Goal: Transaction & Acquisition: Purchase product/service

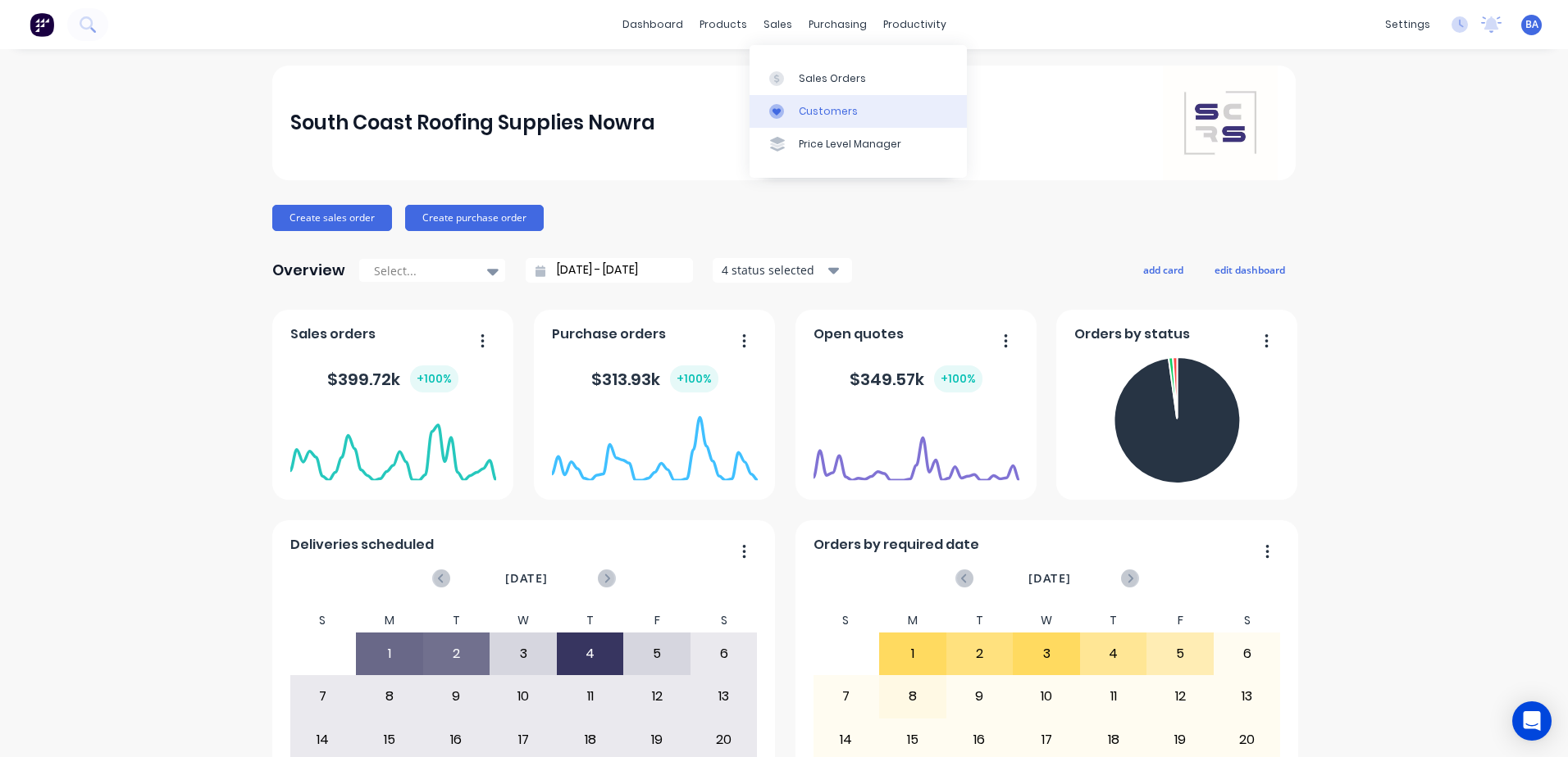
click at [796, 99] on link "Customers" at bounding box center [858, 112] width 217 height 33
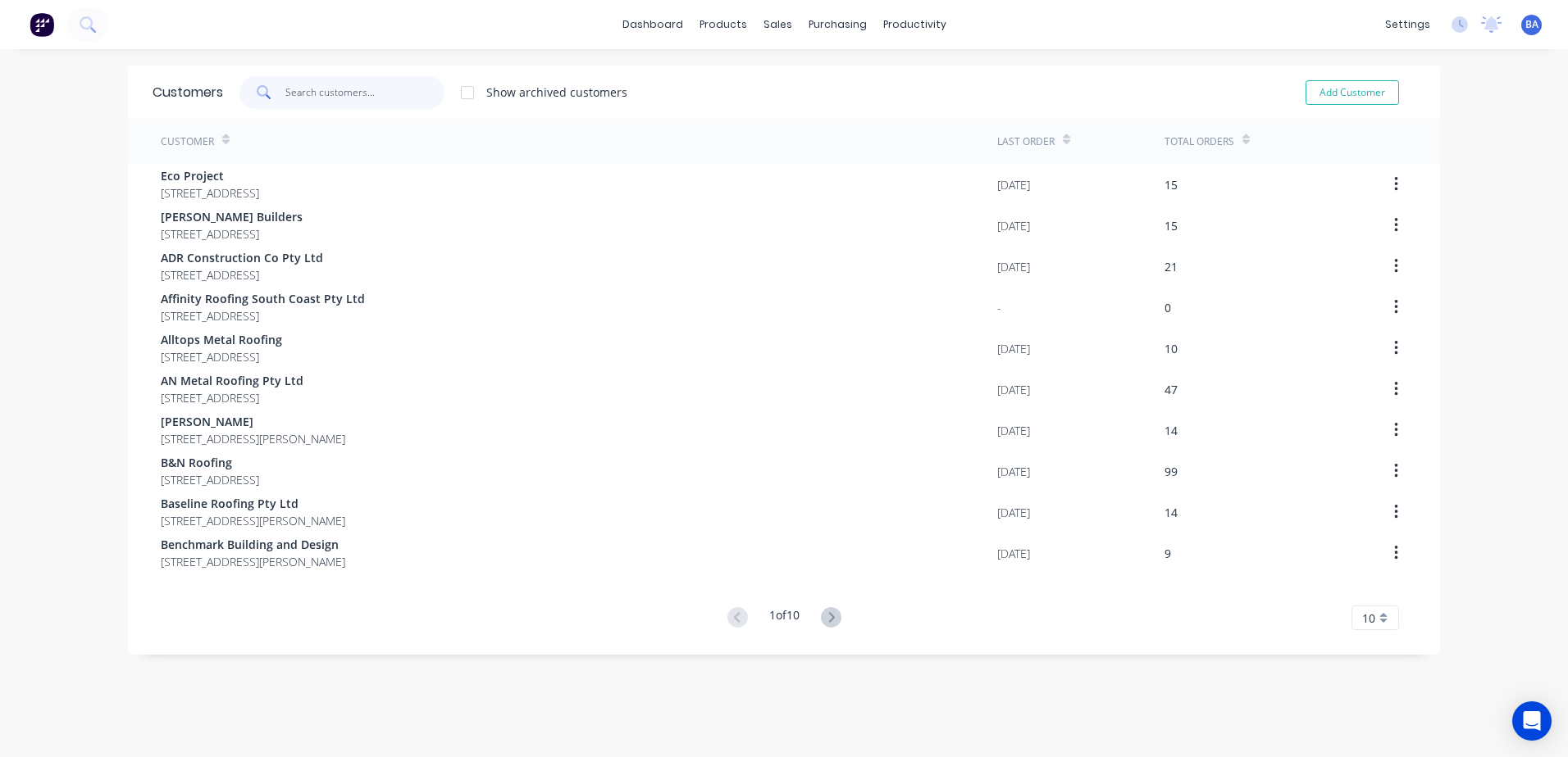
click at [399, 84] on input "text" at bounding box center [366, 93] width 160 height 33
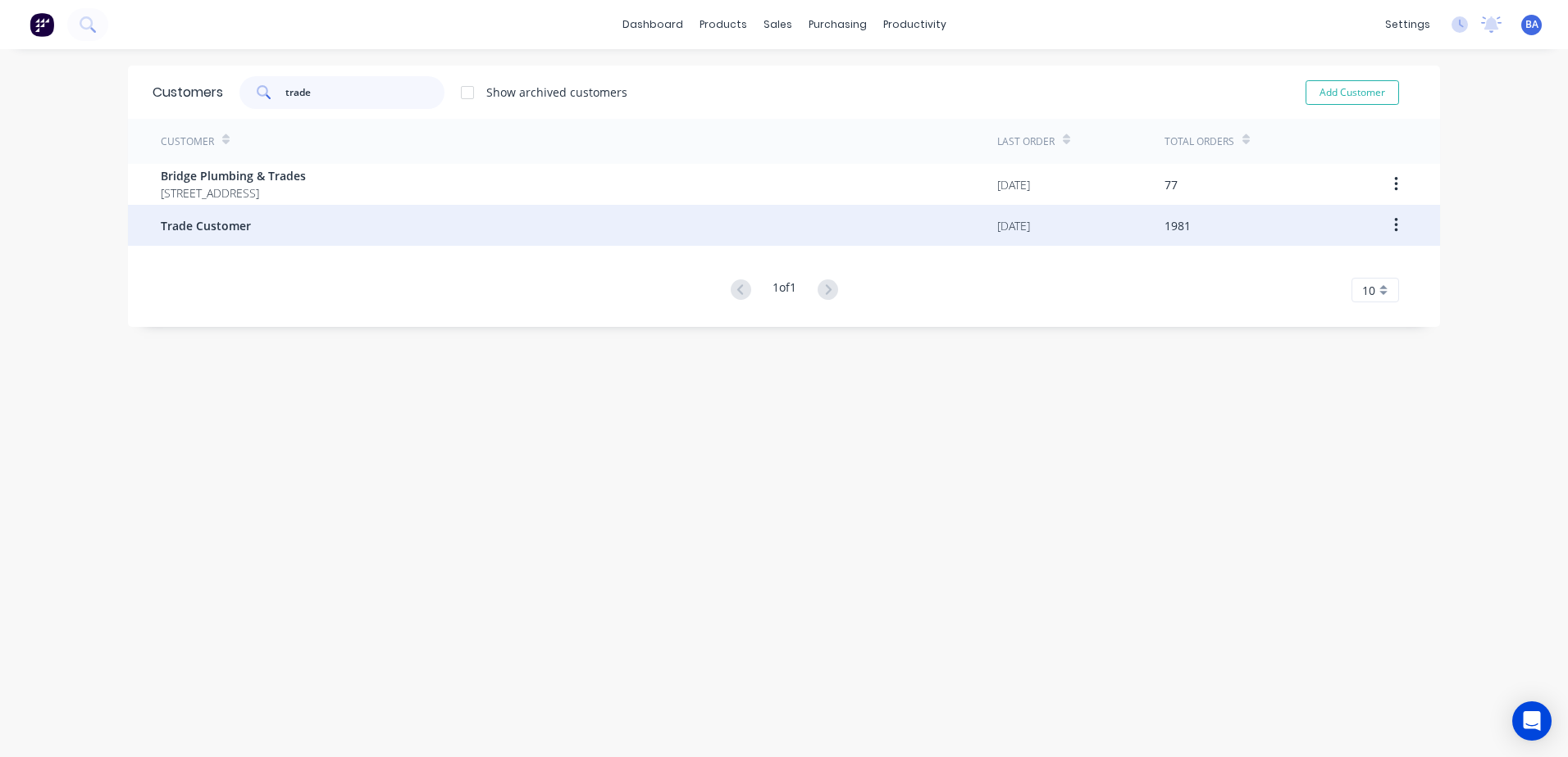
type input "trade"
click at [238, 224] on span "Trade Customer" at bounding box center [206, 226] width 90 height 17
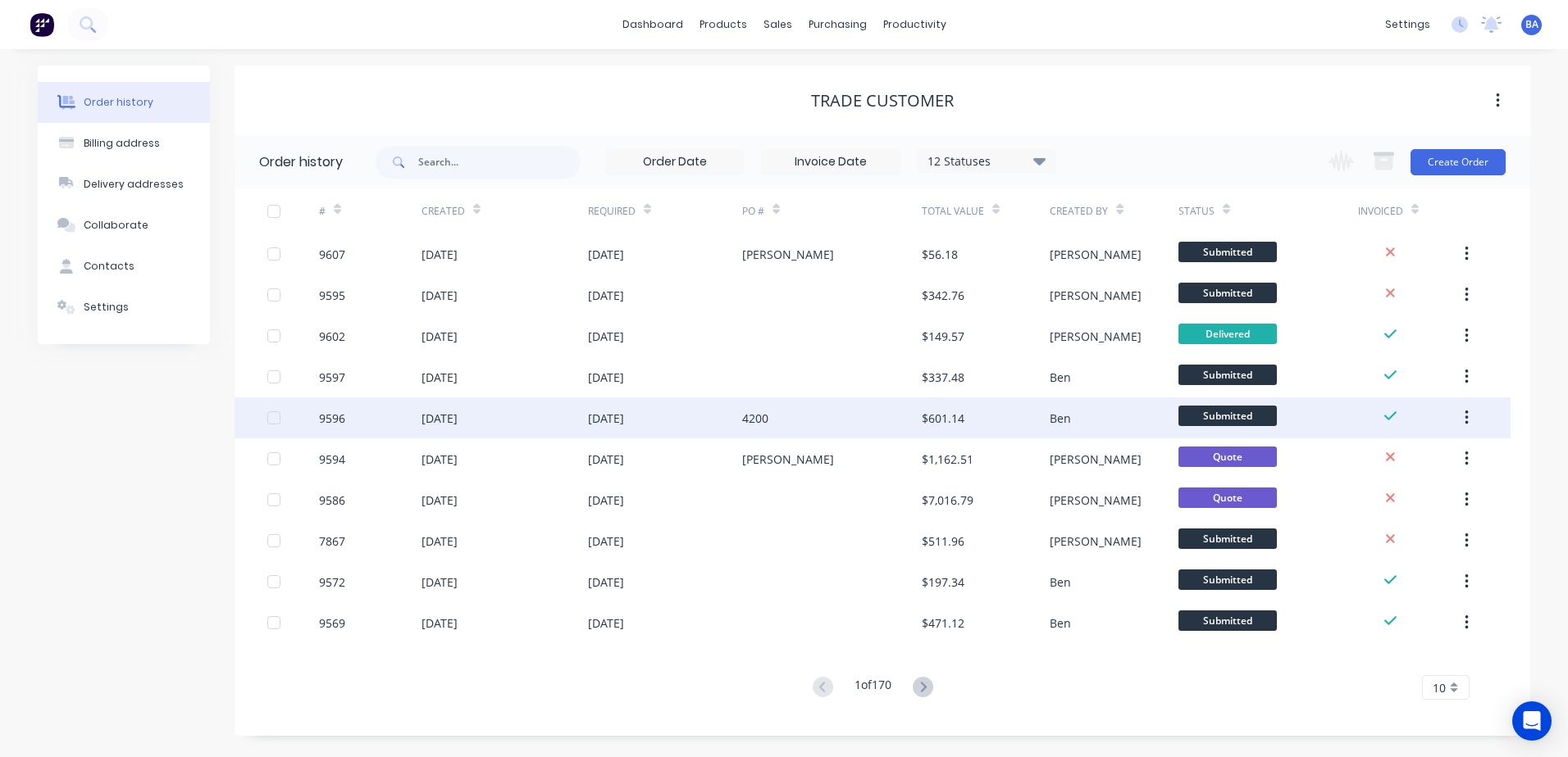
click at [841, 414] on div "4200" at bounding box center [832, 418] width 179 height 41
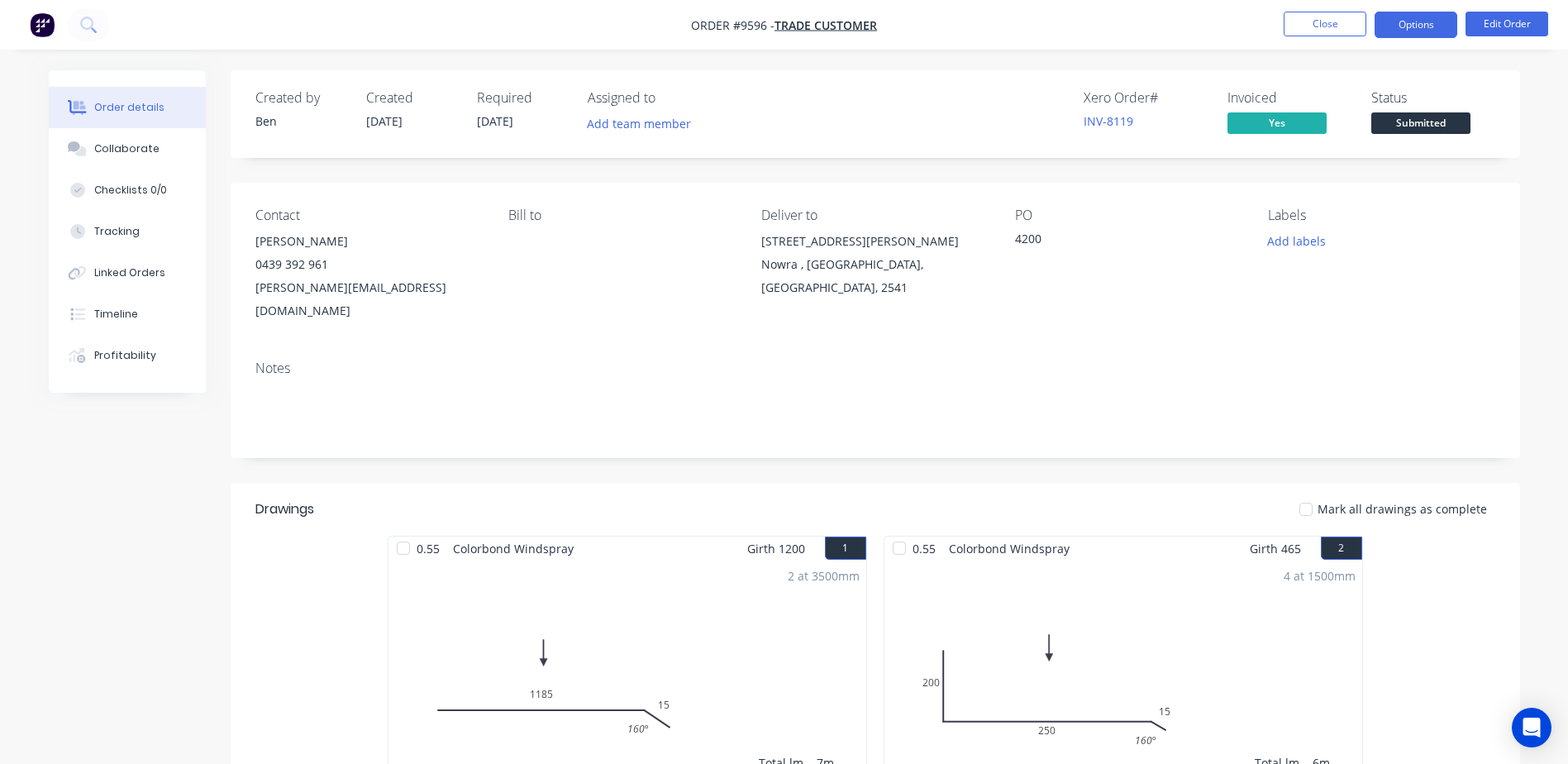
click at [1402, 24] on button "Options" at bounding box center [1415, 24] width 83 height 26
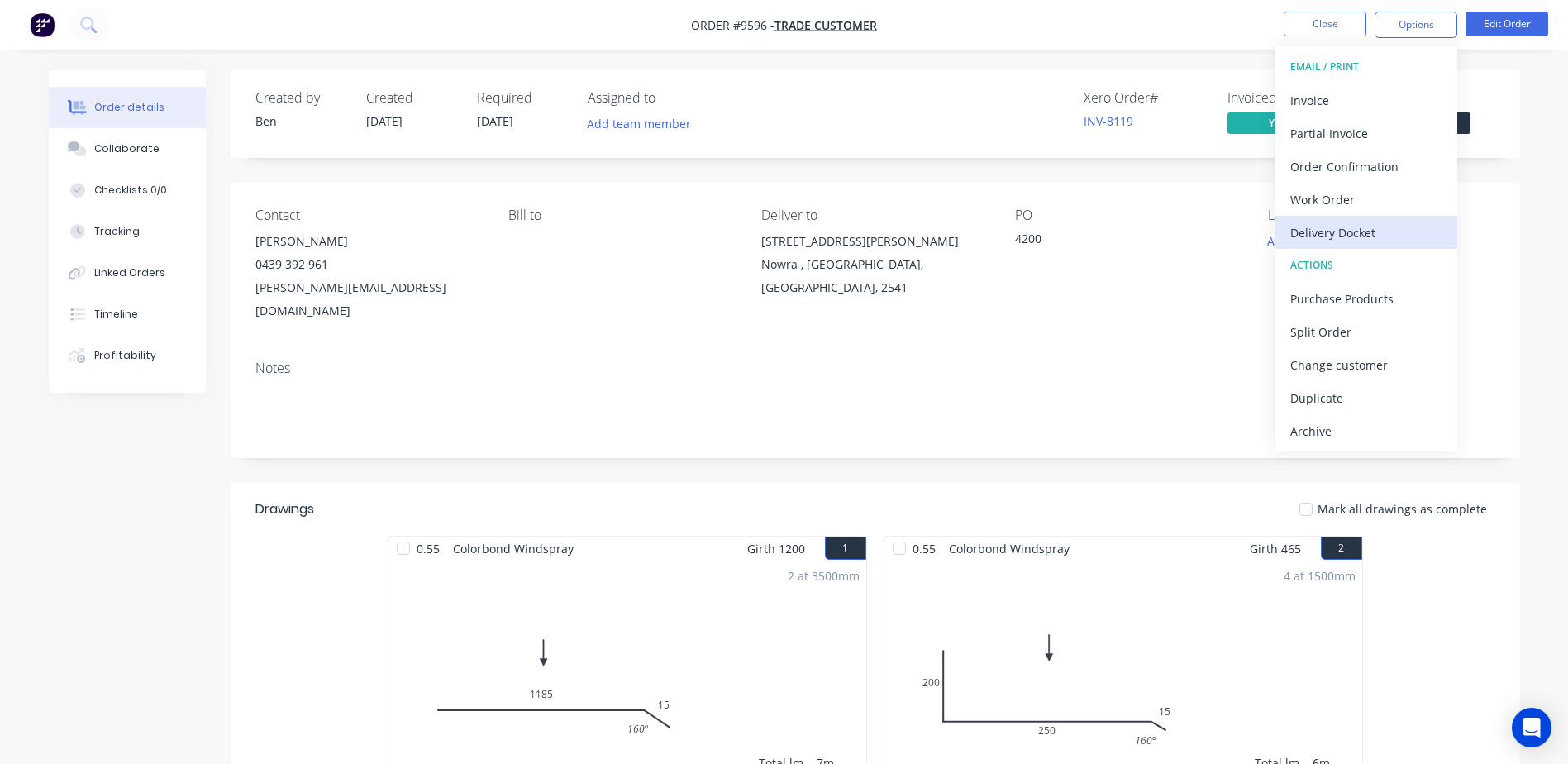
click at [1360, 228] on div "Delivery Docket" at bounding box center [1367, 233] width 152 height 24
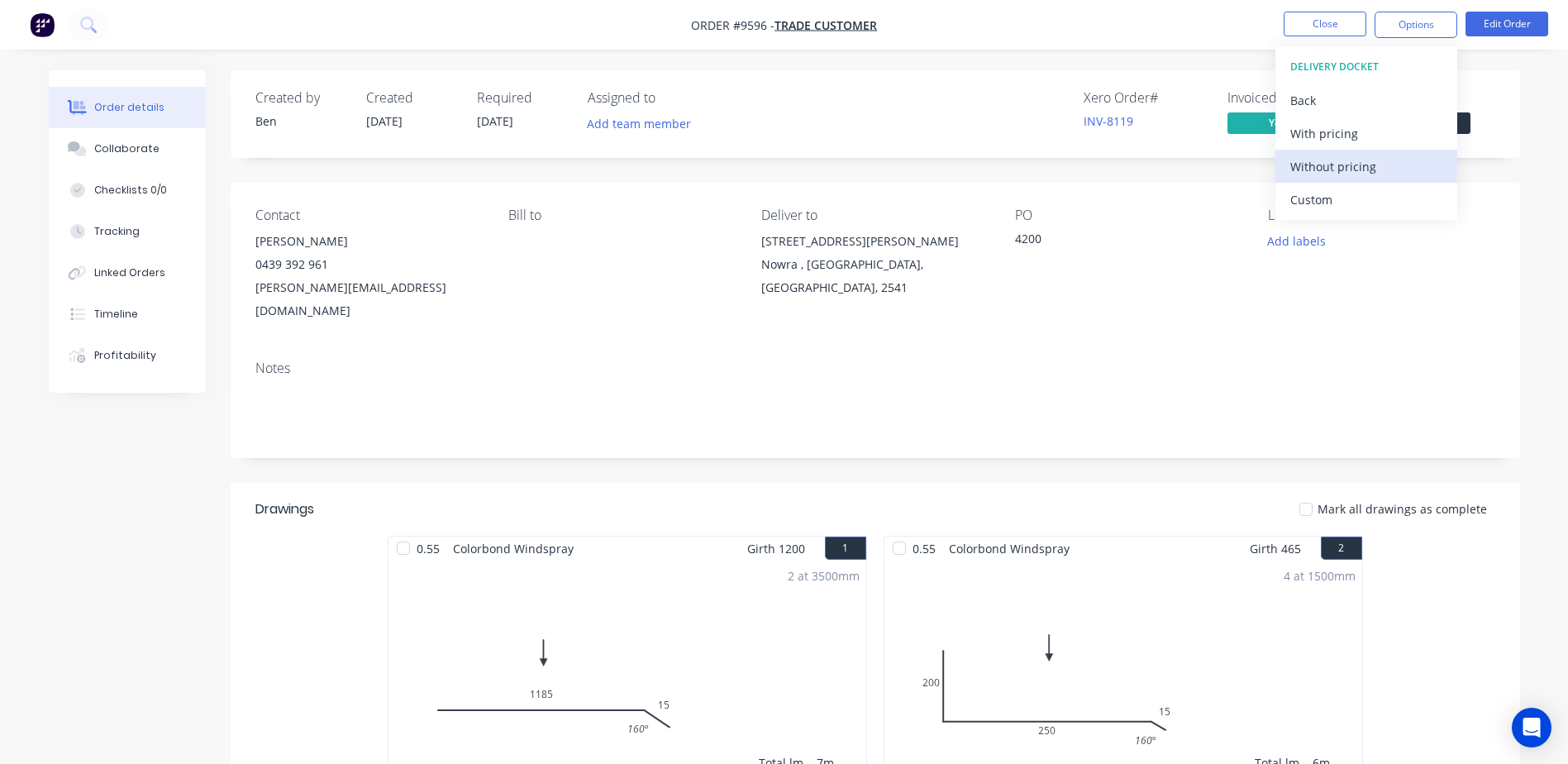
click at [1356, 168] on div "Without pricing" at bounding box center [1367, 166] width 152 height 24
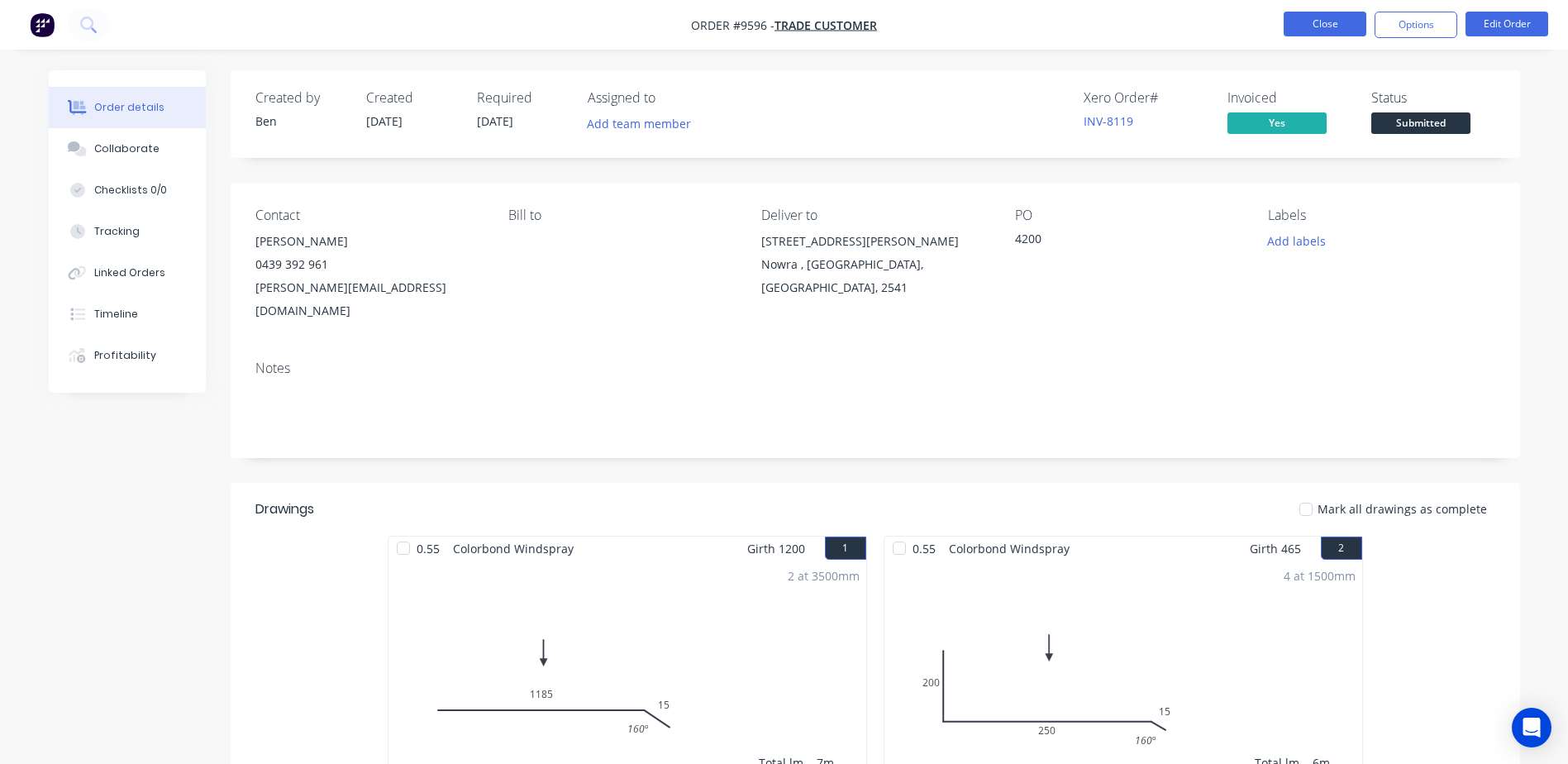
click at [1302, 23] on button "Close" at bounding box center [1325, 23] width 83 height 24
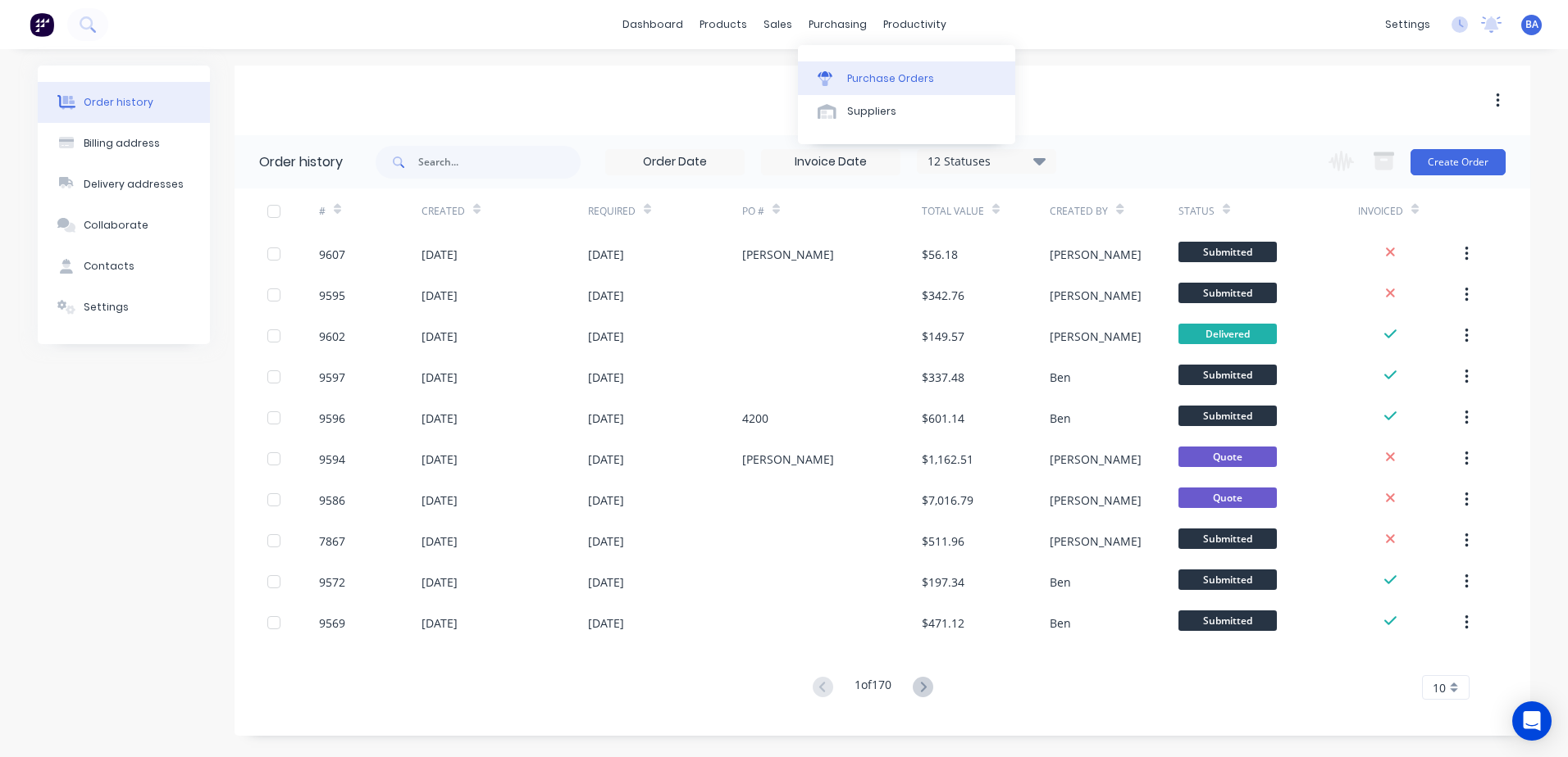
click at [821, 73] on icon at bounding box center [824, 78] width 14 height 14
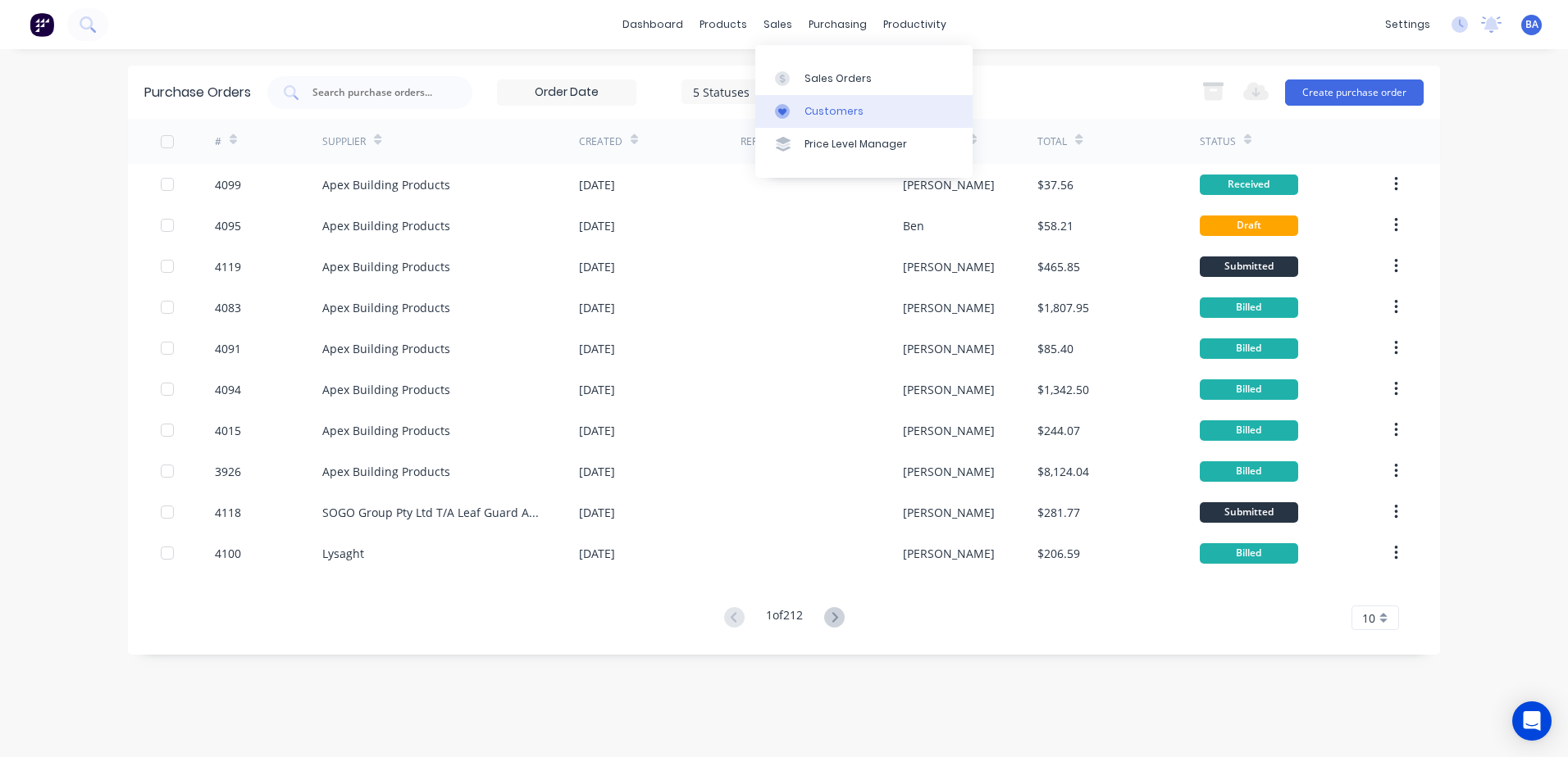
click at [783, 118] on icon at bounding box center [782, 111] width 14 height 14
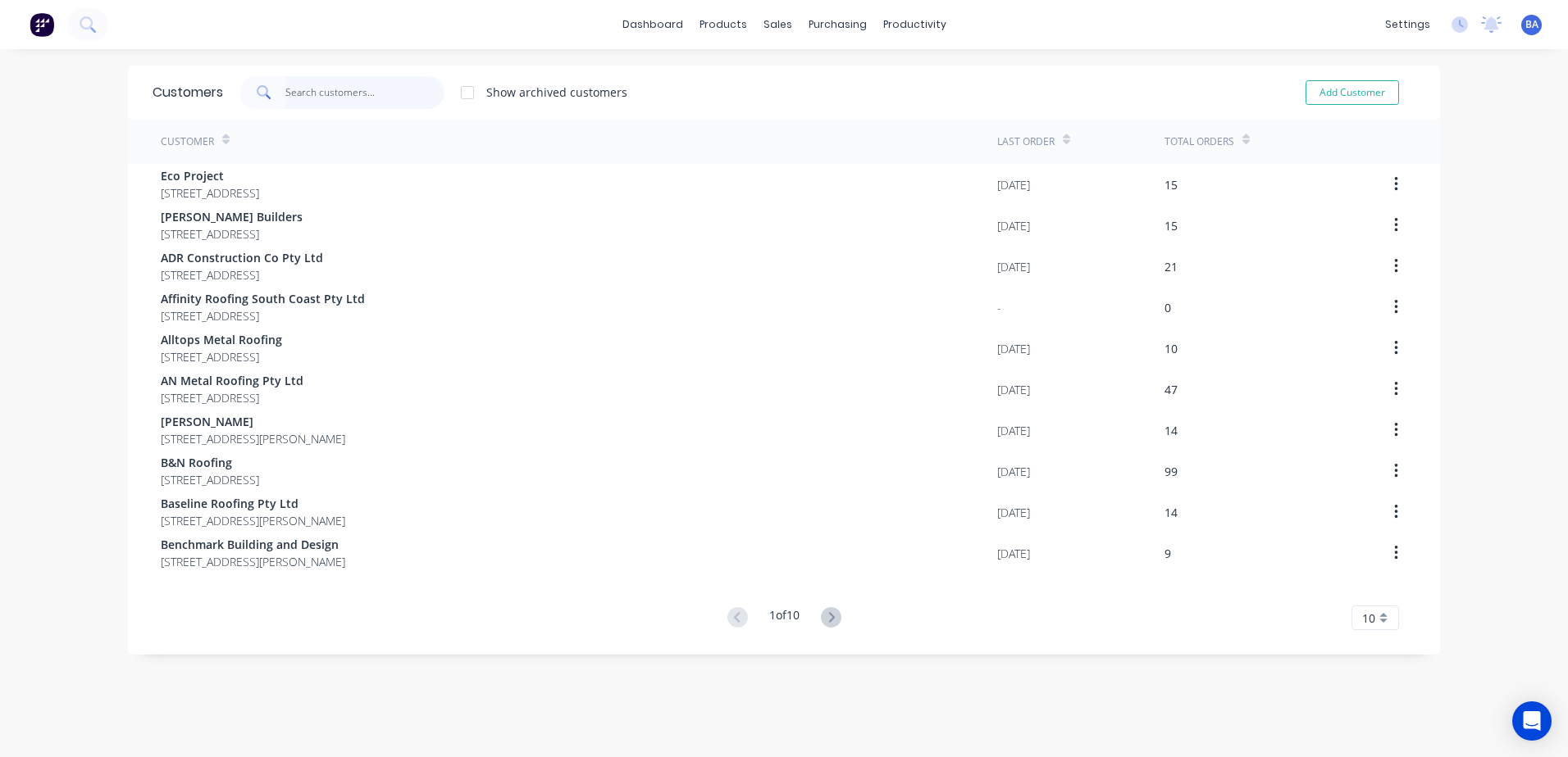
click at [352, 94] on input "text" at bounding box center [366, 93] width 160 height 33
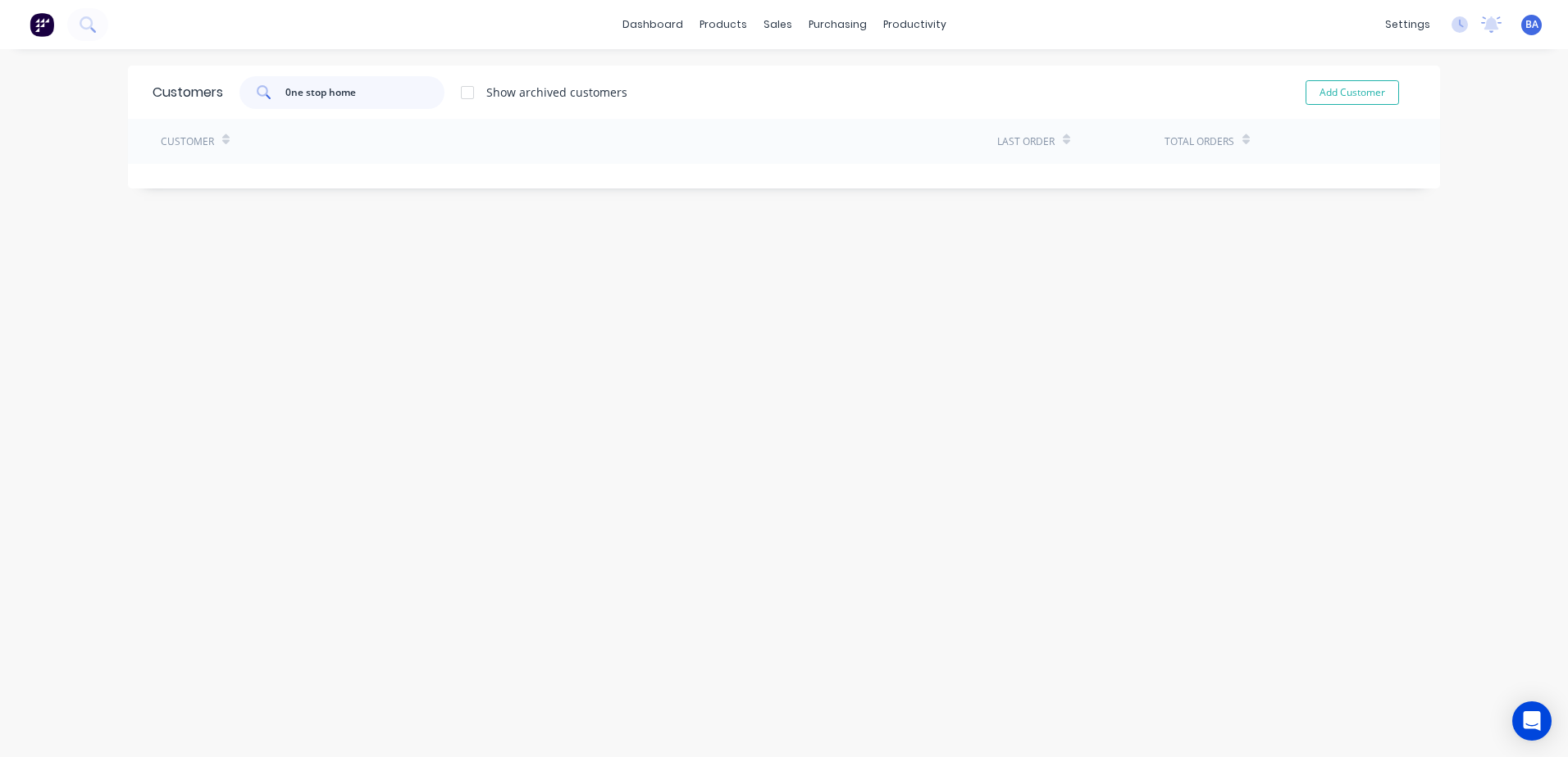
type input "0ne stop home"
click at [784, 115] on div at bounding box center [781, 111] width 24 height 14
click at [785, 114] on div at bounding box center [781, 111] width 24 height 14
click at [673, 19] on link "dashboard" at bounding box center [653, 24] width 77 height 24
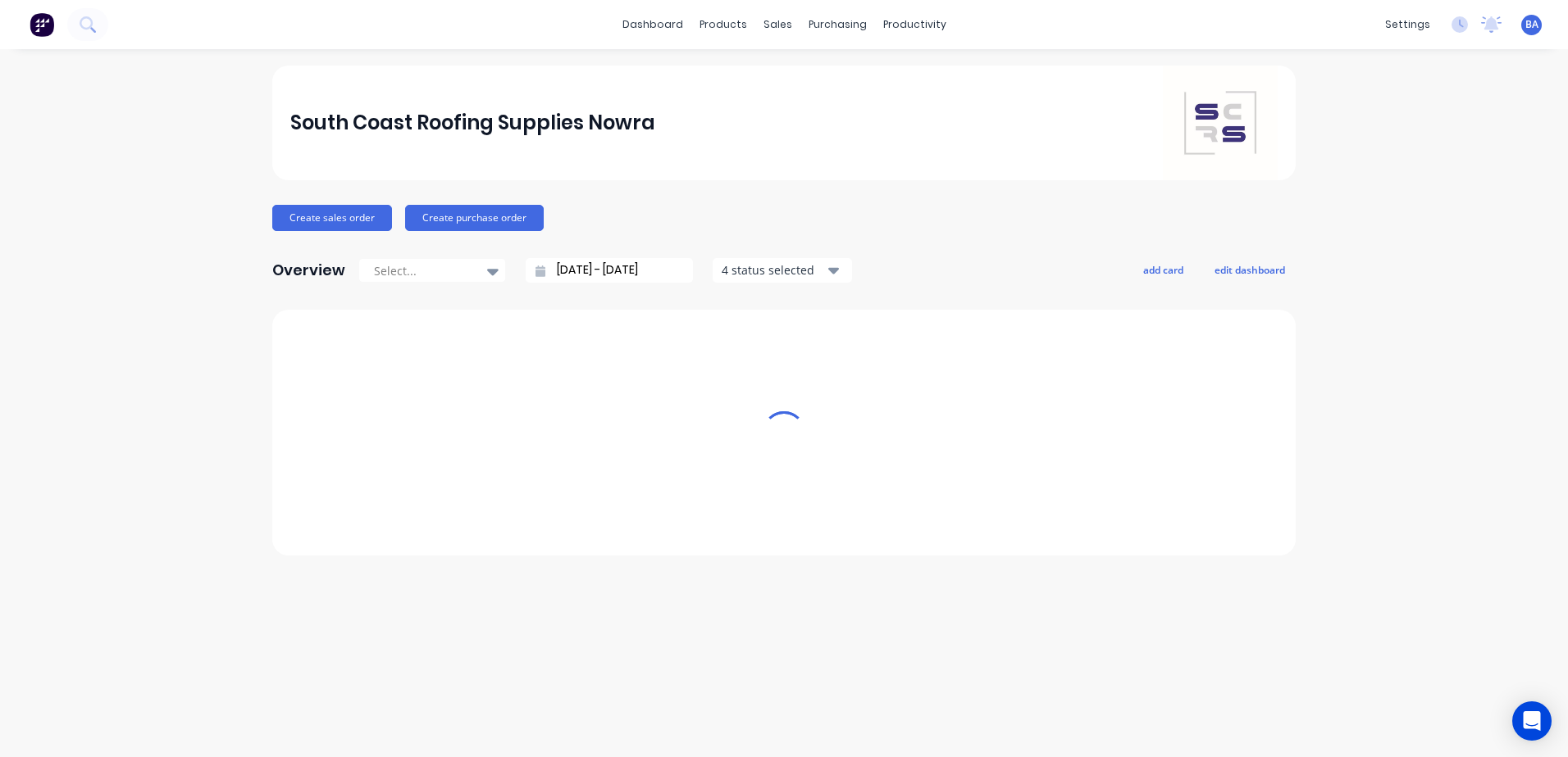
click at [672, 19] on link "dashboard" at bounding box center [653, 24] width 77 height 24
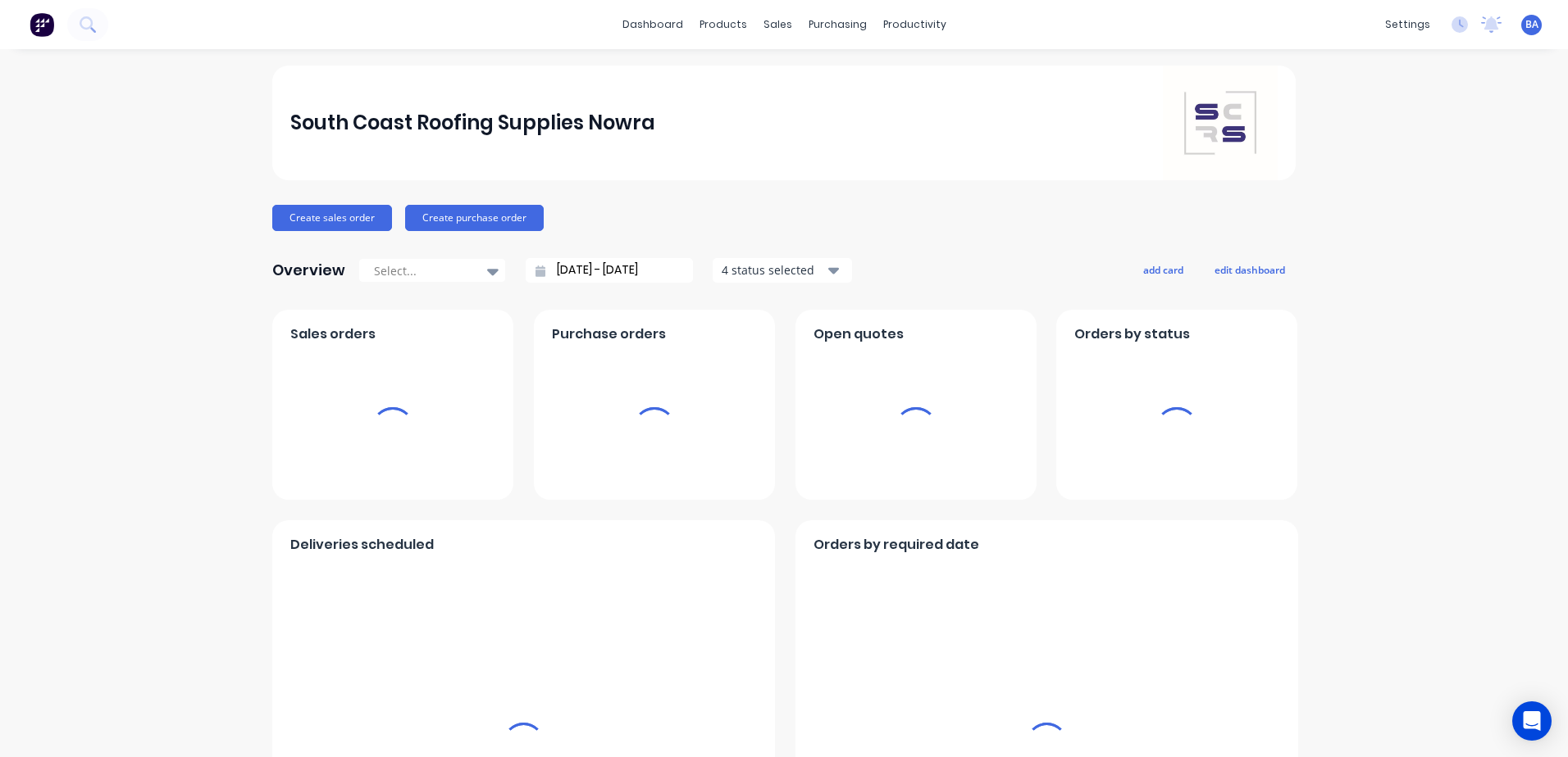
click at [672, 19] on link "dashboard" at bounding box center [653, 24] width 77 height 24
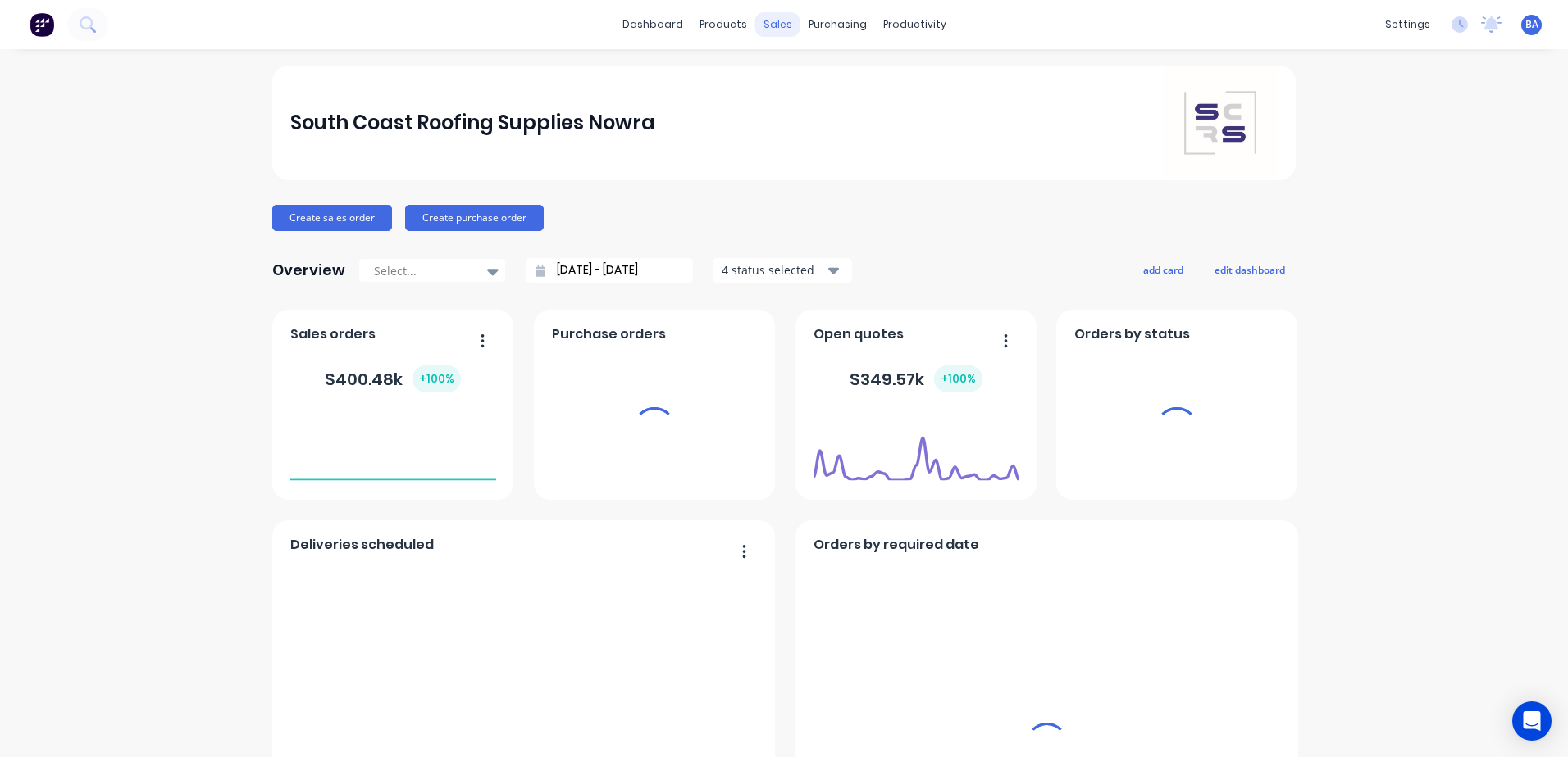
click at [778, 20] on div "sales" at bounding box center [778, 24] width 45 height 24
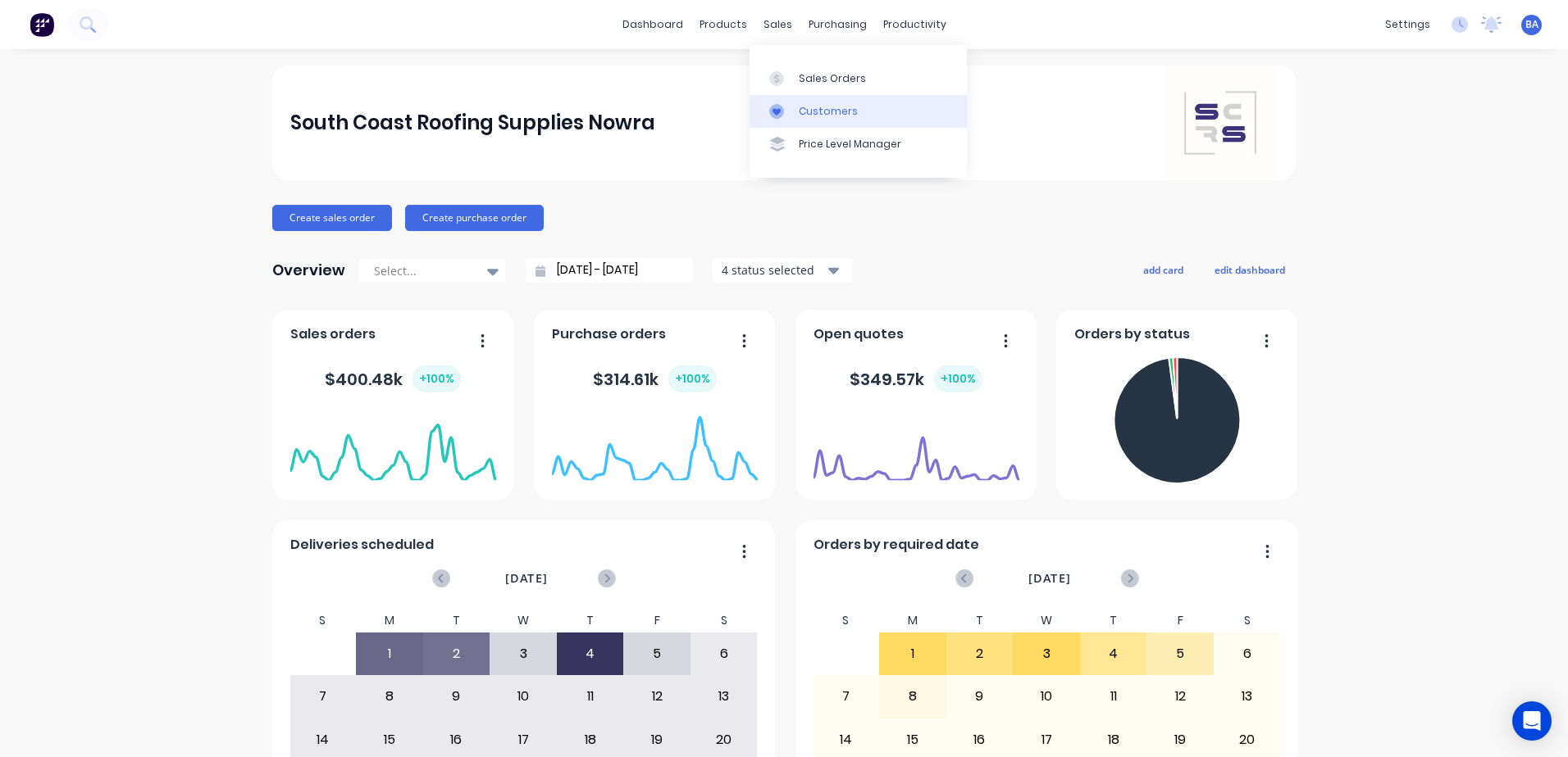
click at [783, 106] on icon at bounding box center [776, 111] width 14 height 14
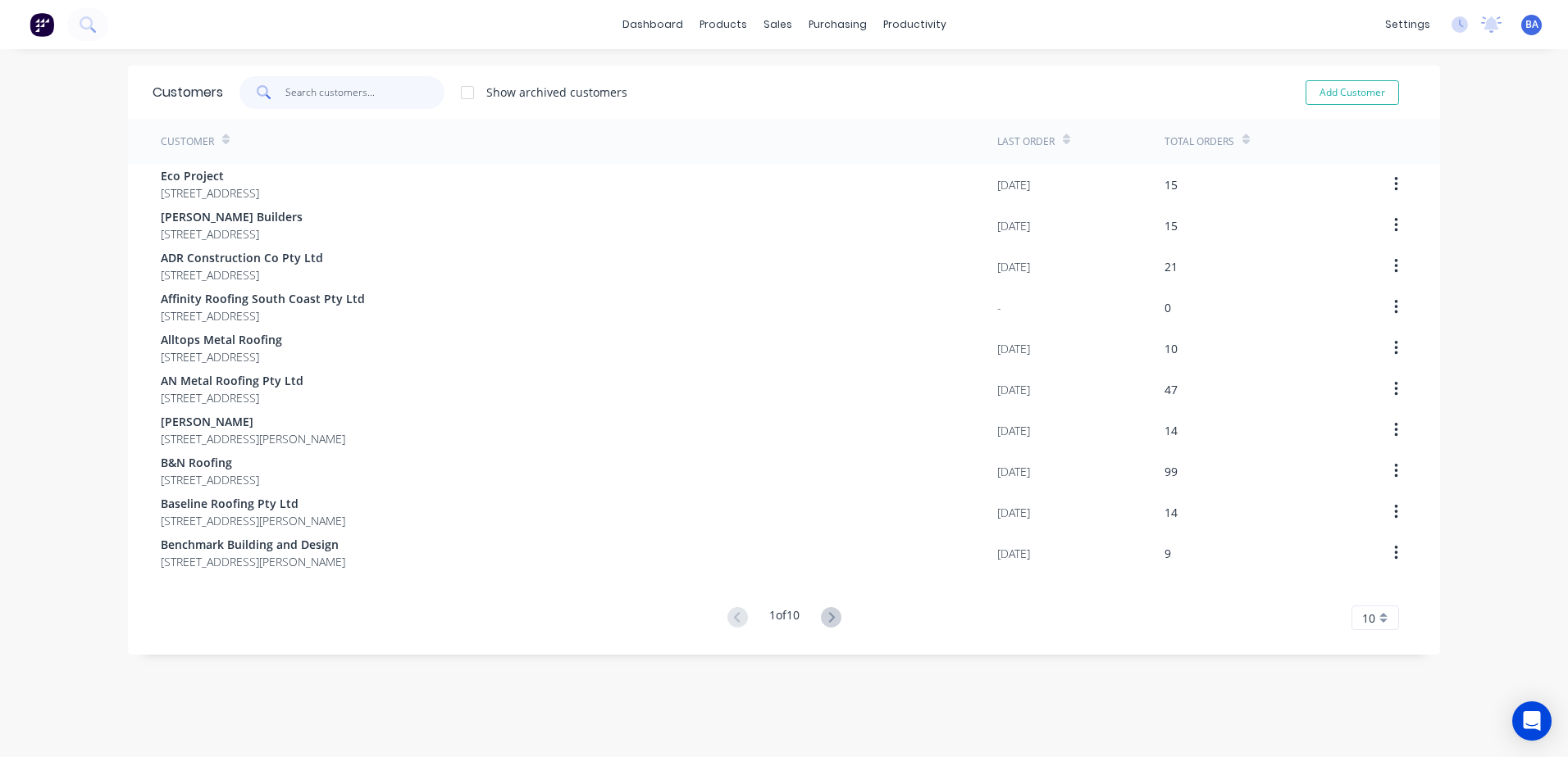
click at [347, 90] on input "text" at bounding box center [366, 93] width 160 height 33
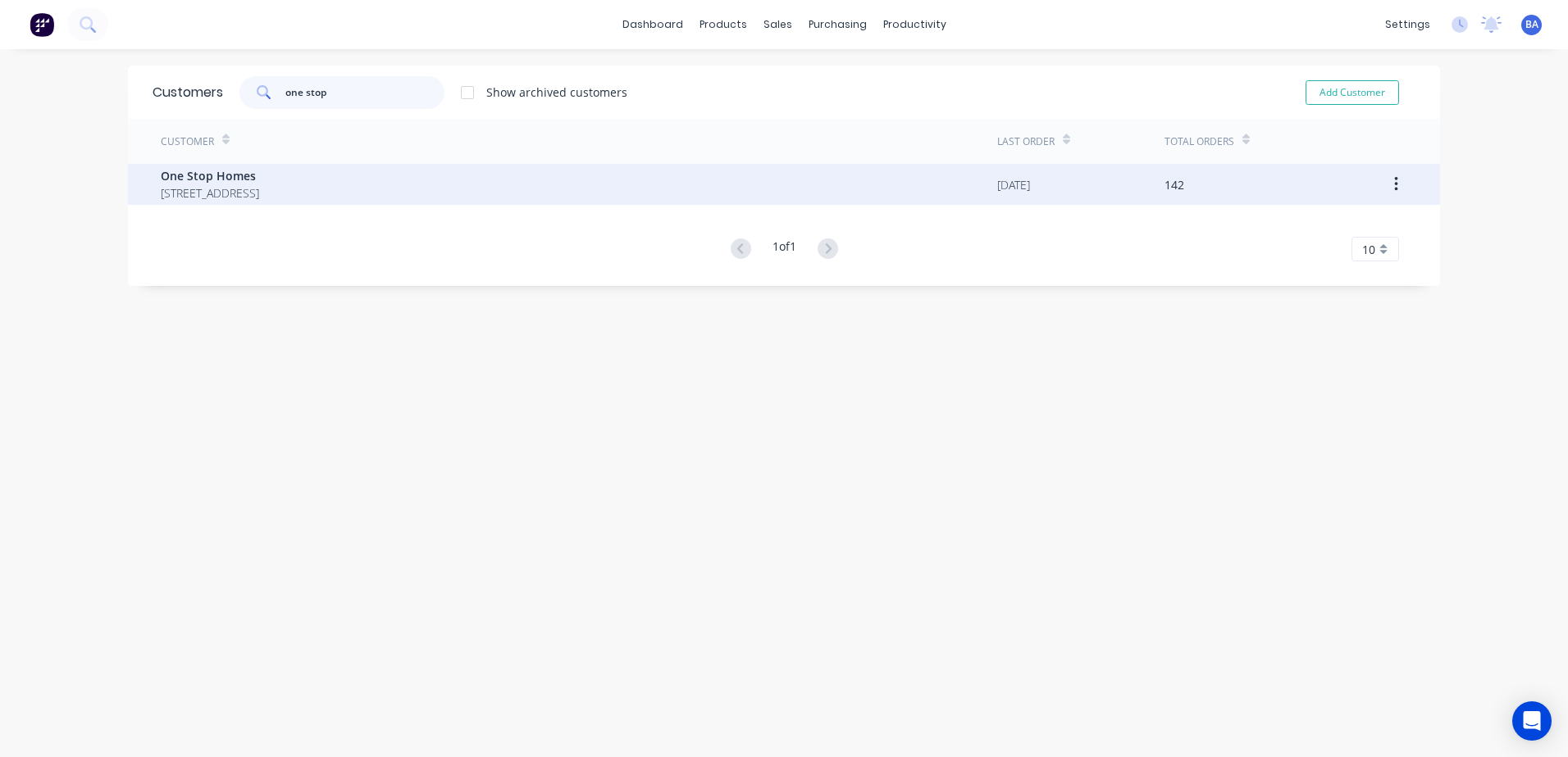
type input "one stop"
click at [260, 183] on span "One Stop Homes" at bounding box center [210, 176] width 98 height 17
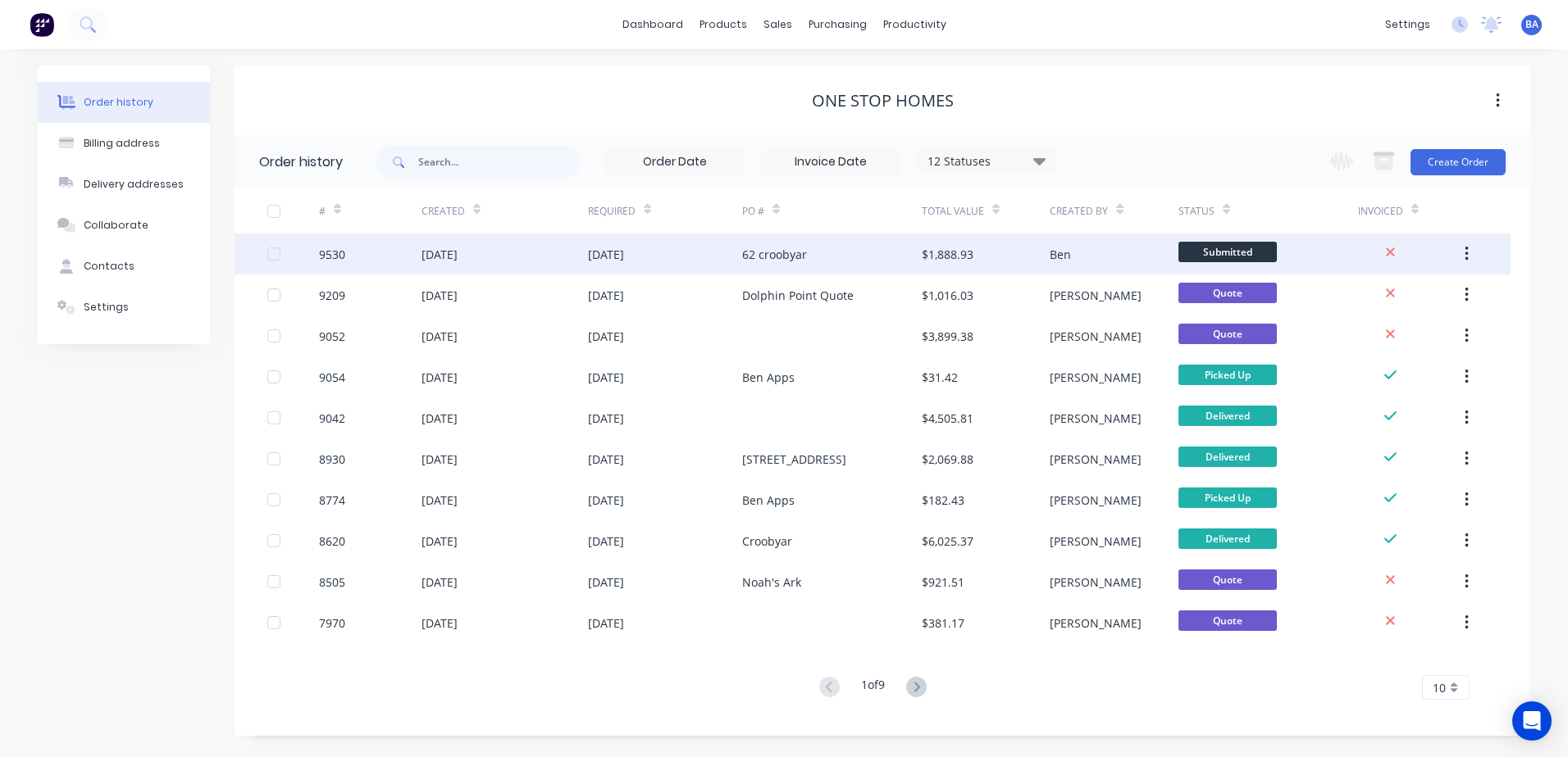
click at [882, 249] on div "62 croobyar" at bounding box center [832, 254] width 179 height 41
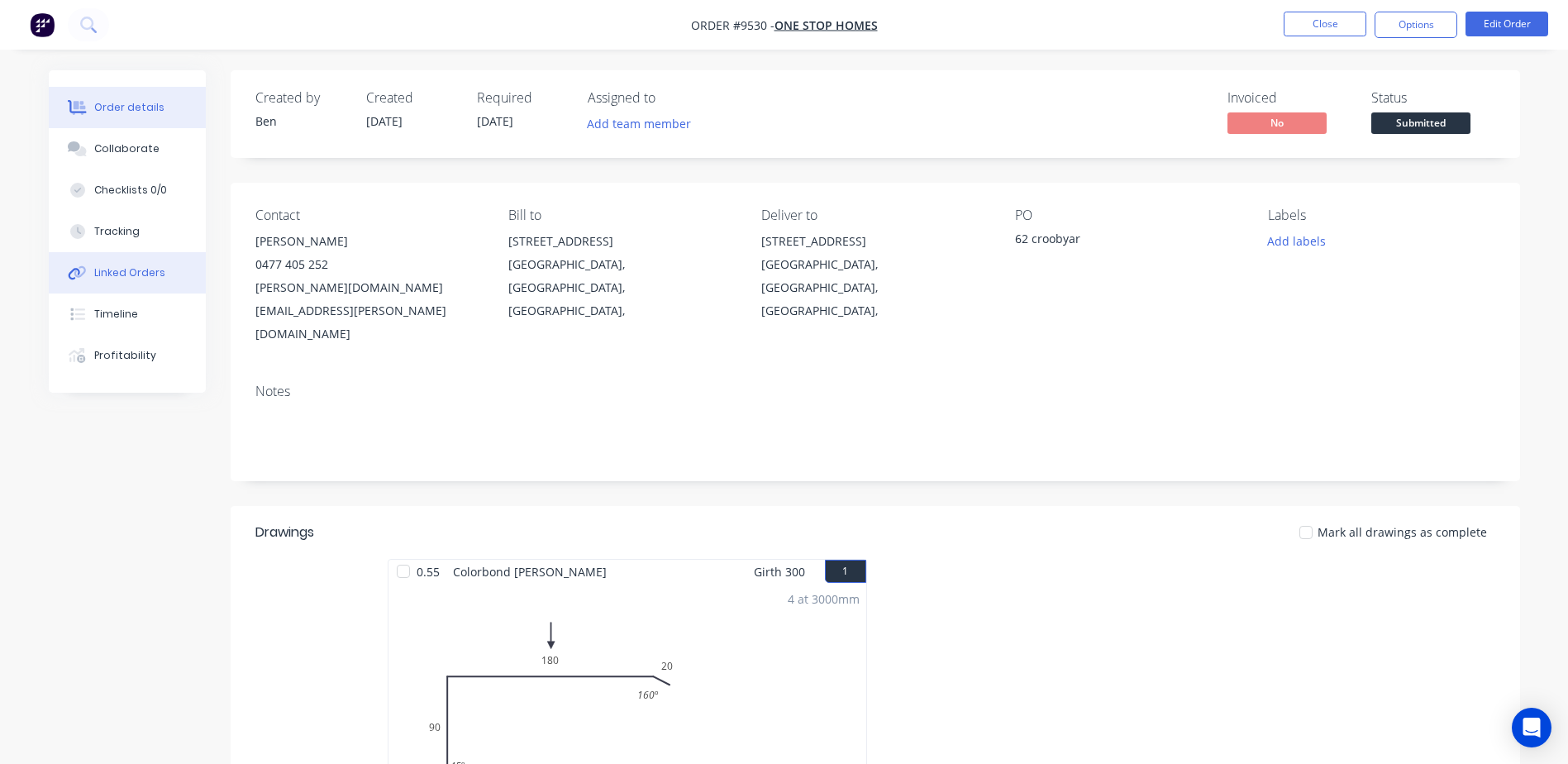
click at [133, 274] on div "Linked Orders" at bounding box center [129, 273] width 71 height 15
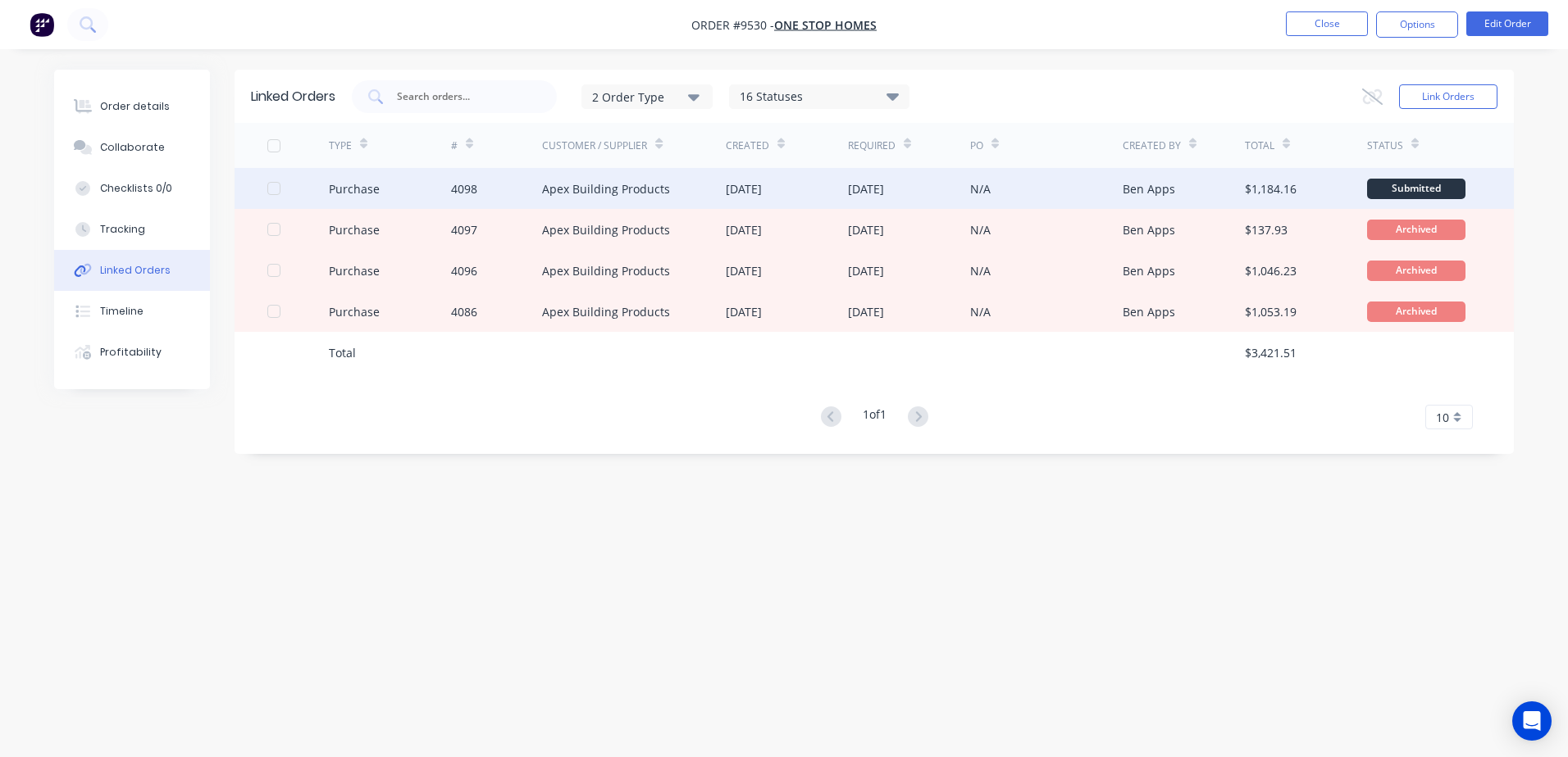
click at [642, 190] on div "Apex Building Products" at bounding box center [606, 189] width 128 height 17
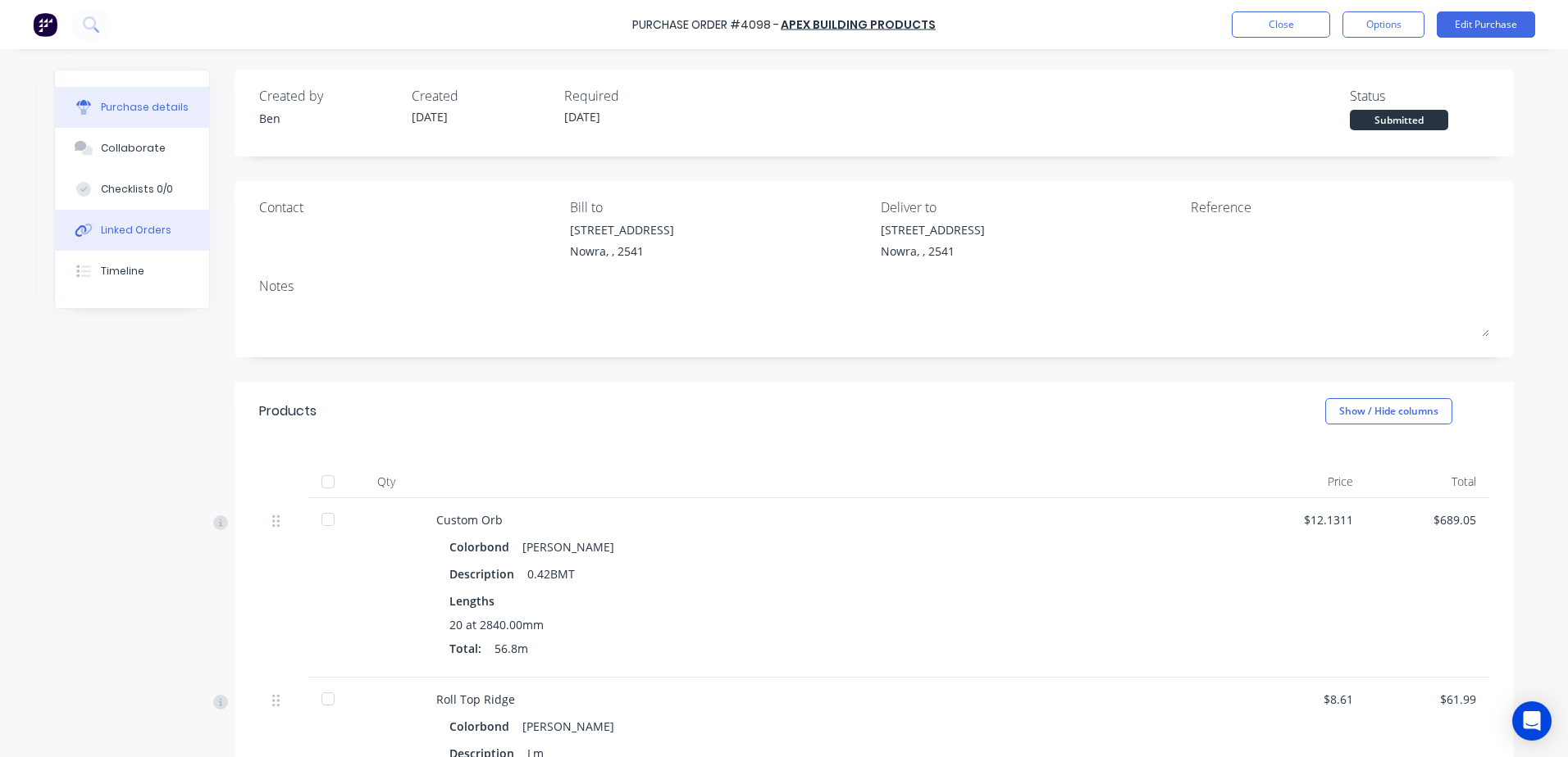
click at [108, 243] on button "Linked Orders" at bounding box center [132, 230] width 154 height 41
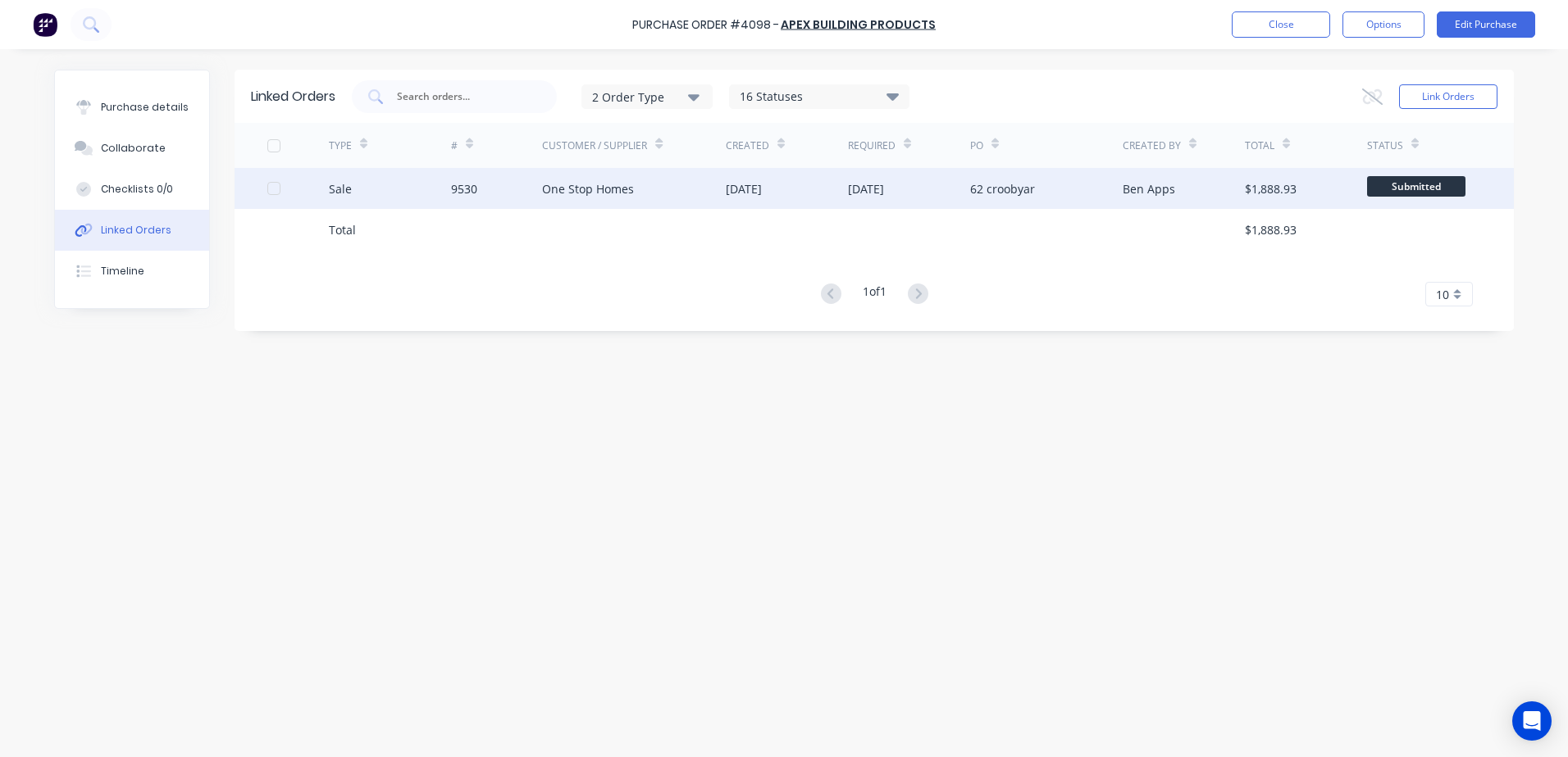
click at [664, 191] on div "One Stop Homes" at bounding box center [634, 188] width 183 height 41
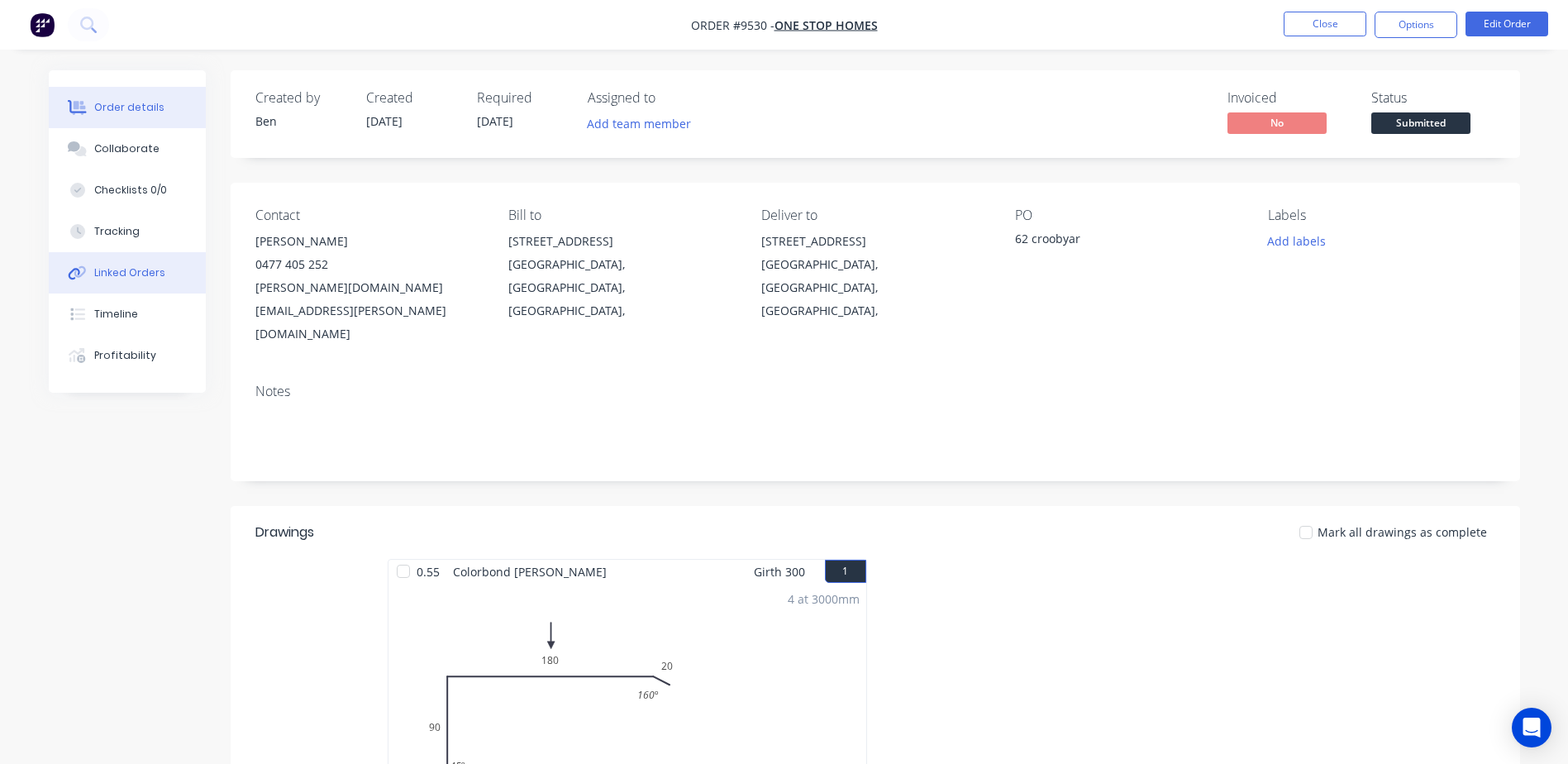
click at [135, 264] on button "Linked Orders" at bounding box center [126, 273] width 157 height 41
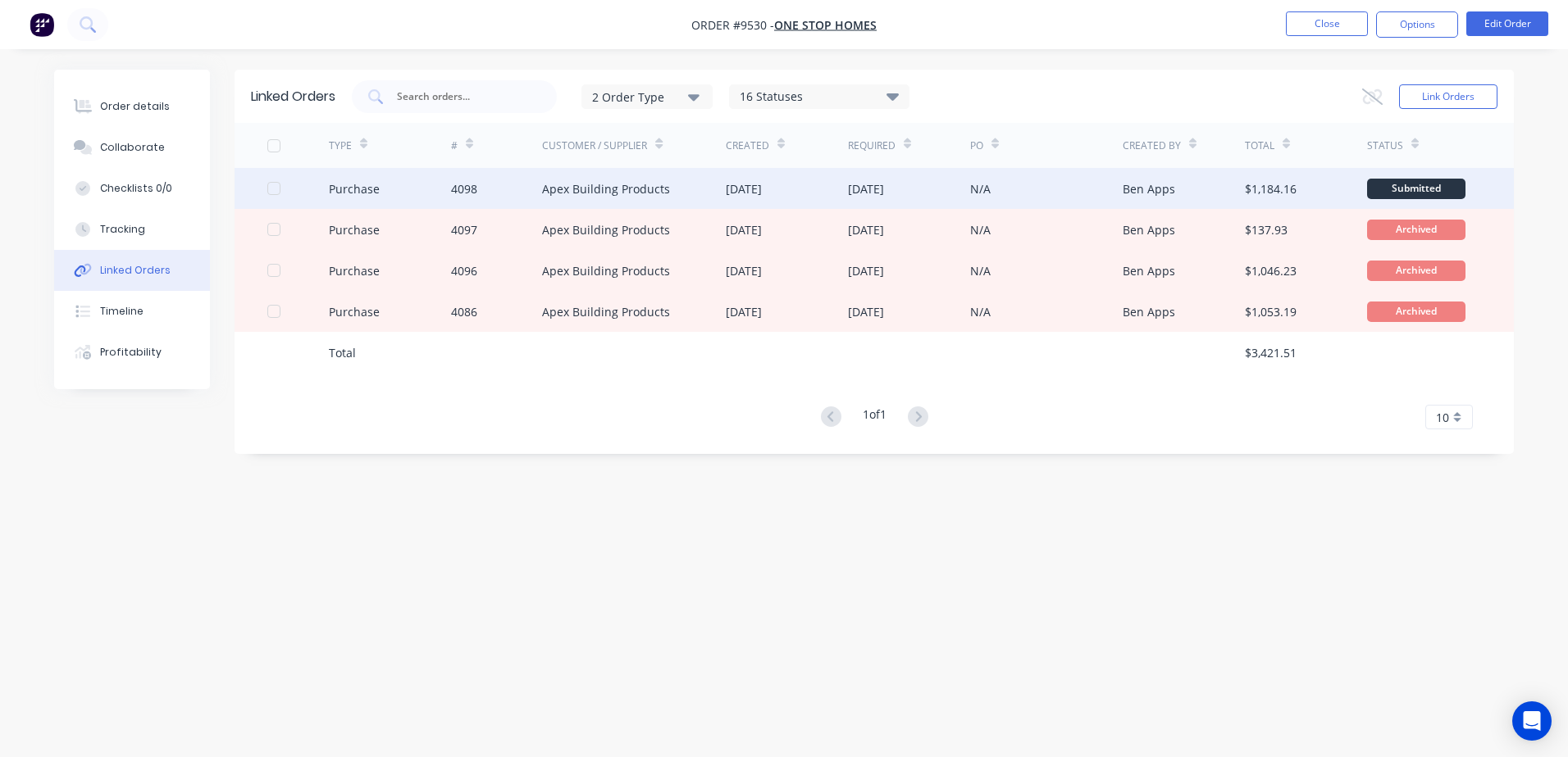
click at [756, 189] on div "[DATE]" at bounding box center [743, 189] width 36 height 17
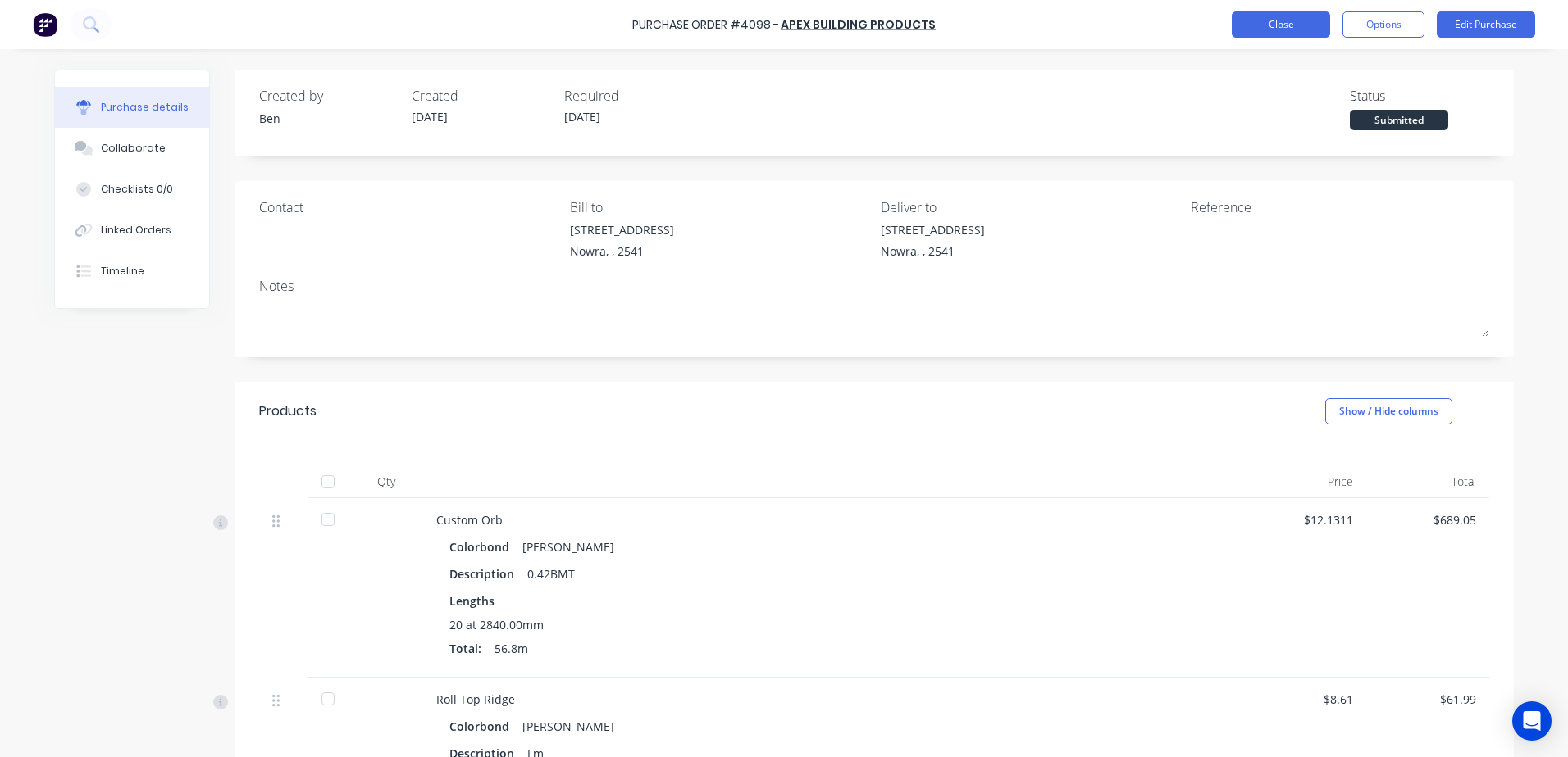
click at [1274, 28] on button "Close" at bounding box center [1281, 24] width 98 height 26
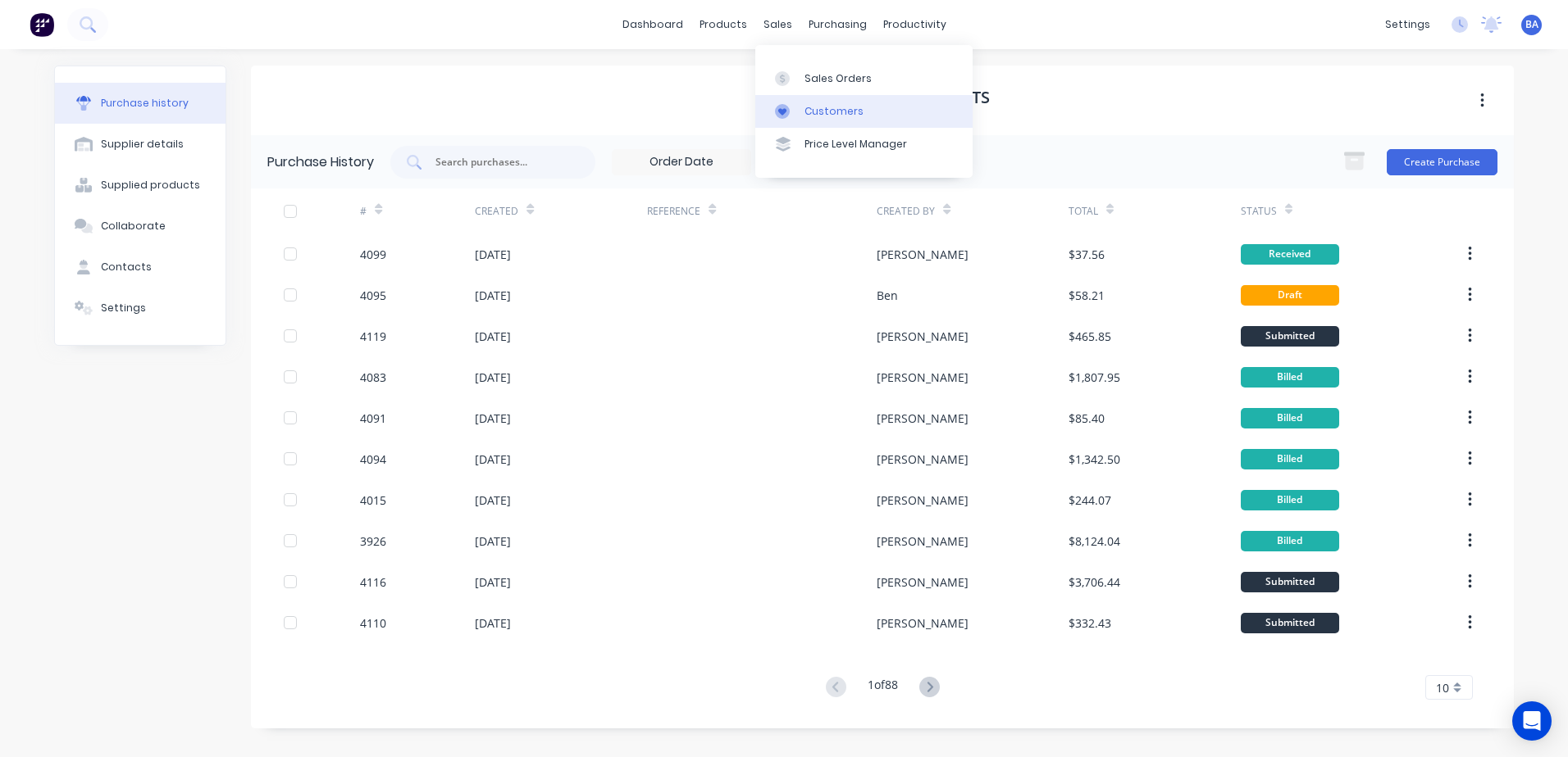
click at [779, 111] on icon at bounding box center [783, 112] width 8 height 8
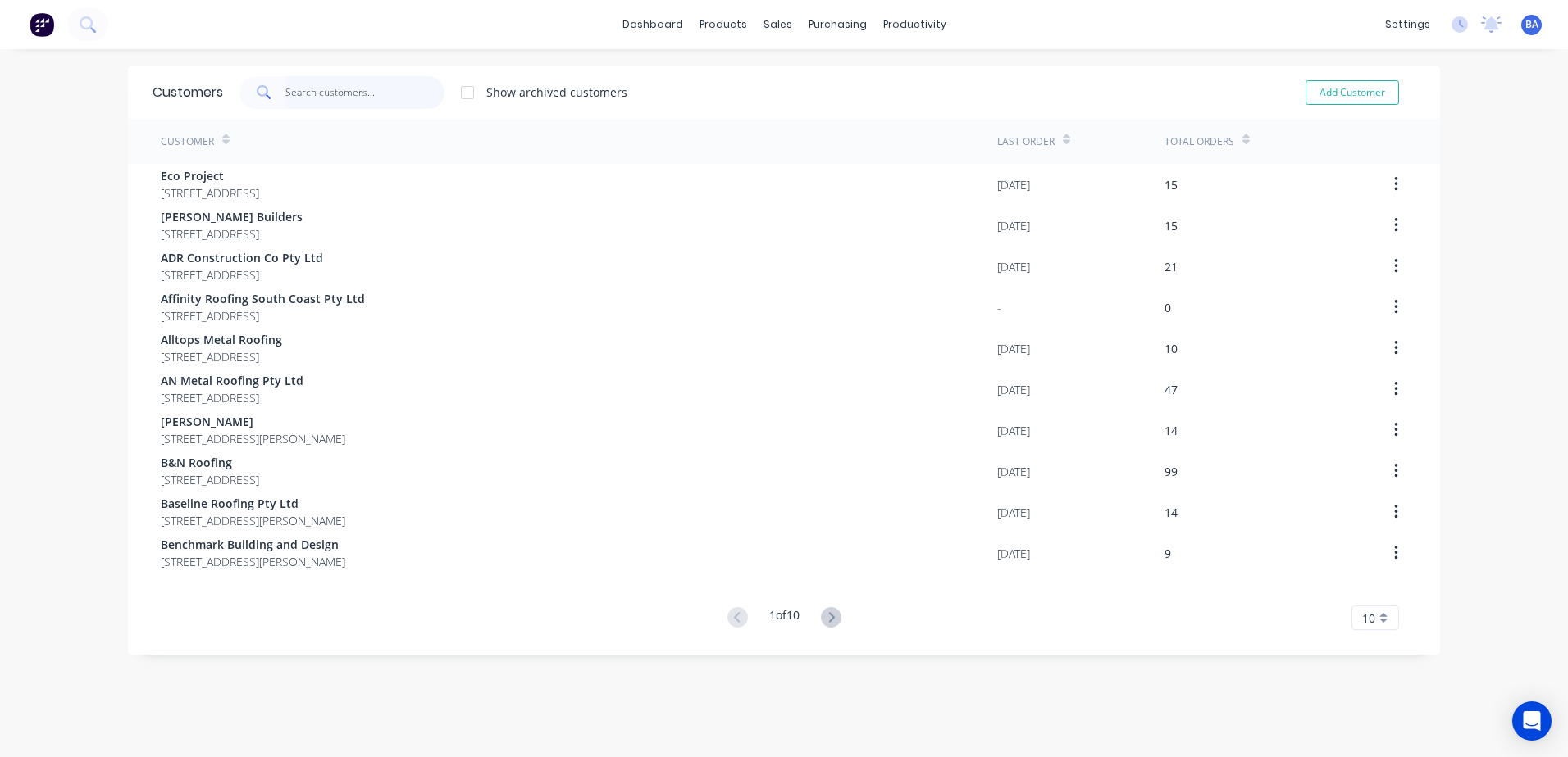
click at [371, 90] on input "text" at bounding box center [366, 93] width 160 height 33
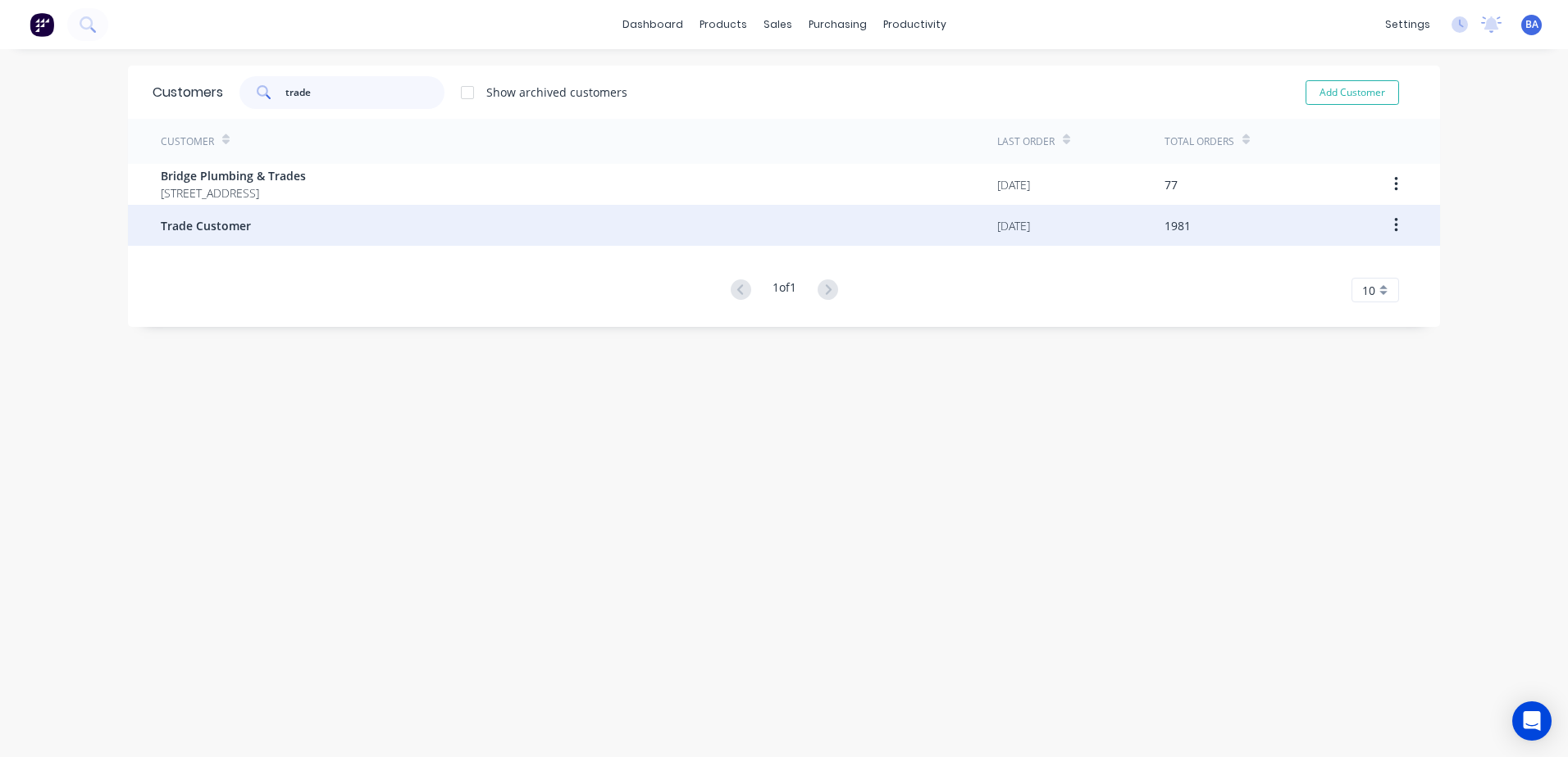
type input "trade"
click at [259, 221] on div "Trade Customer" at bounding box center [579, 225] width 837 height 41
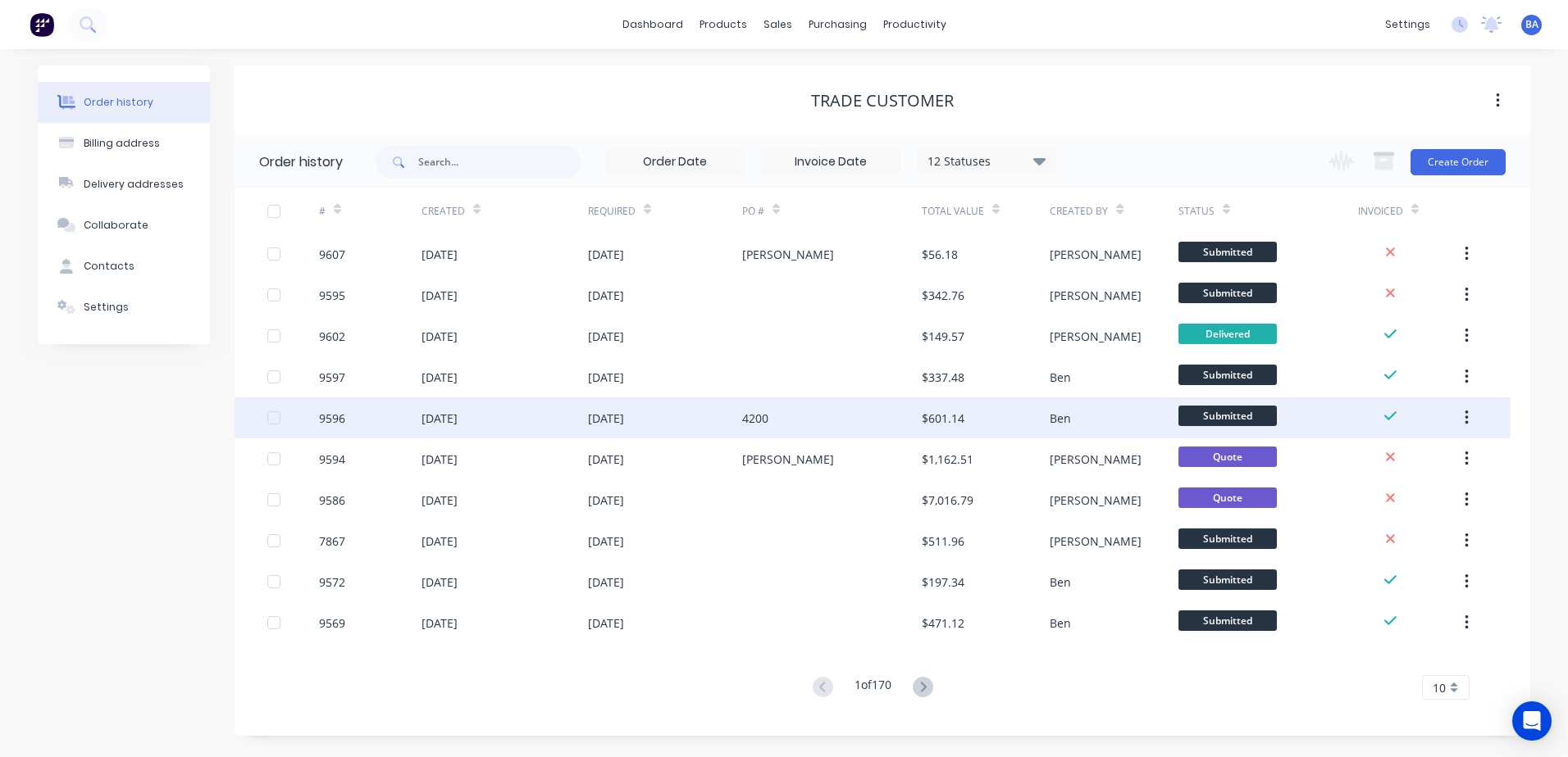
click at [812, 413] on div "4200" at bounding box center [832, 418] width 179 height 41
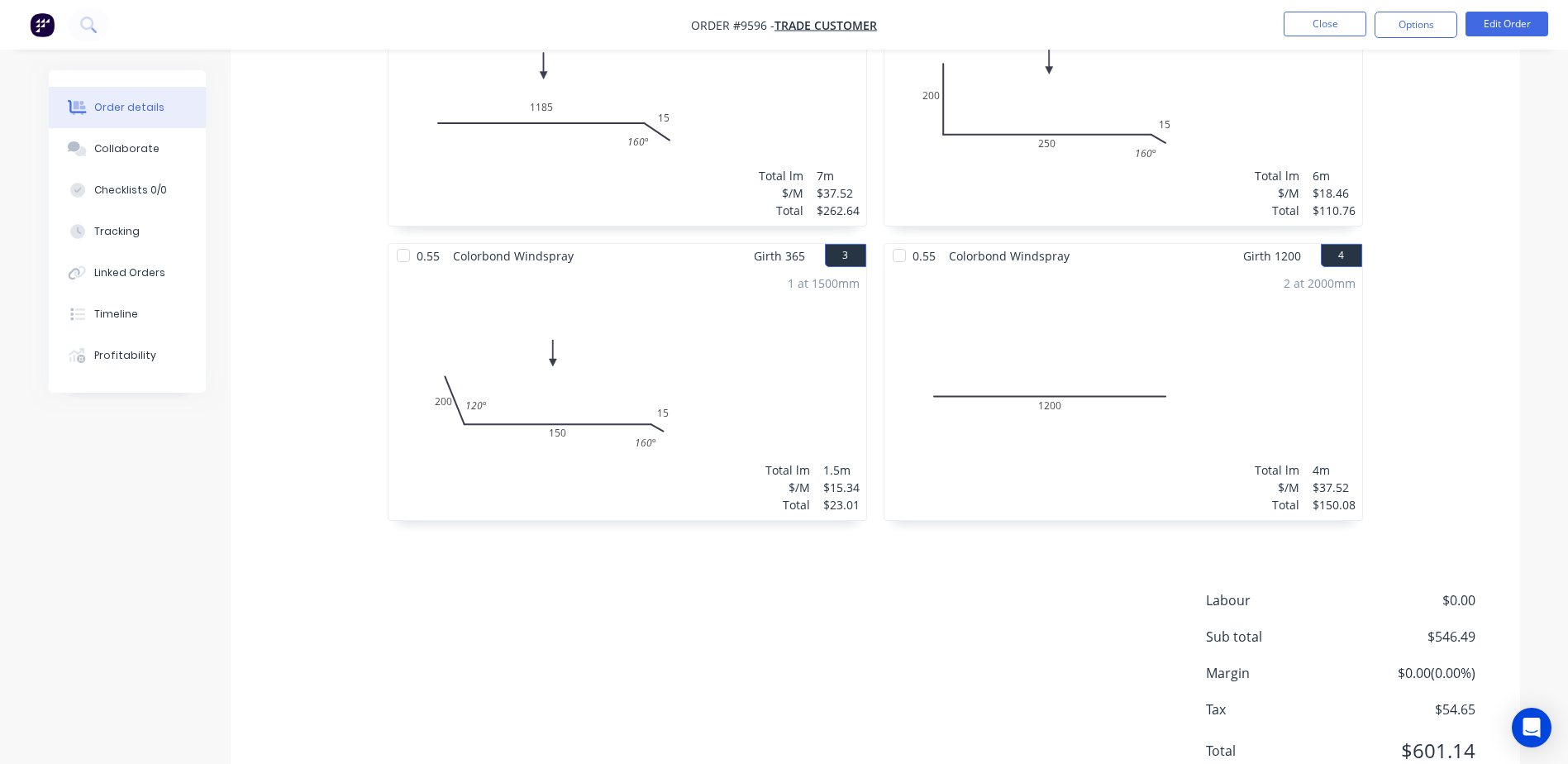
scroll to position [383, 0]
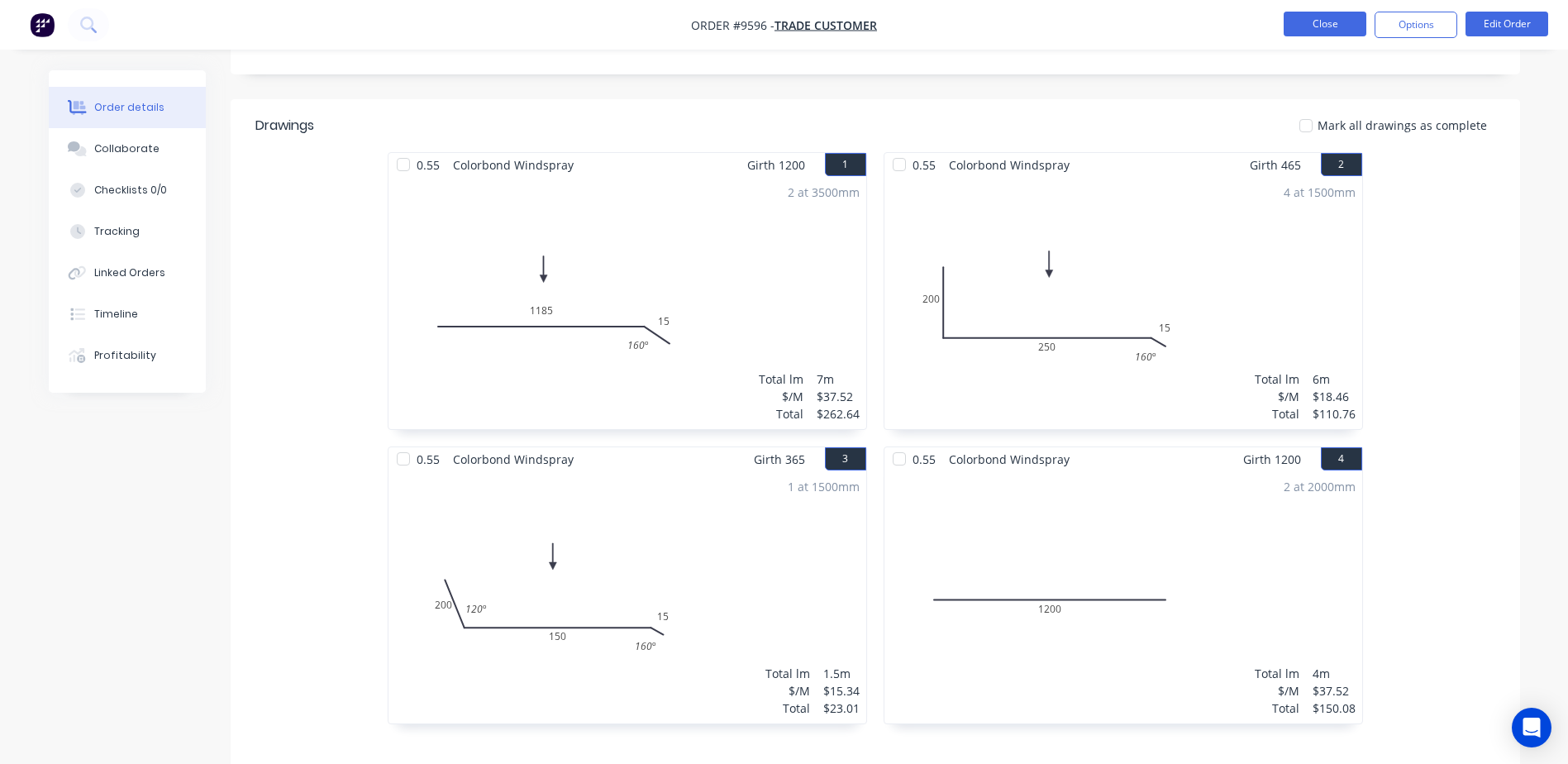
click at [1301, 30] on button "Close" at bounding box center [1325, 23] width 83 height 24
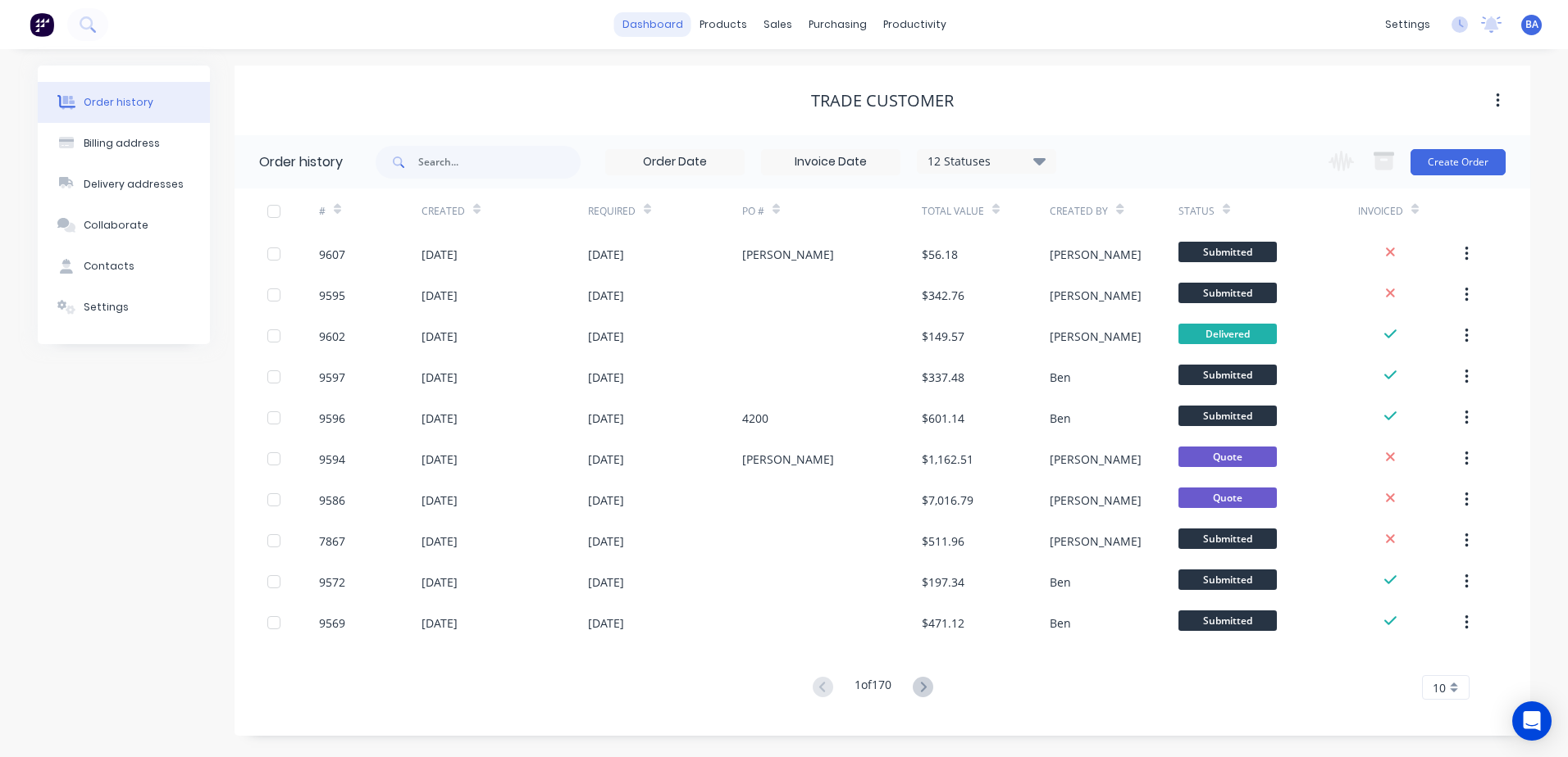
click at [684, 29] on link "dashboard" at bounding box center [653, 24] width 77 height 24
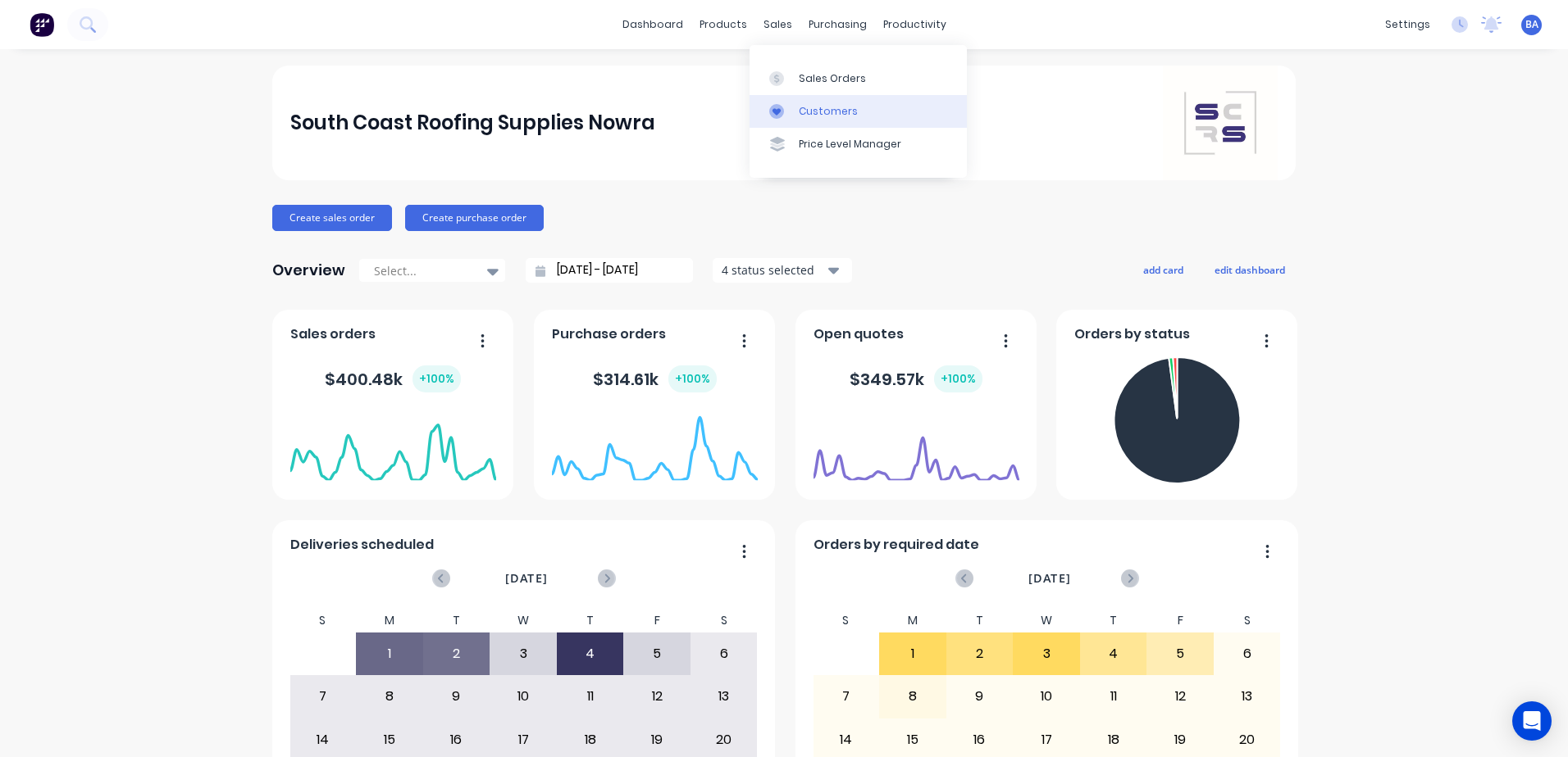
click at [778, 105] on icon at bounding box center [776, 111] width 14 height 14
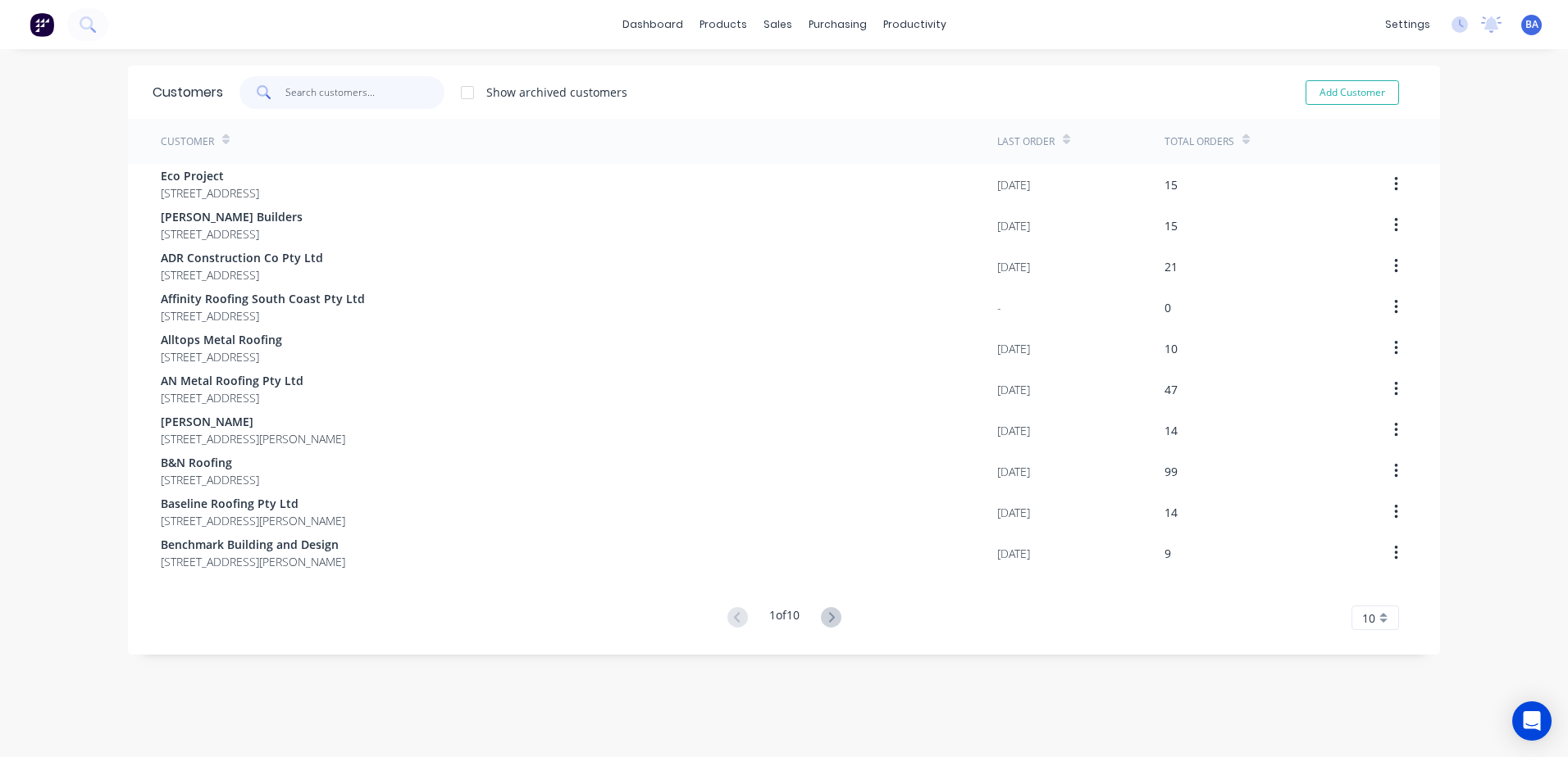
click at [297, 93] on input "text" at bounding box center [366, 93] width 160 height 33
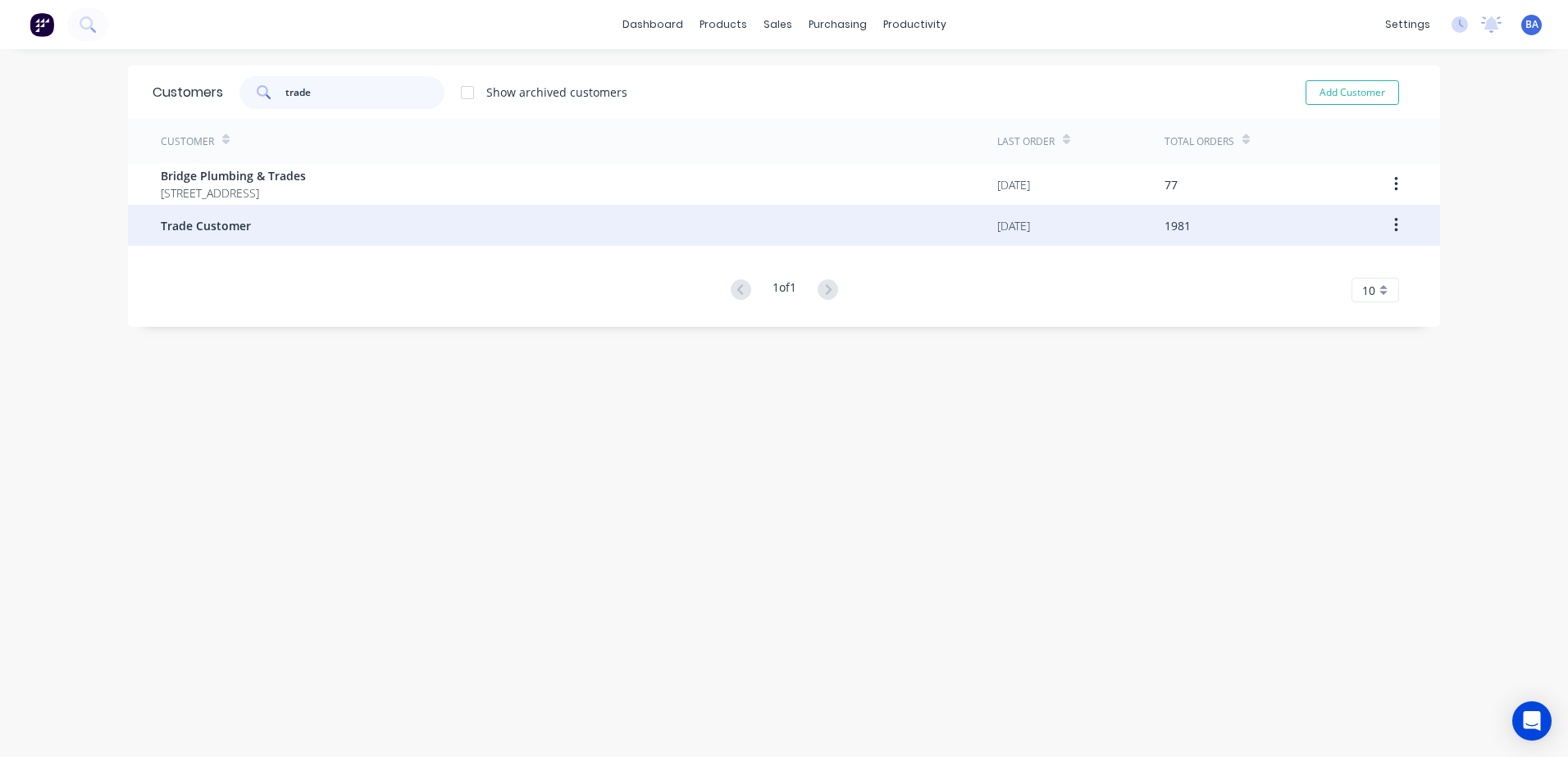
type input "trade"
drag, startPoint x: 260, startPoint y: 232, endPoint x: 268, endPoint y: 223, distance: 12.0
click at [268, 223] on div "Trade Customer" at bounding box center [579, 225] width 837 height 41
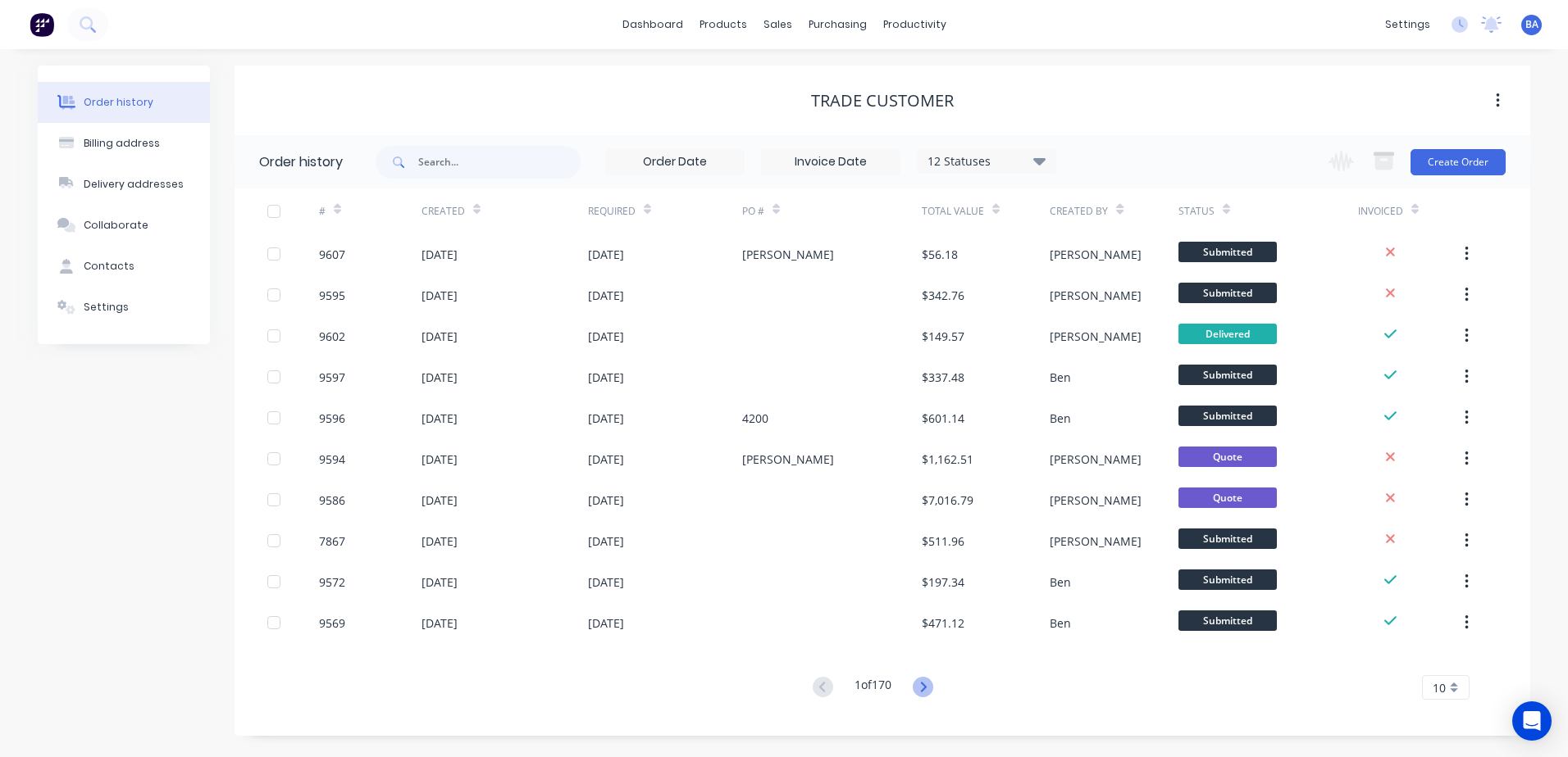
click at [925, 677] on icon at bounding box center [922, 687] width 20 height 20
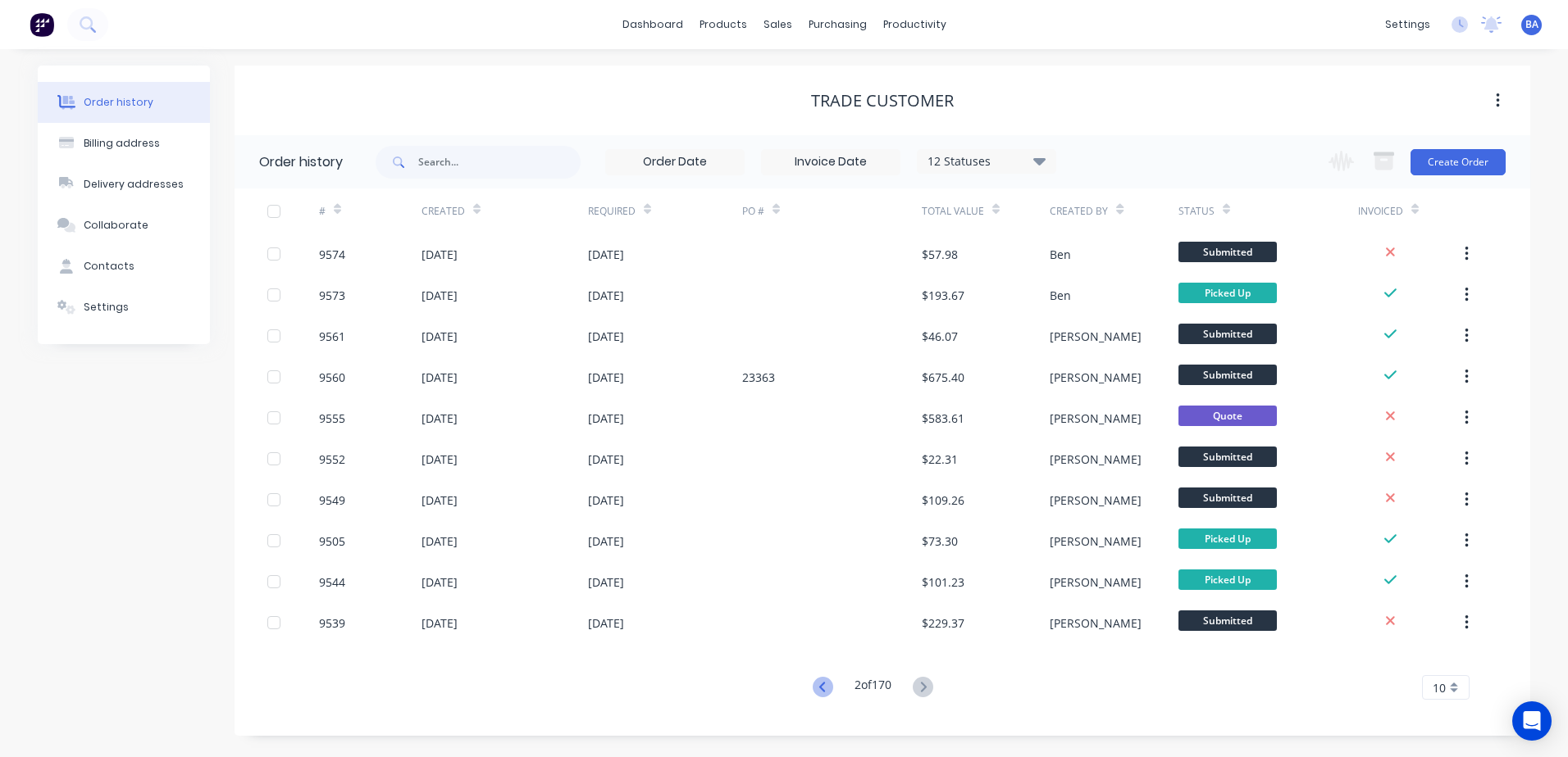
click at [818, 686] on icon at bounding box center [821, 687] width 6 height 10
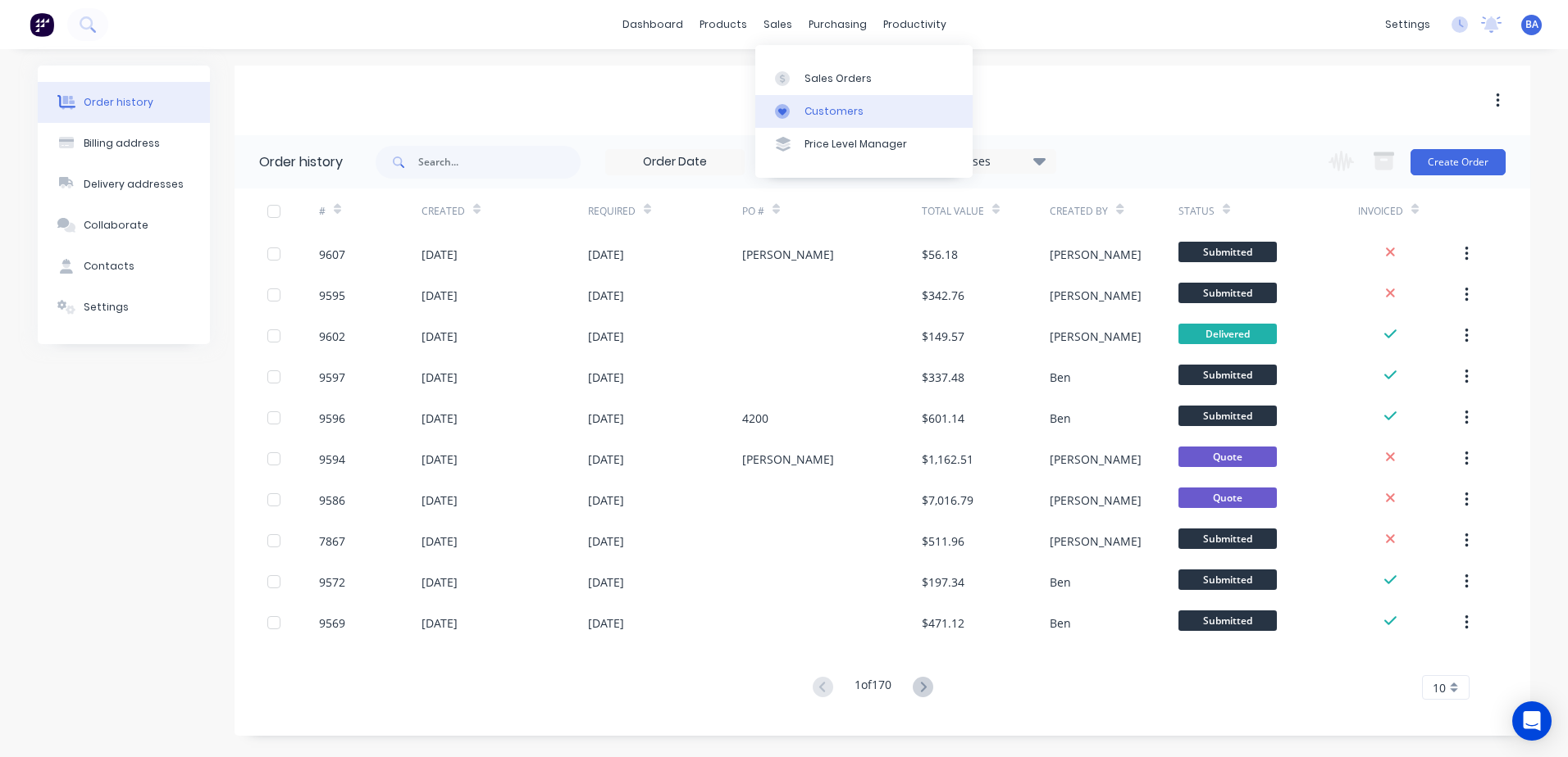
click at [802, 110] on link "Customers" at bounding box center [864, 112] width 217 height 33
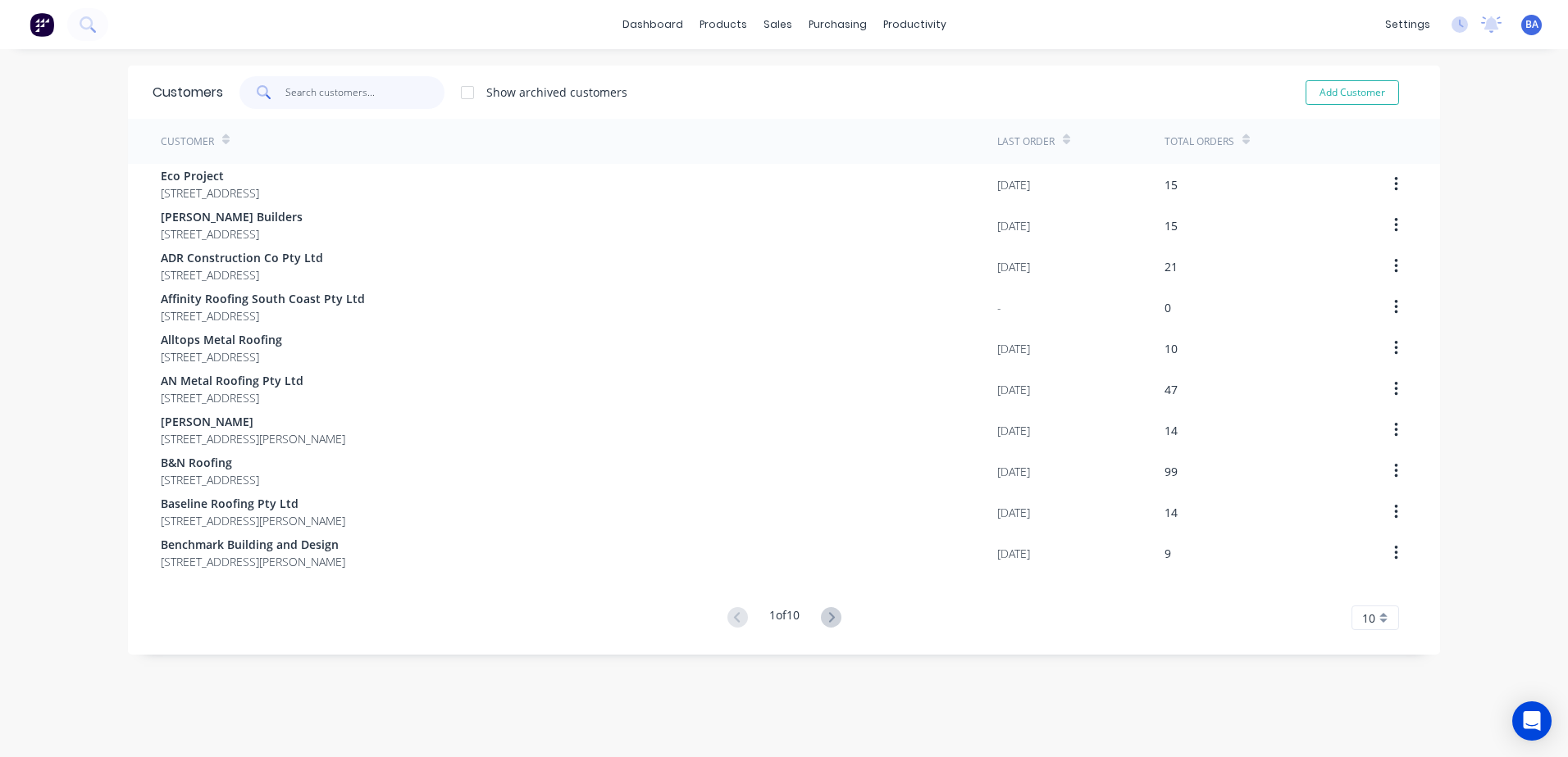
click at [371, 92] on input "text" at bounding box center [366, 93] width 160 height 33
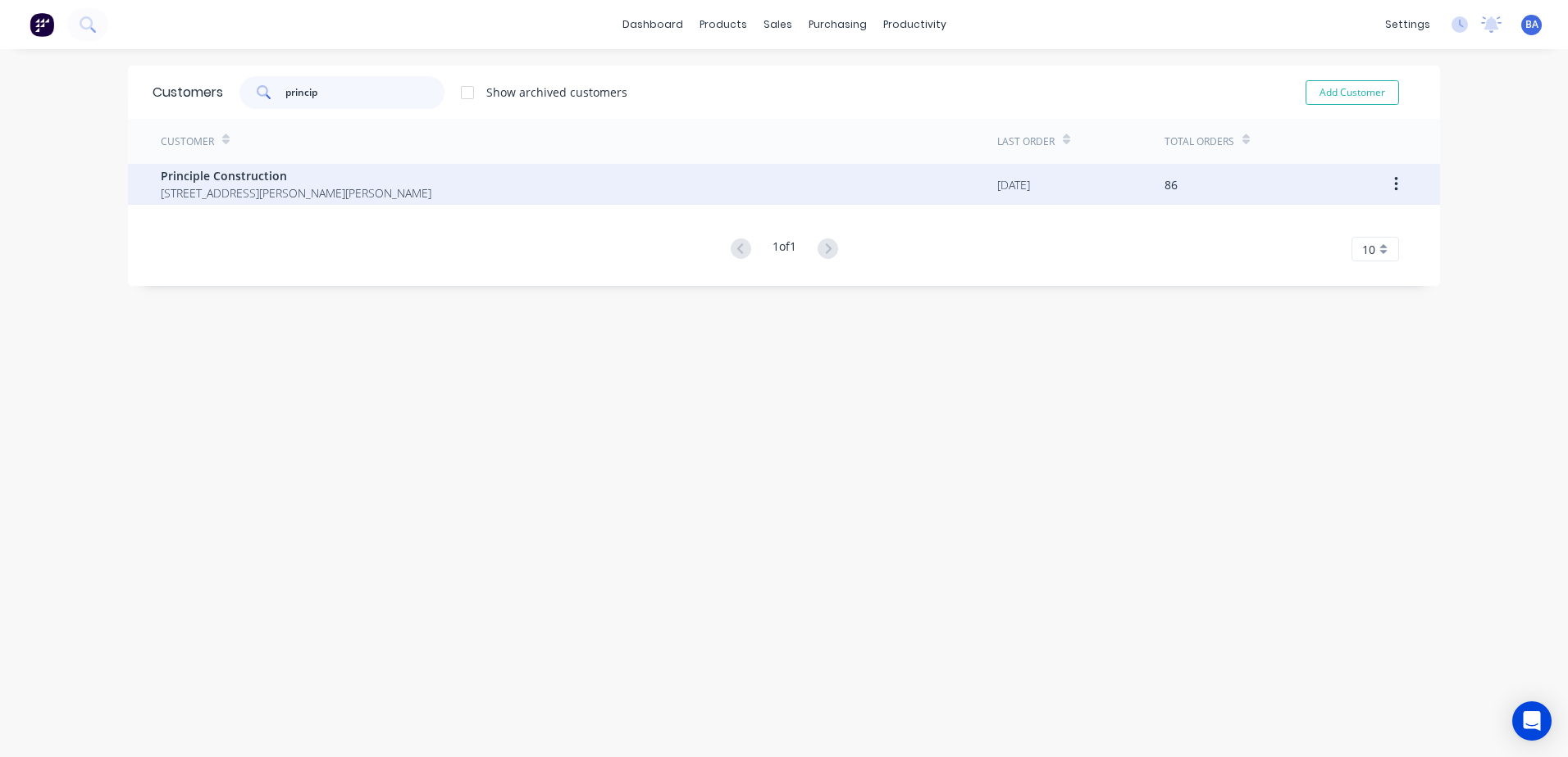
type input "princip"
click at [311, 194] on span "771 Burrier Road Burrier New South Wales Australia 2540" at bounding box center [296, 193] width 270 height 17
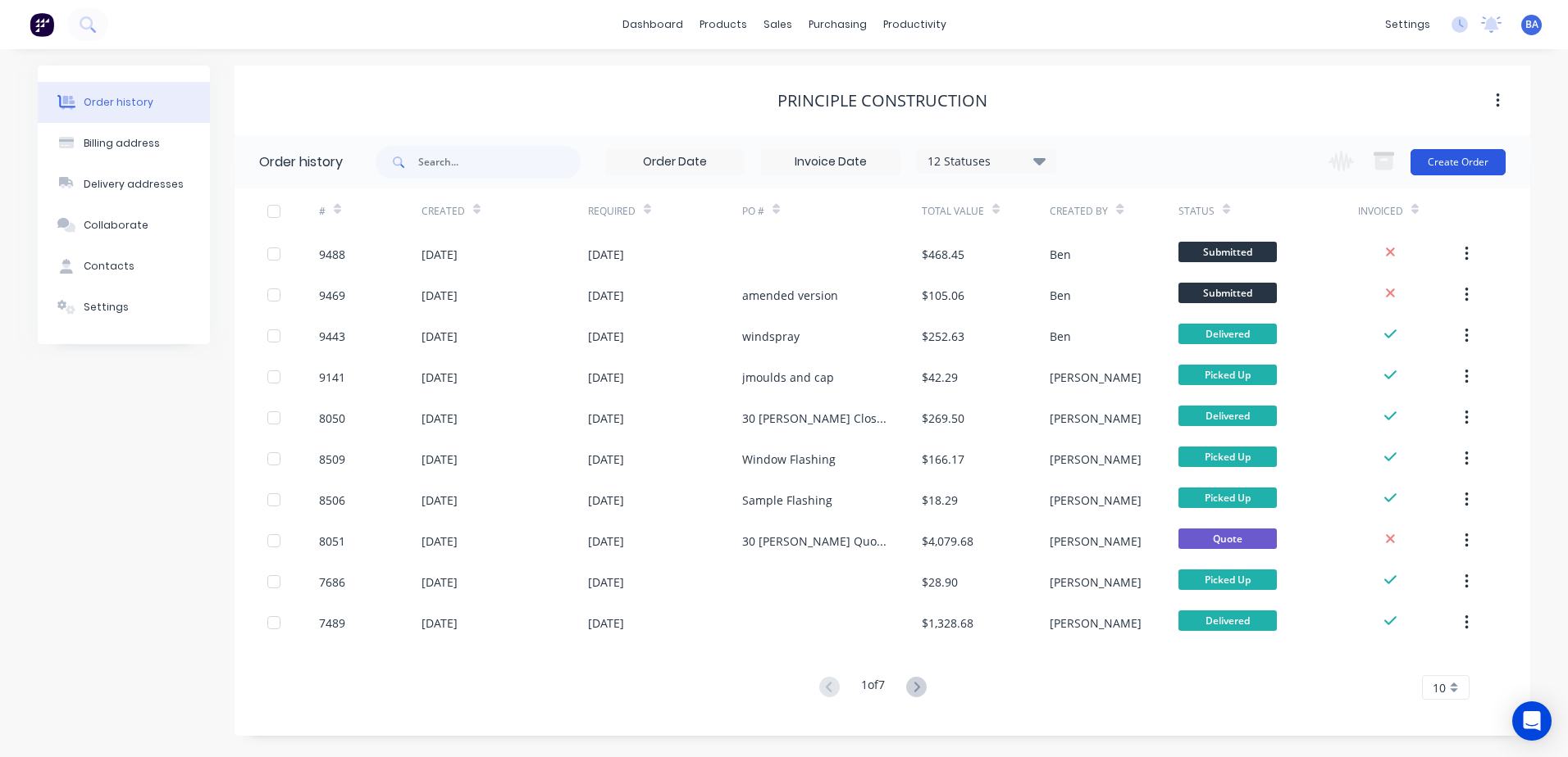
click at [1441, 154] on button "Create Order" at bounding box center [1458, 162] width 96 height 26
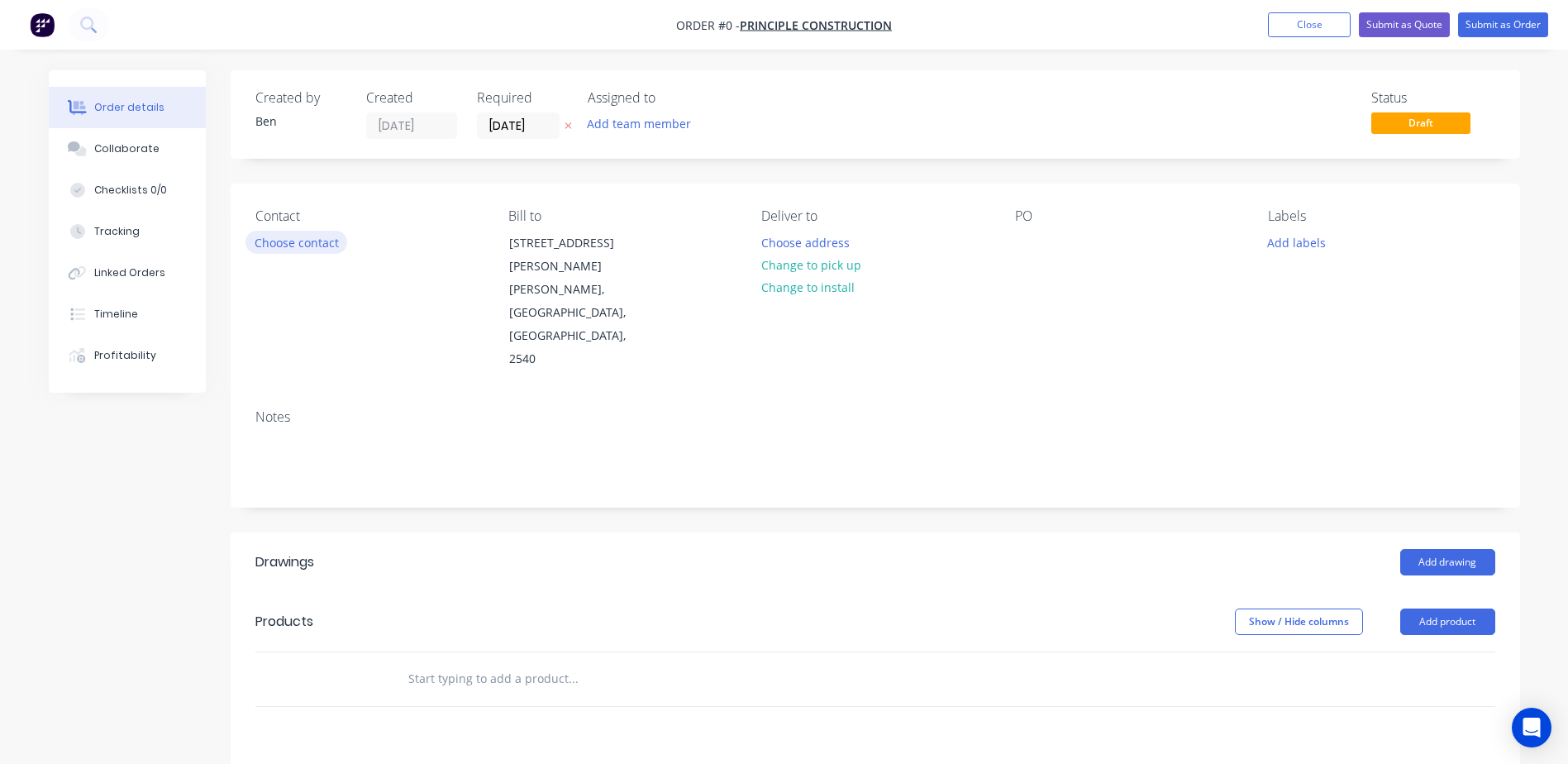
click at [311, 239] on button "Choose contact" at bounding box center [296, 241] width 102 height 22
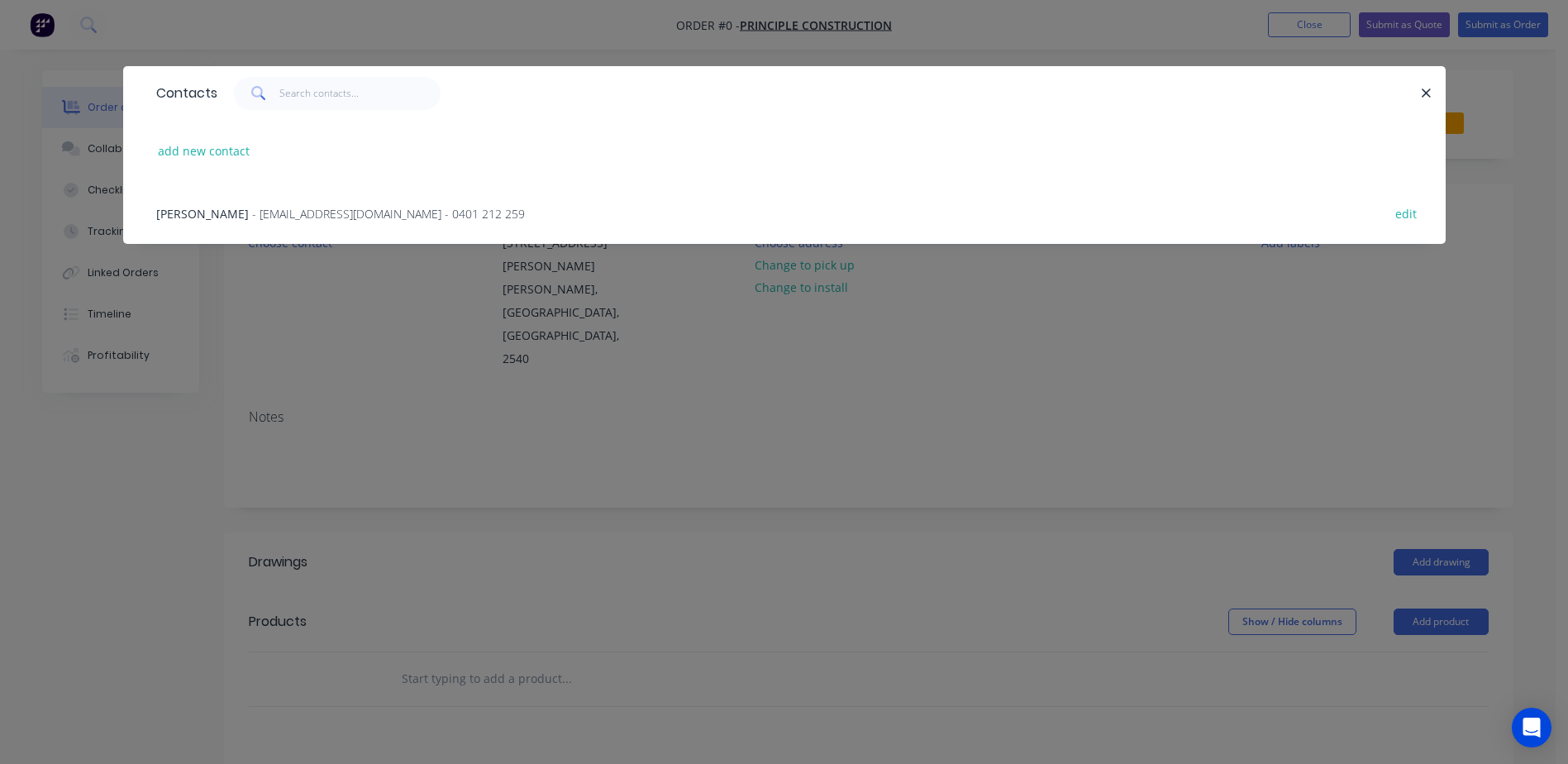
click at [301, 216] on span "- principle1construction@gmail.com - 0401 212 259" at bounding box center [388, 214] width 272 height 16
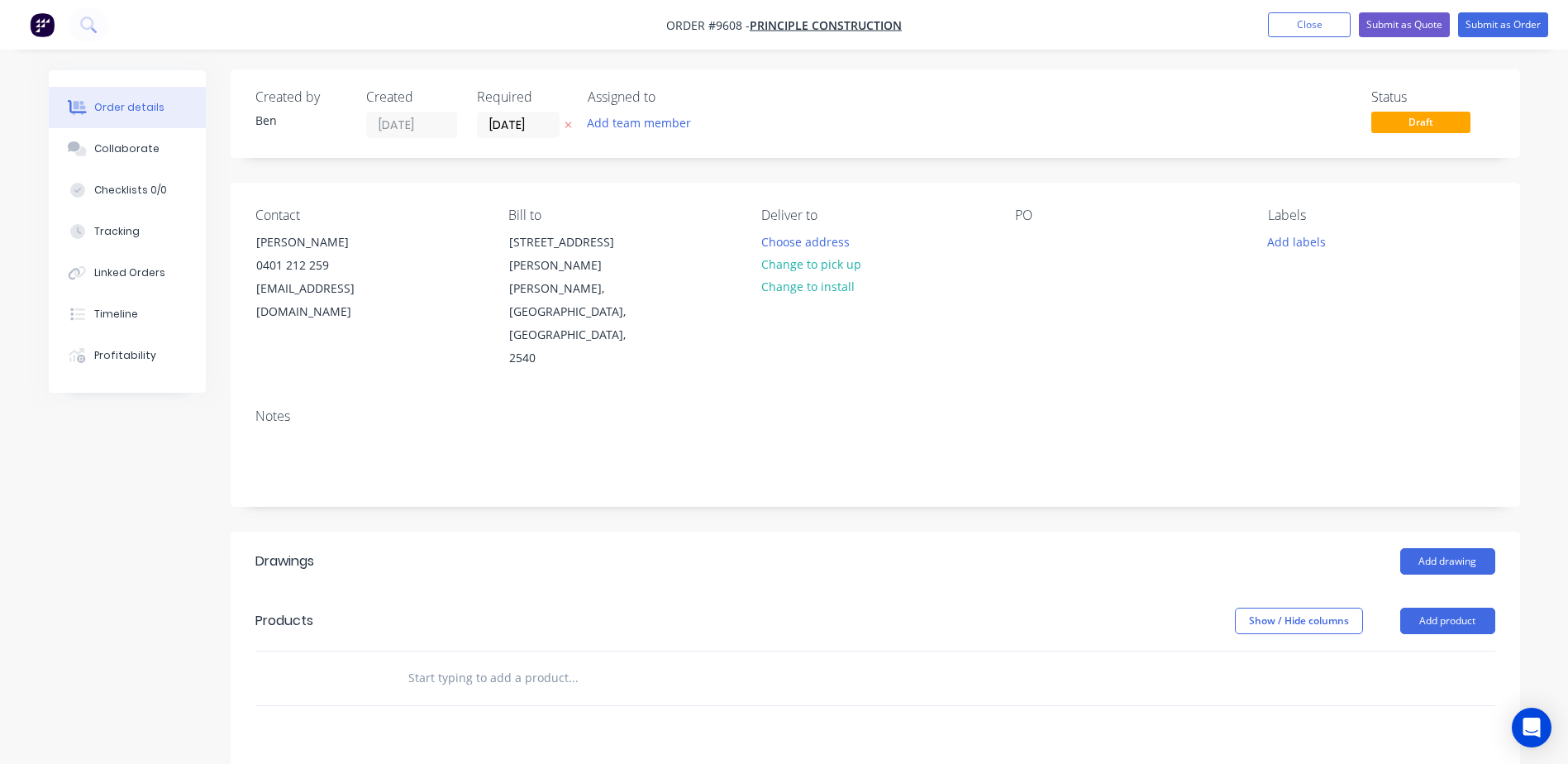
scroll to position [295, 0]
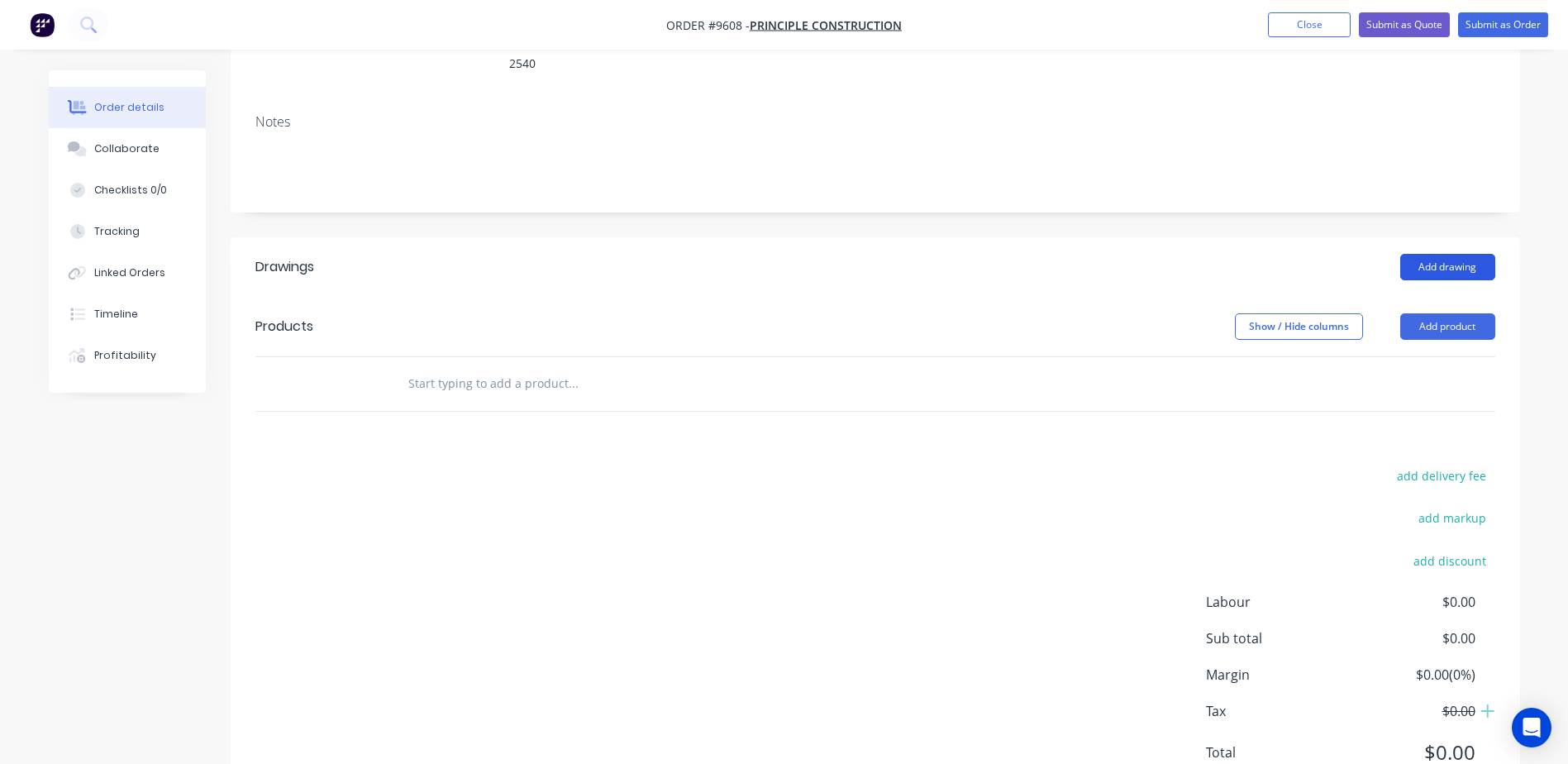
click at [1423, 254] on button "Add drawing" at bounding box center [1448, 267] width 95 height 26
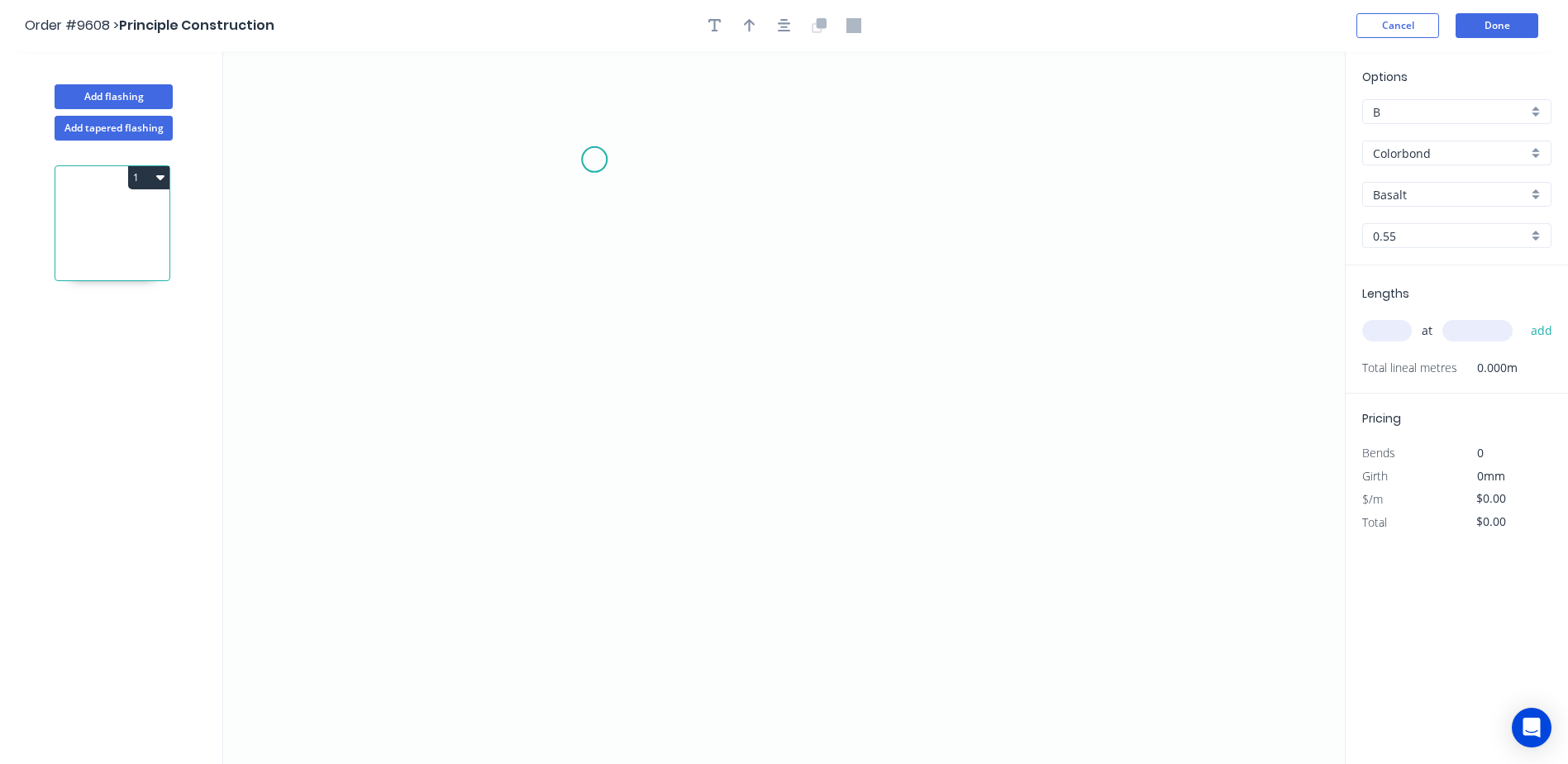
click at [594, 160] on icon "0" at bounding box center [783, 408] width 1122 height 713
click at [580, 336] on icon "0" at bounding box center [783, 408] width 1122 height 713
click at [716, 412] on icon "0 ?" at bounding box center [783, 408] width 1122 height 713
click at [721, 565] on icon "0 ? ? ? º" at bounding box center [783, 408] width 1122 height 713
click at [715, 564] on circle at bounding box center [715, 564] width 24 height 24
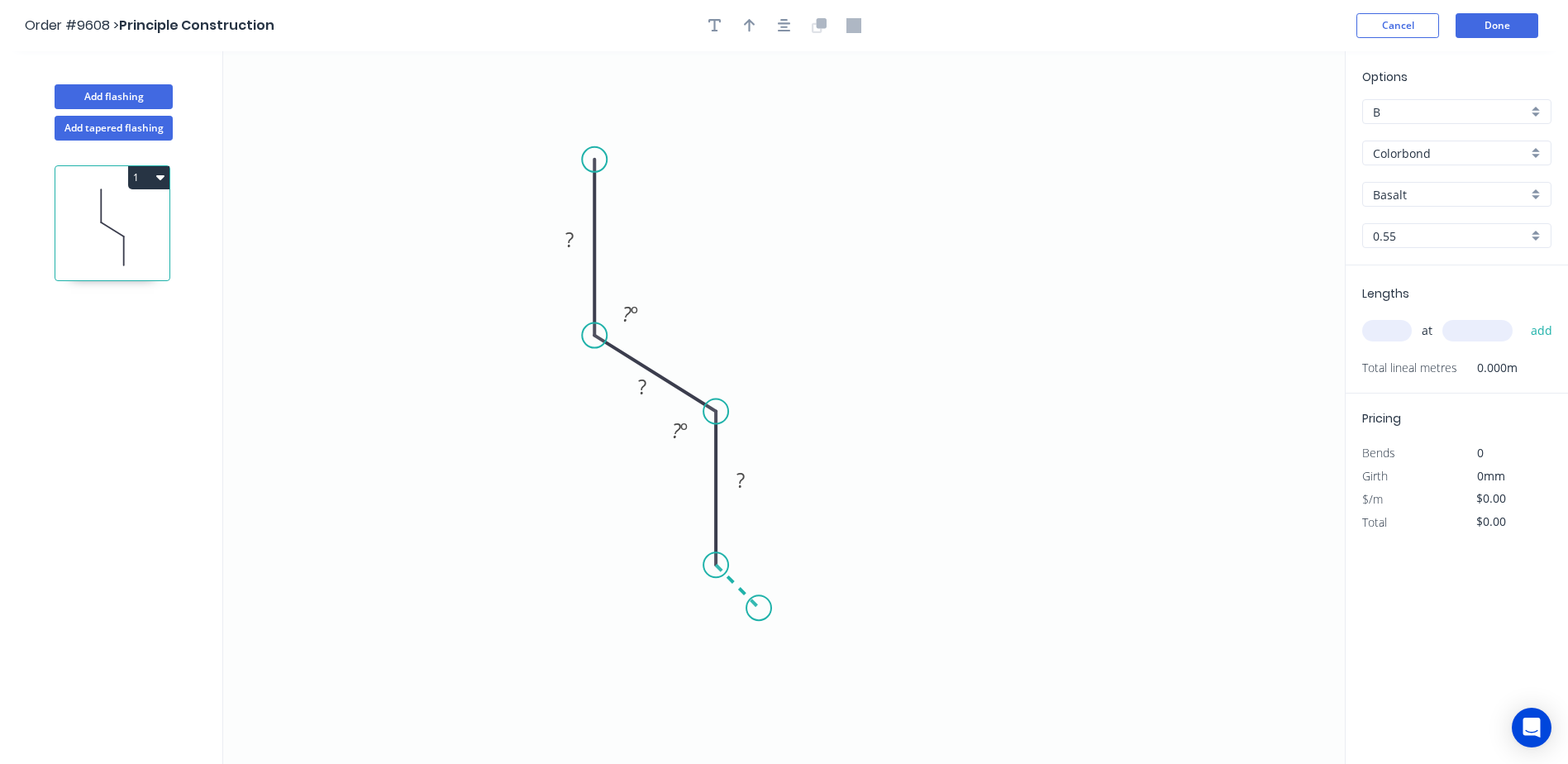
click at [759, 614] on icon "0 ? ? ? ? º ? º" at bounding box center [783, 408] width 1122 height 713
click at [744, 24] on icon "button" at bounding box center [750, 26] width 12 height 14
click at [1264, 129] on icon at bounding box center [1261, 115] width 15 height 53
click at [1263, 128] on icon "0 ? ? ? ? ? º ? º" at bounding box center [783, 408] width 1122 height 713
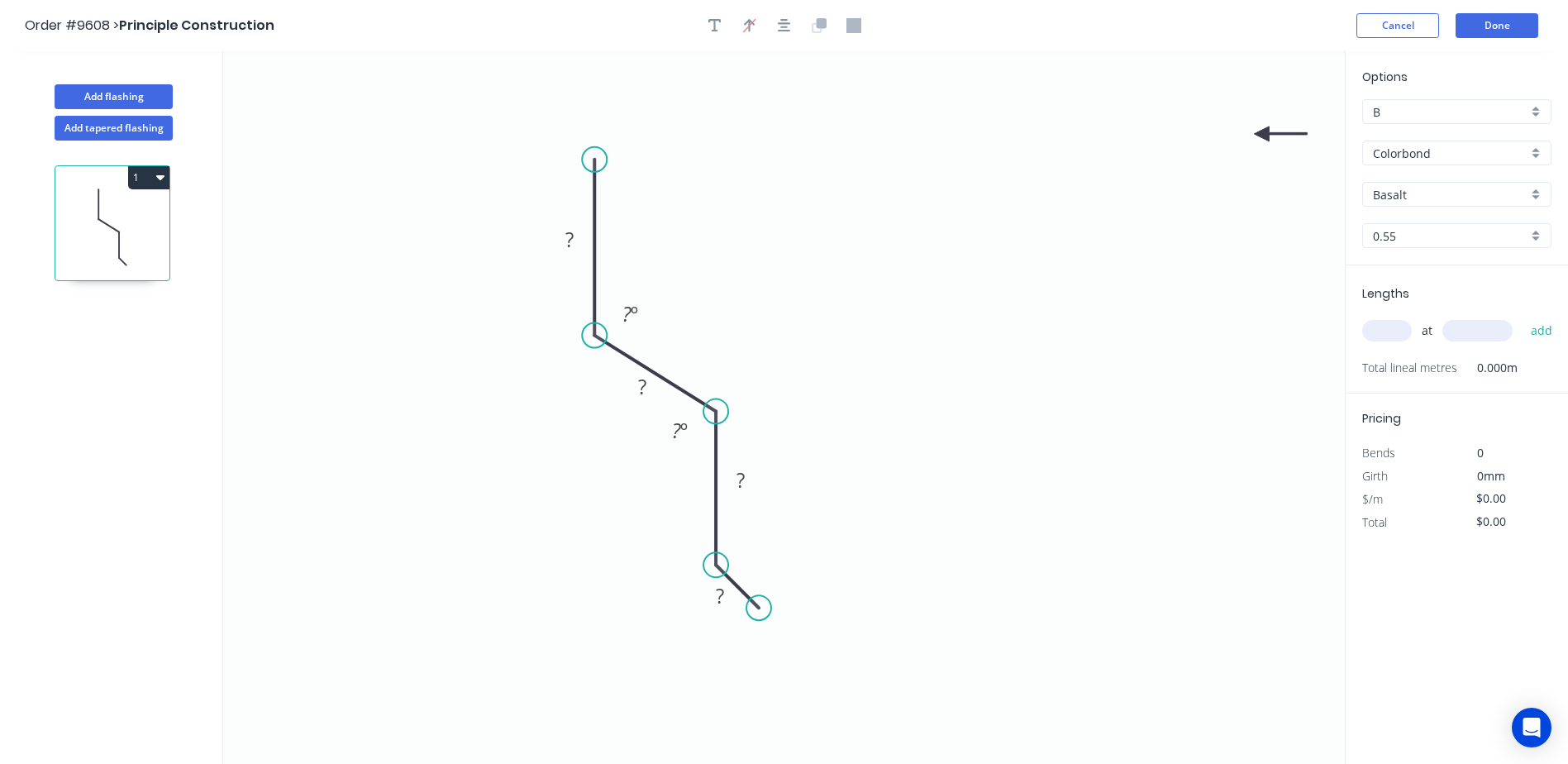
click at [1263, 128] on icon "0 ? ? ? ? ? º ? º" at bounding box center [783, 408] width 1122 height 713
click at [1263, 130] on icon "0 ? ? ? ? ? º ? º" at bounding box center [783, 408] width 1122 height 713
drag, startPoint x: 1263, startPoint y: 130, endPoint x: 1253, endPoint y: 129, distance: 10.0
click at [1259, 130] on icon at bounding box center [1275, 147] width 48 height 48
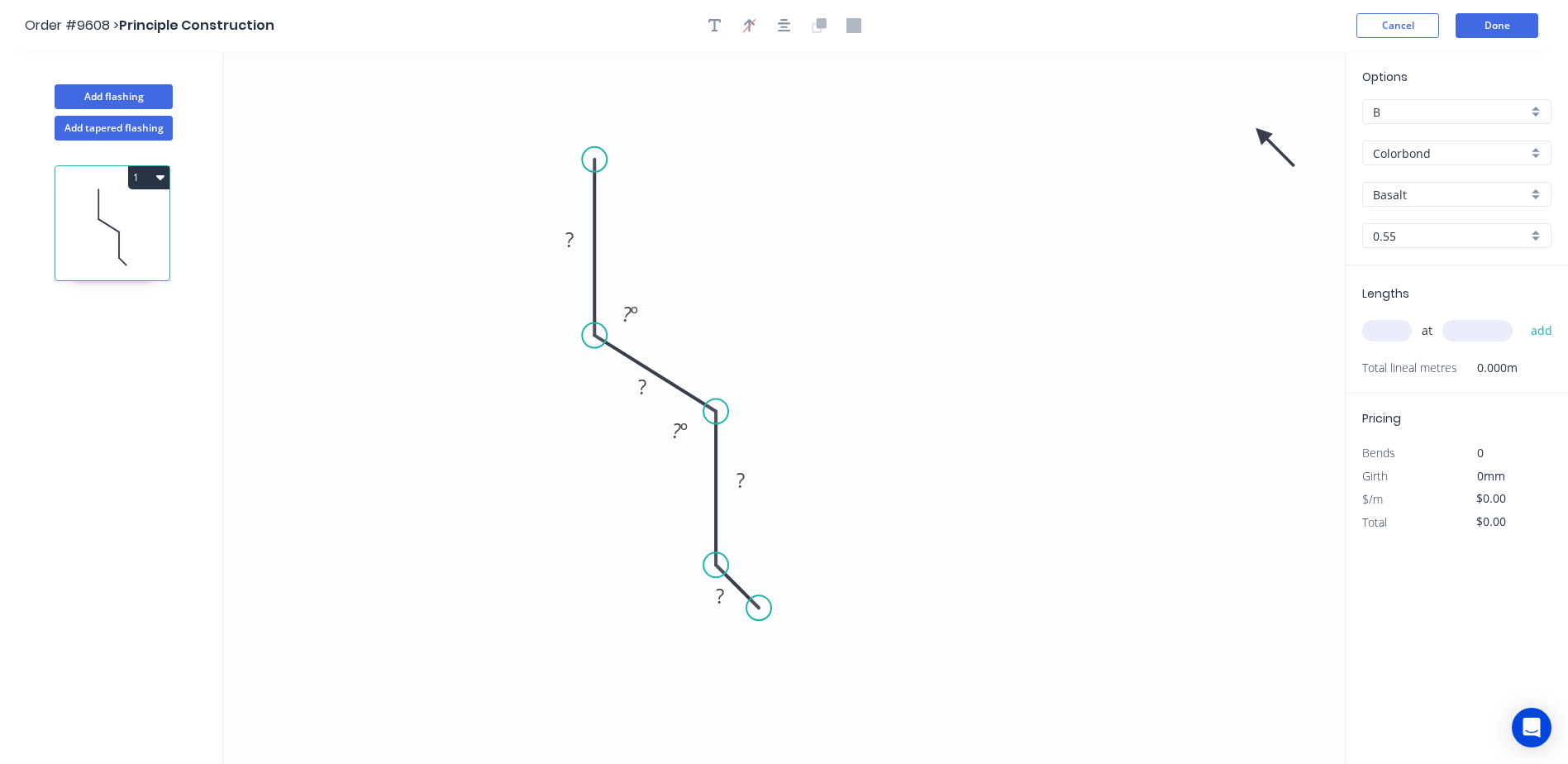
click at [1253, 129] on icon "0 ? ? ? ? ? º ? º" at bounding box center [783, 408] width 1122 height 713
click at [1258, 127] on icon at bounding box center [1271, 143] width 48 height 48
click at [1258, 127] on icon at bounding box center [1258, 150] width 15 height 53
click at [1258, 127] on icon "0 ? ? ? ? ? º ? º" at bounding box center [783, 408] width 1122 height 713
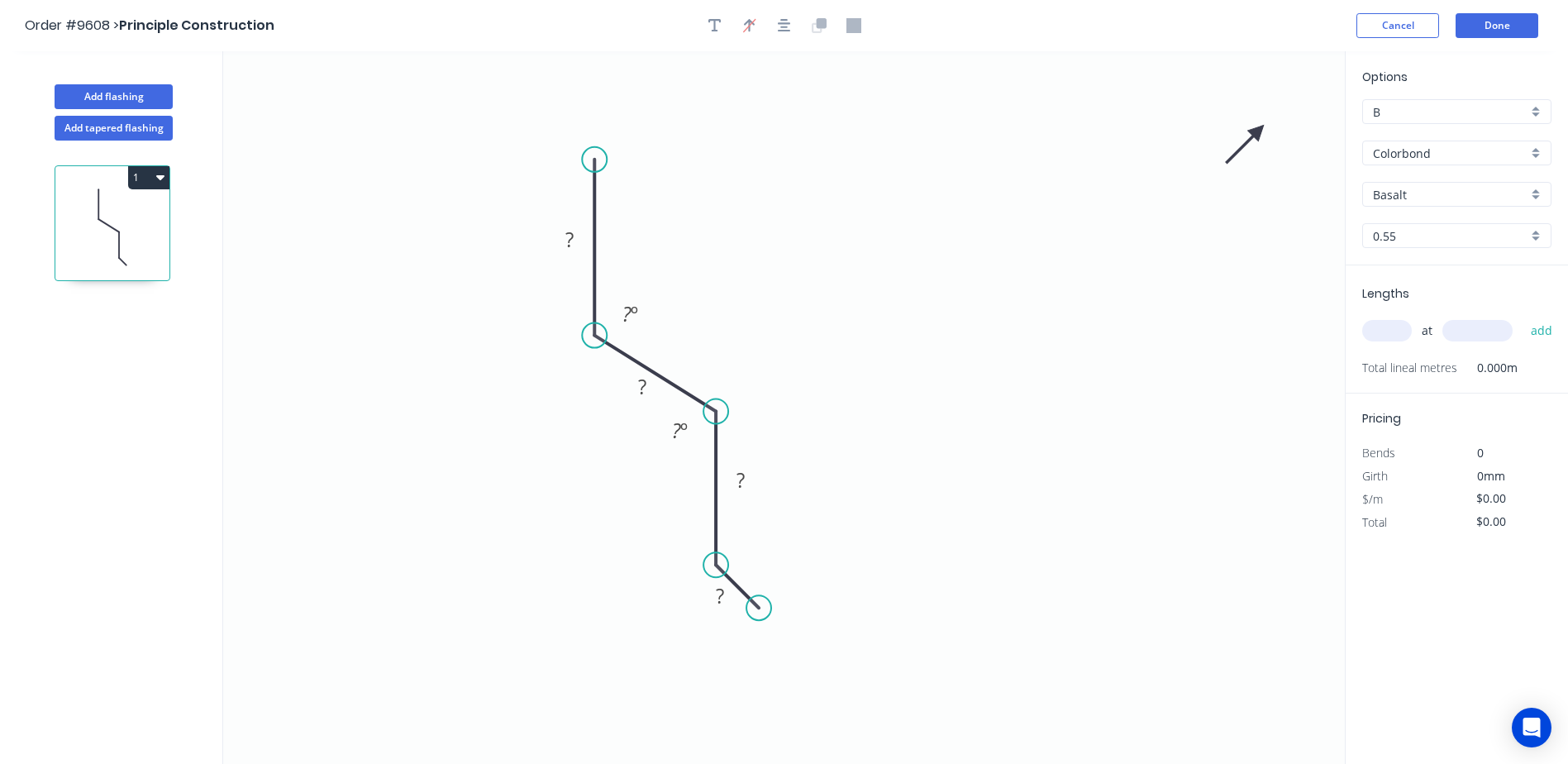
click at [1258, 127] on icon "0 ? ? ? ? ? º ? º" at bounding box center [783, 408] width 1122 height 713
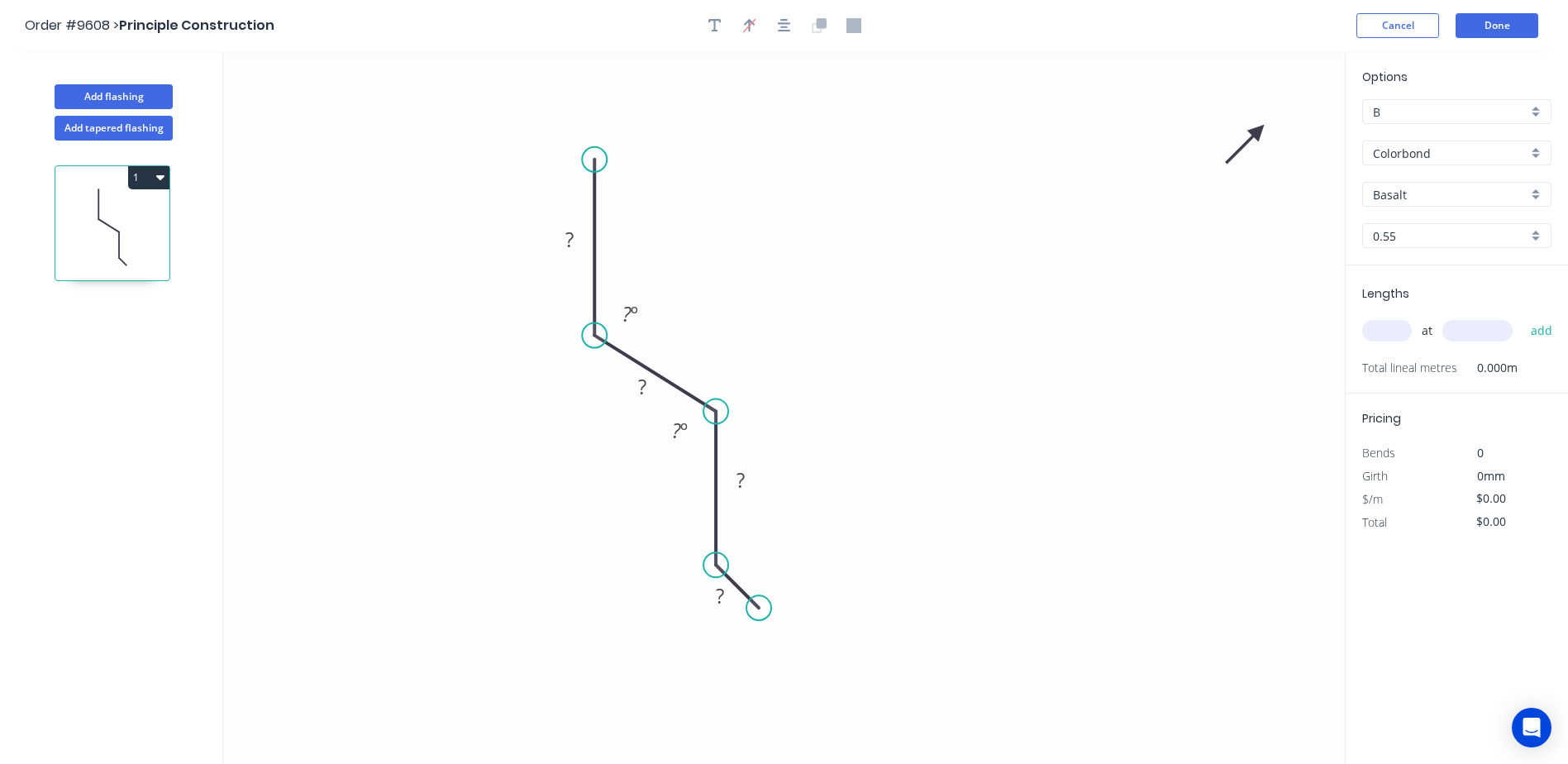
click at [1262, 125] on icon "0 ? ? ? ? ? º ? º" at bounding box center [783, 408] width 1122 height 713
click at [1259, 127] on icon "0 ? ? ? ? ? º ? º" at bounding box center [783, 408] width 1122 height 713
click at [1252, 129] on icon at bounding box center [1244, 143] width 48 height 48
click at [1252, 130] on icon at bounding box center [1239, 130] width 53 height 15
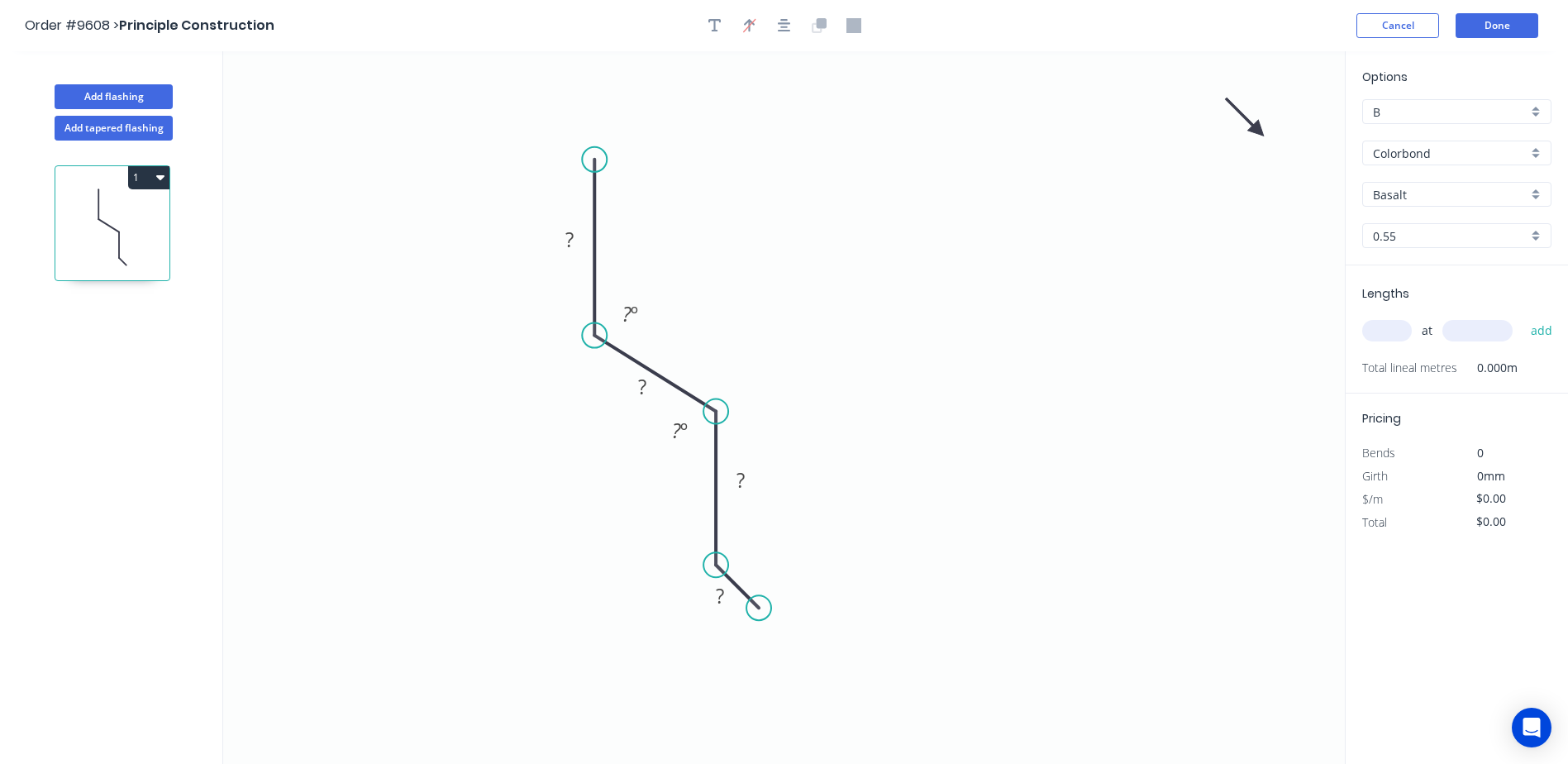
click at [1252, 127] on icon at bounding box center [1244, 117] width 48 height 48
click at [1253, 124] on icon at bounding box center [1258, 112] width 15 height 53
drag, startPoint x: 1222, startPoint y: 152, endPoint x: 873, endPoint y: 293, distance: 376.4
click at [873, 293] on icon at bounding box center [891, 269] width 48 height 48
click at [647, 217] on div "Crush & Fold" at bounding box center [675, 216] width 166 height 34
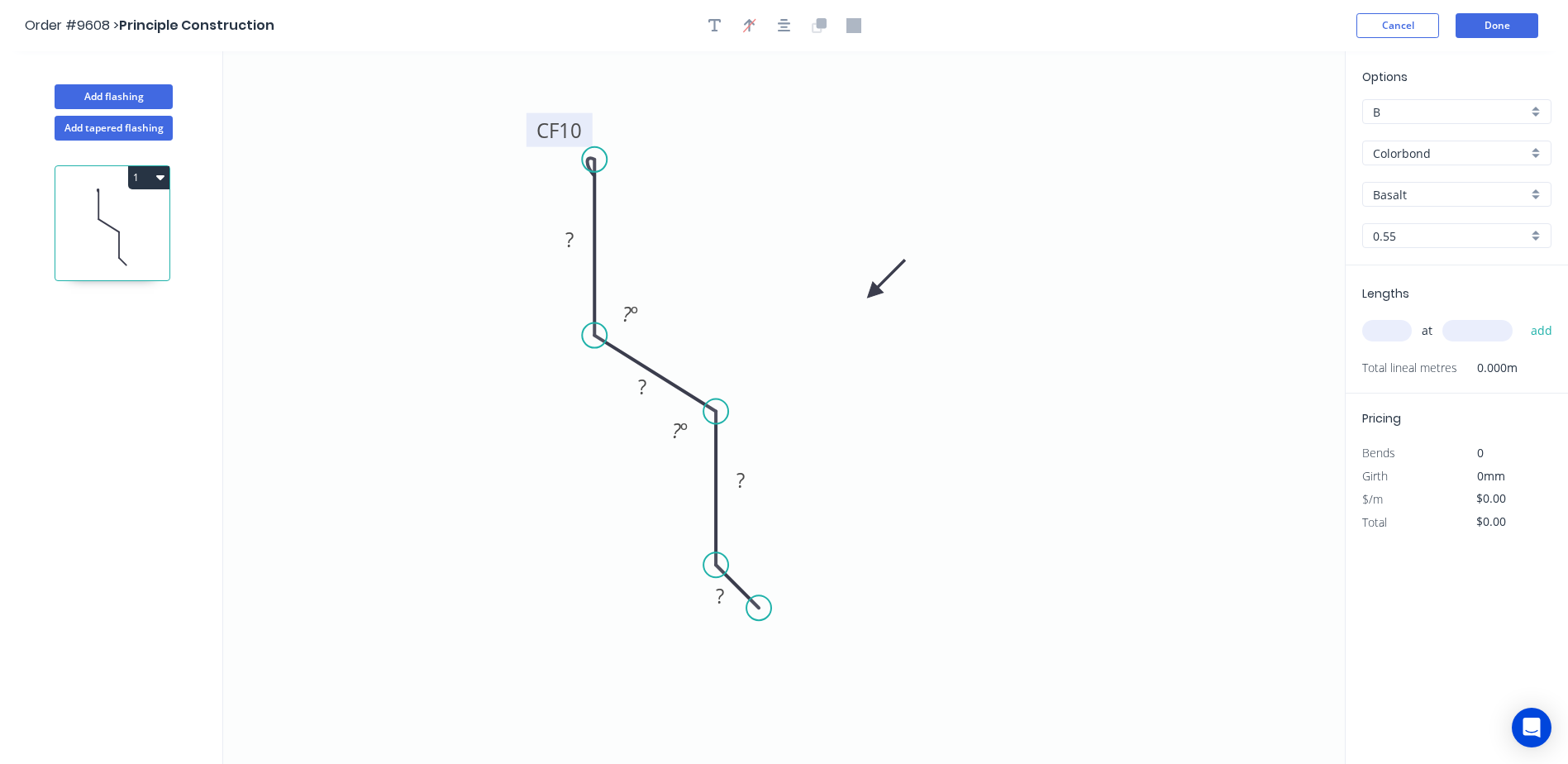
click at [581, 129] on tspan "10" at bounding box center [571, 130] width 23 height 27
drag, startPoint x: 758, startPoint y: 607, endPoint x: 766, endPoint y: 603, distance: 8.9
click at [766, 603] on circle at bounding box center [766, 601] width 24 height 24
click at [752, 550] on tspan "?" at bounding box center [749, 545] width 9 height 27
click at [980, 490] on icon "0 CF 25 40 33 30 15 135 º 135 º 135 º" at bounding box center [783, 408] width 1122 height 713
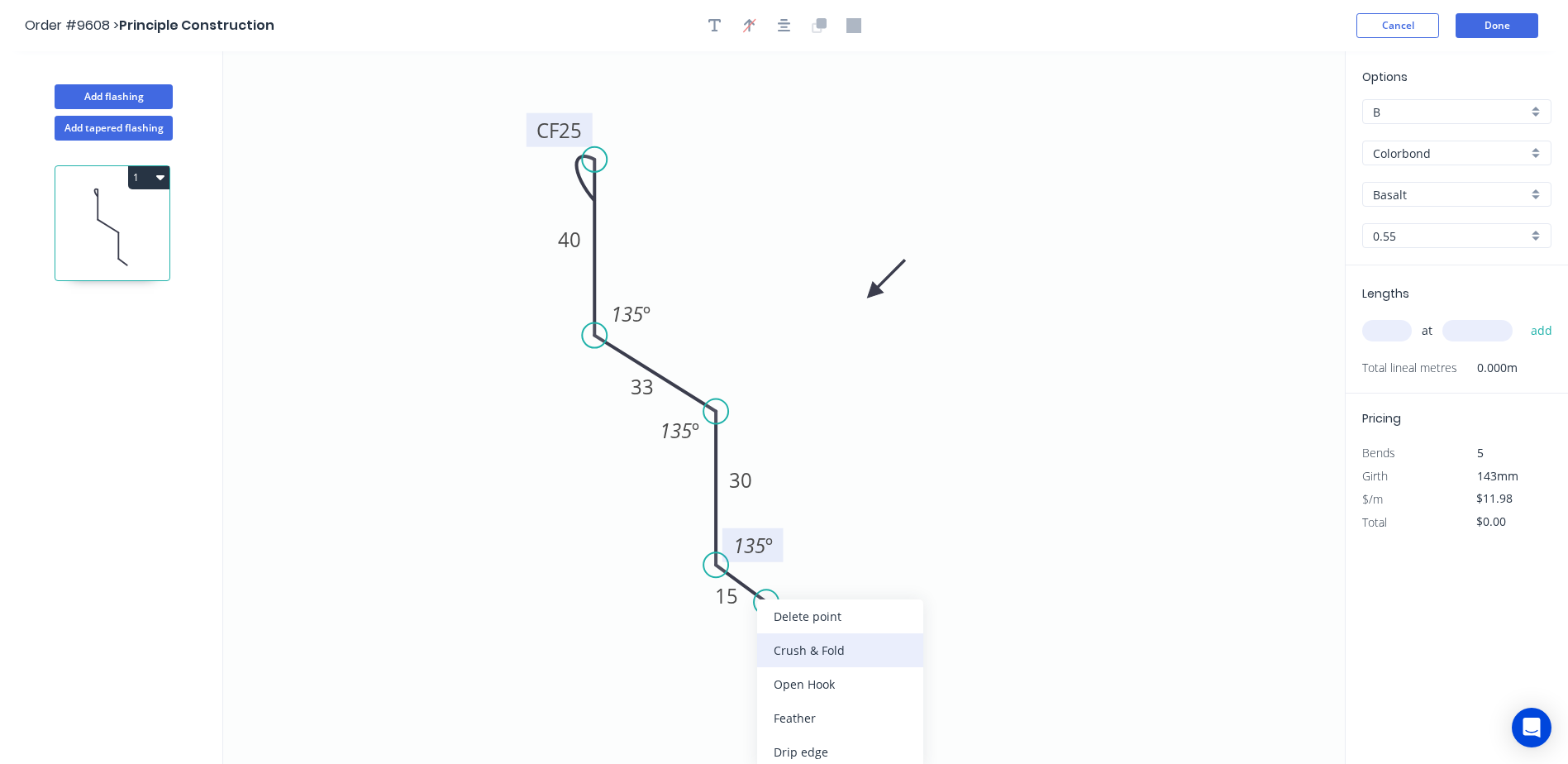
click at [802, 647] on div "Crush & Fold" at bounding box center [840, 650] width 166 height 34
type input "$16.45"
click at [791, 647] on div "Flip bend" at bounding box center [850, 654] width 166 height 34
drag, startPoint x: 784, startPoint y: 558, endPoint x: 796, endPoint y: 591, distance: 35.1
click at [796, 601] on icon "0 CF 25 40 33 30 CF 10 15 135 º 135 º 135 º" at bounding box center [783, 408] width 1122 height 713
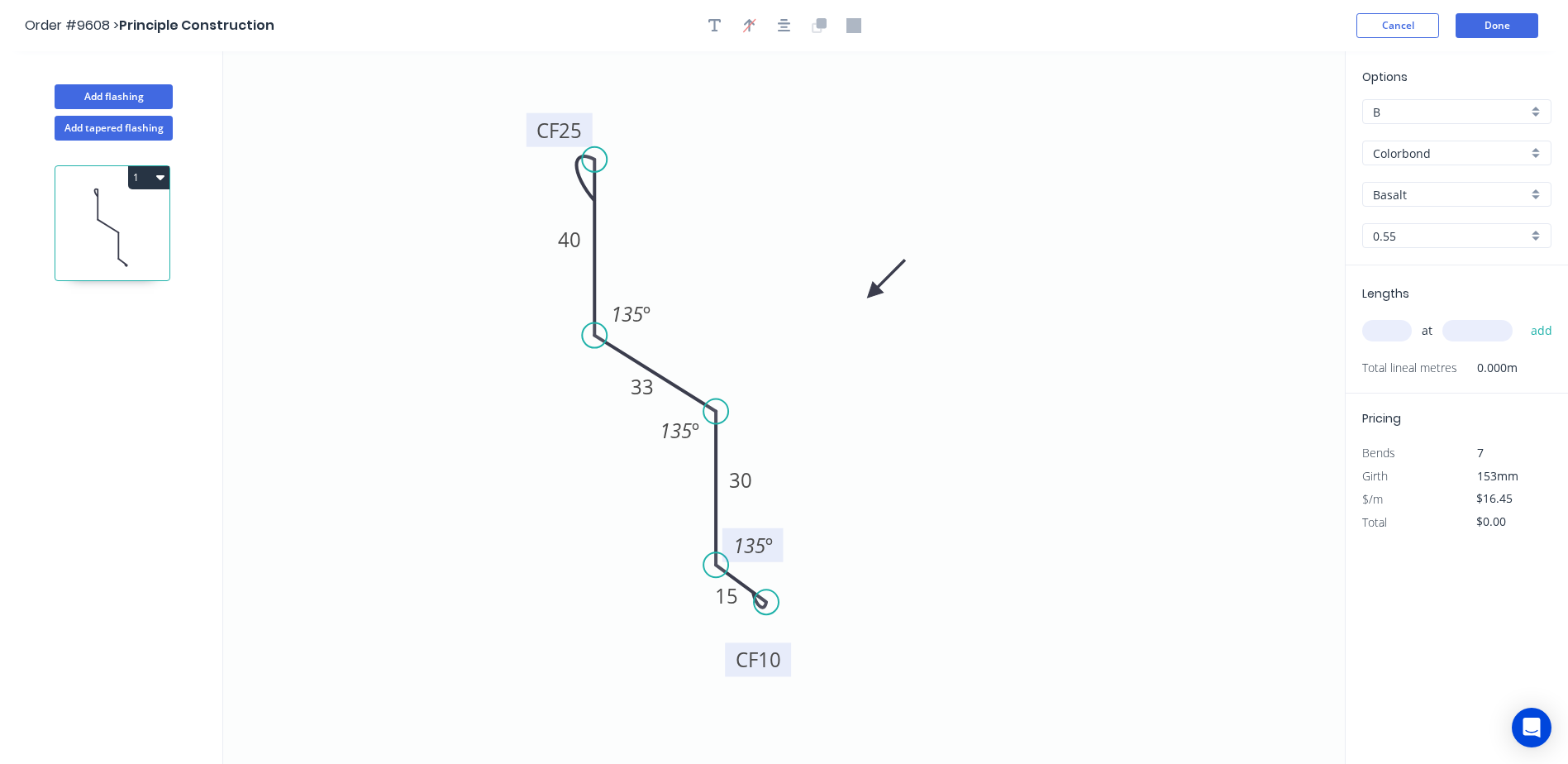
drag, startPoint x: 794, startPoint y: 561, endPoint x: 782, endPoint y: 668, distance: 107.7
click at [782, 668] on rect at bounding box center [758, 659] width 66 height 34
click at [1429, 199] on input "Basalt" at bounding box center [1450, 195] width 155 height 18
click at [1441, 332] on div "Windspray" at bounding box center [1457, 339] width 188 height 29
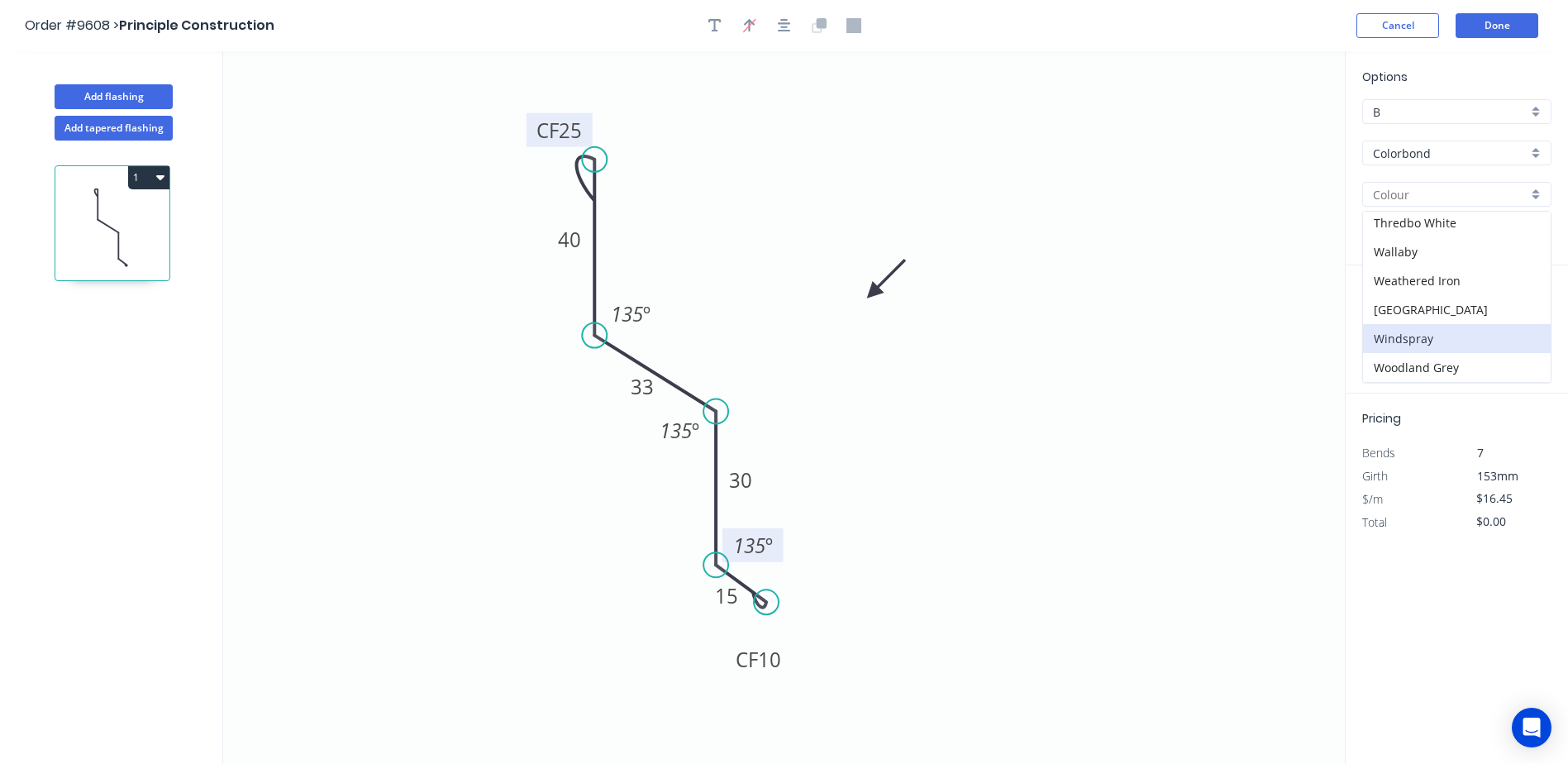
type input "Windspray"
click at [1384, 329] on input "text" at bounding box center [1387, 331] width 50 height 21
type input "1"
type input "6300"
click at [1523, 317] on button "add" at bounding box center [1543, 331] width 39 height 28
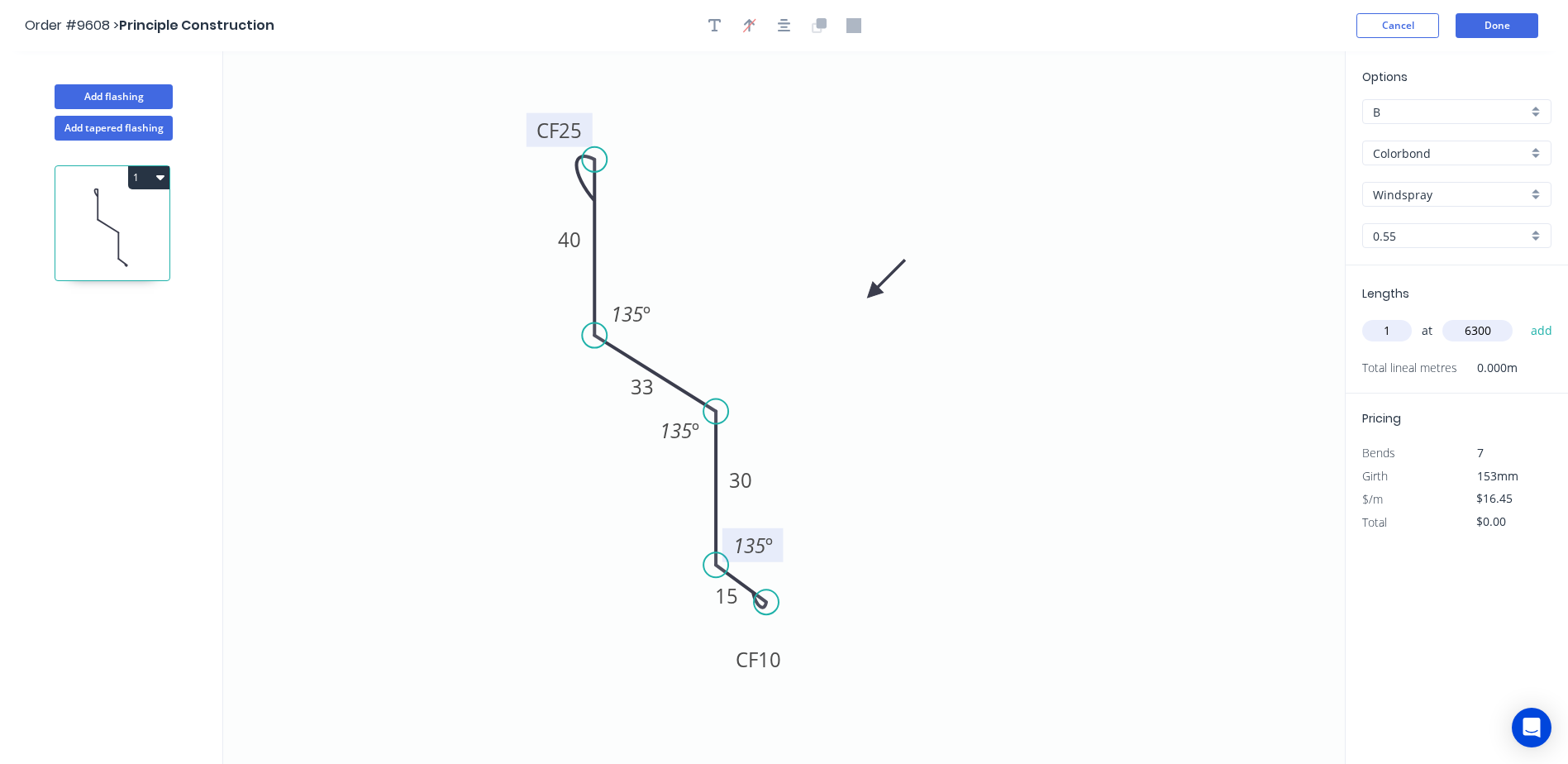
type input "$103.64"
click at [1493, 21] on button "Done" at bounding box center [1497, 25] width 83 height 24
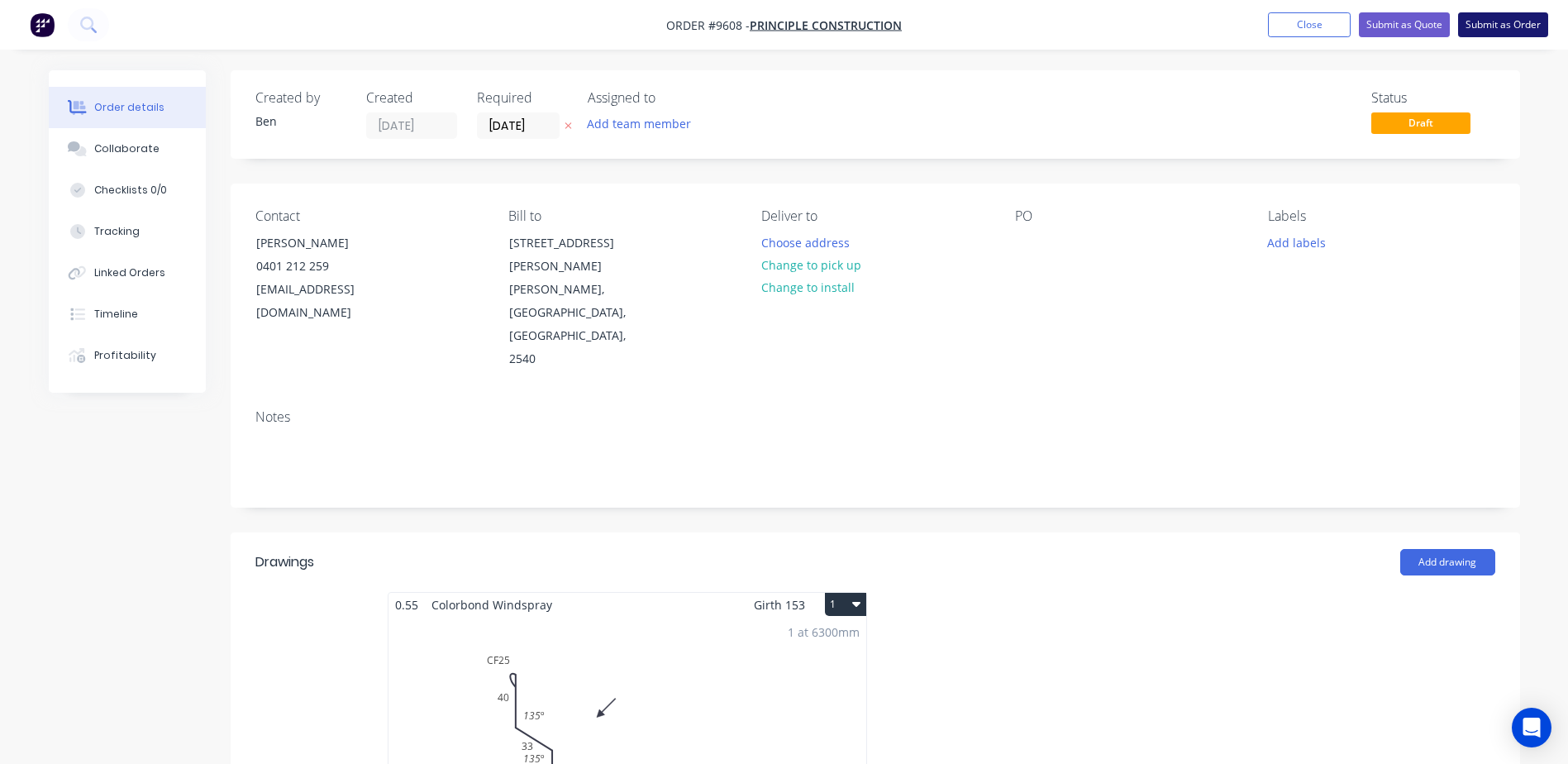
click at [1502, 23] on button "Submit as Order" at bounding box center [1503, 24] width 90 height 24
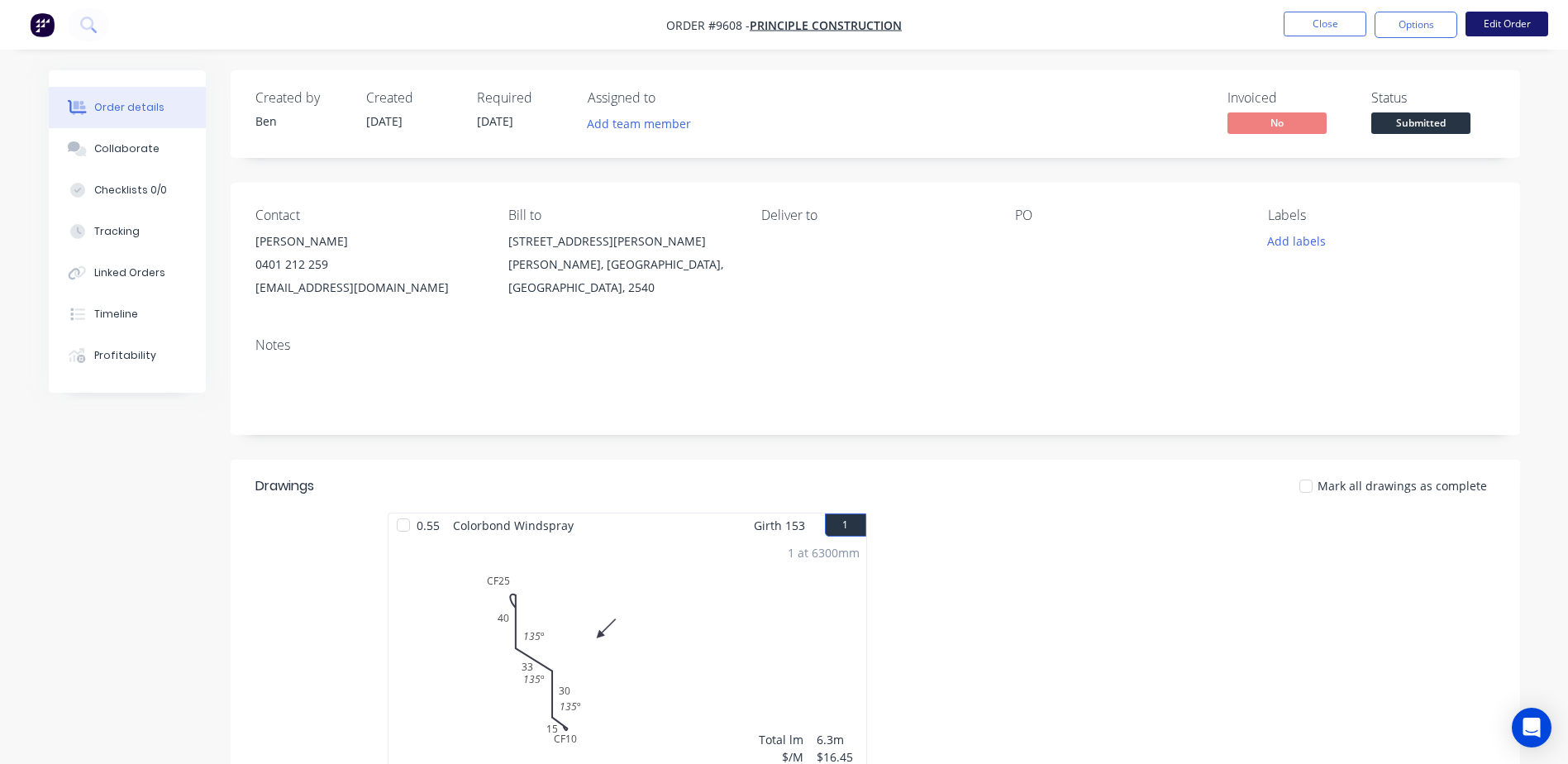
click at [1496, 19] on button "Edit Order" at bounding box center [1507, 23] width 83 height 24
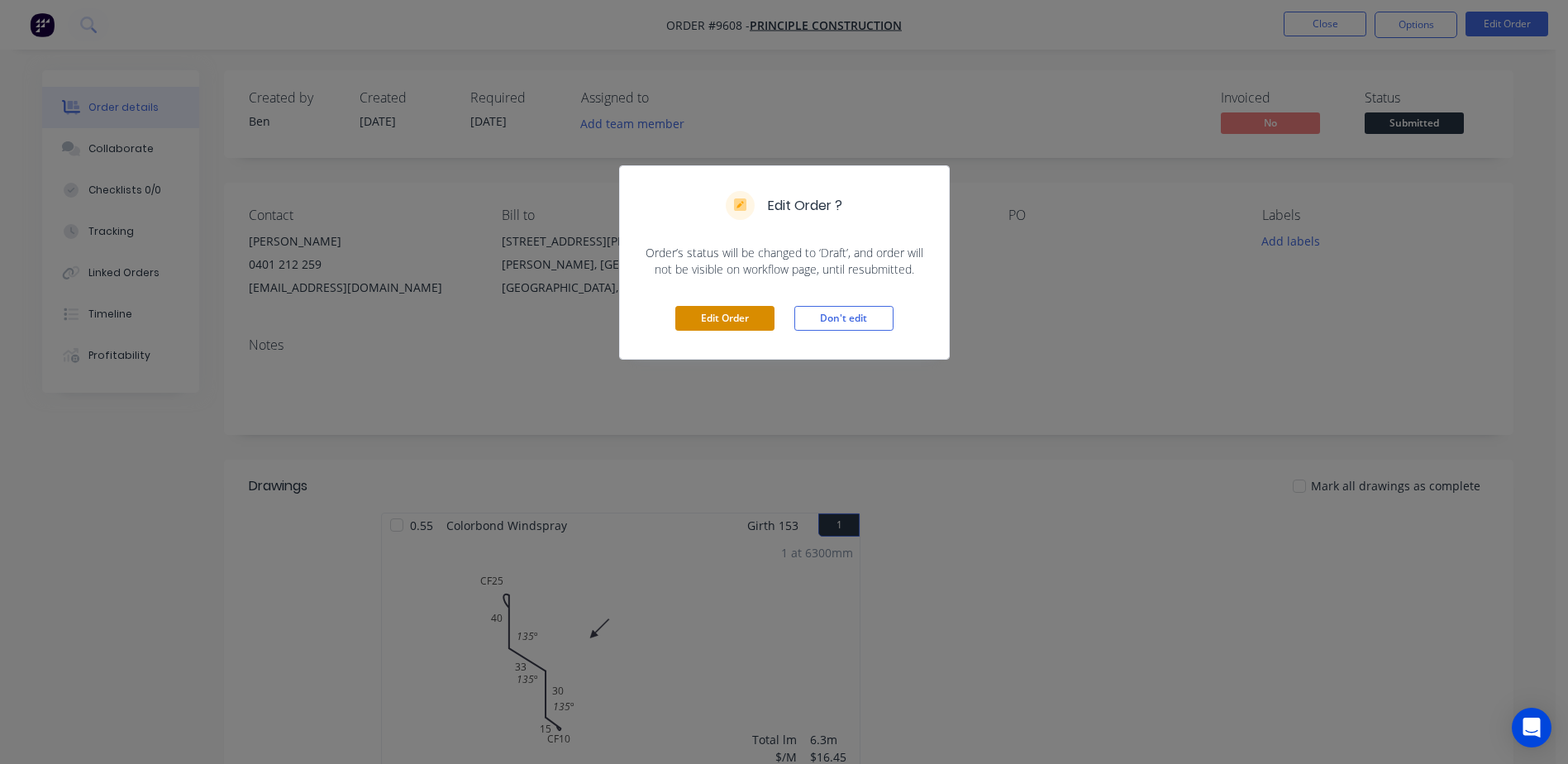
click at [750, 313] on button "Edit Order" at bounding box center [725, 317] width 99 height 24
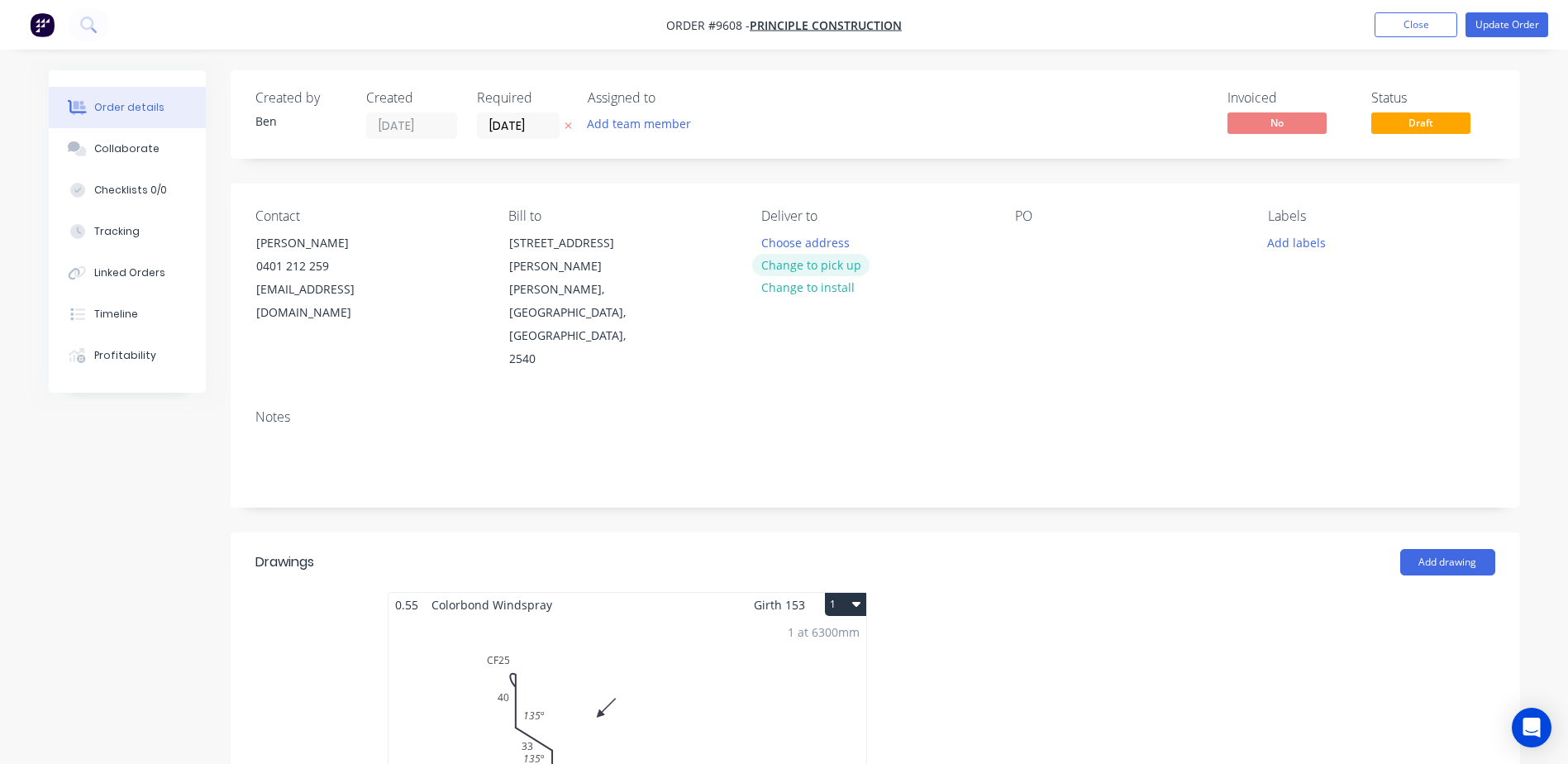
click at [824, 263] on button "Change to pick up" at bounding box center [810, 265] width 118 height 22
click at [1481, 22] on button "Update Order" at bounding box center [1507, 24] width 83 height 24
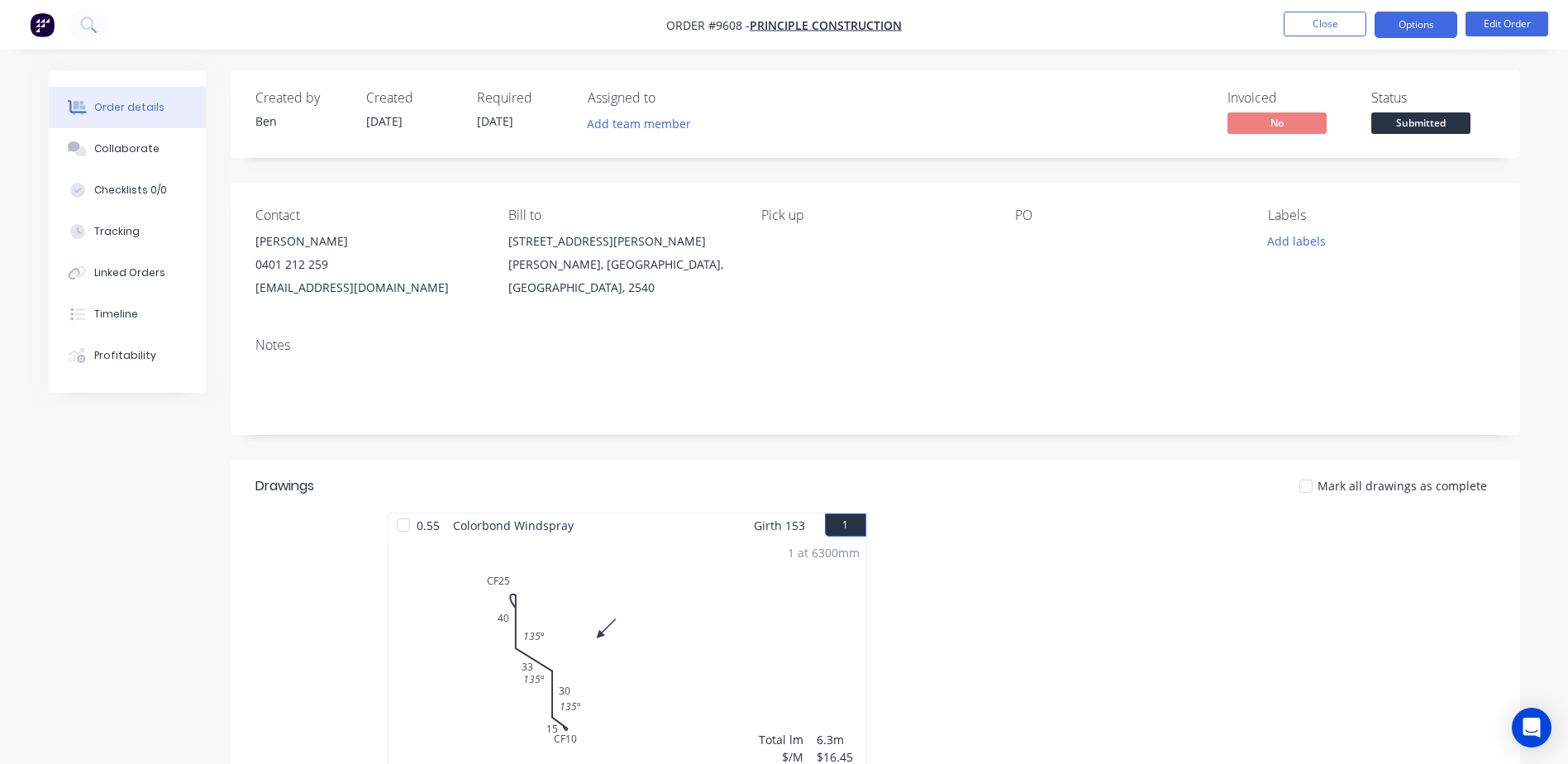
click at [1422, 24] on button "Options" at bounding box center [1415, 24] width 83 height 26
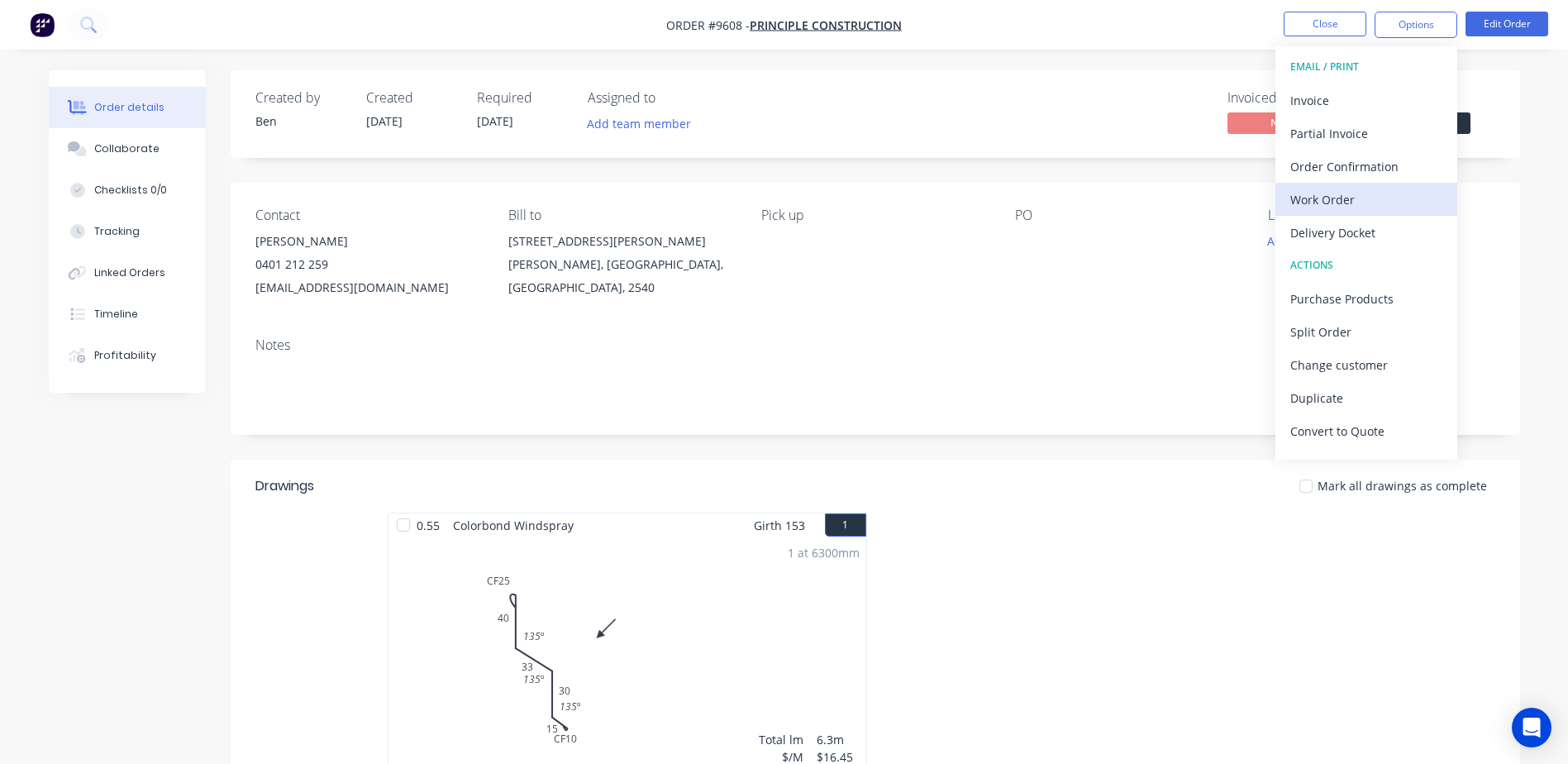
click at [1373, 200] on div "Work Order" at bounding box center [1367, 200] width 152 height 24
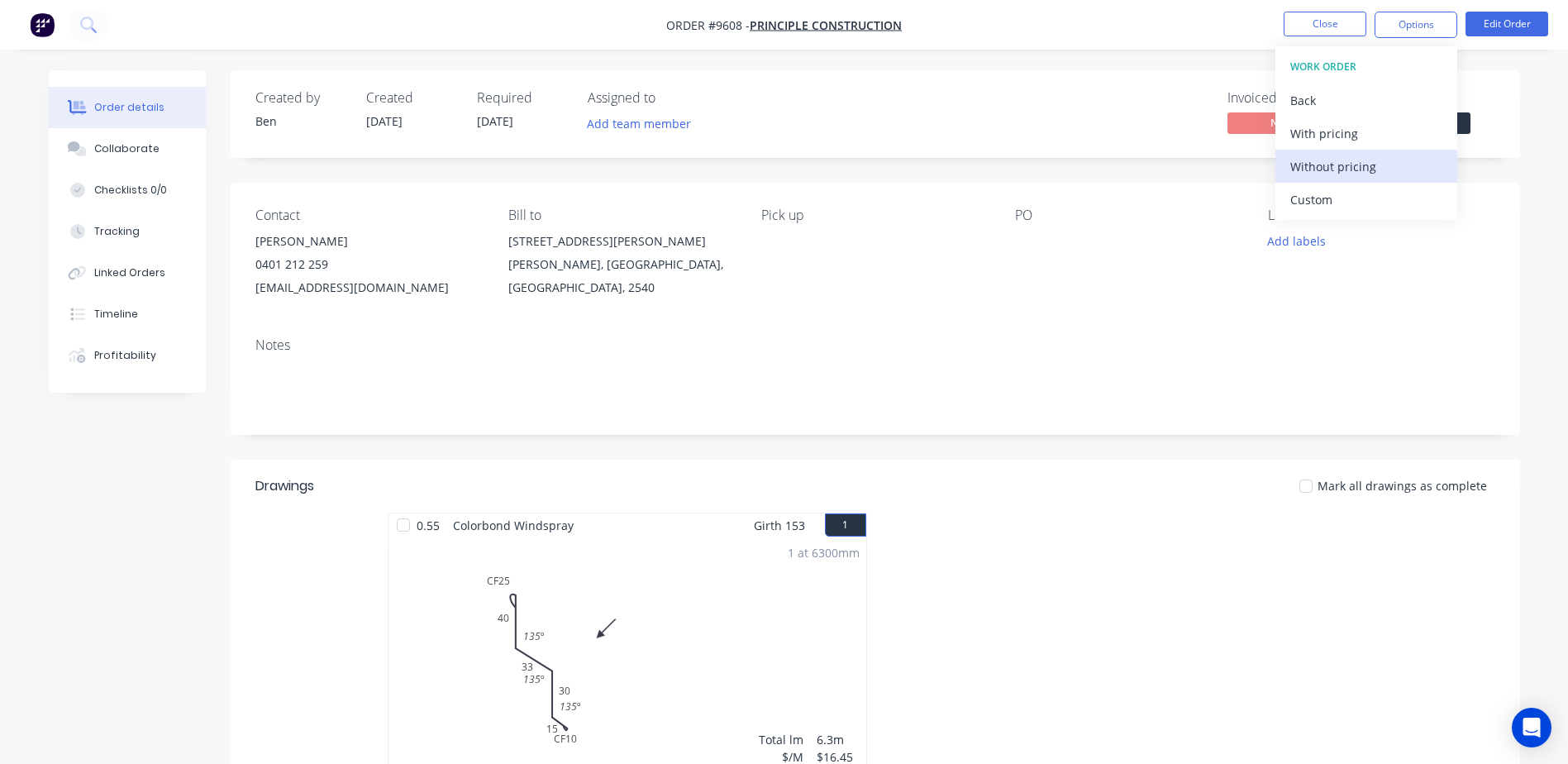
click at [1377, 171] on div "Without pricing" at bounding box center [1367, 166] width 152 height 24
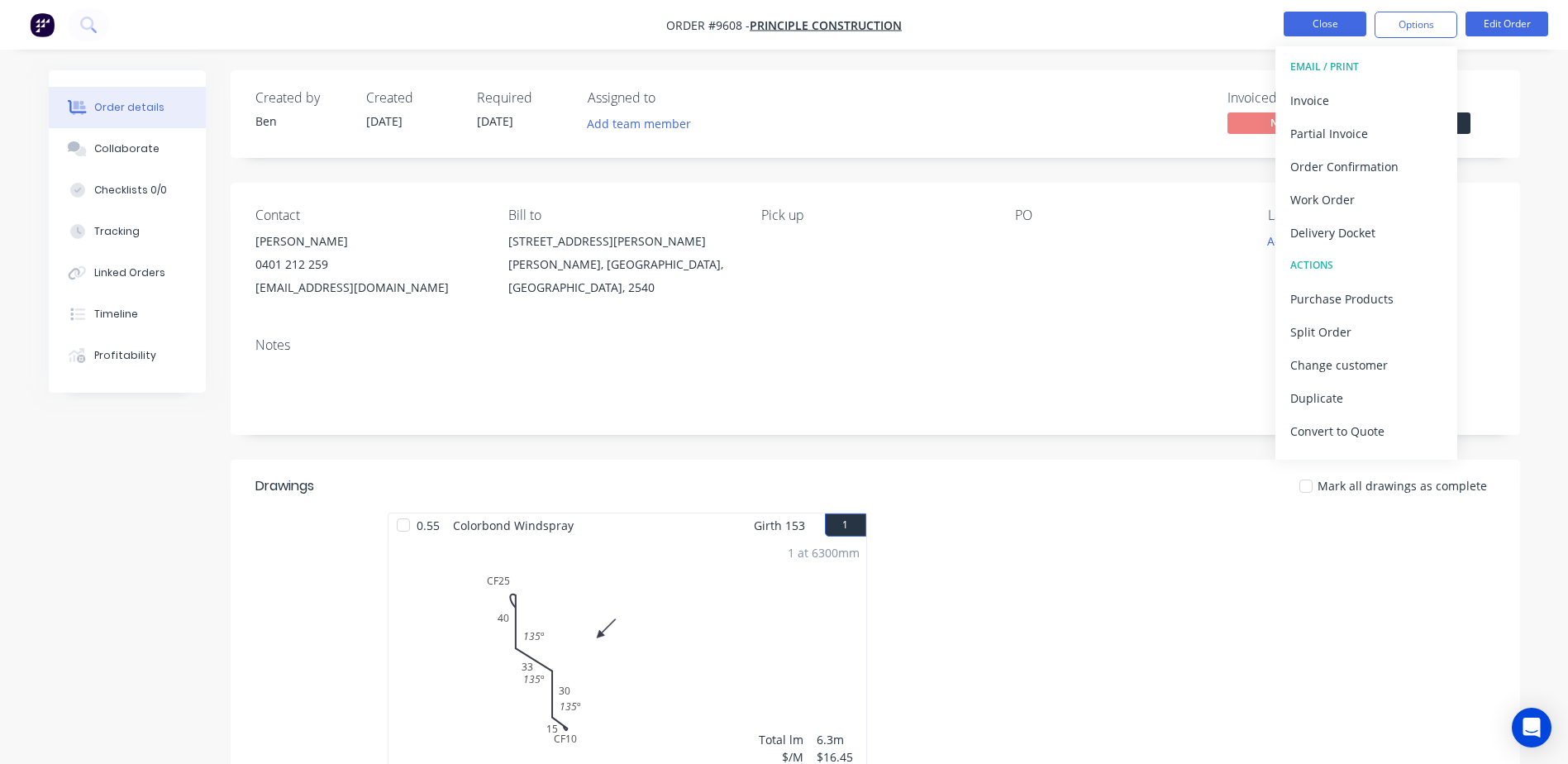
click at [1302, 22] on button "Close" at bounding box center [1325, 23] width 83 height 24
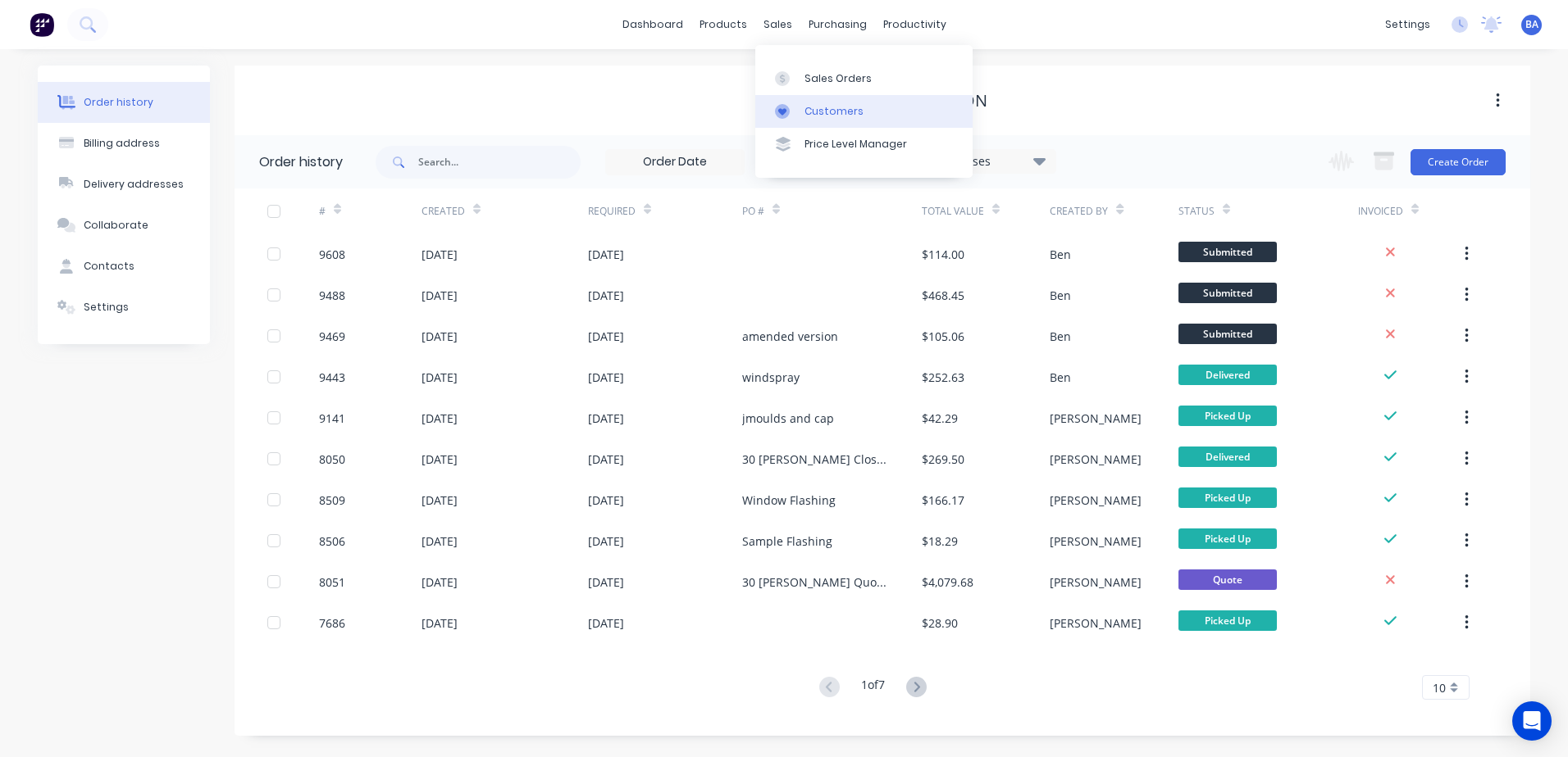
click at [798, 105] on div at bounding box center [786, 111] width 24 height 14
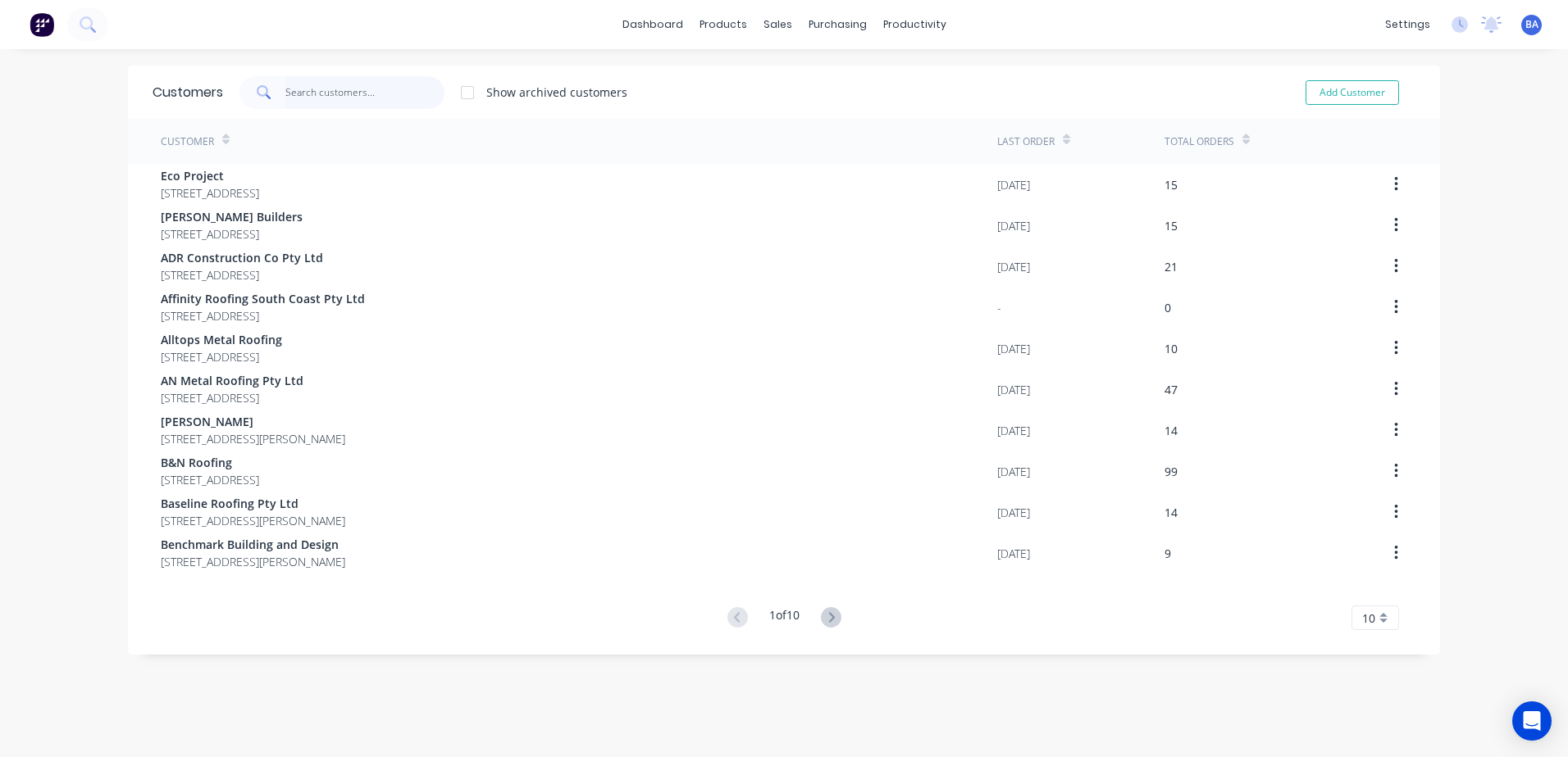
click at [404, 95] on input "text" at bounding box center [366, 93] width 160 height 33
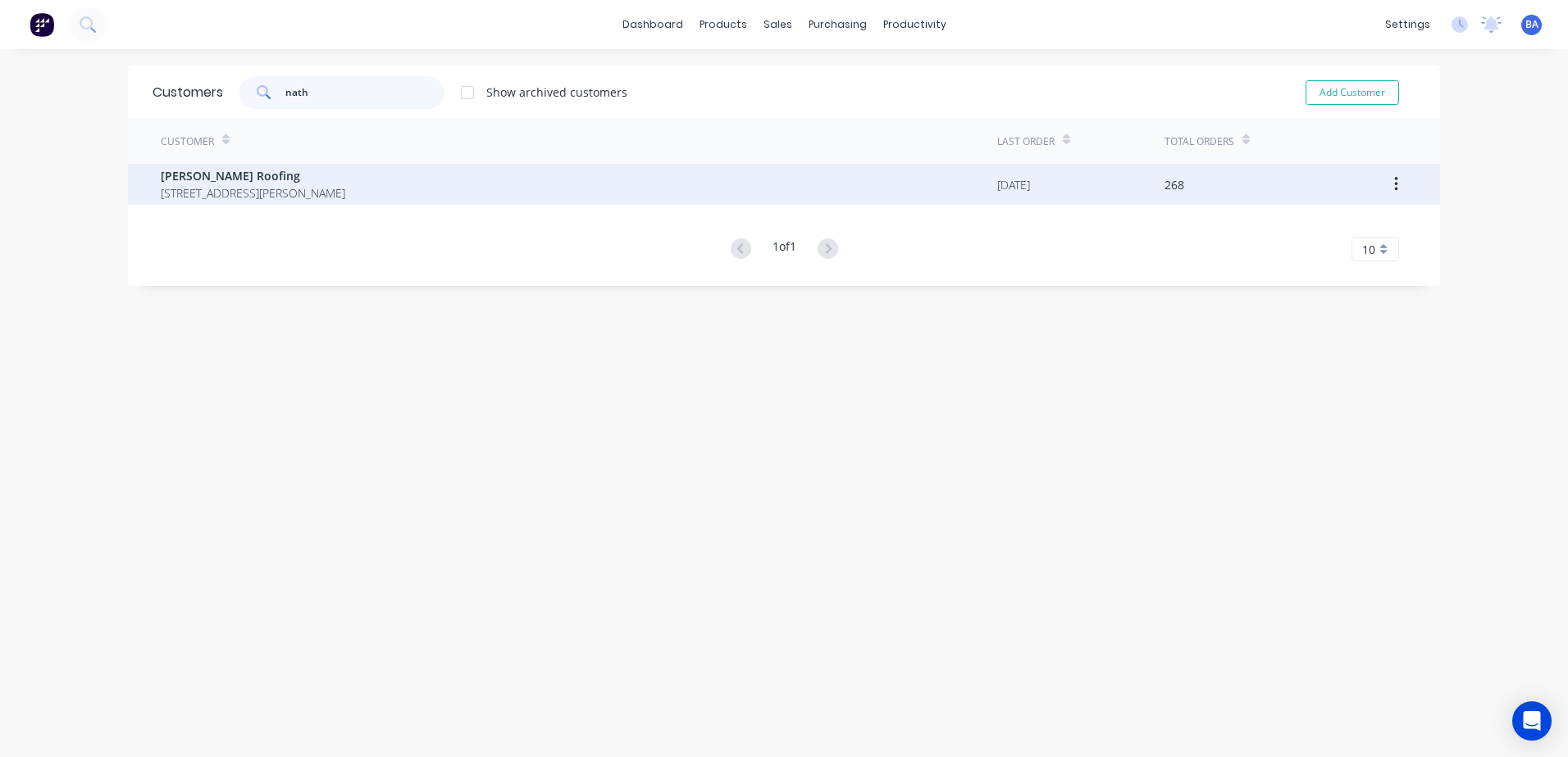
type input "nath"
click at [315, 176] on span "[PERSON_NAME] Roofing" at bounding box center [253, 176] width 184 height 17
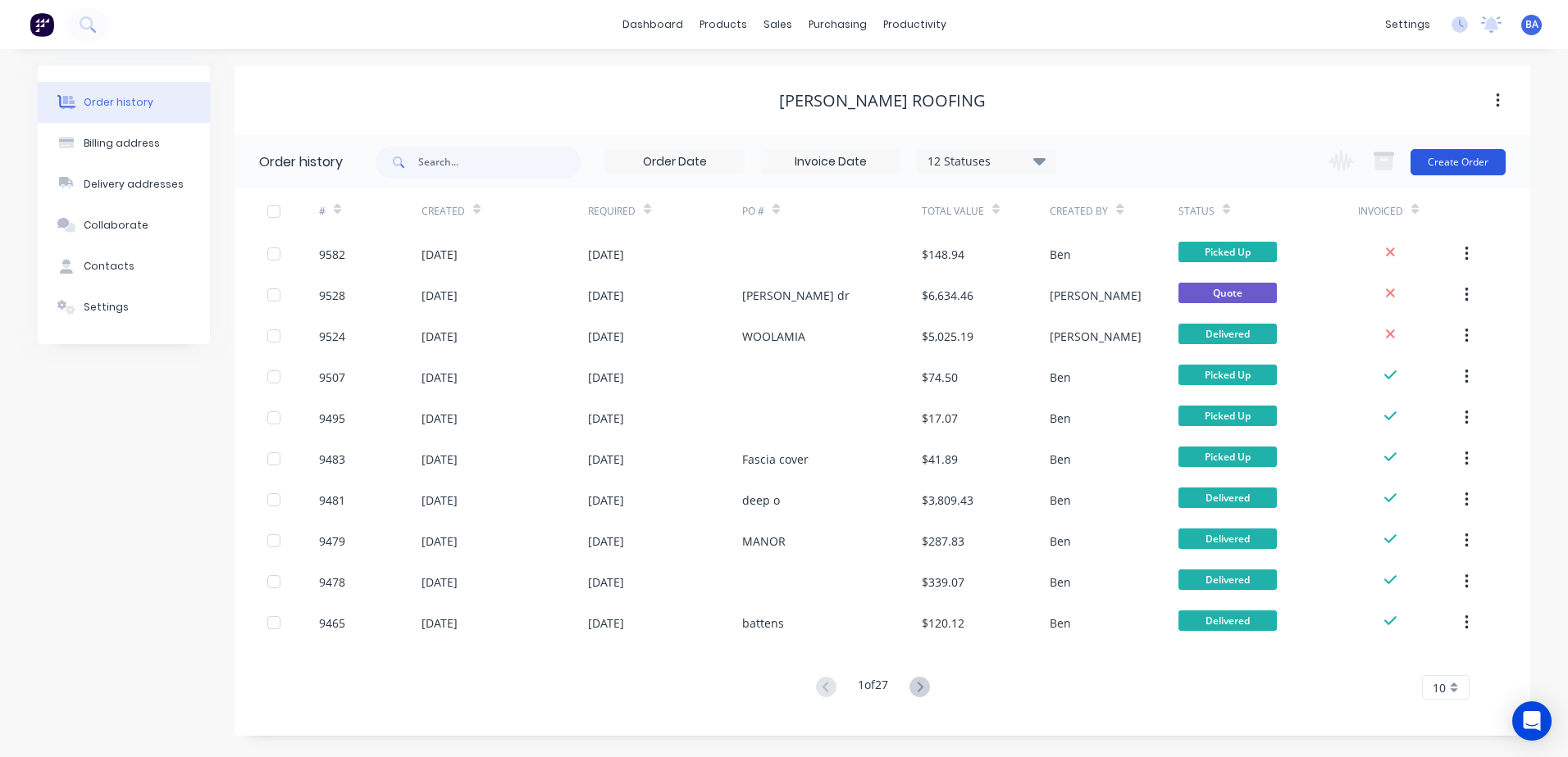
click at [1422, 162] on button "Create Order" at bounding box center [1458, 162] width 96 height 26
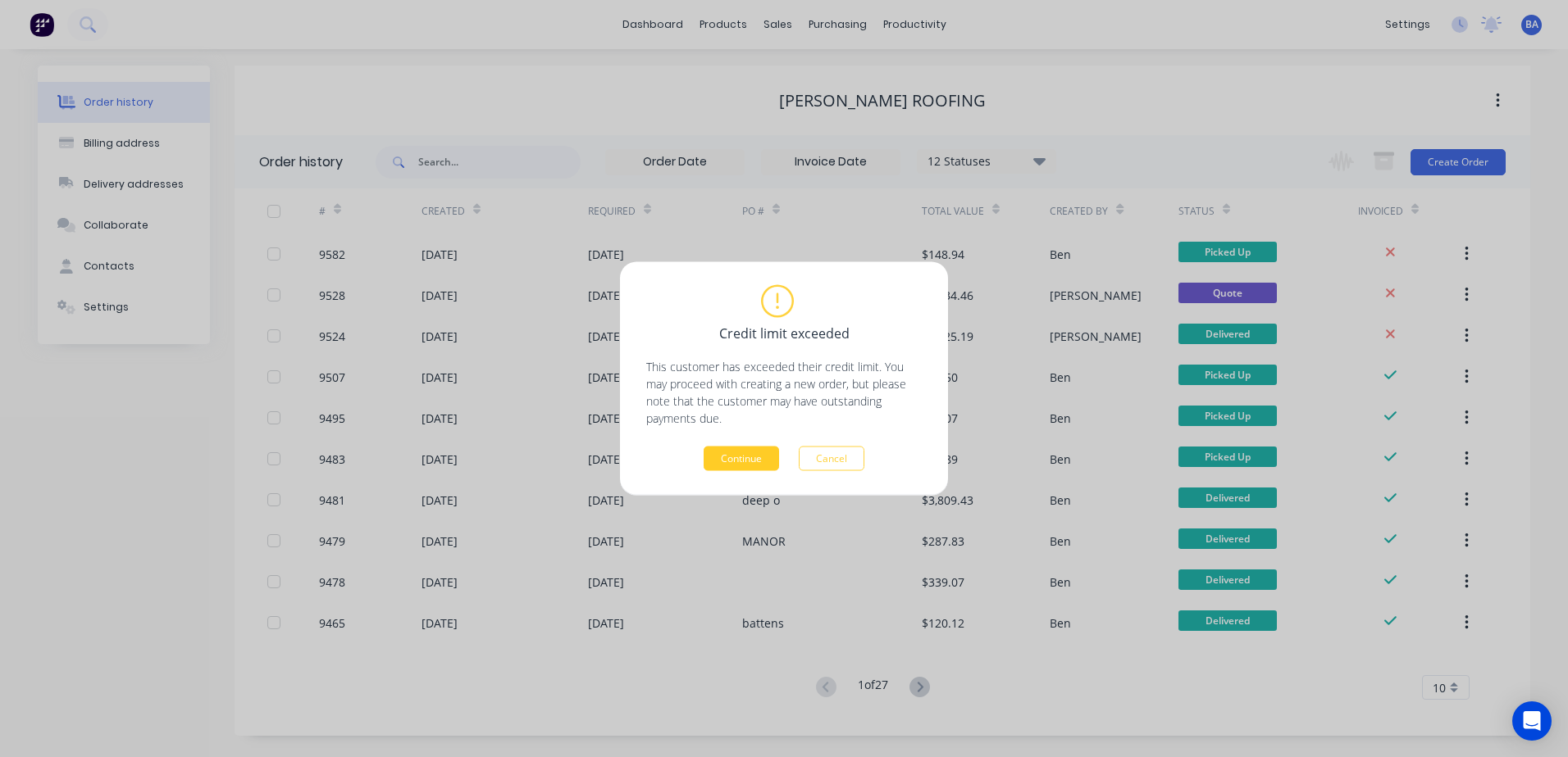
click at [752, 461] on button "Continue" at bounding box center [741, 458] width 75 height 24
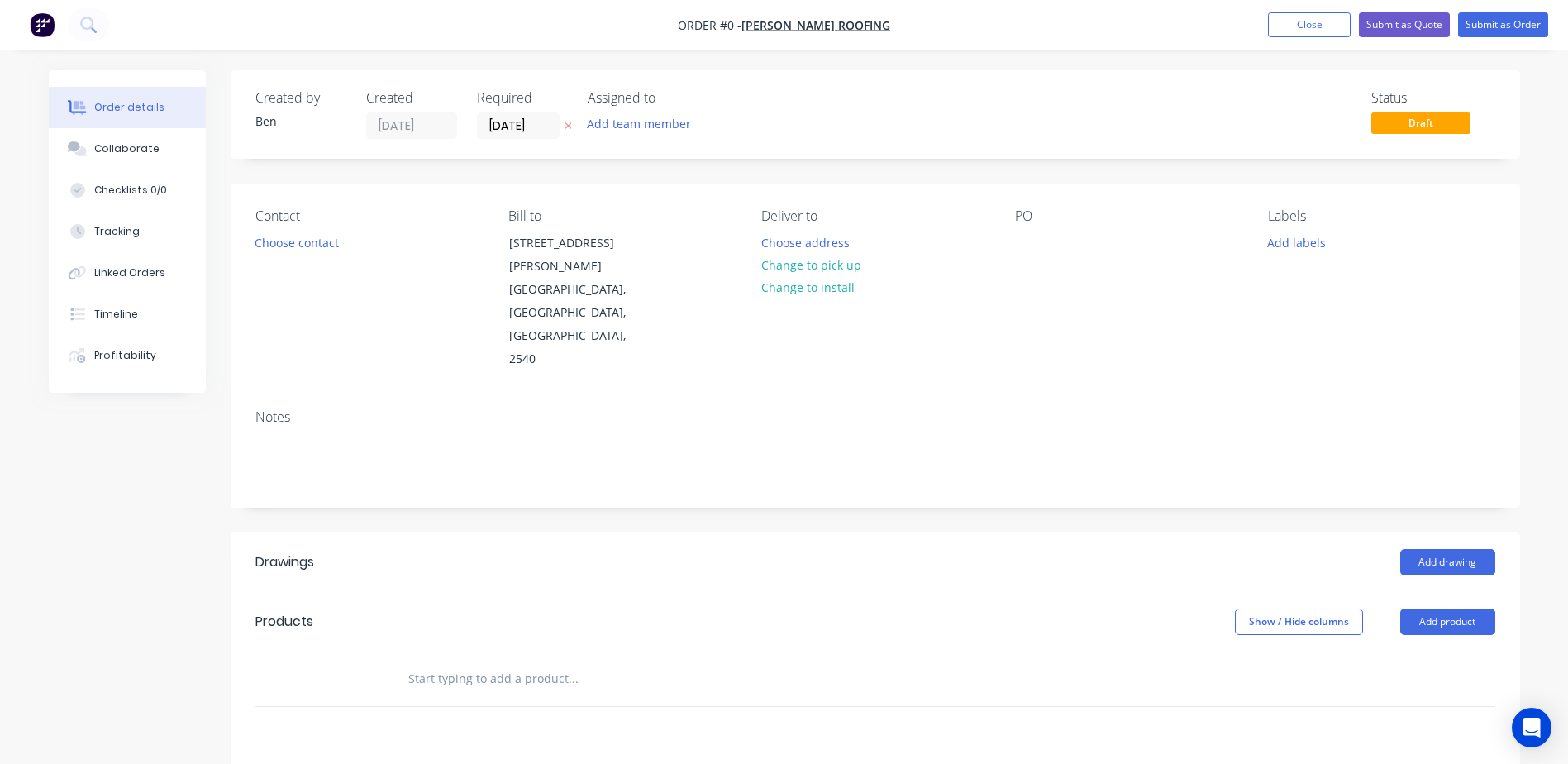
click at [305, 410] on div "Notes" at bounding box center [875, 418] width 1240 height 16
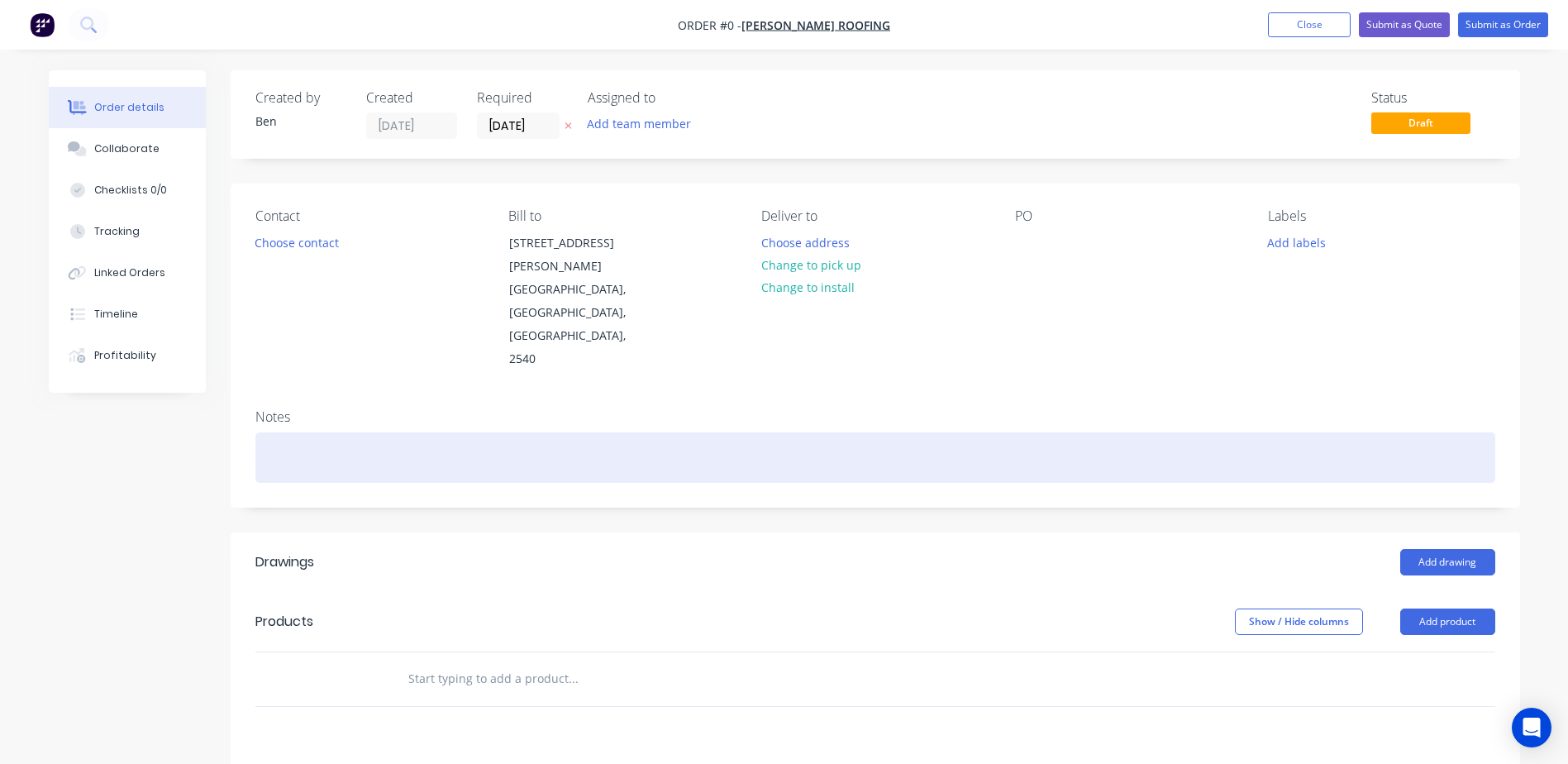
click at [318, 433] on div at bounding box center [875, 458] width 1240 height 51
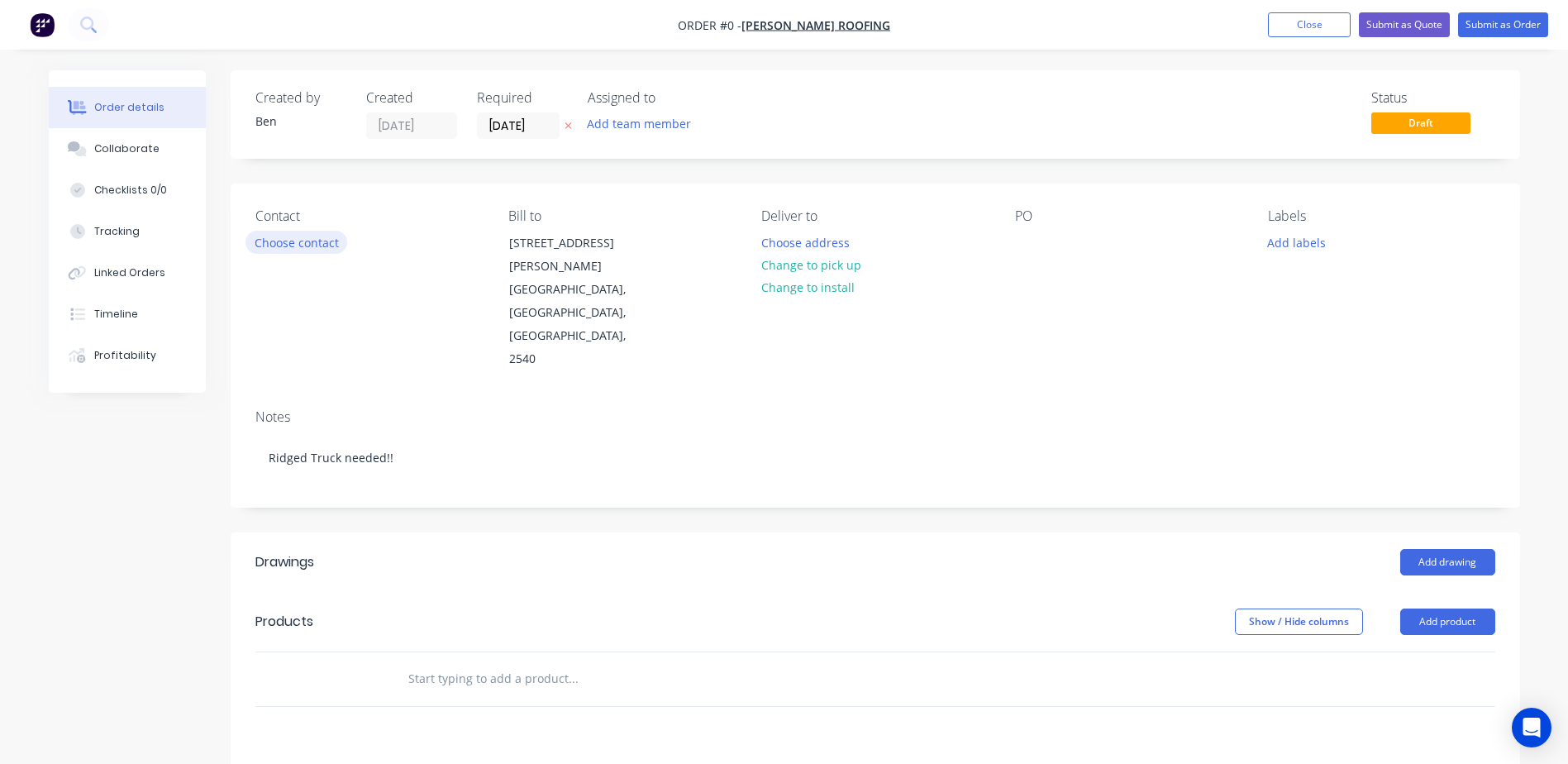
click at [293, 236] on div "Order details Collaborate Checklists 0/0 Tracking Linked Orders Timeline Profit…" at bounding box center [784, 600] width 1505 height 1059
click at [294, 238] on button "Choose contact" at bounding box center [296, 241] width 102 height 22
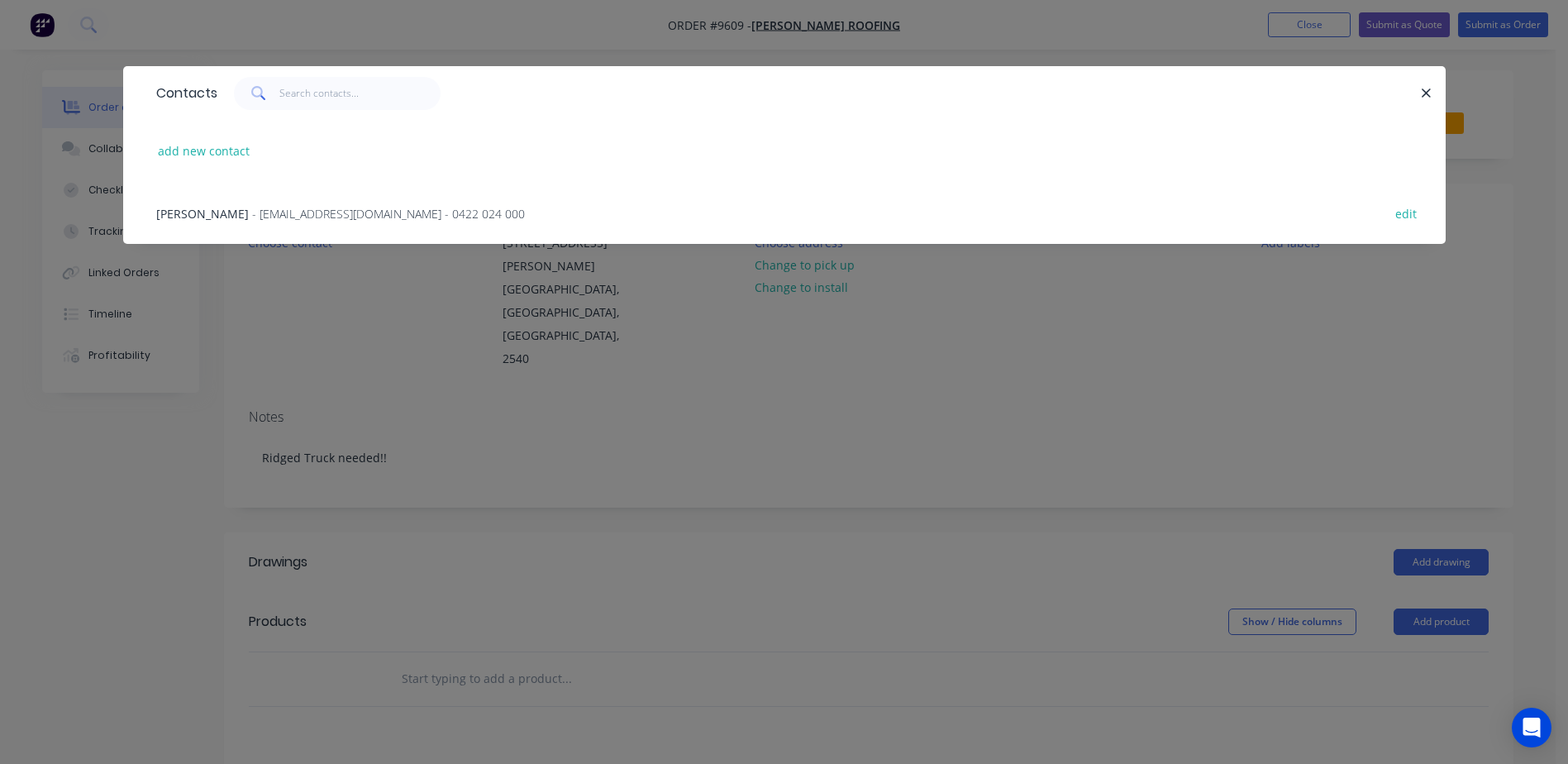
click at [254, 212] on span "- [EMAIL_ADDRESS][DOMAIN_NAME] - 0422 024 000" at bounding box center [388, 214] width 272 height 16
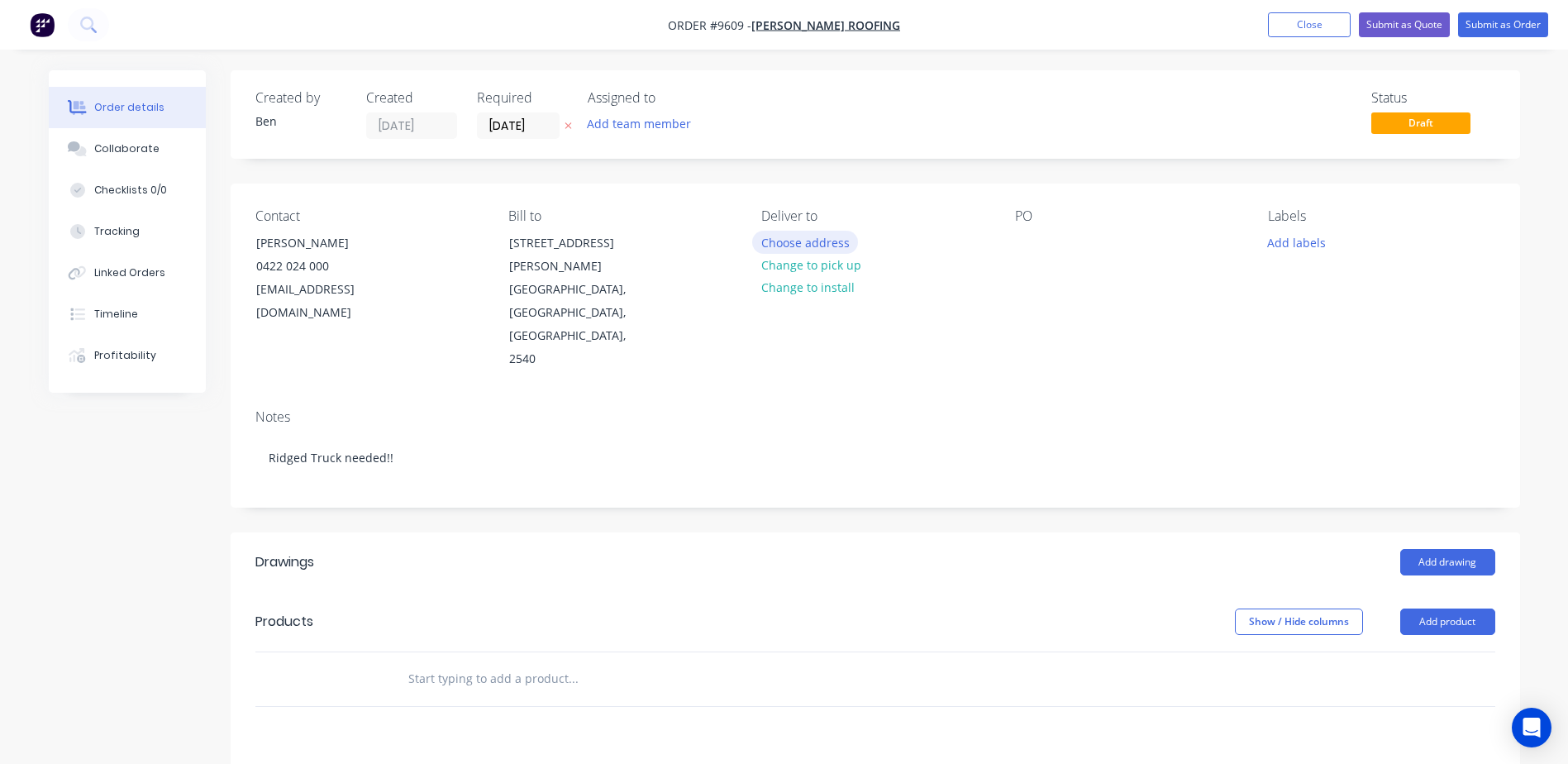
click at [820, 240] on button "Choose address" at bounding box center [804, 241] width 106 height 22
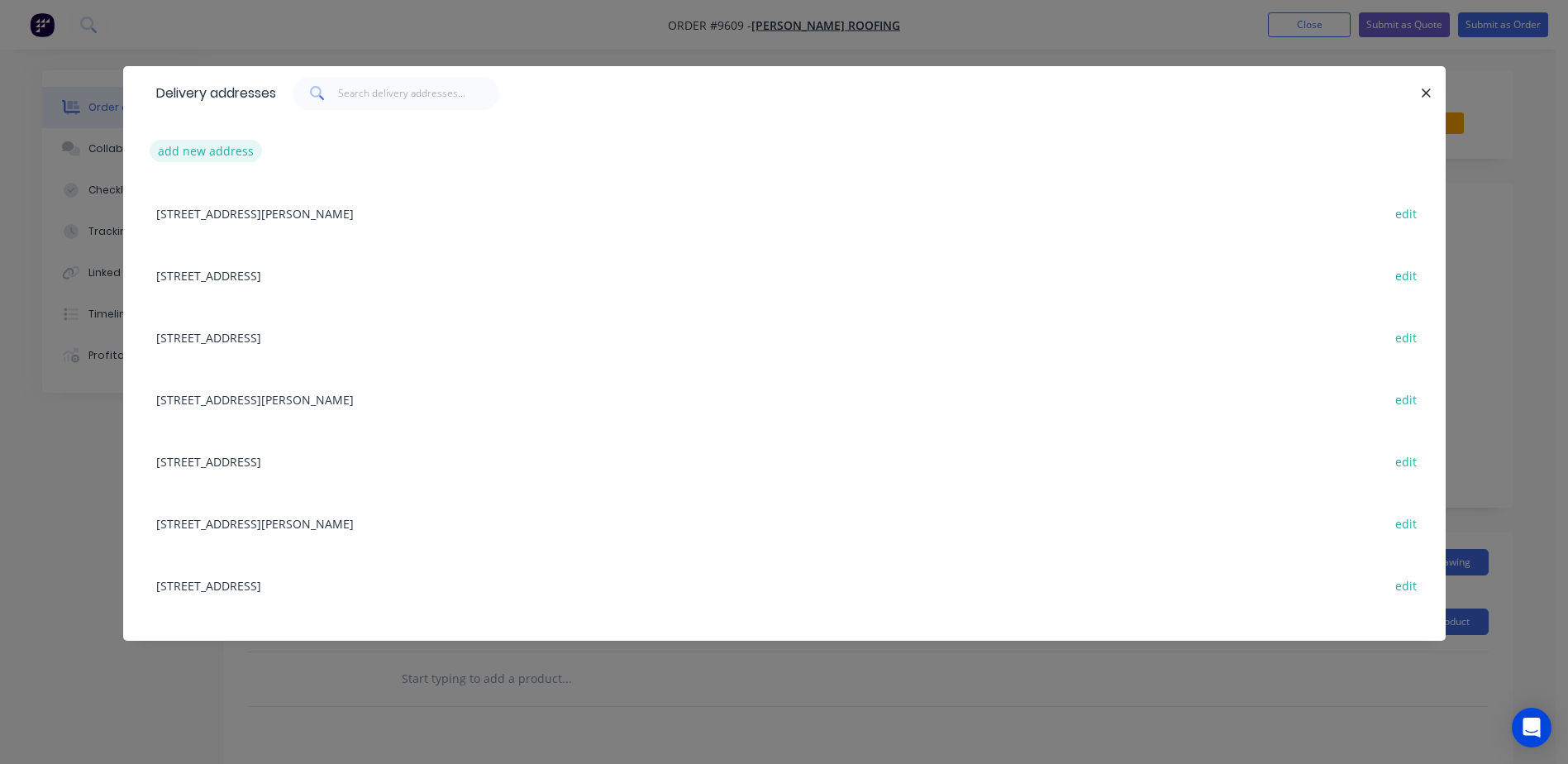
click at [237, 149] on button "add new address" at bounding box center [206, 151] width 113 height 22
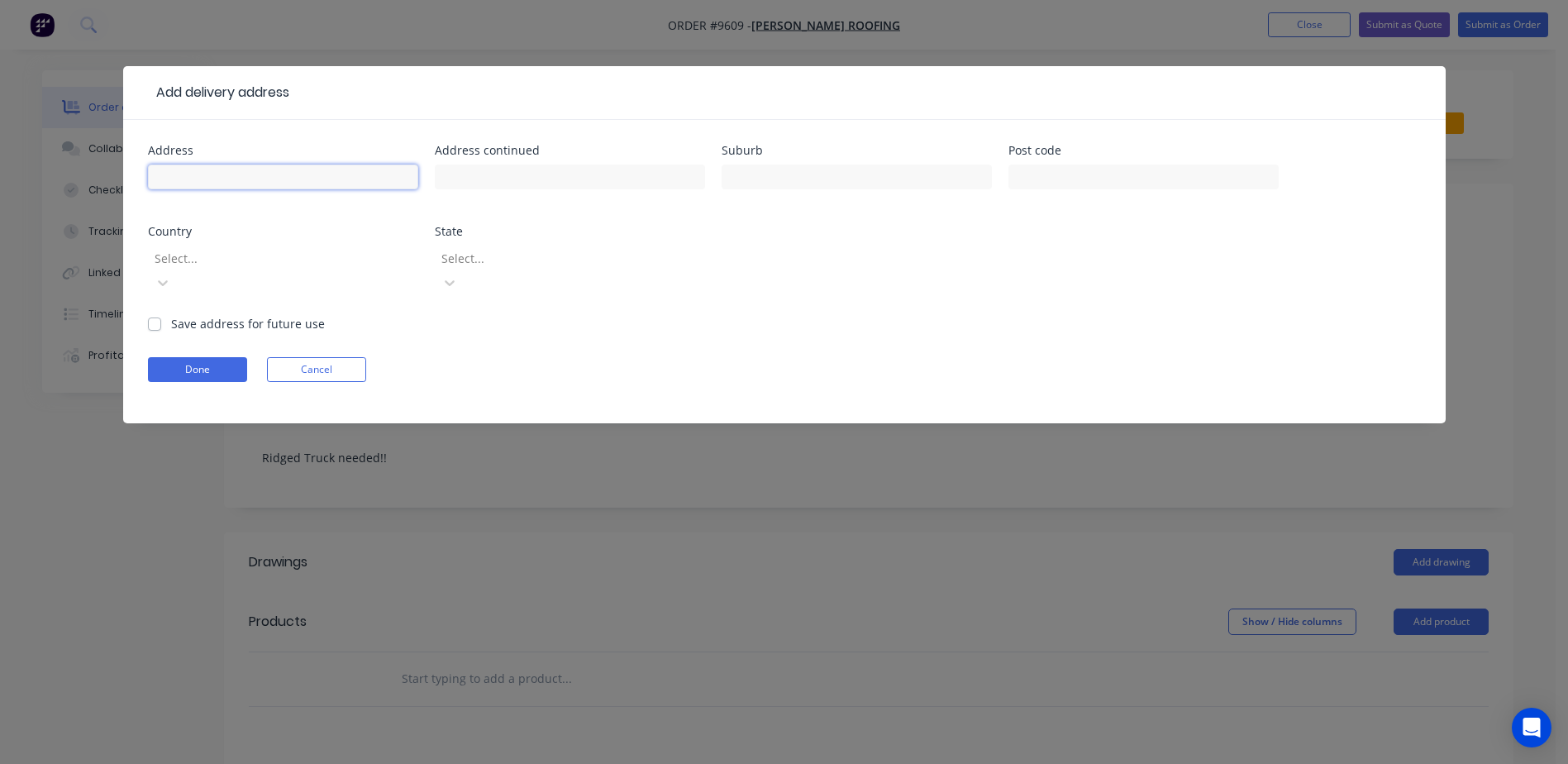
click at [222, 175] on input "text" at bounding box center [283, 176] width 270 height 24
type input "263Wool"
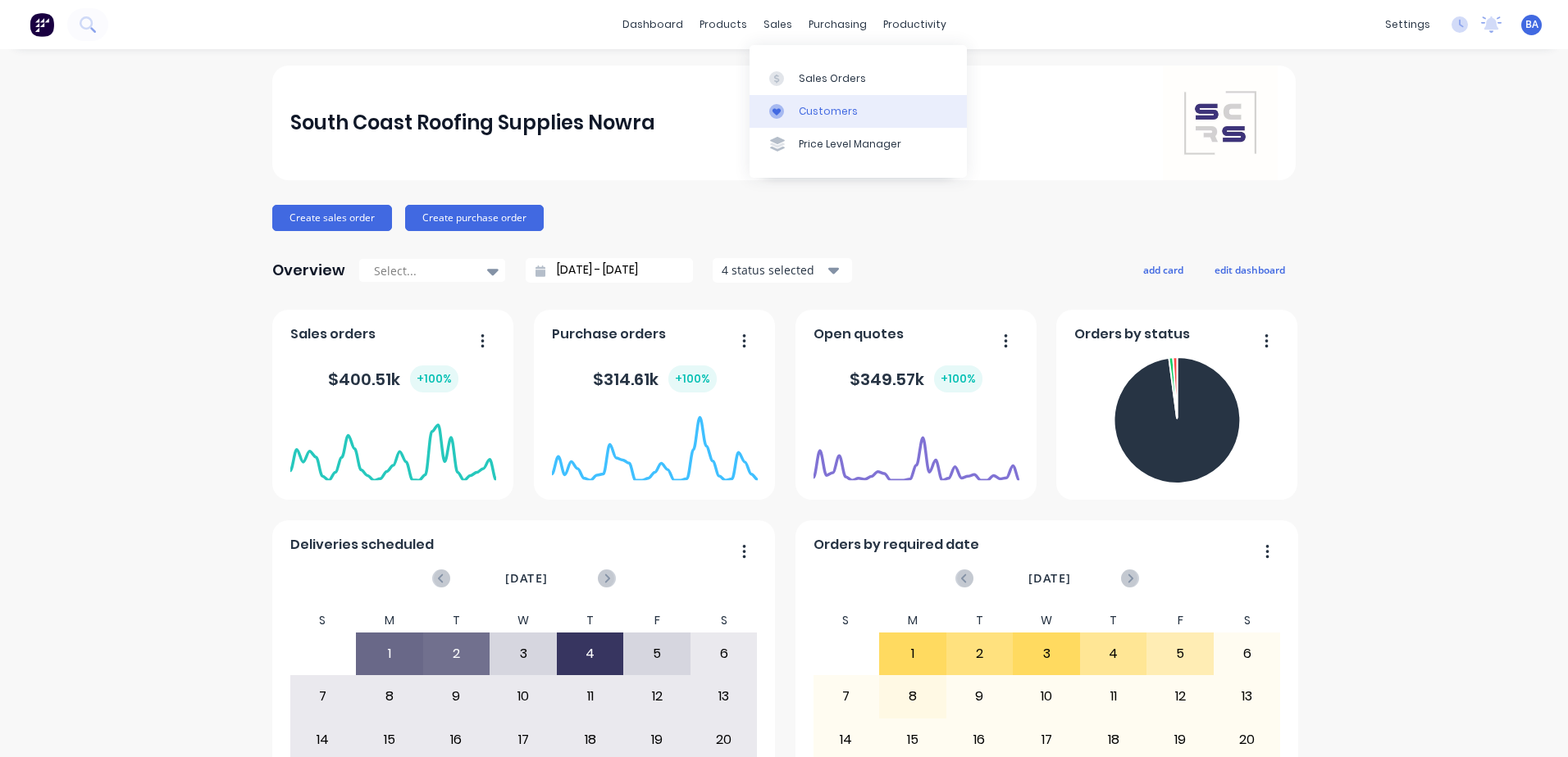
click at [781, 111] on icon at bounding box center [777, 112] width 8 height 8
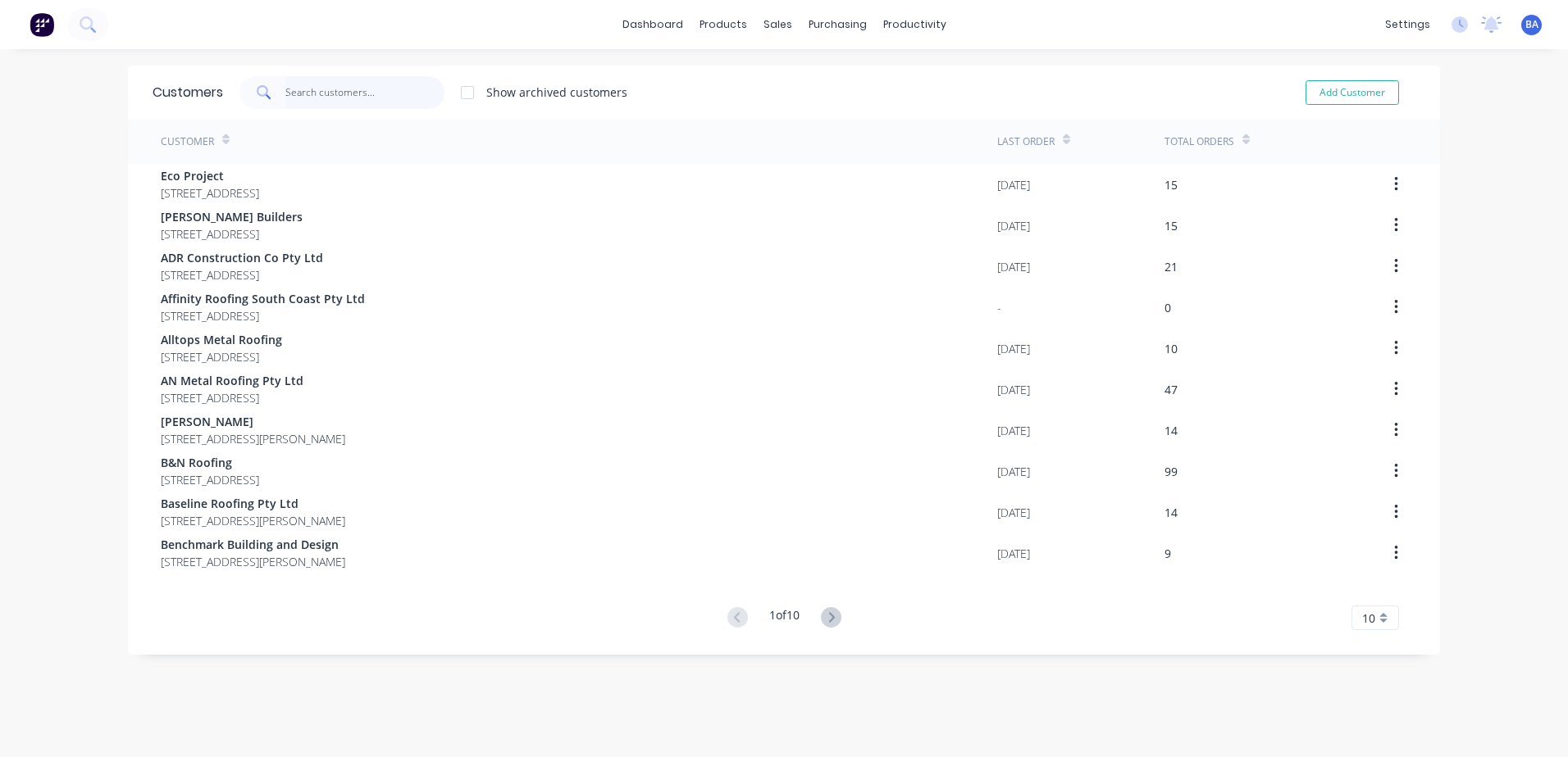
click at [325, 95] on input "text" at bounding box center [366, 93] width 160 height 33
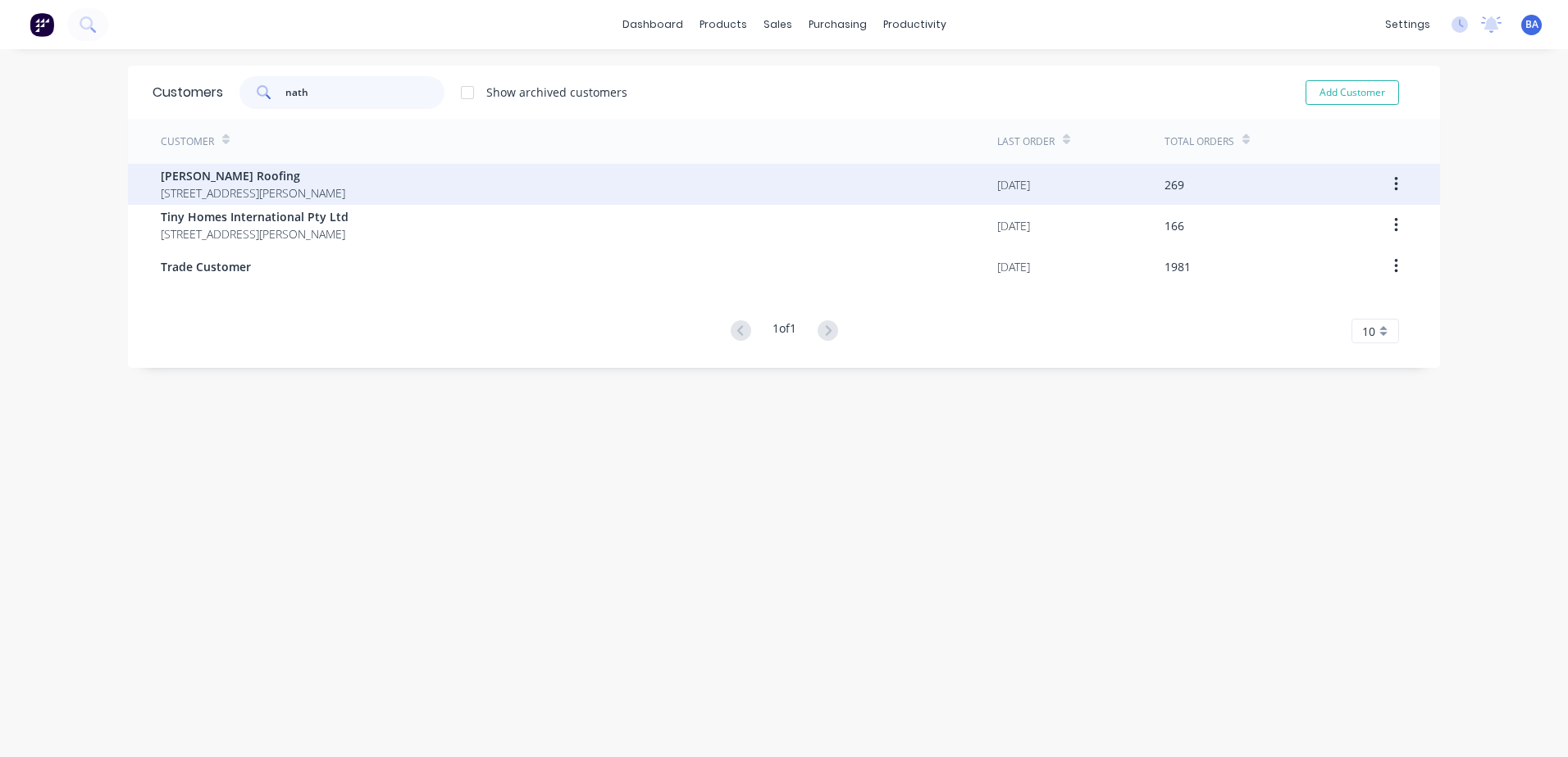
type input "nath"
click at [331, 176] on span "[PERSON_NAME] Roofing" at bounding box center [253, 176] width 184 height 17
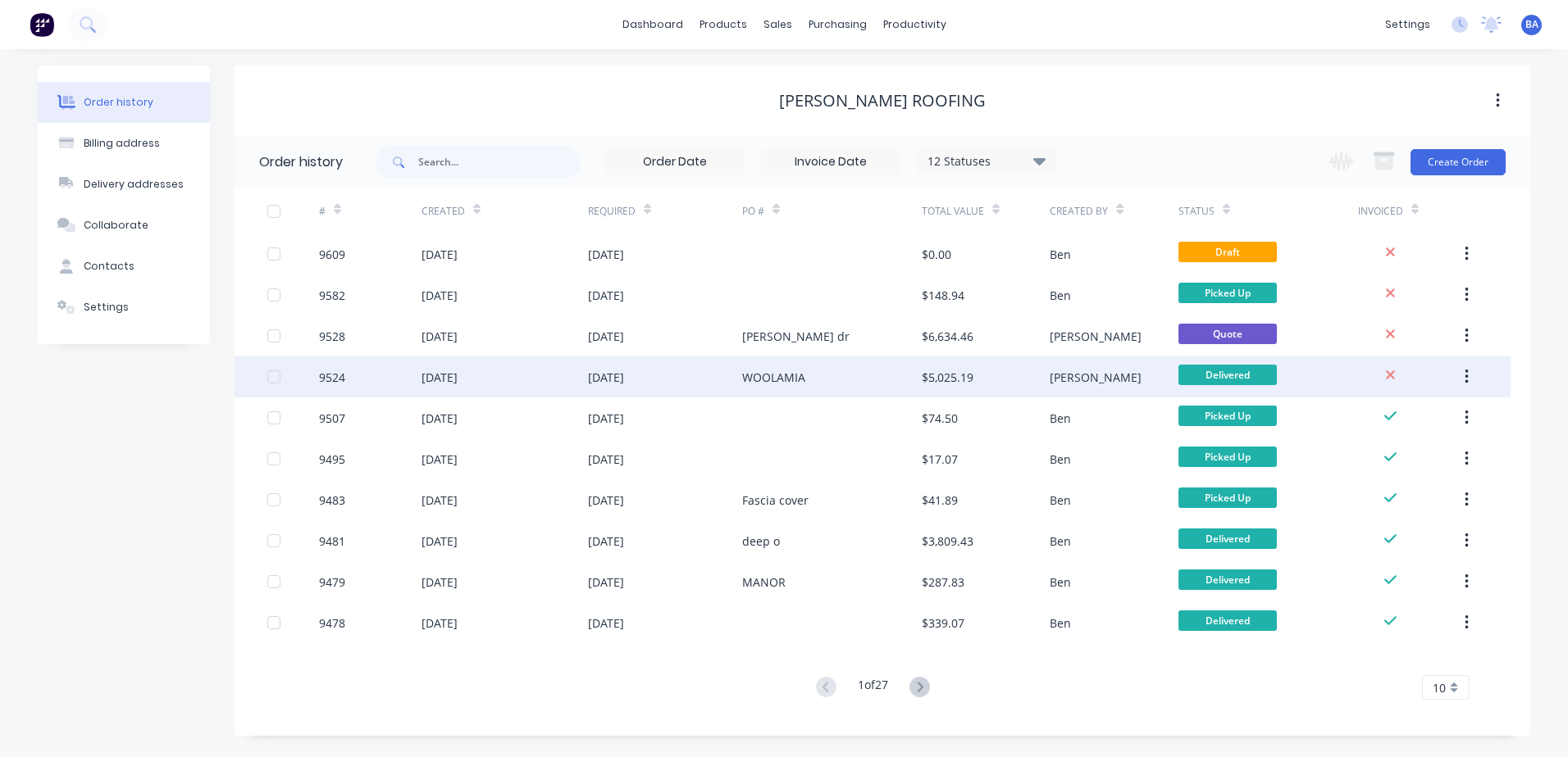
click at [849, 377] on div "WOOLAMIA" at bounding box center [832, 377] width 179 height 41
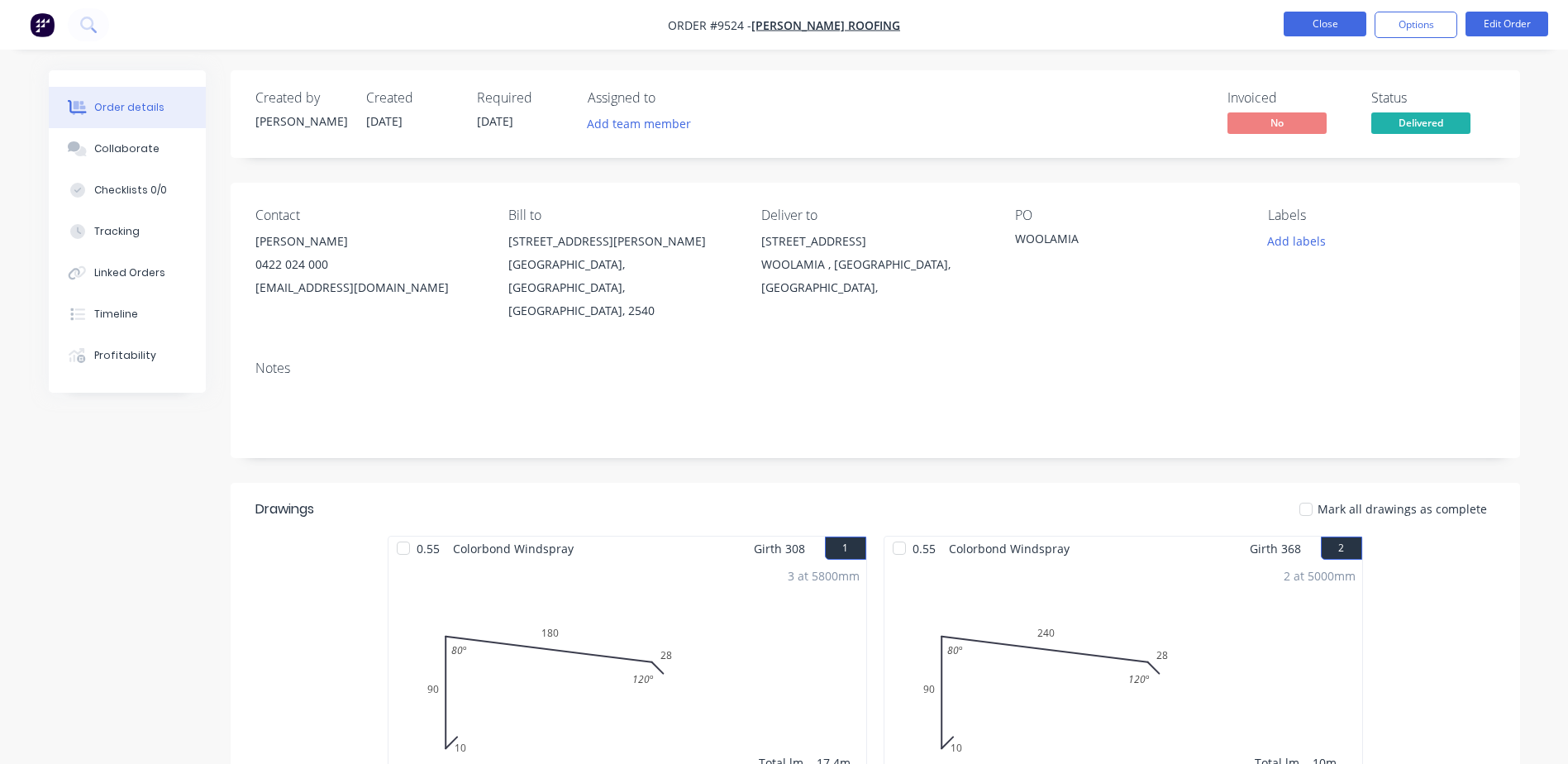
click at [1318, 17] on button "Close" at bounding box center [1325, 23] width 83 height 24
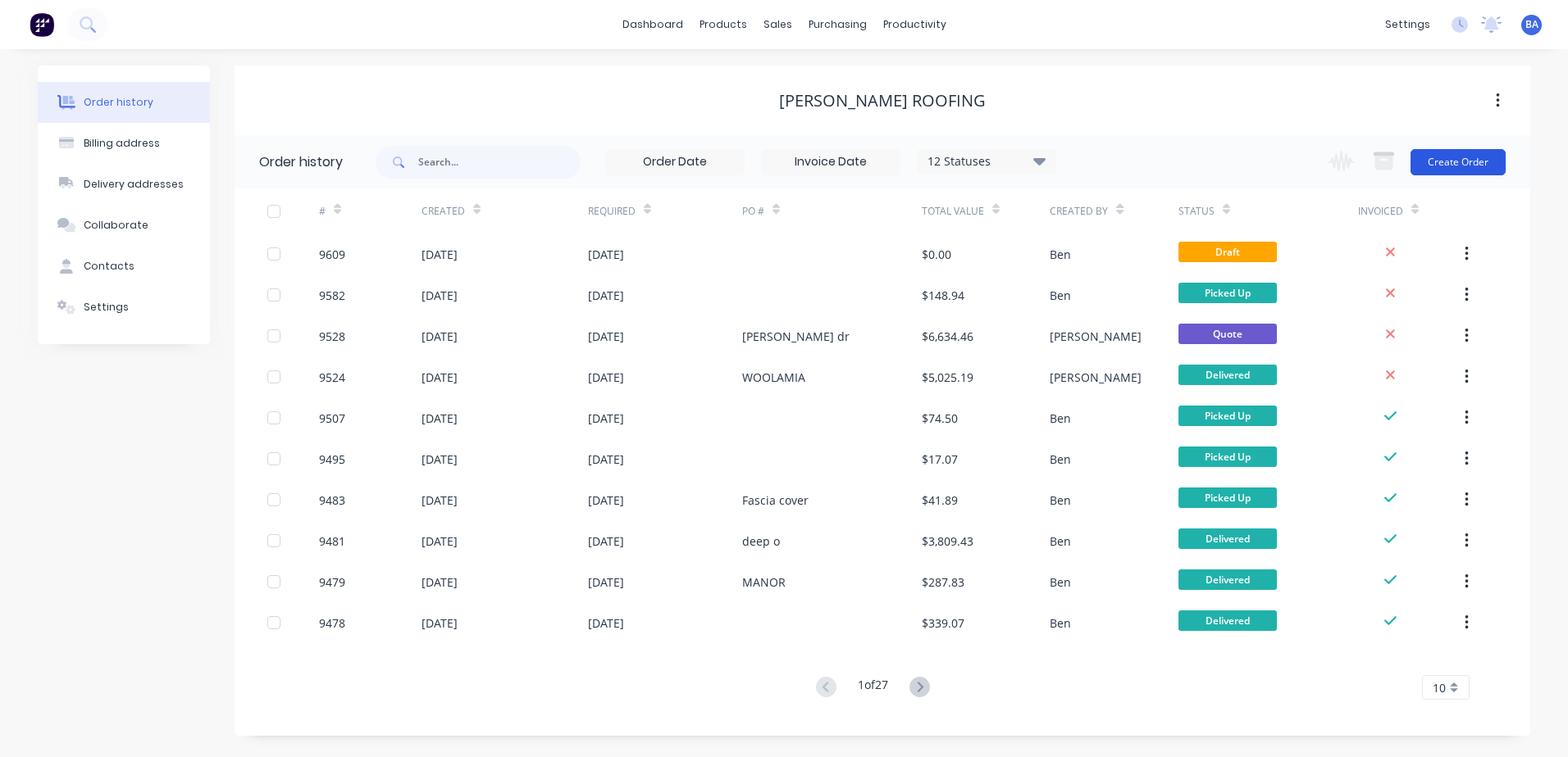
click at [1430, 157] on button "Create Order" at bounding box center [1458, 162] width 96 height 26
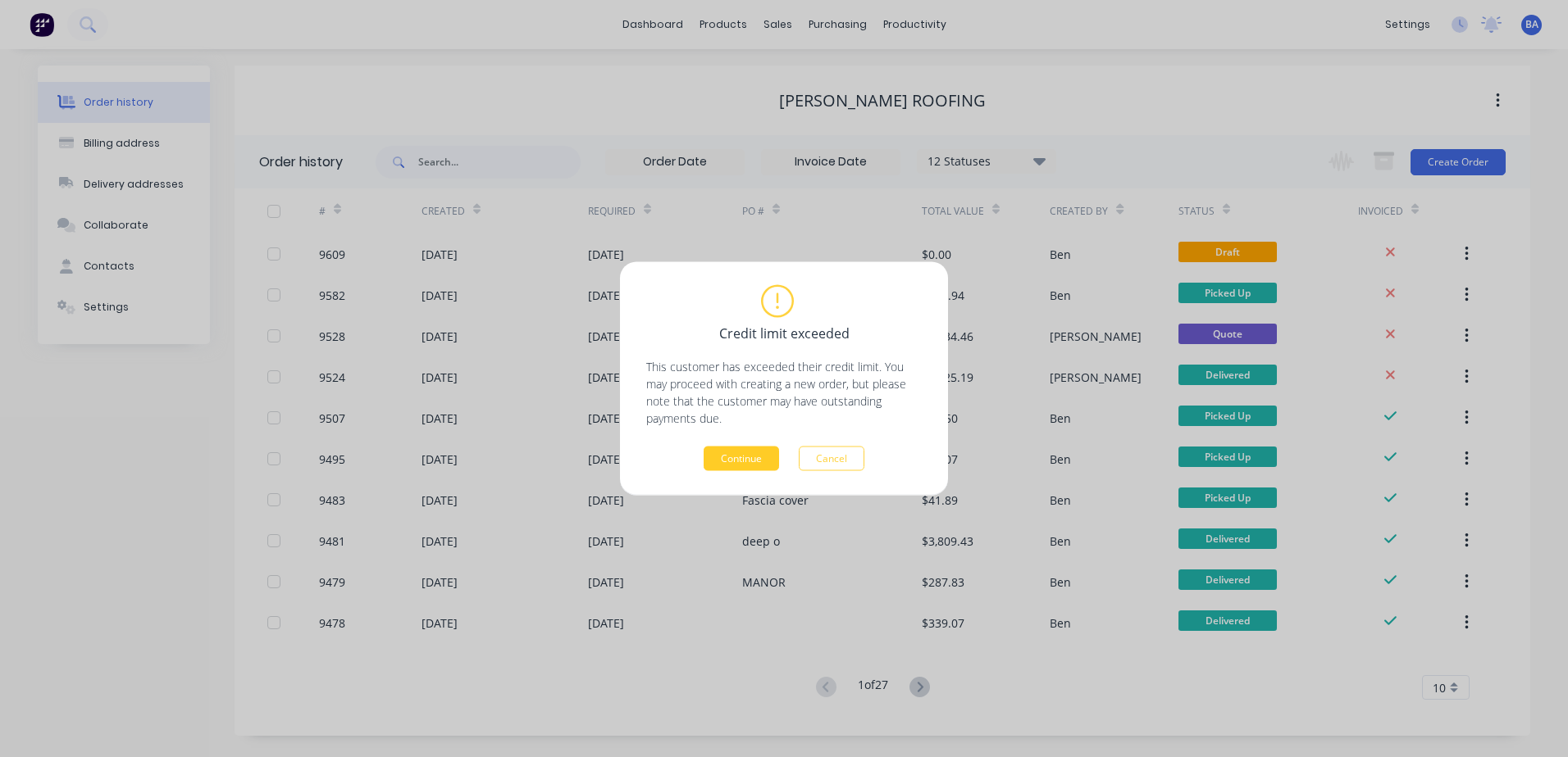
click at [719, 455] on button "Continue" at bounding box center [741, 458] width 75 height 24
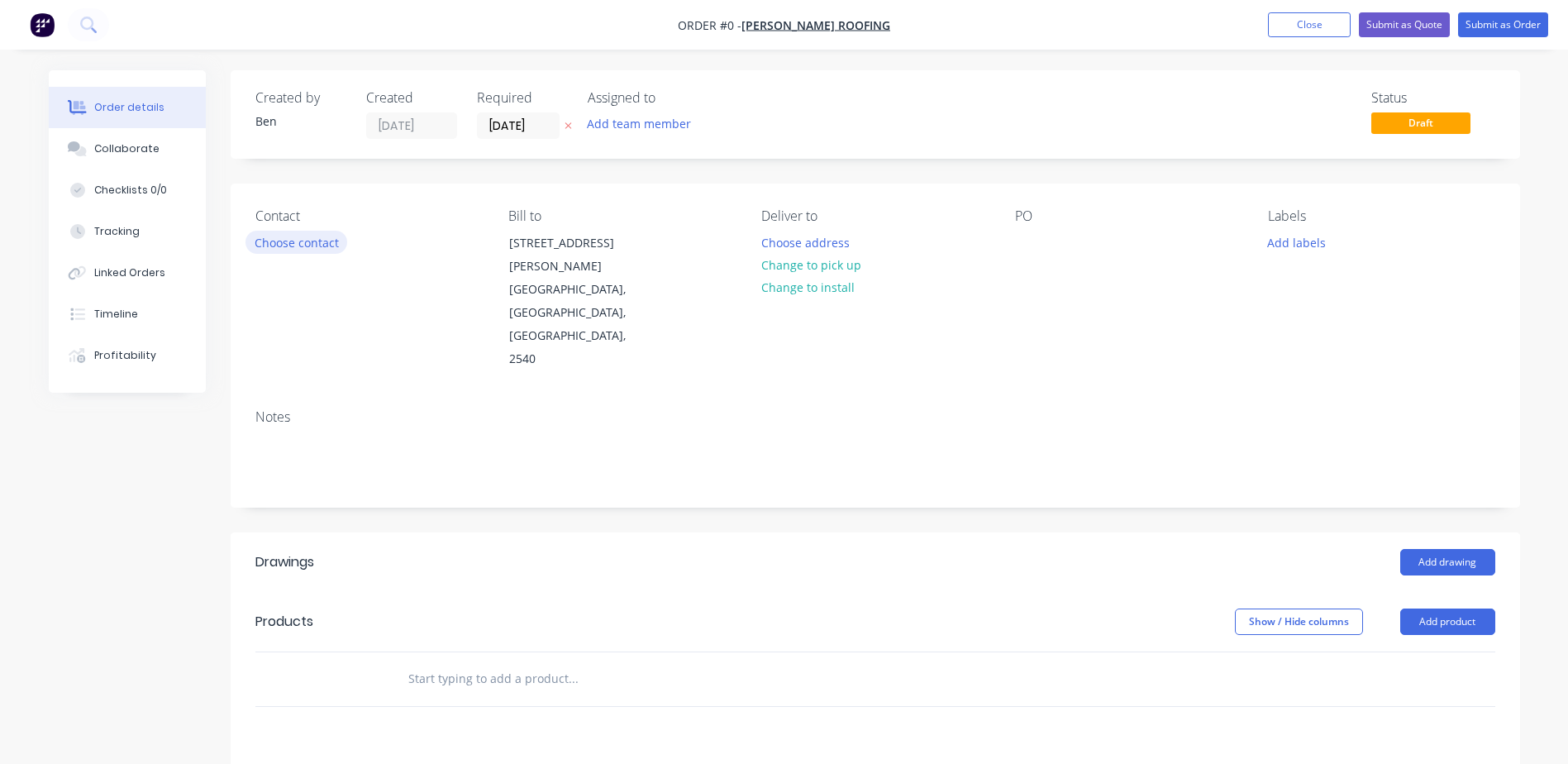
click at [295, 245] on button "Choose contact" at bounding box center [296, 241] width 102 height 22
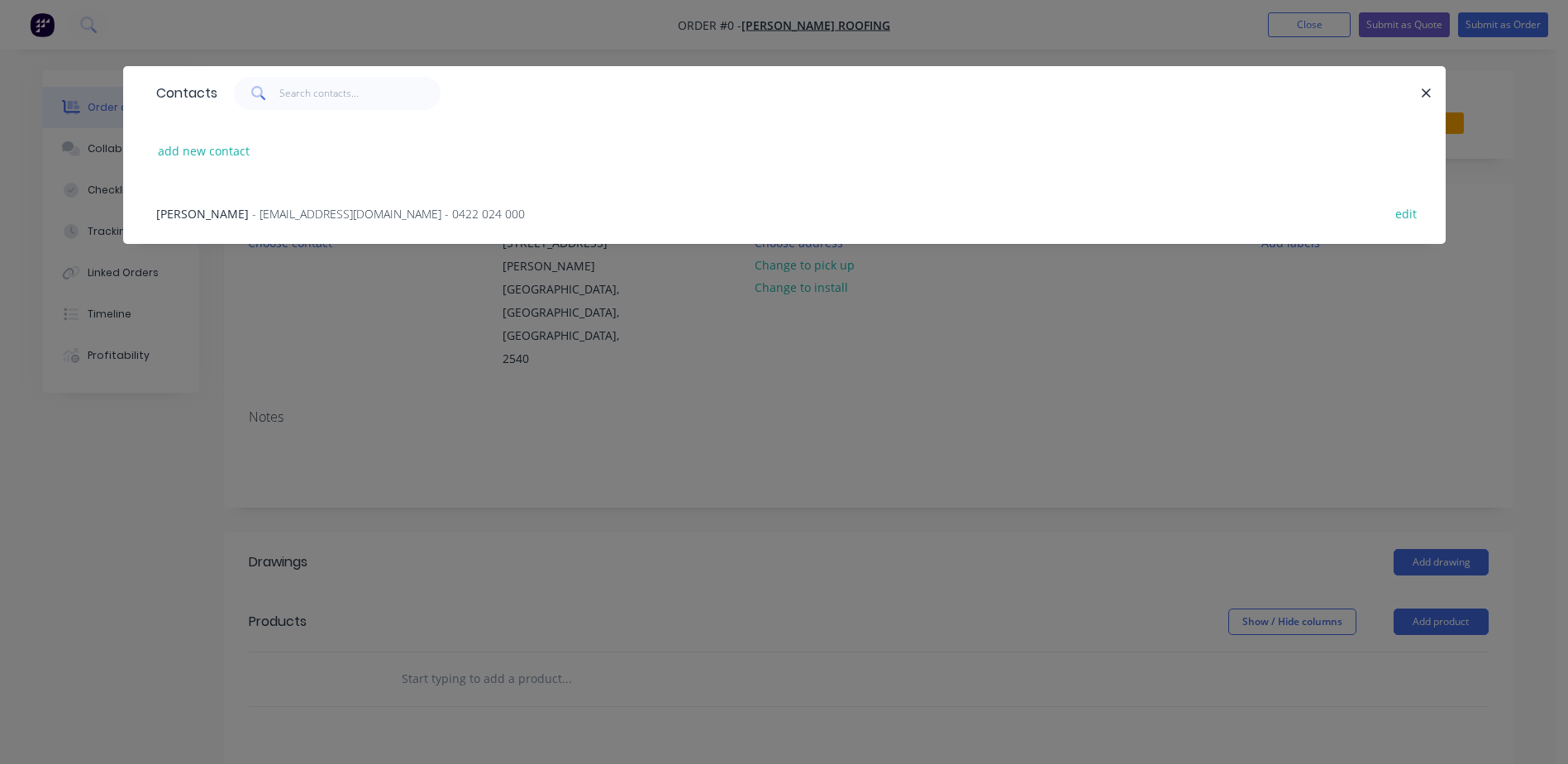
click at [267, 205] on div "[PERSON_NAME] - [EMAIL_ADDRESS][DOMAIN_NAME] - 0422 024 000" at bounding box center [340, 214] width 369 height 18
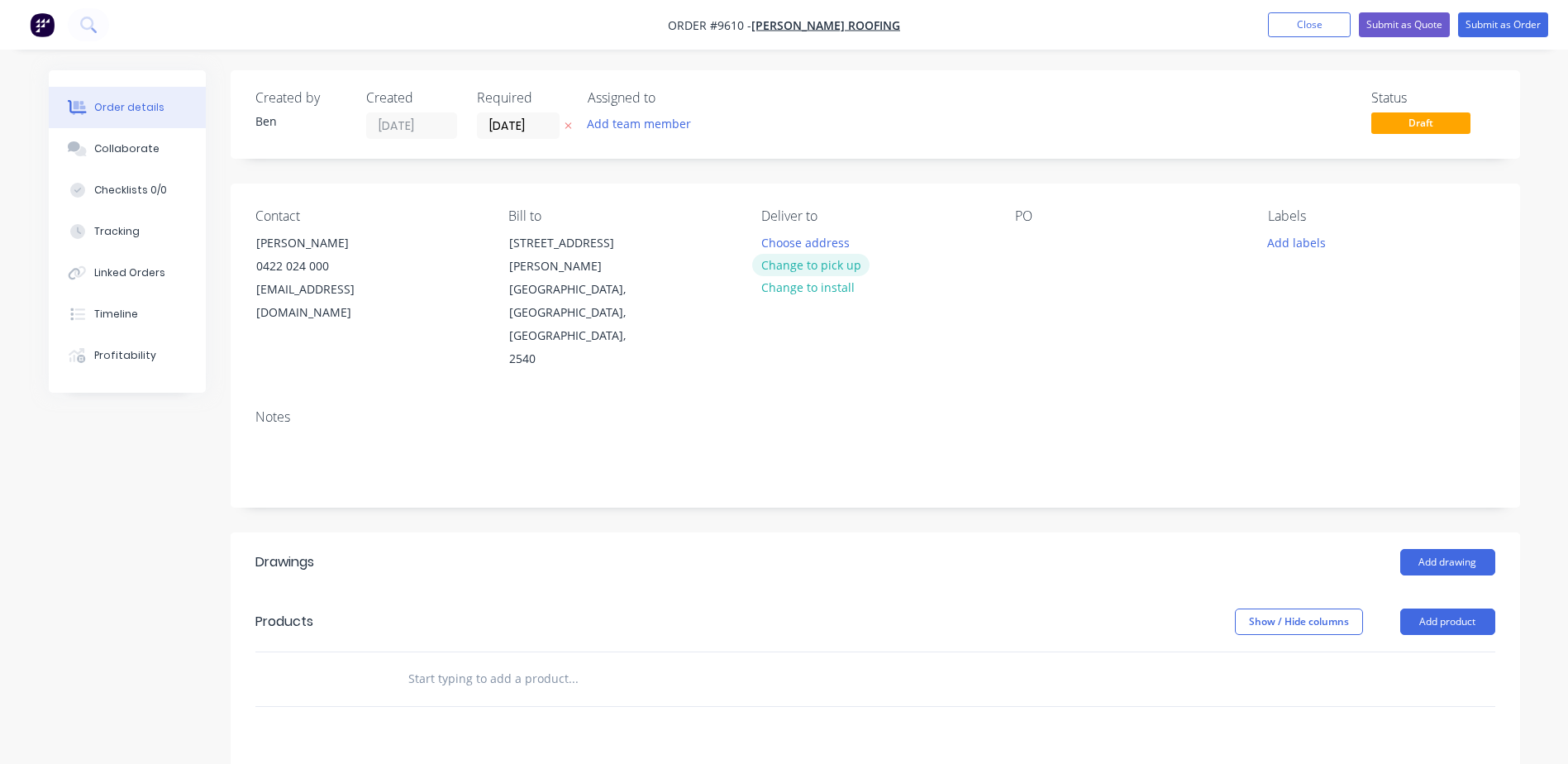
click at [832, 266] on button "Change to pick up" at bounding box center [810, 265] width 118 height 22
click at [1028, 238] on div at bounding box center [1028, 242] width 26 height 24
click at [1433, 549] on button "Add drawing" at bounding box center [1448, 562] width 95 height 26
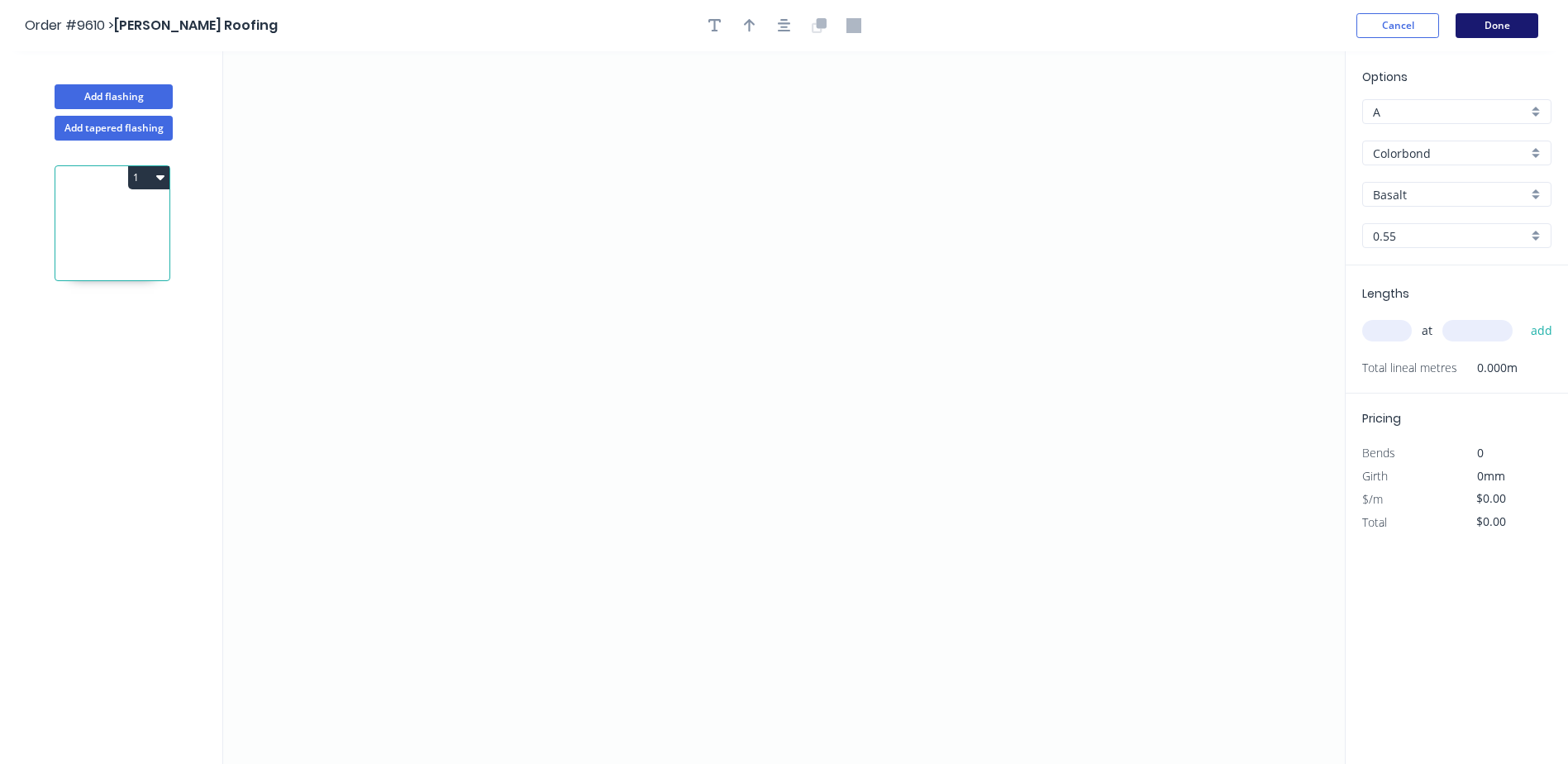
click at [1501, 27] on button "Done" at bounding box center [1497, 25] width 83 height 24
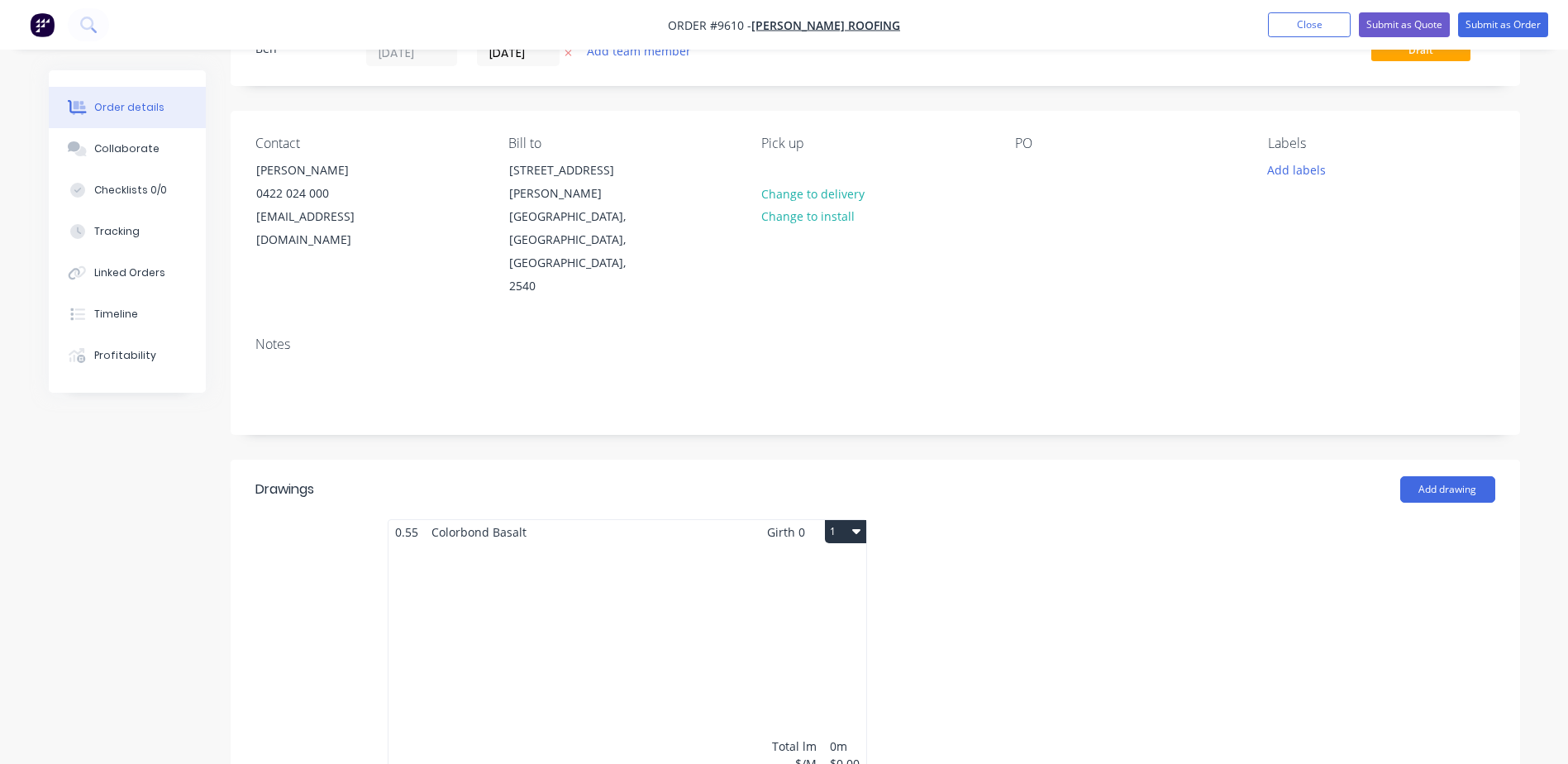
scroll to position [248, 0]
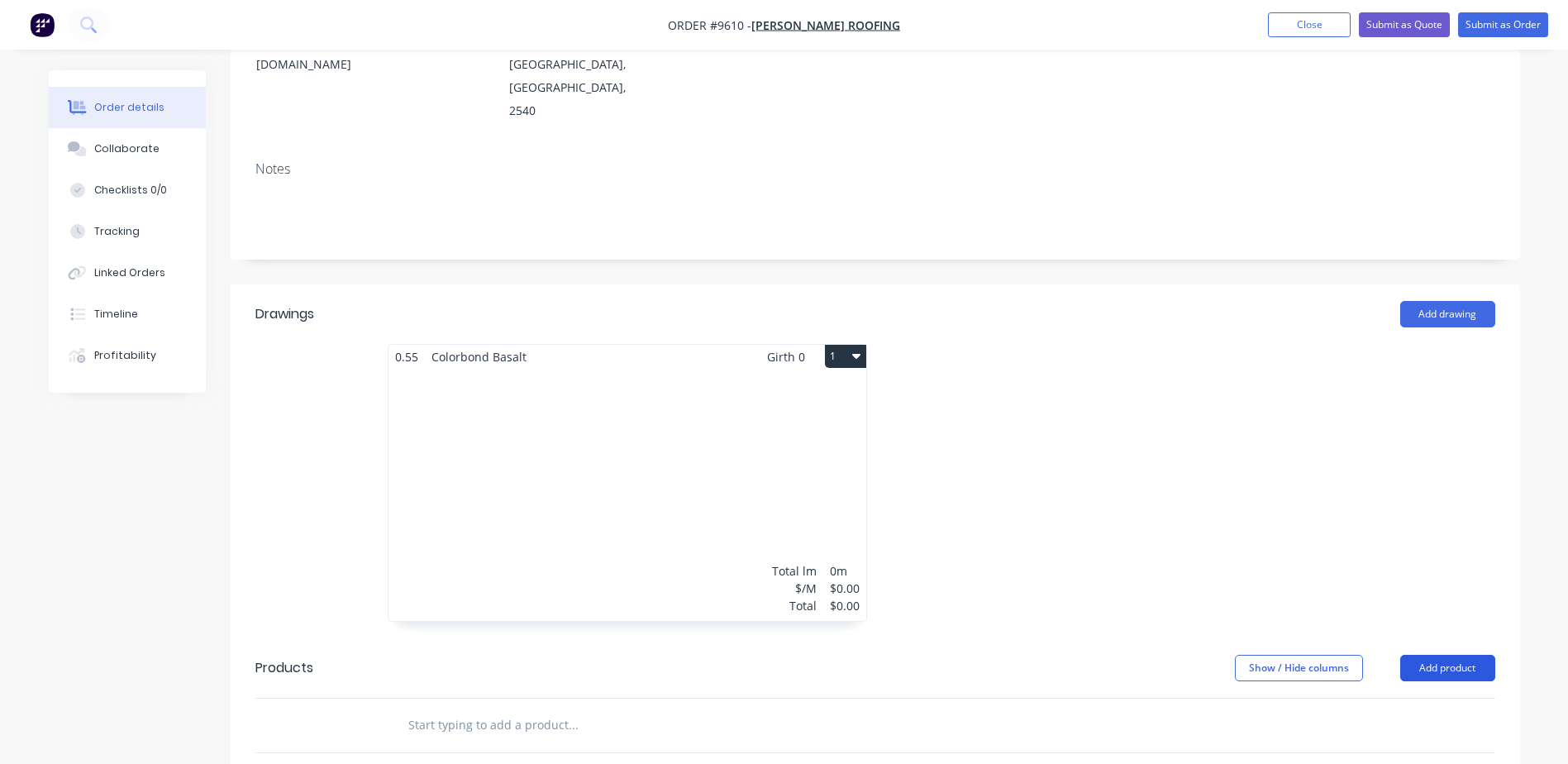
click at [1430, 655] on button "Add product" at bounding box center [1448, 668] width 95 height 26
click at [1398, 698] on div "Product catalogue" at bounding box center [1416, 709] width 127 height 24
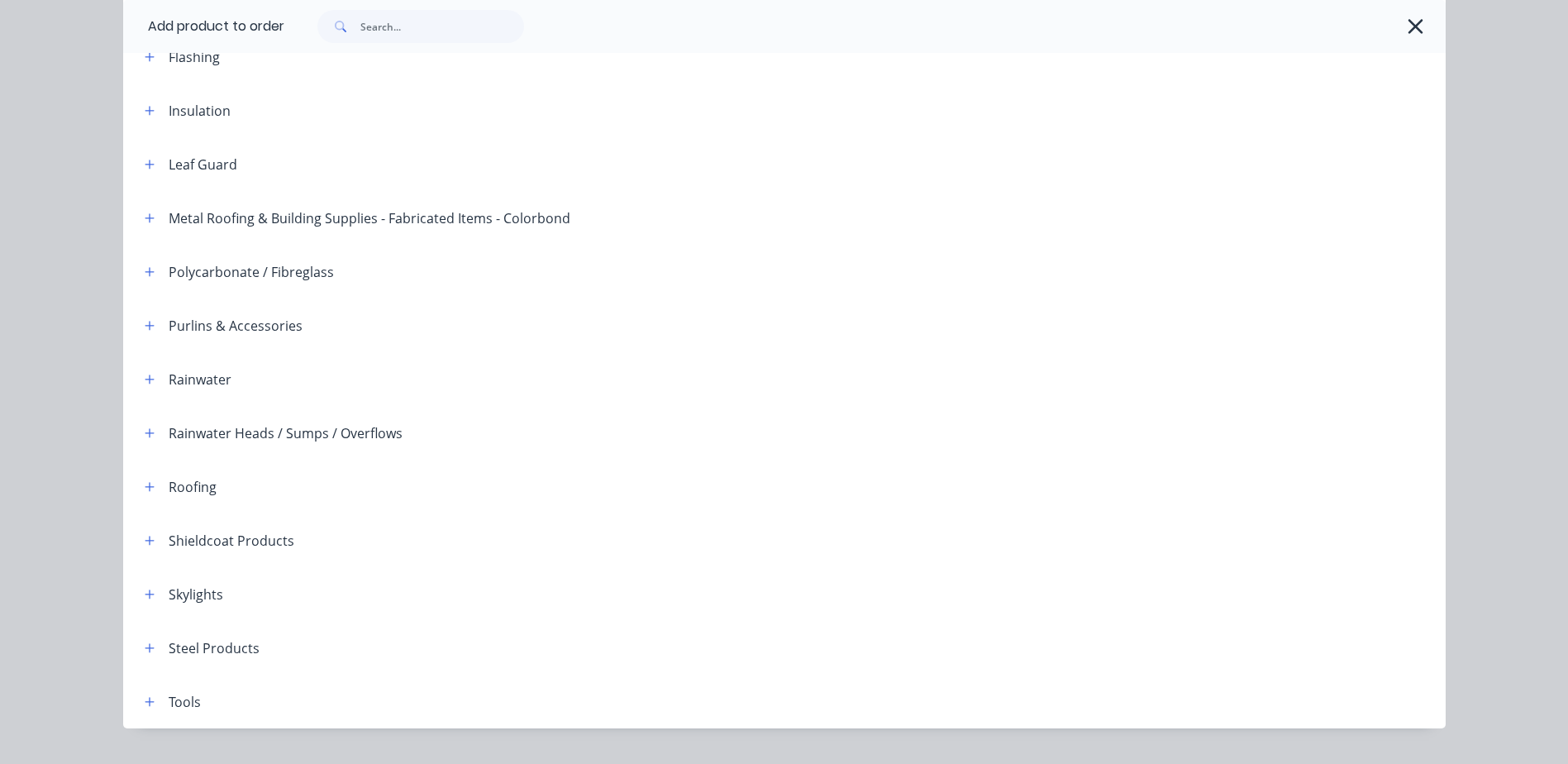
scroll to position [404, 0]
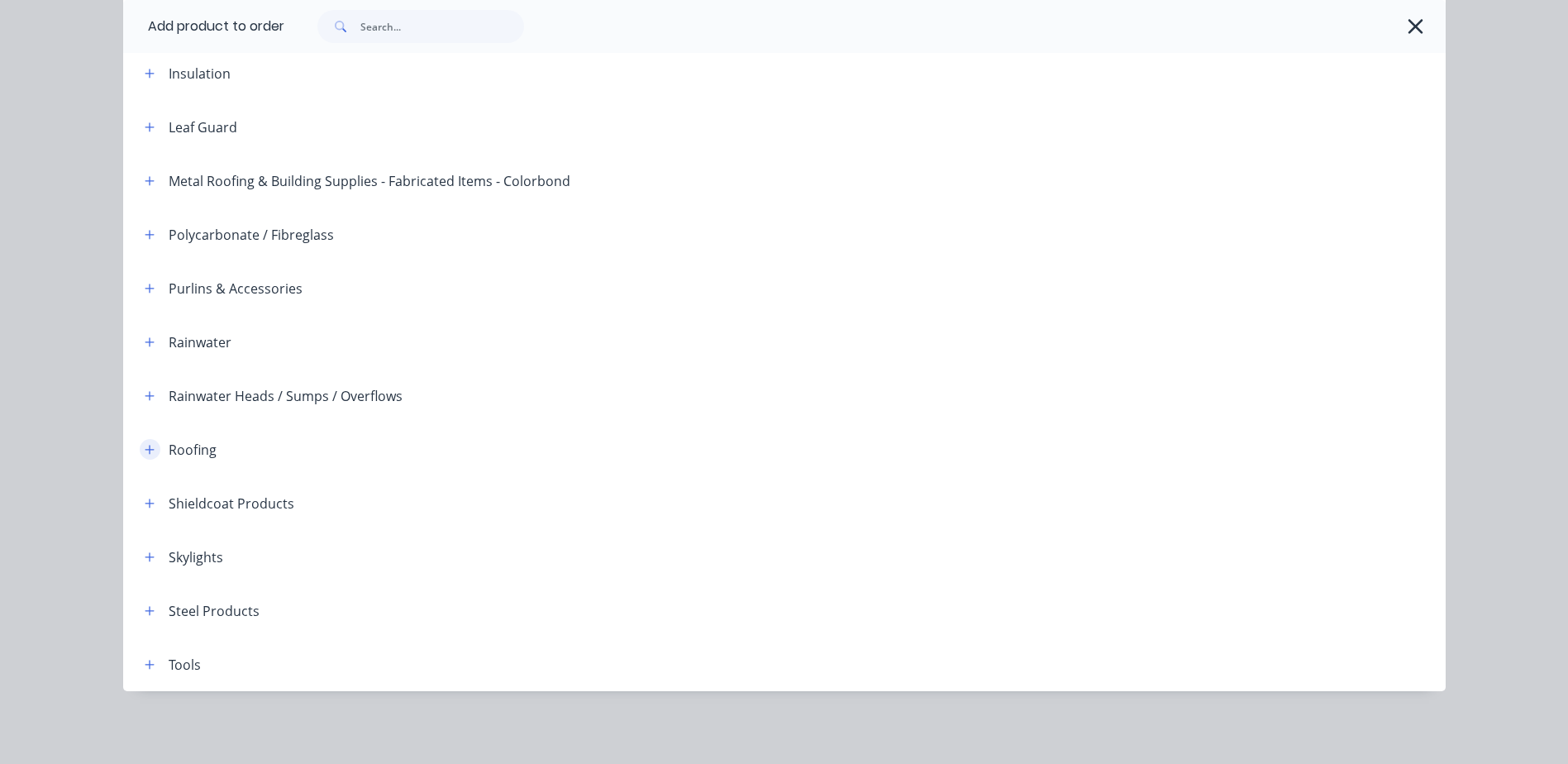
click at [145, 448] on icon "button" at bounding box center [150, 450] width 10 height 12
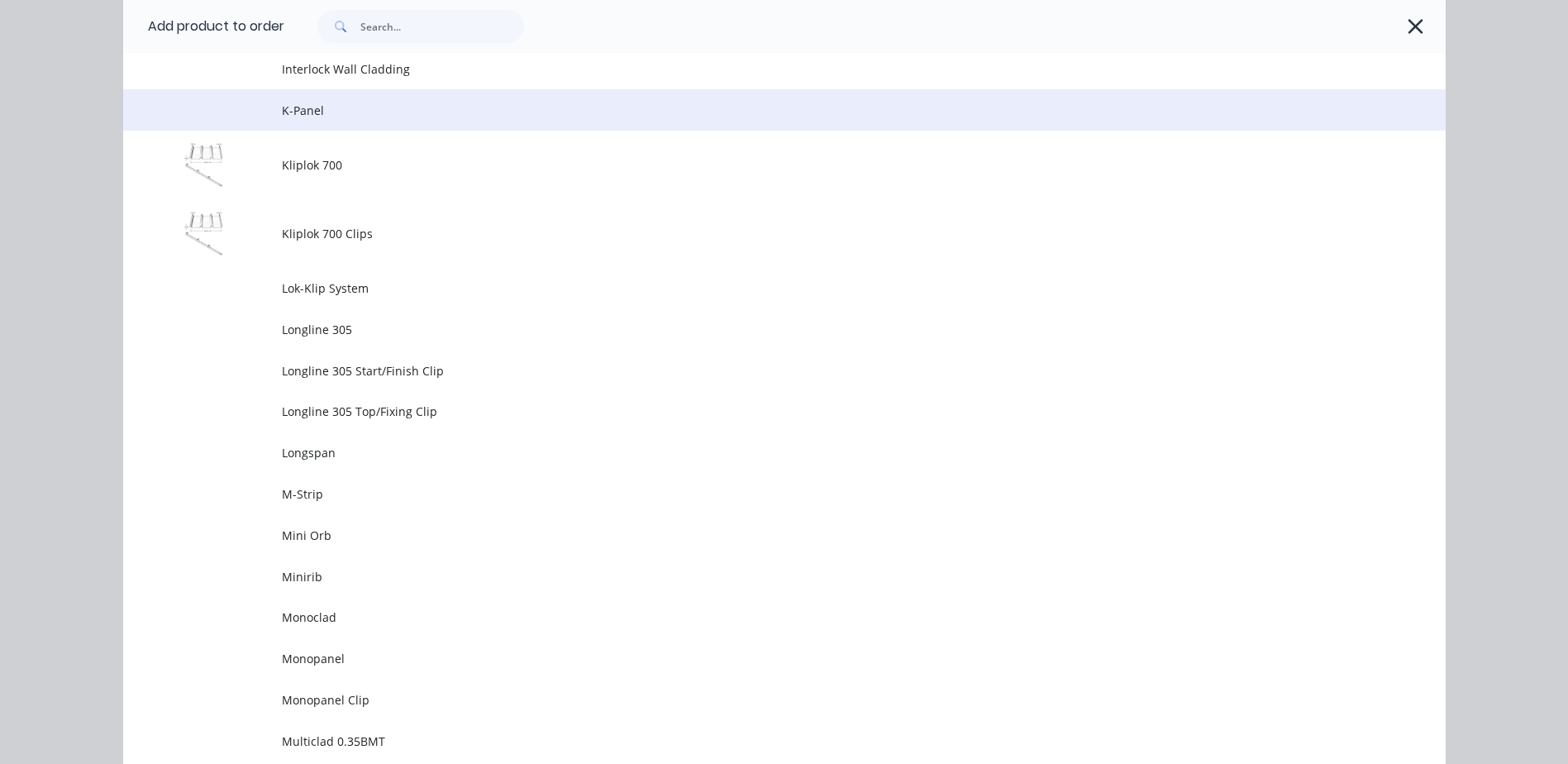
scroll to position [1893, 0]
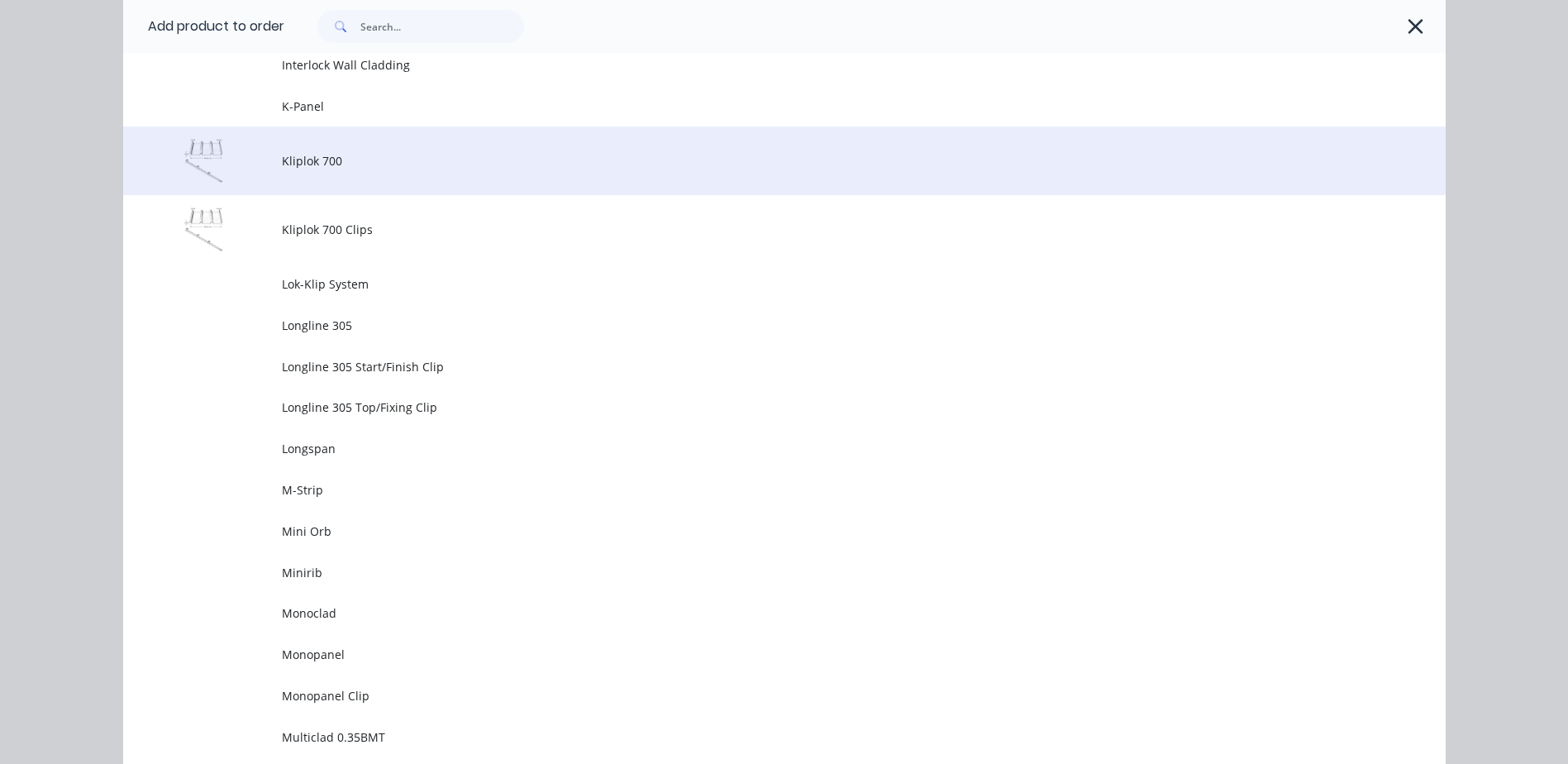
click at [388, 163] on span "Kliplok 700" at bounding box center [747, 161] width 931 height 18
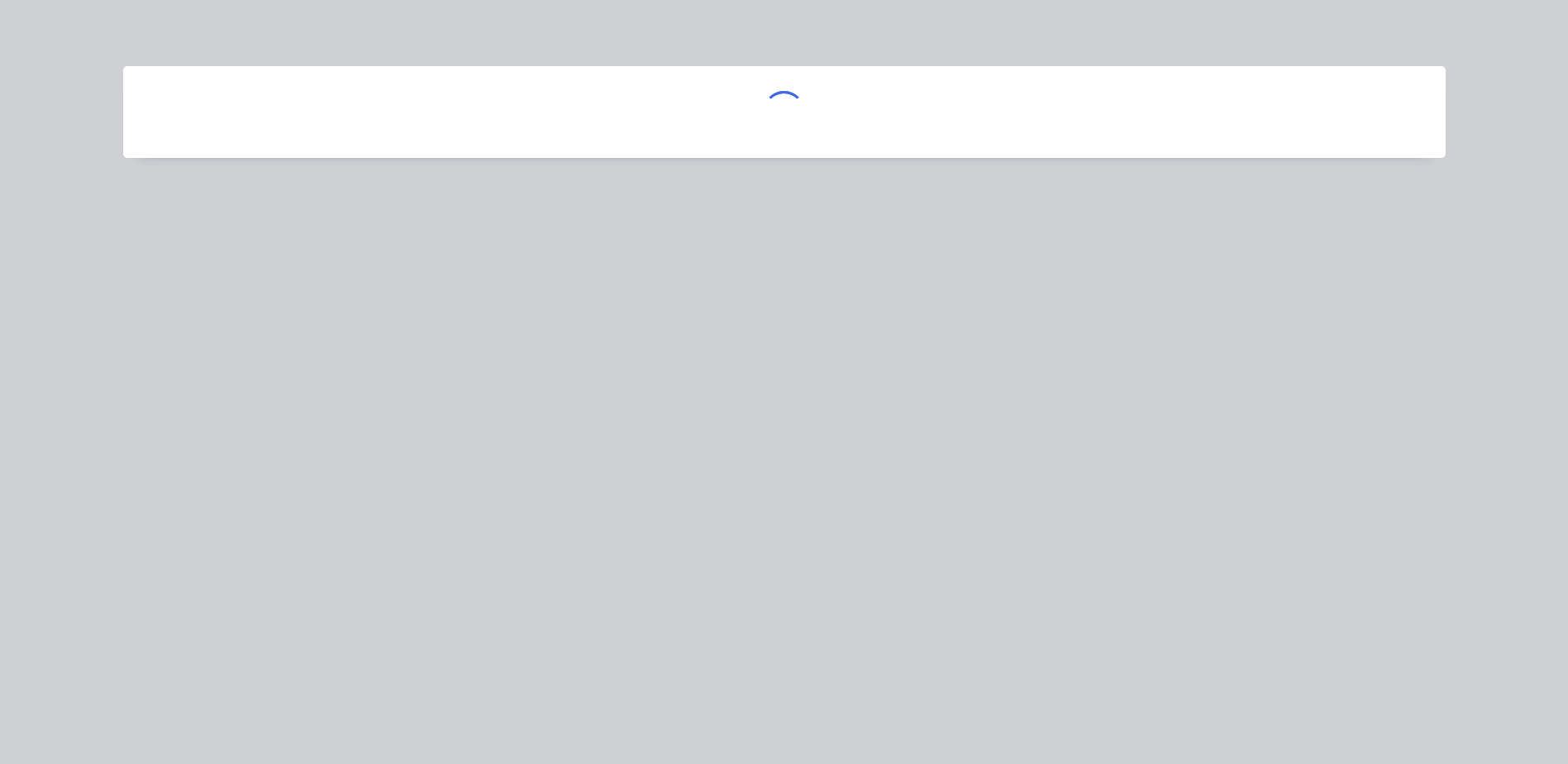
scroll to position [0, 0]
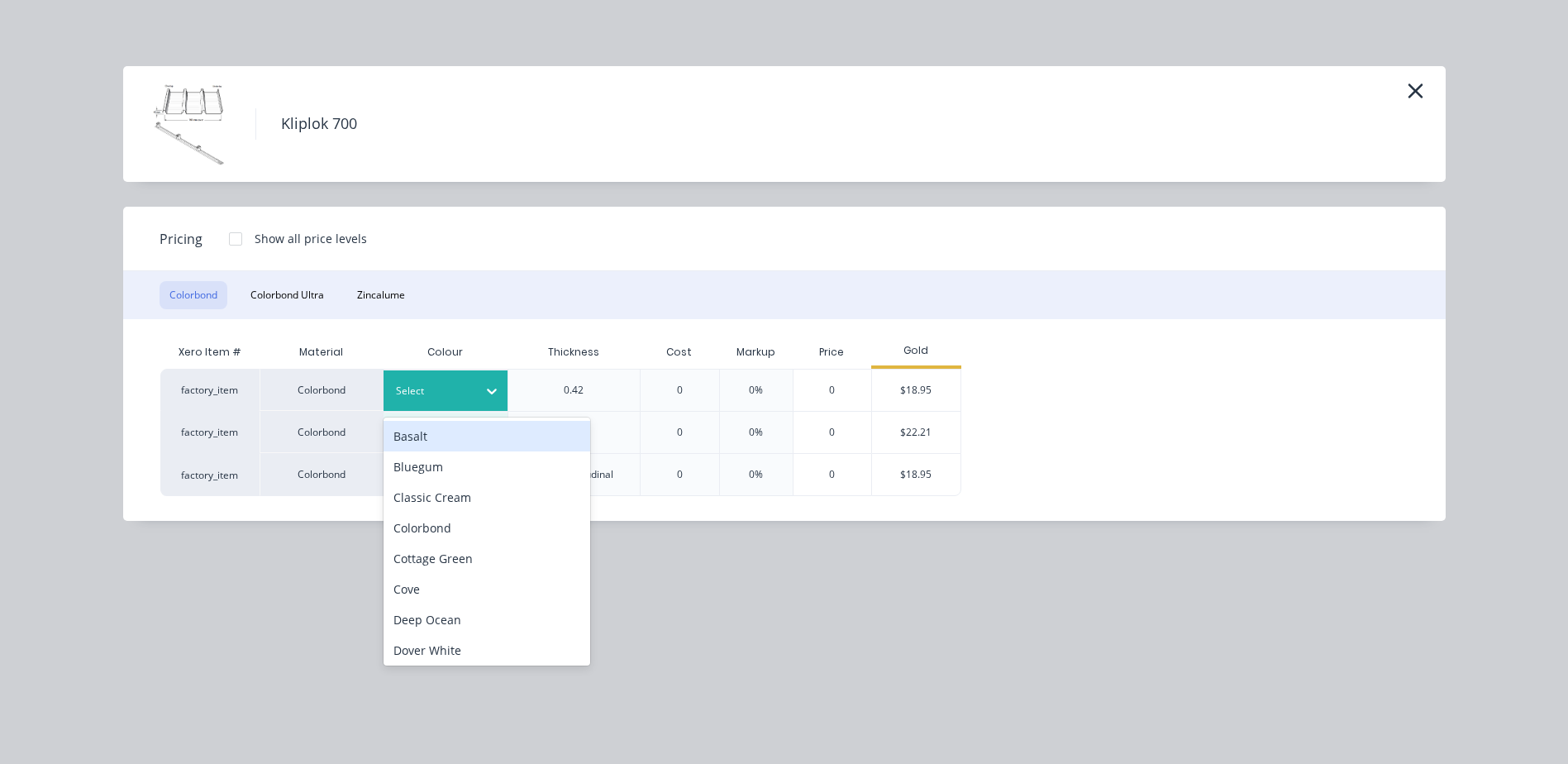
click at [492, 390] on icon at bounding box center [491, 391] width 17 height 17
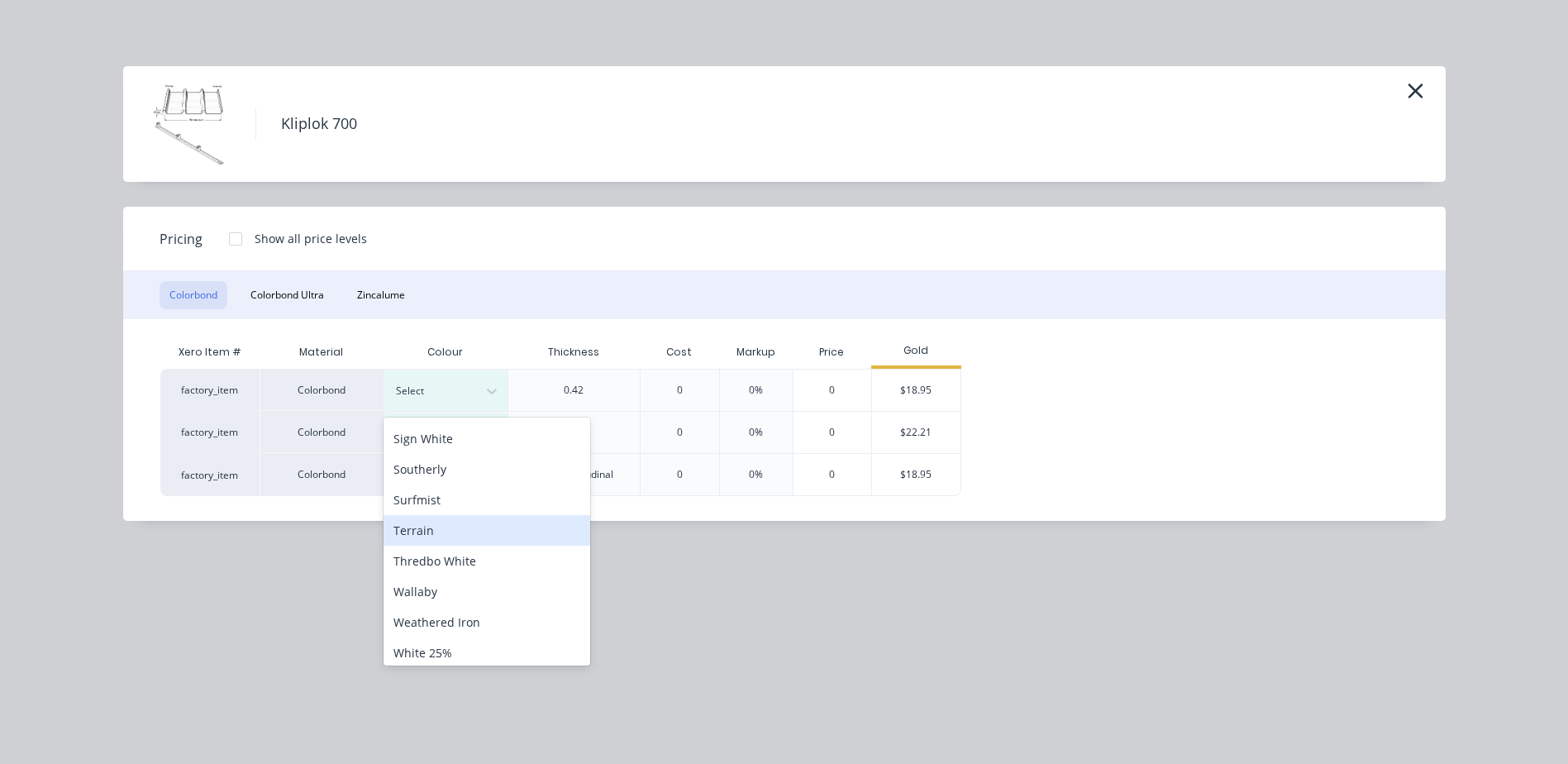
scroll to position [496, 0]
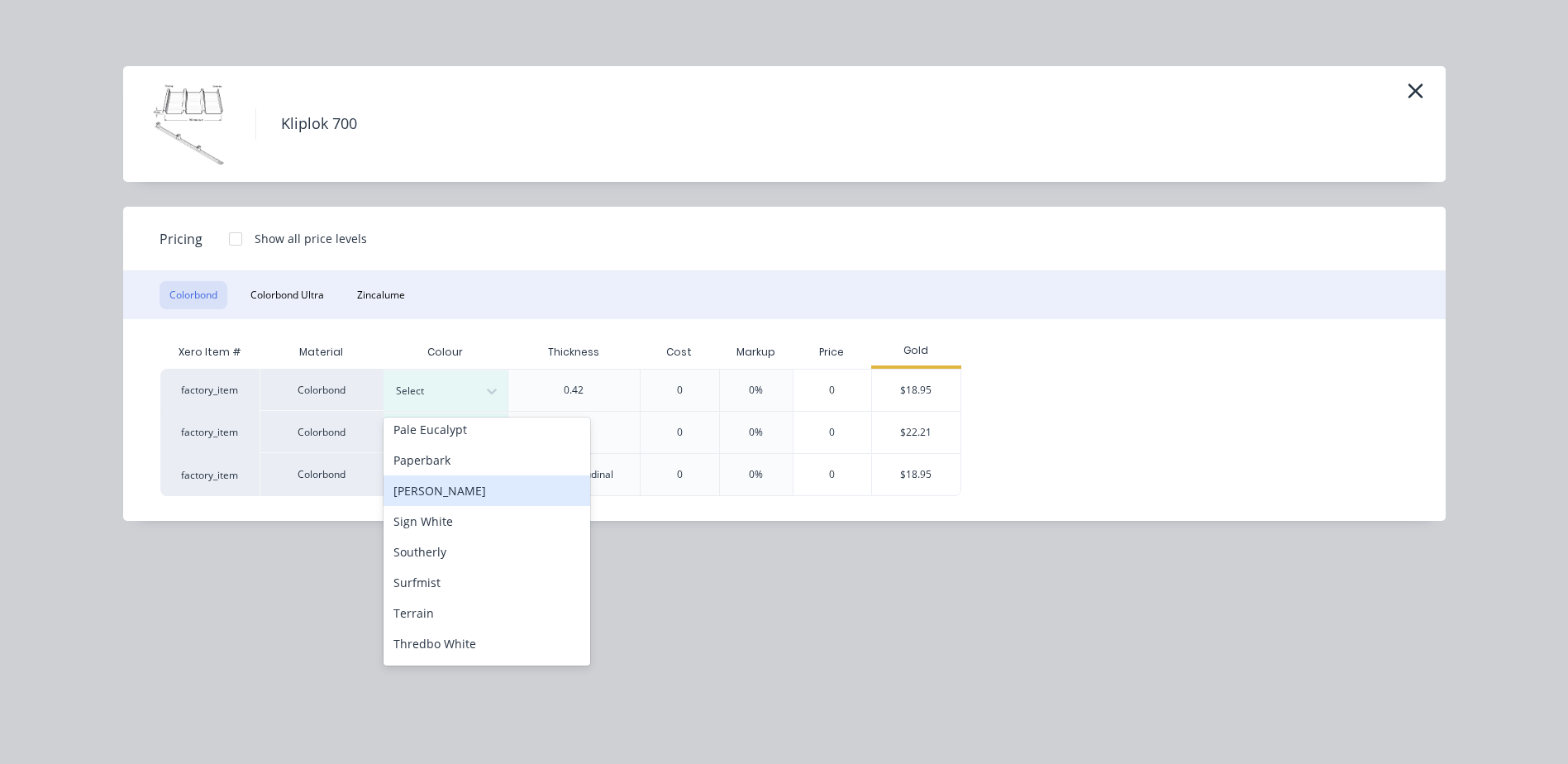
click at [487, 499] on div "[PERSON_NAME]" at bounding box center [486, 491] width 206 height 30
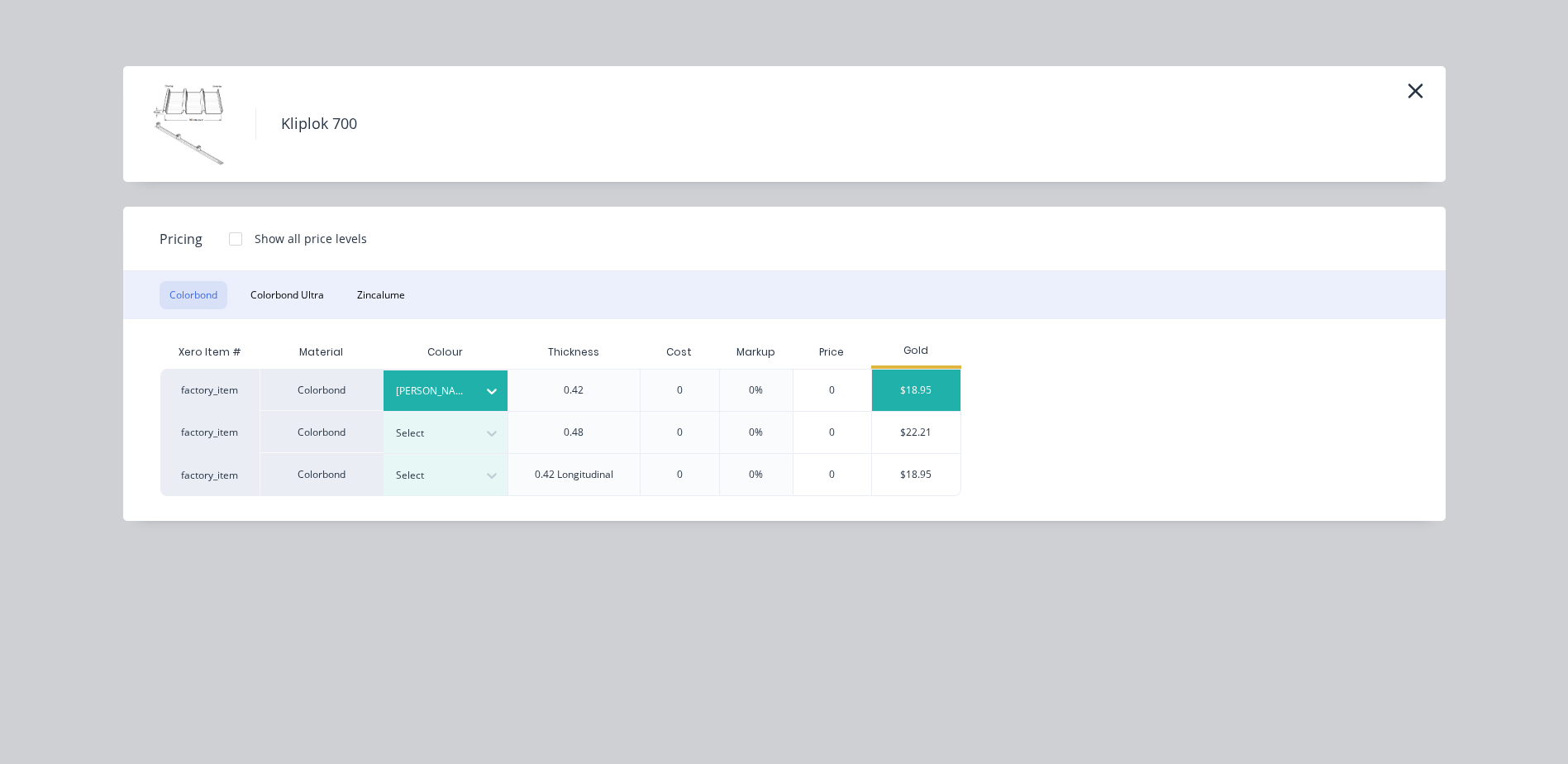
click at [917, 375] on div "$18.95" at bounding box center [916, 390] width 89 height 41
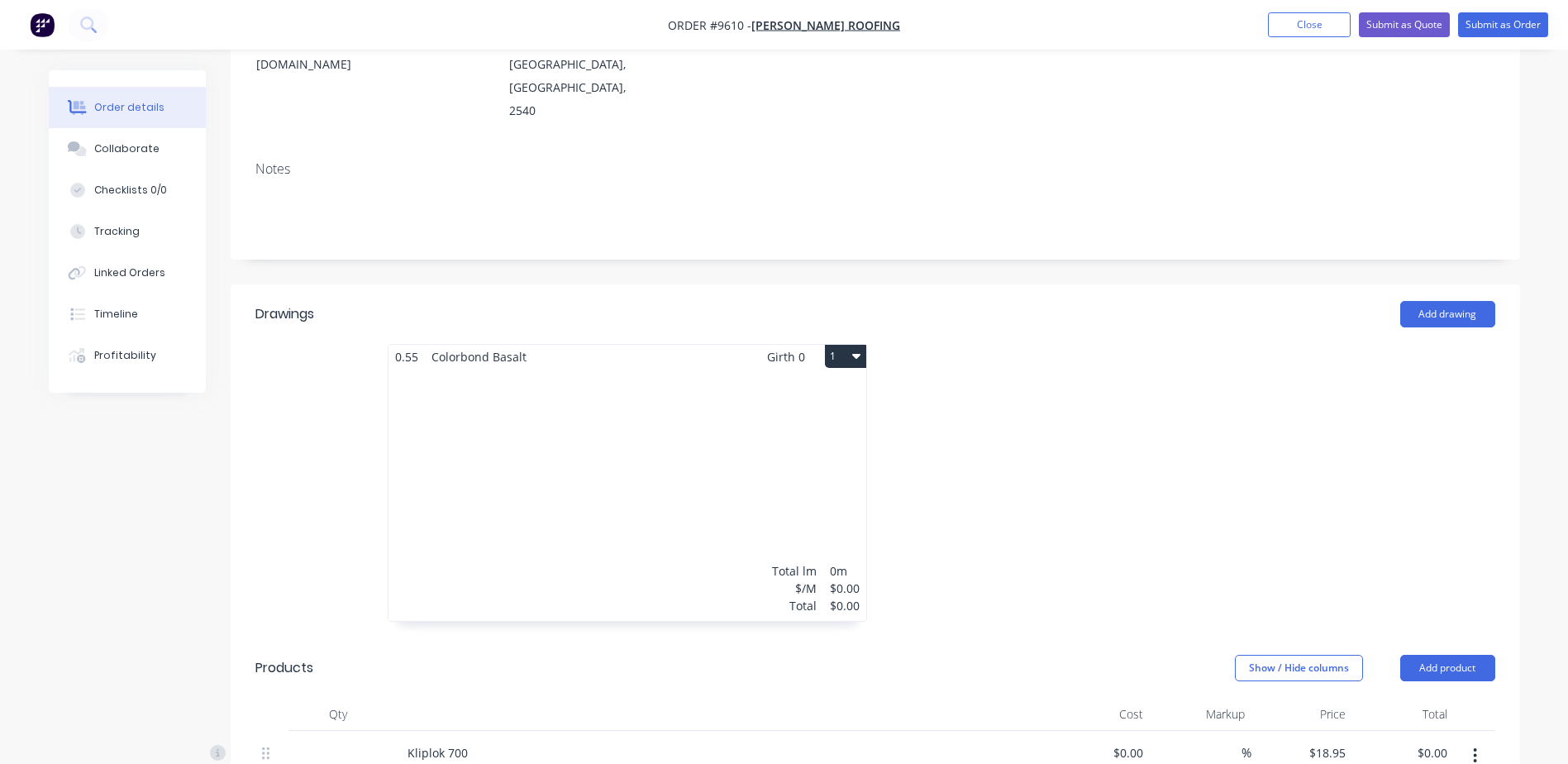
click at [846, 345] on button "1" at bounding box center [845, 356] width 41 height 23
click at [774, 451] on div "Delete" at bounding box center [788, 462] width 127 height 24
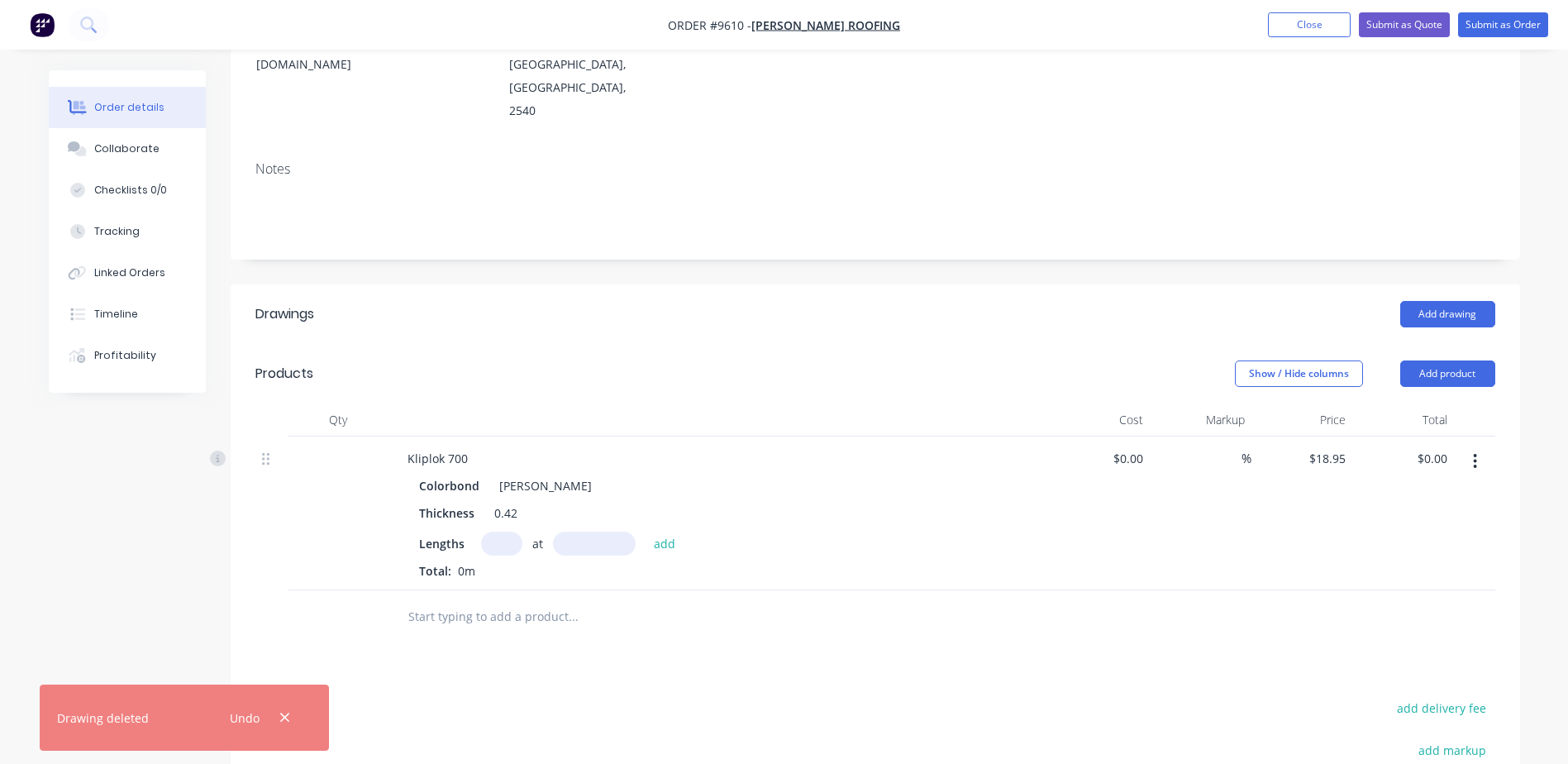
click at [493, 531] on input "text" at bounding box center [502, 543] width 41 height 24
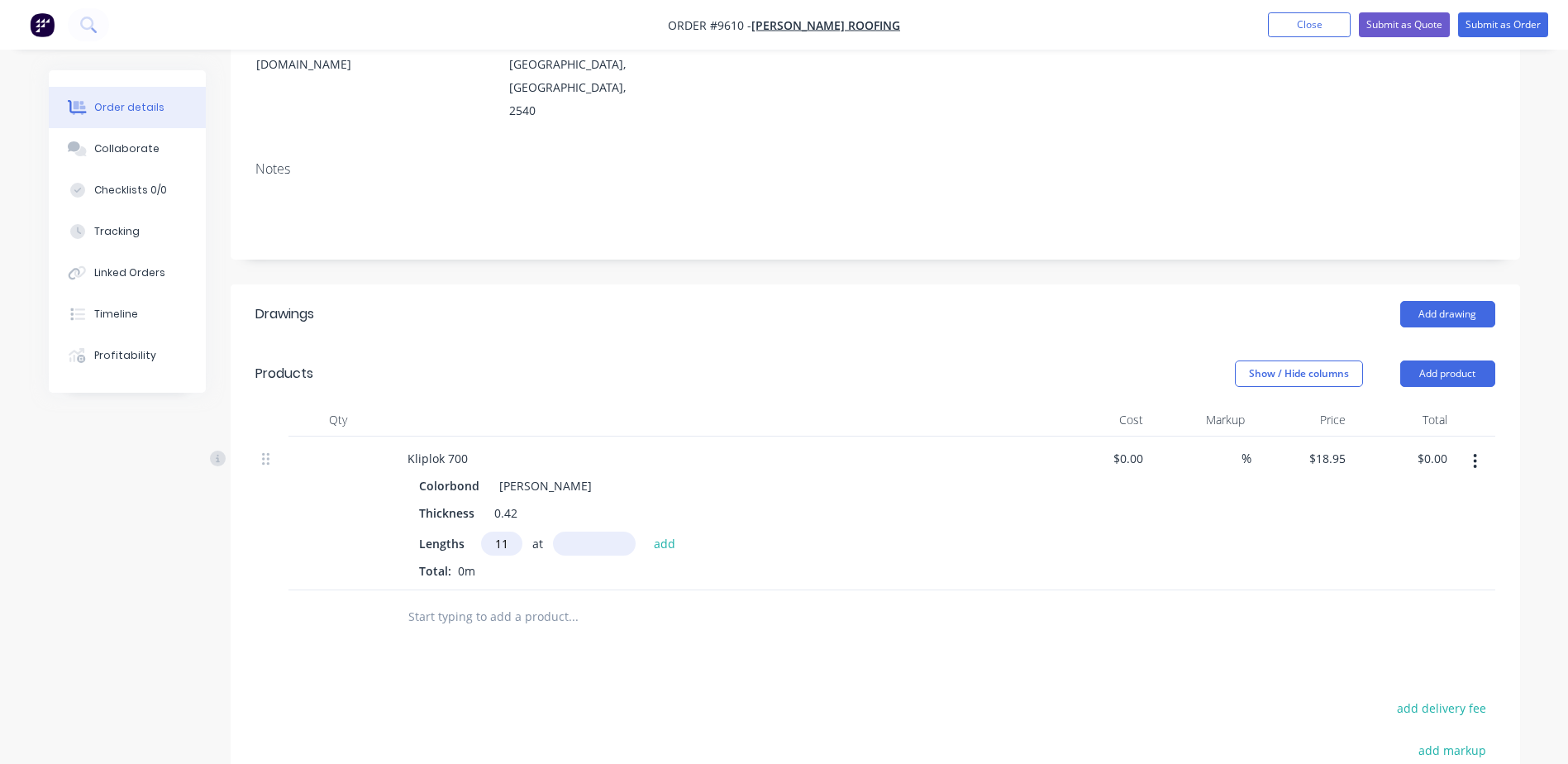
type input "11"
type input "5700mm"
click at [669, 531] on button "add" at bounding box center [665, 542] width 39 height 22
type input "$1,188.17"
click at [1220, 763] on html "Order #9610 - [PERSON_NAME] Roofing Add product Close Submit as Quote Submit as…" at bounding box center [784, 422] width 1568 height 1342
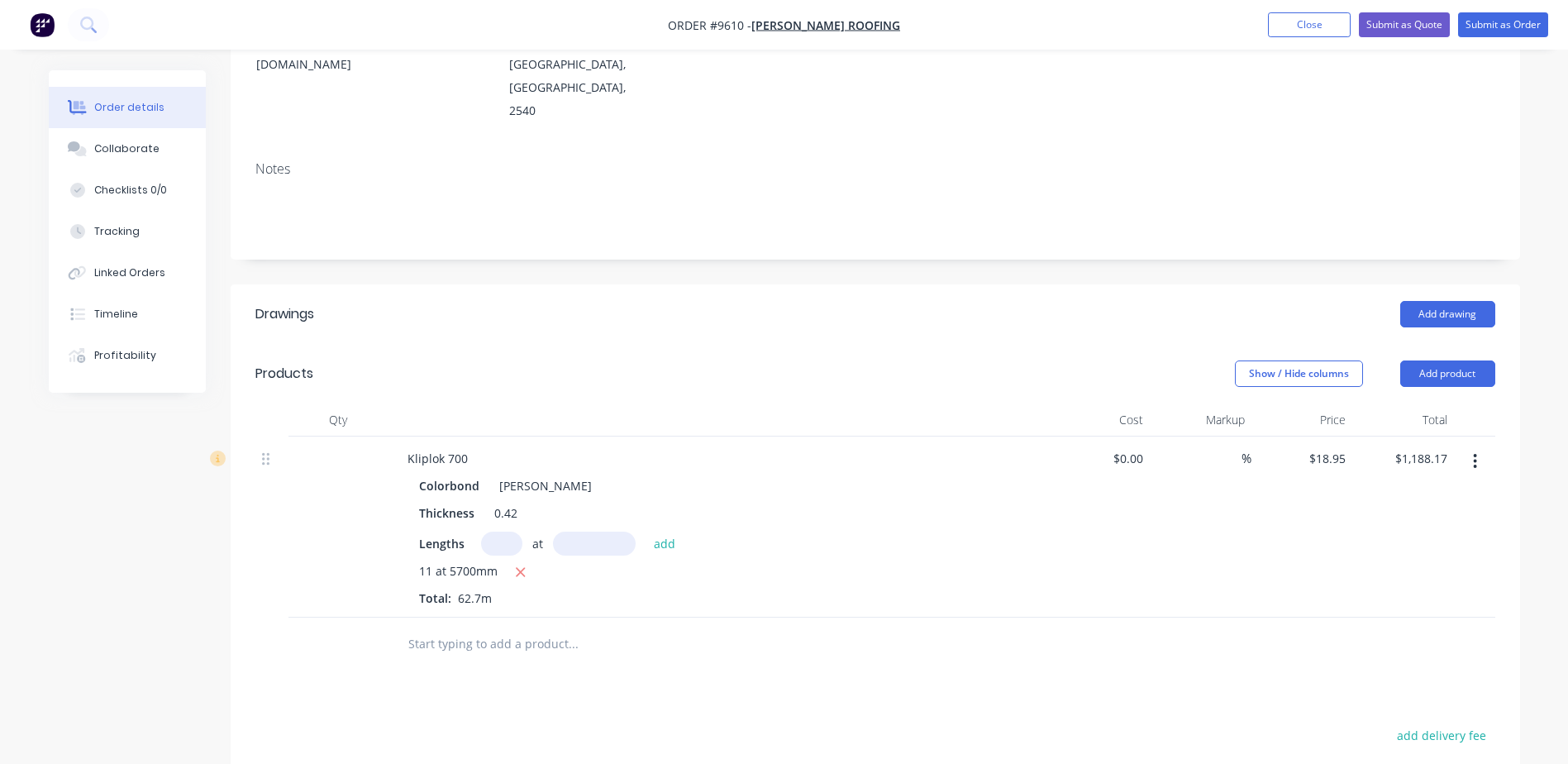
click at [1479, 447] on button "button" at bounding box center [1476, 461] width 39 height 30
click at [1385, 593] on div "Delete" at bounding box center [1416, 604] width 127 height 24
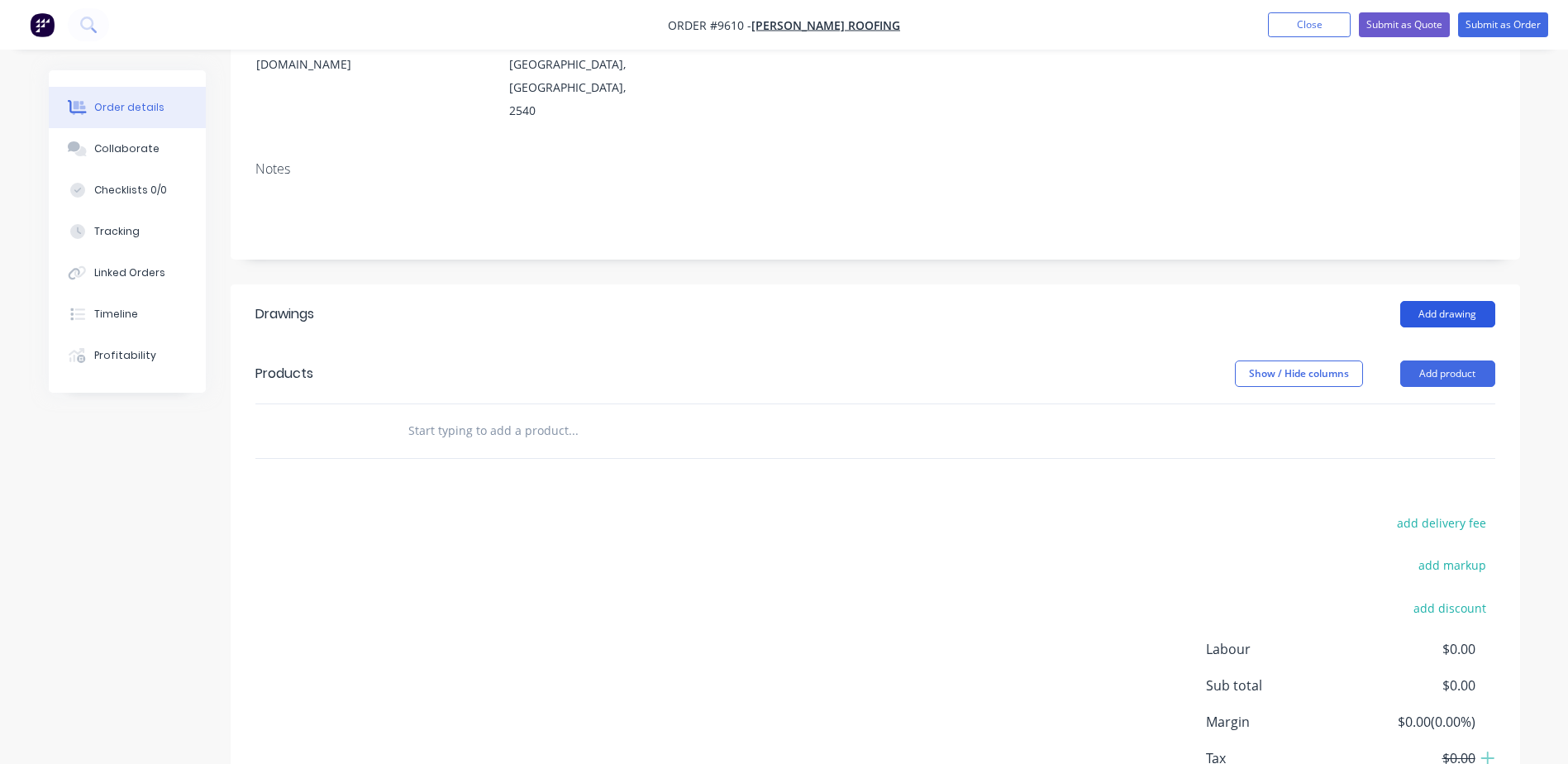
click at [1440, 301] on button "Add drawing" at bounding box center [1448, 313] width 95 height 26
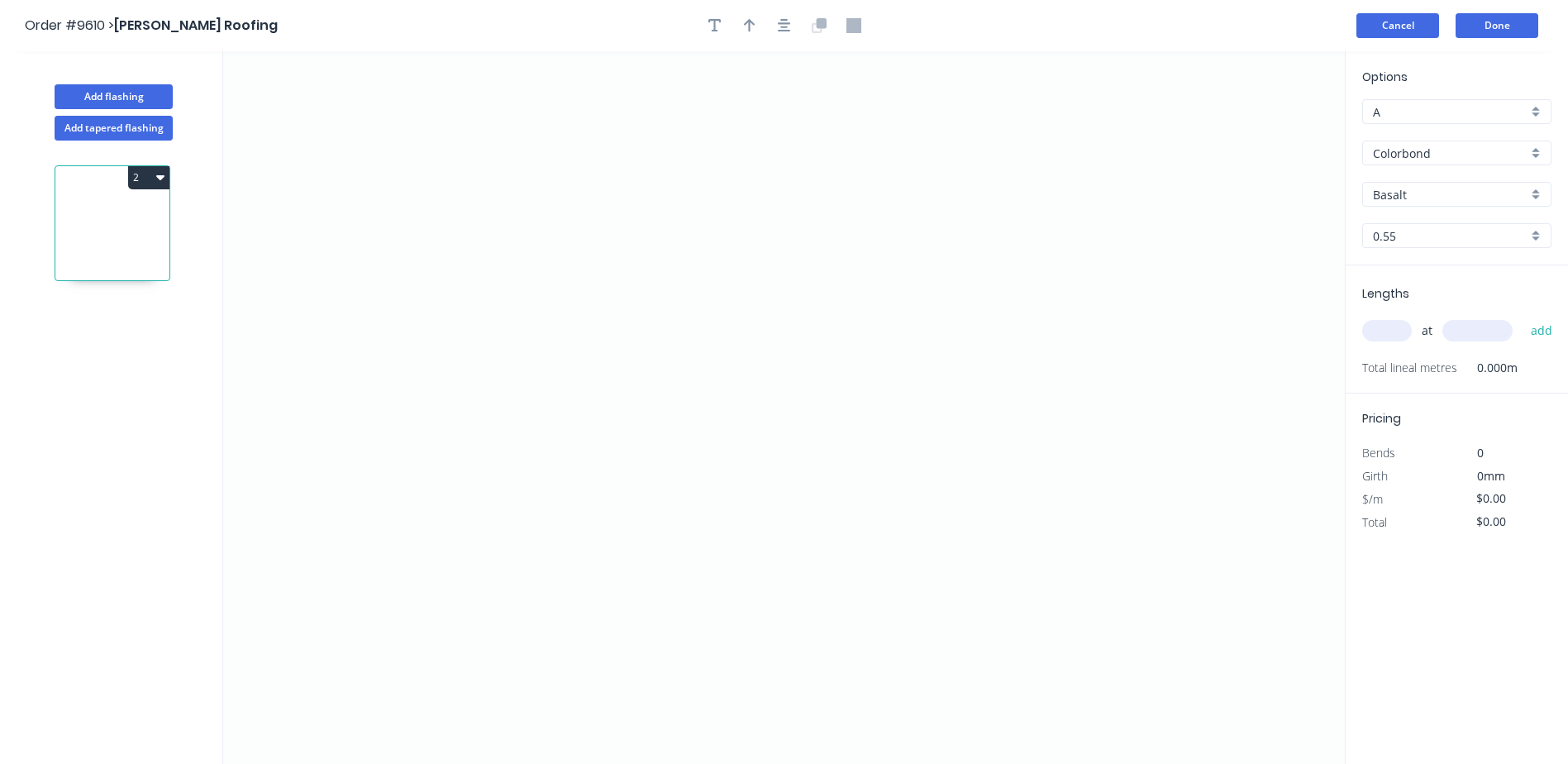
click at [1407, 23] on button "Cancel" at bounding box center [1398, 25] width 83 height 24
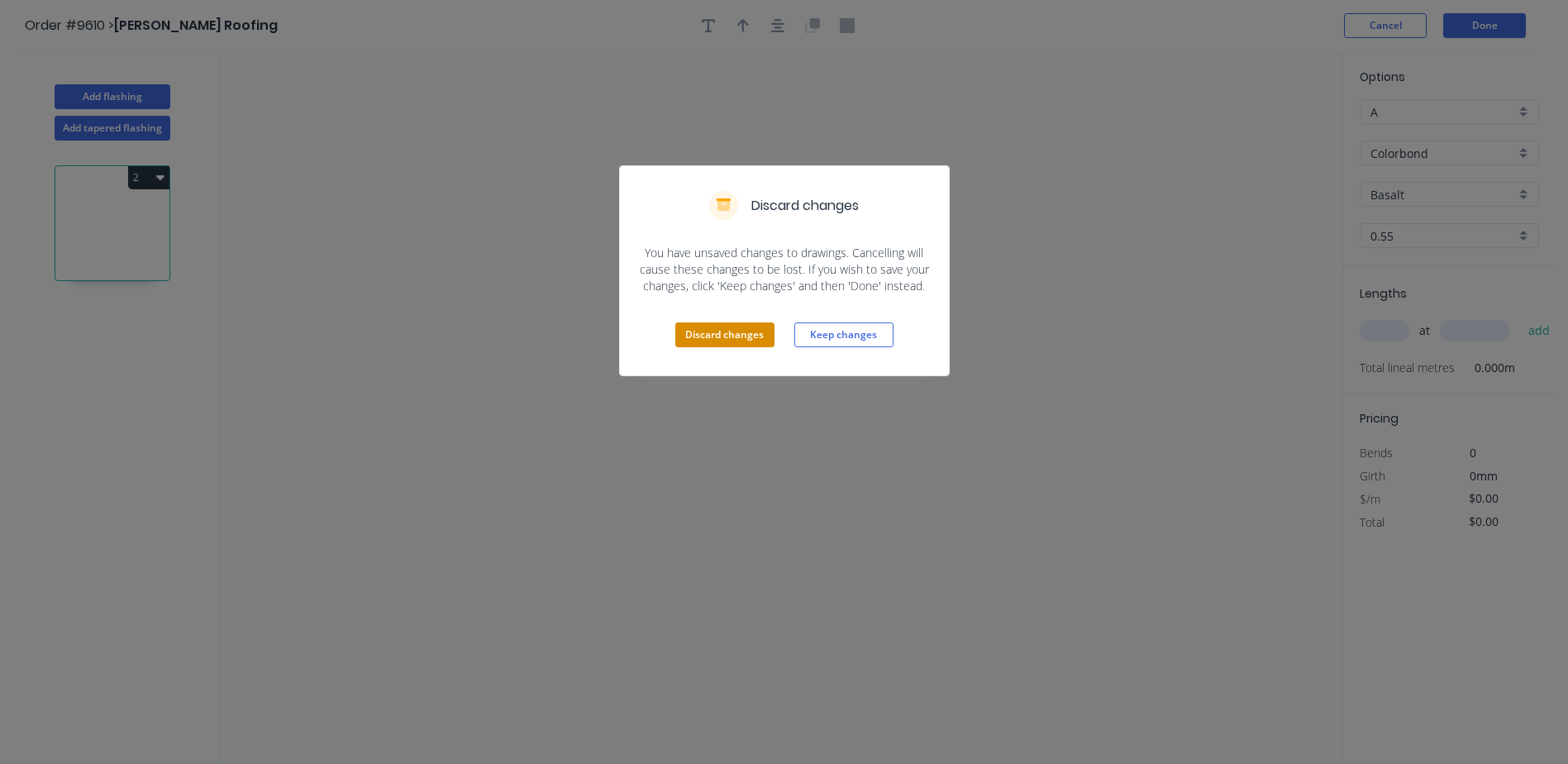
click at [693, 333] on button "Discard changes" at bounding box center [725, 334] width 99 height 24
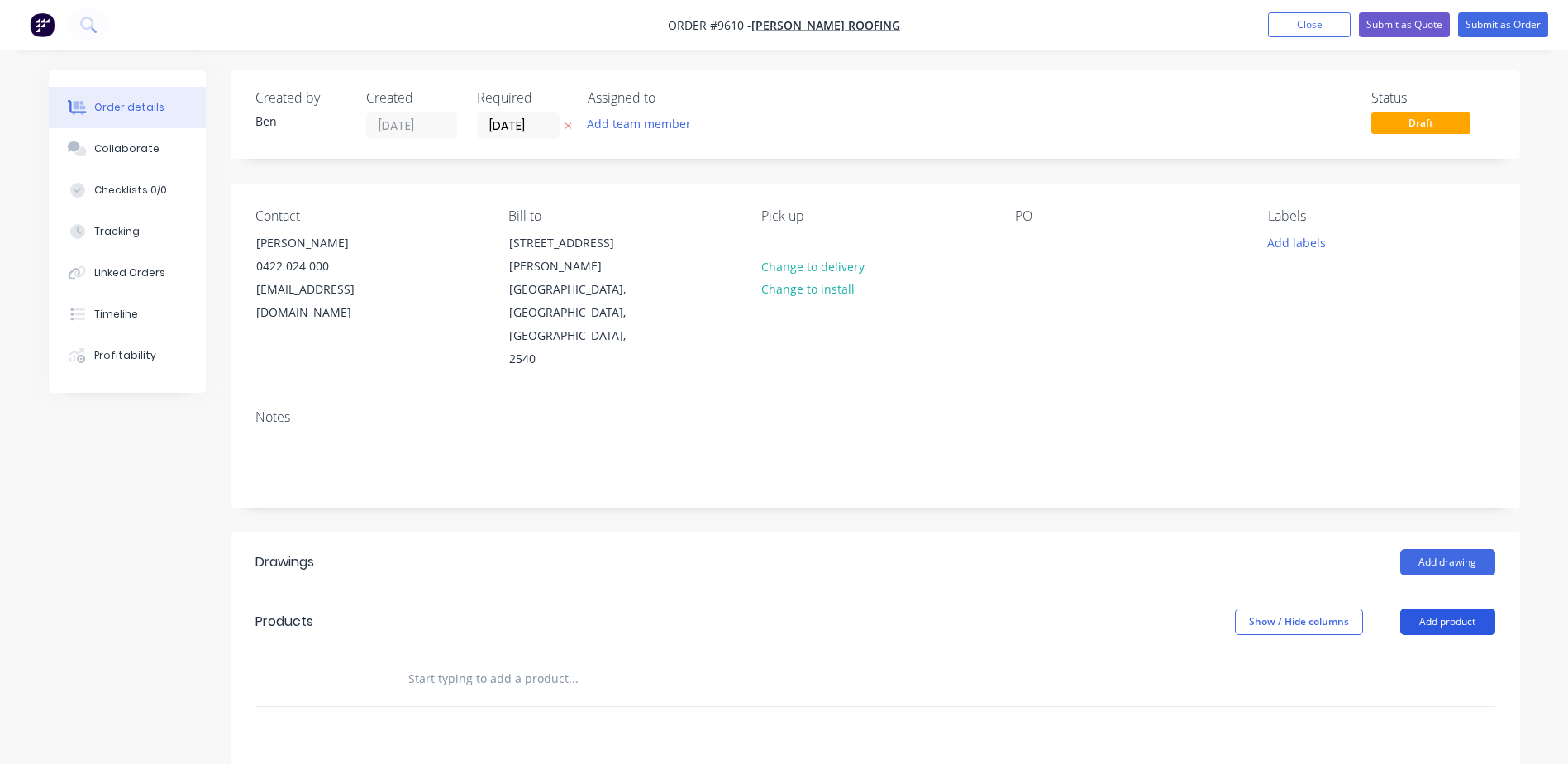
click at [1433, 609] on button "Add product" at bounding box center [1448, 622] width 95 height 26
click at [1417, 652] on div "Product catalogue" at bounding box center [1416, 664] width 127 height 24
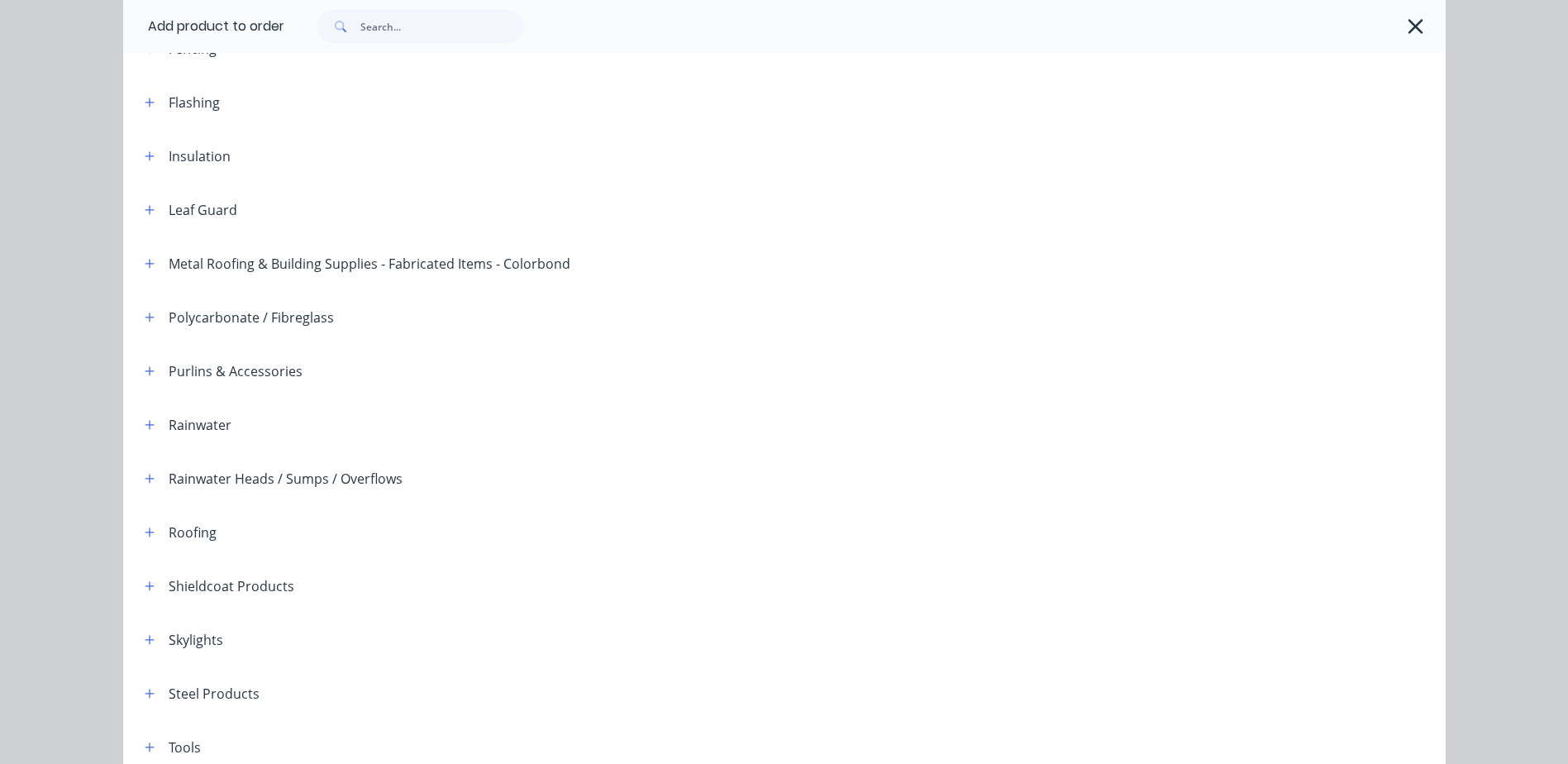
scroll to position [404, 0]
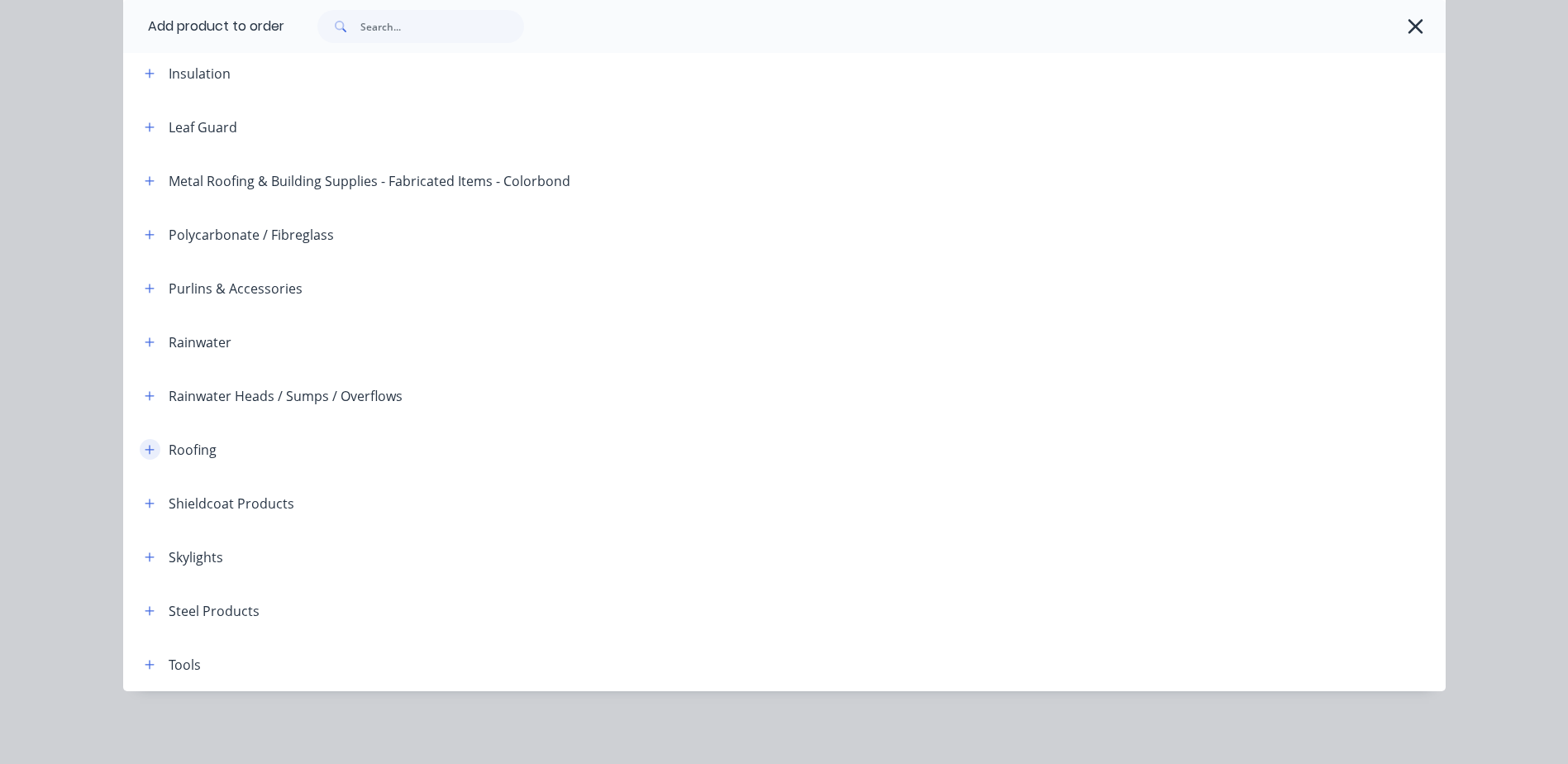
click at [145, 444] on icon "button" at bounding box center [150, 450] width 10 height 12
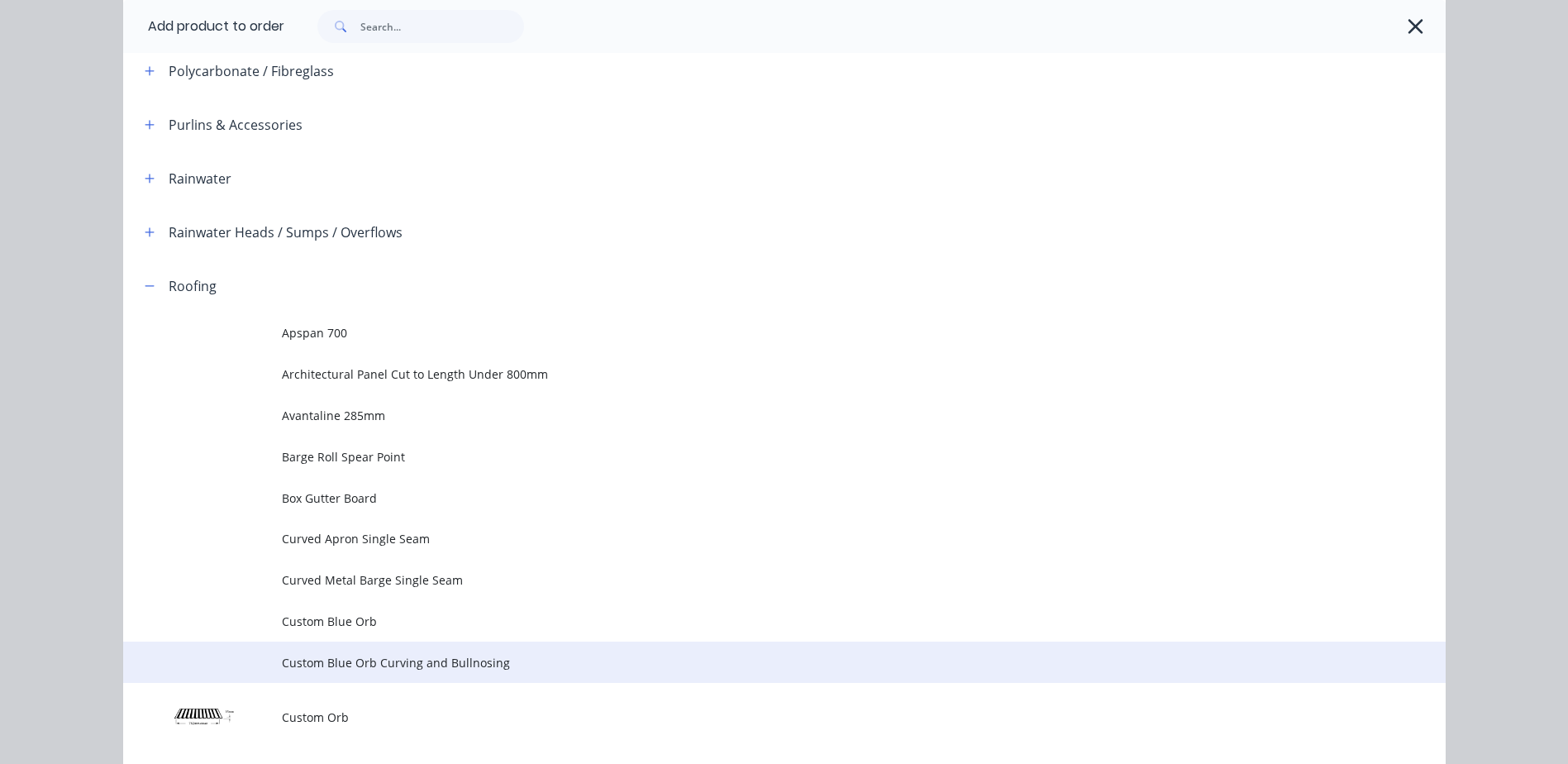
scroll to position [0, 0]
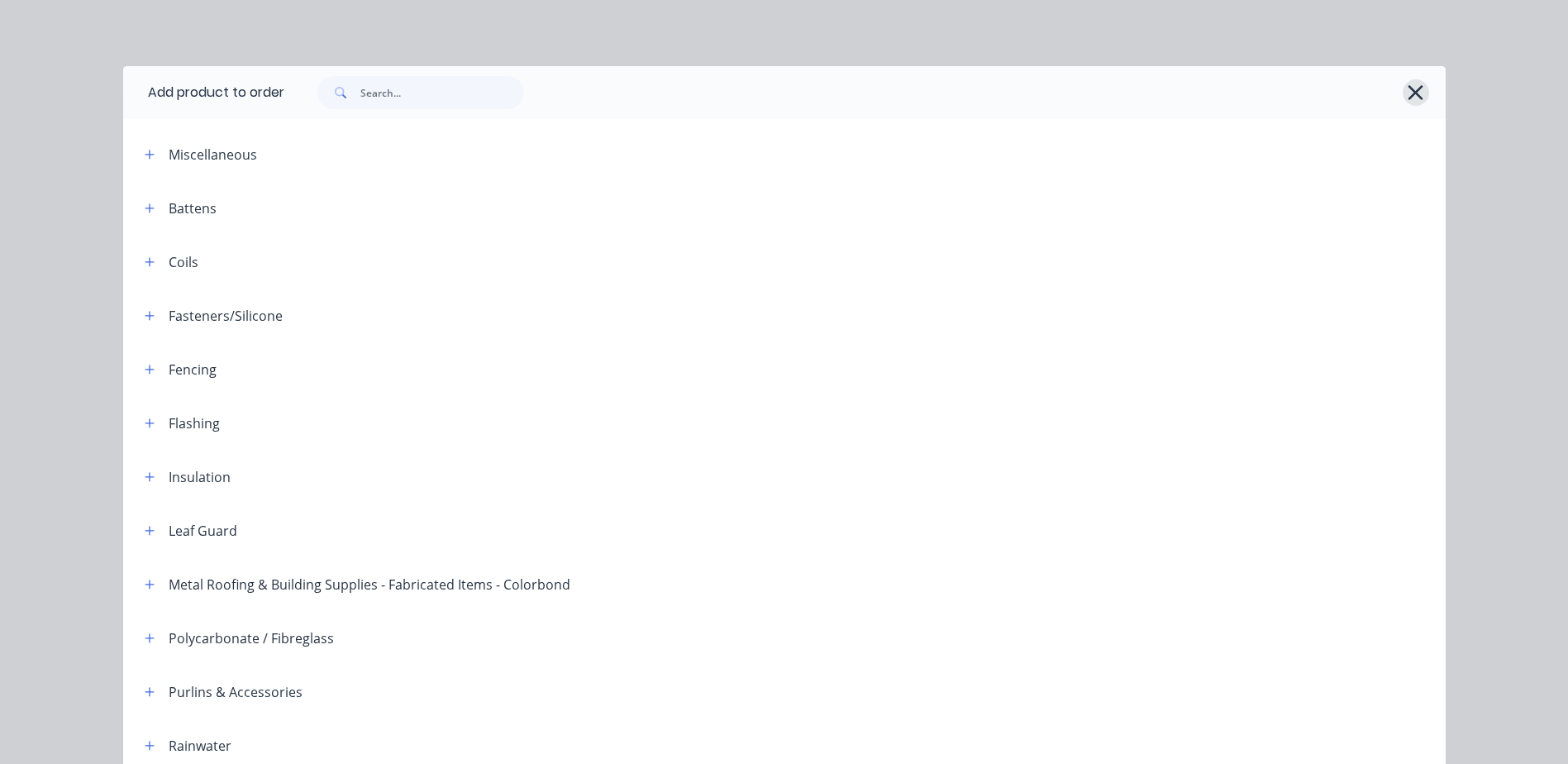
click at [1413, 89] on icon "button" at bounding box center [1415, 92] width 15 height 15
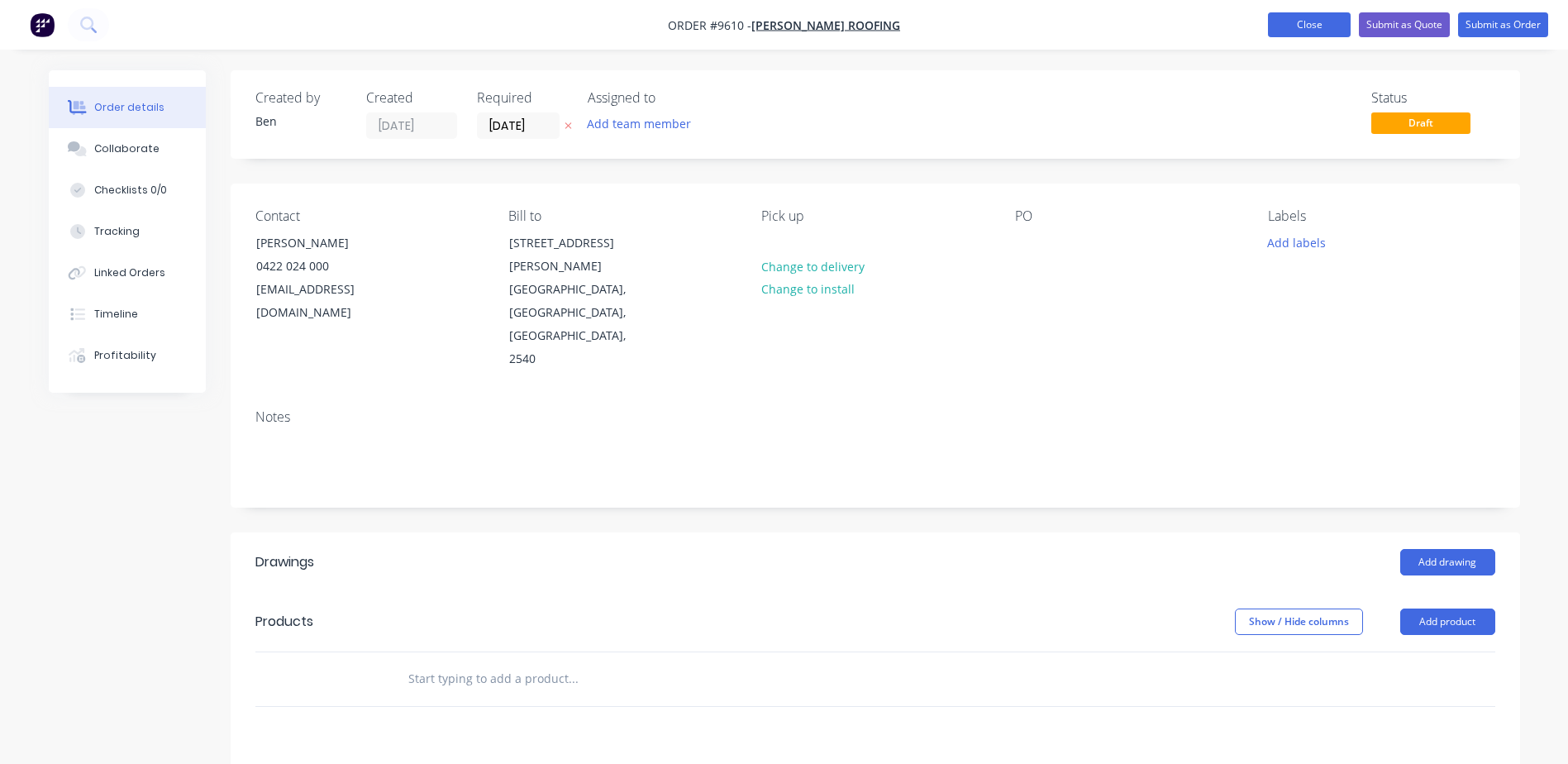
click at [1314, 24] on button "Close" at bounding box center [1309, 24] width 83 height 24
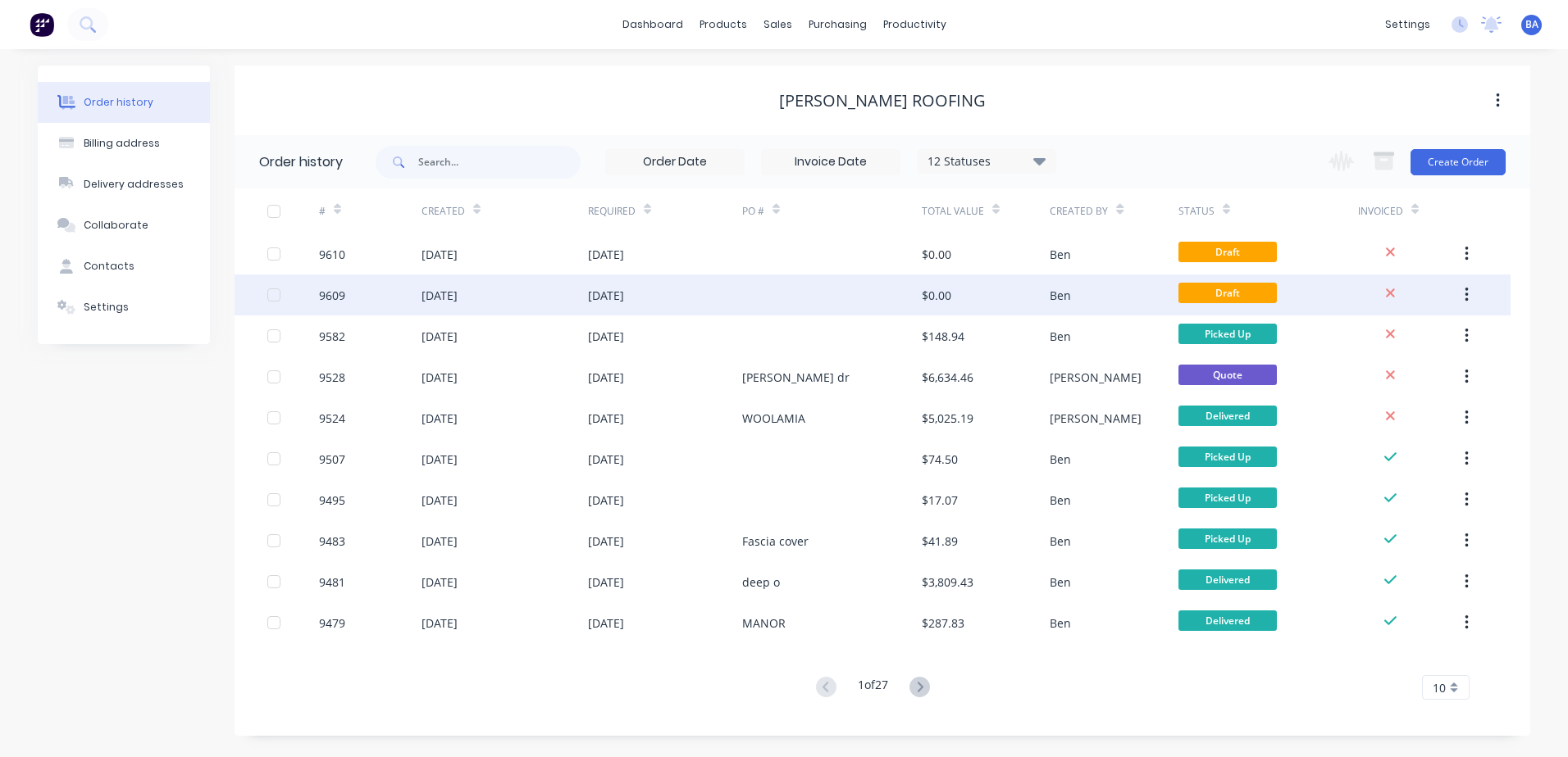
click at [1466, 292] on icon "button" at bounding box center [1467, 295] width 4 height 18
click at [1405, 347] on div "Archive" at bounding box center [1408, 338] width 126 height 24
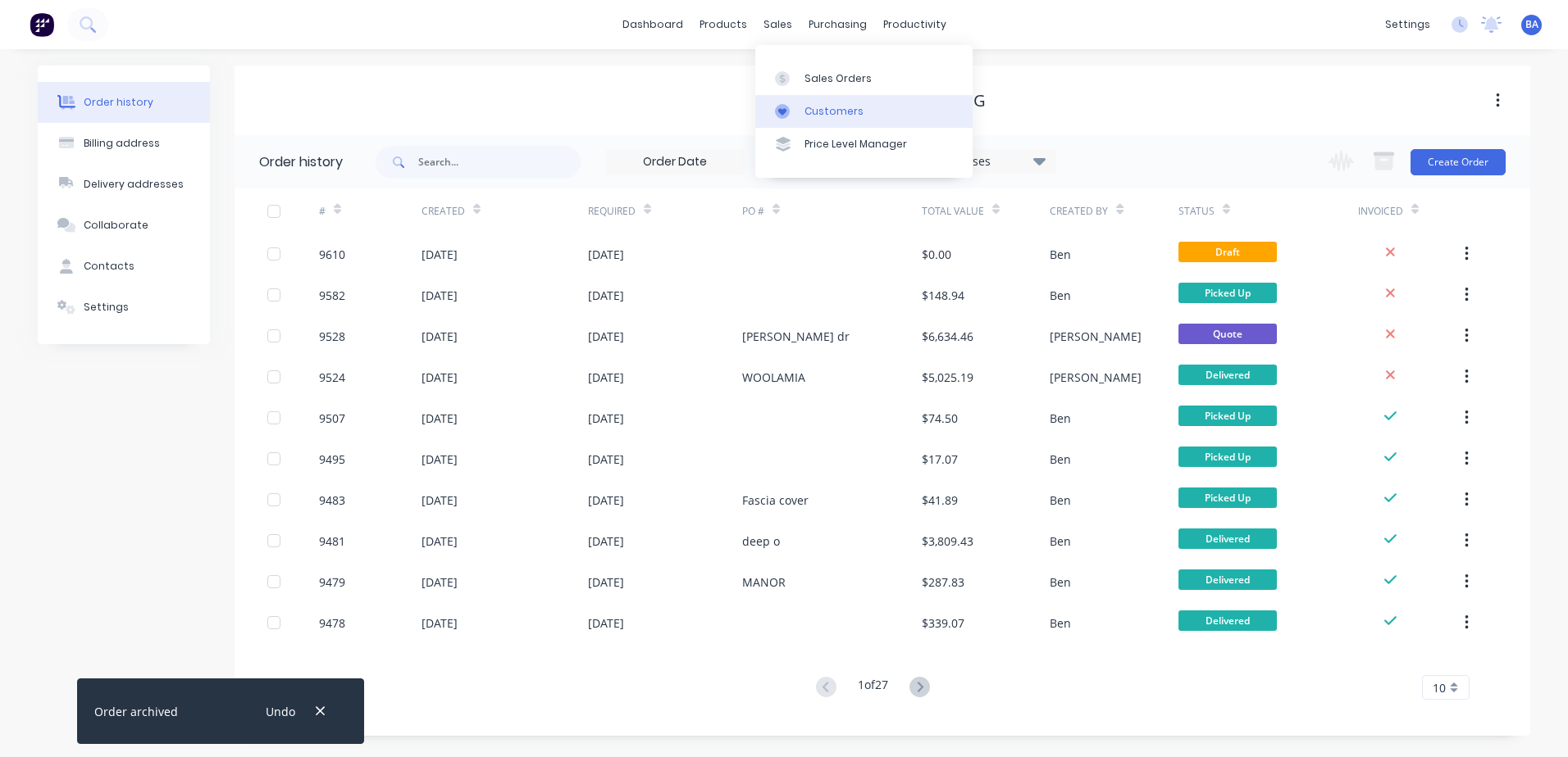
click at [795, 107] on div at bounding box center [786, 111] width 24 height 14
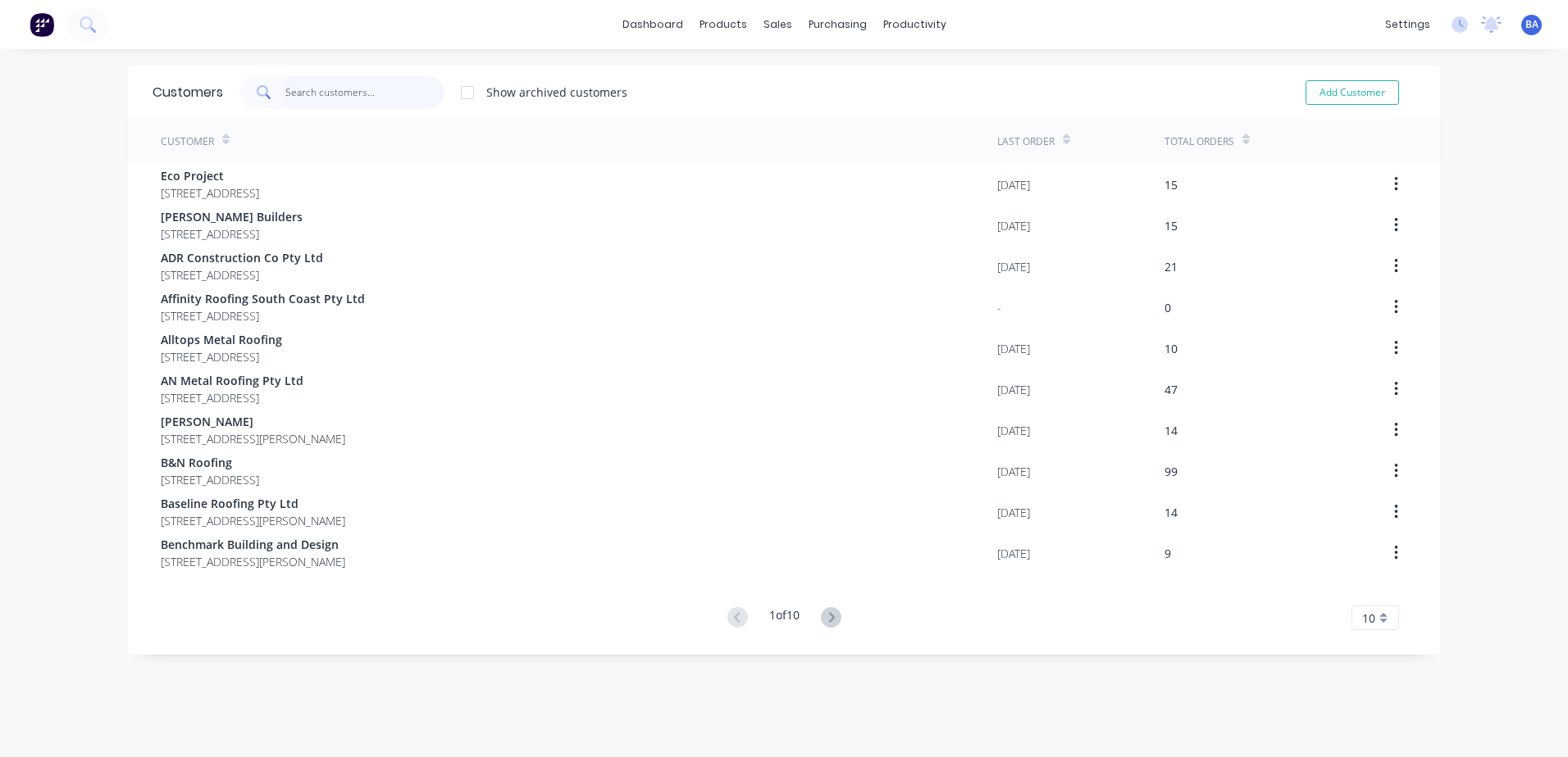
click at [406, 92] on input "text" at bounding box center [366, 93] width 160 height 33
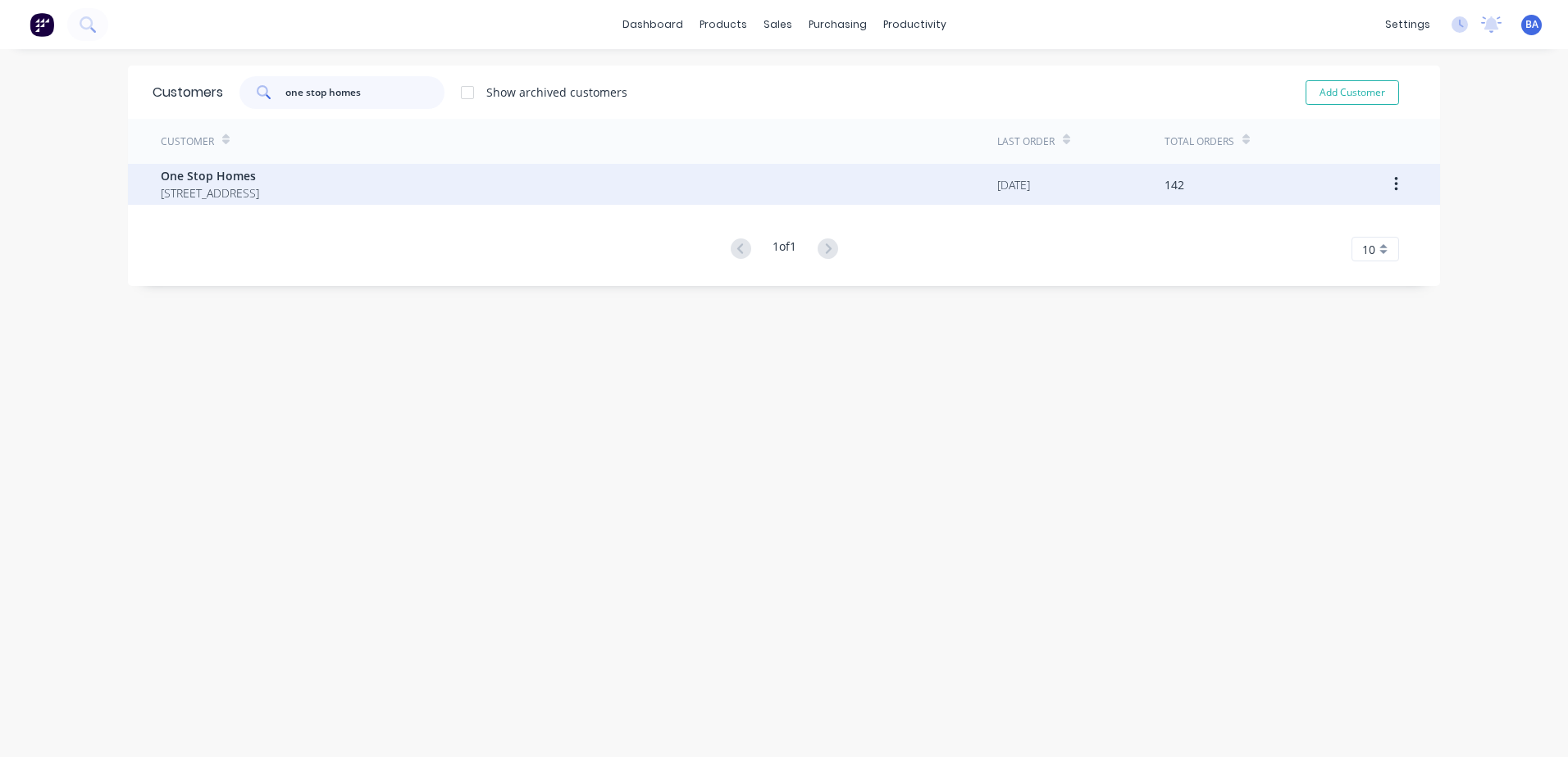
type input "one stop homes"
click at [260, 183] on span "One Stop Homes" at bounding box center [210, 176] width 98 height 17
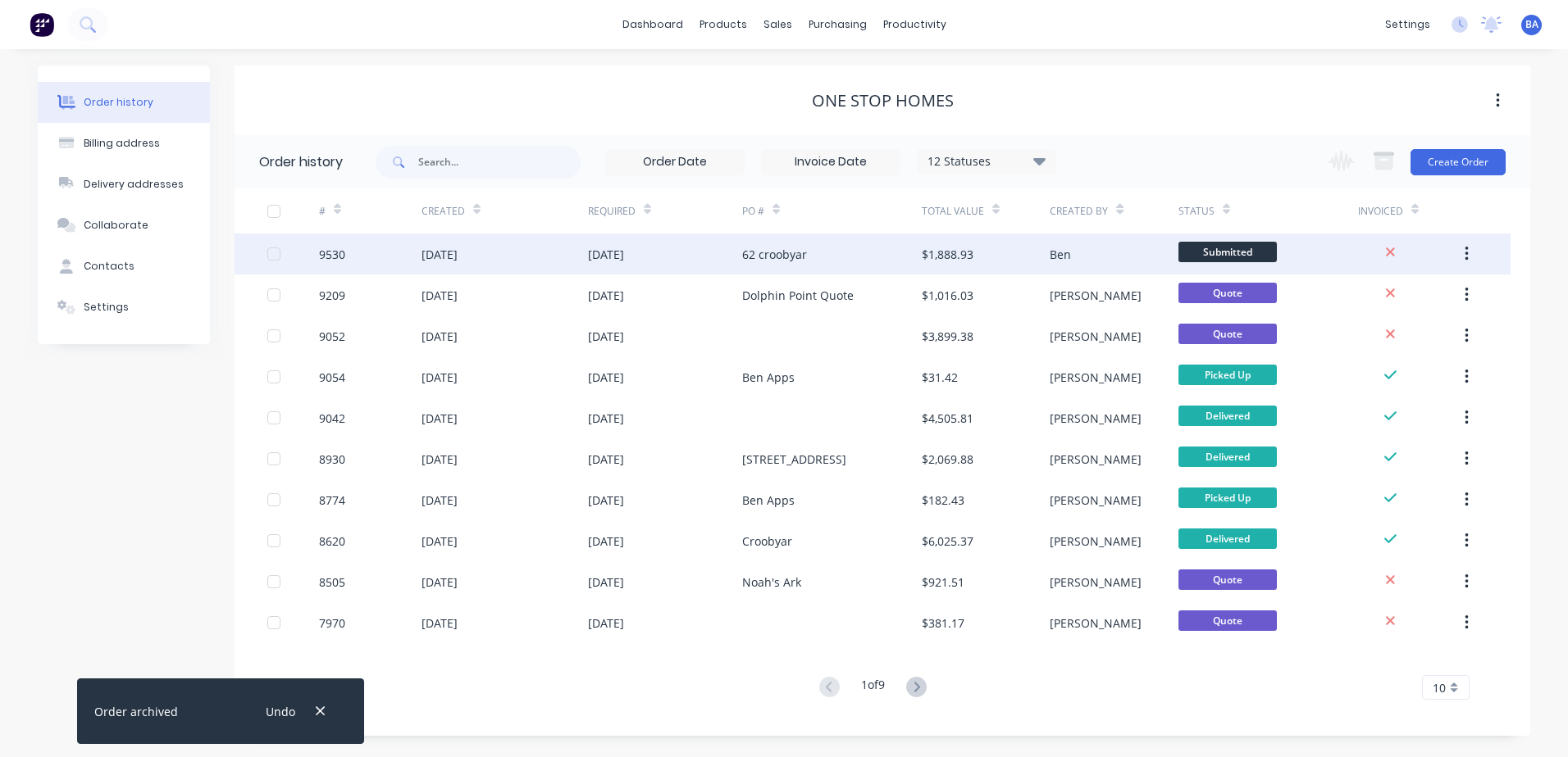
click at [847, 250] on div "62 croobyar" at bounding box center [832, 254] width 179 height 41
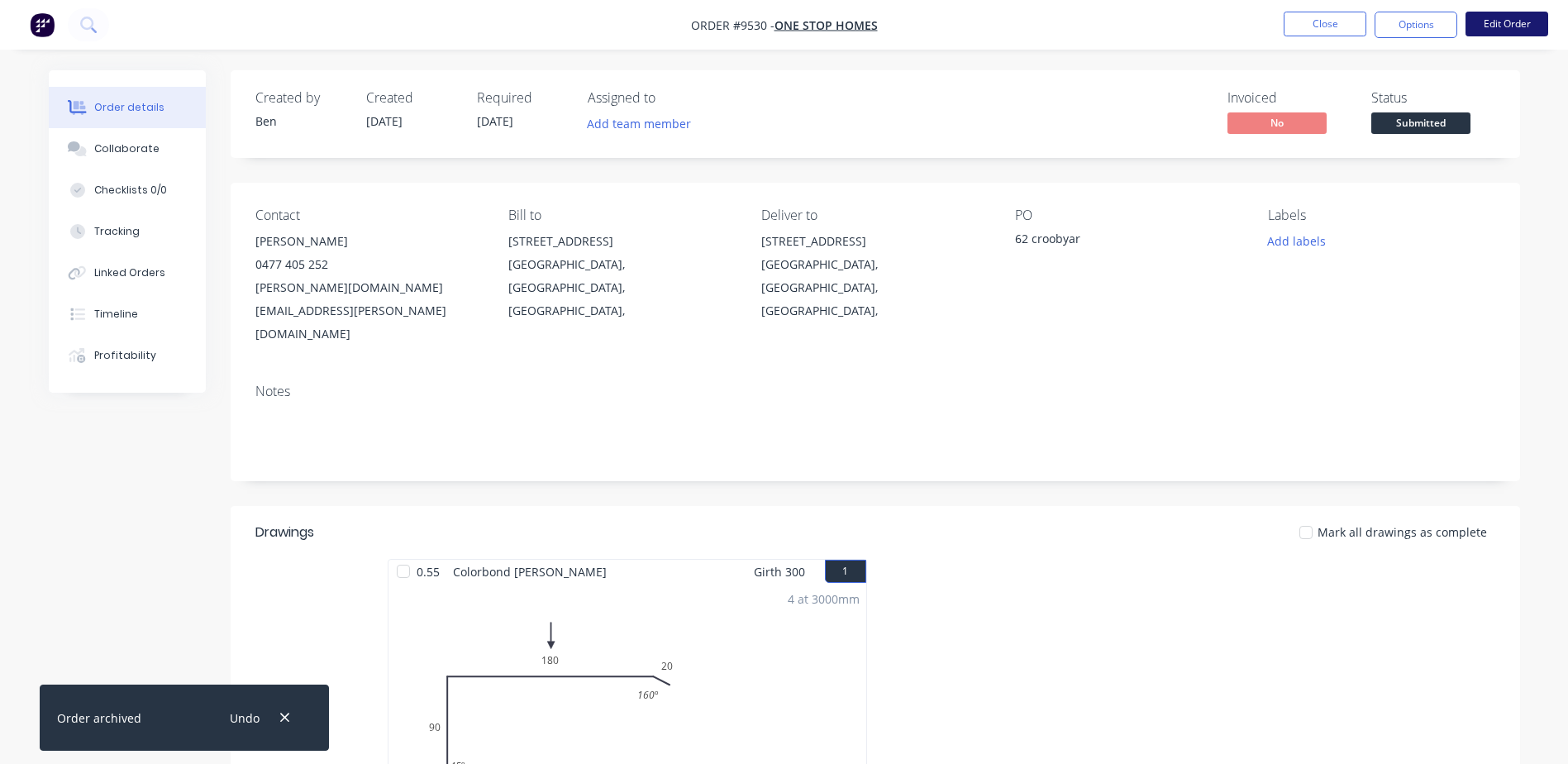
click at [1493, 23] on button "Edit Order" at bounding box center [1507, 23] width 83 height 24
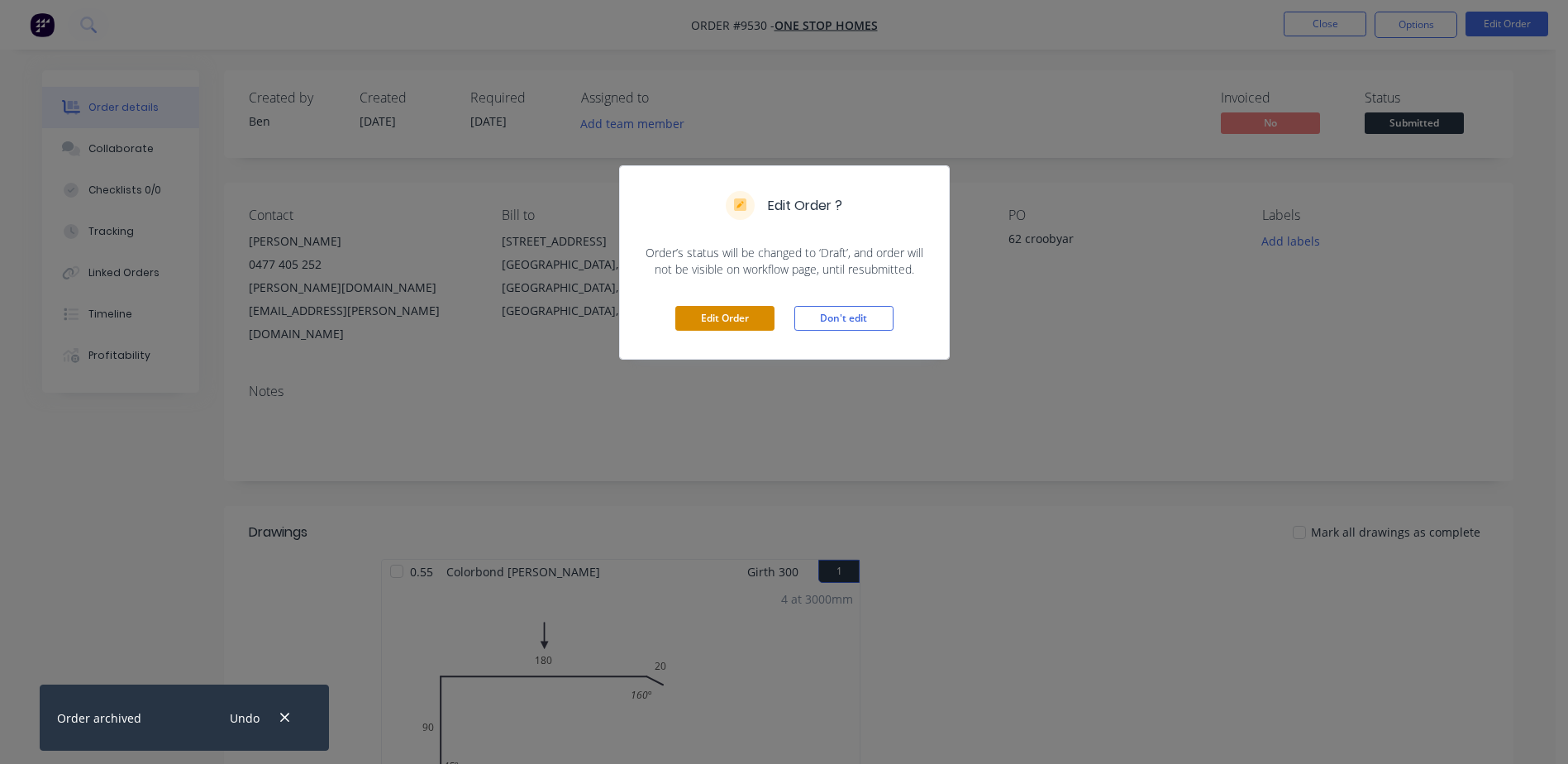
click at [740, 315] on button "Edit Order" at bounding box center [725, 317] width 99 height 24
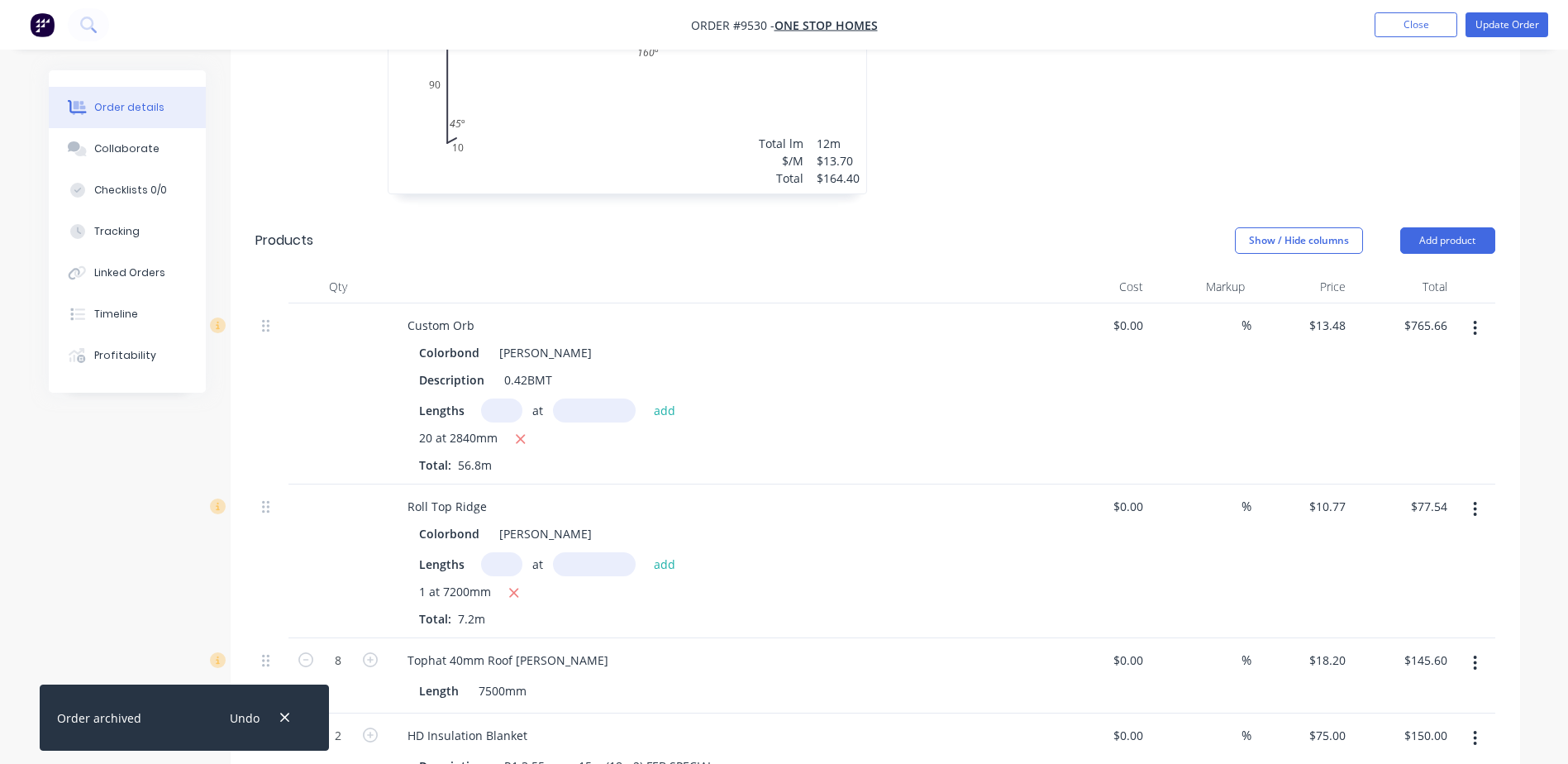
scroll to position [579, 0]
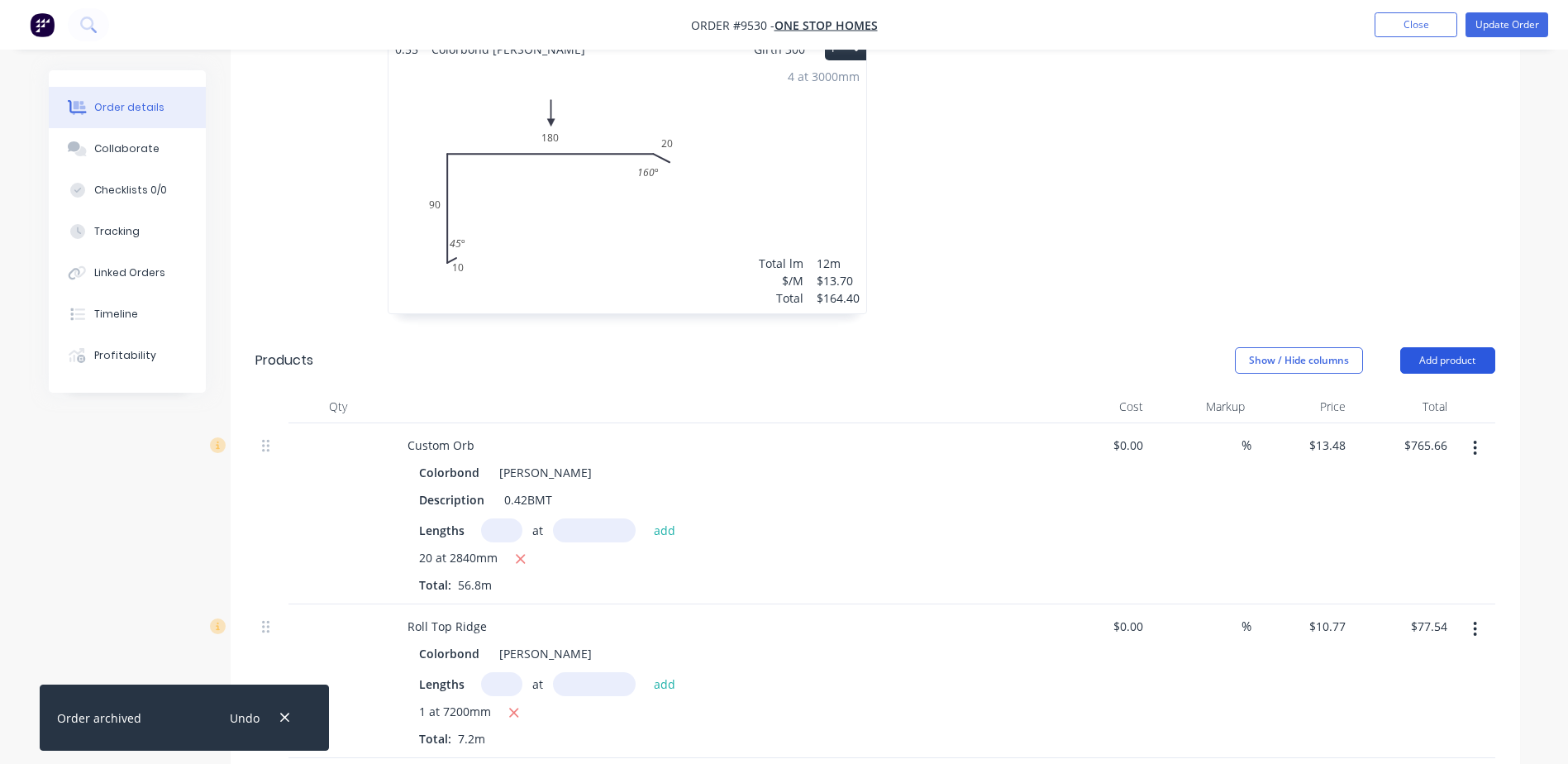
click at [1449, 347] on button "Add product" at bounding box center [1448, 360] width 95 height 26
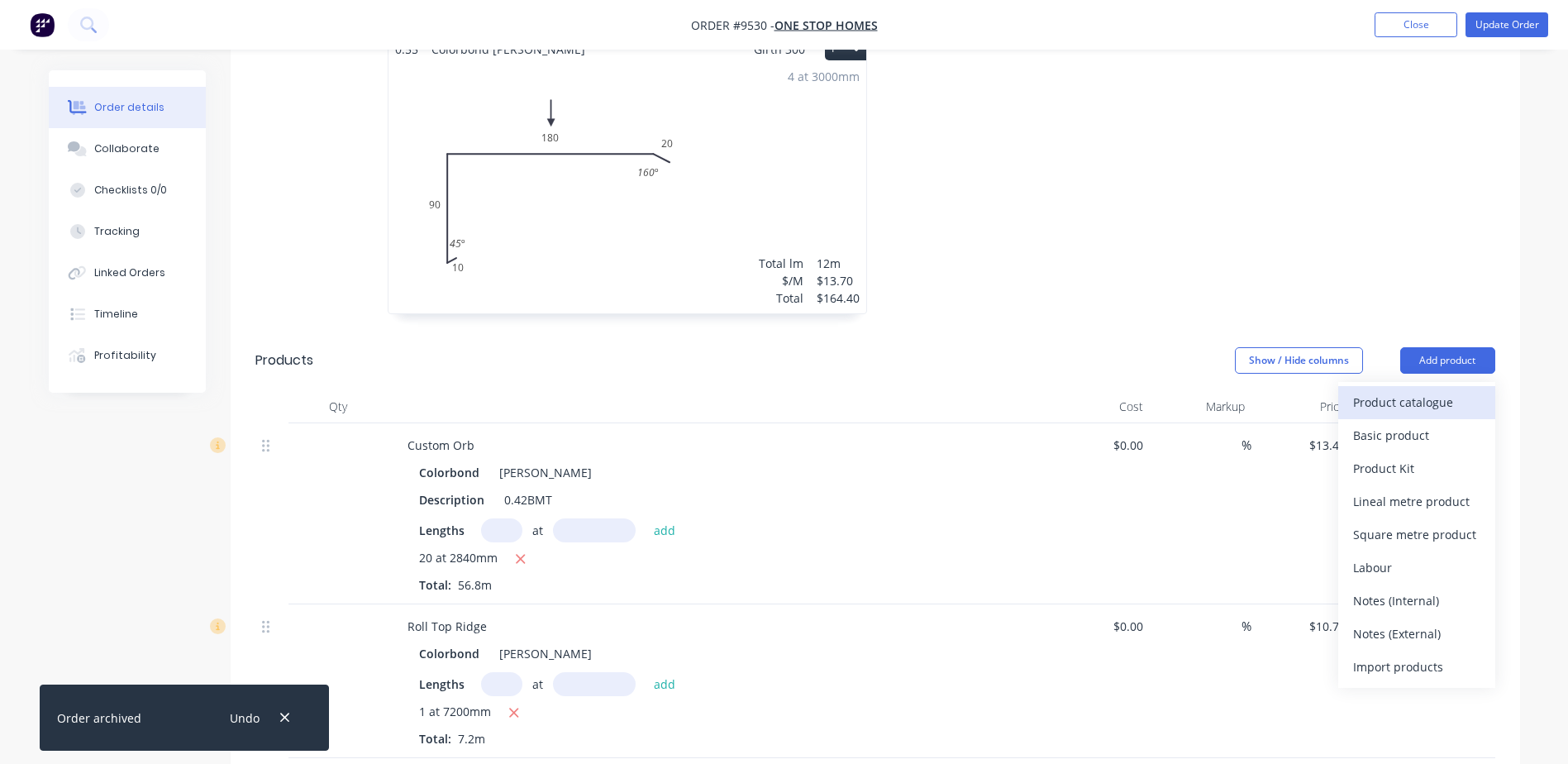
click at [1419, 390] on div "Product catalogue" at bounding box center [1416, 402] width 127 height 24
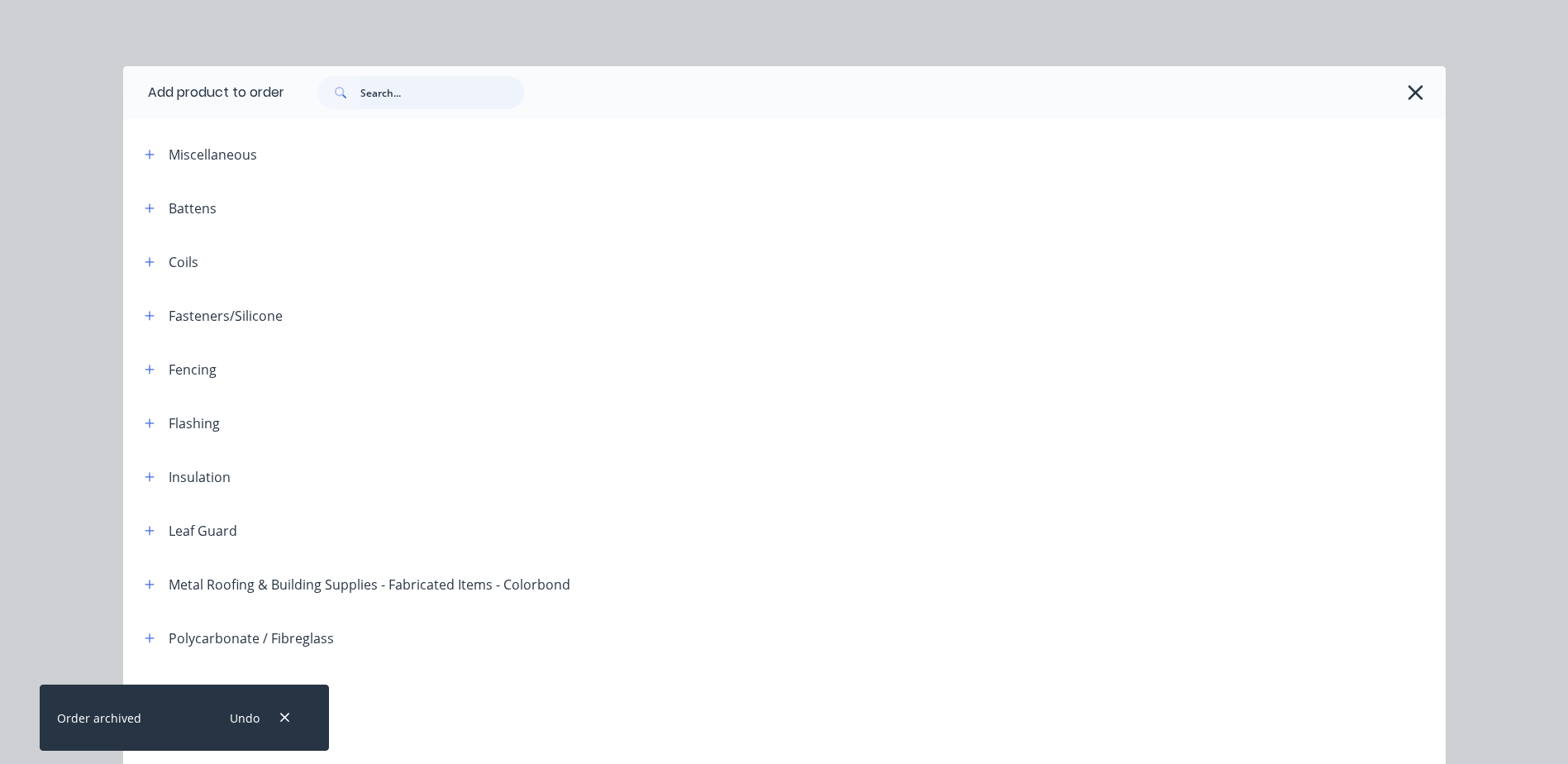
click at [363, 91] on input "text" at bounding box center [443, 92] width 163 height 33
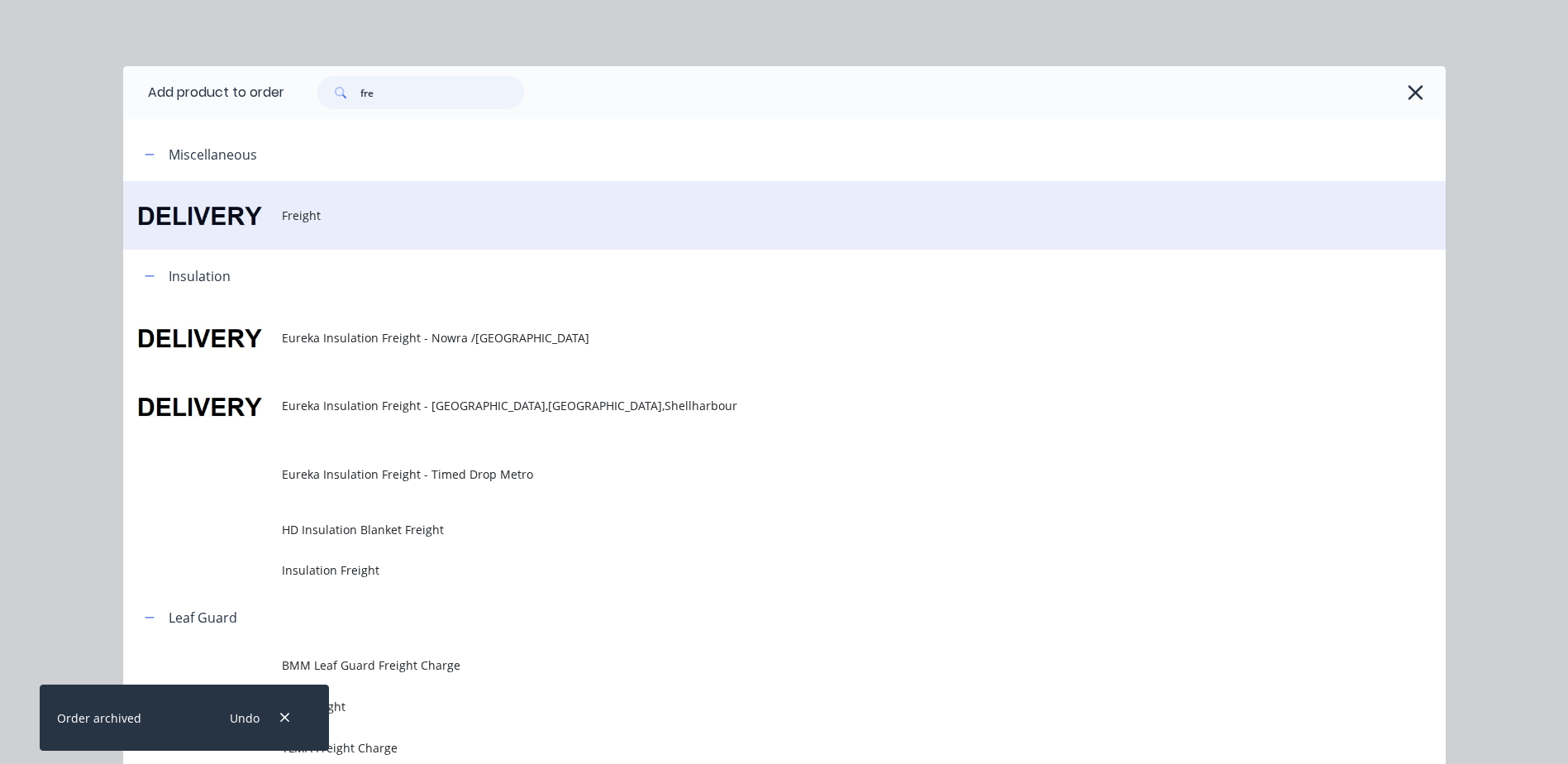
type input "fre"
click at [295, 208] on span "Freight" at bounding box center [747, 215] width 931 height 18
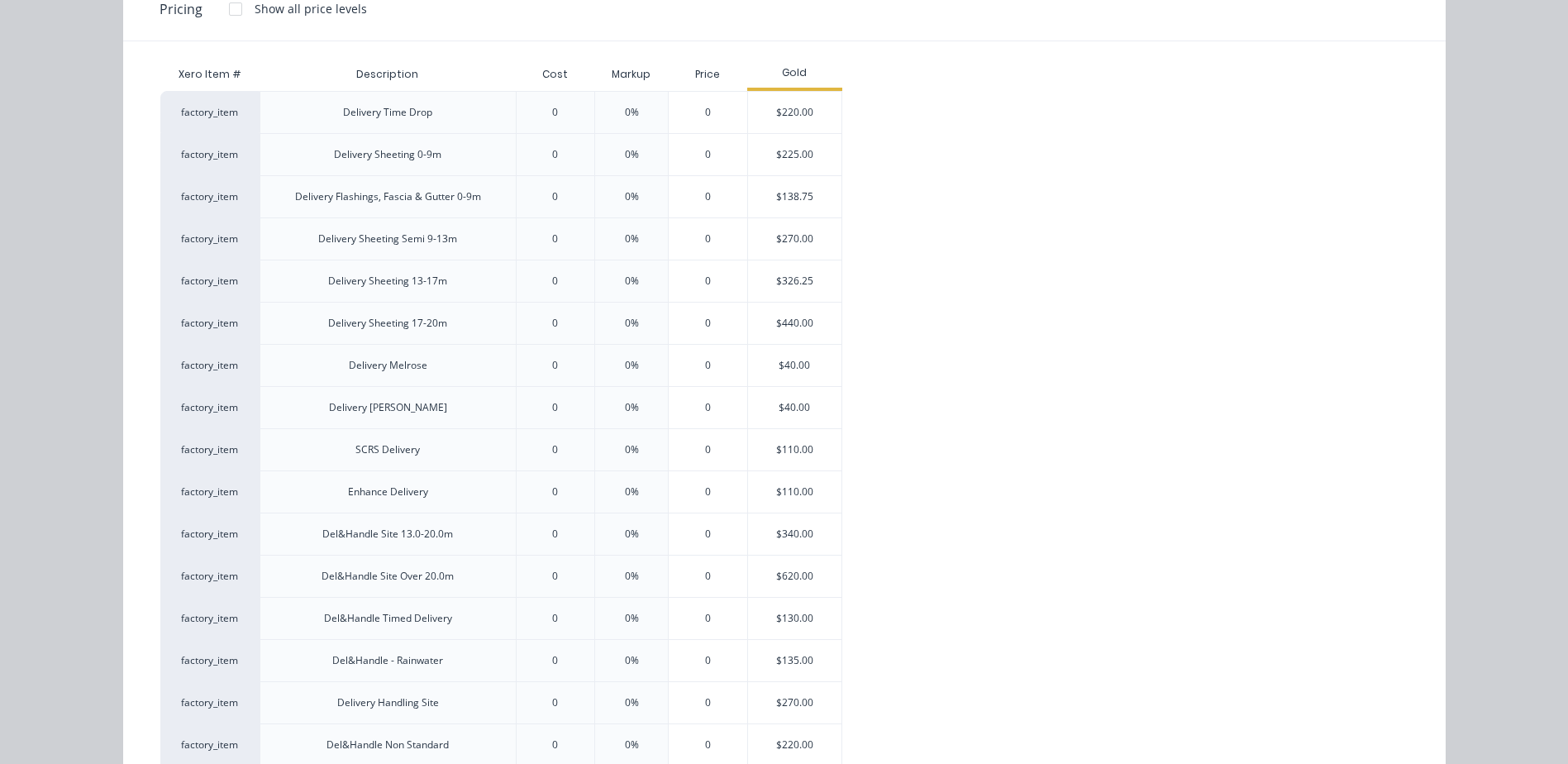
scroll to position [248, 0]
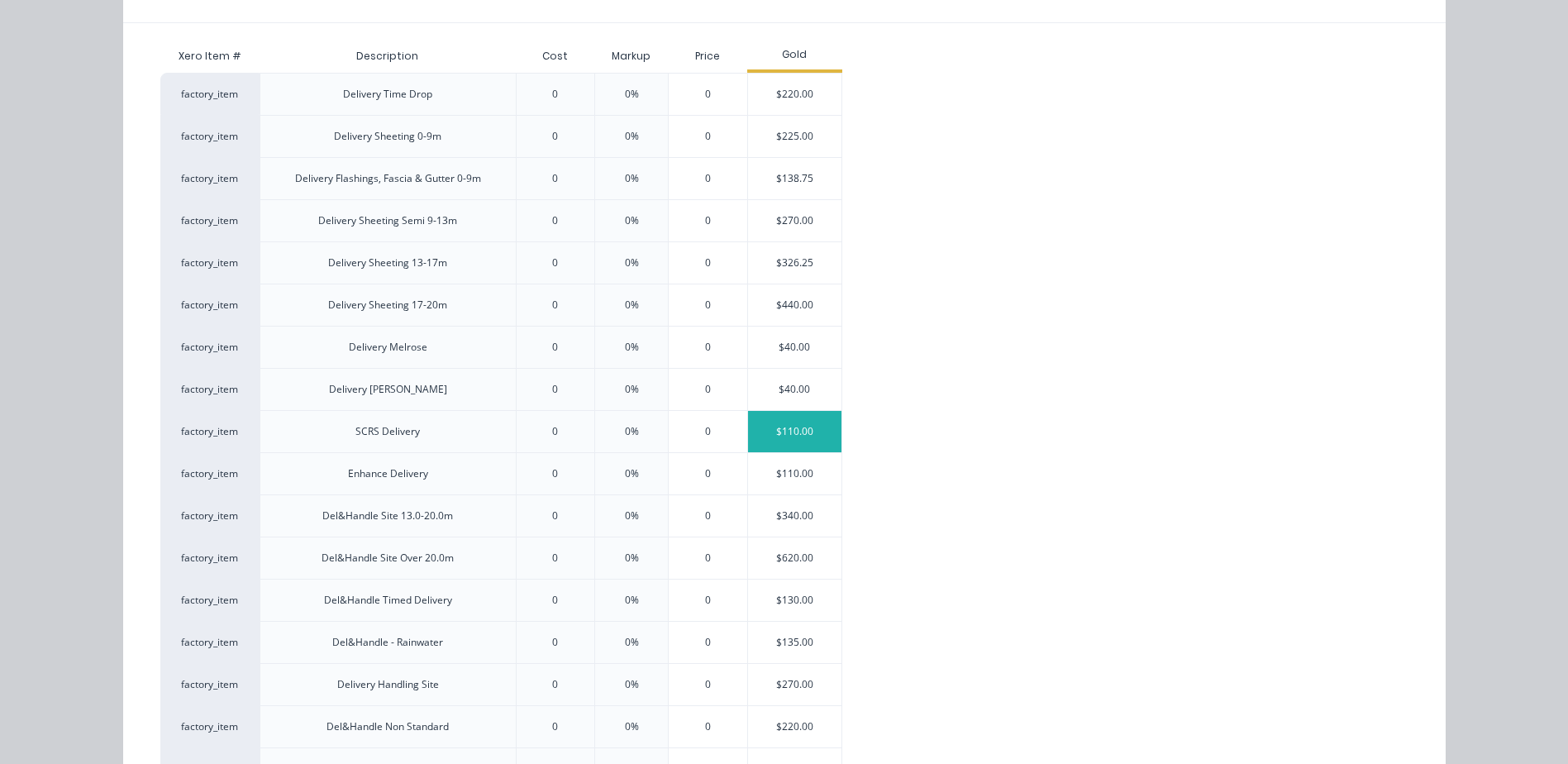
click at [761, 428] on div "$110.00" at bounding box center [795, 431] width 93 height 41
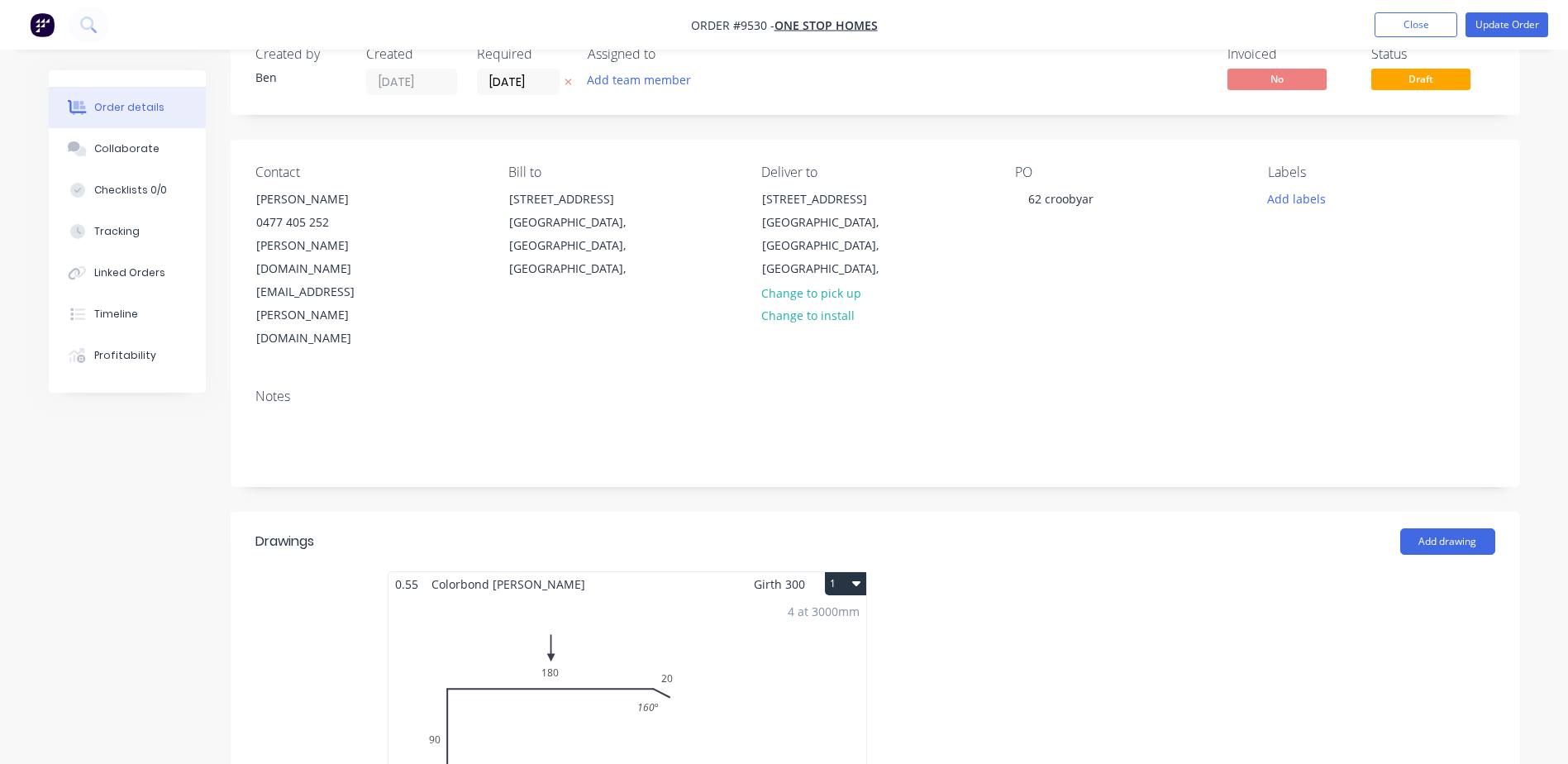
scroll to position [0, 0]
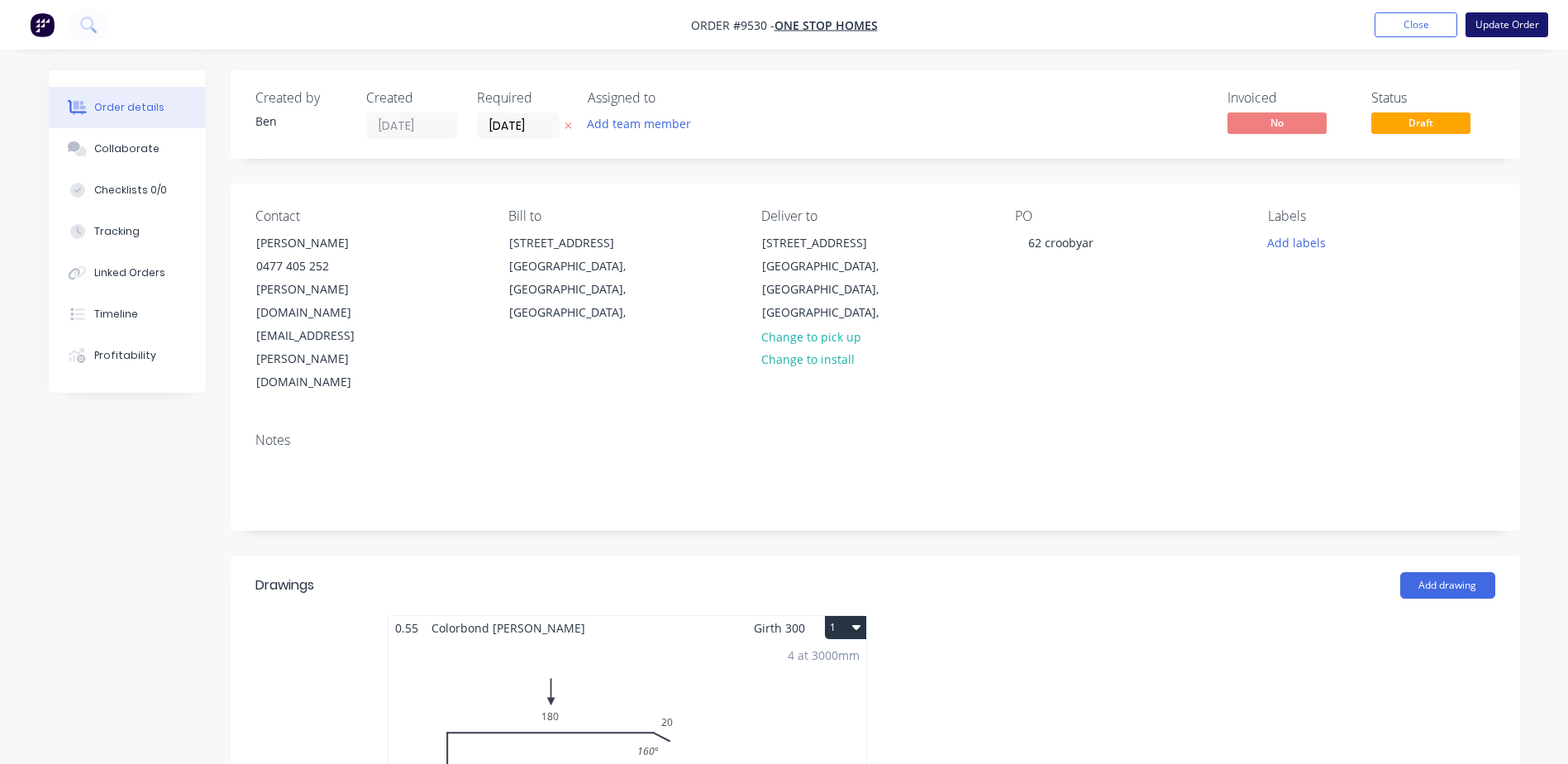
click at [1498, 18] on button "Update Order" at bounding box center [1507, 24] width 83 height 24
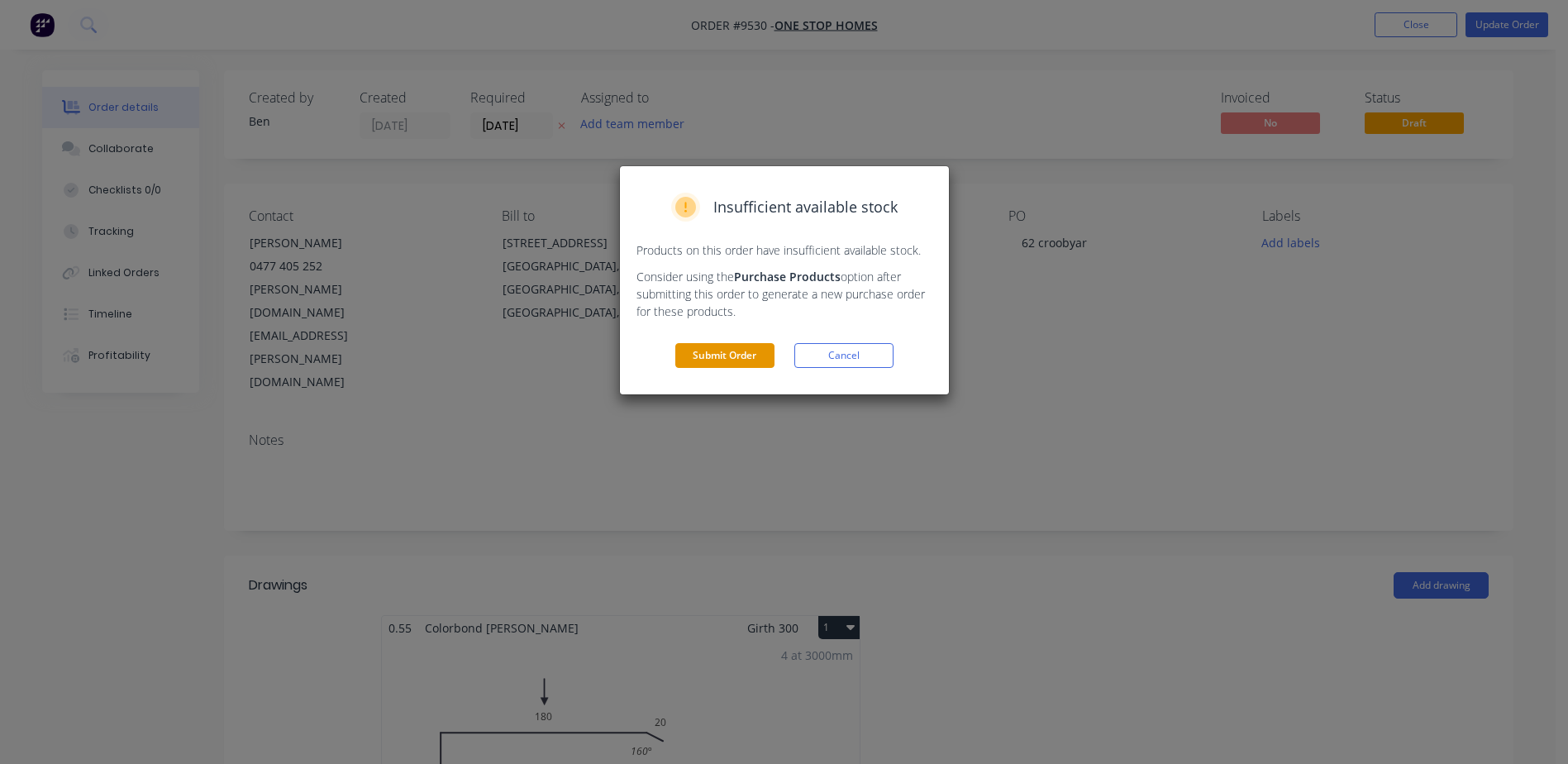
click at [730, 350] on button "Submit Order" at bounding box center [725, 355] width 99 height 24
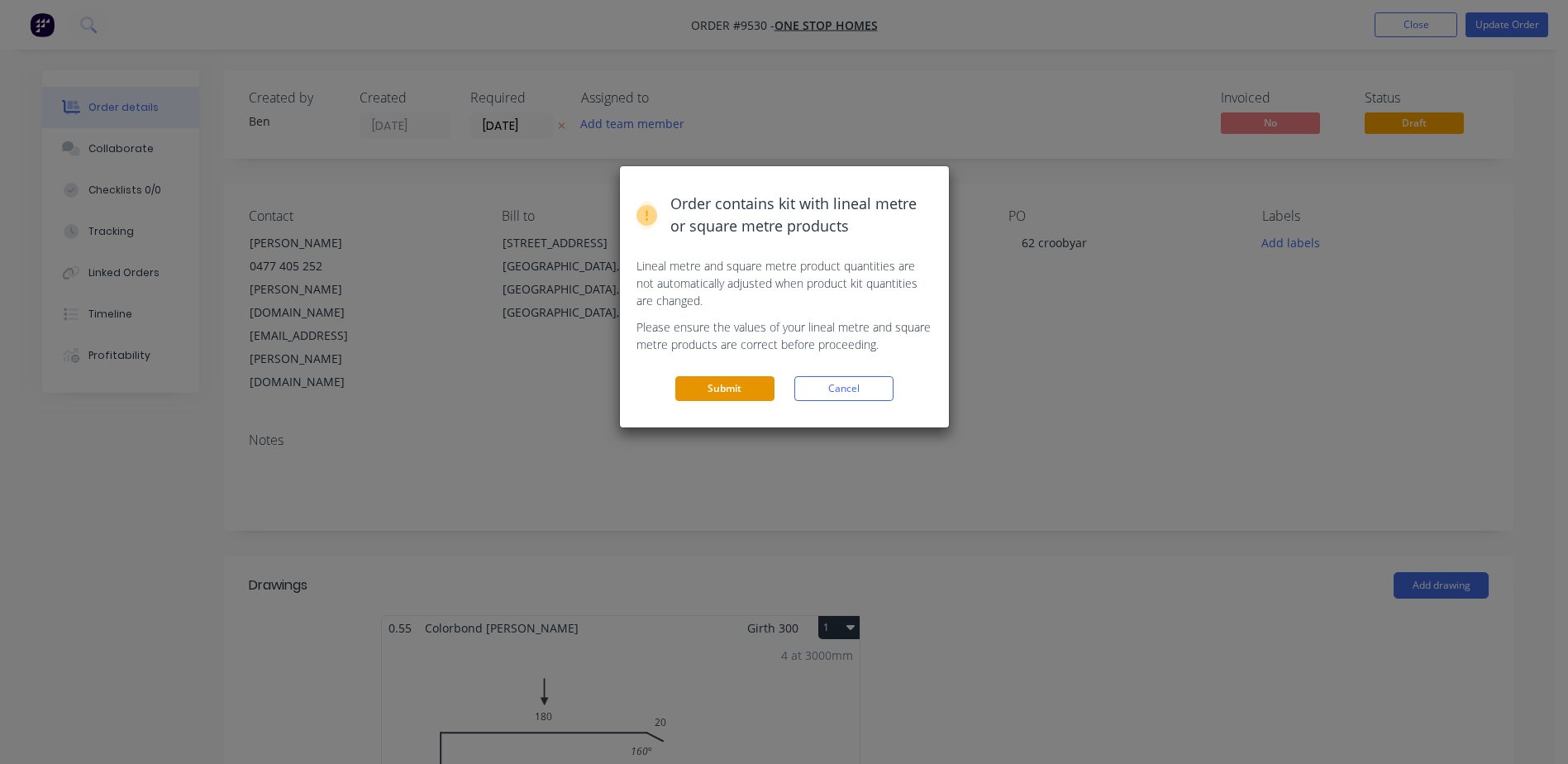
click at [720, 385] on button "Submit" at bounding box center [725, 388] width 99 height 24
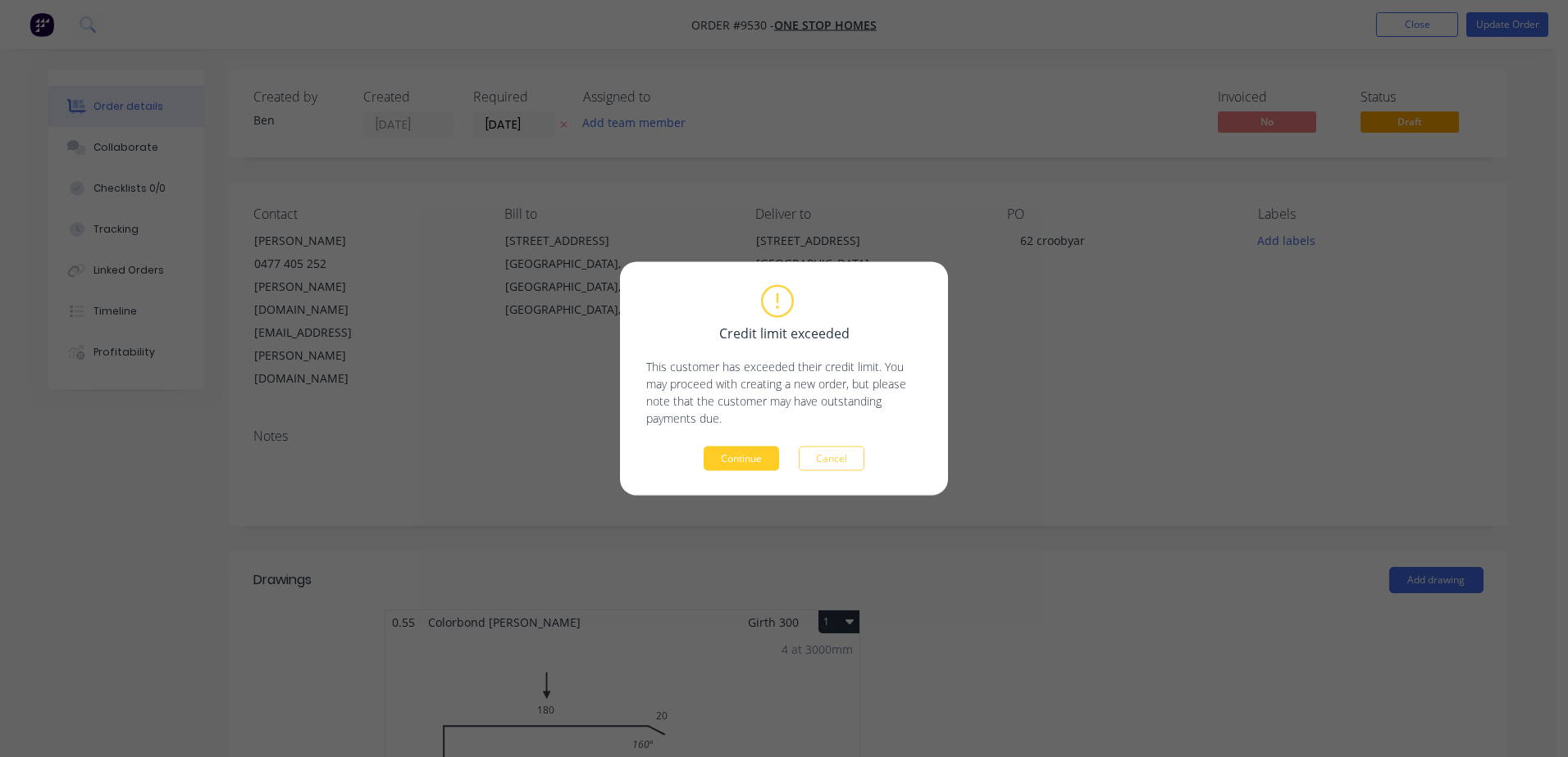
click at [735, 456] on button "Continue" at bounding box center [741, 458] width 75 height 24
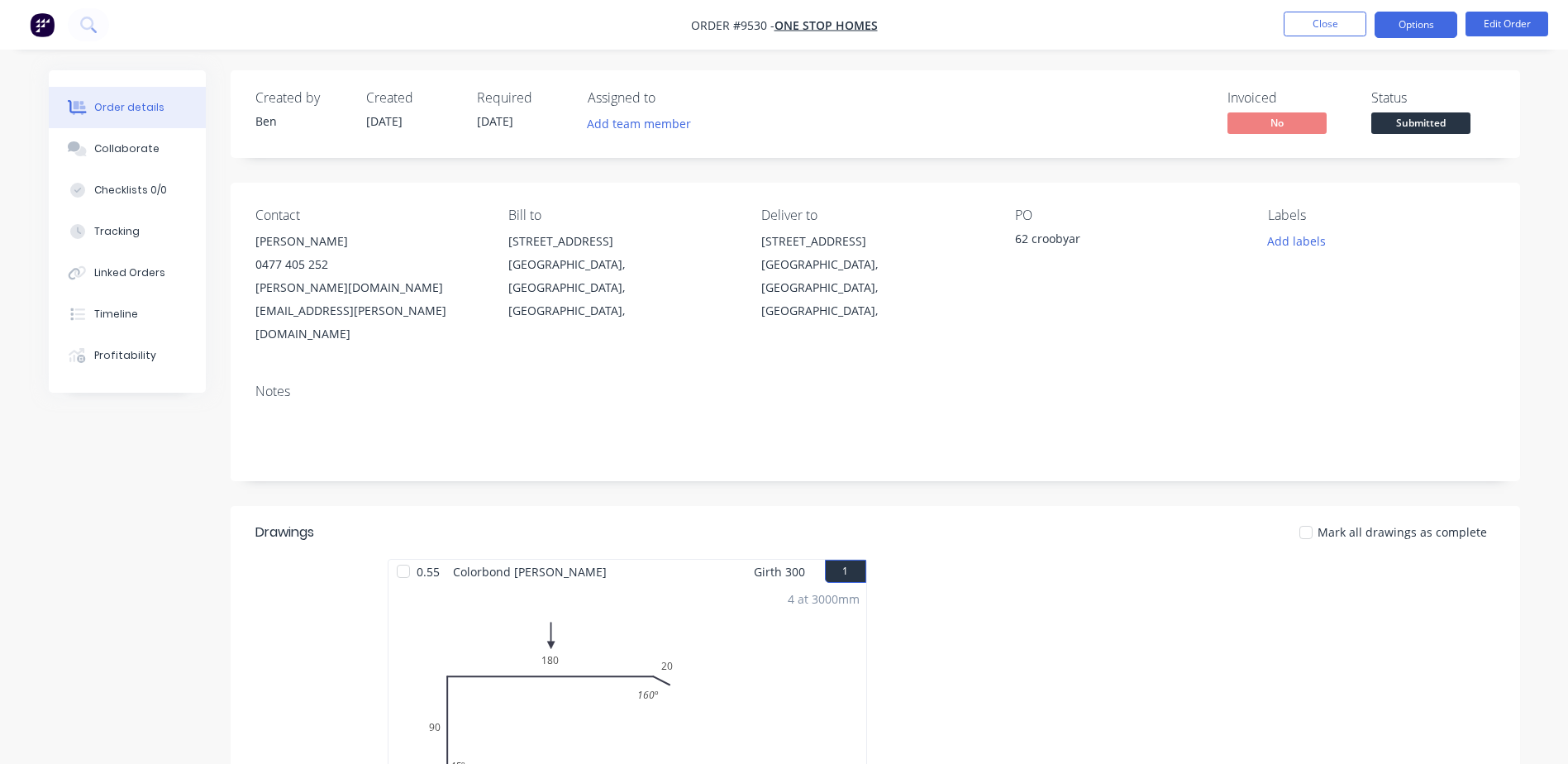
click at [1420, 23] on button "Options" at bounding box center [1415, 24] width 83 height 26
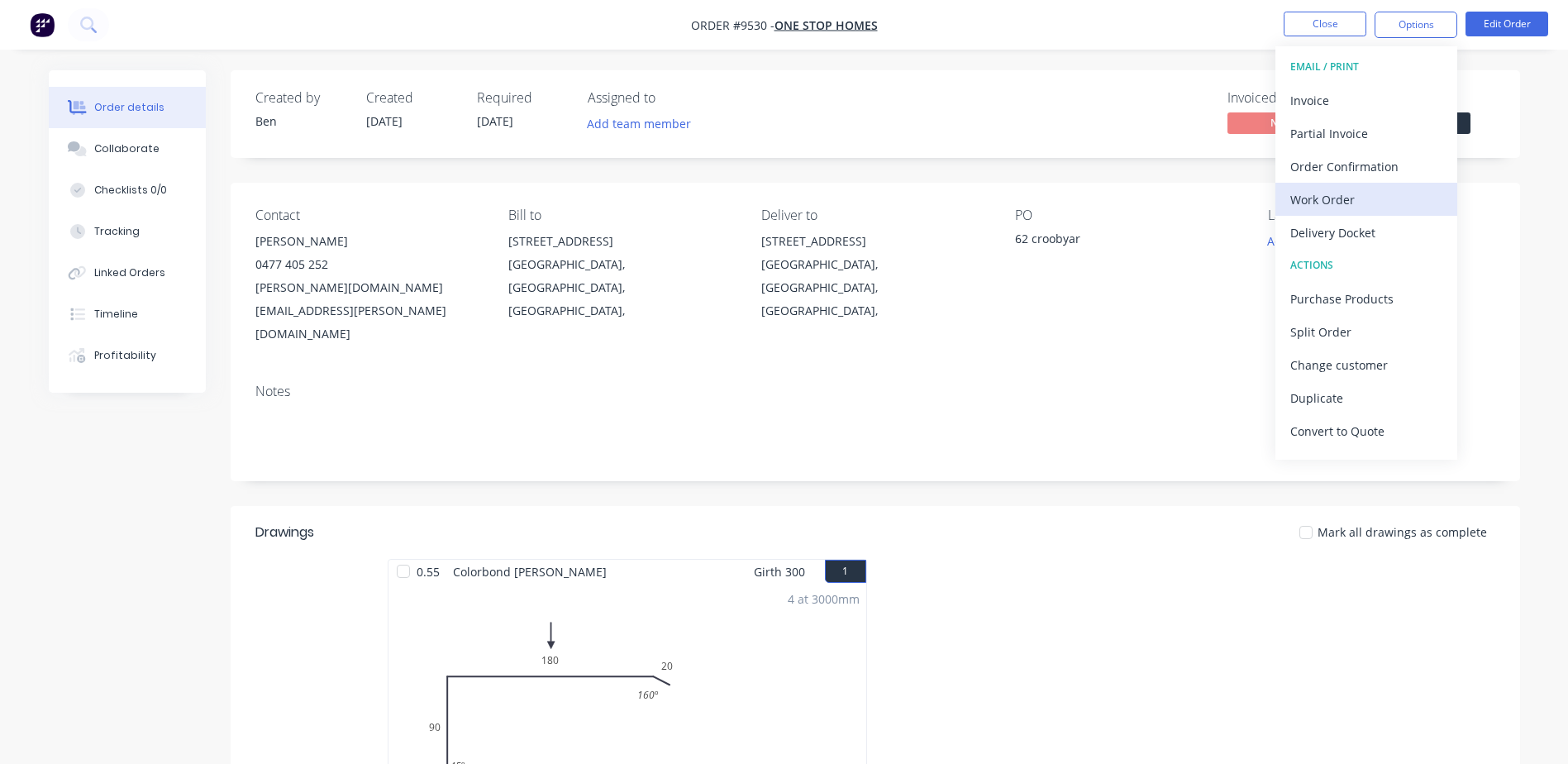
click at [1358, 191] on div "Work Order" at bounding box center [1367, 200] width 152 height 24
click at [1352, 196] on div "Custom" at bounding box center [1367, 200] width 152 height 24
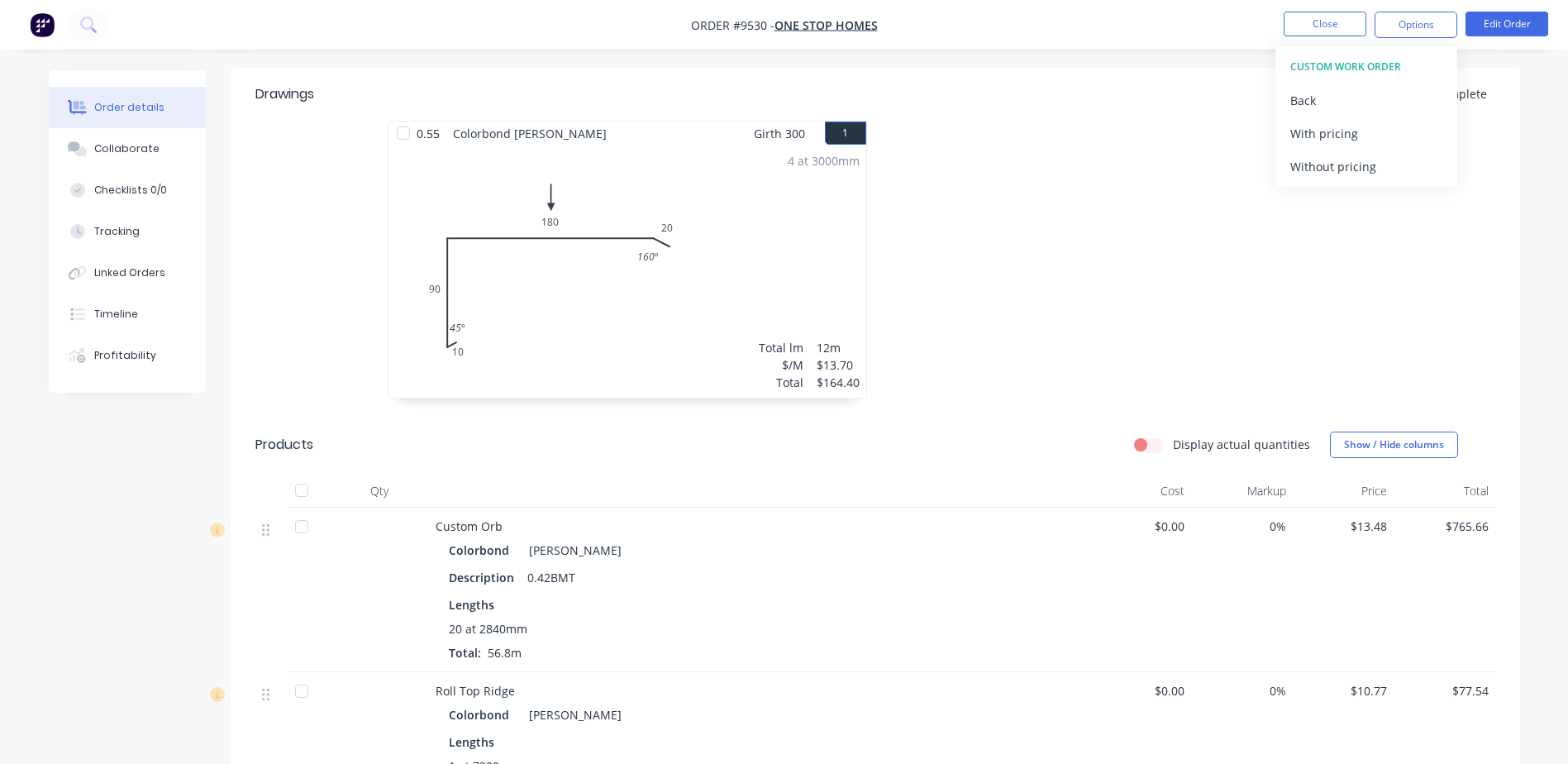
scroll to position [165, 0]
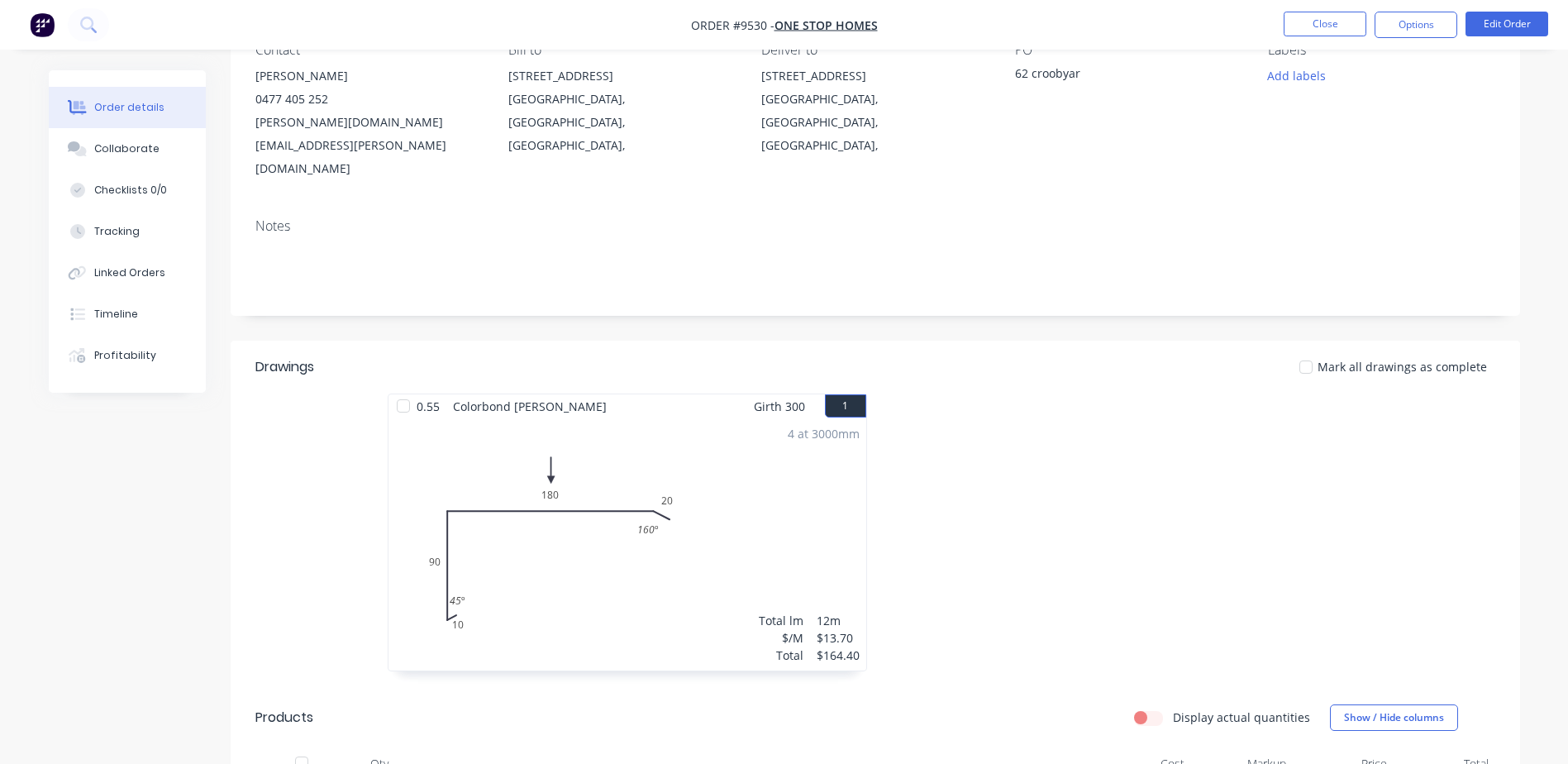
click at [400, 389] on div at bounding box center [404, 406] width 33 height 33
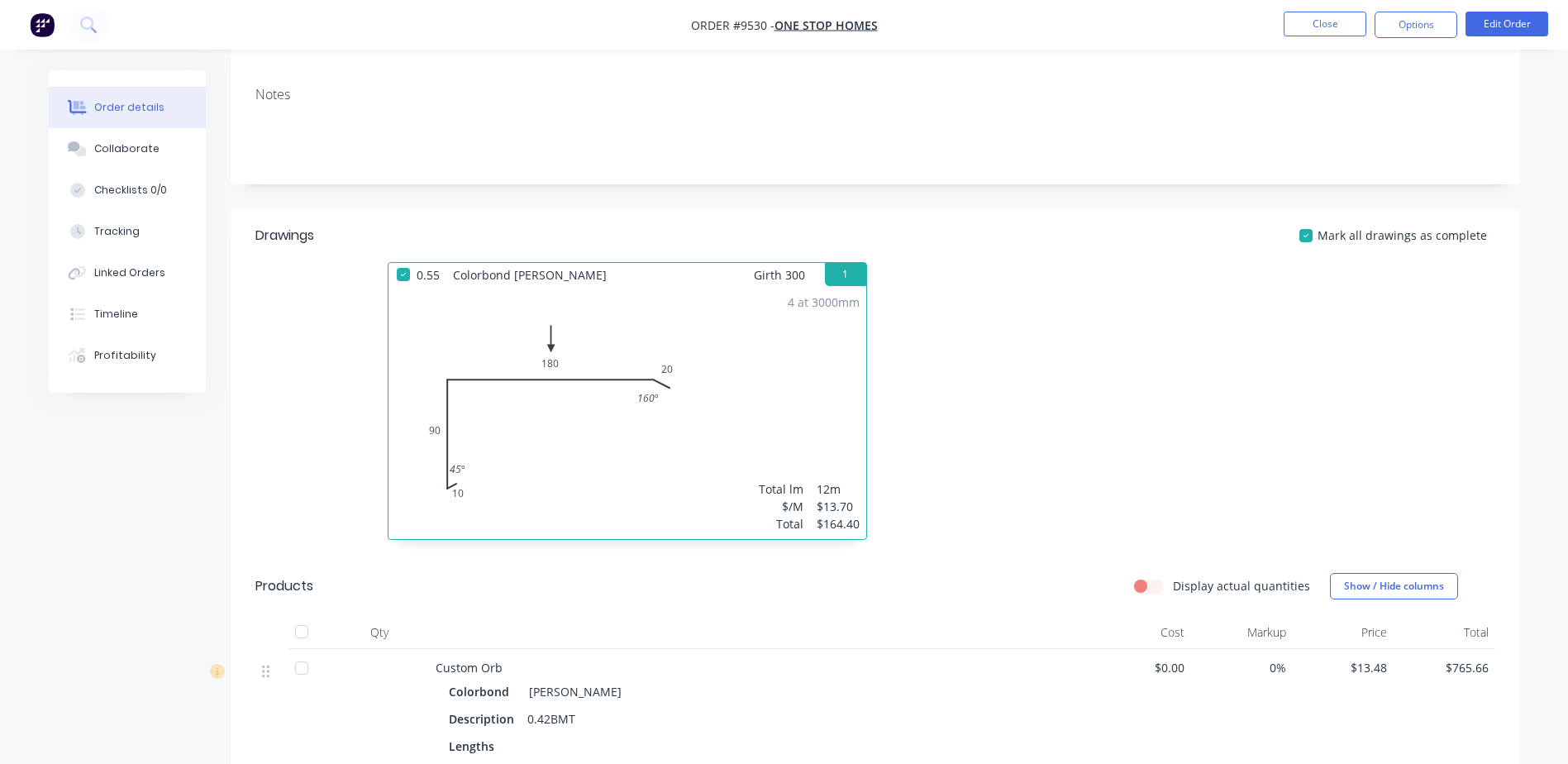
scroll to position [0, 0]
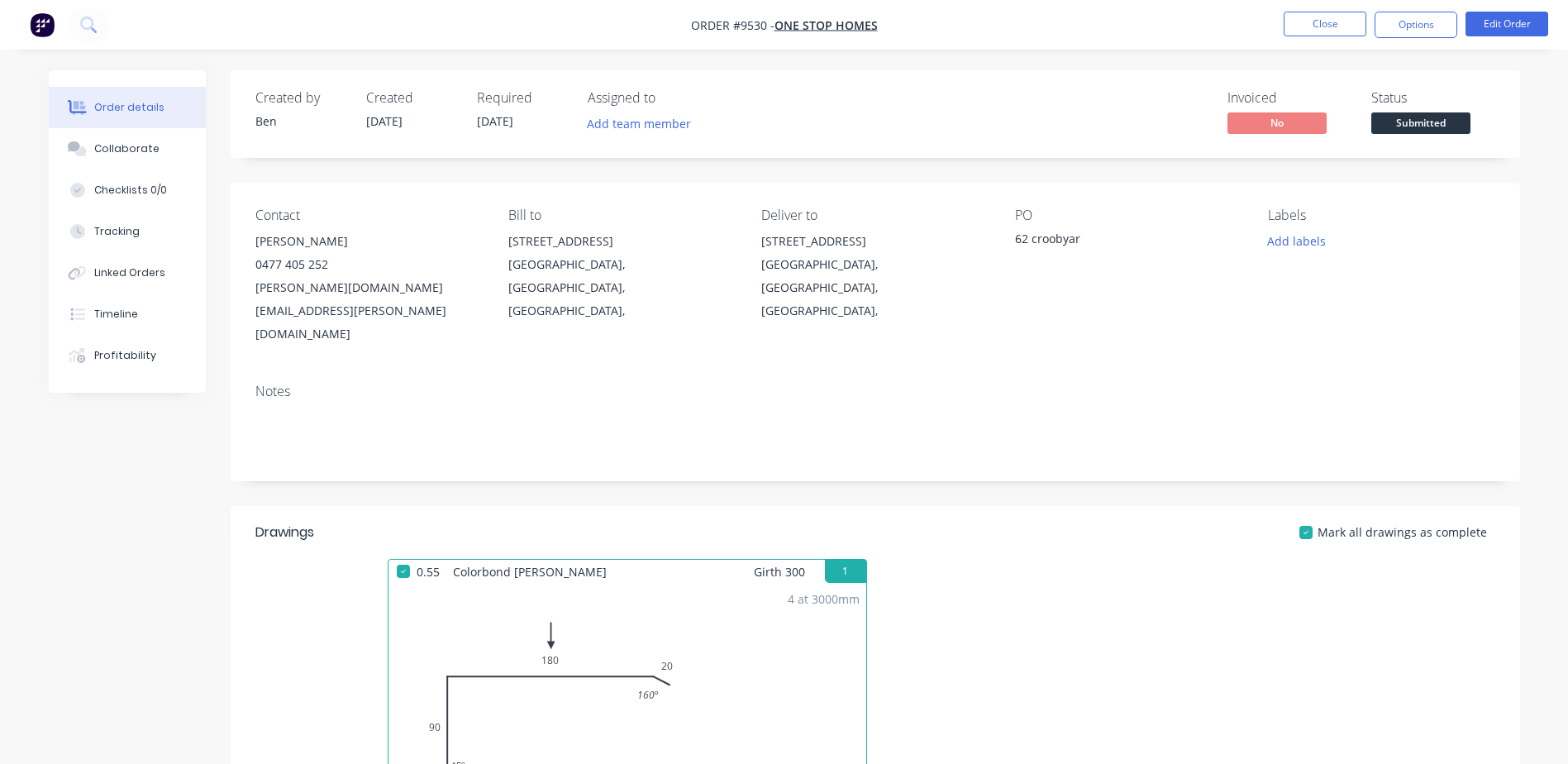
click at [396, 555] on div at bounding box center [404, 571] width 33 height 33
click at [1434, 14] on button "Options" at bounding box center [1415, 24] width 83 height 26
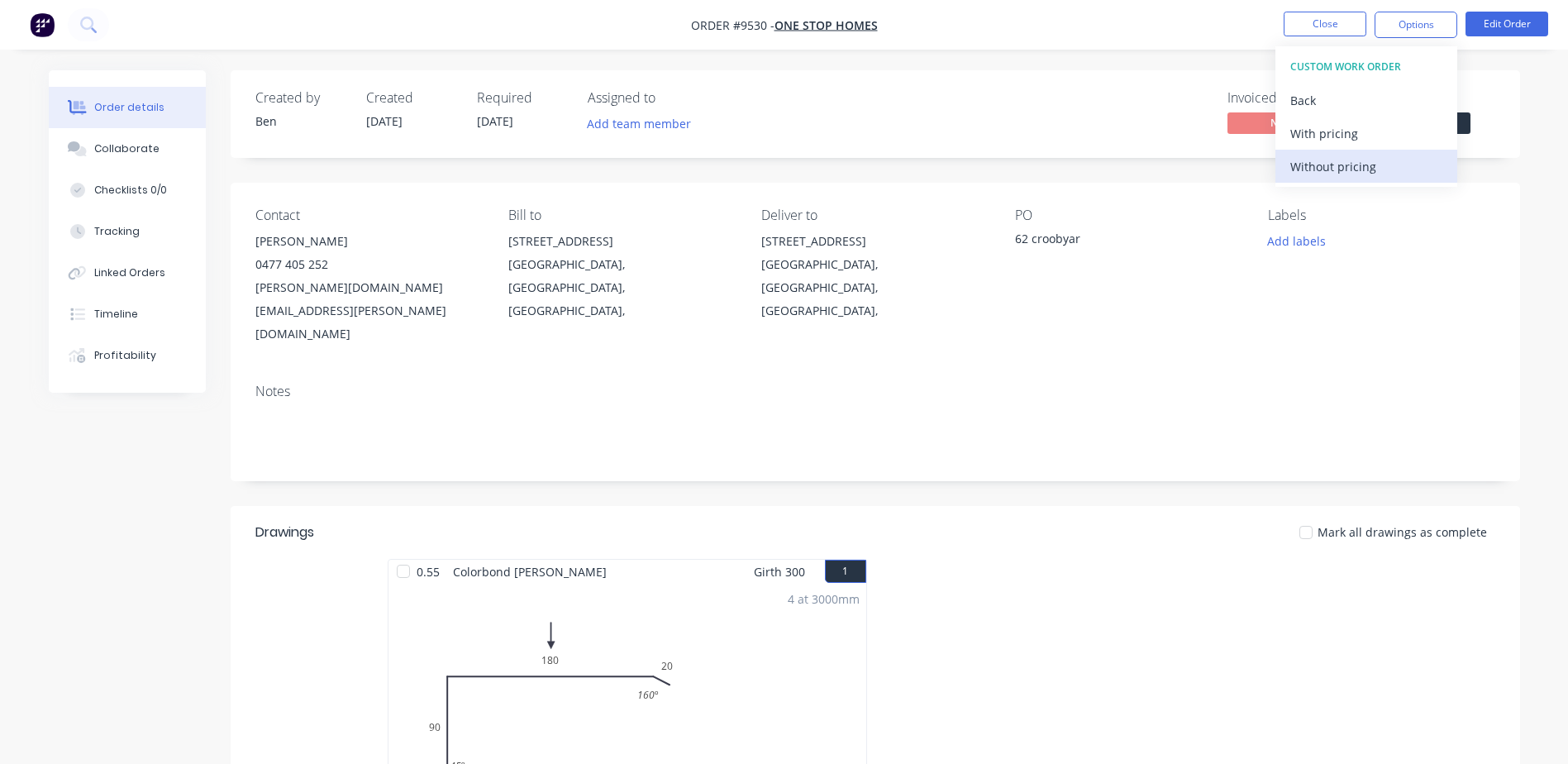
click at [1383, 163] on div "Without pricing" at bounding box center [1367, 166] width 152 height 24
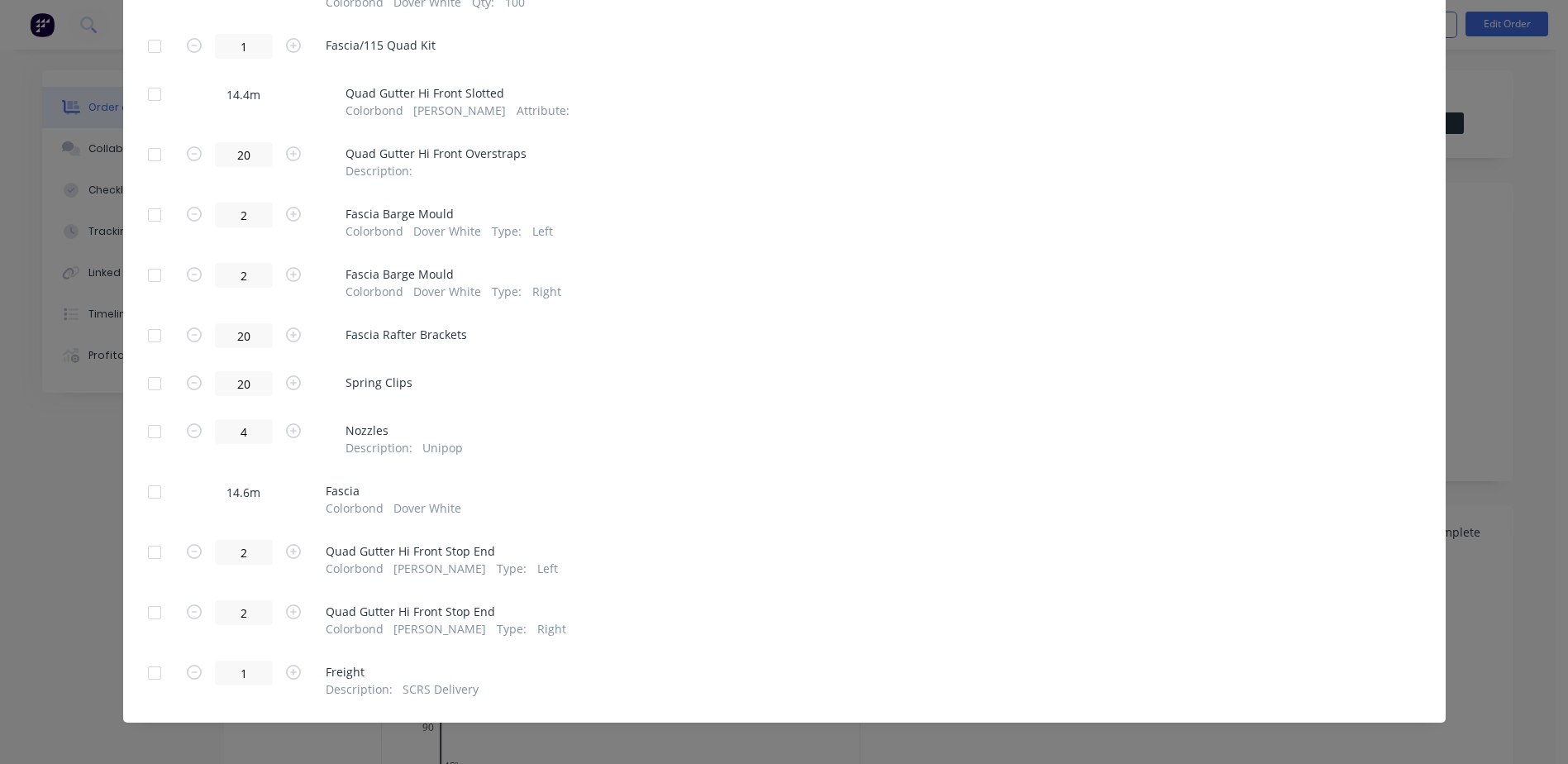
scroll to position [794, 0]
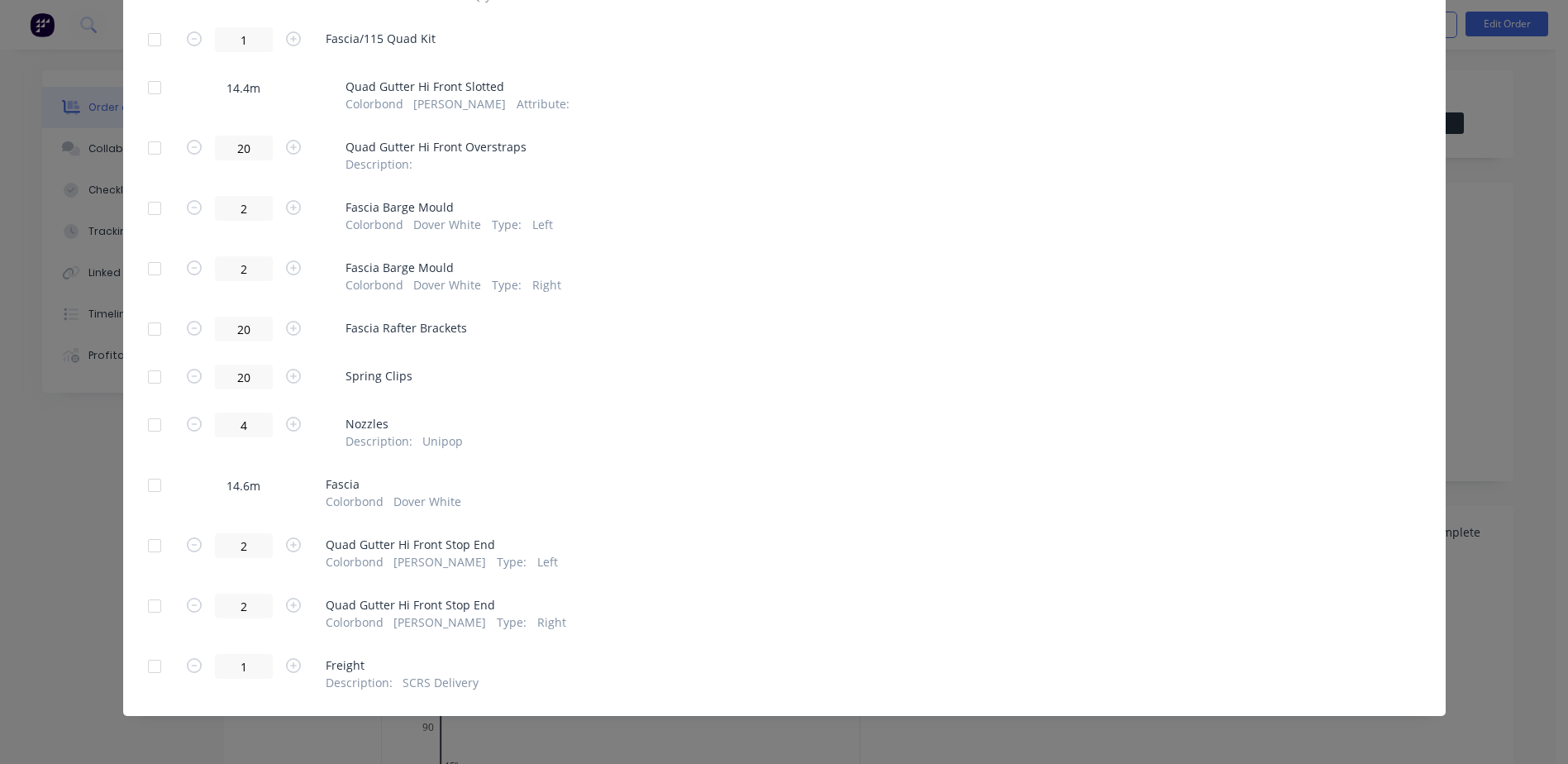
click at [146, 664] on div at bounding box center [155, 667] width 33 height 33
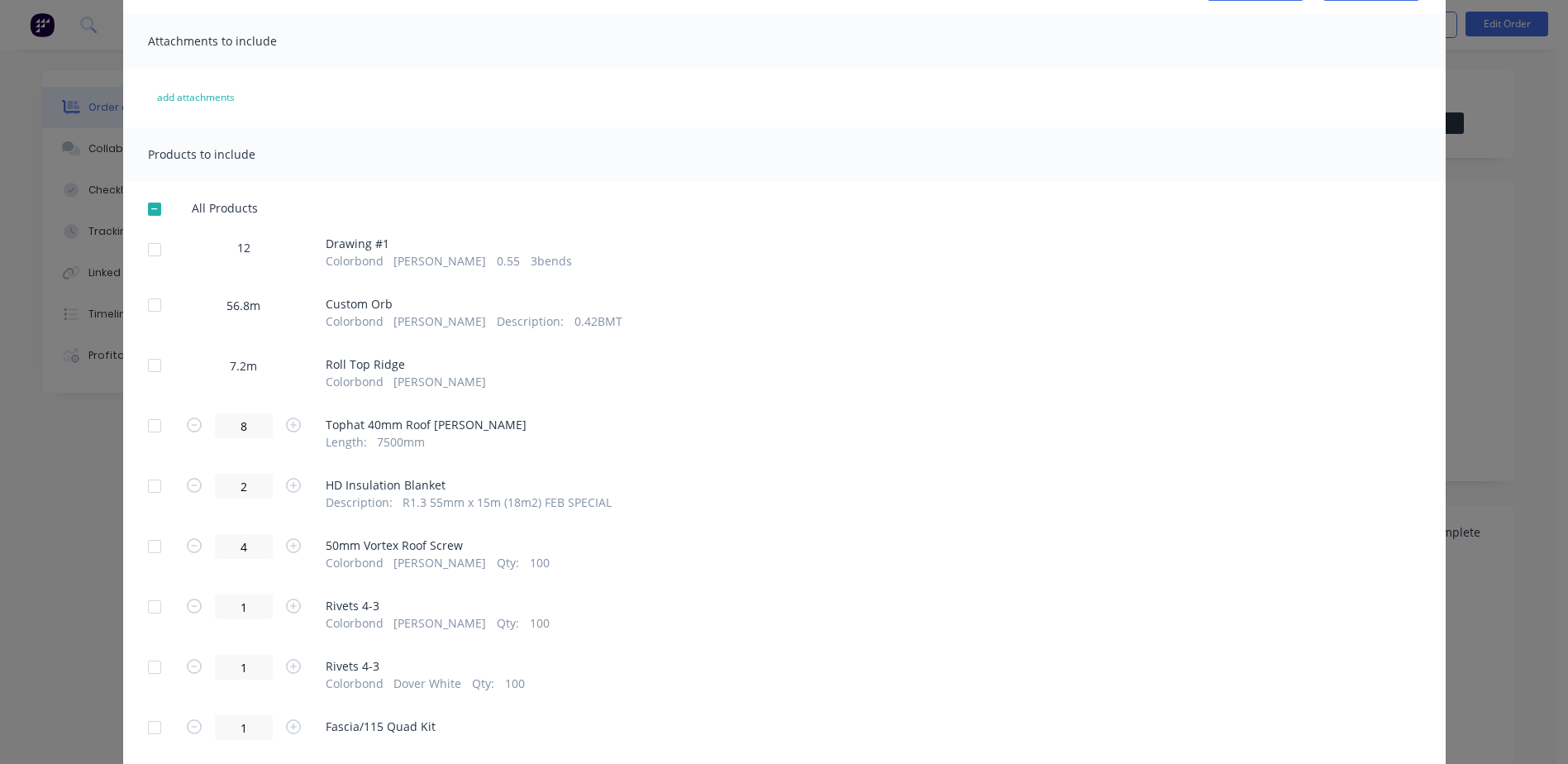
scroll to position [0, 0]
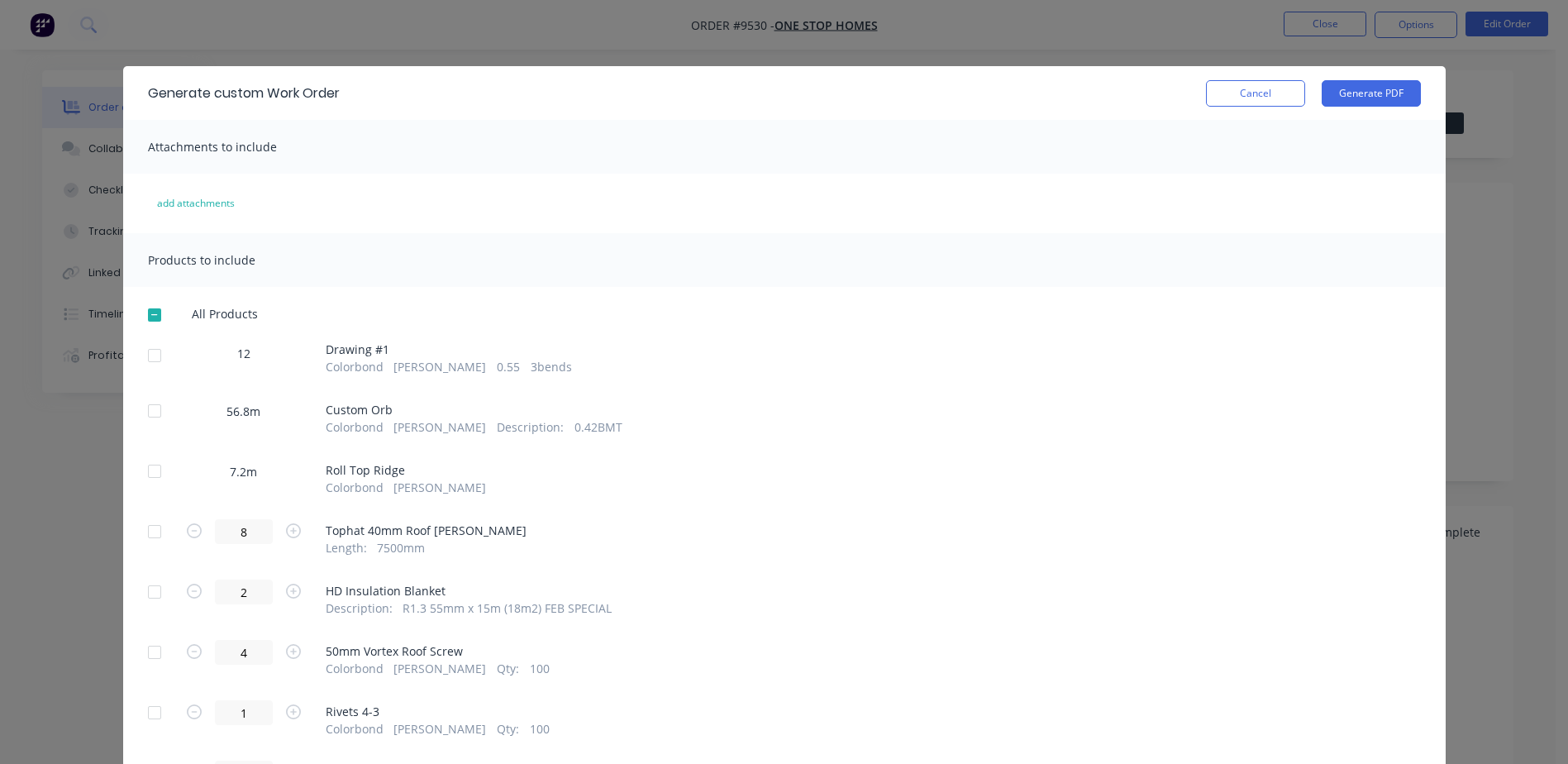
click at [1247, 88] on button "Cancel" at bounding box center [1256, 92] width 99 height 26
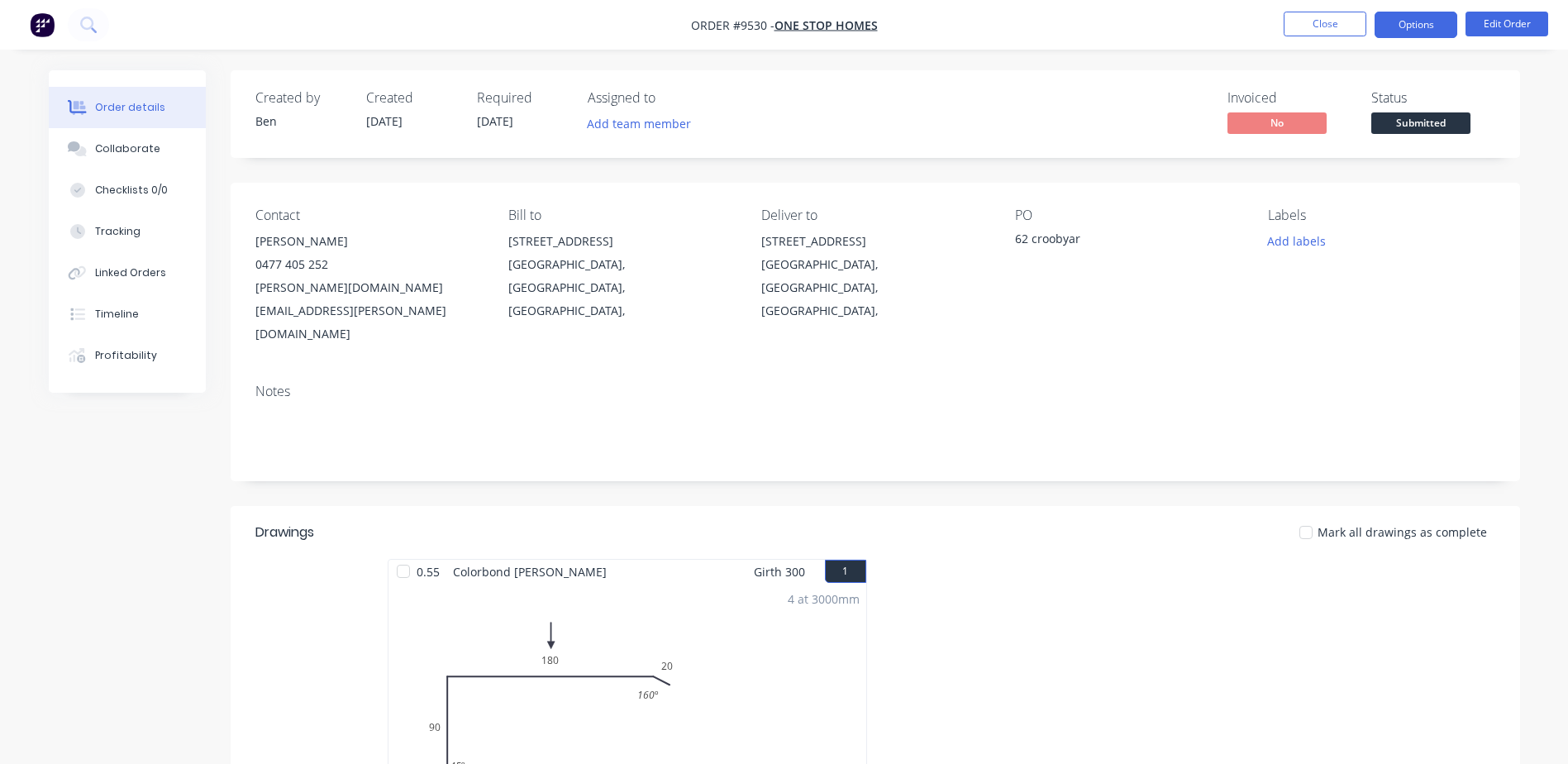
click at [1391, 16] on button "Options" at bounding box center [1415, 24] width 83 height 26
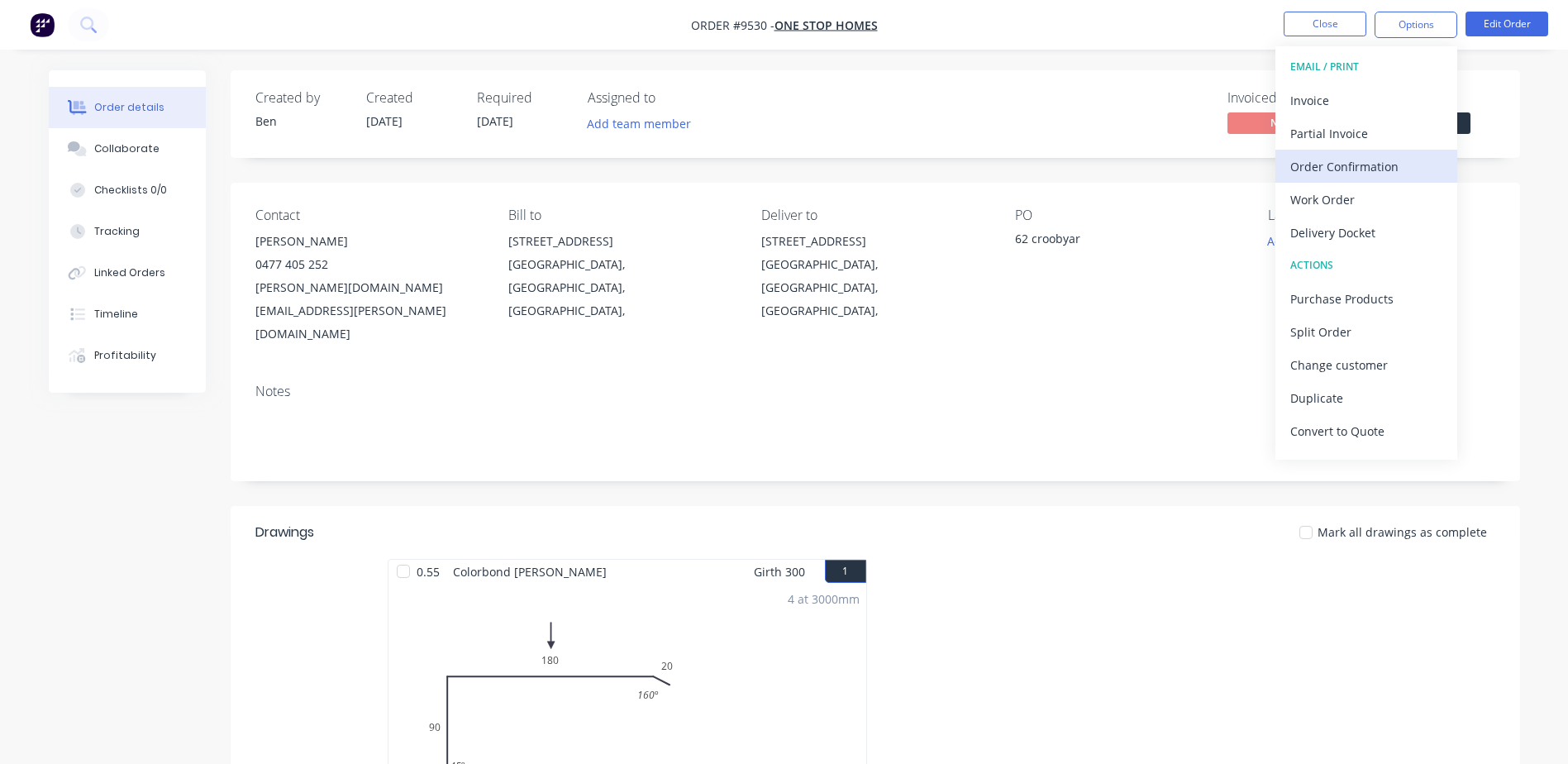
click at [1381, 163] on div "Order Confirmation" at bounding box center [1367, 166] width 152 height 24
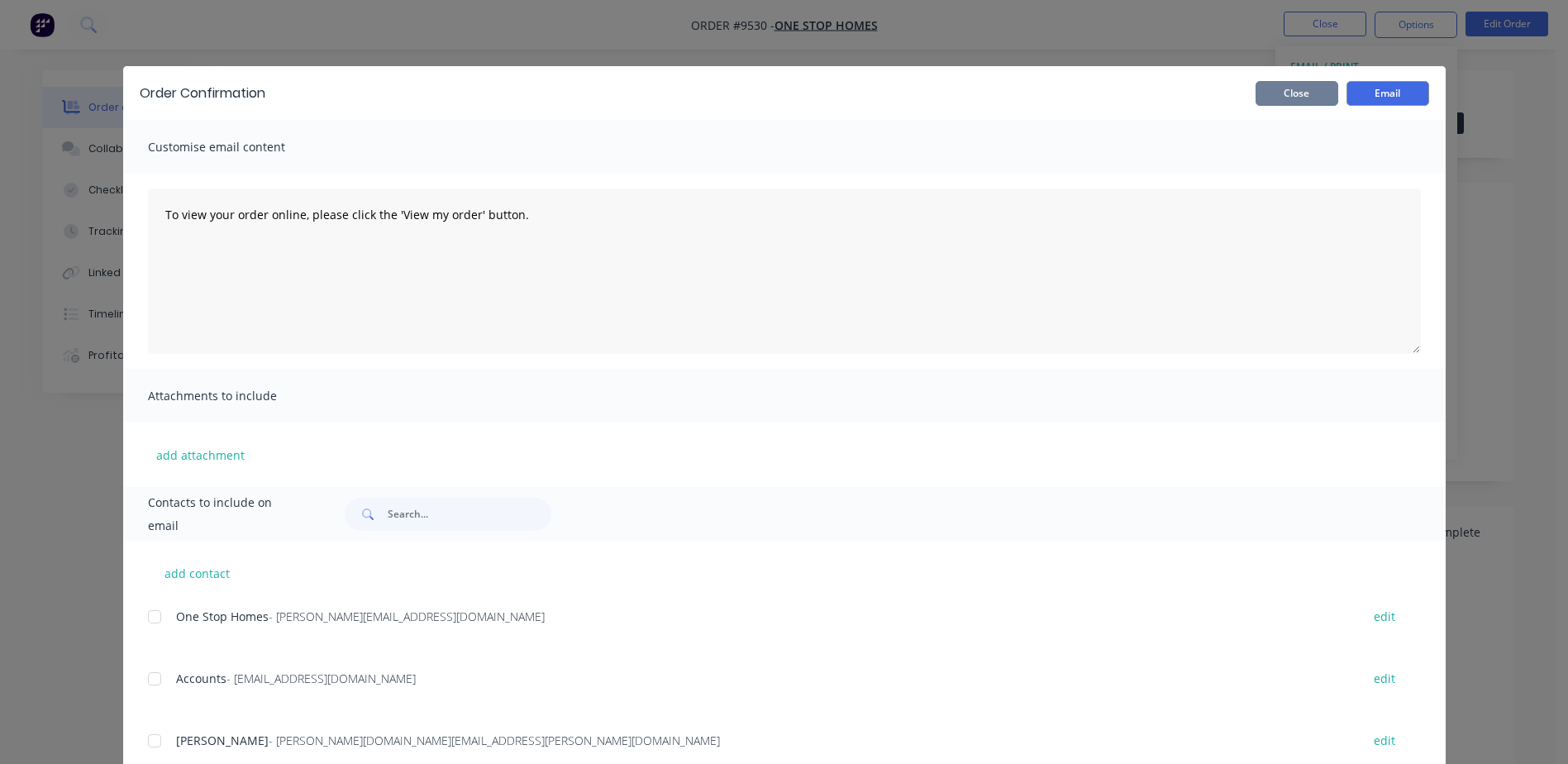
click at [1284, 96] on button "Close" at bounding box center [1297, 92] width 83 height 24
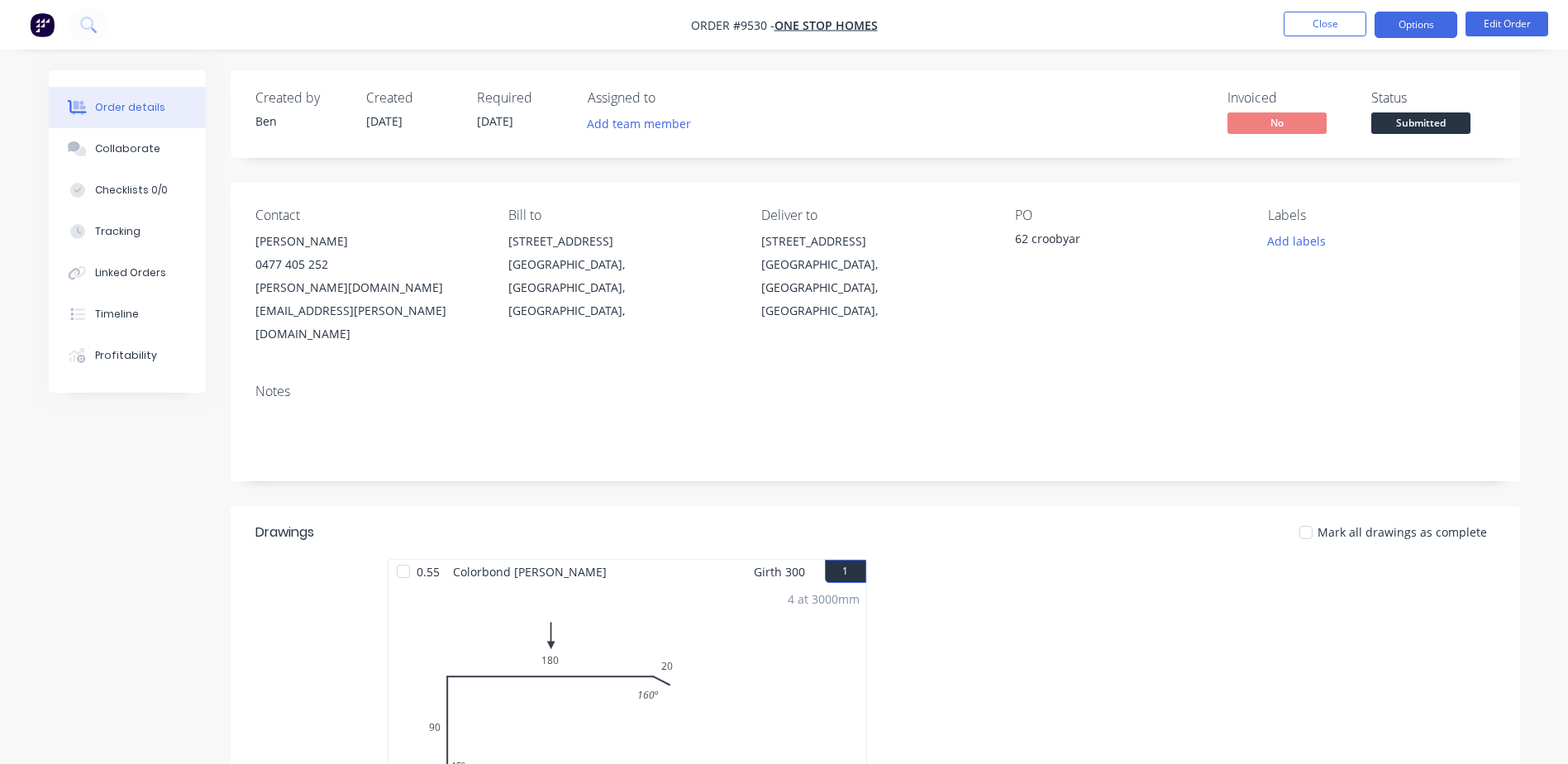
click at [1419, 23] on button "Options" at bounding box center [1415, 24] width 83 height 26
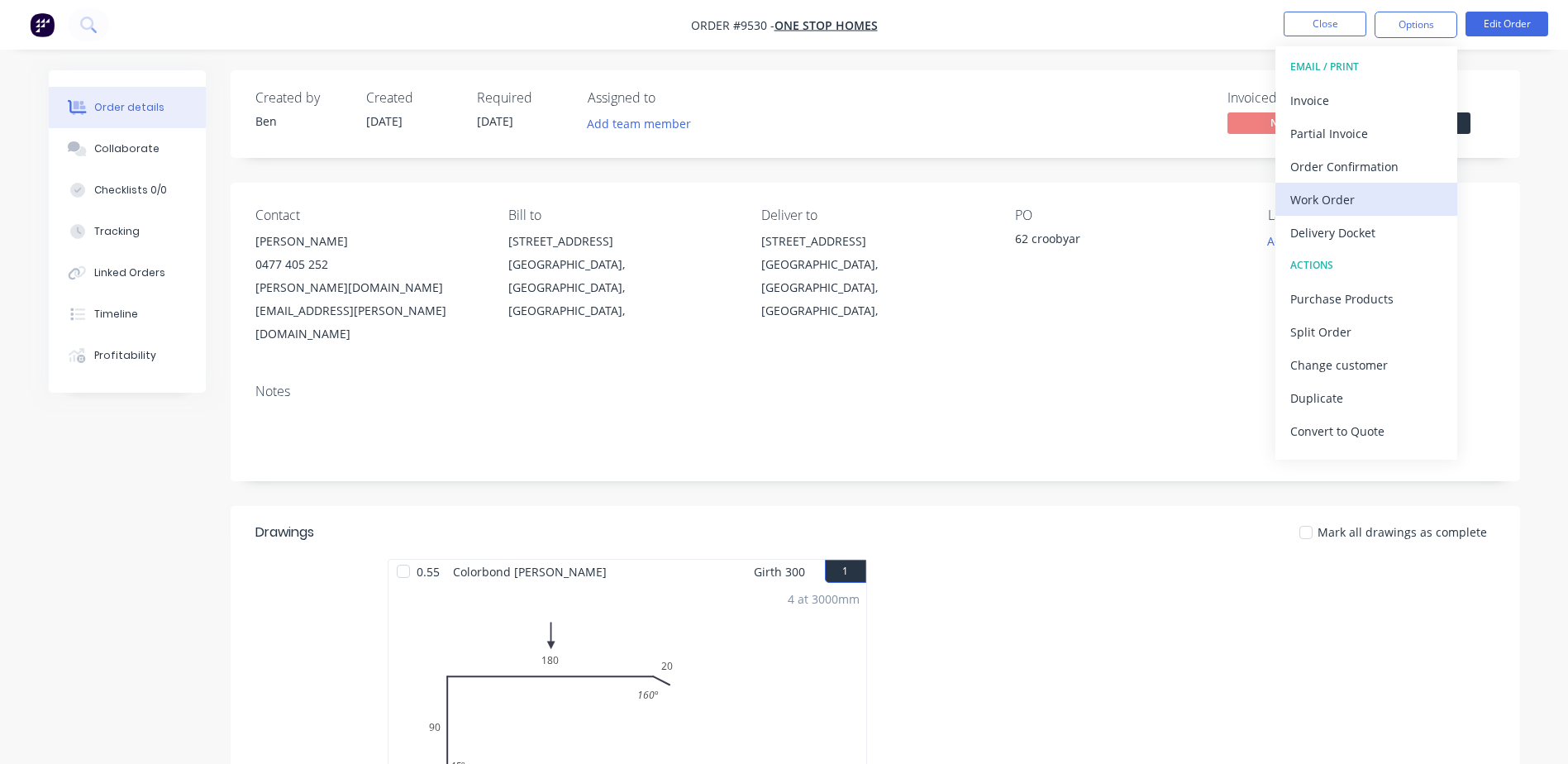
click at [1344, 193] on div "Work Order" at bounding box center [1367, 200] width 152 height 24
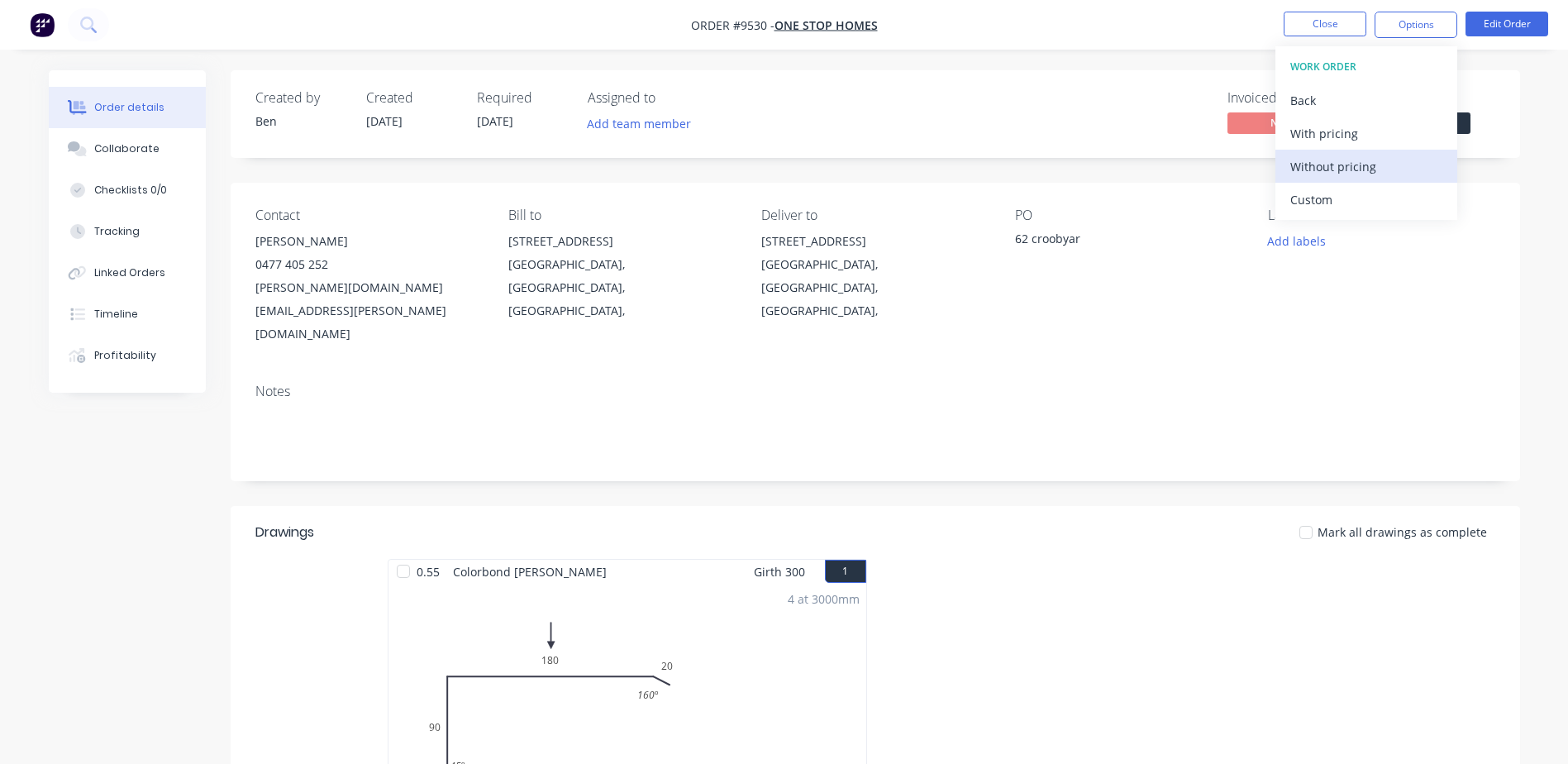
click at [1363, 160] on div "Without pricing" at bounding box center [1367, 166] width 152 height 24
click at [1135, 523] on div "Mark all drawings as complete" at bounding box center [1007, 532] width 977 height 19
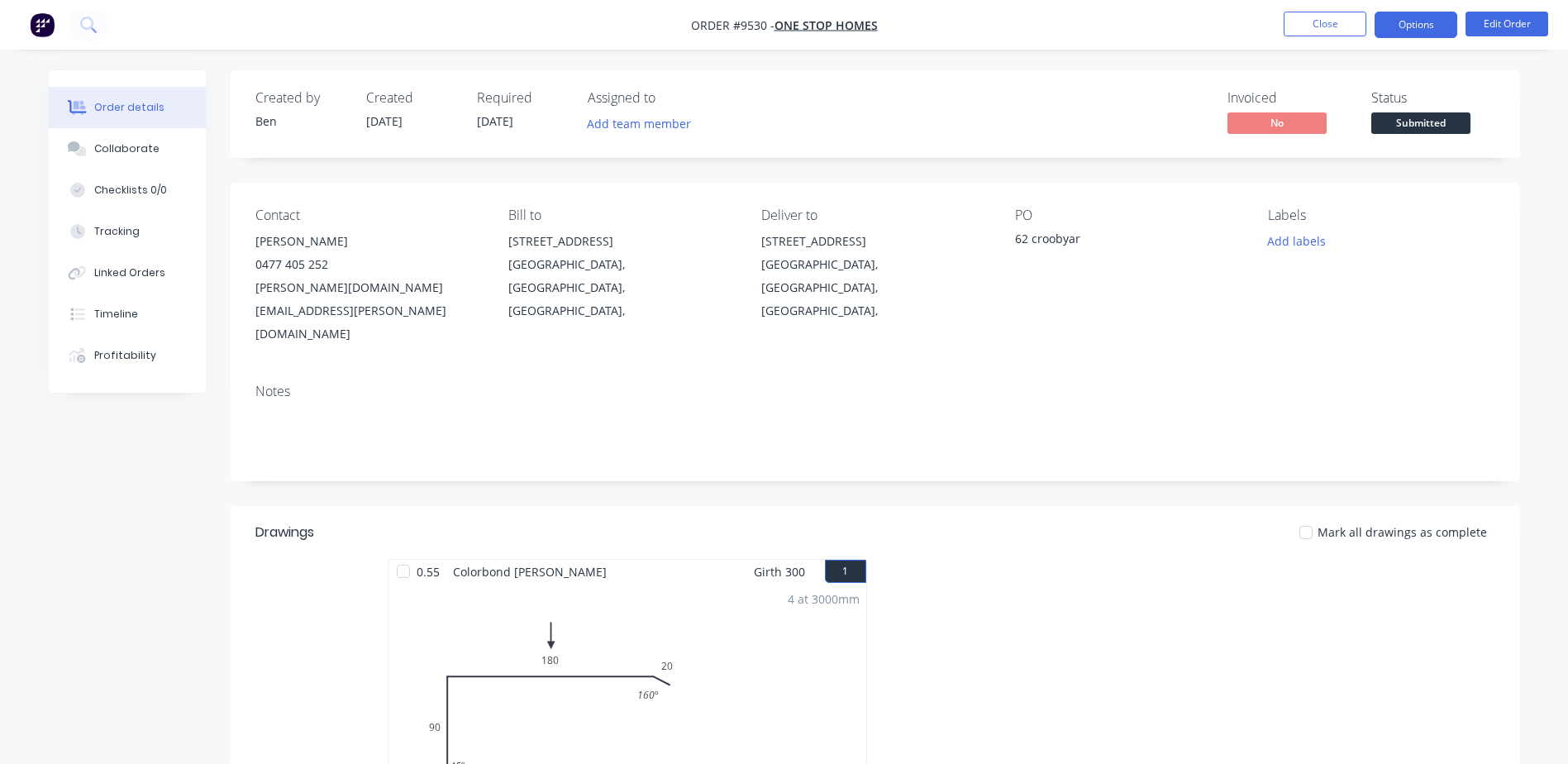
click at [1394, 18] on button "Options" at bounding box center [1415, 24] width 83 height 26
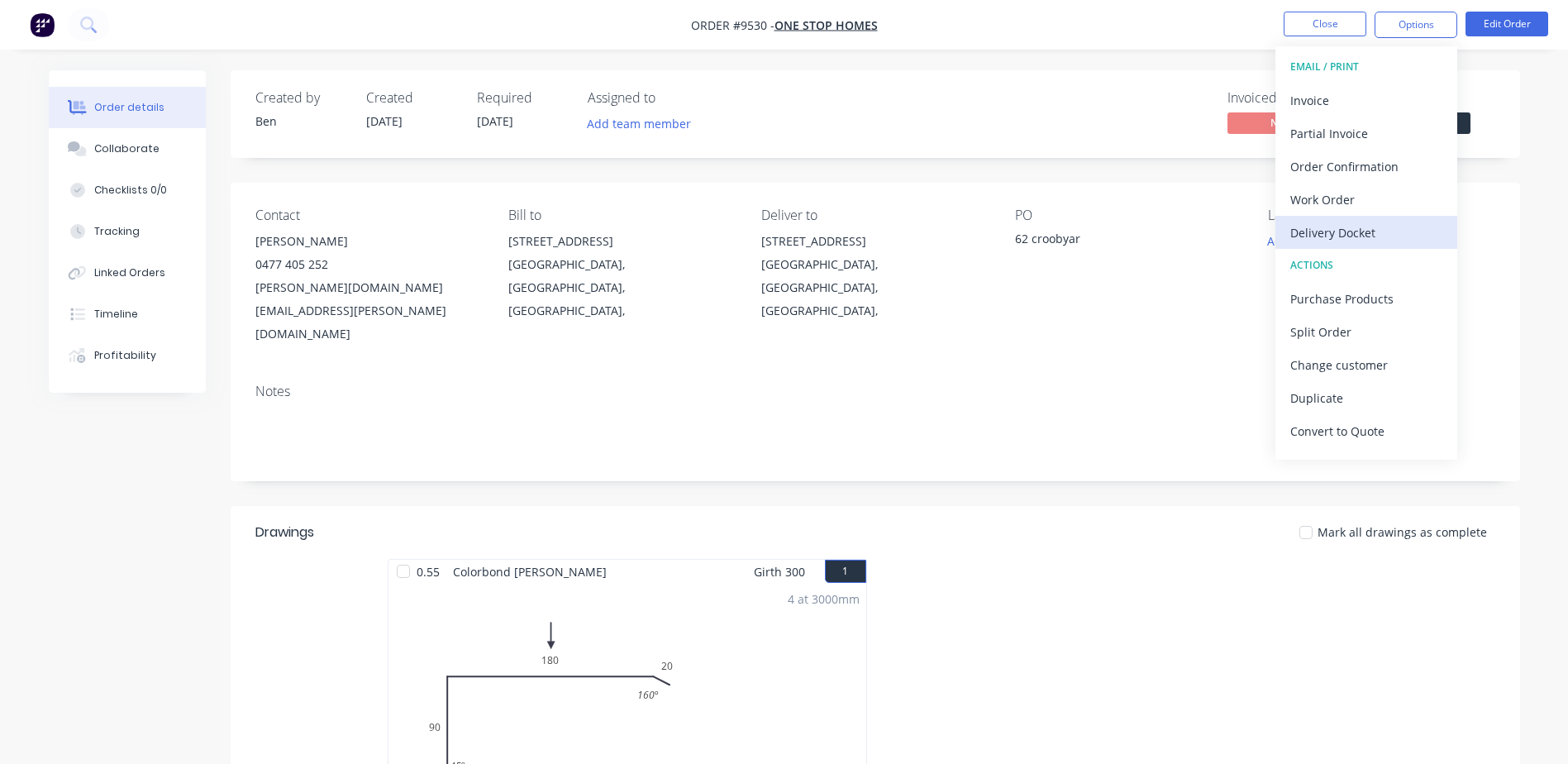
click at [1363, 224] on div "Delivery Docket" at bounding box center [1367, 233] width 152 height 24
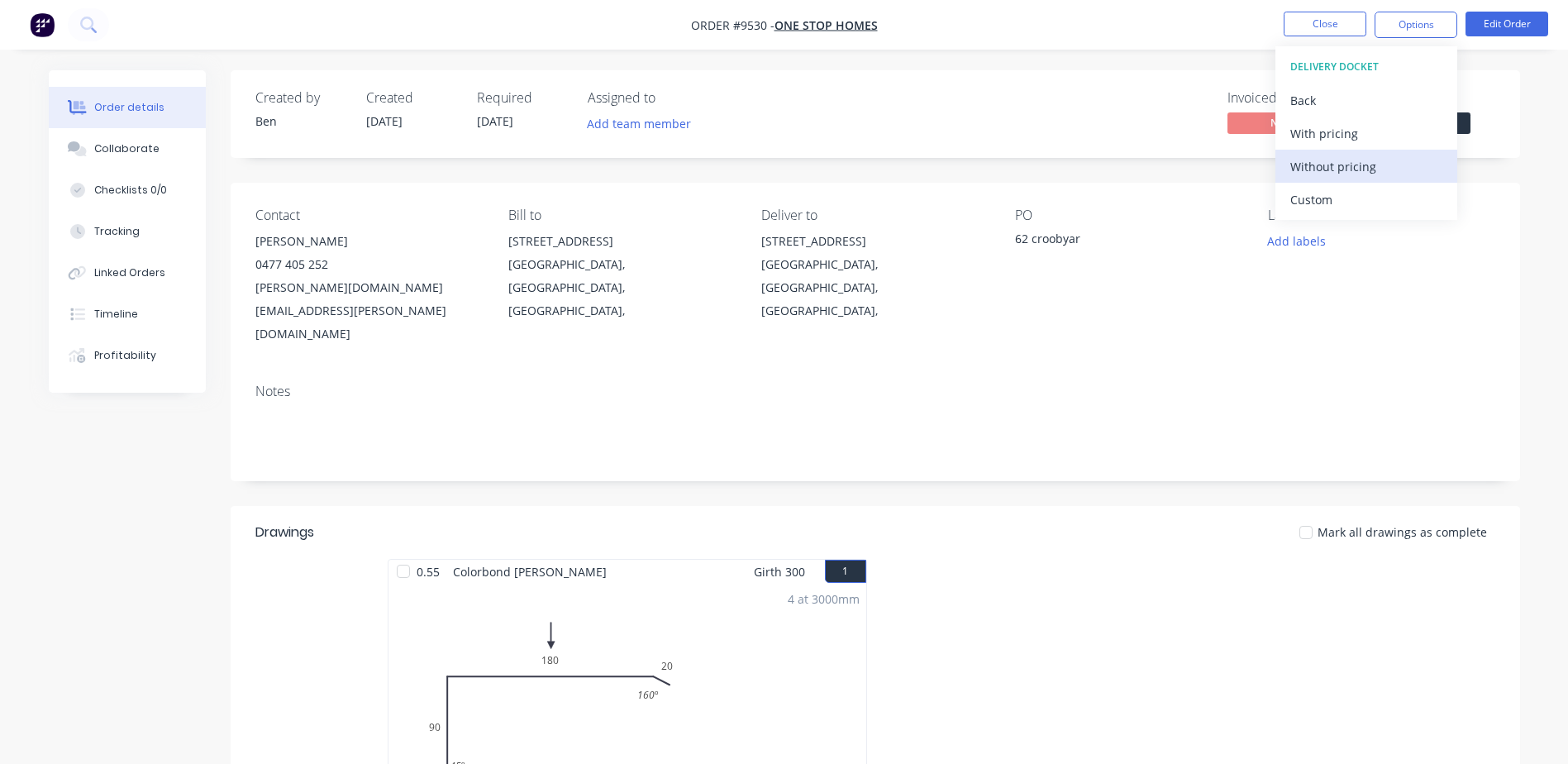
click at [1359, 167] on div "Without pricing" at bounding box center [1367, 166] width 152 height 24
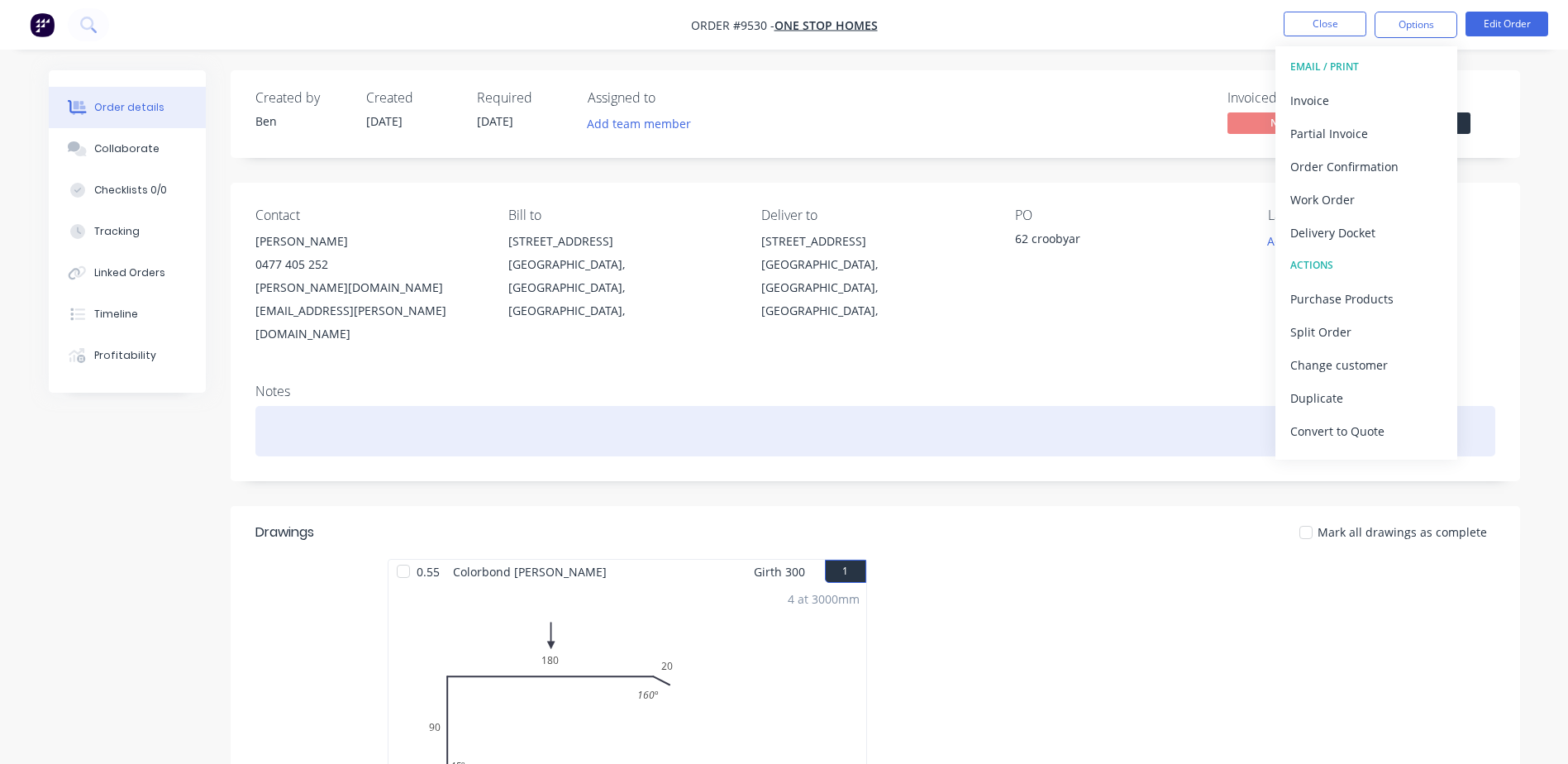
click at [1071, 406] on div at bounding box center [875, 431] width 1240 height 51
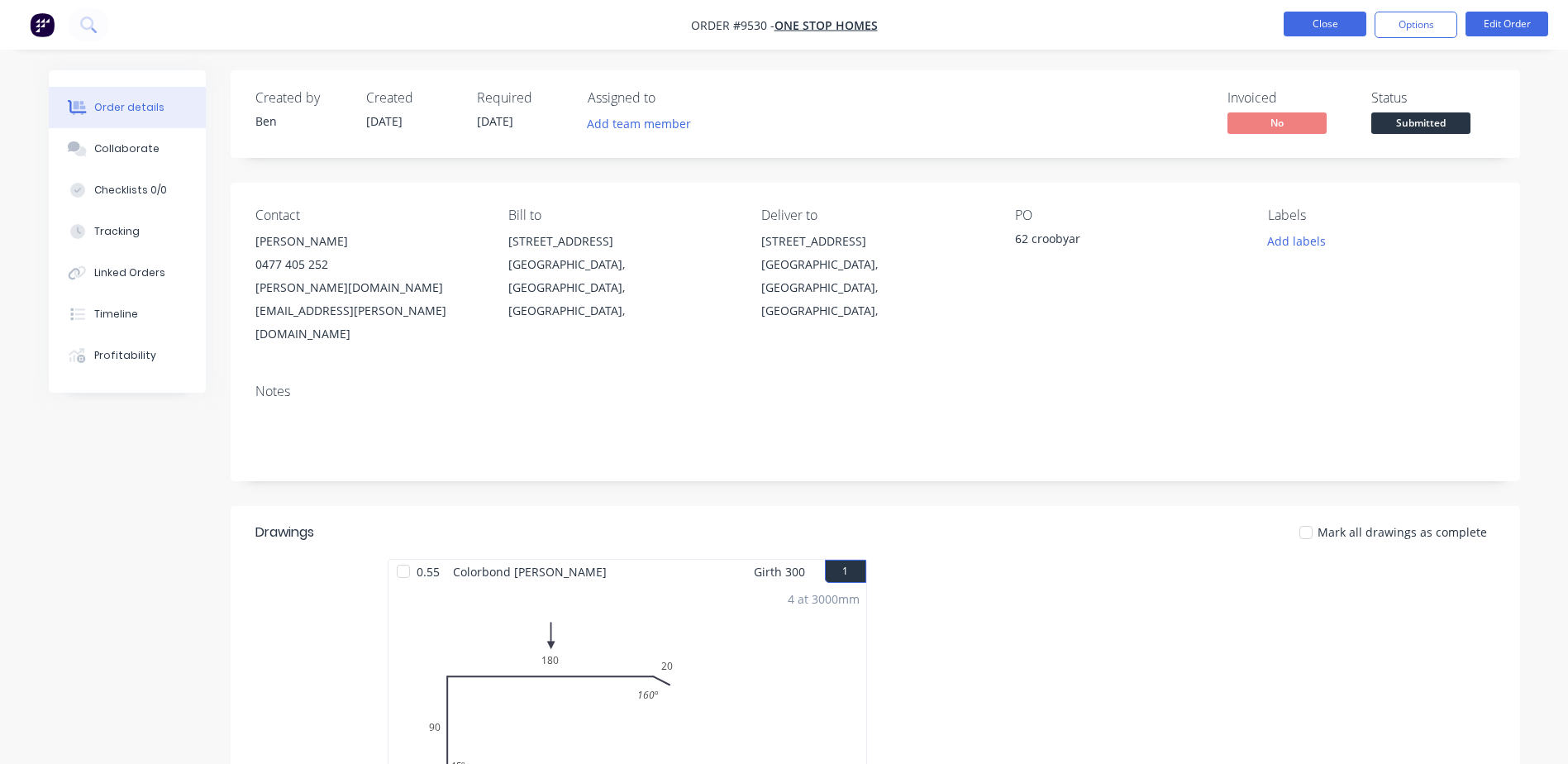
click at [1336, 17] on button "Close" at bounding box center [1325, 23] width 83 height 24
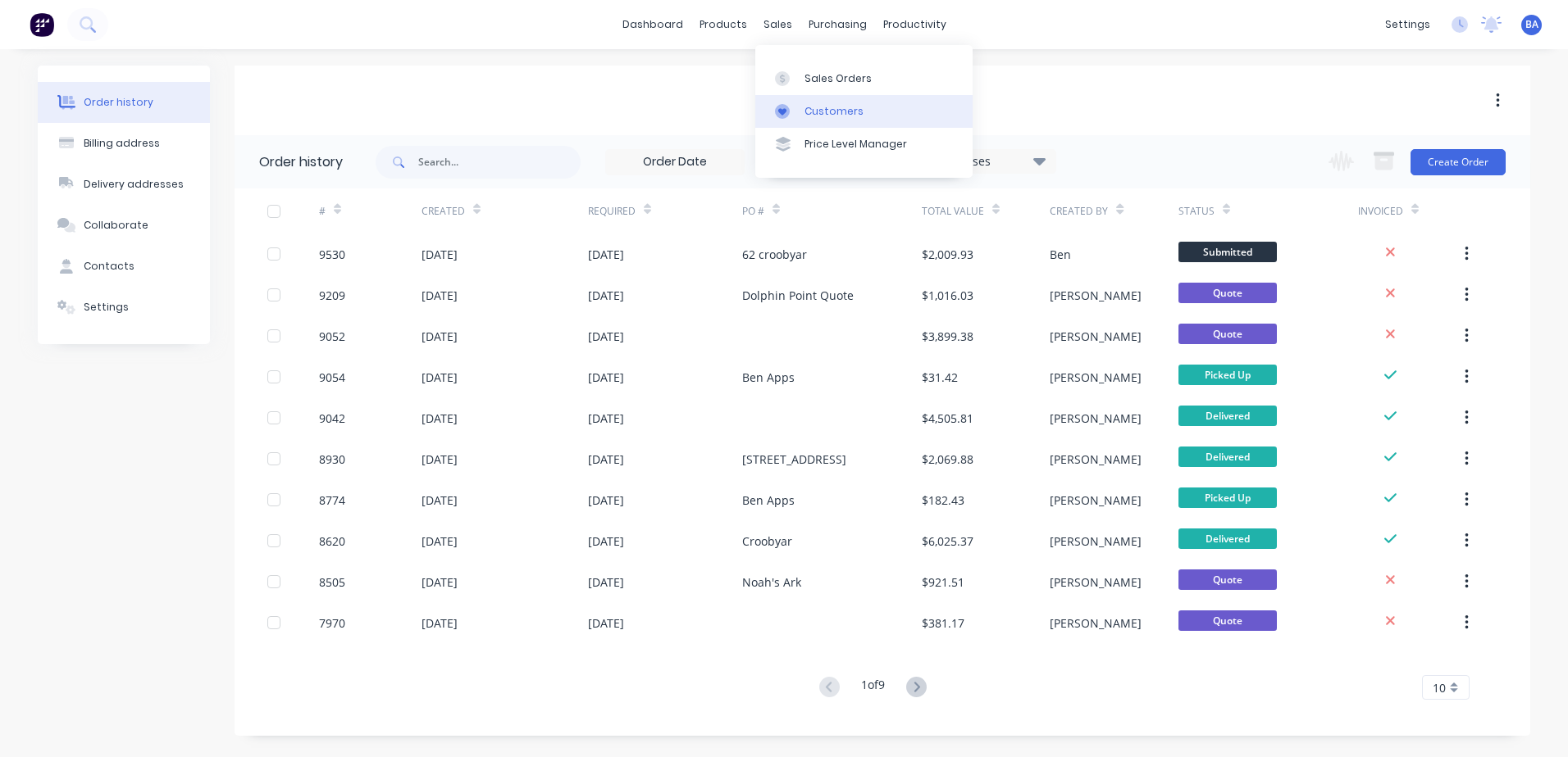
click at [785, 99] on link "Customers" at bounding box center [864, 112] width 217 height 33
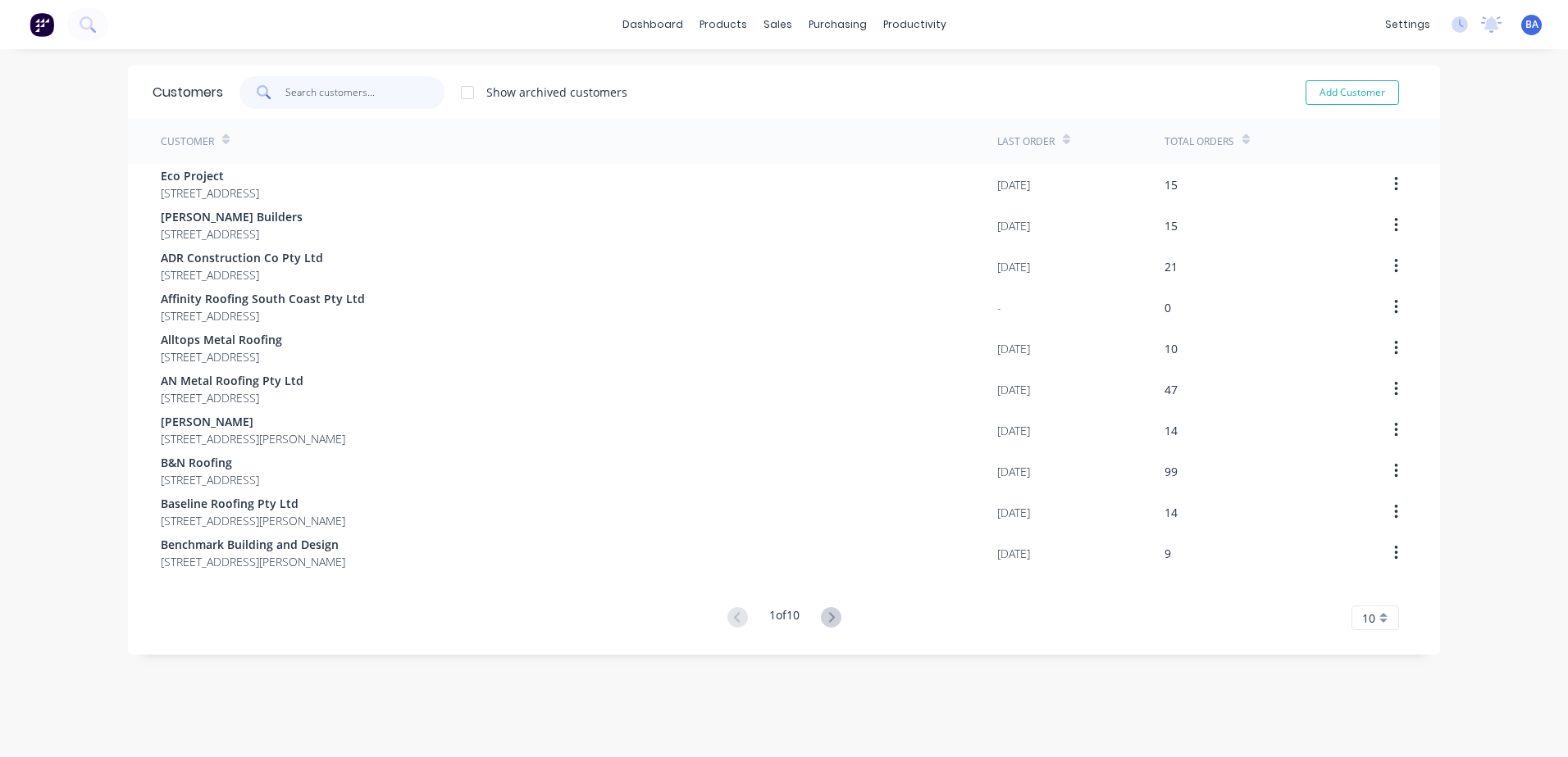
click at [394, 89] on input "text" at bounding box center [366, 93] width 160 height 33
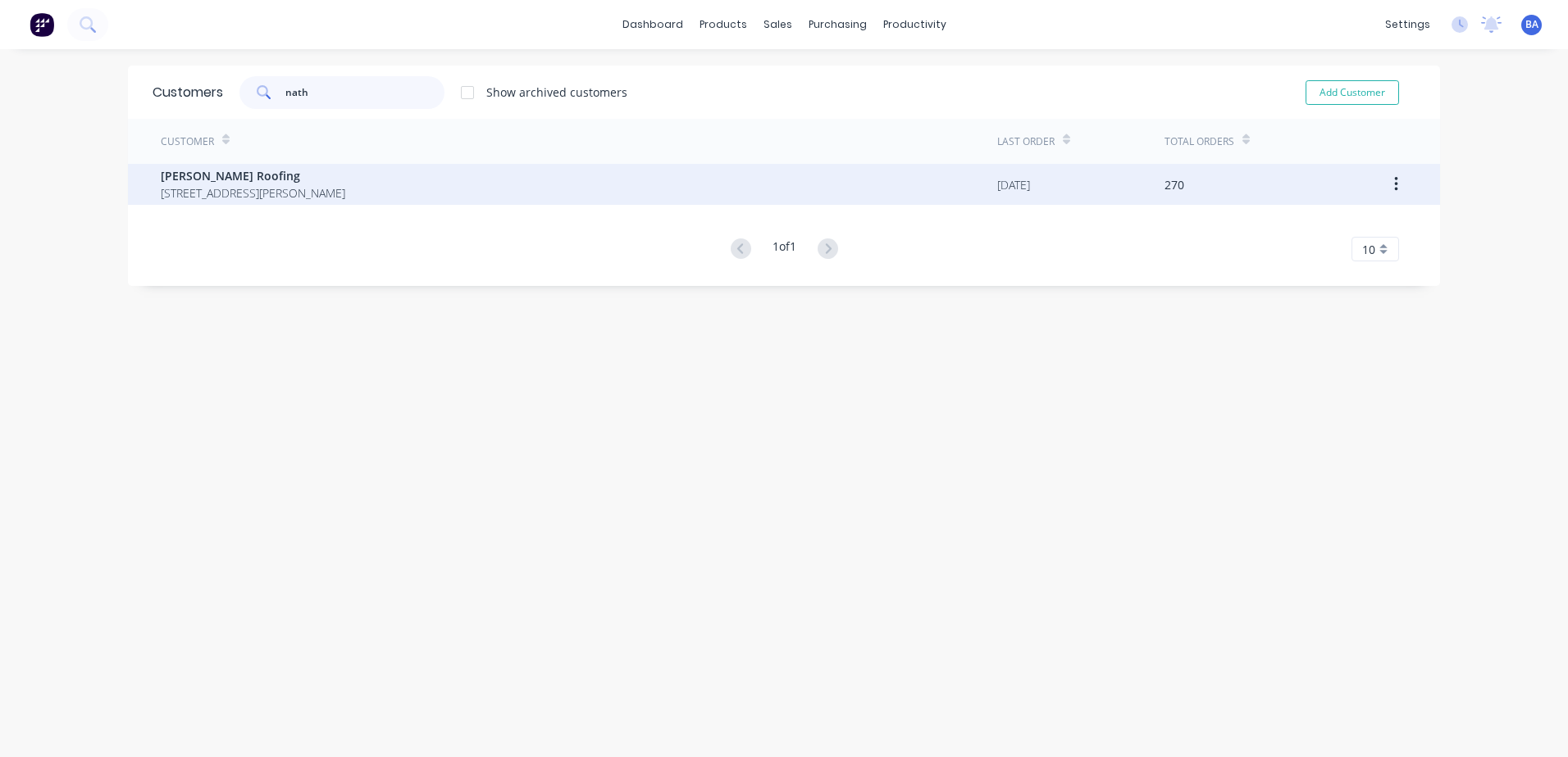
type input "nath"
click at [345, 180] on span "[PERSON_NAME] Roofing" at bounding box center [253, 176] width 184 height 17
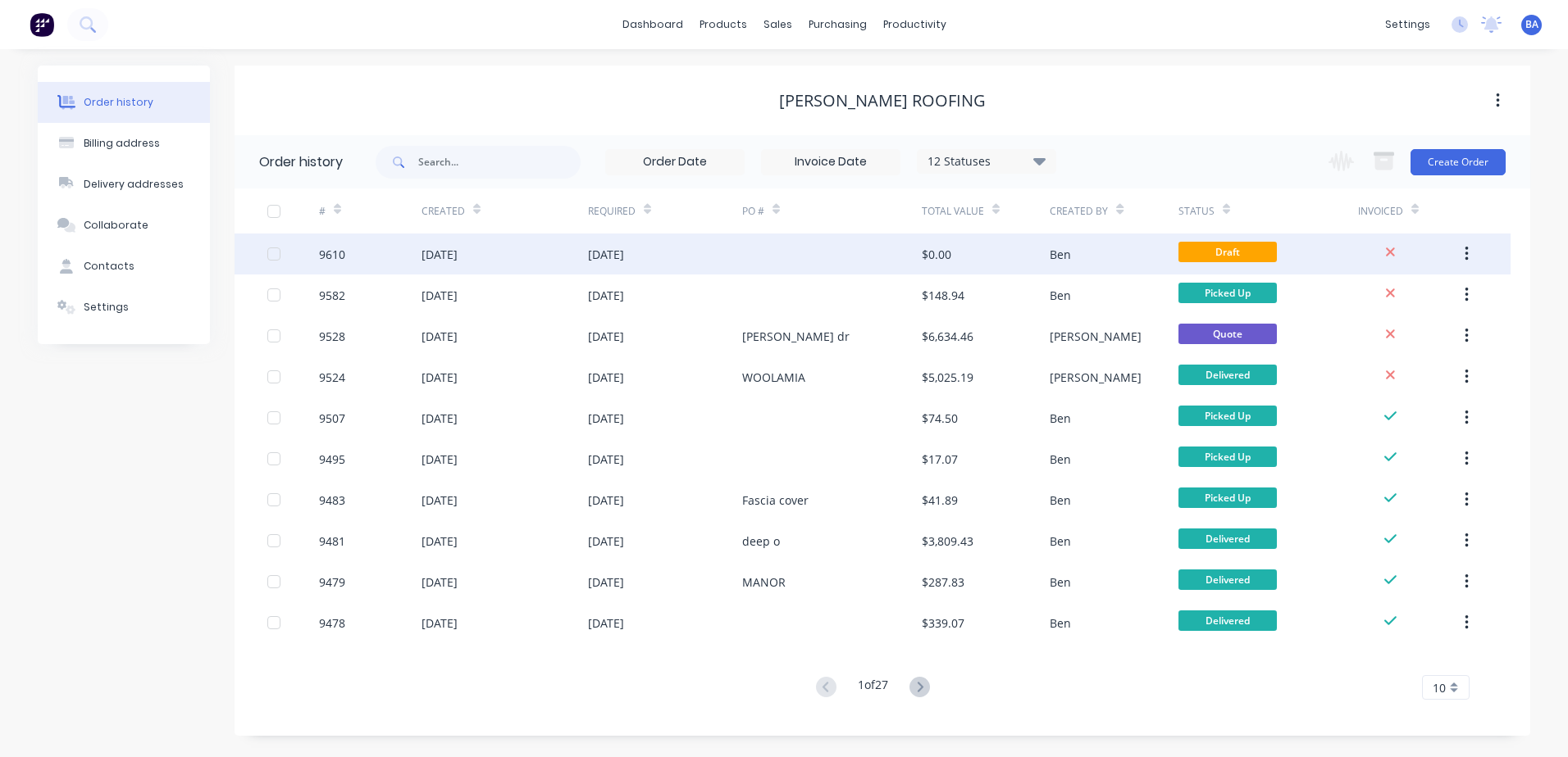
click at [807, 265] on div at bounding box center [832, 254] width 179 height 41
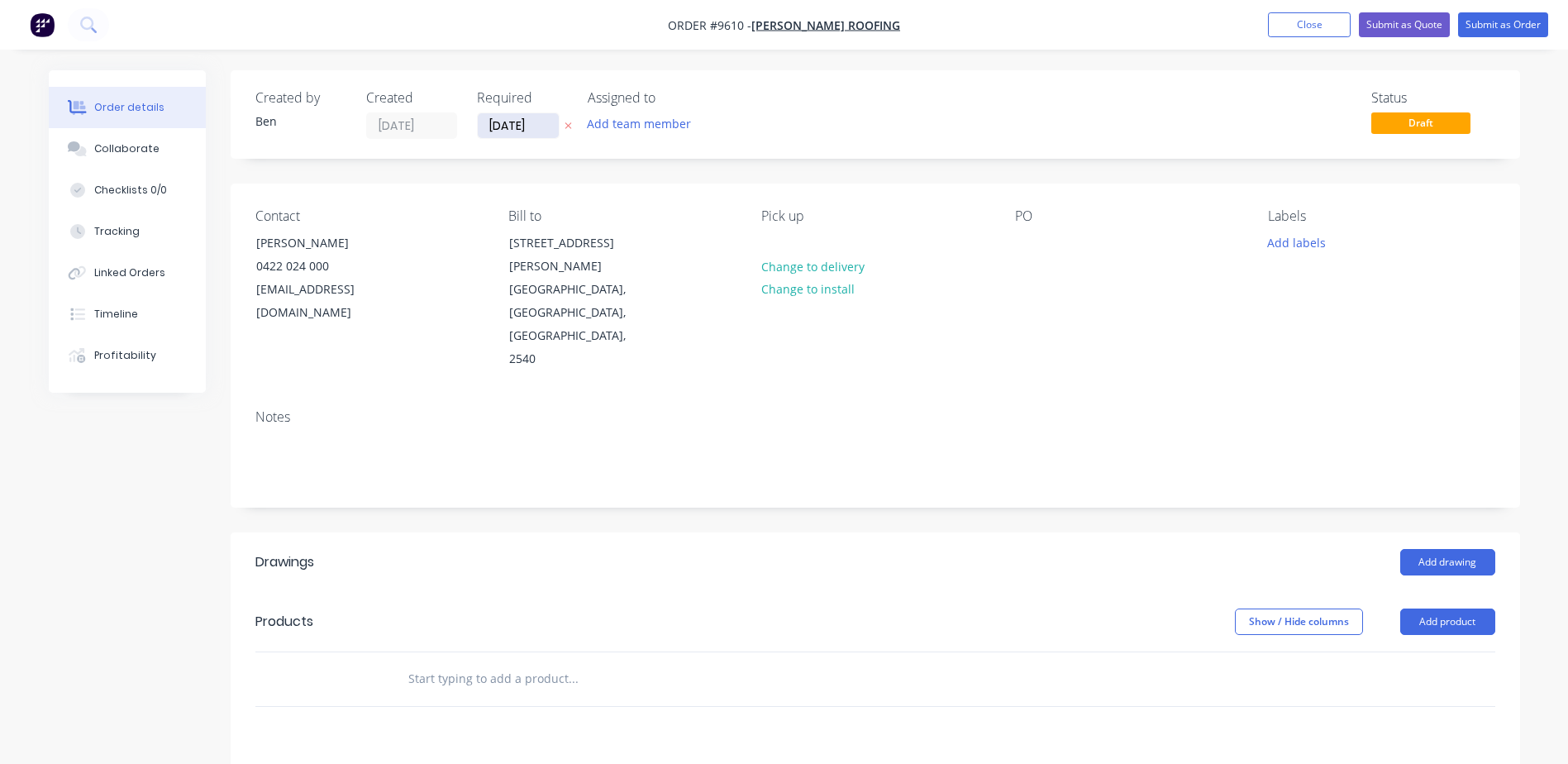
click at [512, 127] on input "[DATE]" at bounding box center [517, 125] width 81 height 24
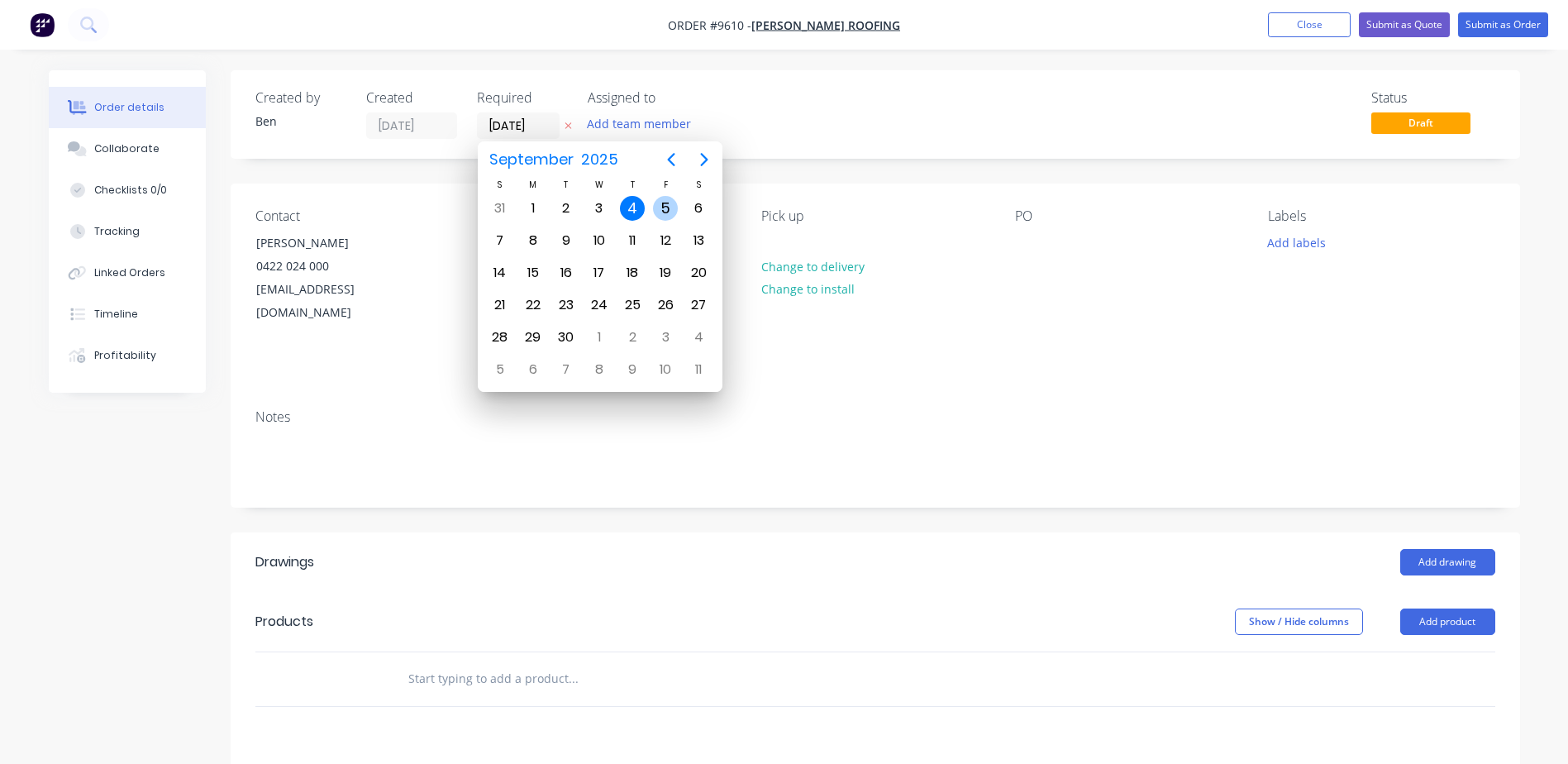
click at [665, 208] on div "5" at bounding box center [664, 207] width 24 height 24
type input "[DATE]"
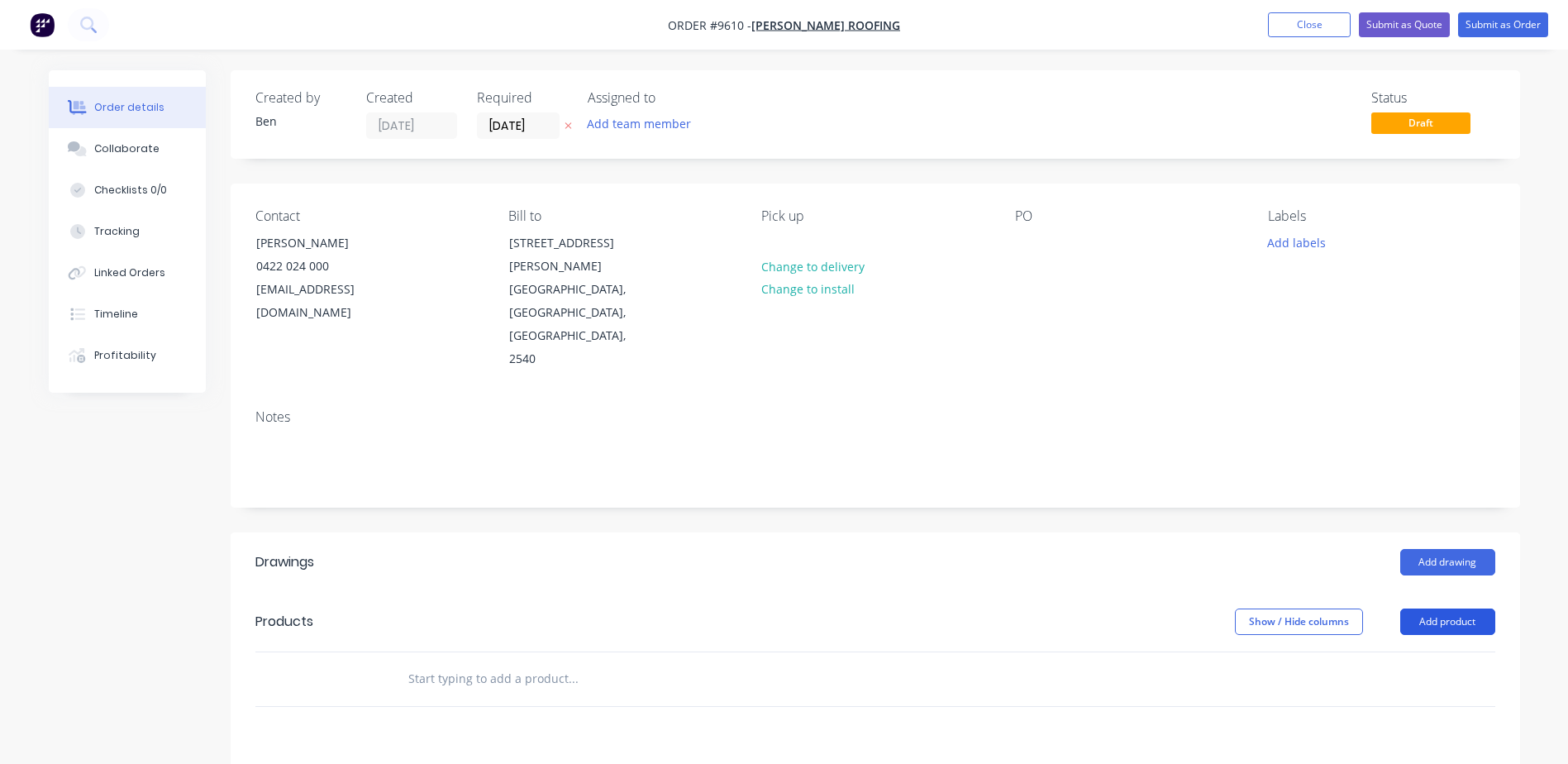
click at [1443, 609] on button "Add product" at bounding box center [1448, 622] width 95 height 26
click at [1435, 652] on div "Product catalogue" at bounding box center [1416, 664] width 127 height 24
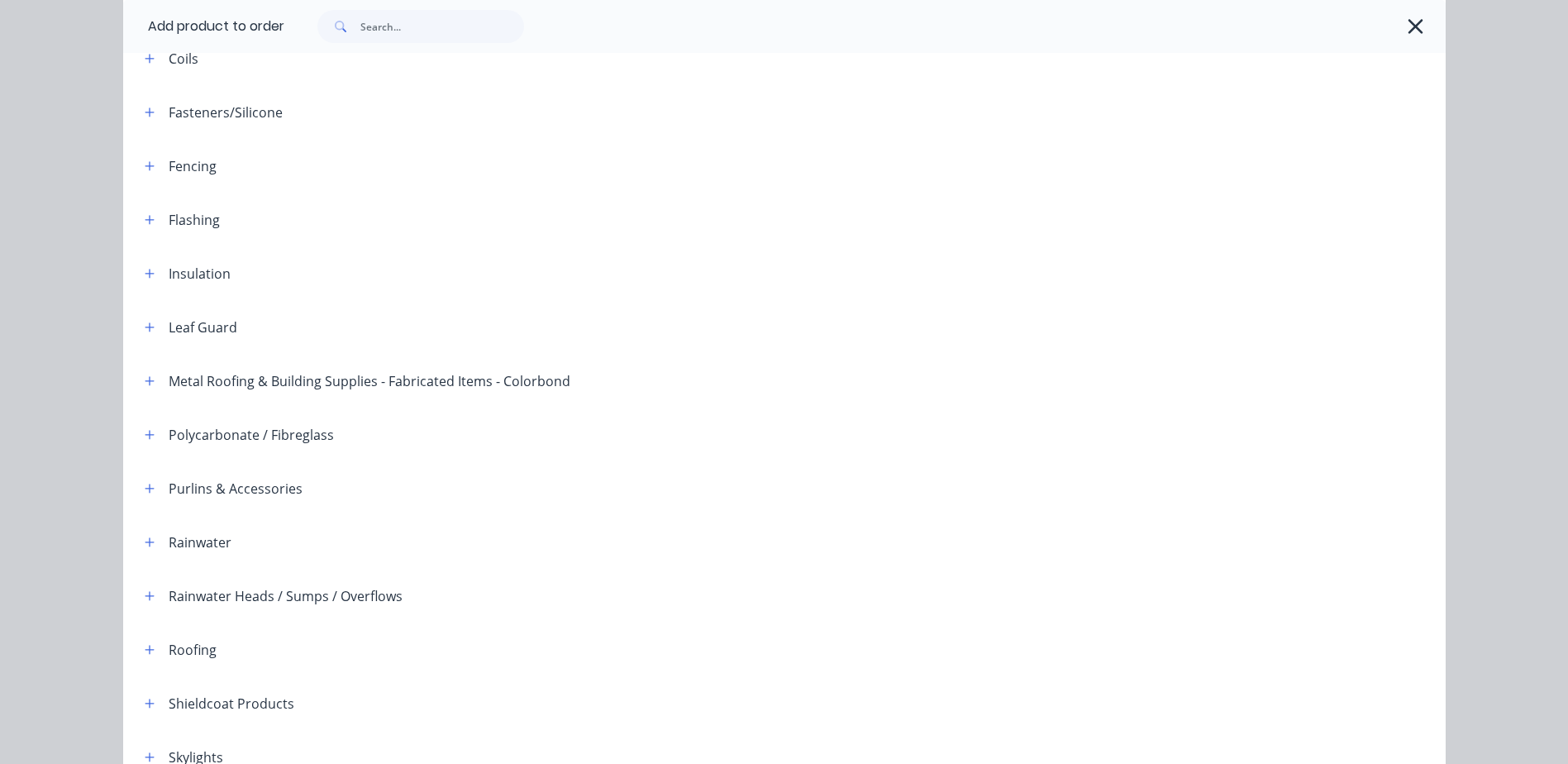
scroll to position [404, 0]
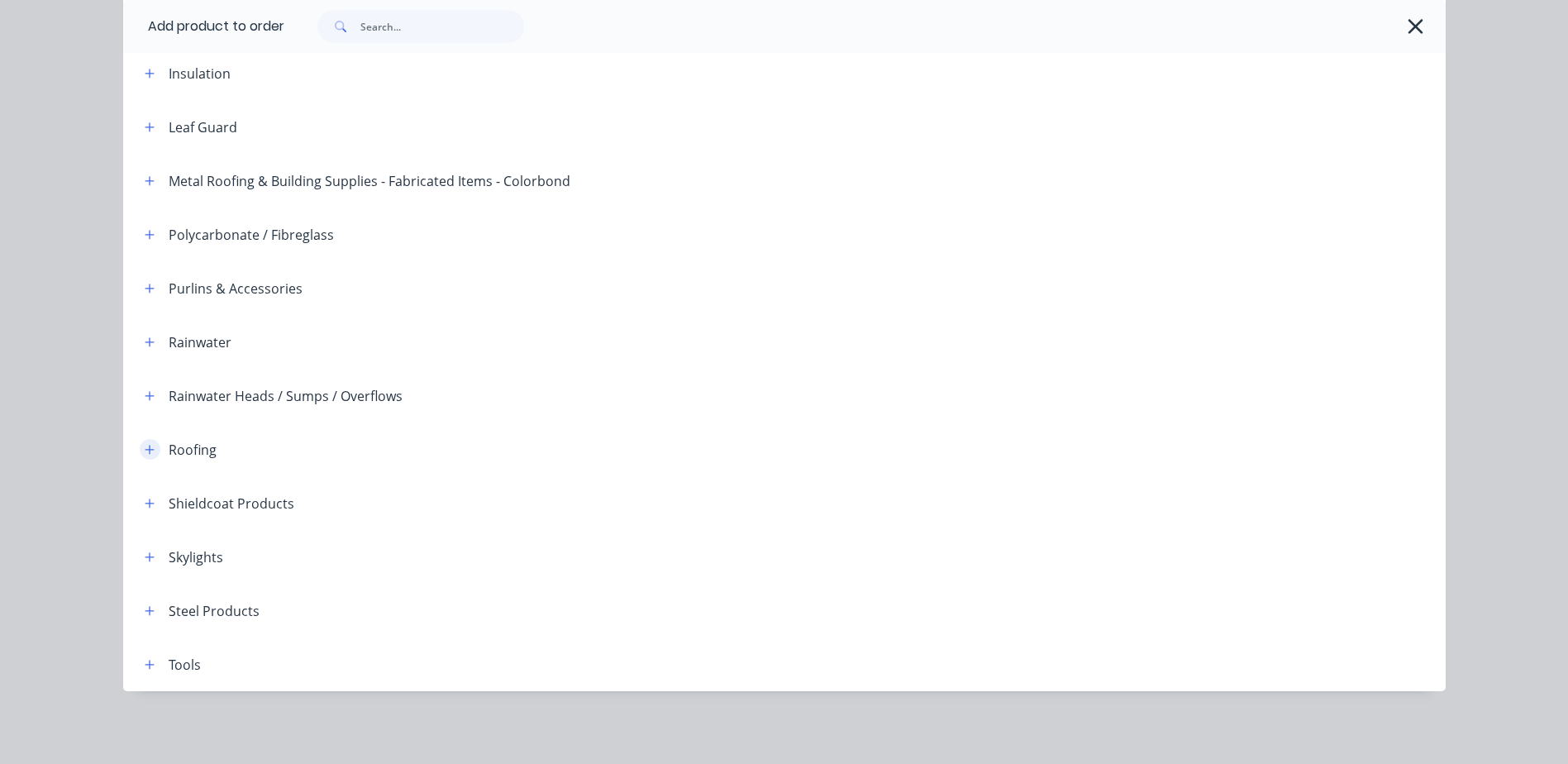
click at [146, 450] on icon "button" at bounding box center [149, 449] width 9 height 9
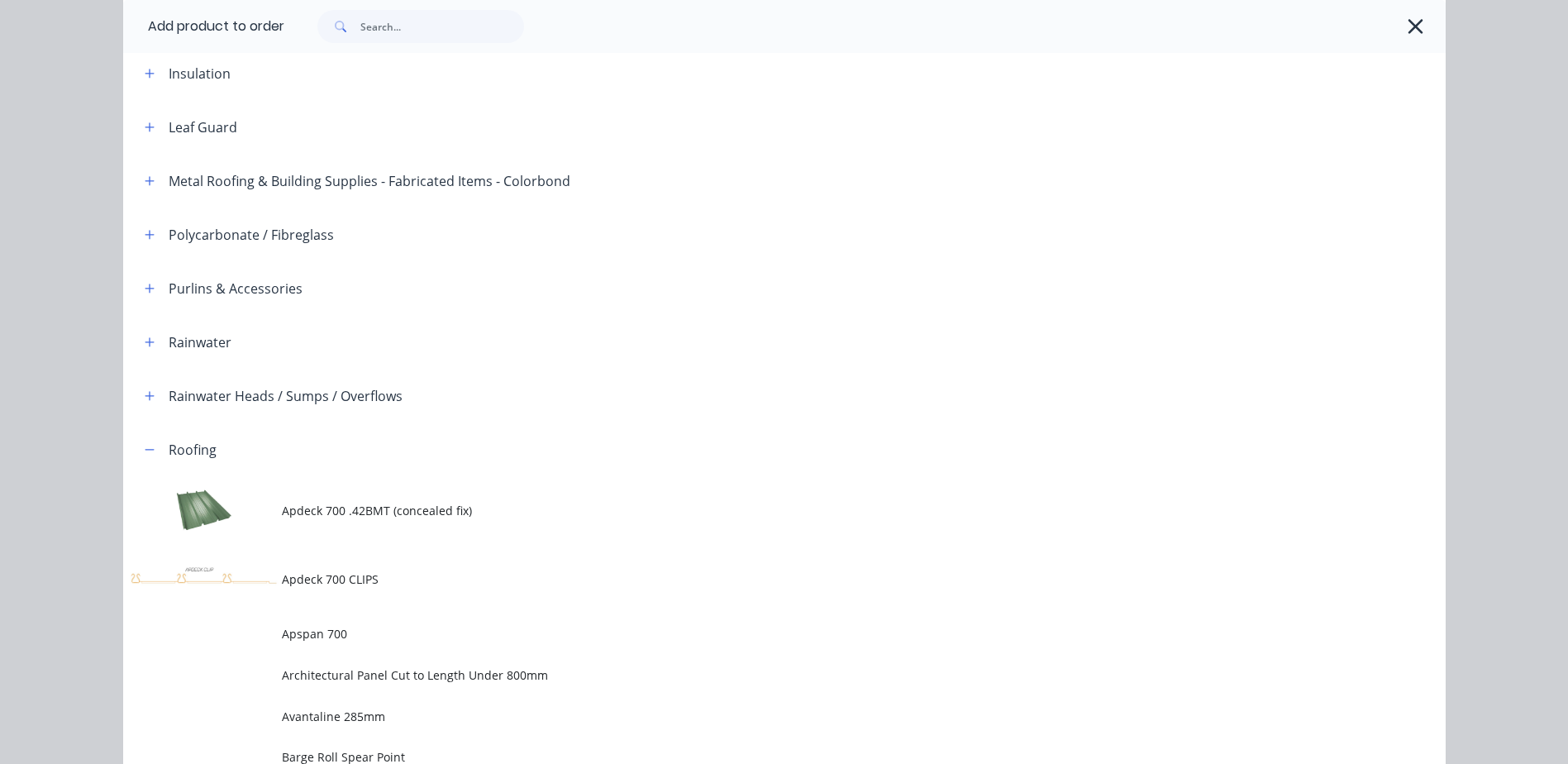
click at [344, 504] on span "Apdeck 700 .42BMT (concealed fix)" at bounding box center [747, 511] width 931 height 18
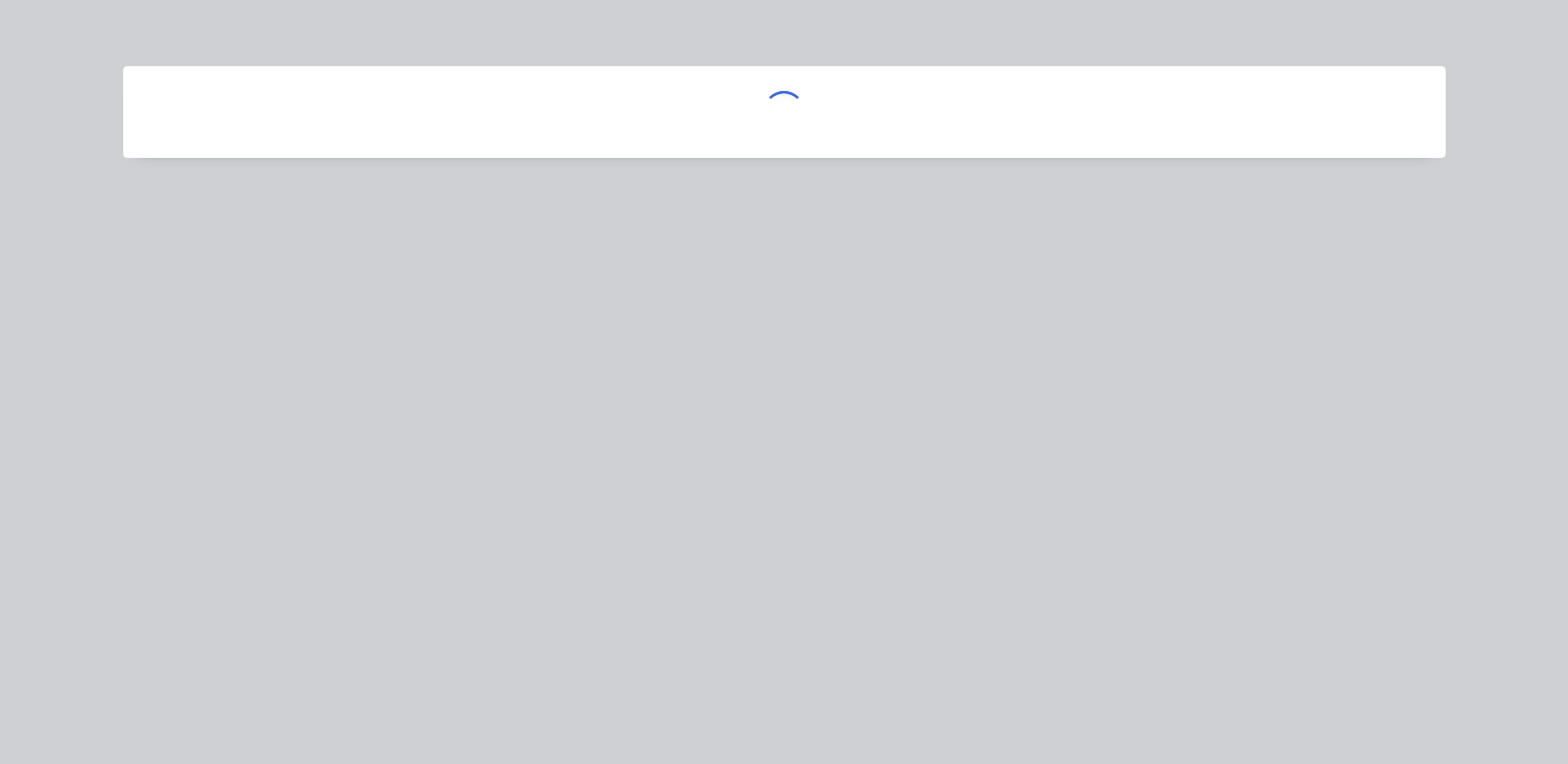
scroll to position [0, 0]
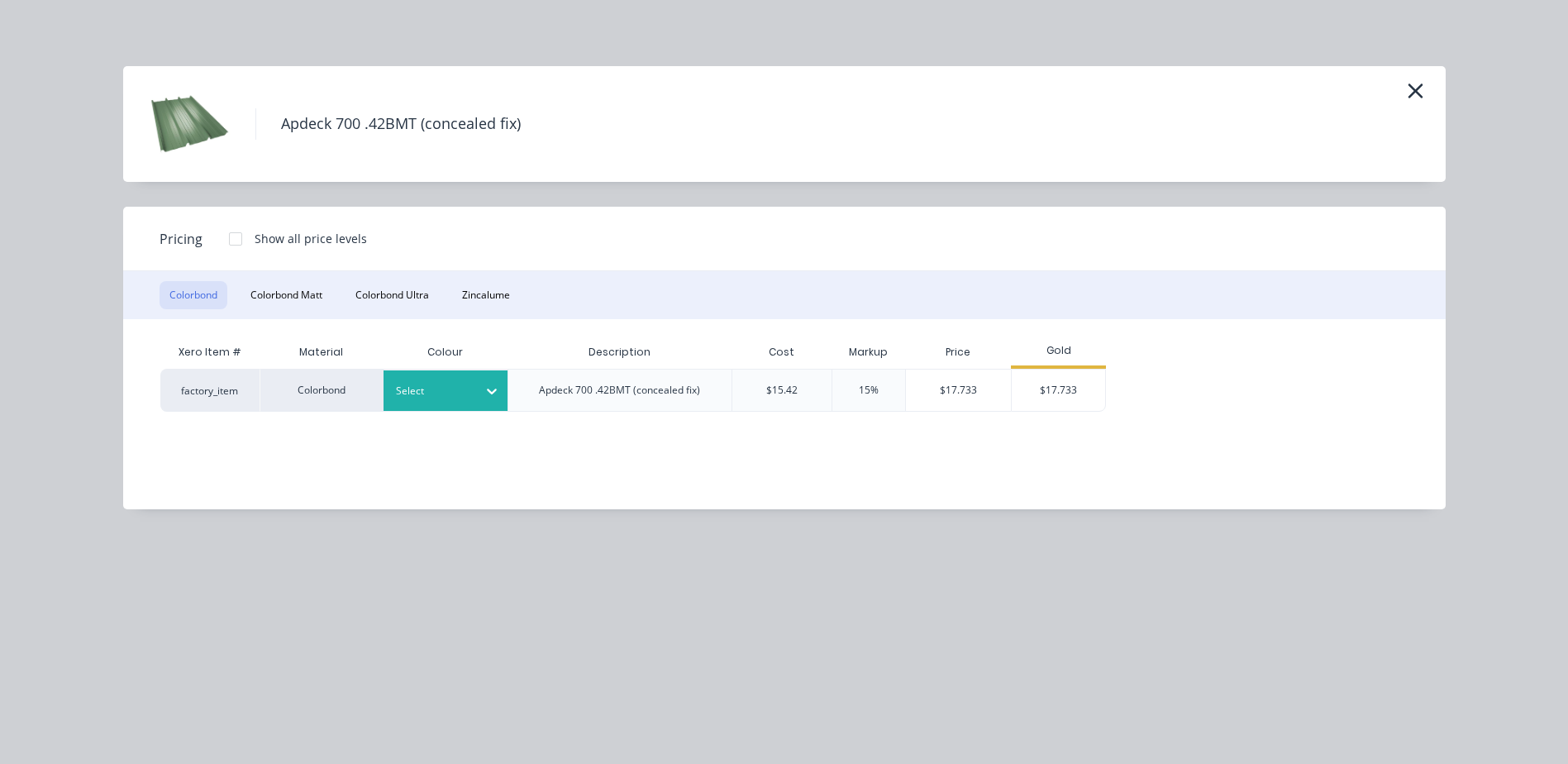
click at [494, 385] on icon at bounding box center [491, 391] width 17 height 17
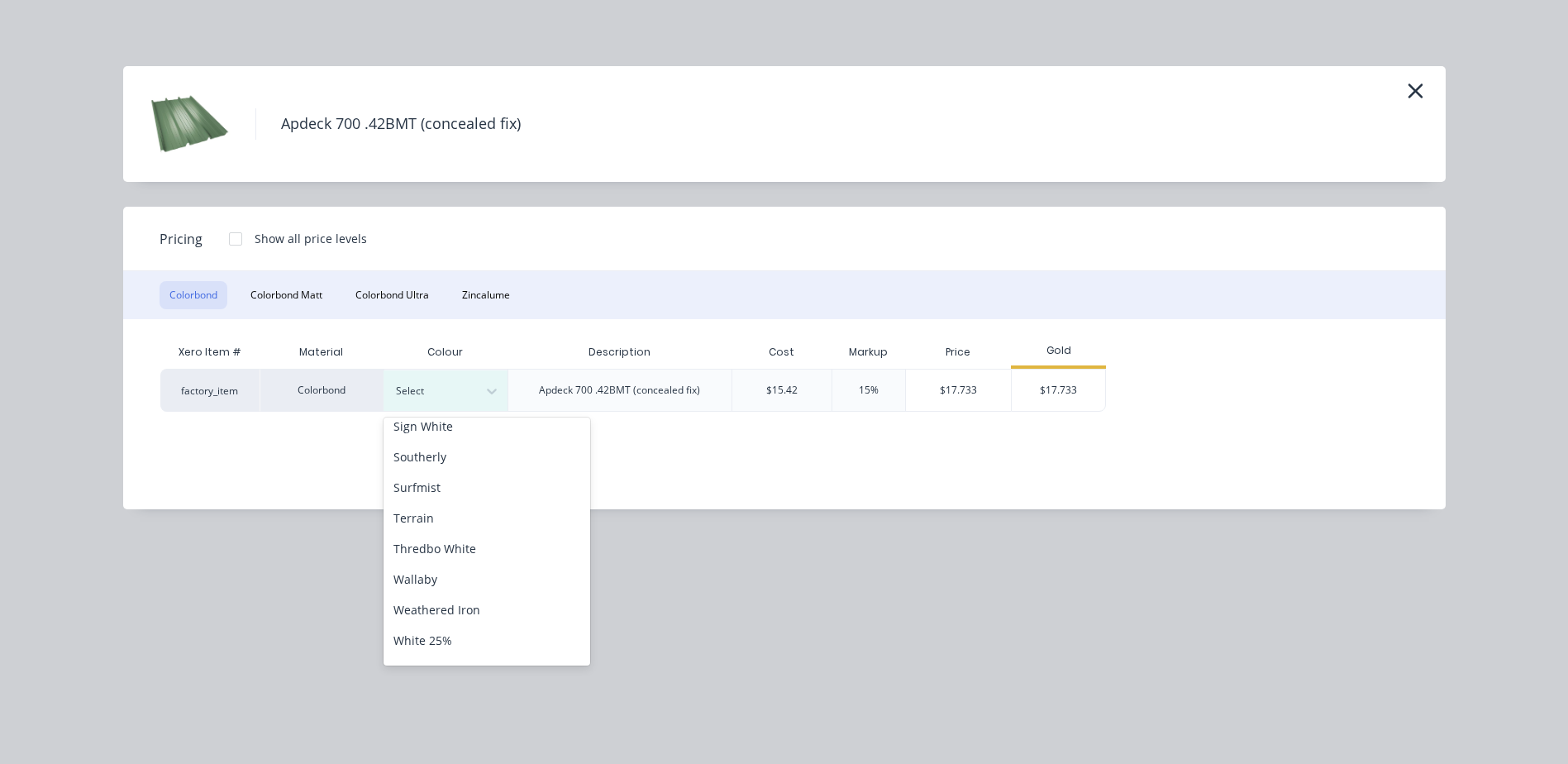
scroll to position [511, 0]
click at [477, 478] on div "[PERSON_NAME]" at bounding box center [486, 475] width 206 height 30
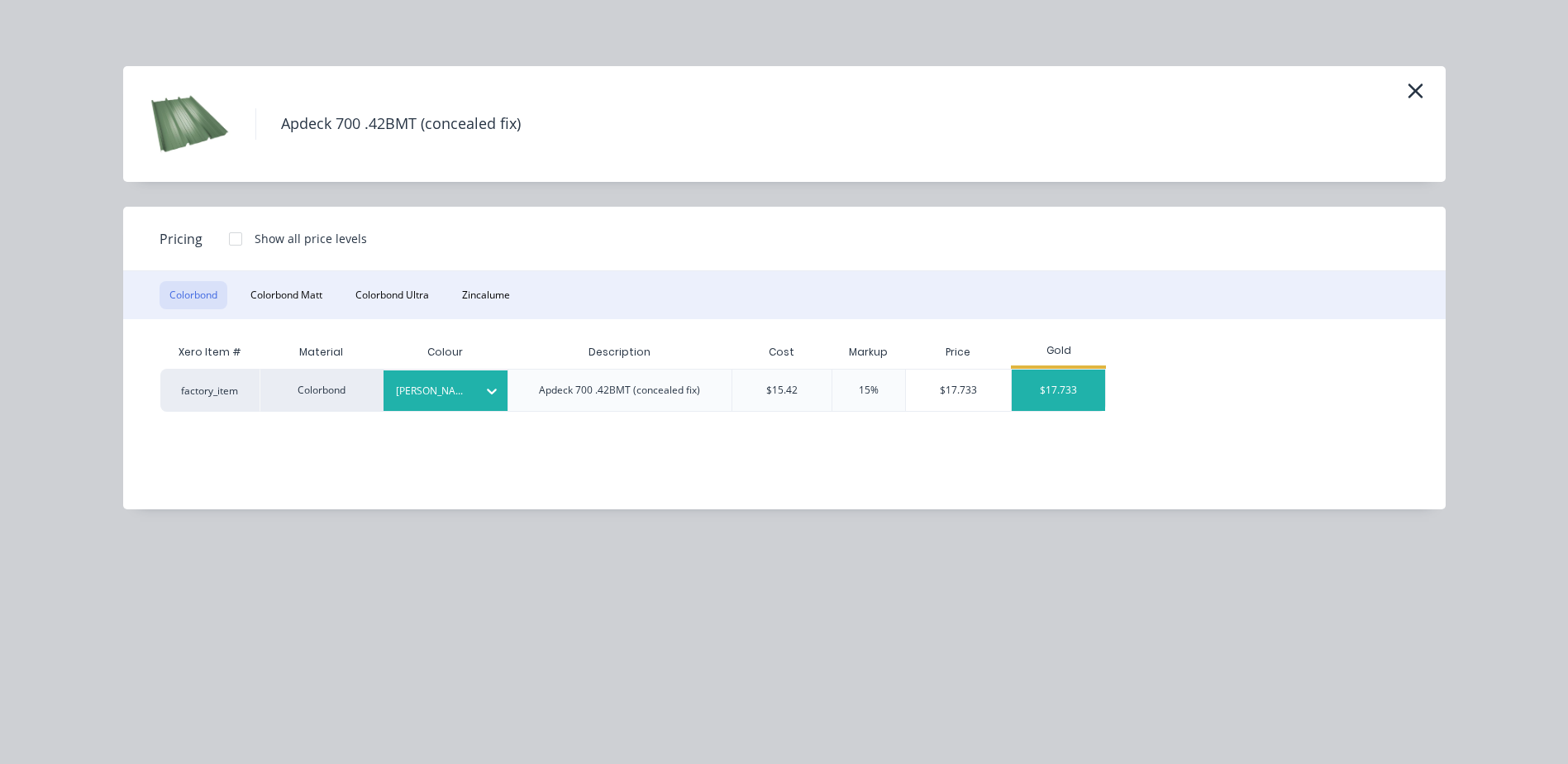
click at [1060, 383] on div "$17.733" at bounding box center [1058, 390] width 93 height 41
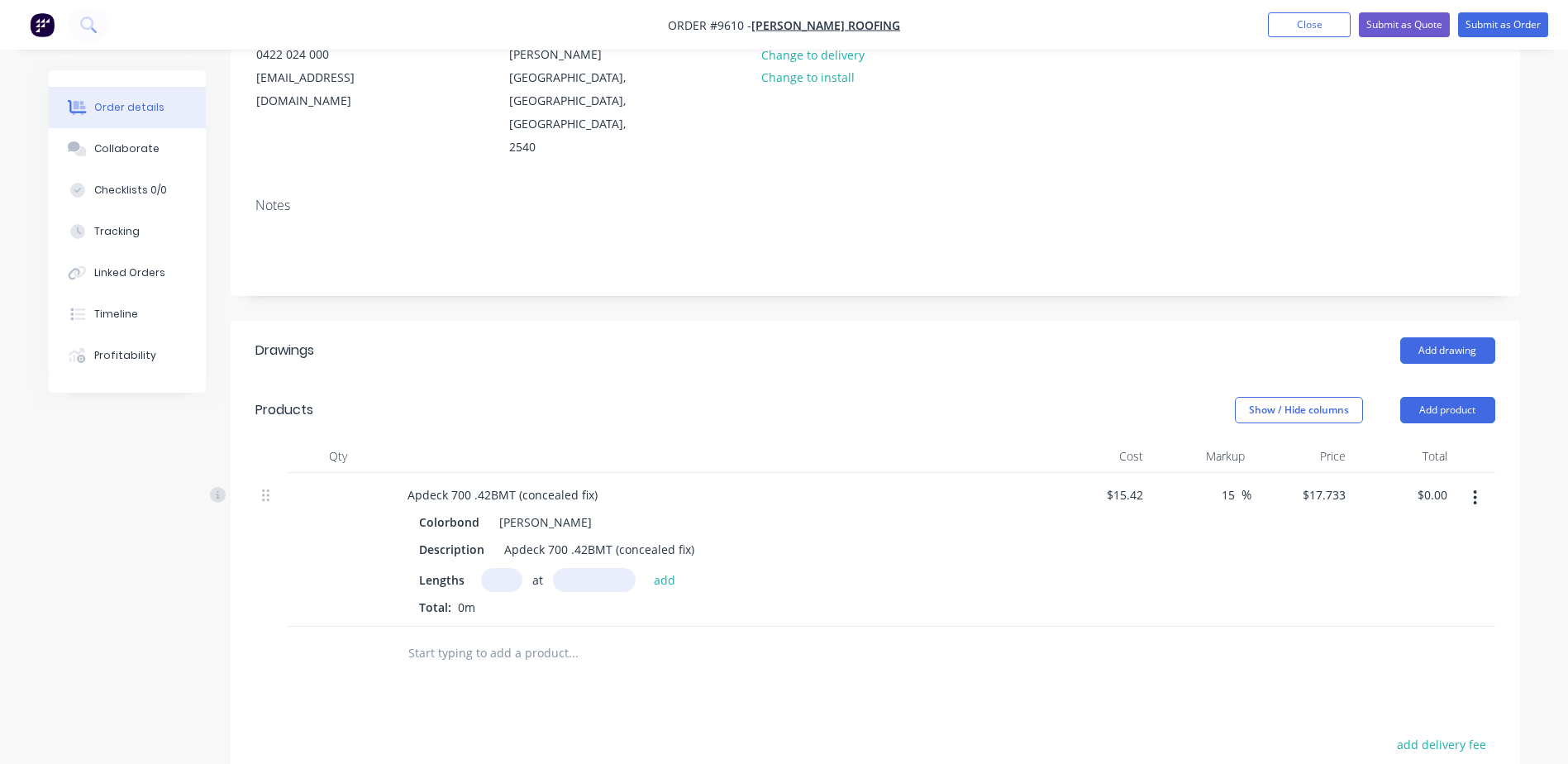
scroll to position [248, 0]
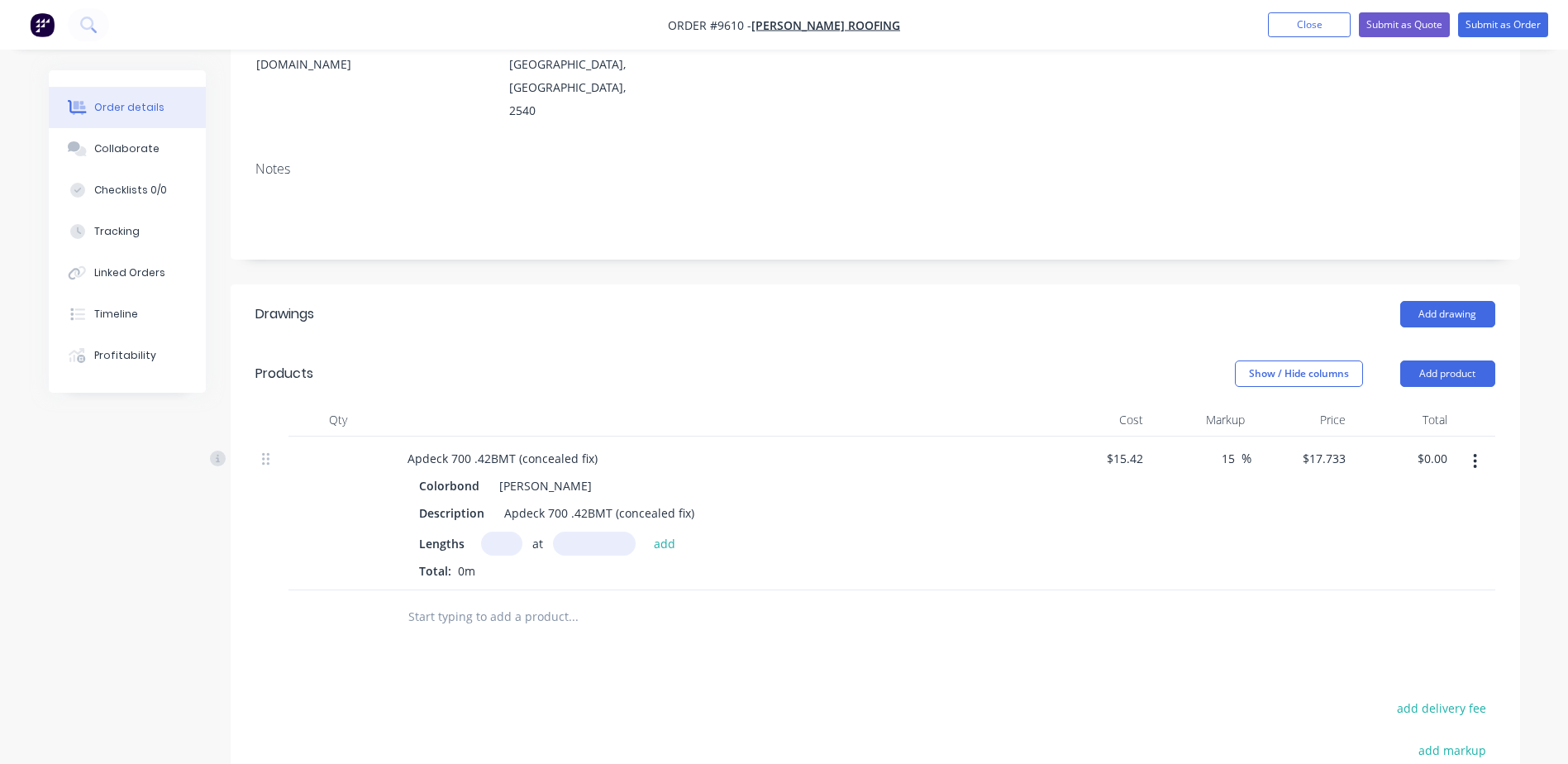
click at [502, 531] on input "text" at bounding box center [502, 543] width 41 height 24
type input "11"
type input "5700"
click at [646, 531] on button "add" at bounding box center [665, 542] width 39 height 22
type input "$1,111.86"
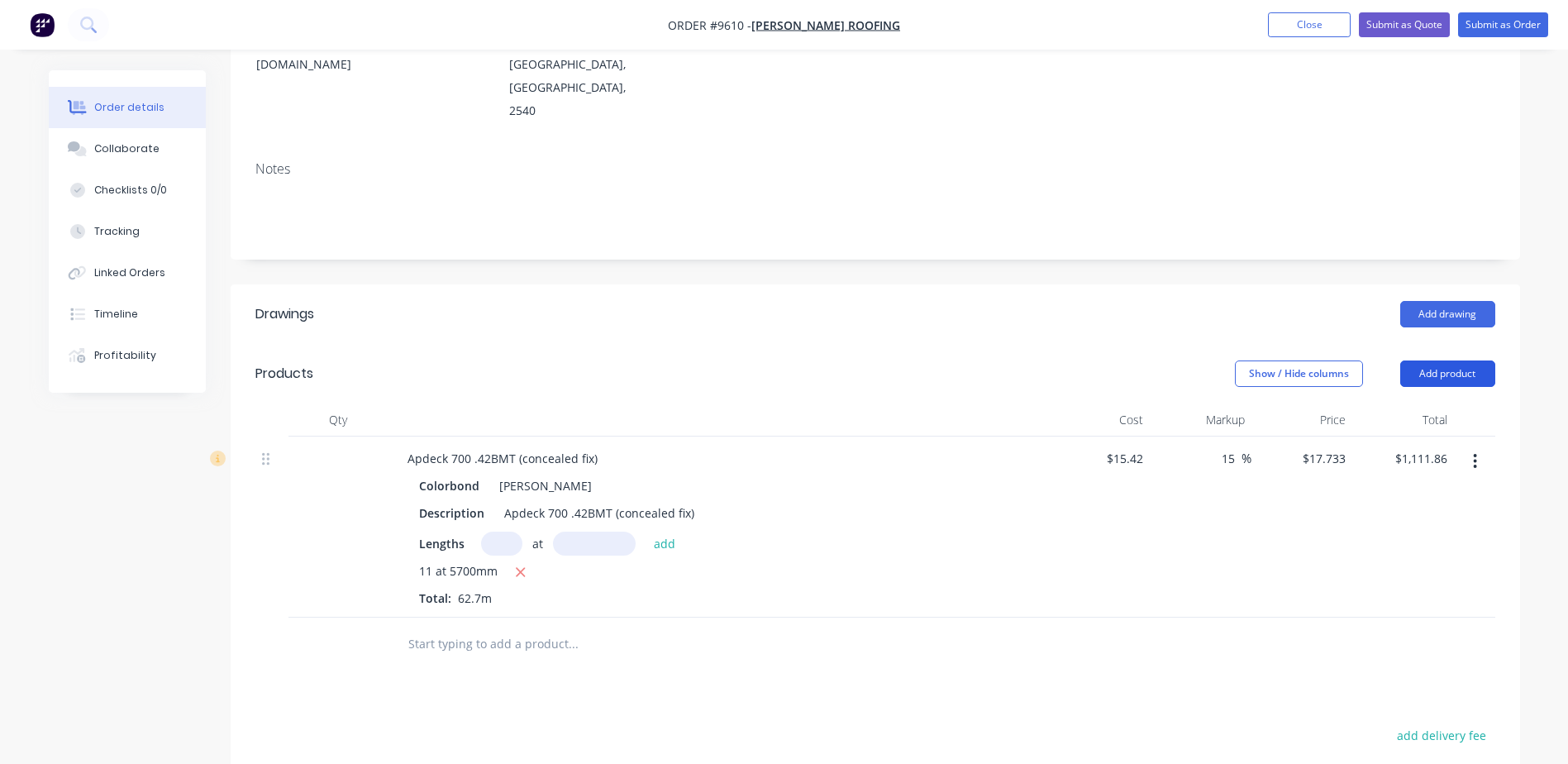
click at [1443, 361] on button "Add product" at bounding box center [1448, 374] width 95 height 26
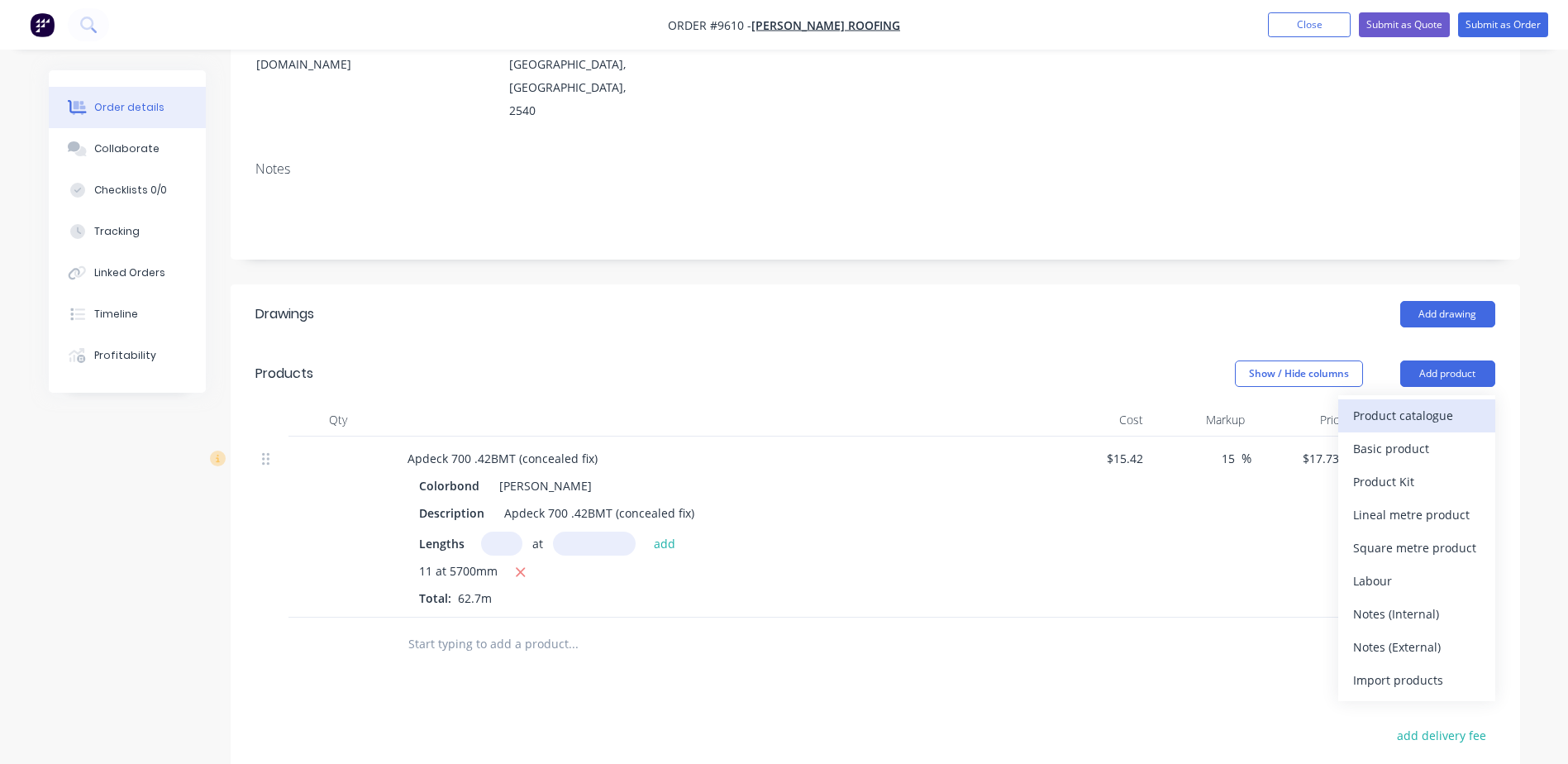
click at [1436, 404] on div "Product catalogue" at bounding box center [1416, 416] width 127 height 24
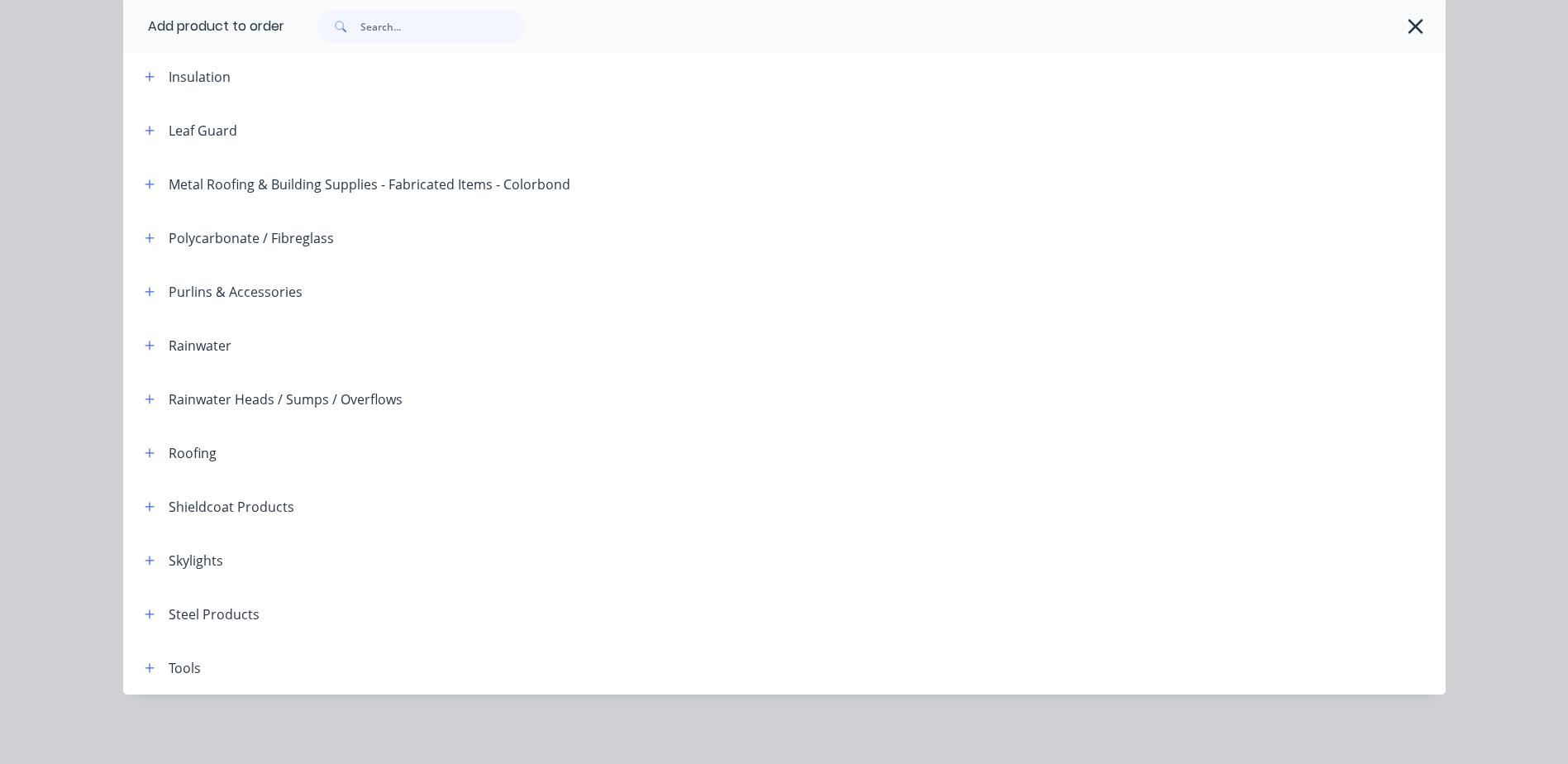
scroll to position [404, 0]
click at [150, 450] on button "button" at bounding box center [150, 449] width 20 height 20
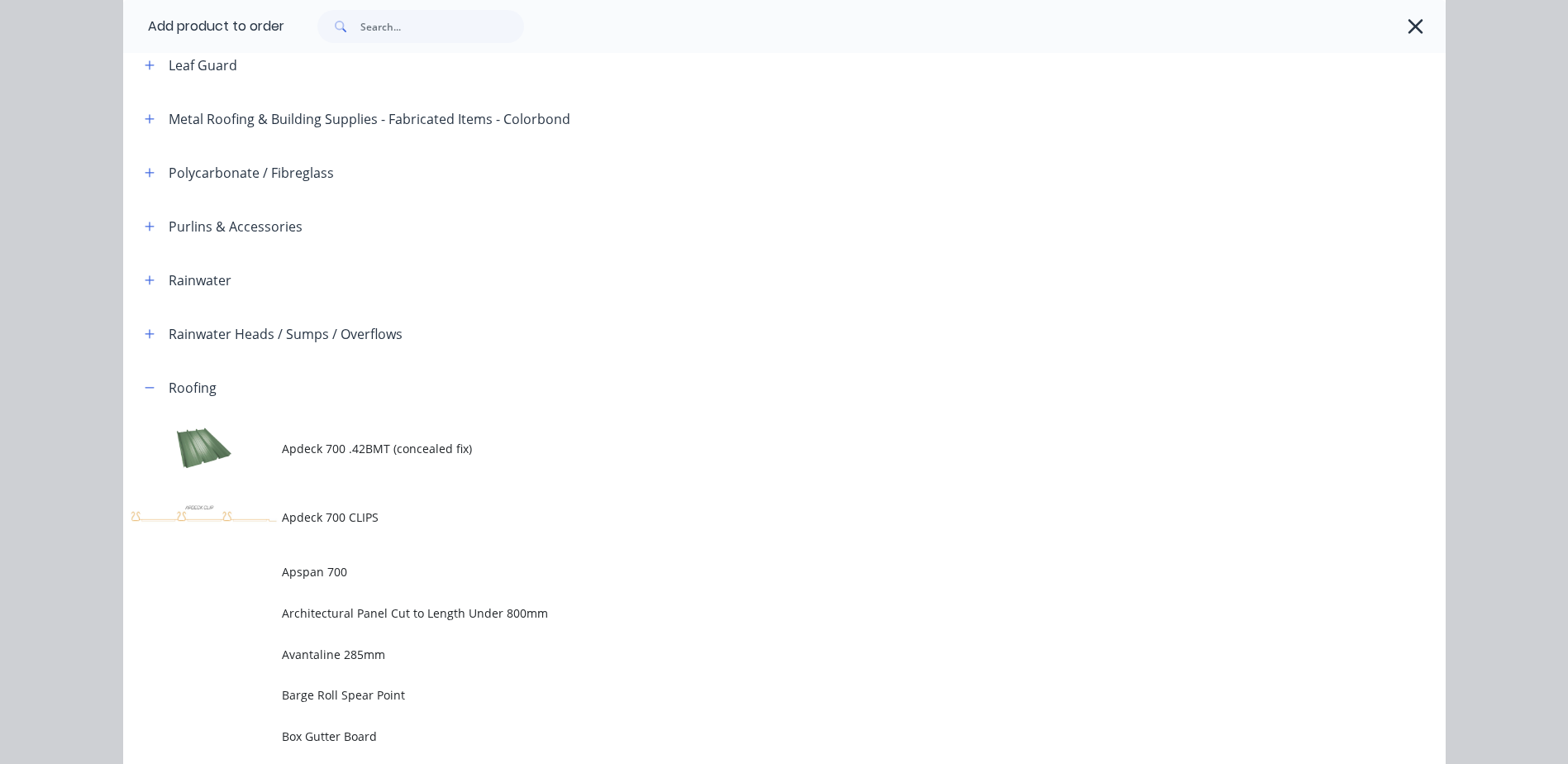
scroll to position [569, 0]
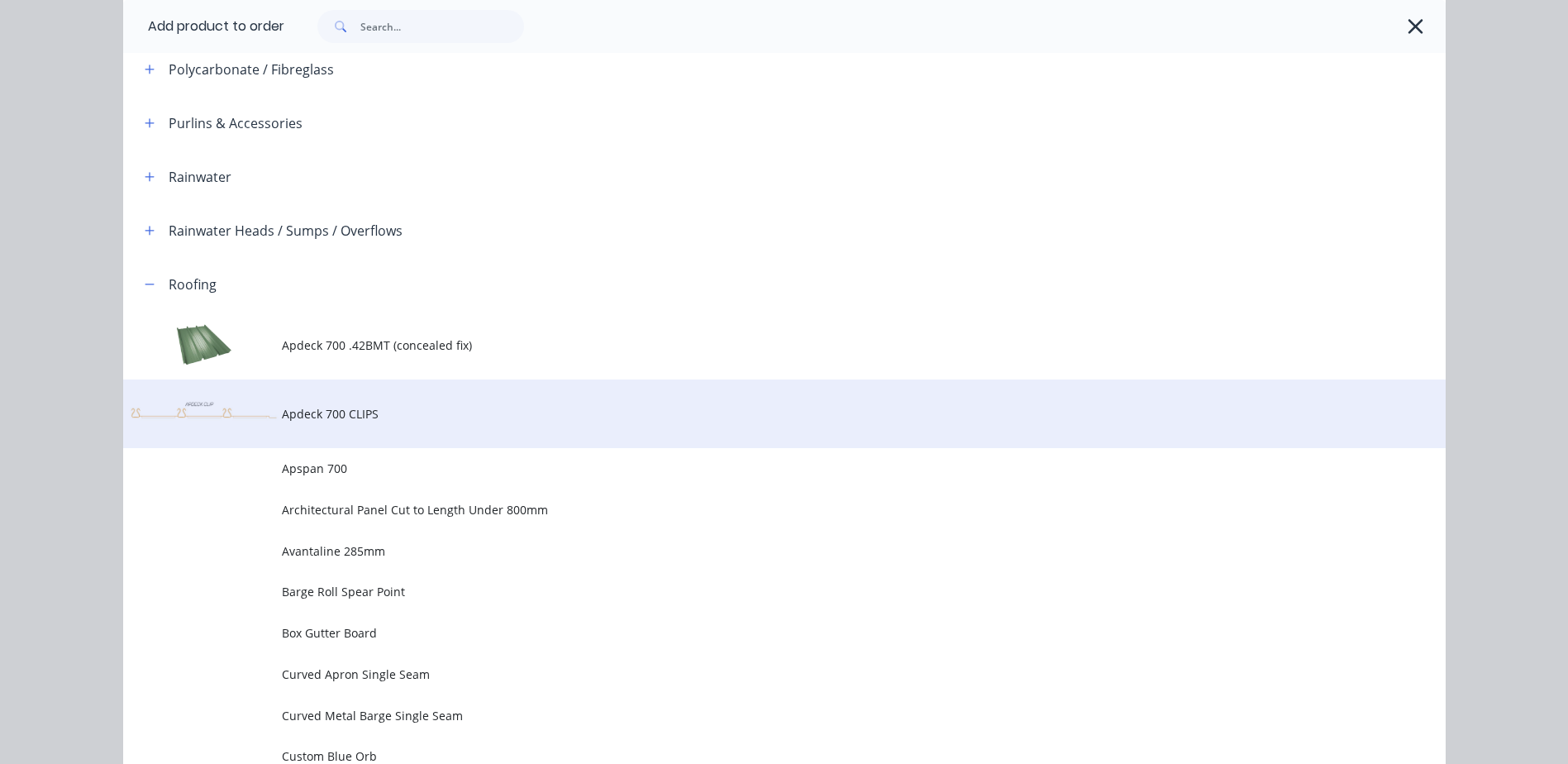
click at [328, 403] on td "Apdeck 700 CLIPS" at bounding box center [864, 414] width 1164 height 69
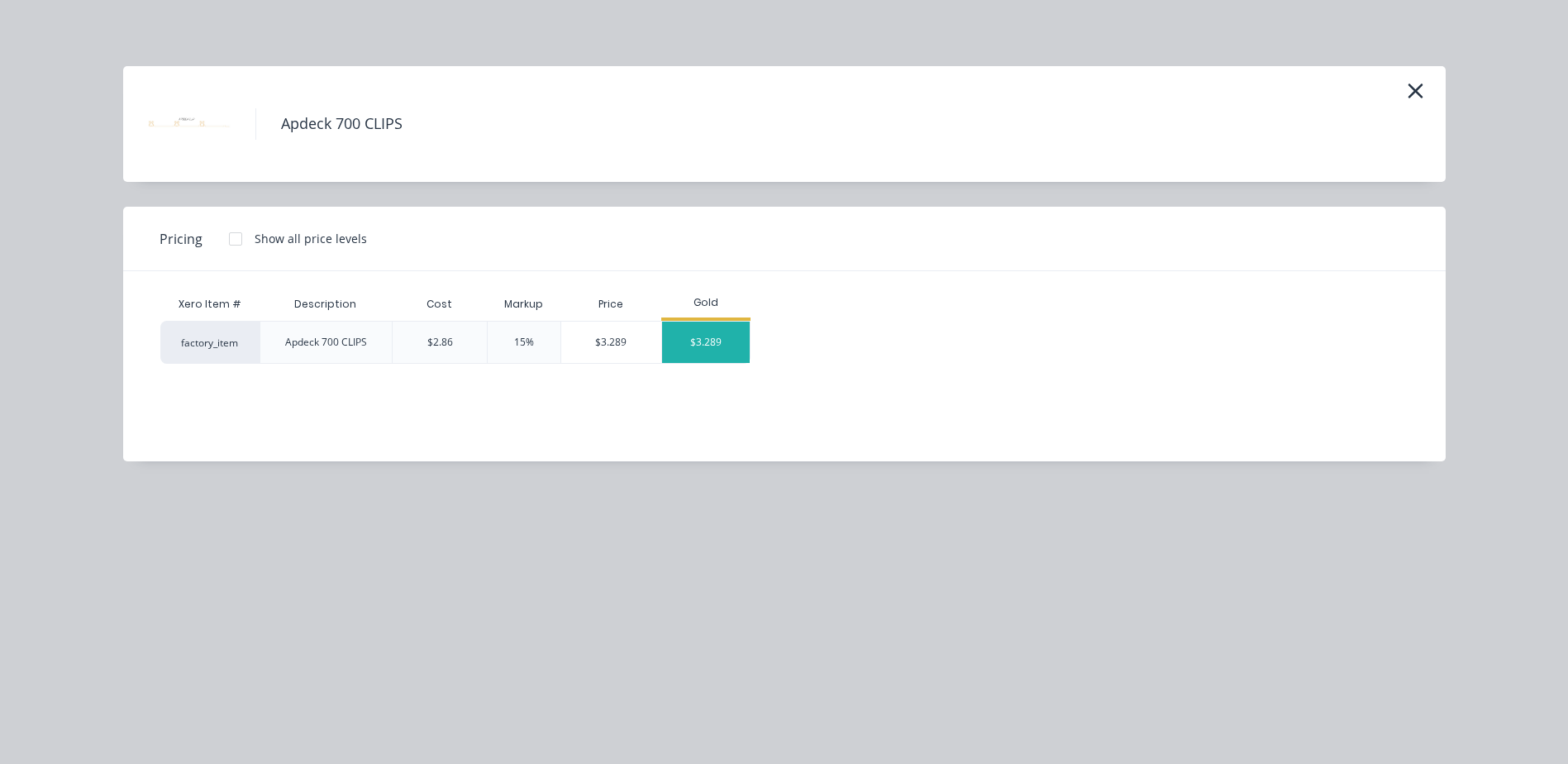
click at [692, 331] on div "$3.289" at bounding box center [706, 343] width 89 height 41
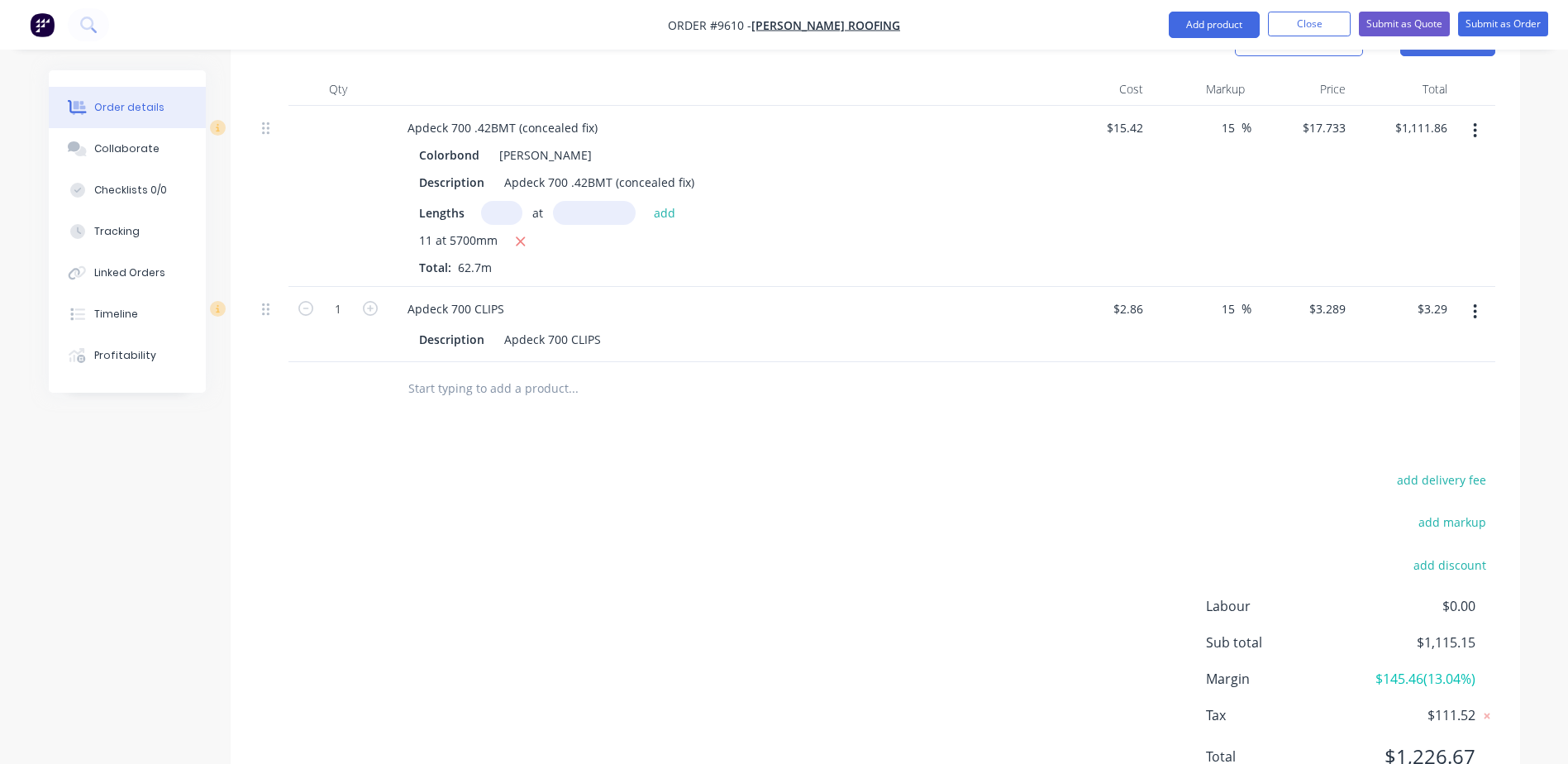
scroll to position [496, 0]
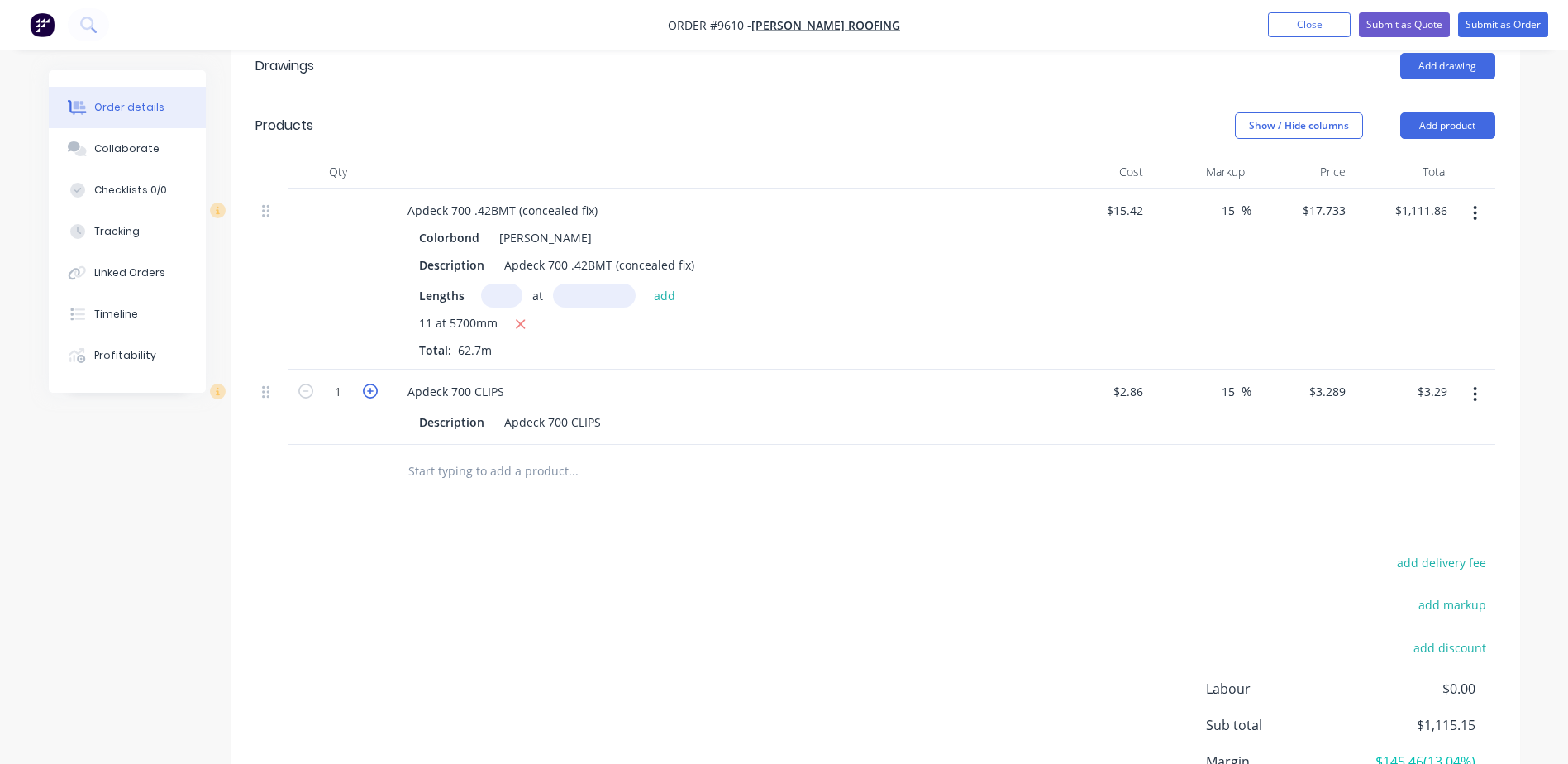
click at [367, 383] on icon "button" at bounding box center [370, 390] width 15 height 15
type input "2"
type input "$6.58"
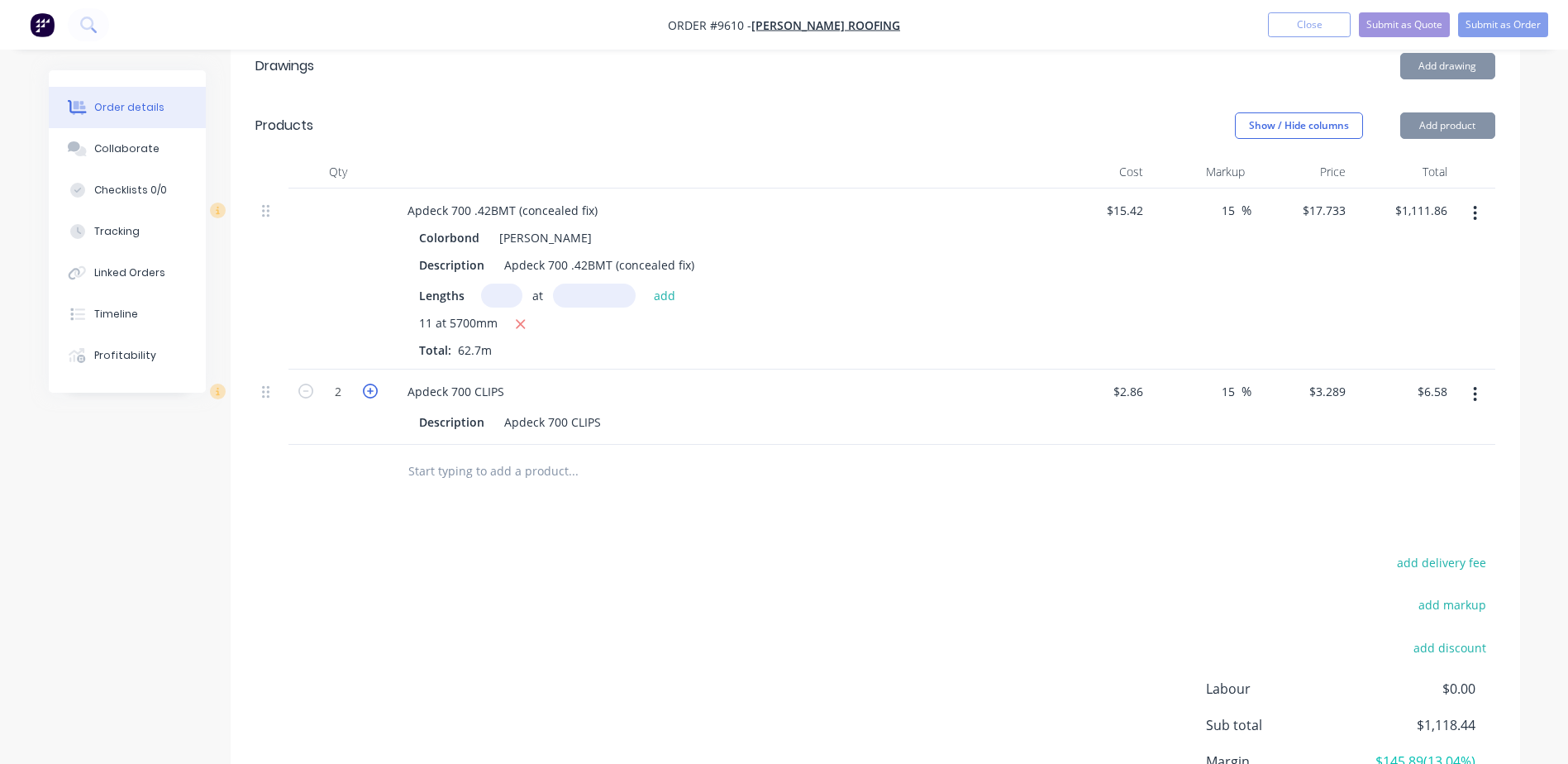
click at [367, 383] on icon "button" at bounding box center [370, 390] width 15 height 15
type input "3"
type input "$9.87"
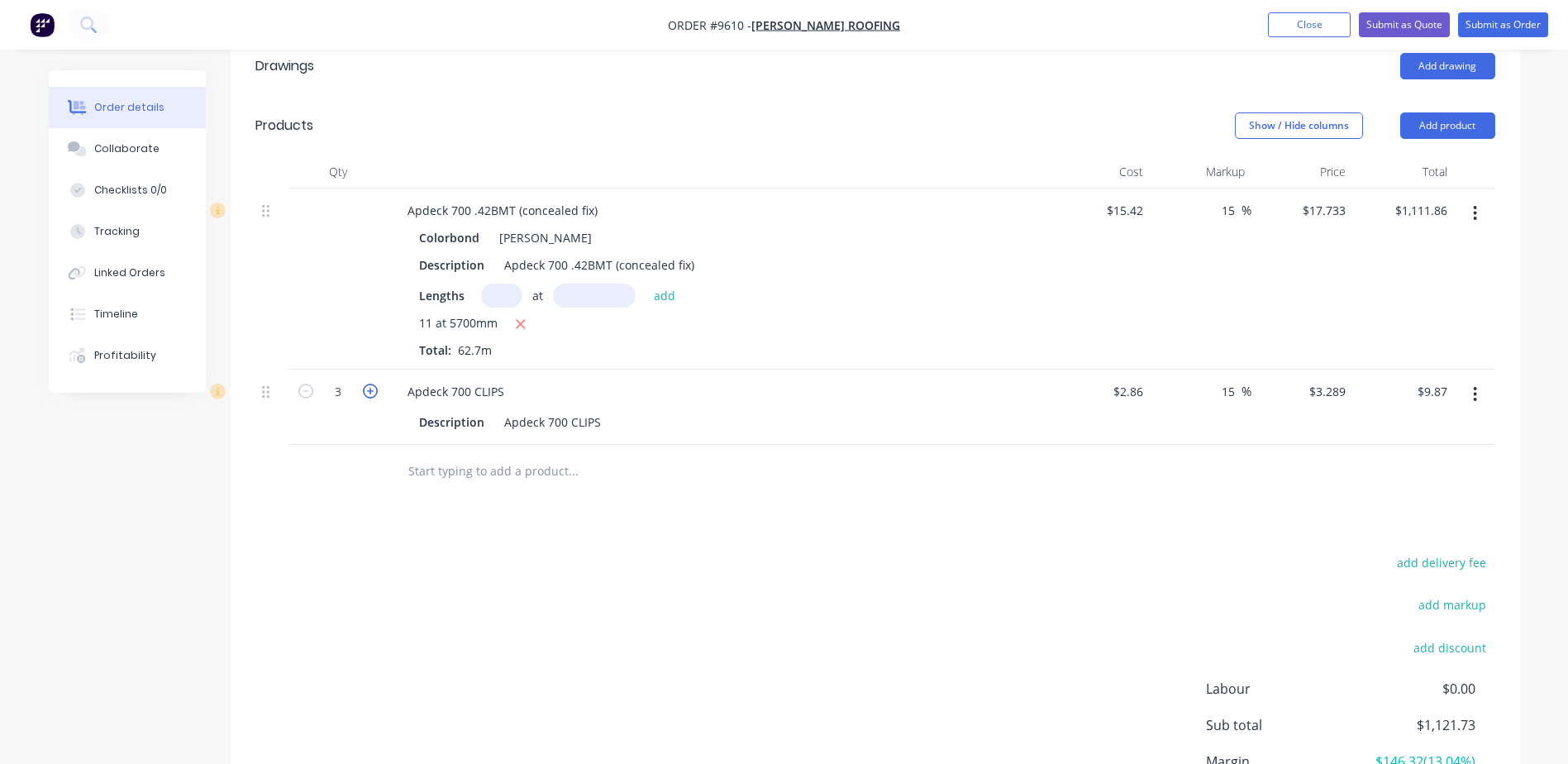
click at [367, 383] on icon "button" at bounding box center [370, 390] width 15 height 15
type input "4"
type input "$13.16"
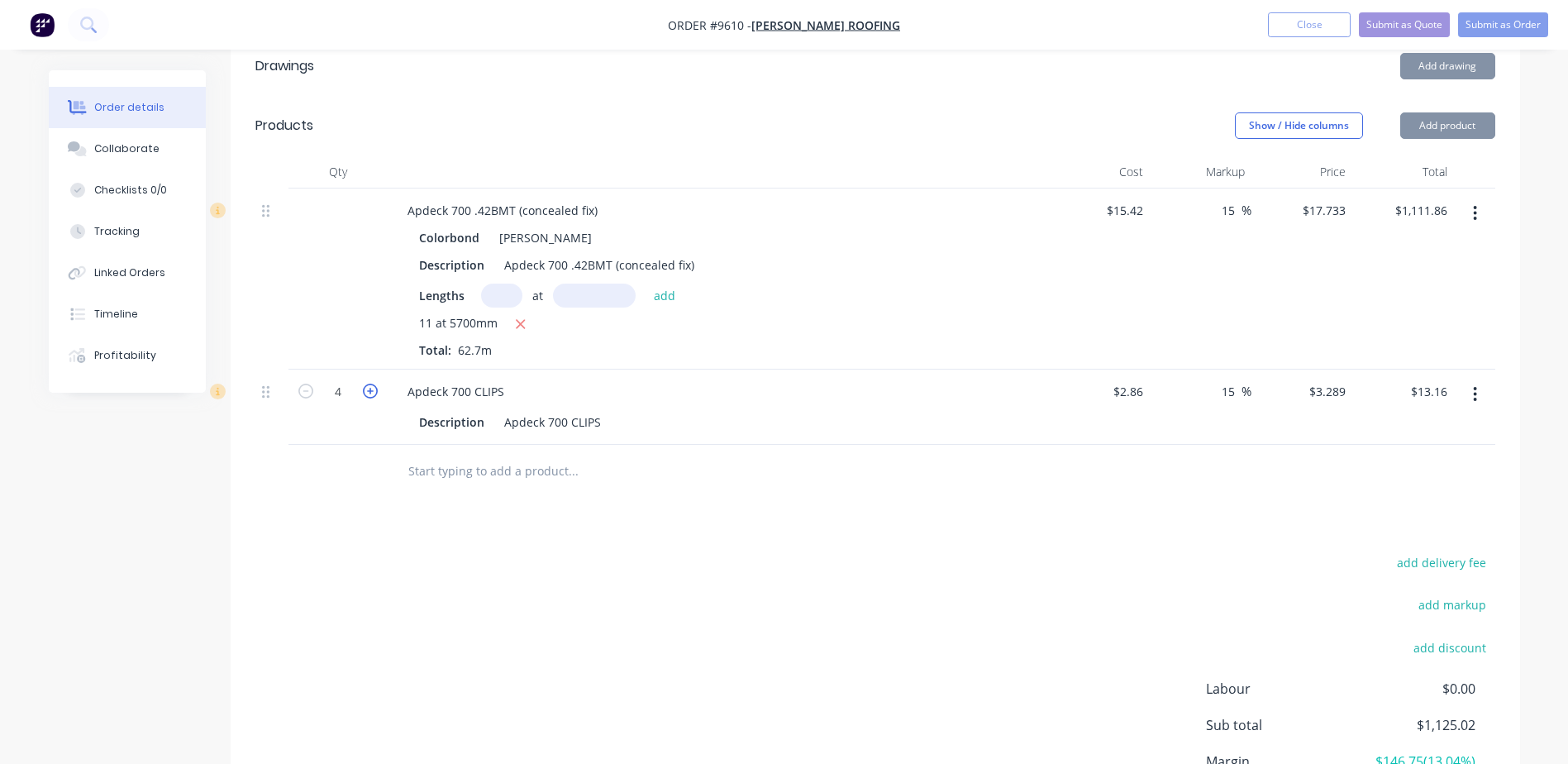
click at [370, 383] on icon "button" at bounding box center [370, 390] width 15 height 15
type input "5"
type input "$16.45"
click at [370, 383] on icon "button" at bounding box center [370, 390] width 15 height 15
type input "6"
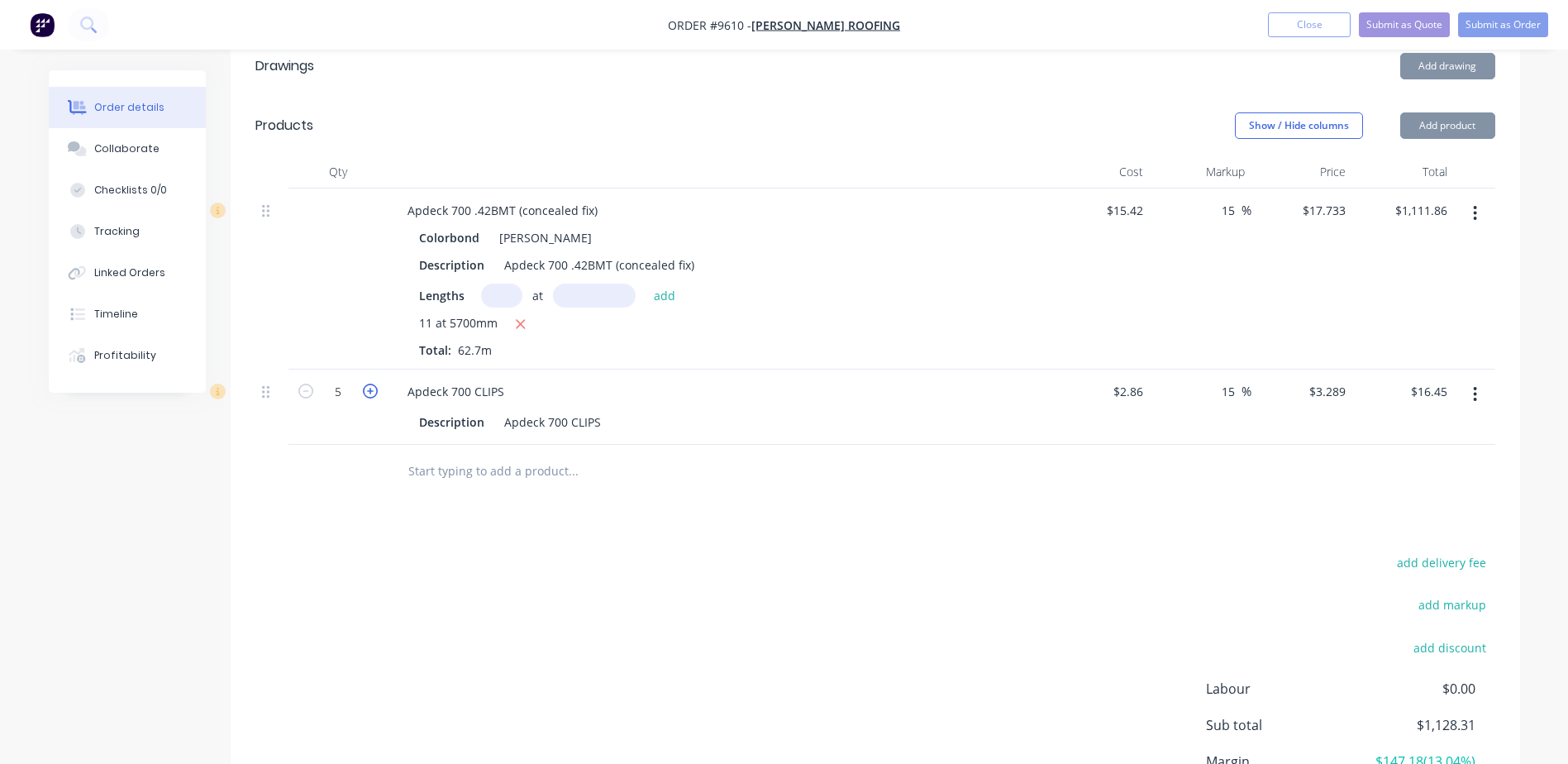
type input "$19.73"
click at [370, 383] on icon "button" at bounding box center [370, 390] width 15 height 15
type input "7"
type input "$23.02"
click at [370, 383] on icon "button" at bounding box center [370, 390] width 15 height 15
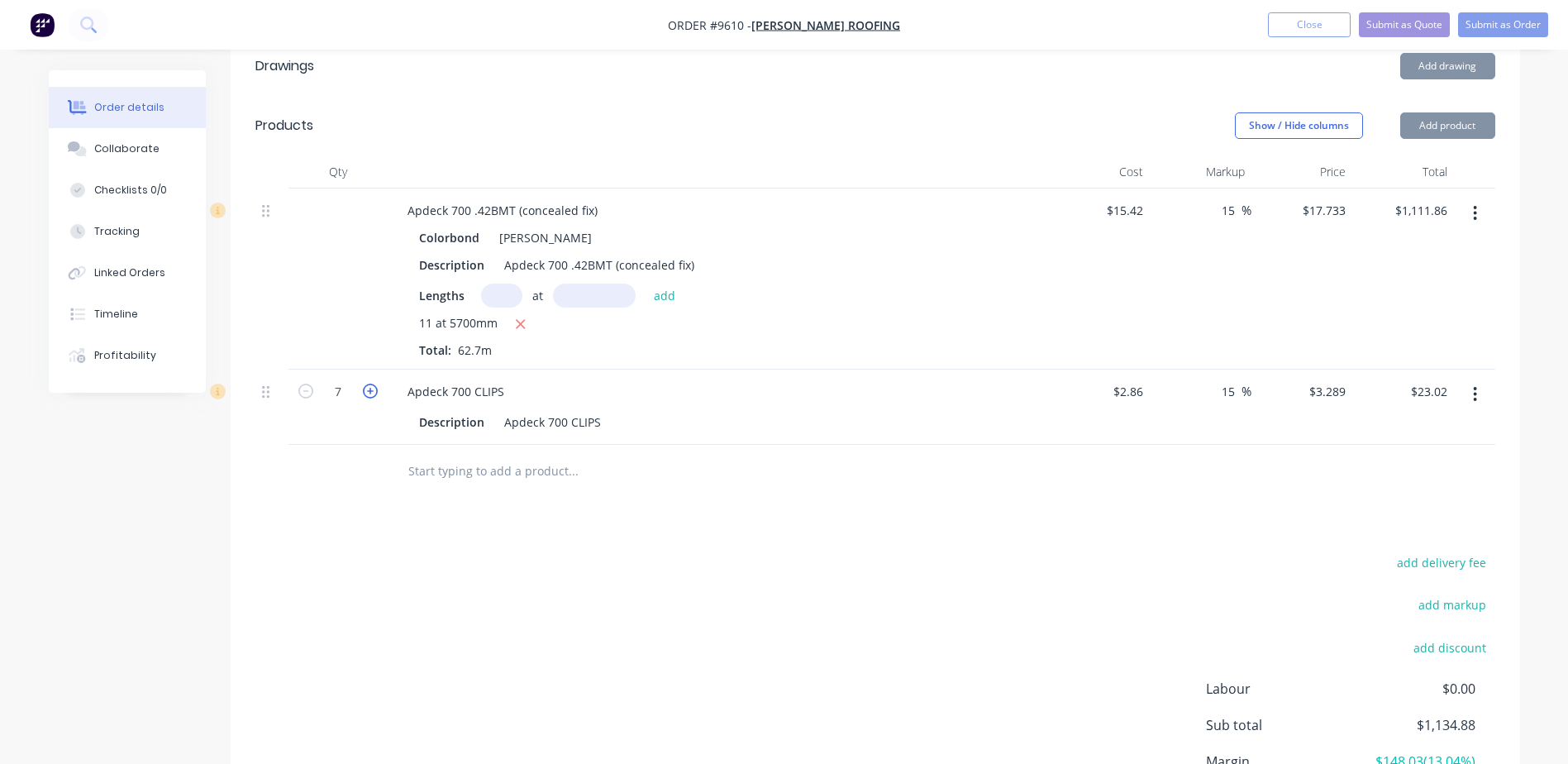
type input "8"
type input "$26.31"
click at [370, 383] on icon "button" at bounding box center [370, 390] width 15 height 15
type input "9"
type input "$29.60"
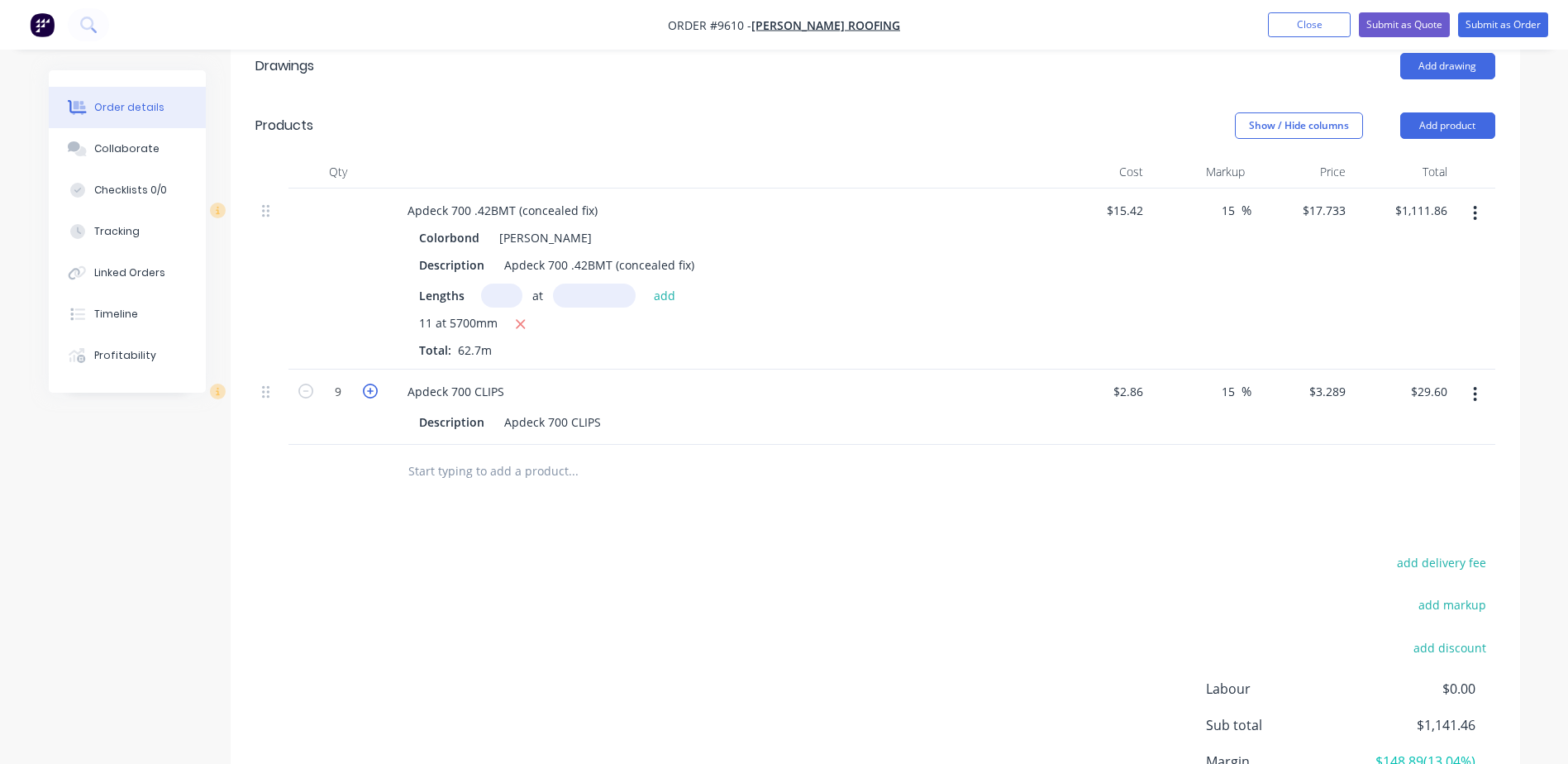
click at [370, 383] on icon "button" at bounding box center [370, 390] width 15 height 15
type input "10"
type input "$32.89"
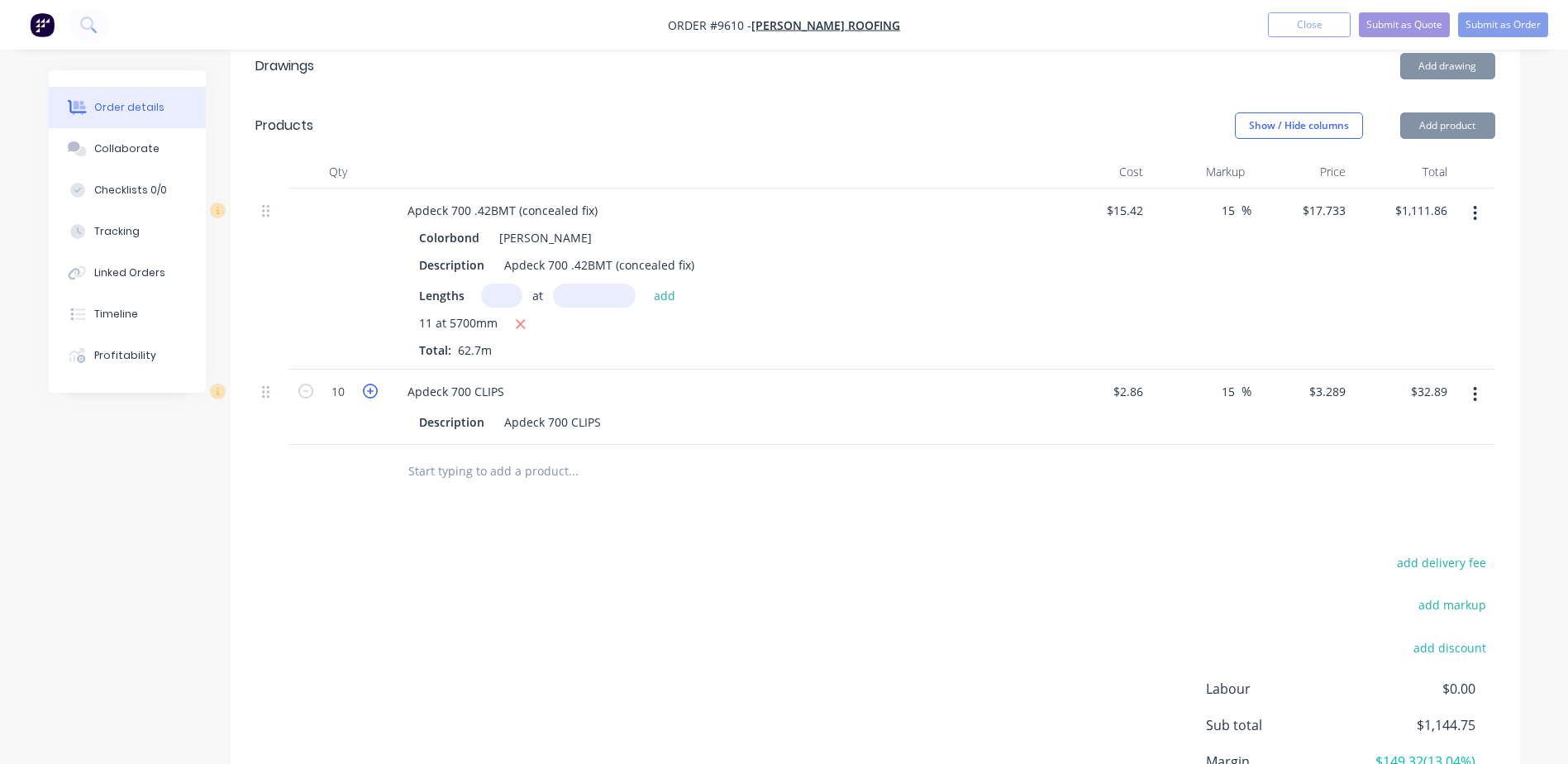
click at [370, 383] on icon "button" at bounding box center [370, 390] width 15 height 15
type input "11"
type input "$36.18"
click at [370, 383] on icon "button" at bounding box center [370, 390] width 15 height 15
type input "12"
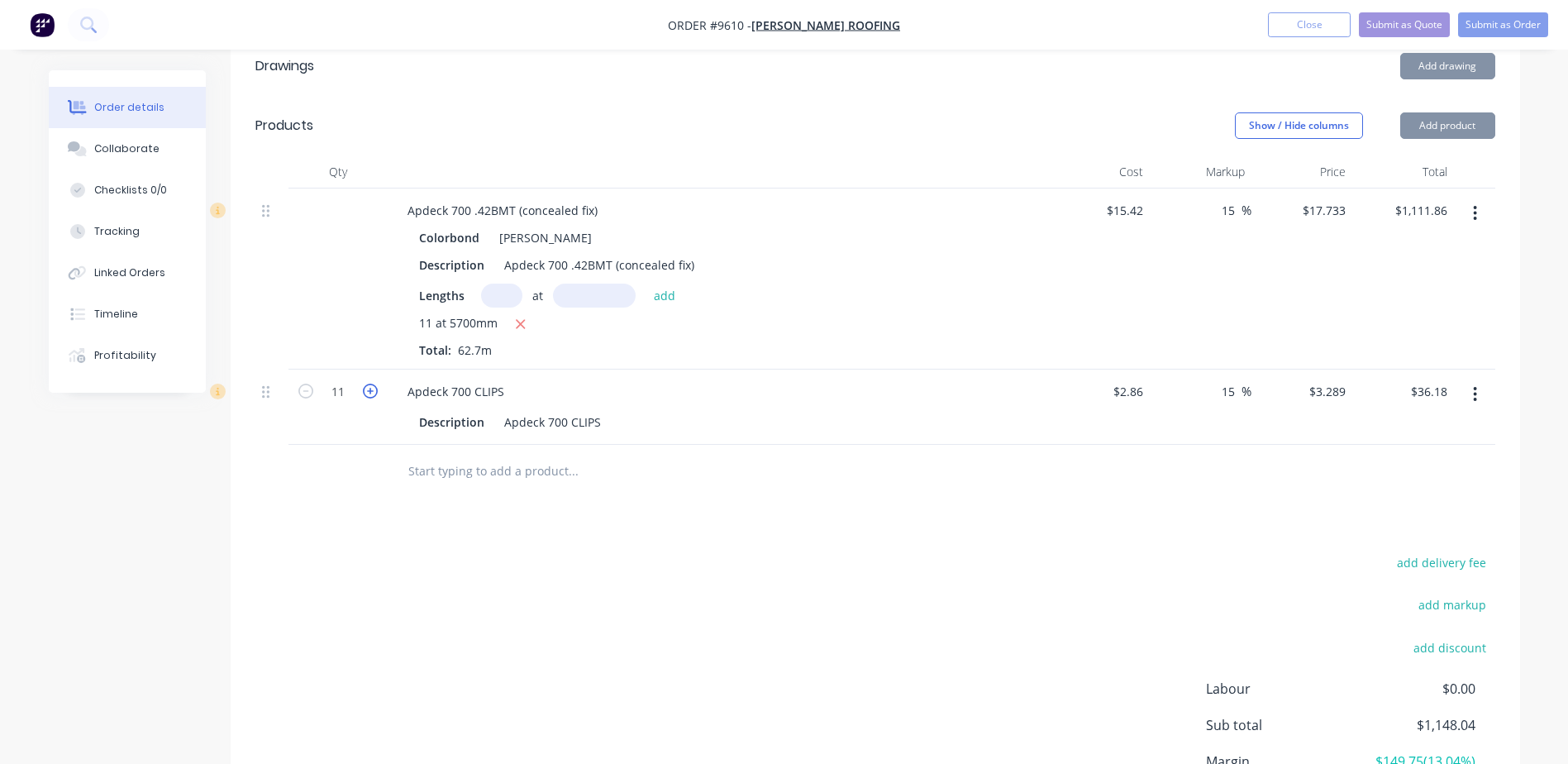
type input "$39.47"
click at [370, 383] on icon "button" at bounding box center [370, 390] width 15 height 15
type input "13"
type input "$42.76"
click at [370, 383] on icon "button" at bounding box center [370, 390] width 15 height 15
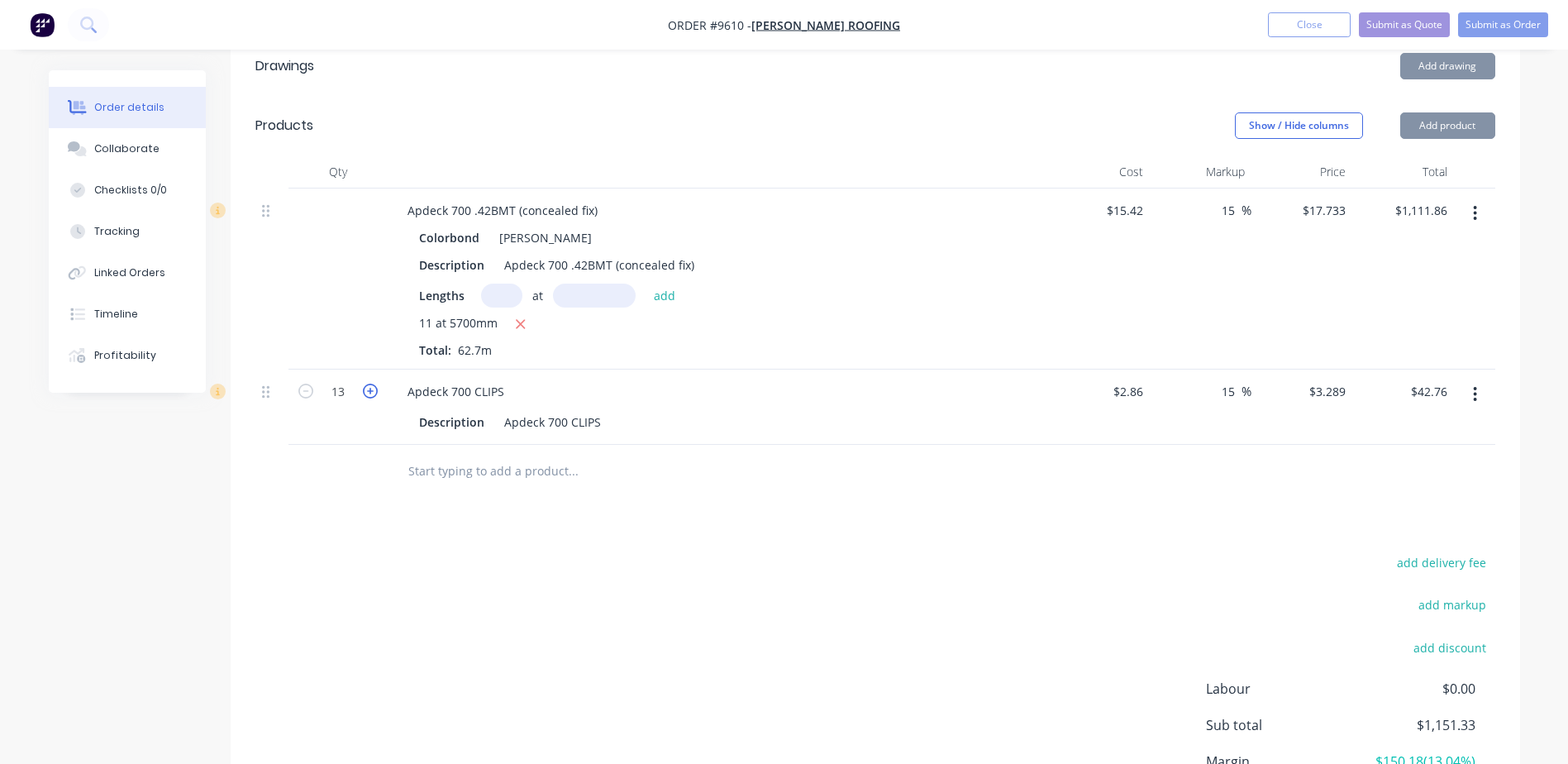
type input "14"
type input "$46.05"
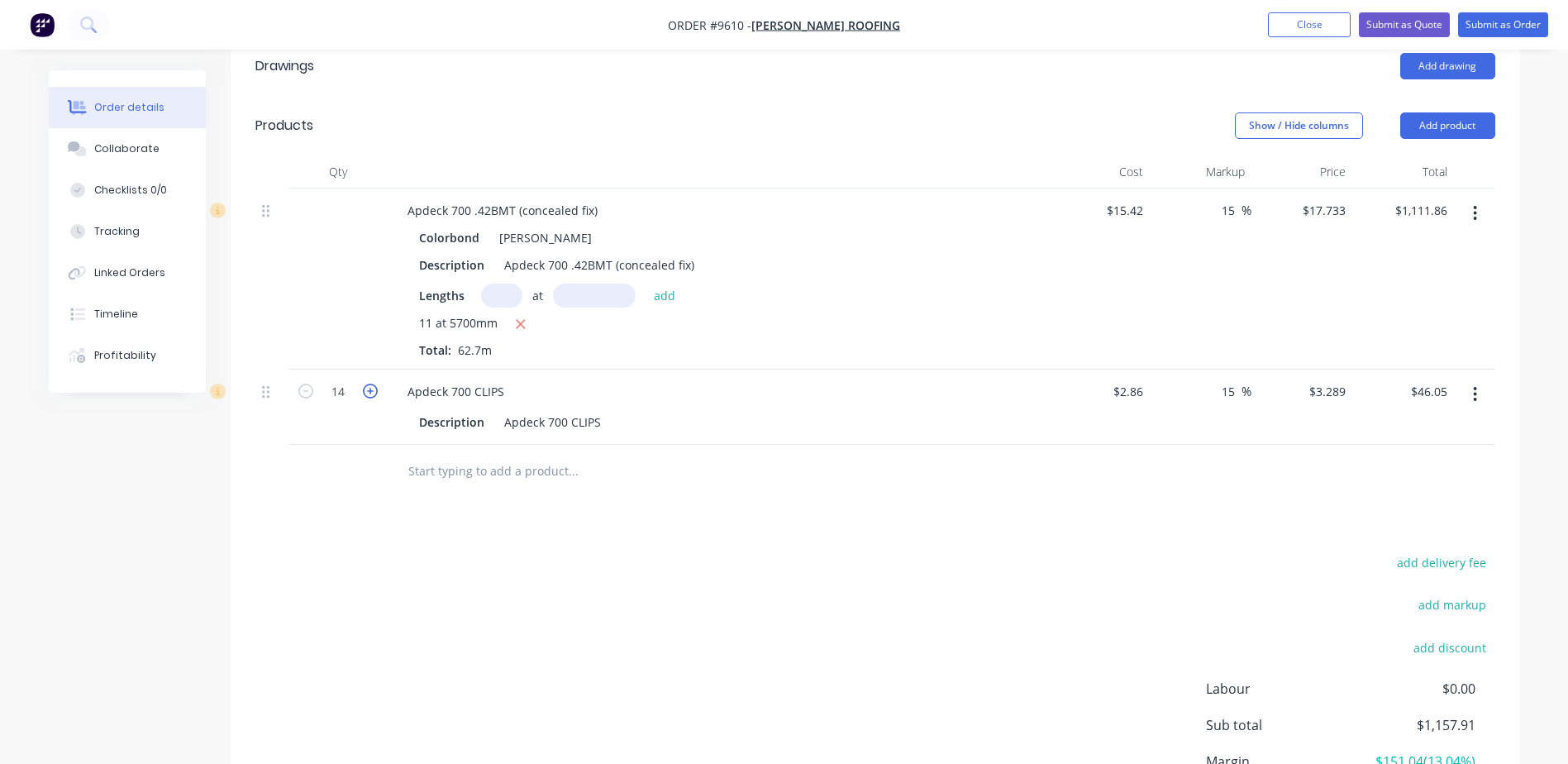
click at [370, 383] on icon "button" at bounding box center [370, 390] width 15 height 15
type input "15"
type input "$49.34"
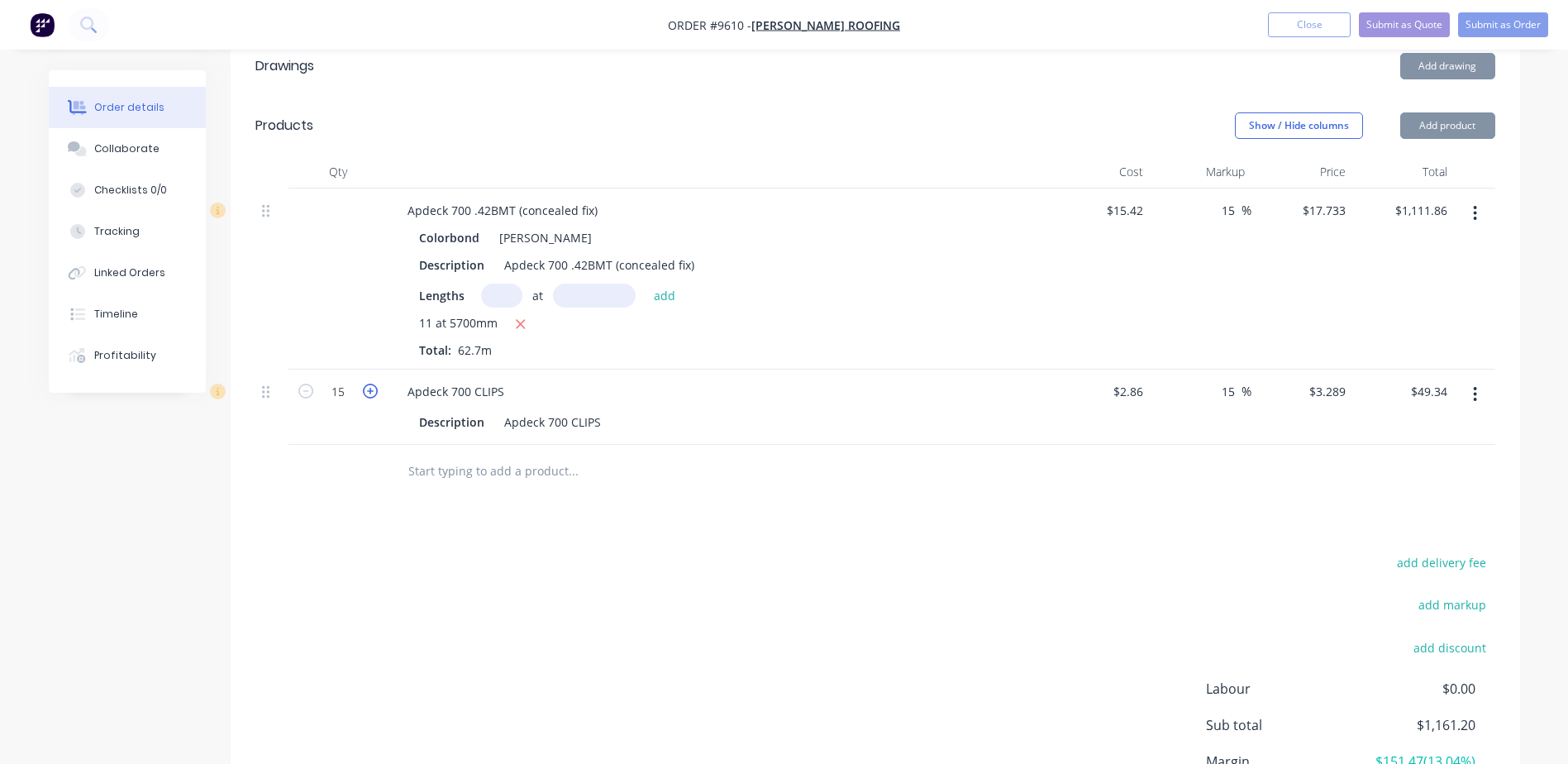
click at [370, 383] on icon "button" at bounding box center [370, 390] width 15 height 15
type input "16"
type input "$52.62"
click at [370, 383] on icon "button" at bounding box center [370, 390] width 15 height 15
type input "17"
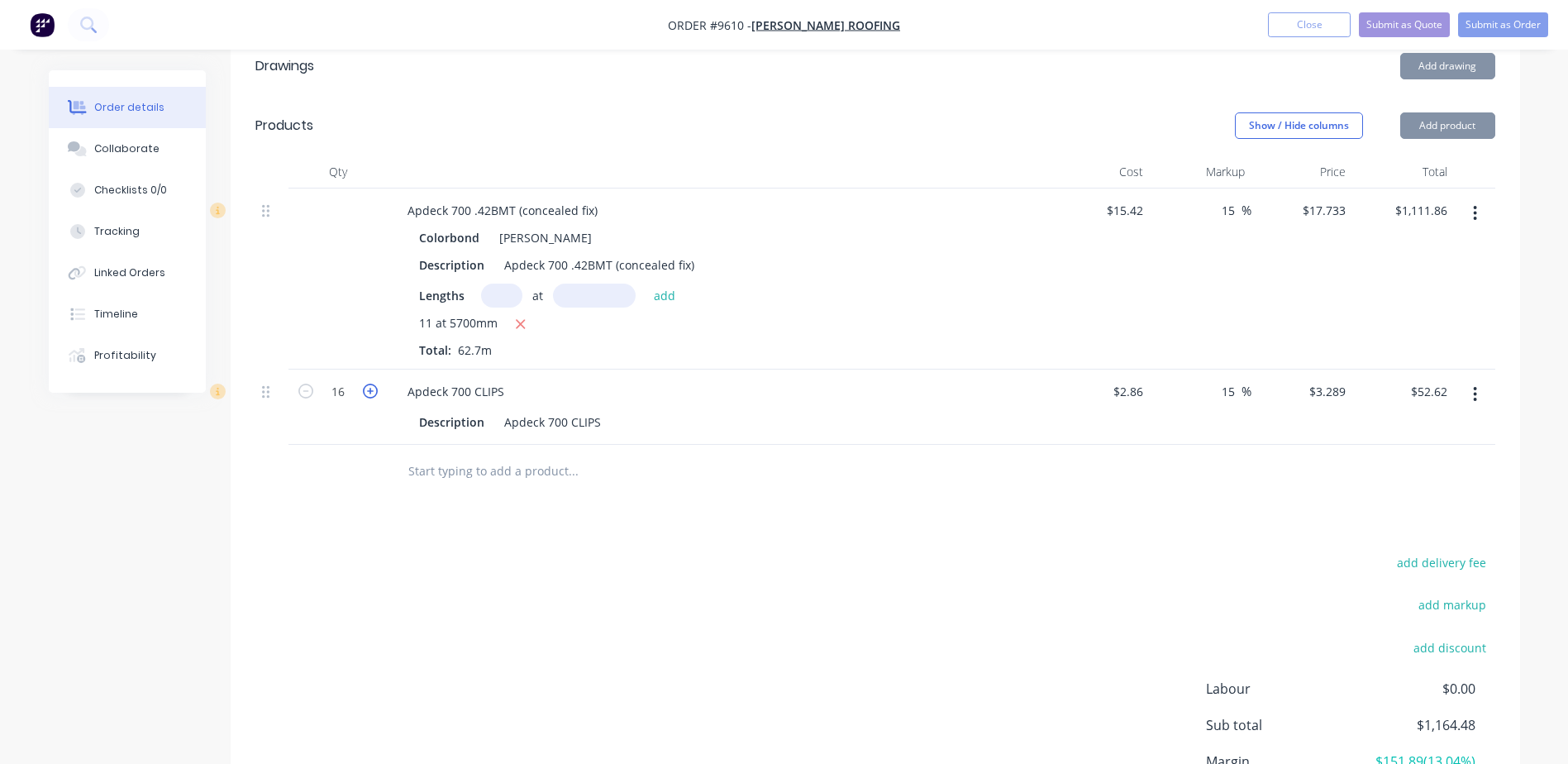
type input "$55.91"
click at [370, 383] on icon "button" at bounding box center [370, 390] width 15 height 15
type input "18"
type input "$59.20"
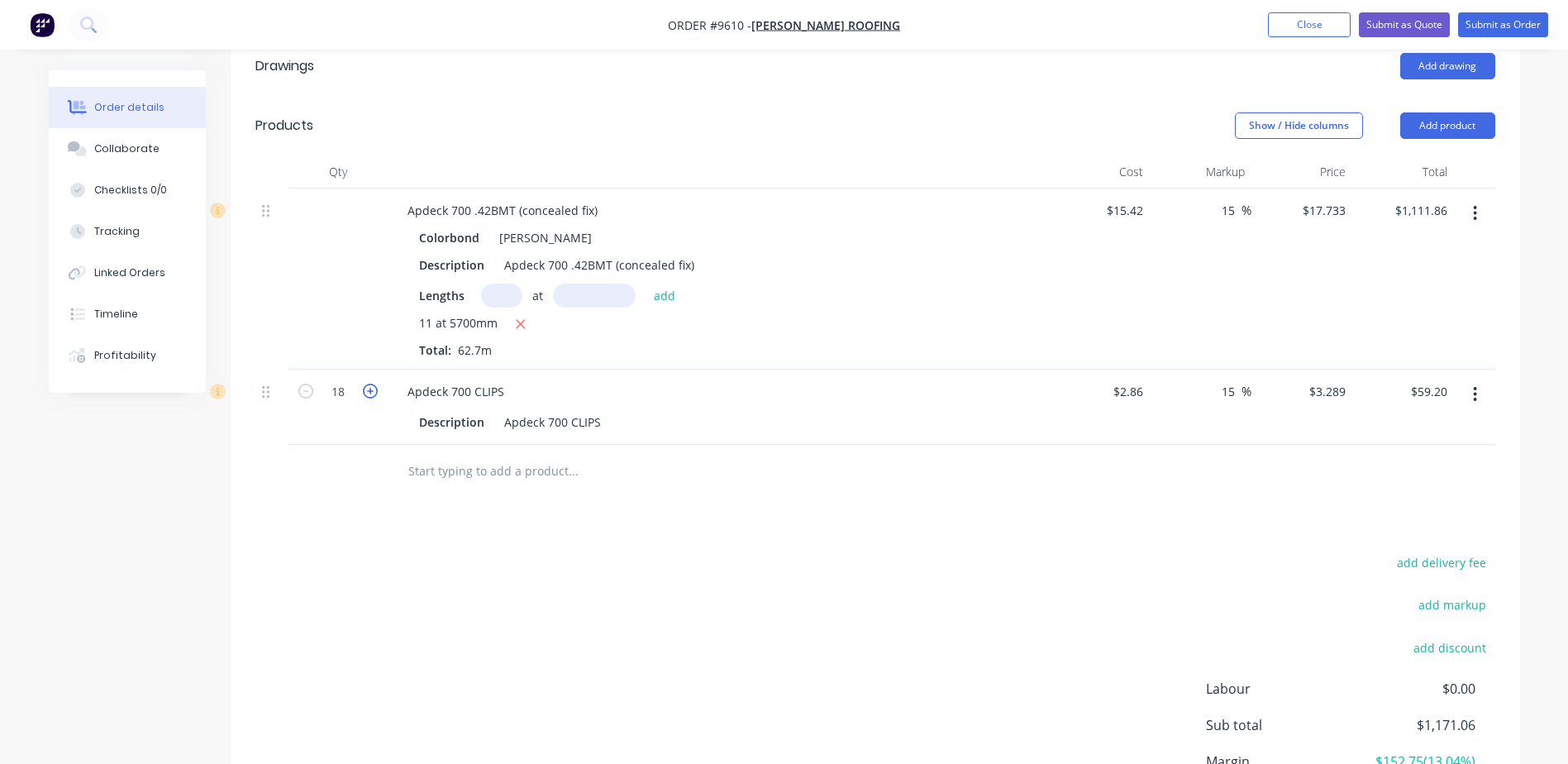
click at [373, 383] on icon "button" at bounding box center [370, 390] width 15 height 15
type input "19"
type input "$62.49"
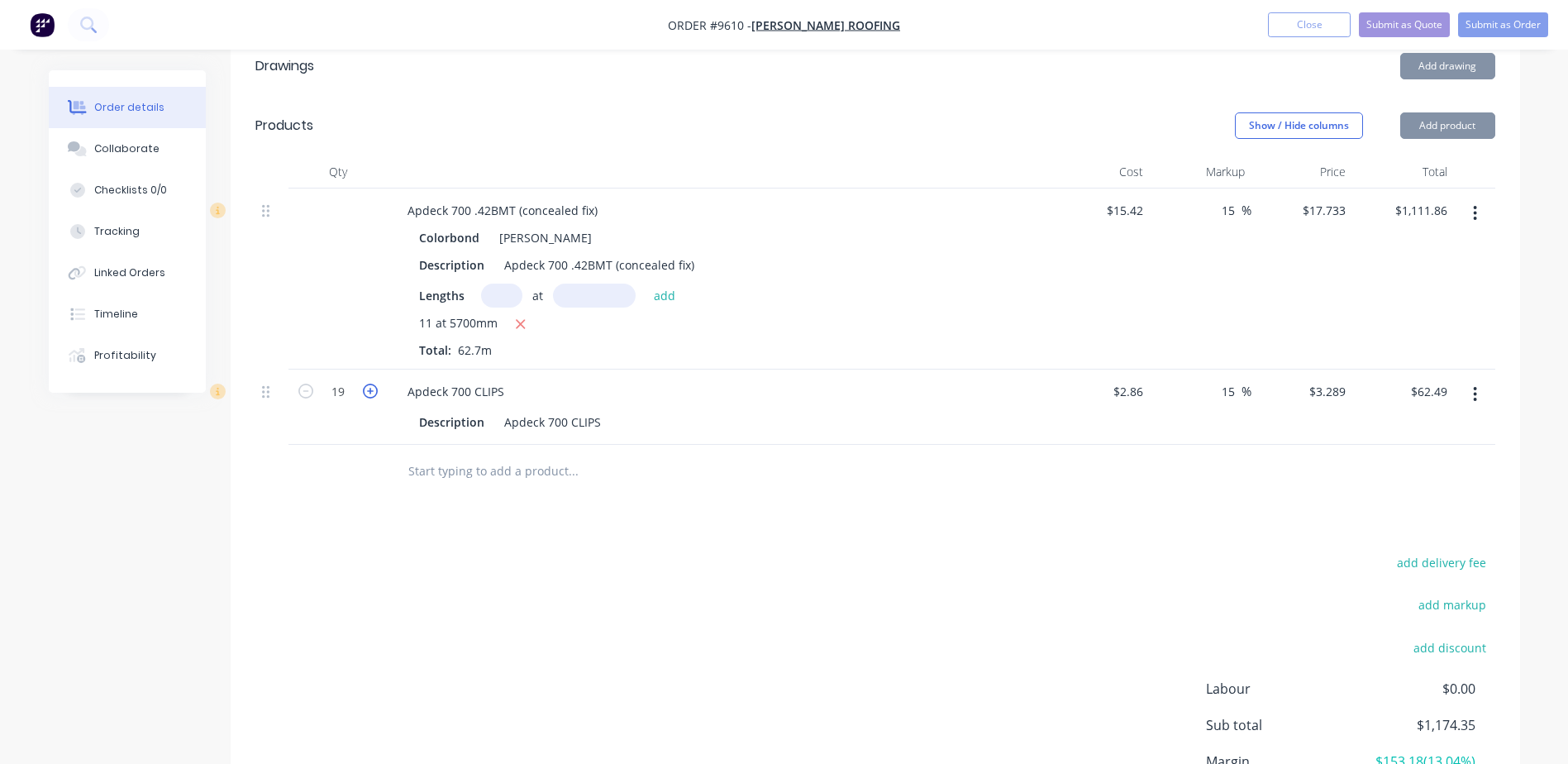
click at [373, 383] on icon "button" at bounding box center [370, 390] width 15 height 15
type input "20"
type input "$65.78"
click at [373, 383] on icon "button" at bounding box center [370, 390] width 15 height 15
type input "21"
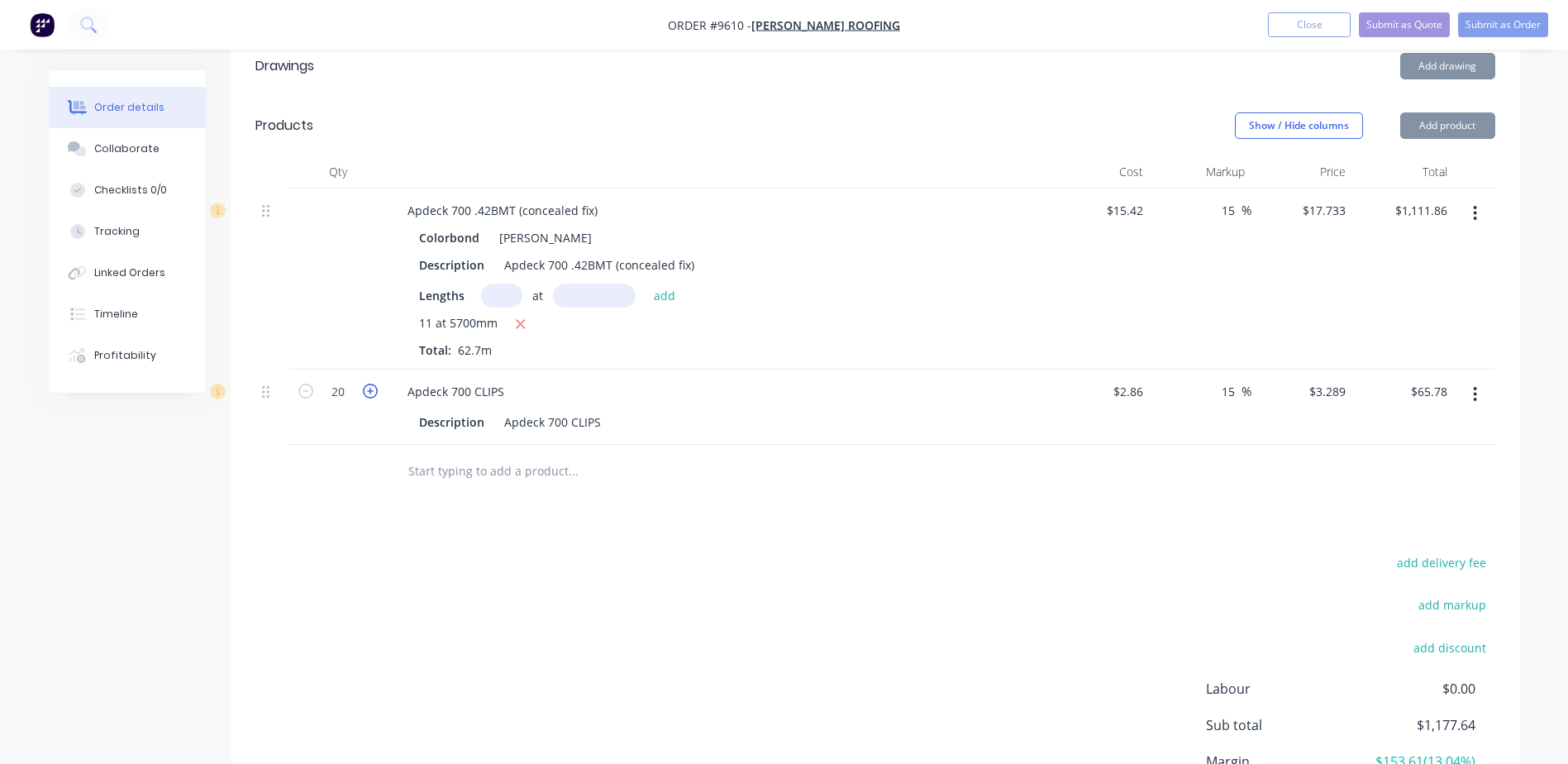
type input "$69.07"
click at [373, 383] on icon "button" at bounding box center [370, 390] width 15 height 15
type input "22"
type input "$72.36"
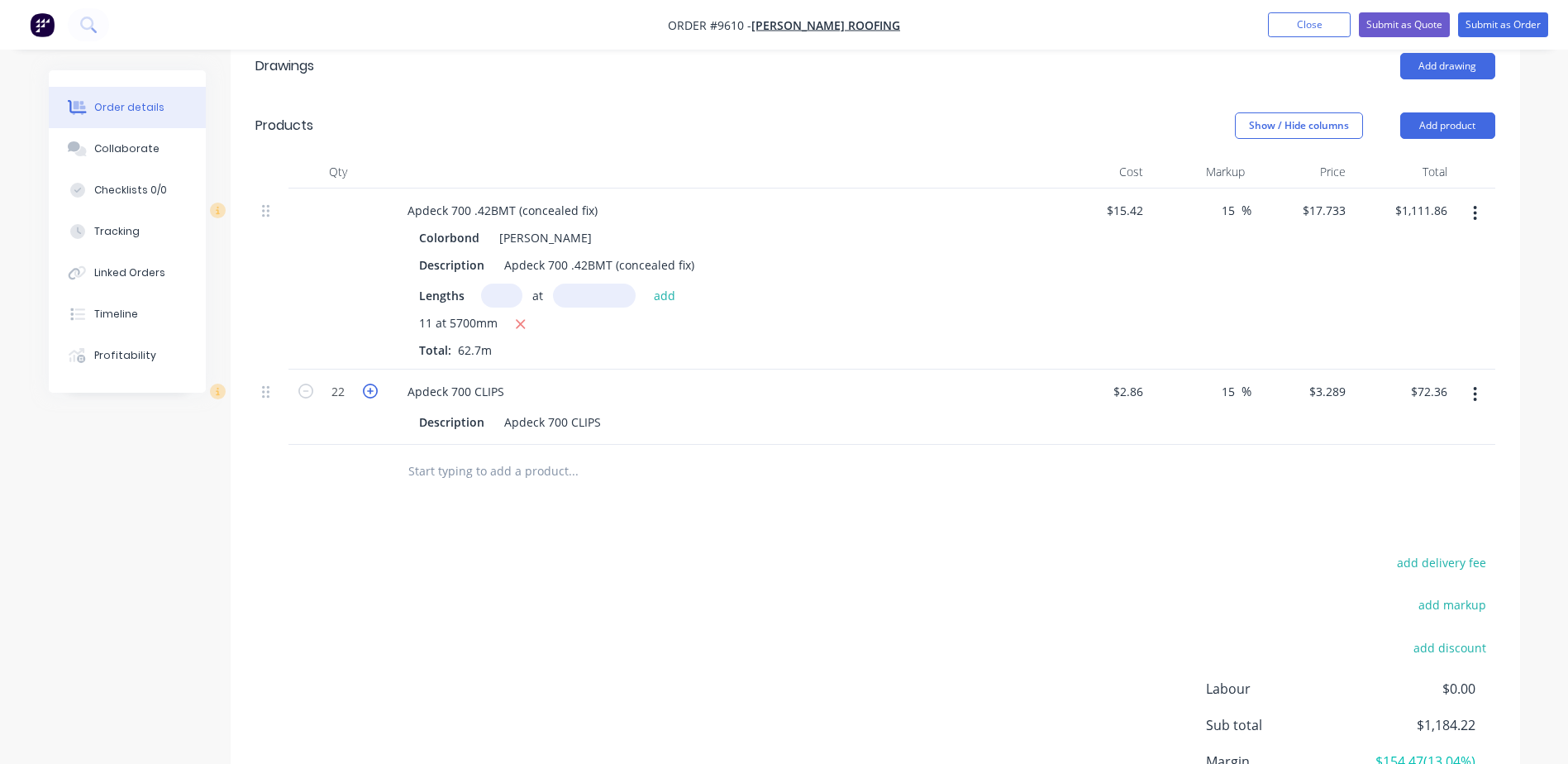
click at [373, 383] on icon "button" at bounding box center [370, 390] width 15 height 15
type input "23"
type input "$75.65"
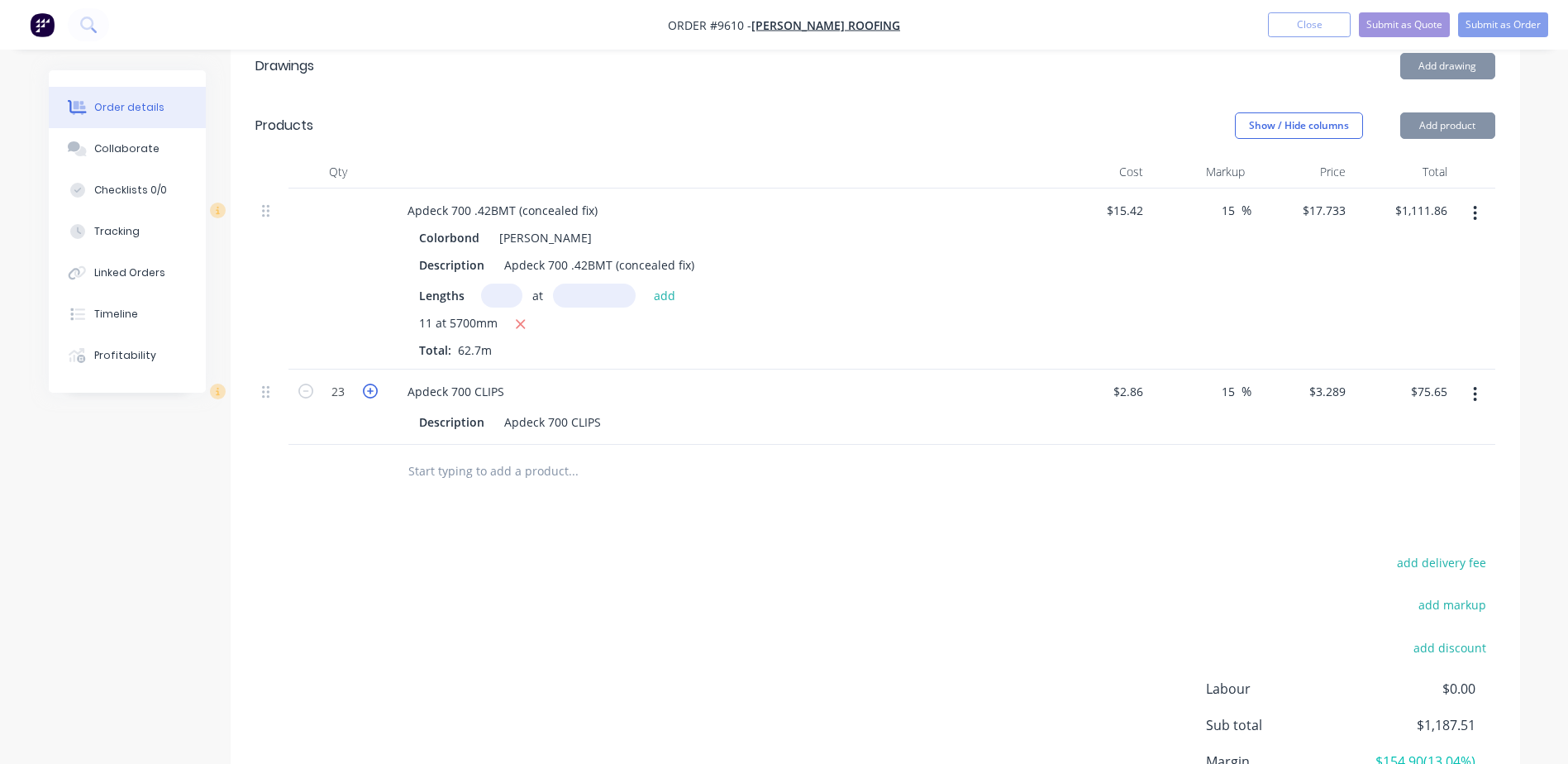
click at [373, 383] on icon "button" at bounding box center [370, 390] width 15 height 15
type input "24"
type input "$78.94"
click at [373, 383] on icon "button" at bounding box center [370, 390] width 15 height 15
type input "25"
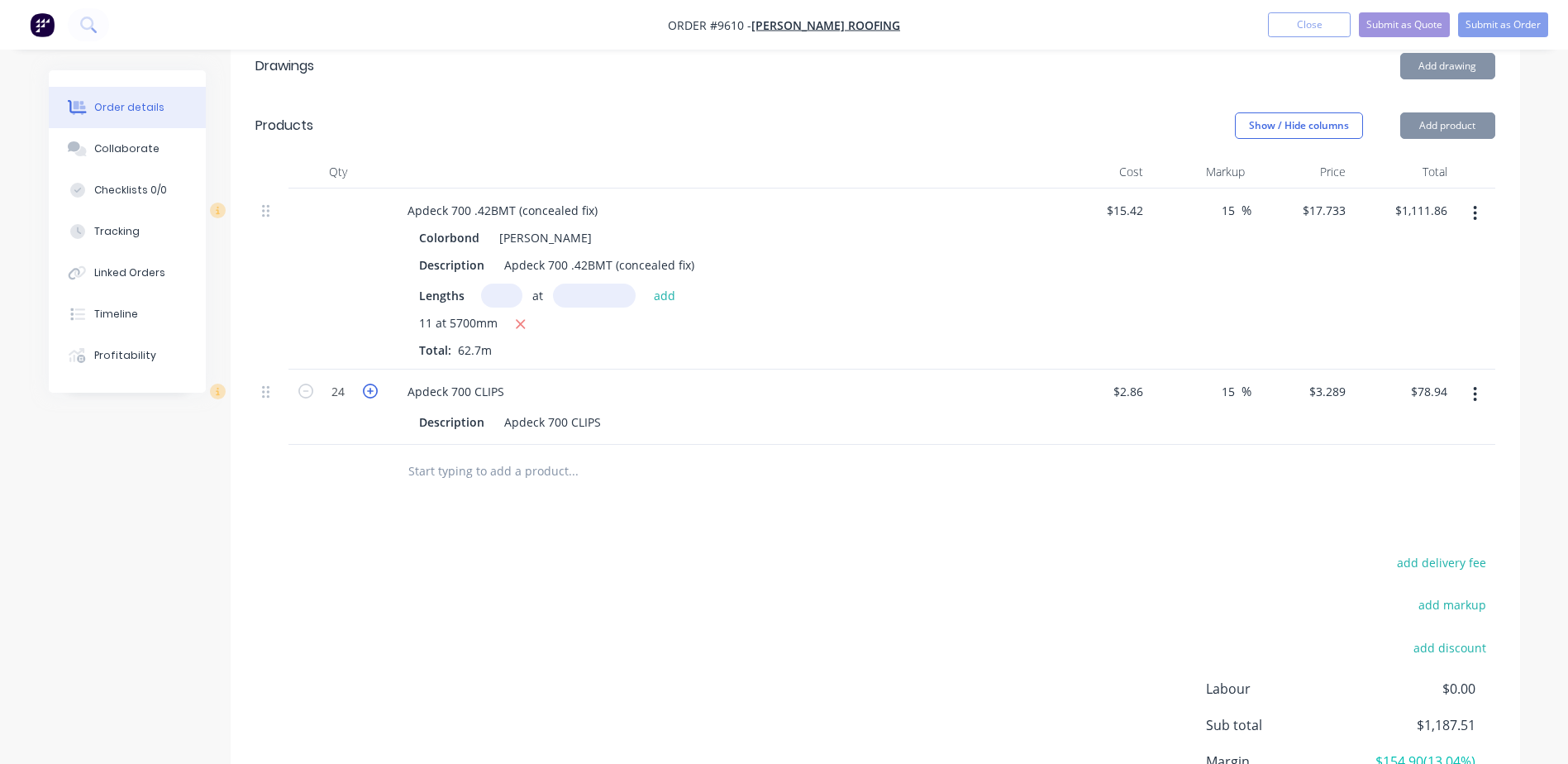
type input "$82.23"
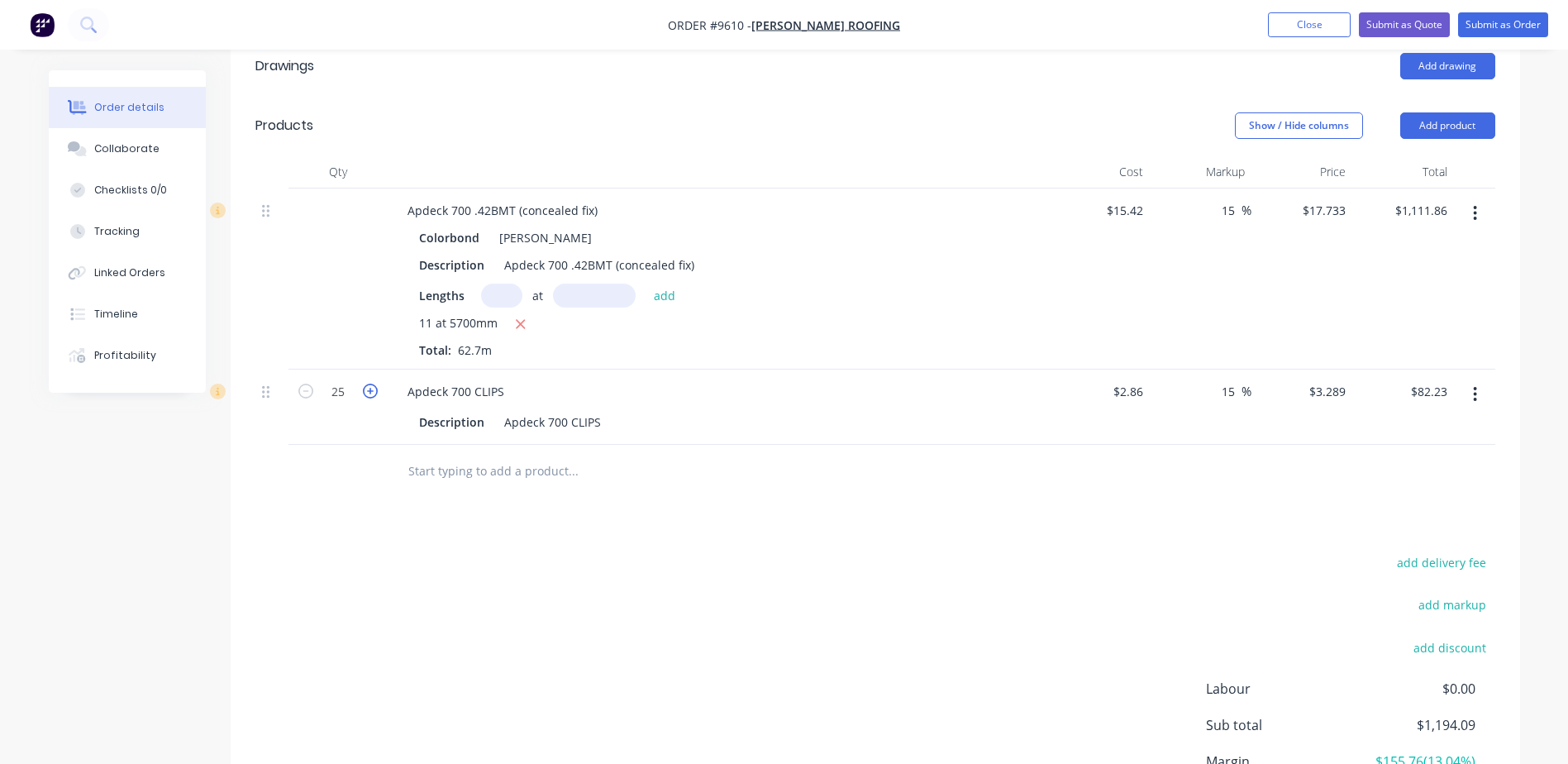
click at [373, 383] on icon "button" at bounding box center [370, 390] width 15 height 15
type input "26"
type input "$85.51"
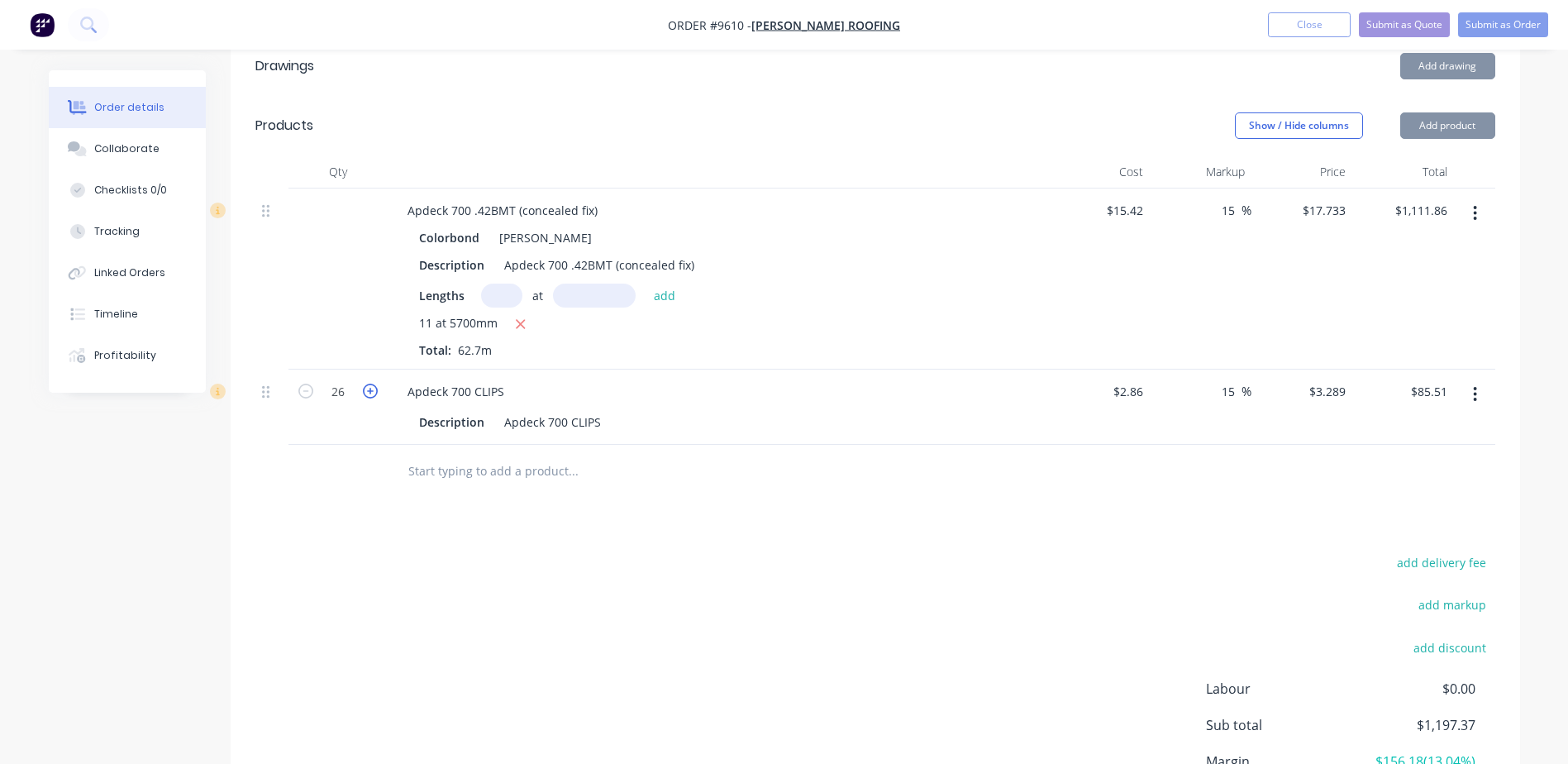
click at [373, 383] on icon "button" at bounding box center [370, 390] width 15 height 15
type input "27"
type input "$88.80"
click at [373, 383] on icon "button" at bounding box center [370, 390] width 15 height 15
type input "28"
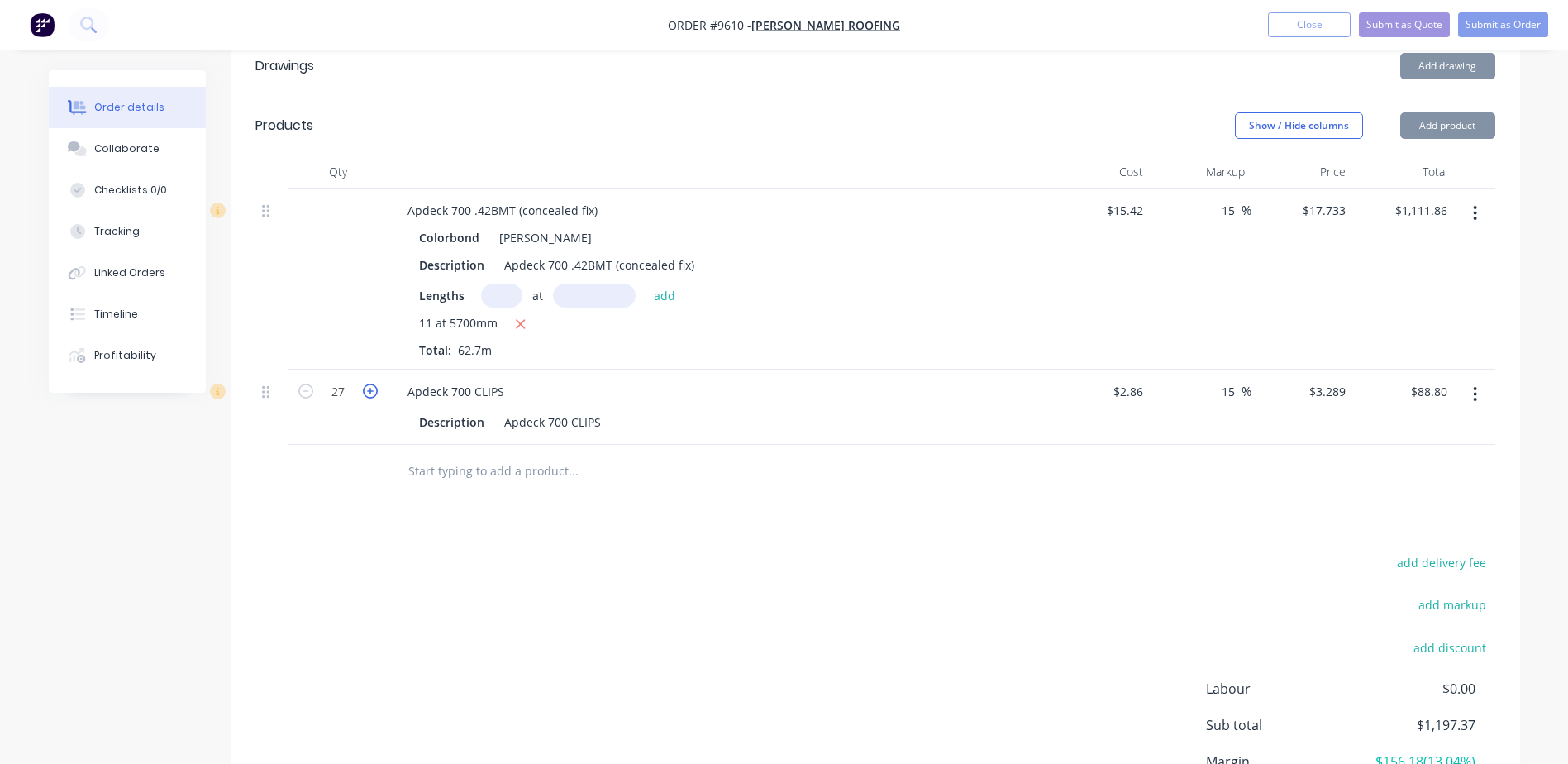
type input "$92.09"
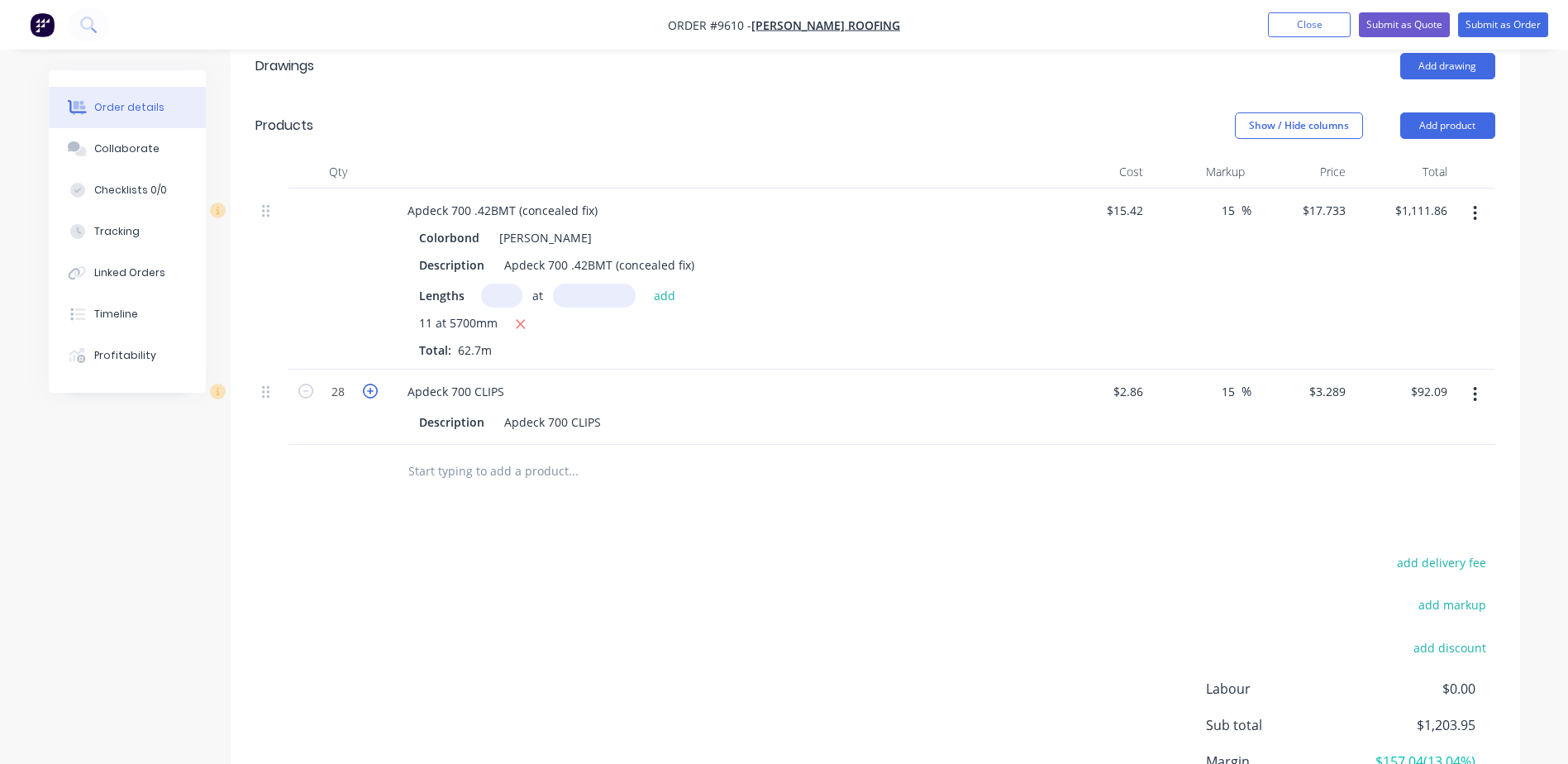
click at [373, 383] on icon "button" at bounding box center [370, 390] width 15 height 15
type input "29"
type input "$95.38"
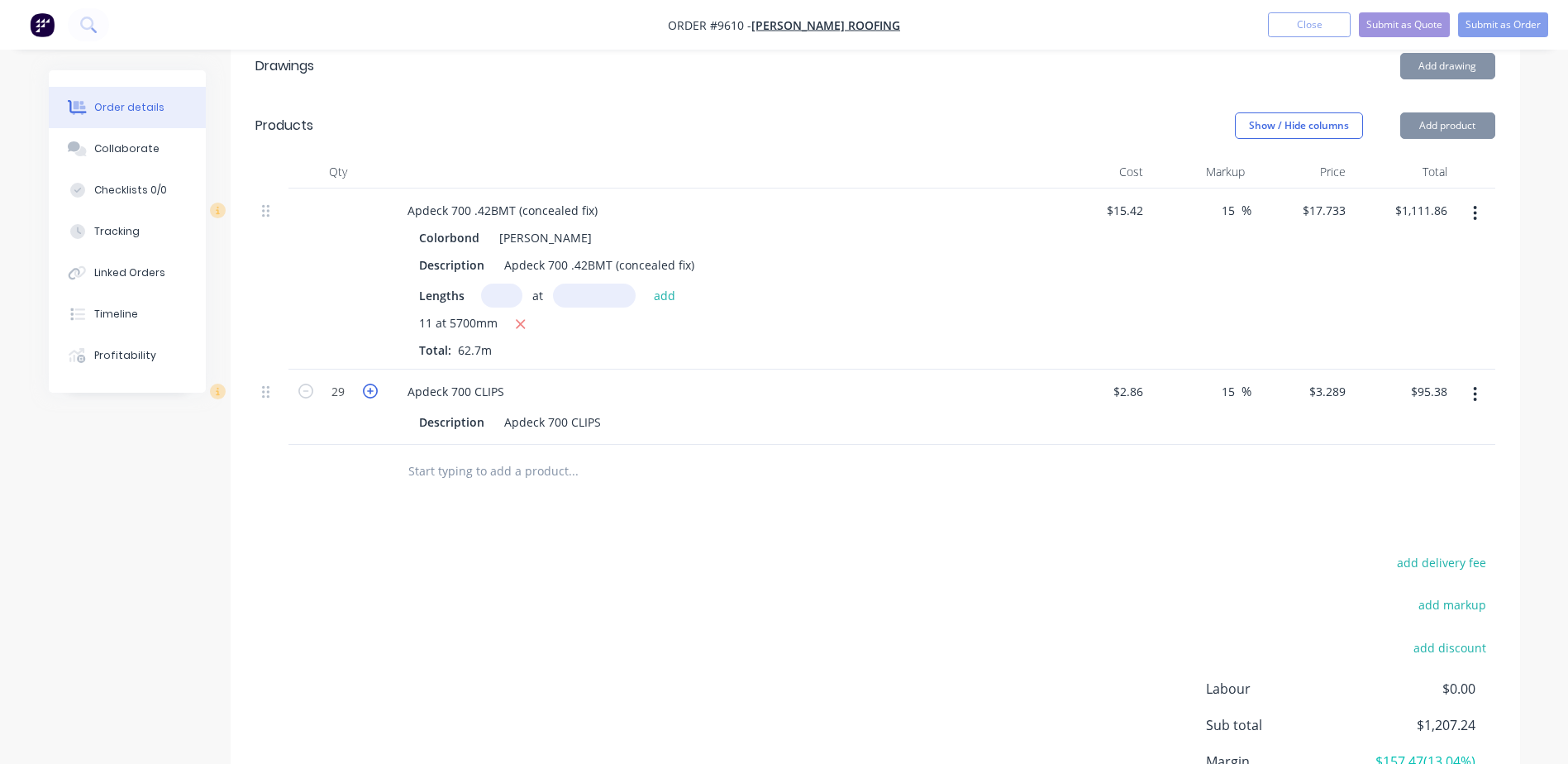
click at [373, 383] on icon "button" at bounding box center [370, 390] width 15 height 15
type input "30"
type input "$98.67"
click at [373, 383] on icon "button" at bounding box center [370, 390] width 15 height 15
type input "31"
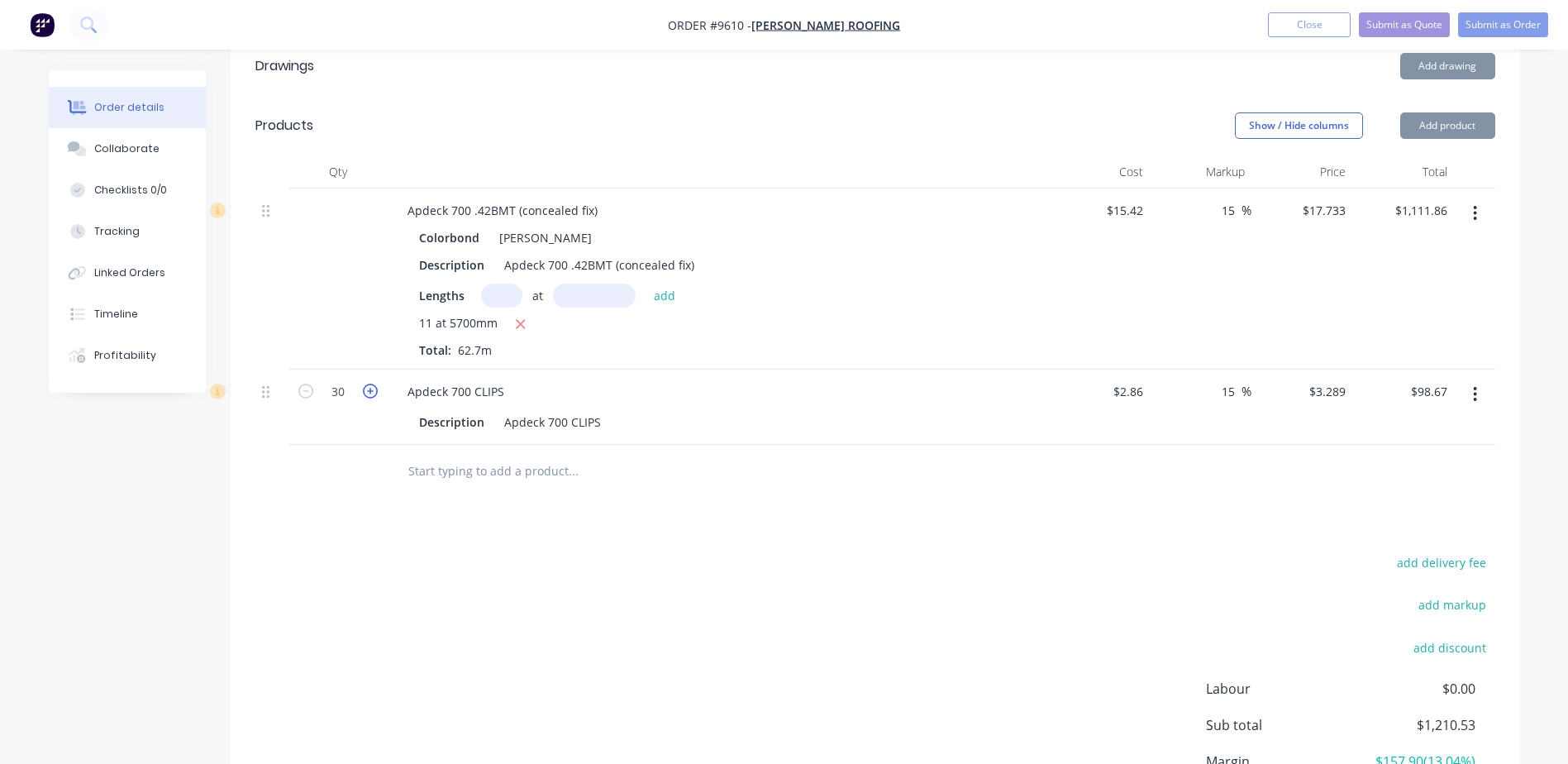
type input "$101.96"
click at [373, 383] on icon "button" at bounding box center [370, 390] width 15 height 15
type input "32"
type input "$105.25"
click at [371, 383] on icon "button" at bounding box center [370, 390] width 15 height 15
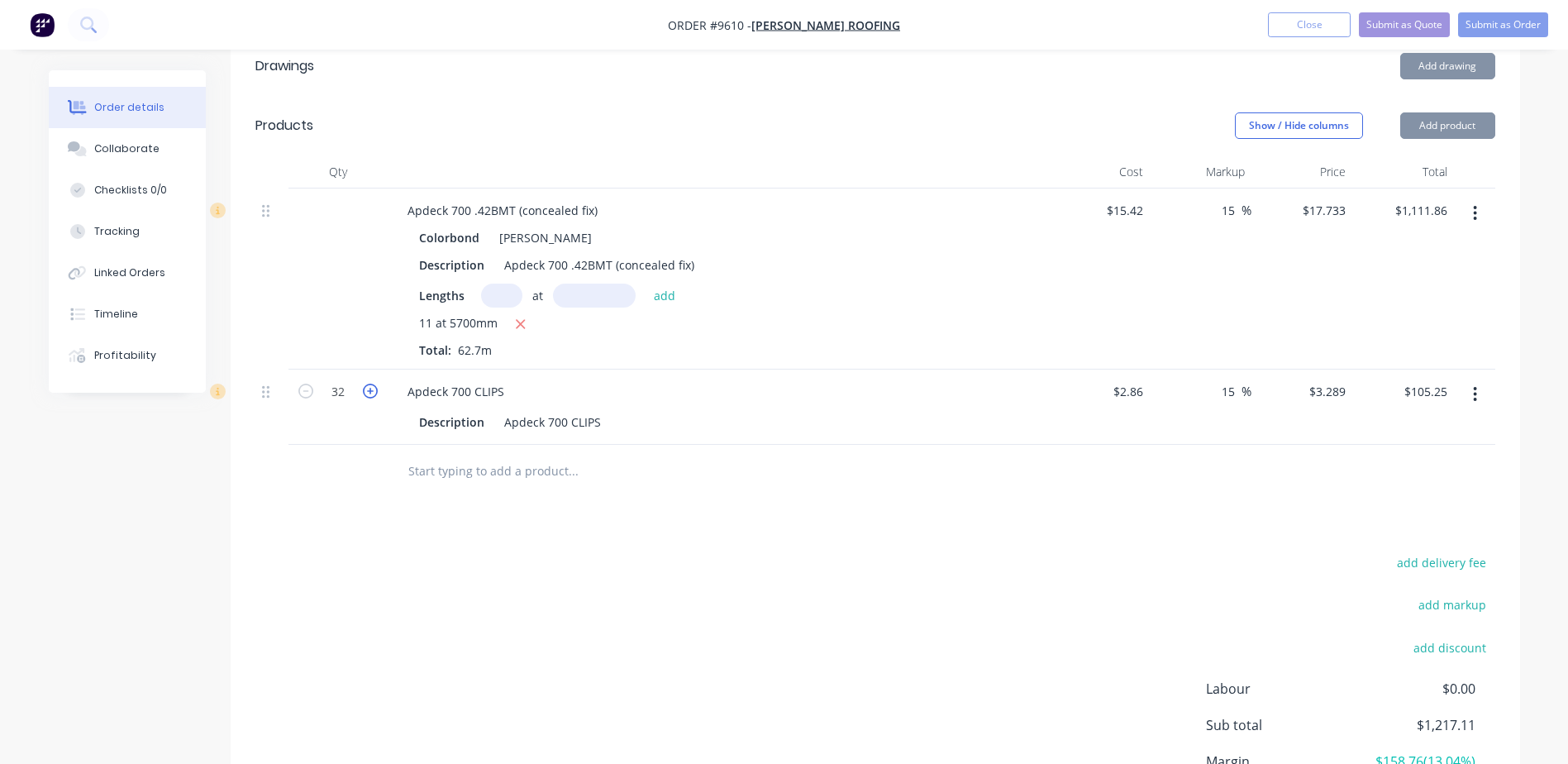
type input "33"
type input "$108.54"
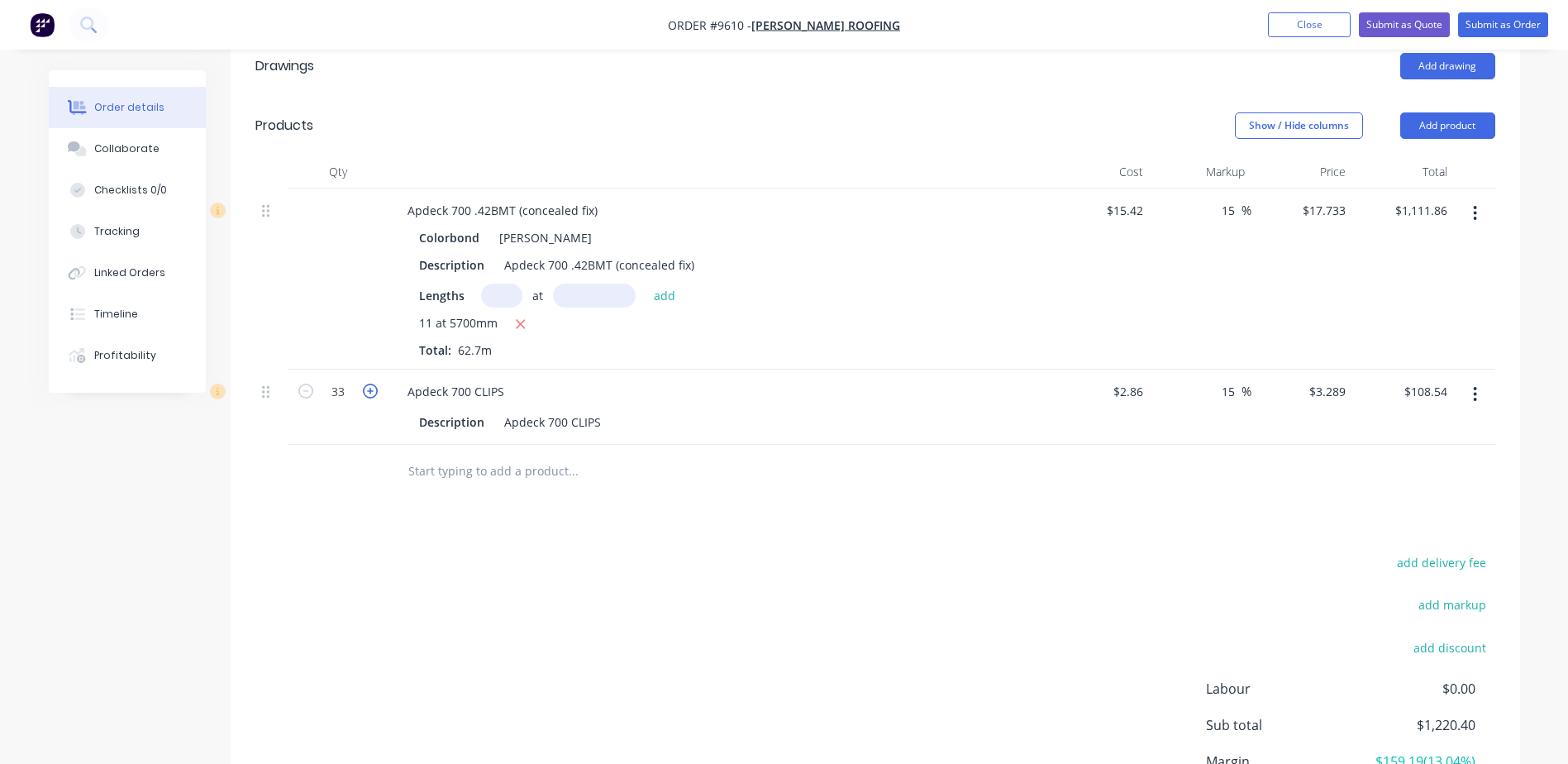
click at [367, 383] on icon "button" at bounding box center [370, 390] width 15 height 15
type input "34"
type input "$111.83"
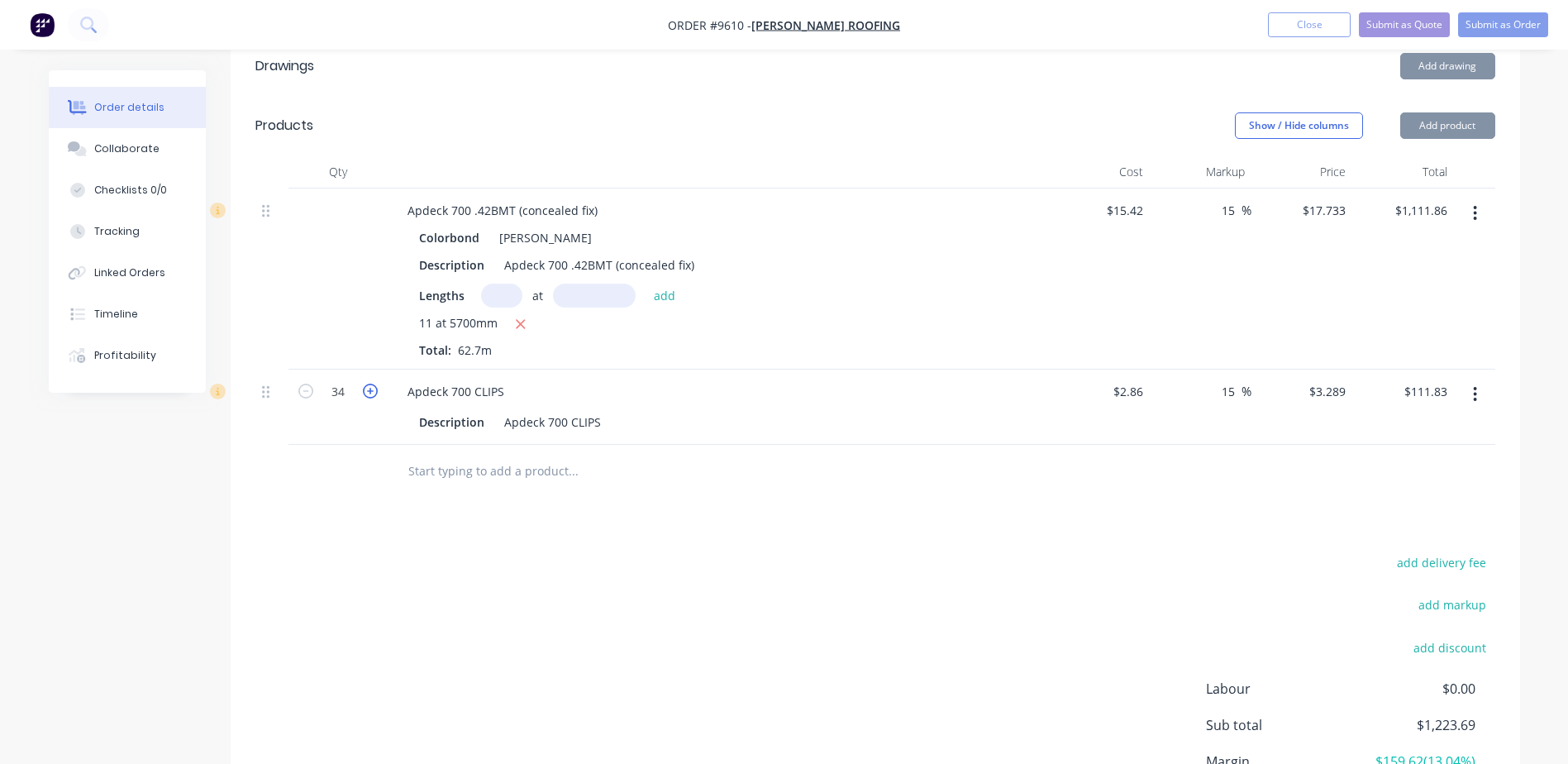
click at [367, 383] on icon "button" at bounding box center [370, 390] width 15 height 15
type input "35"
type input "$115.12"
click at [367, 383] on icon "button" at bounding box center [370, 390] width 15 height 15
type input "36"
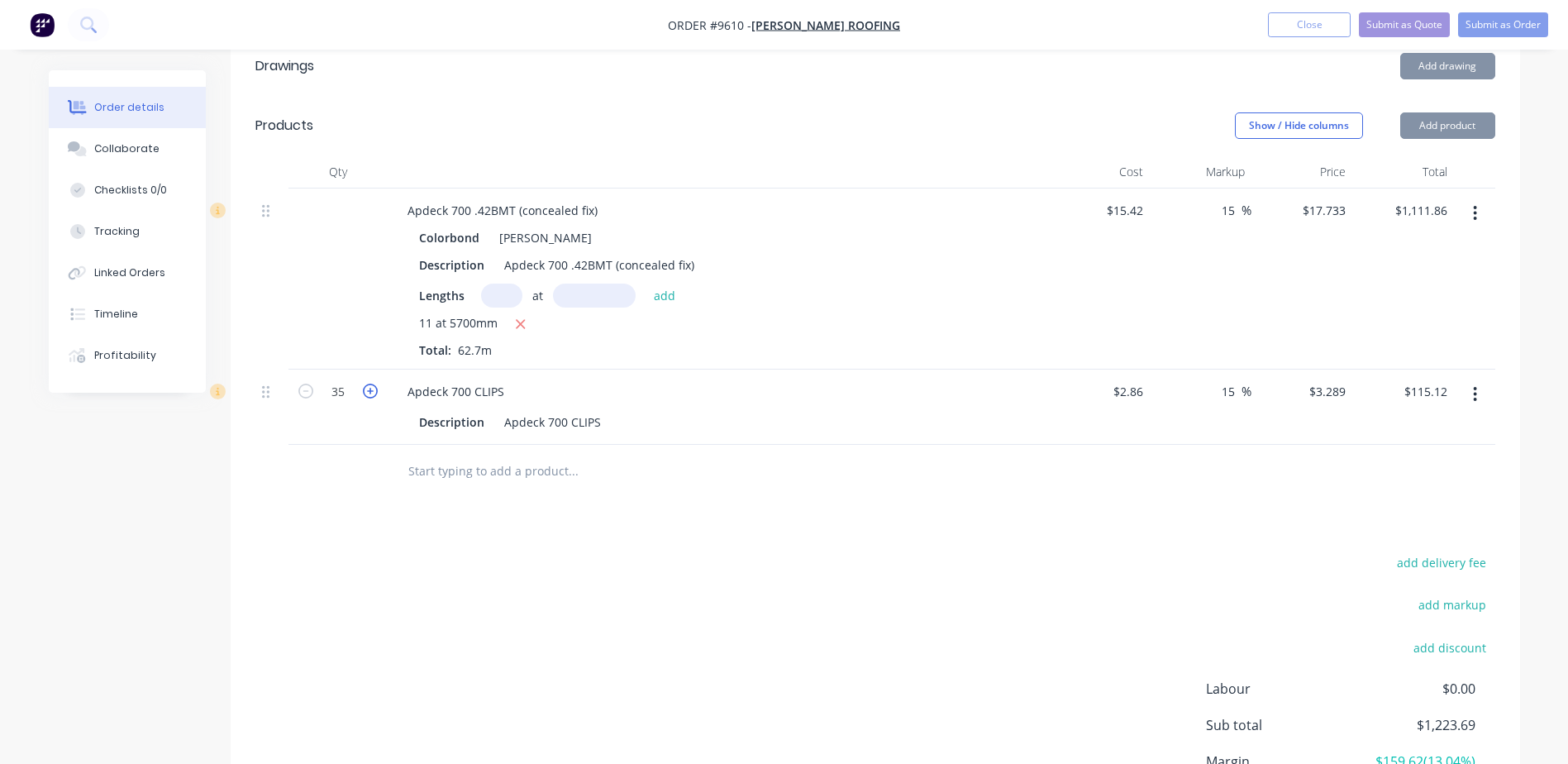
type input "$118.40"
click at [367, 383] on icon "button" at bounding box center [370, 390] width 15 height 15
type input "37"
type input "$121.69"
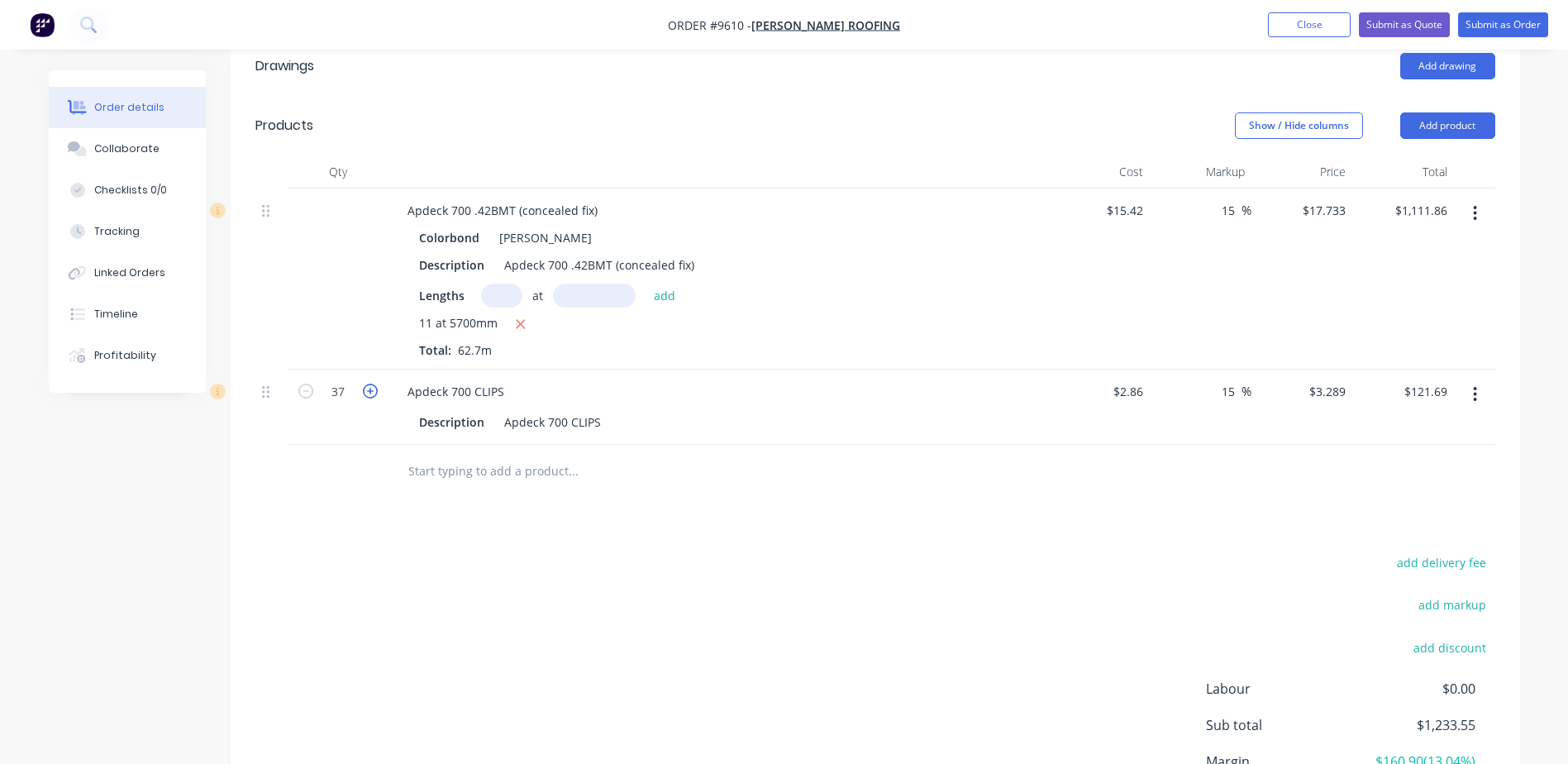
click at [367, 383] on icon "button" at bounding box center [370, 390] width 15 height 15
type input "38"
type input "$124.98"
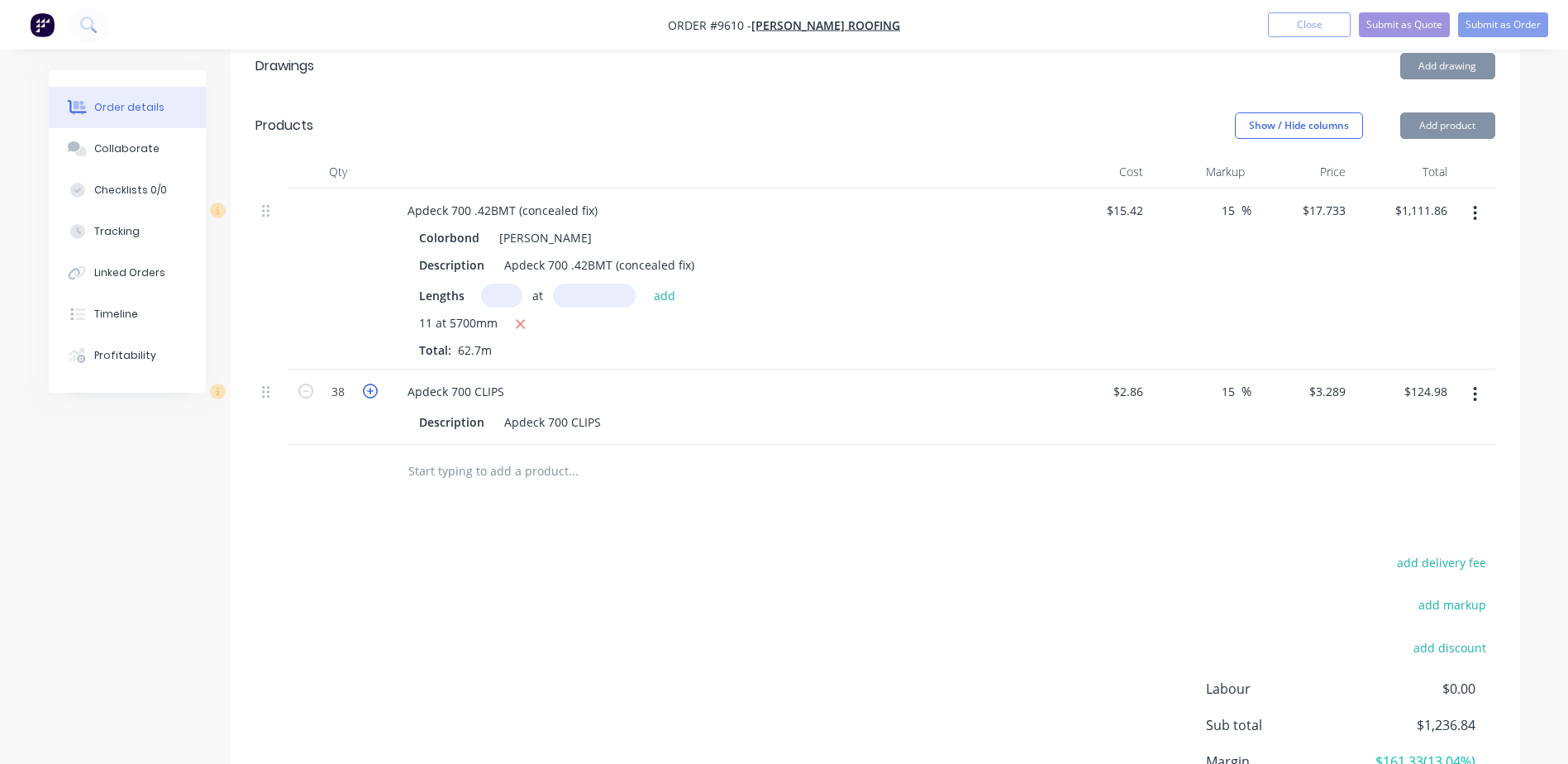
click at [367, 383] on icon "button" at bounding box center [370, 390] width 15 height 15
type input "39"
type input "$128.27"
click at [367, 383] on icon "button" at bounding box center [370, 390] width 15 height 15
type input "40"
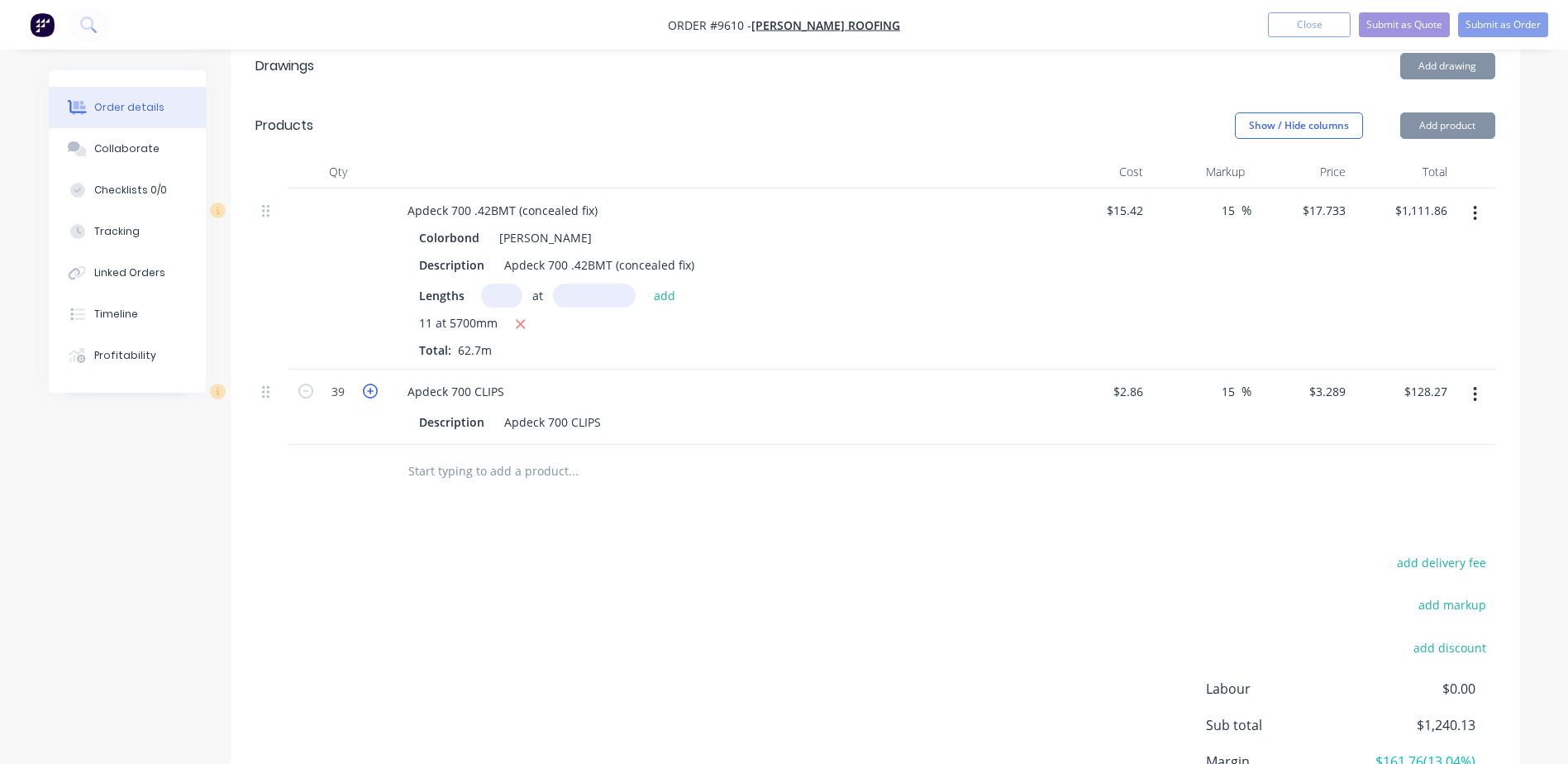
type input "$131.56"
click at [367, 383] on icon "button" at bounding box center [370, 390] width 15 height 15
type input "41"
type input "$134.85"
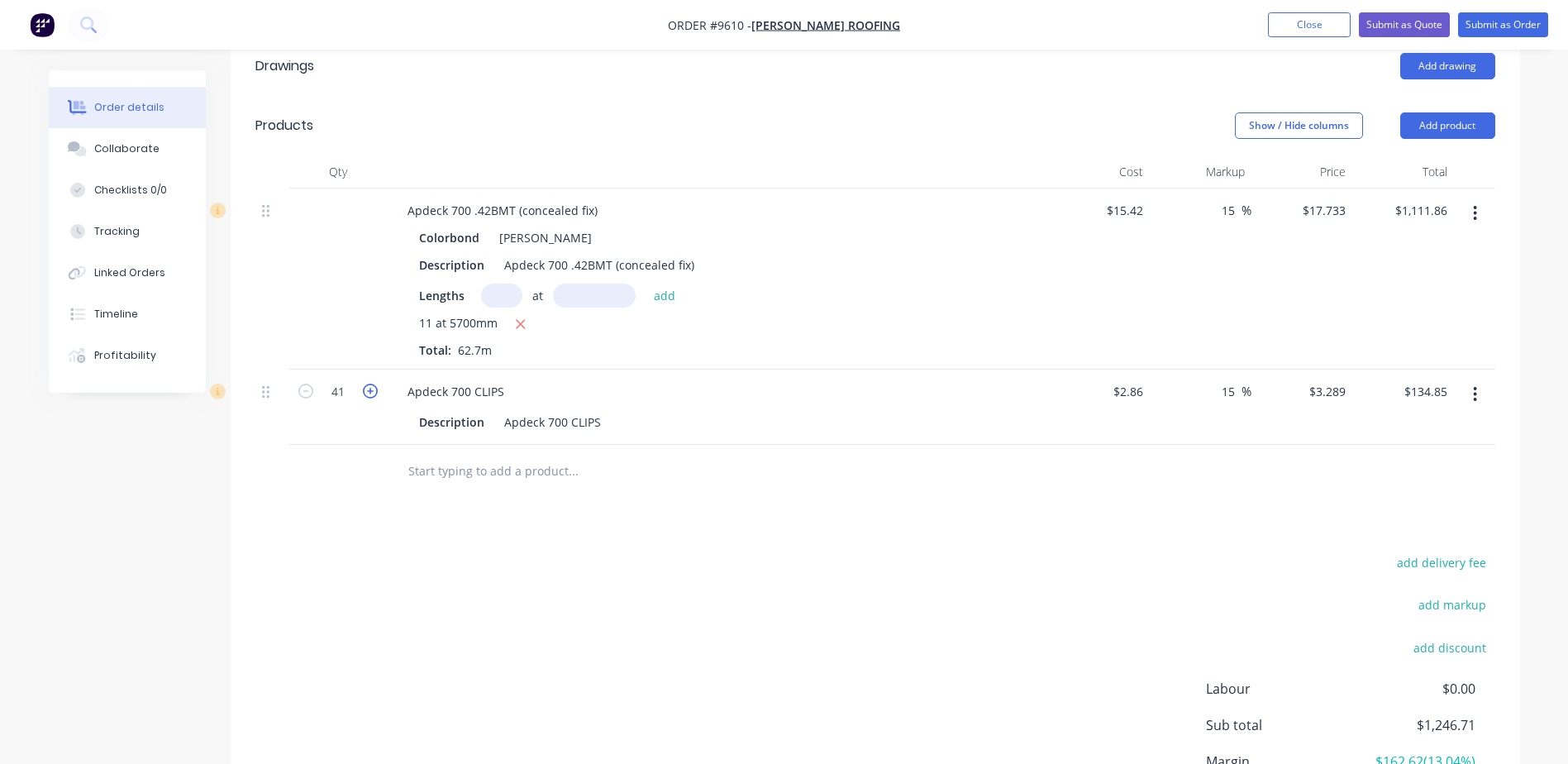
click at [367, 383] on icon "button" at bounding box center [370, 390] width 15 height 15
type input "42"
type input "$138.14"
click at [367, 383] on icon "button" at bounding box center [370, 390] width 15 height 15
type input "43"
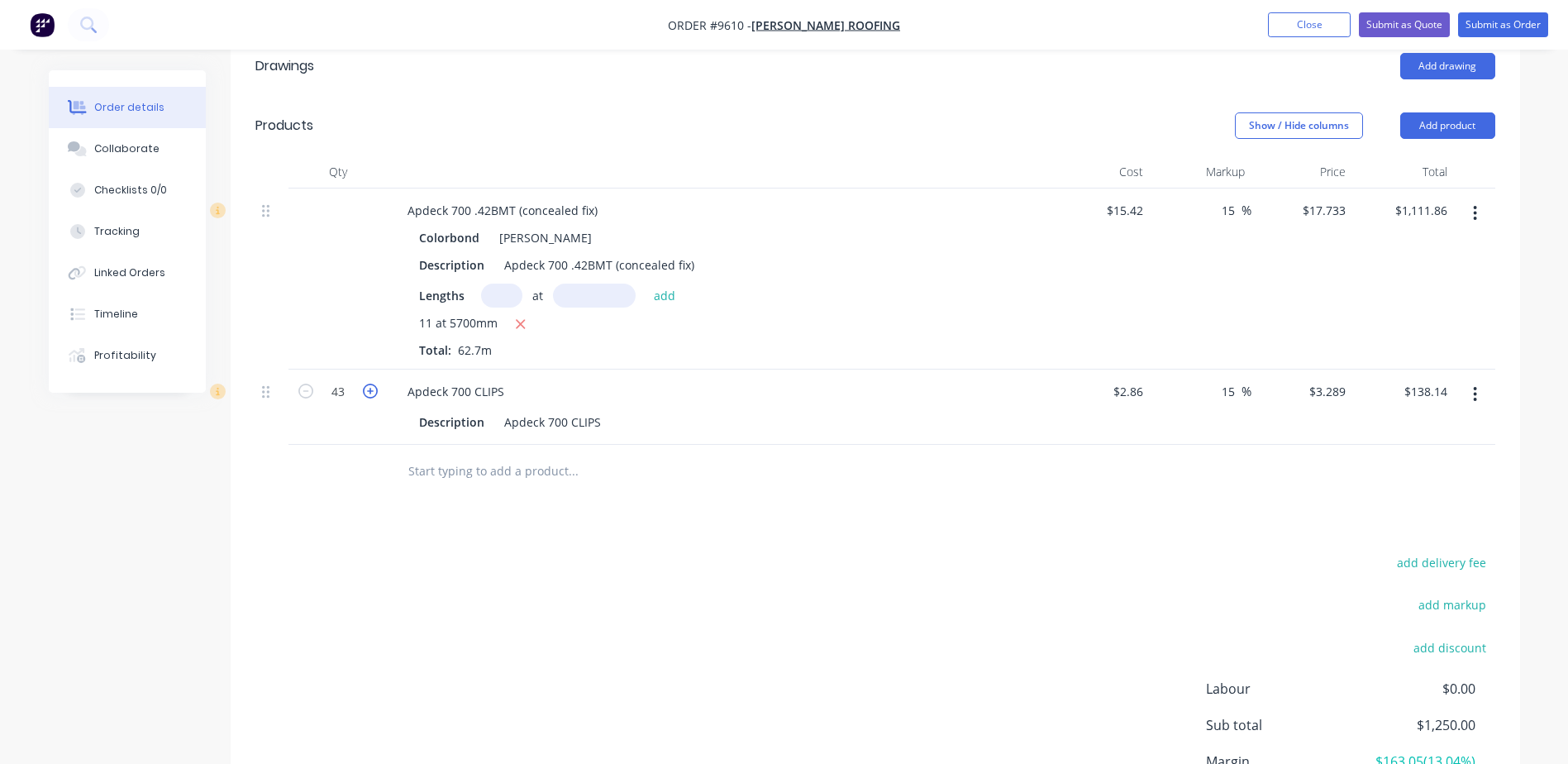
type input "$141.43"
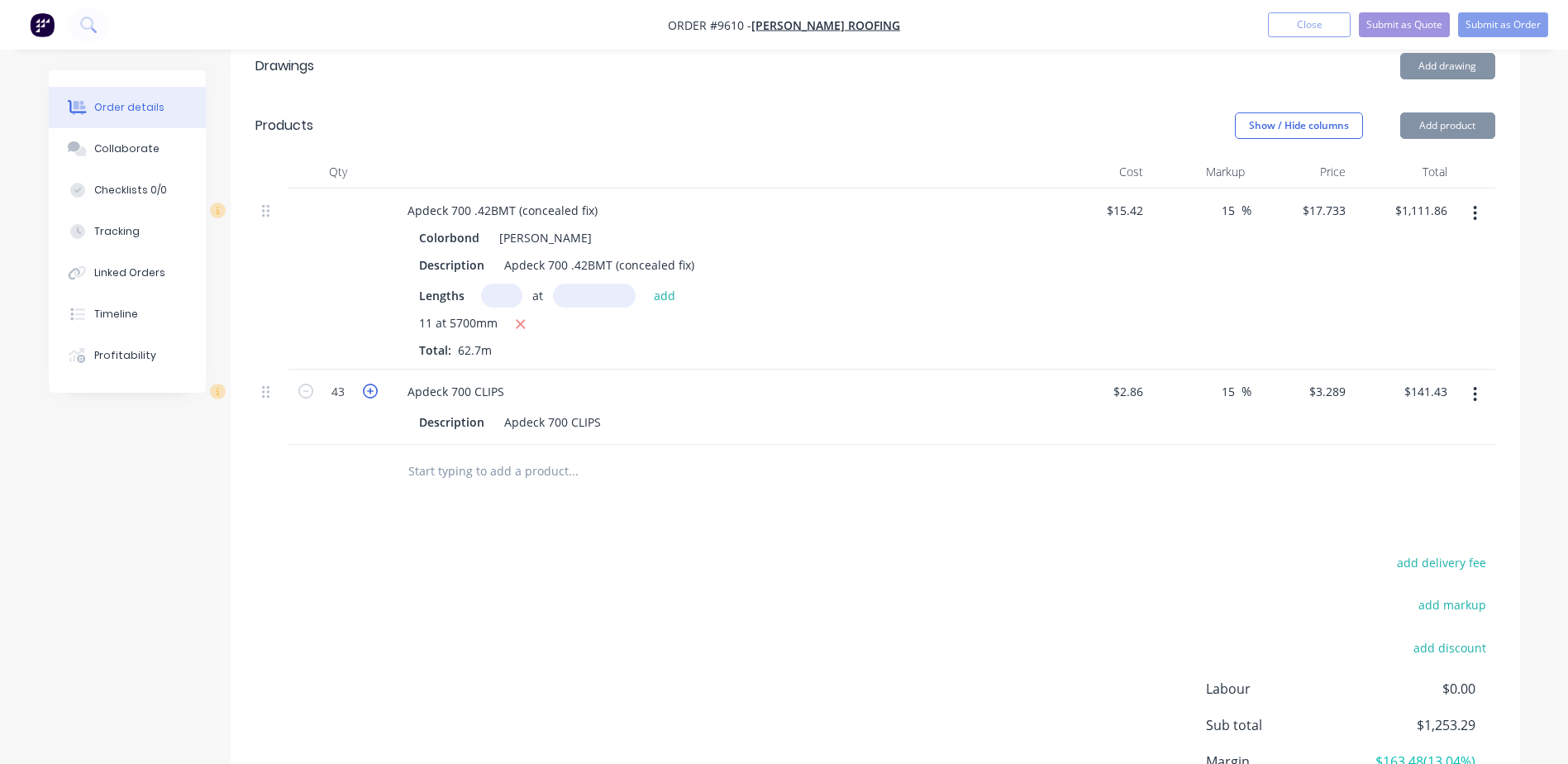
click at [367, 383] on icon "button" at bounding box center [370, 390] width 15 height 15
type input "44"
type input "$144.72"
click at [367, 383] on icon "button" at bounding box center [370, 390] width 15 height 15
type input "45"
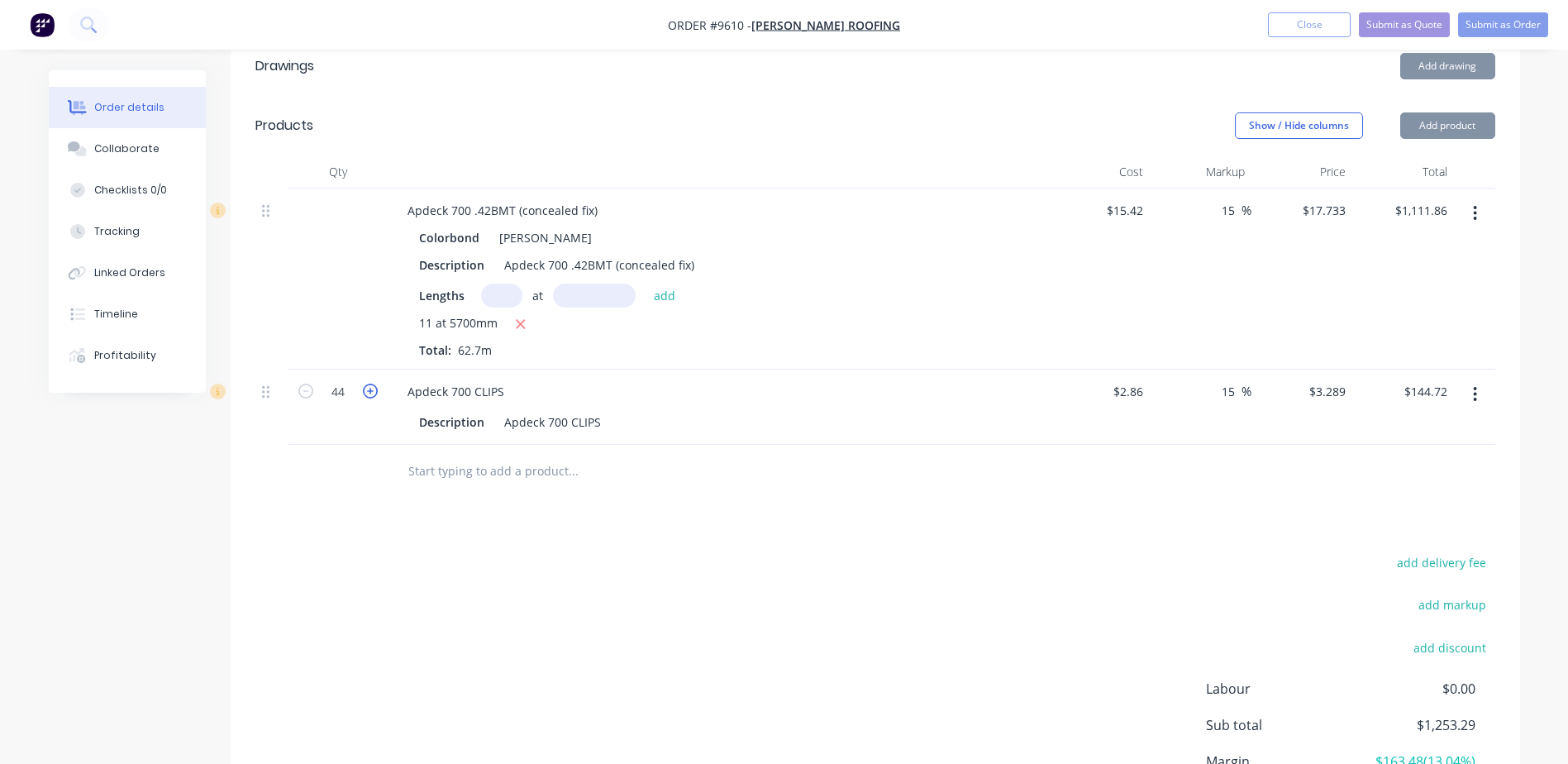
type input "$148.01"
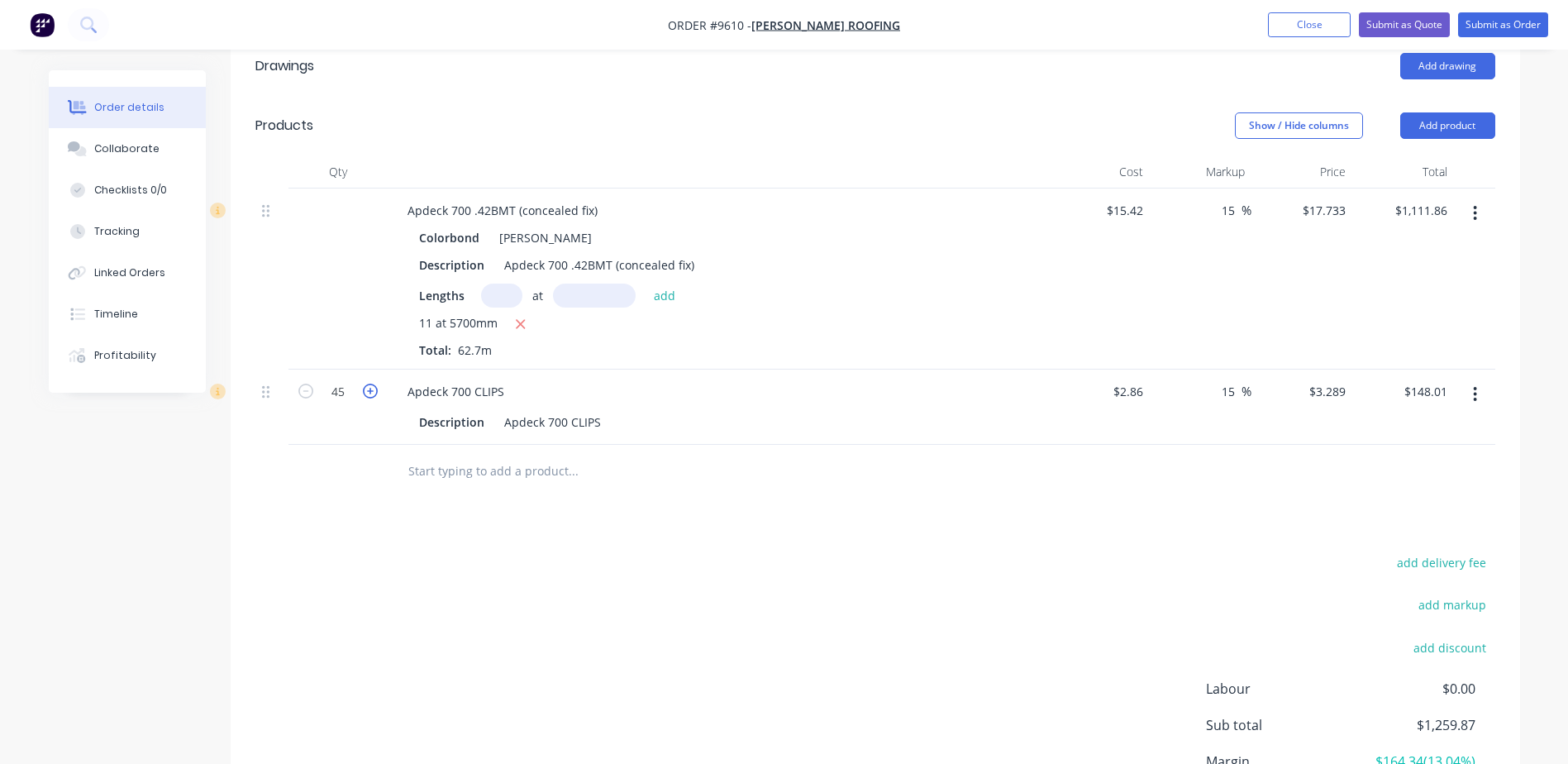
click at [367, 383] on icon "button" at bounding box center [370, 390] width 15 height 15
type input "46"
type input "$151.29"
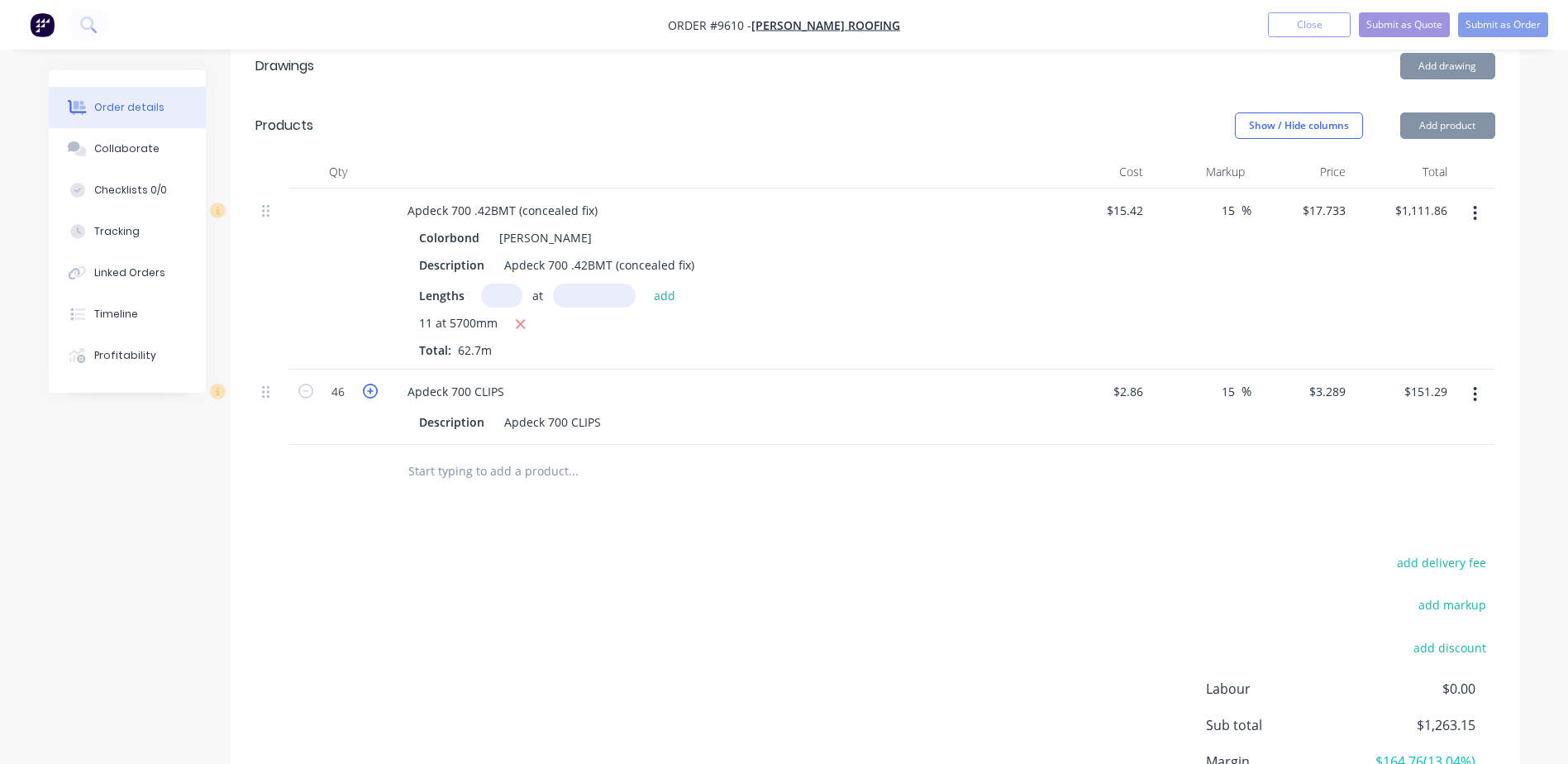
click at [367, 383] on icon "button" at bounding box center [370, 390] width 15 height 15
type input "47"
type input "$154.58"
click at [367, 383] on icon "button" at bounding box center [370, 390] width 15 height 15
type input "48"
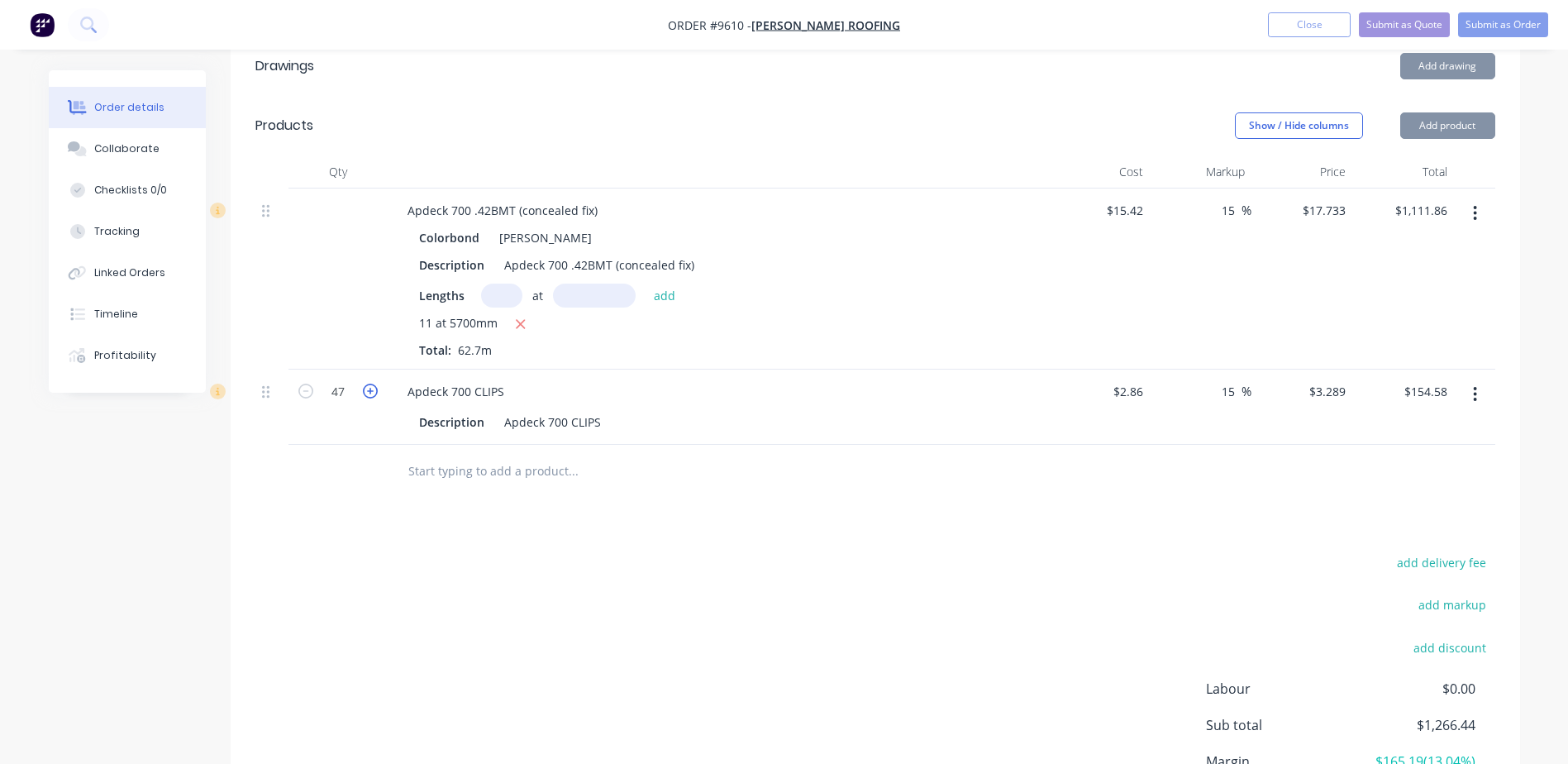
type input "$157.87"
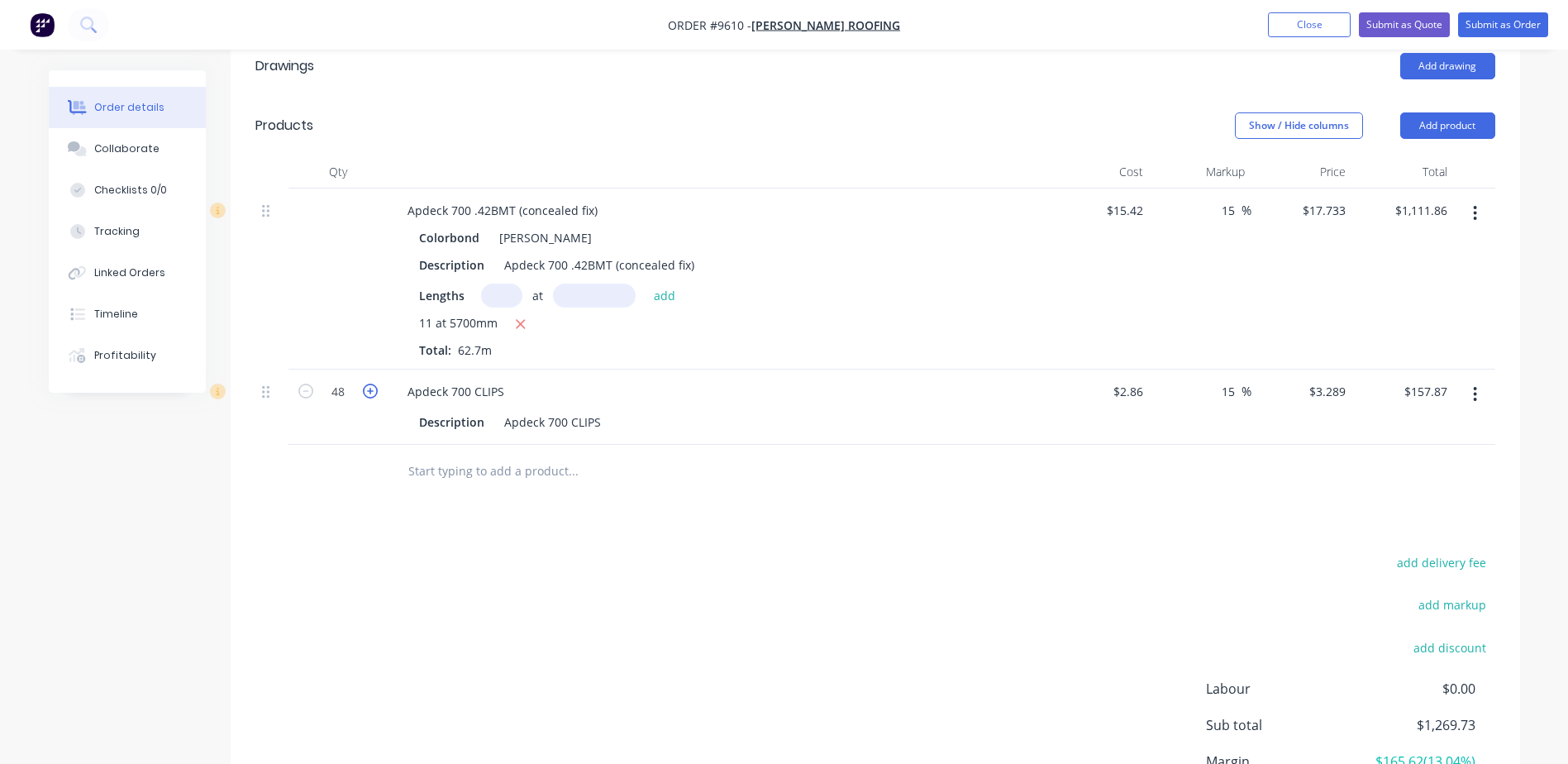
click at [367, 383] on icon "button" at bounding box center [370, 390] width 15 height 15
type input "49"
type input "$161.16"
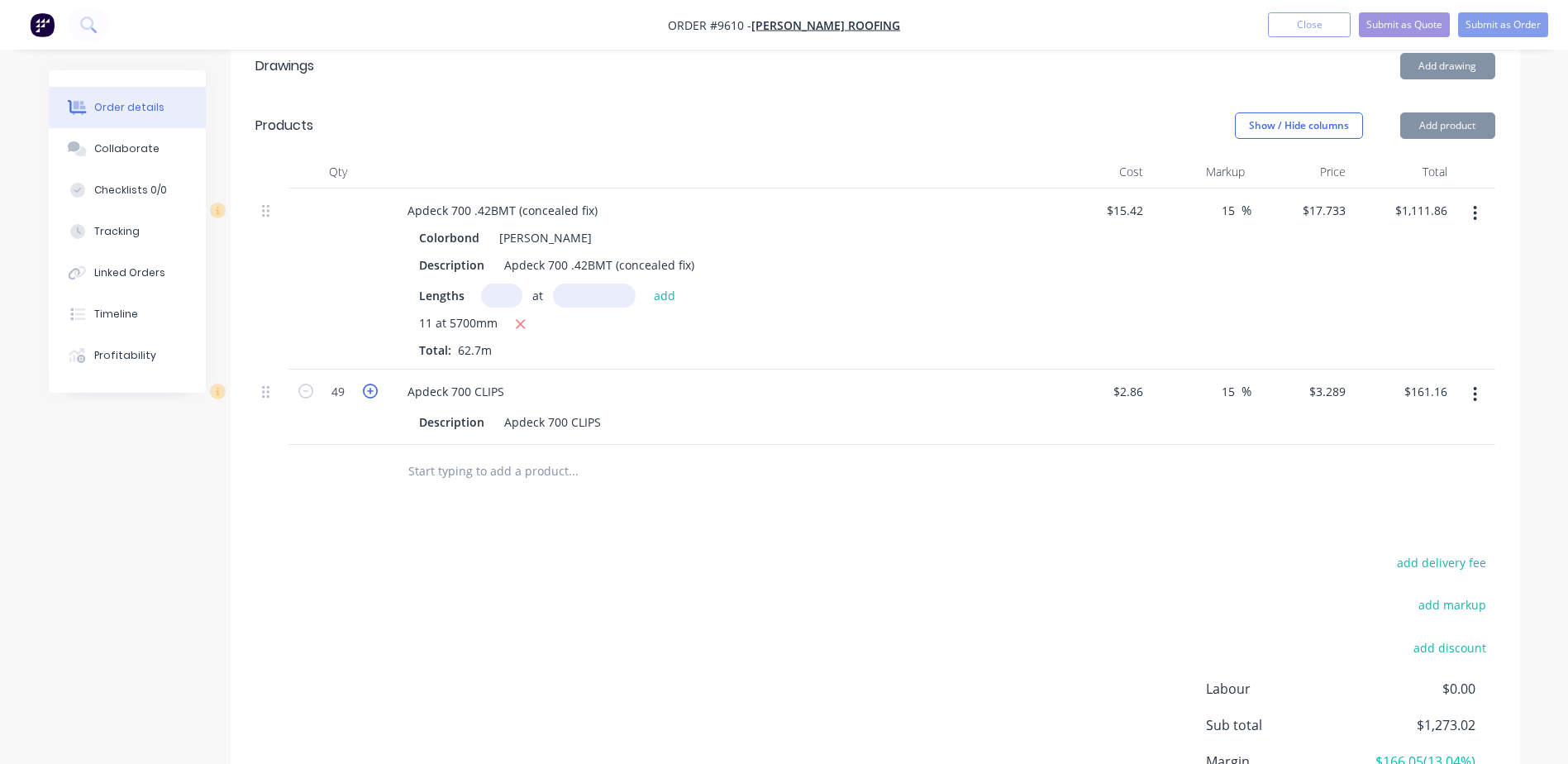
click at [367, 383] on icon "button" at bounding box center [370, 390] width 15 height 15
type input "50"
type input "$164.45"
click at [367, 383] on icon "button" at bounding box center [370, 390] width 15 height 15
type input "51"
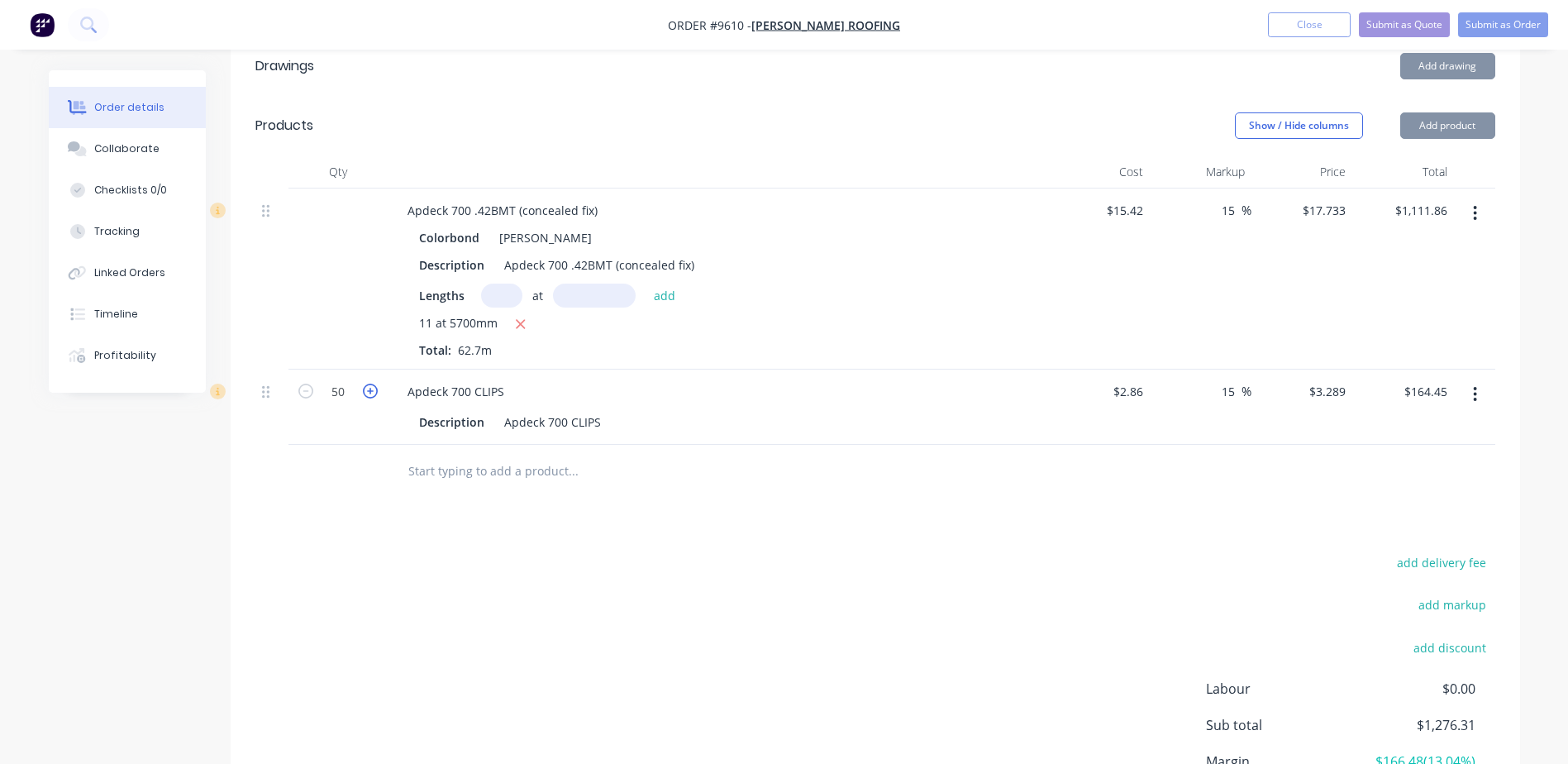
type input "$167.74"
click at [367, 383] on icon "button" at bounding box center [370, 390] width 15 height 15
type input "52"
type input "$171.03"
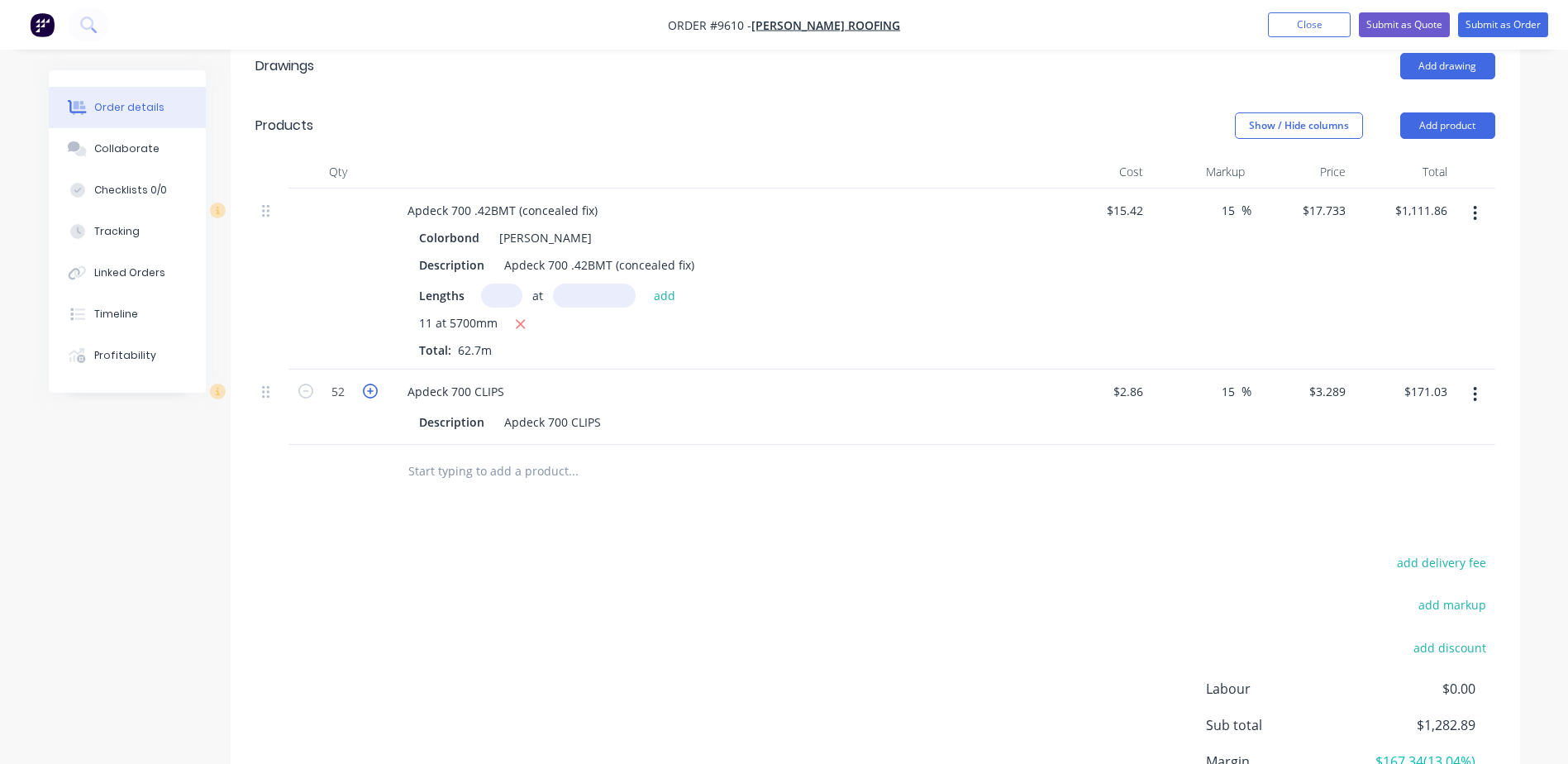
click at [367, 383] on icon "button" at bounding box center [370, 390] width 15 height 15
type input "53"
type input "$174.32"
click at [367, 383] on icon "button" at bounding box center [370, 390] width 15 height 15
type input "54"
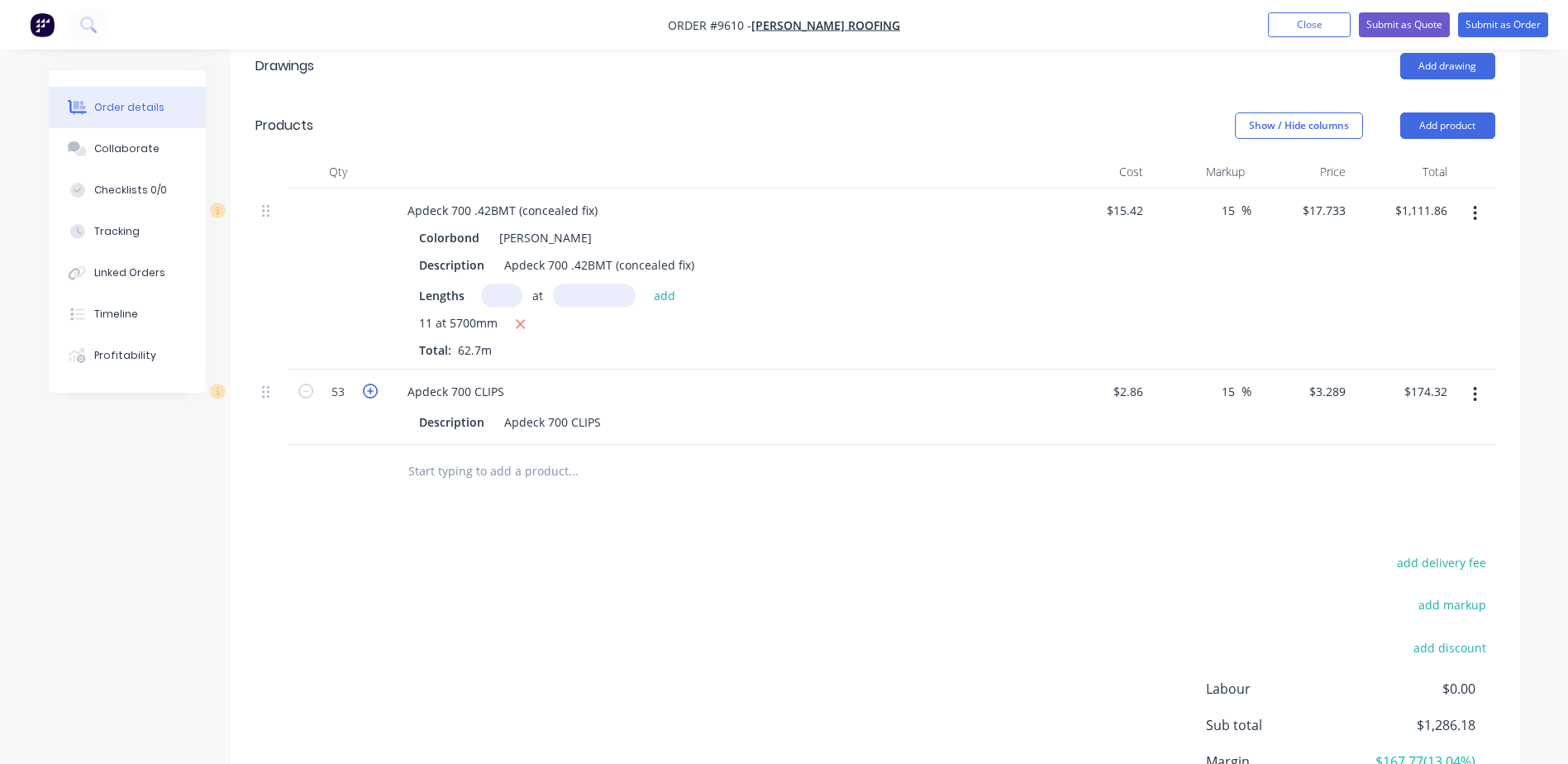
type input "$177.61"
click at [367, 383] on icon "button" at bounding box center [370, 390] width 15 height 15
type input "55"
type input "$180.90"
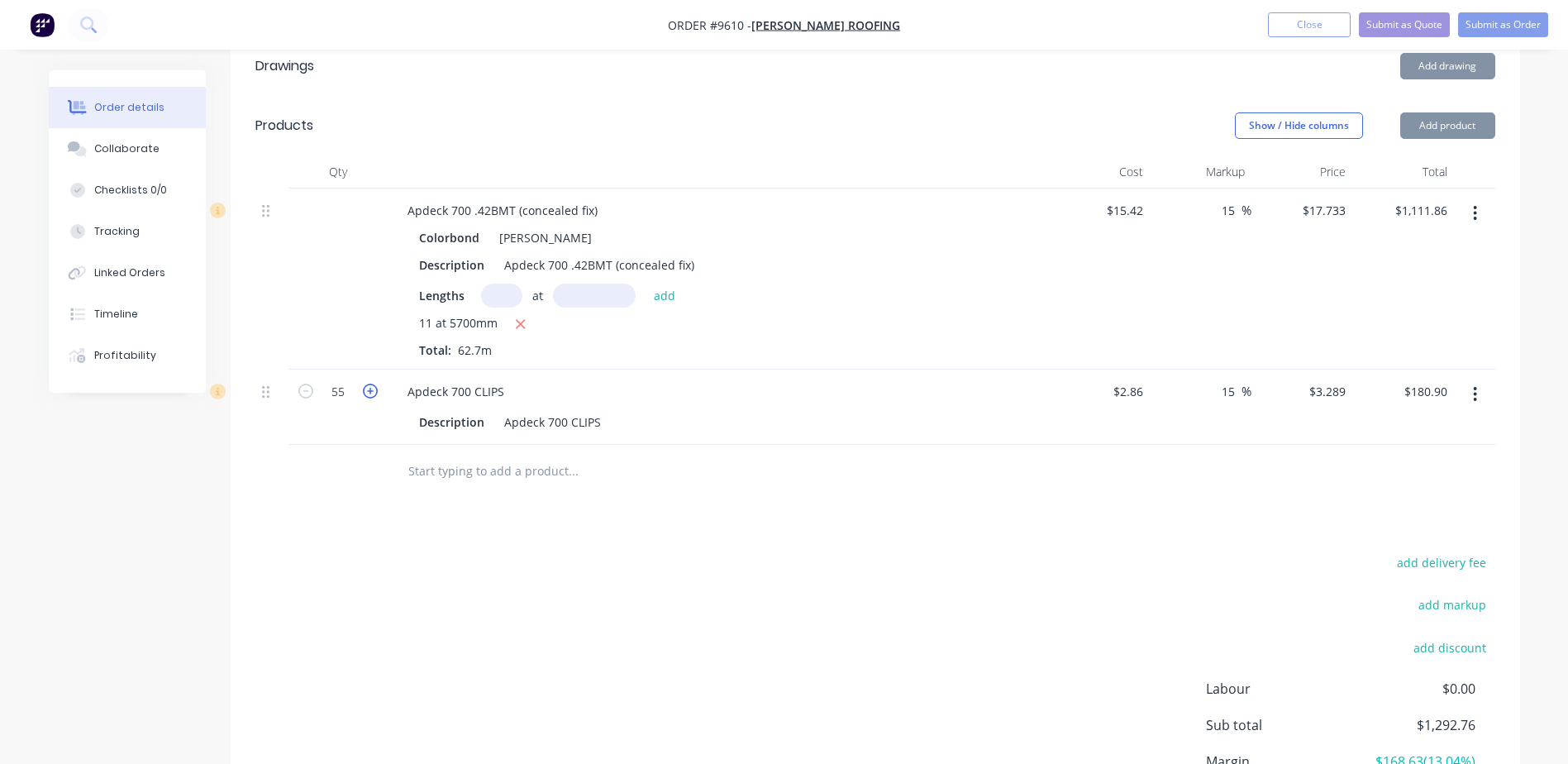
click at [367, 383] on icon "button" at bounding box center [370, 390] width 15 height 15
type input "56"
type input "$184.18"
click at [367, 383] on icon "button" at bounding box center [370, 390] width 15 height 15
type input "57"
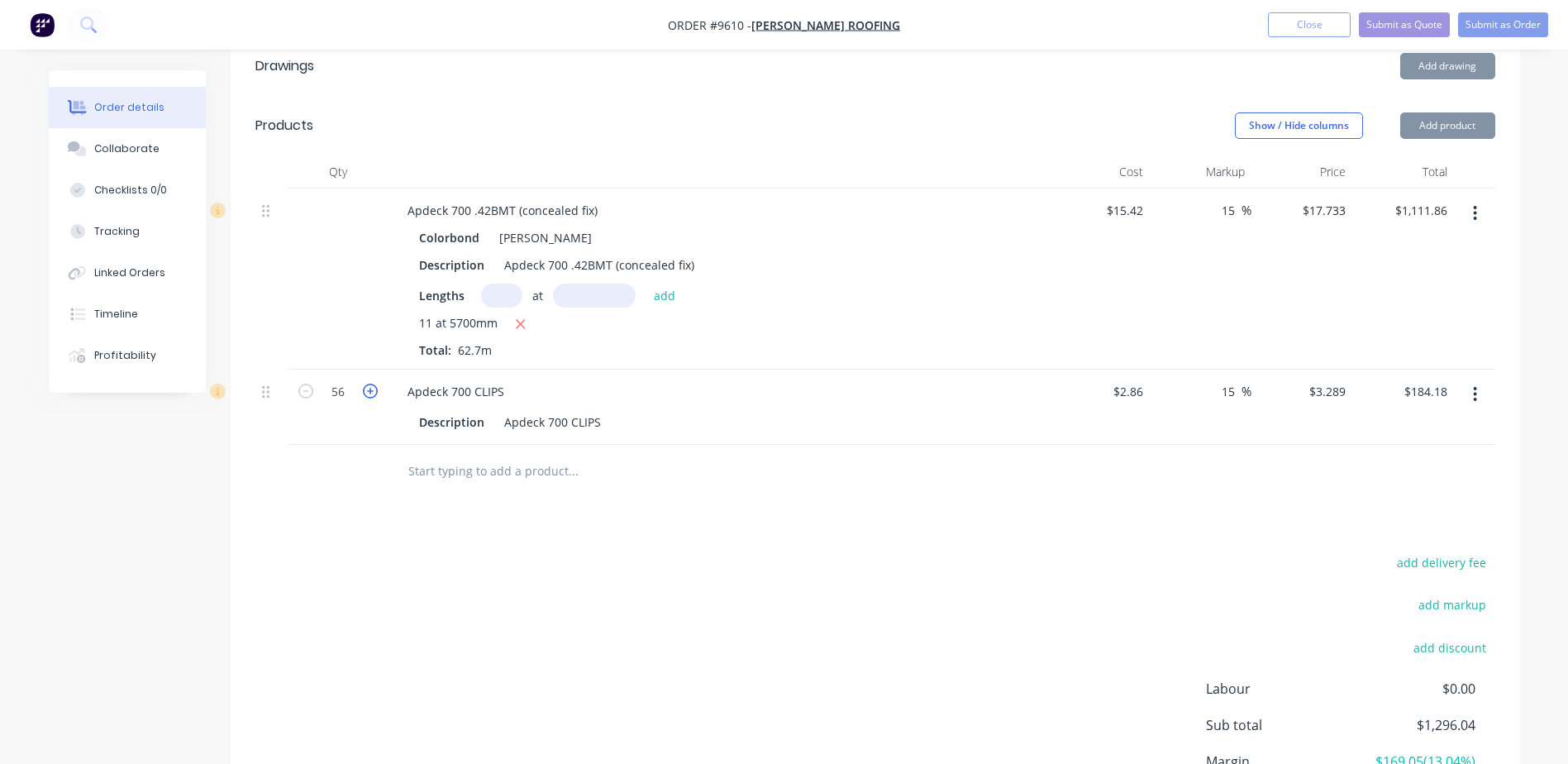
type input "$187.47"
click at [367, 383] on icon "button" at bounding box center [370, 390] width 15 height 15
type input "58"
type input "$190.76"
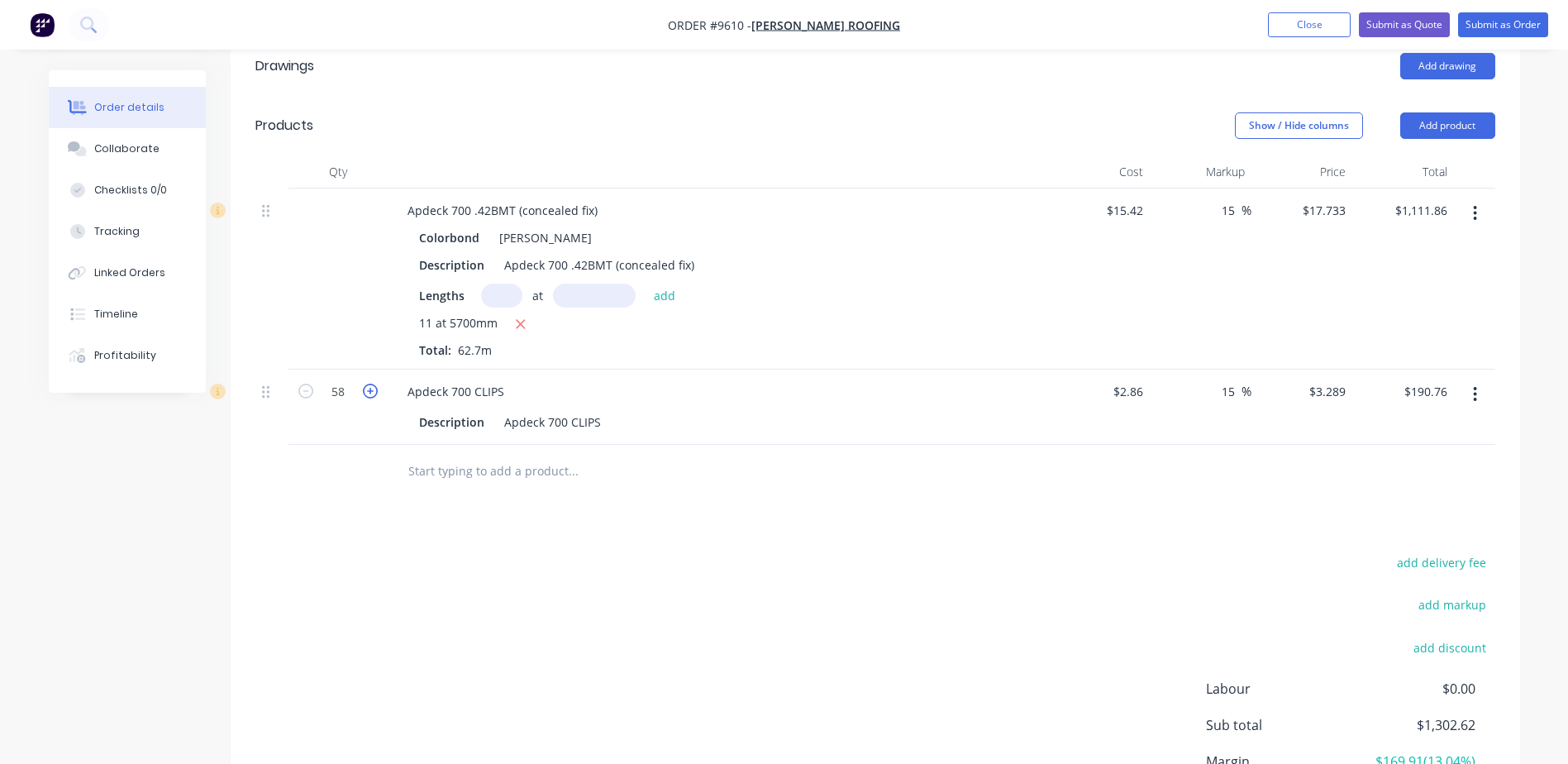
click at [367, 383] on icon "button" at bounding box center [370, 390] width 15 height 15
type input "59"
type input "$194.05"
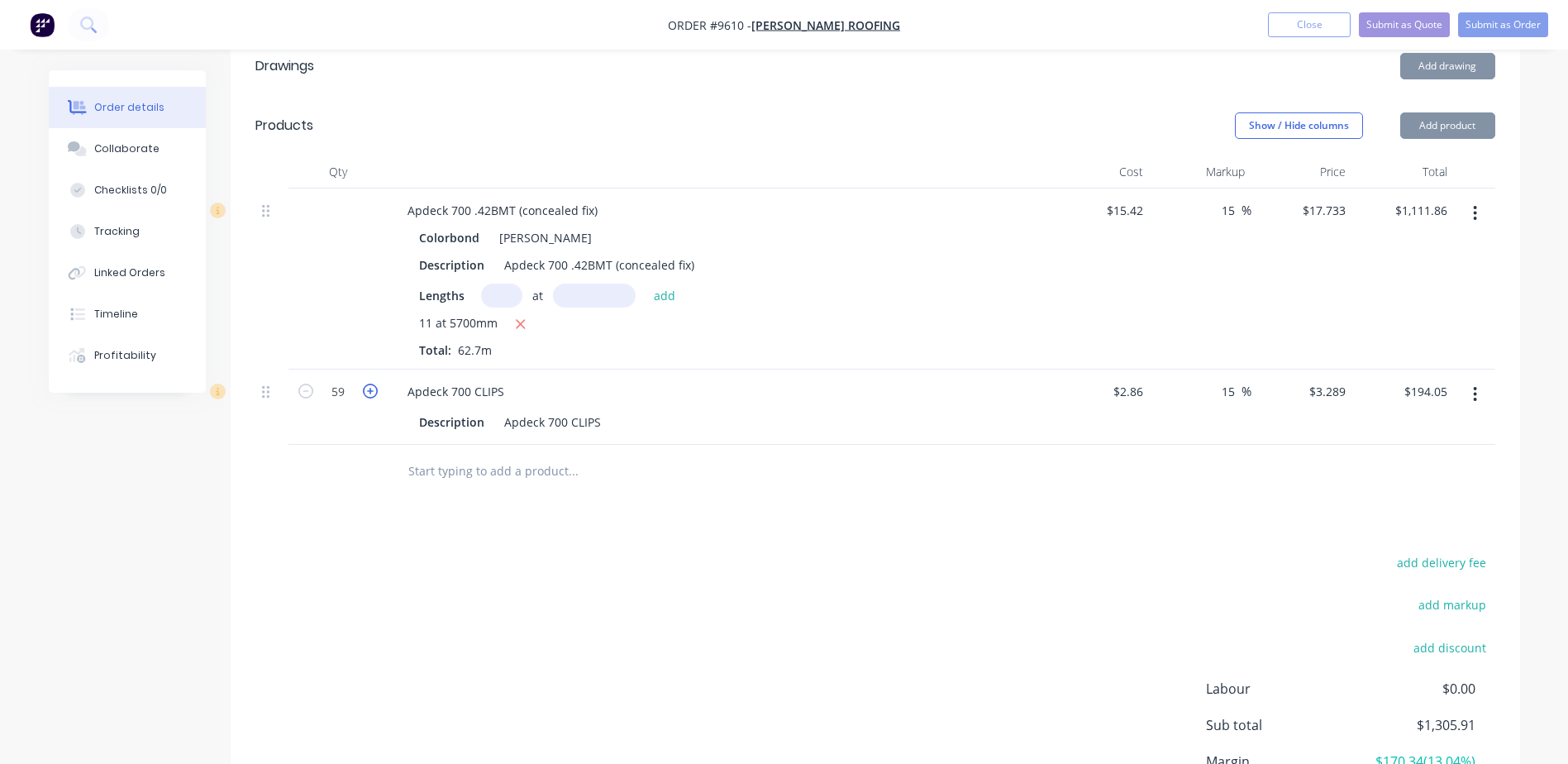
click at [367, 383] on icon "button" at bounding box center [370, 390] width 15 height 15
type input "60"
type input "$197.34"
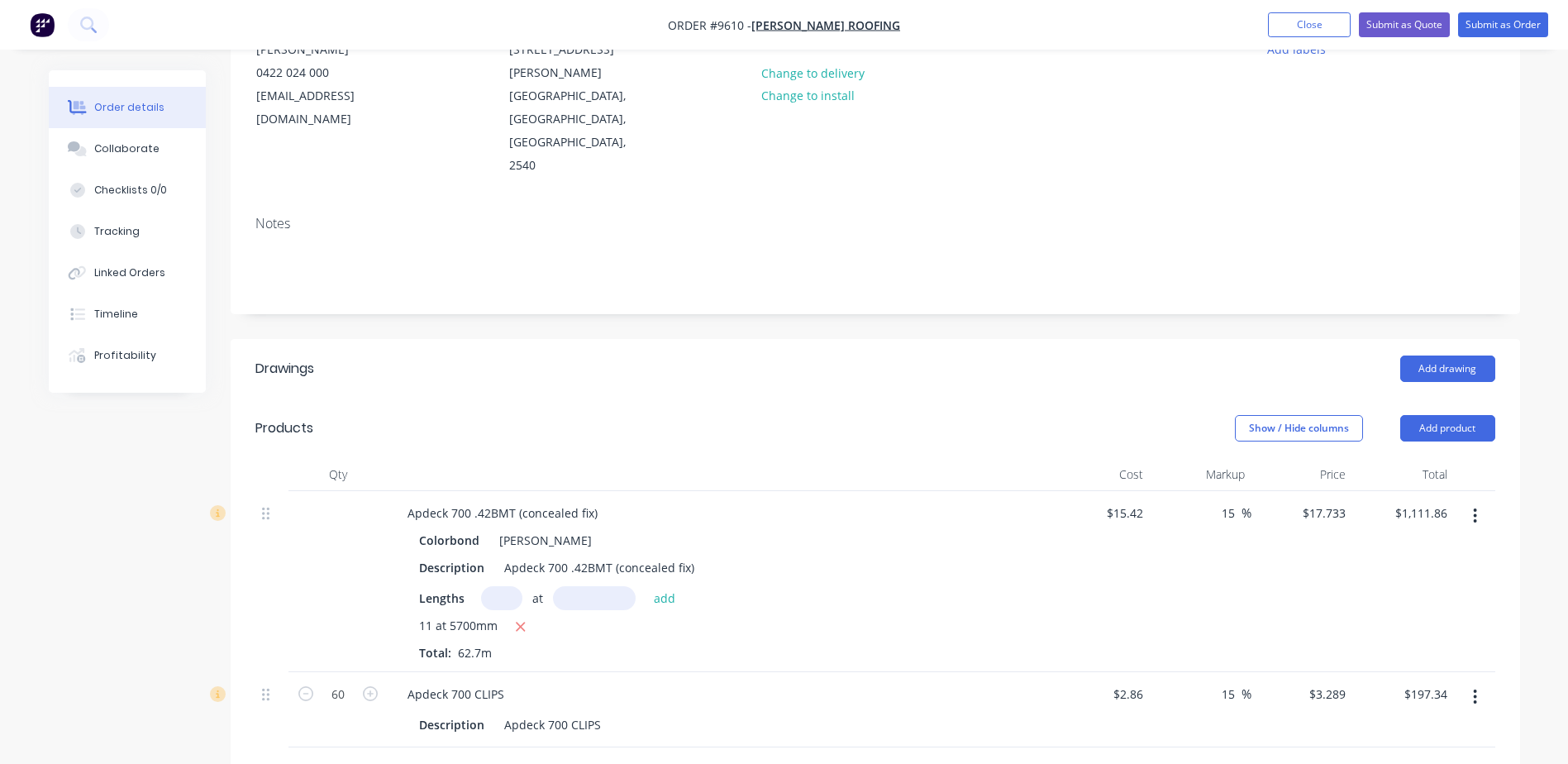
scroll to position [193, 0]
click at [1451, 417] on button "Add product" at bounding box center [1448, 429] width 95 height 26
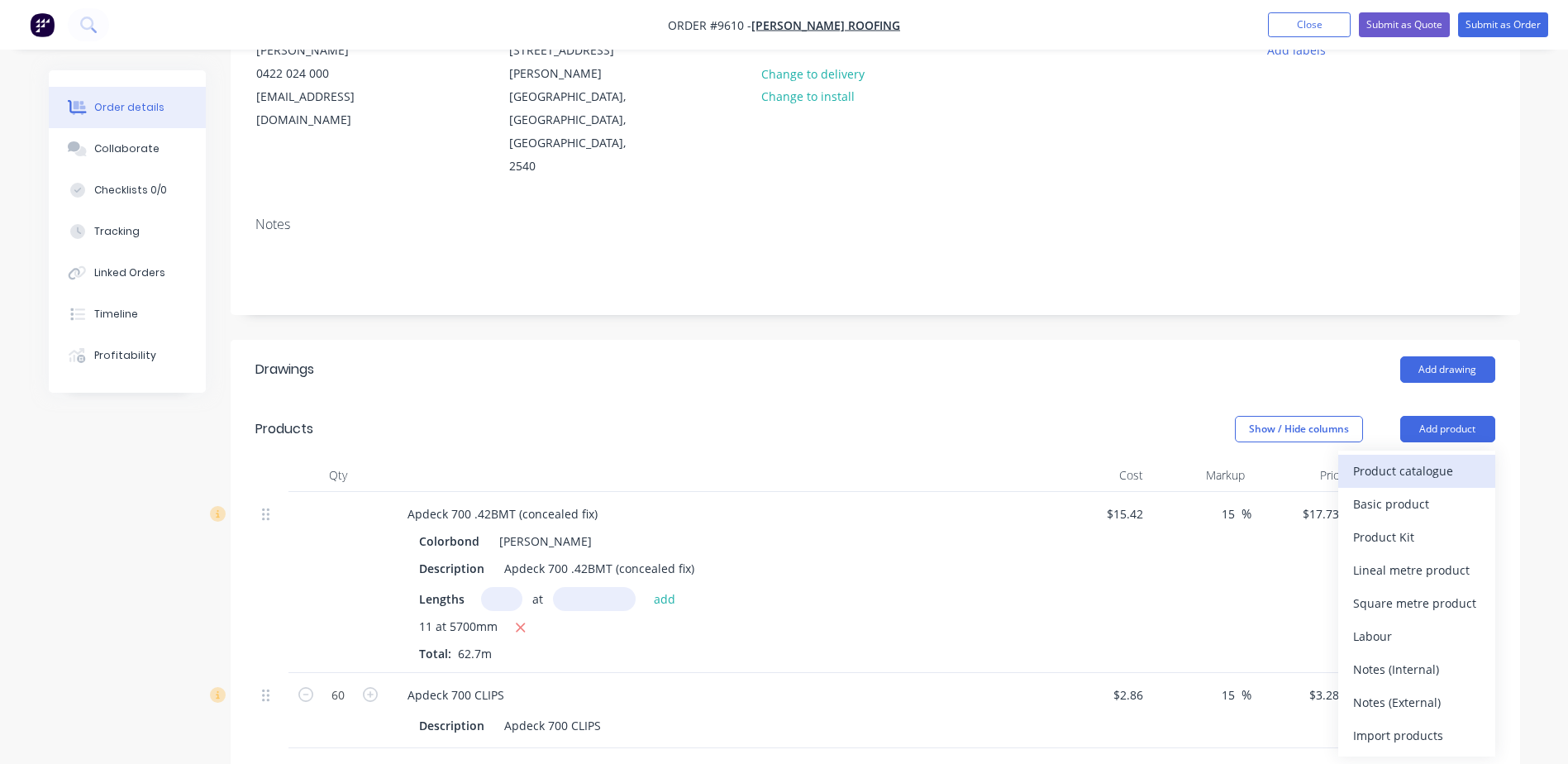
click at [1446, 459] on div "Product catalogue" at bounding box center [1416, 471] width 127 height 24
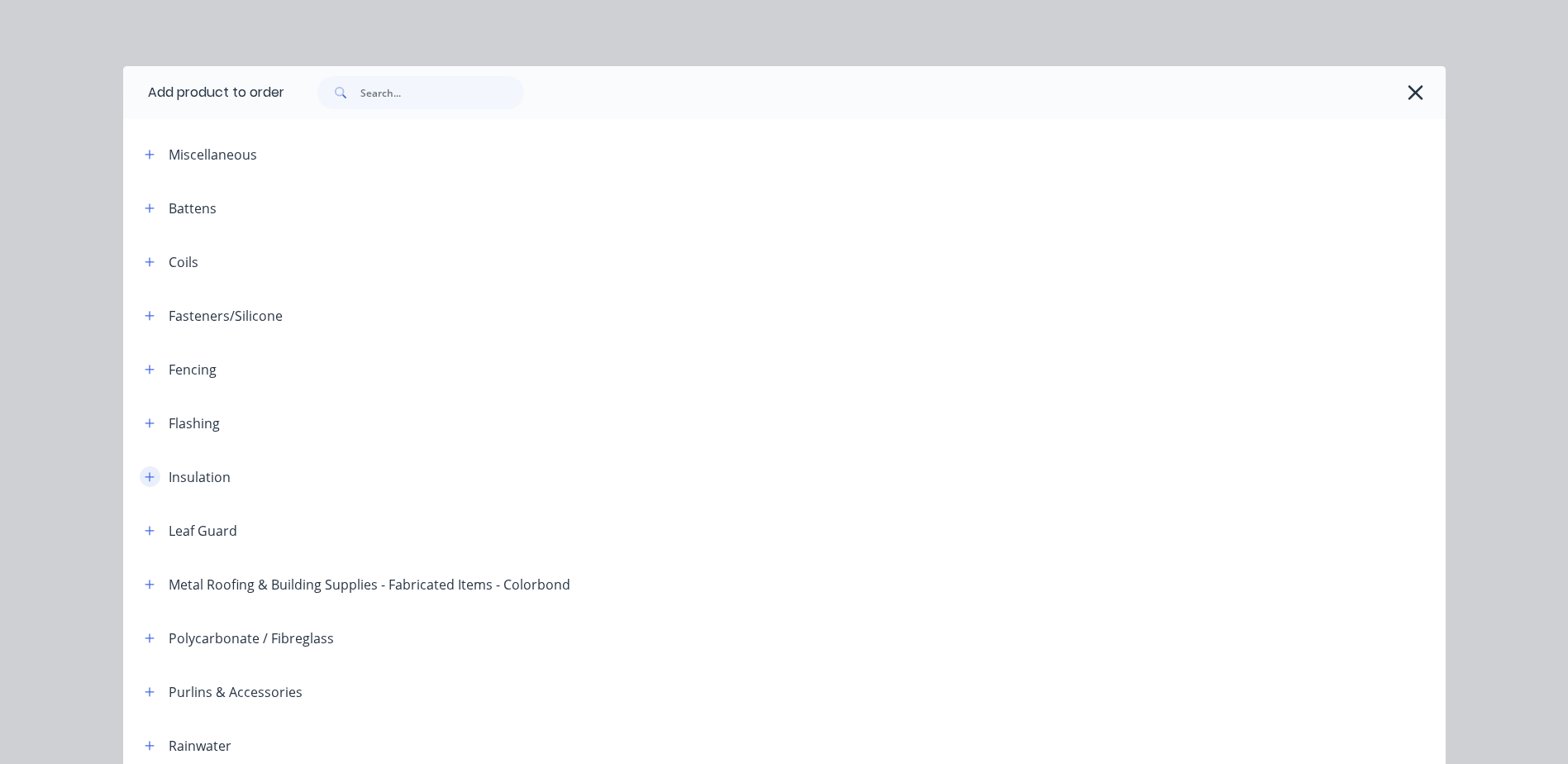
click at [145, 475] on icon "button" at bounding box center [150, 477] width 10 height 12
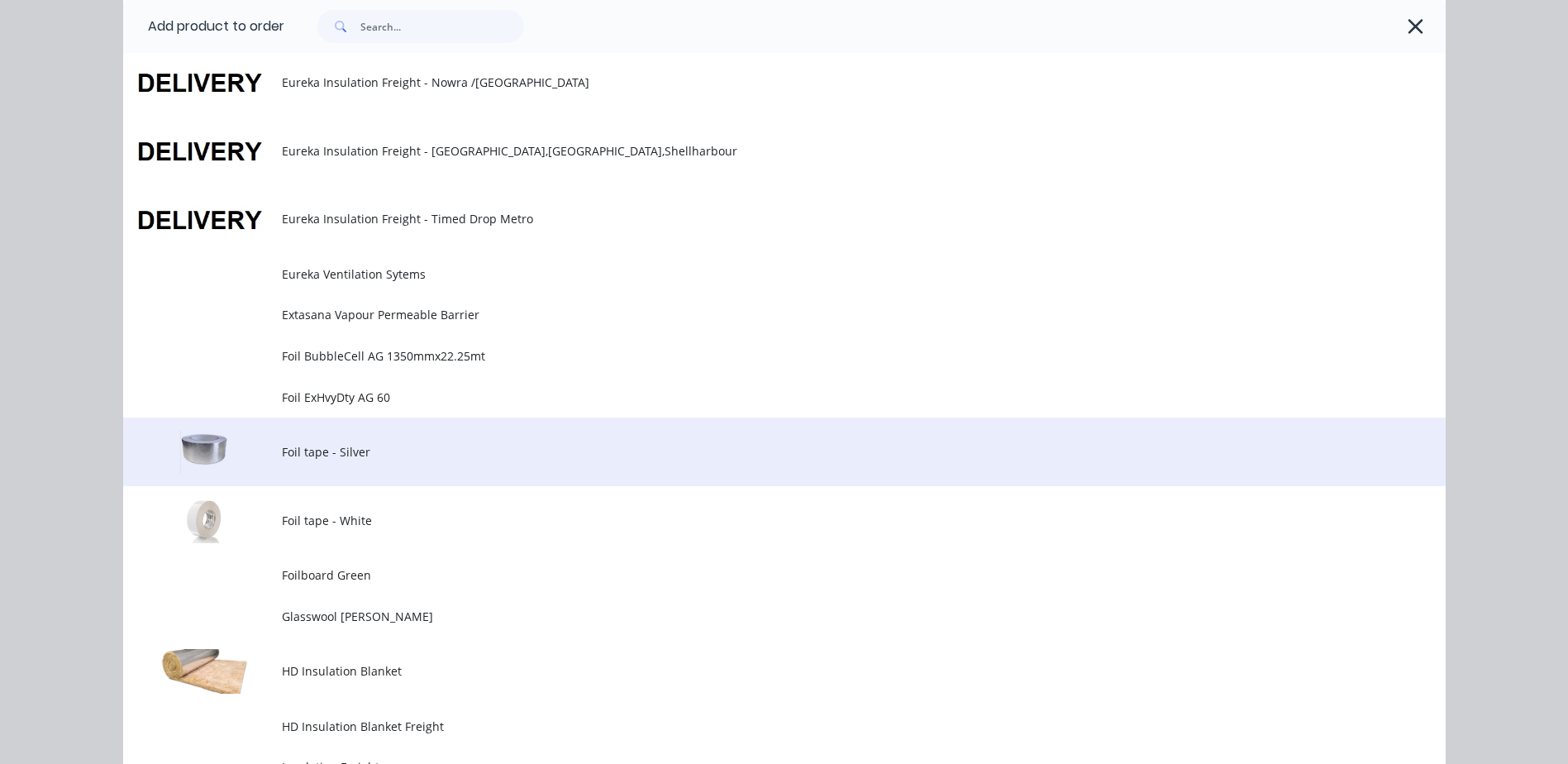
scroll to position [1075, 0]
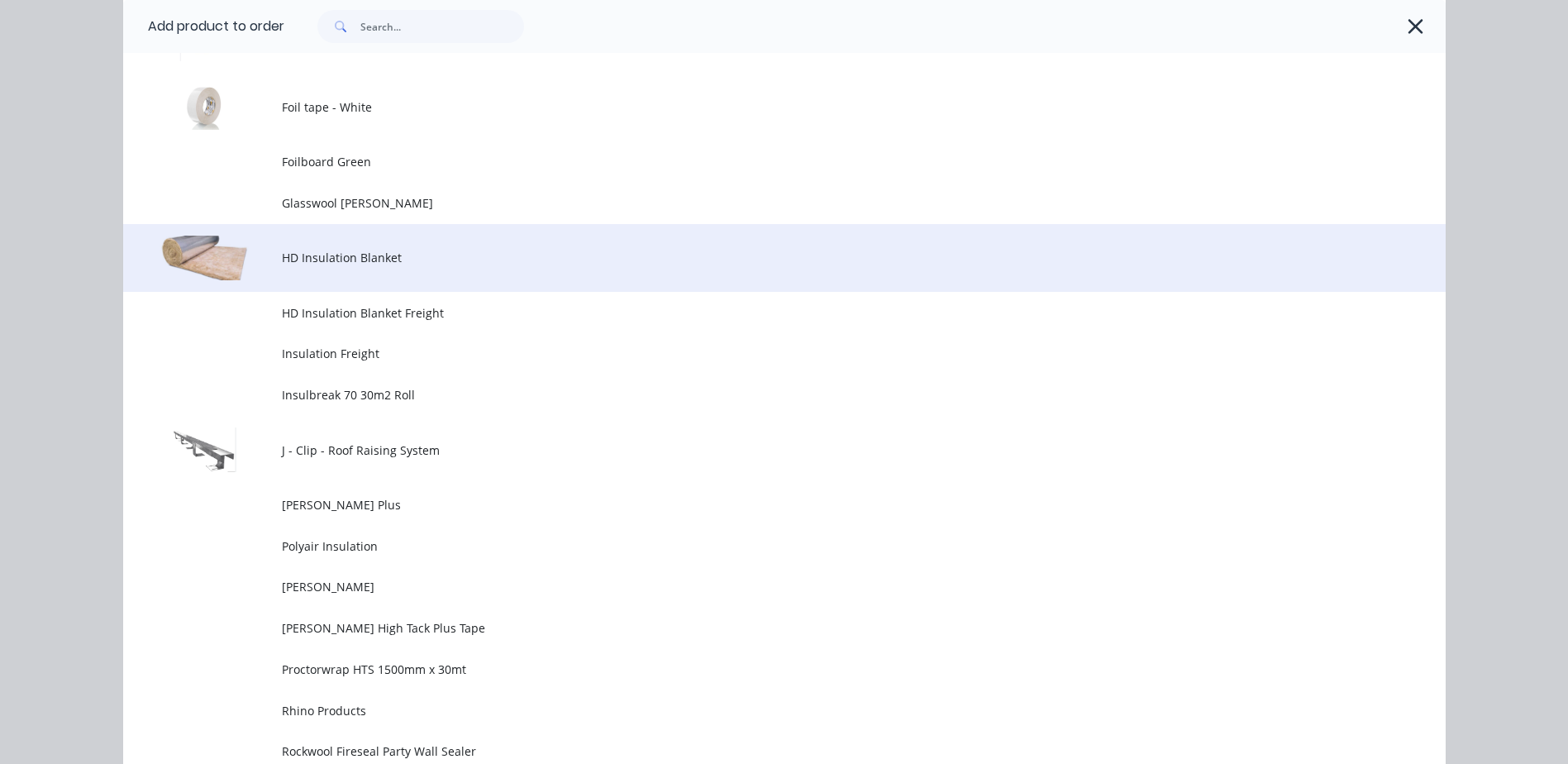
click at [384, 259] on span "HD Insulation Blanket" at bounding box center [747, 258] width 931 height 18
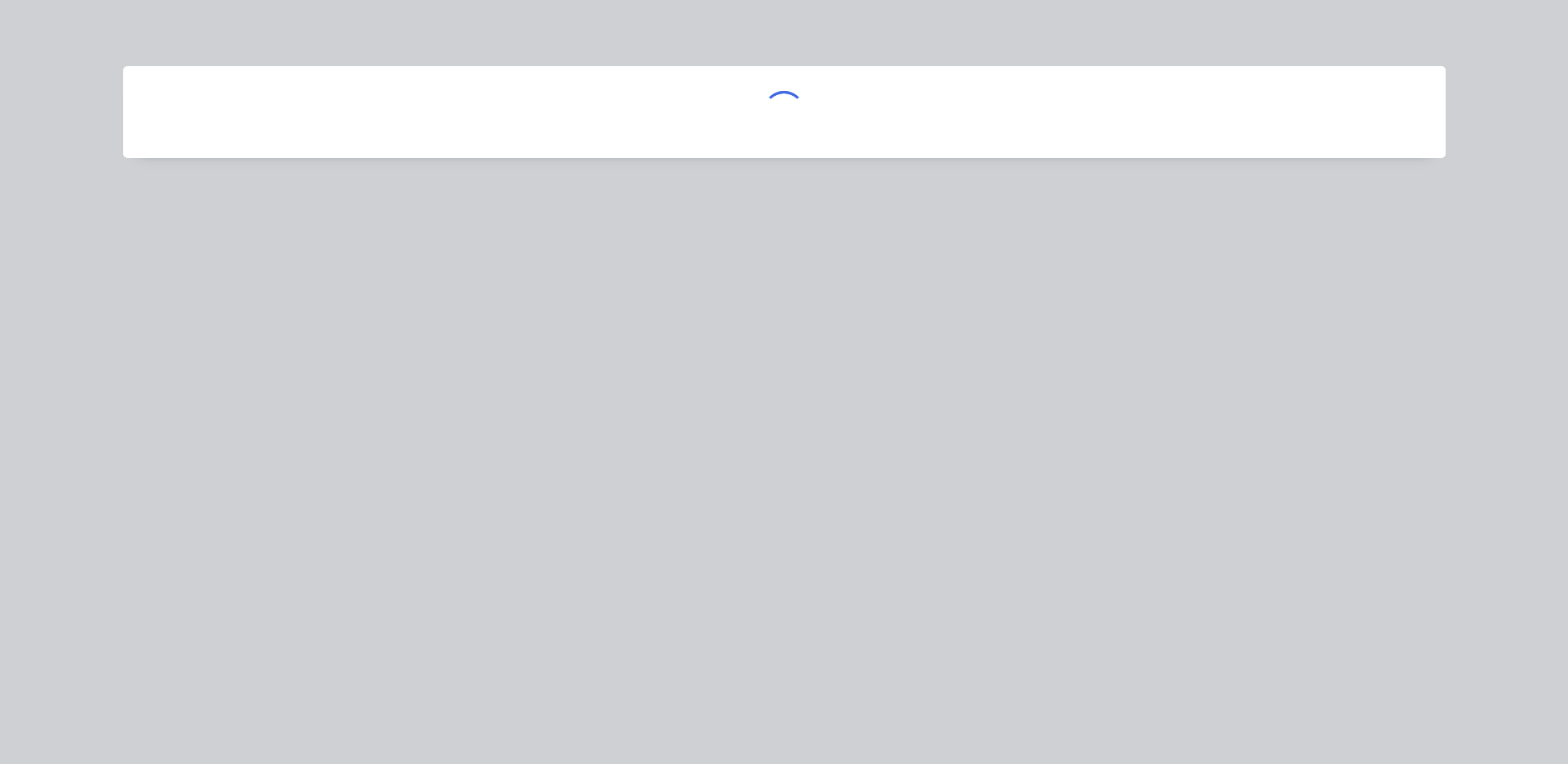
scroll to position [0, 0]
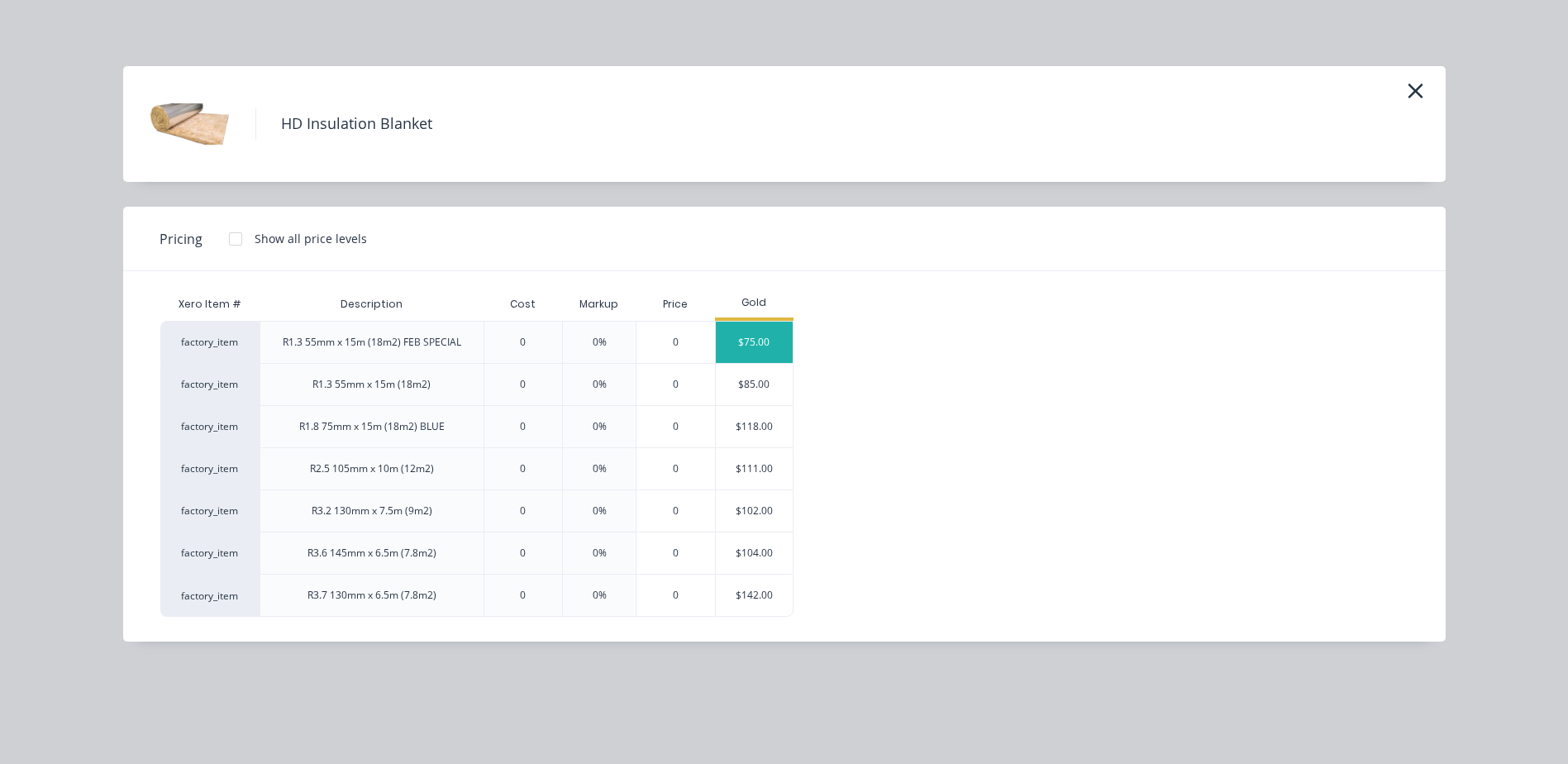
click at [759, 344] on div "$75.00" at bounding box center [755, 343] width 78 height 41
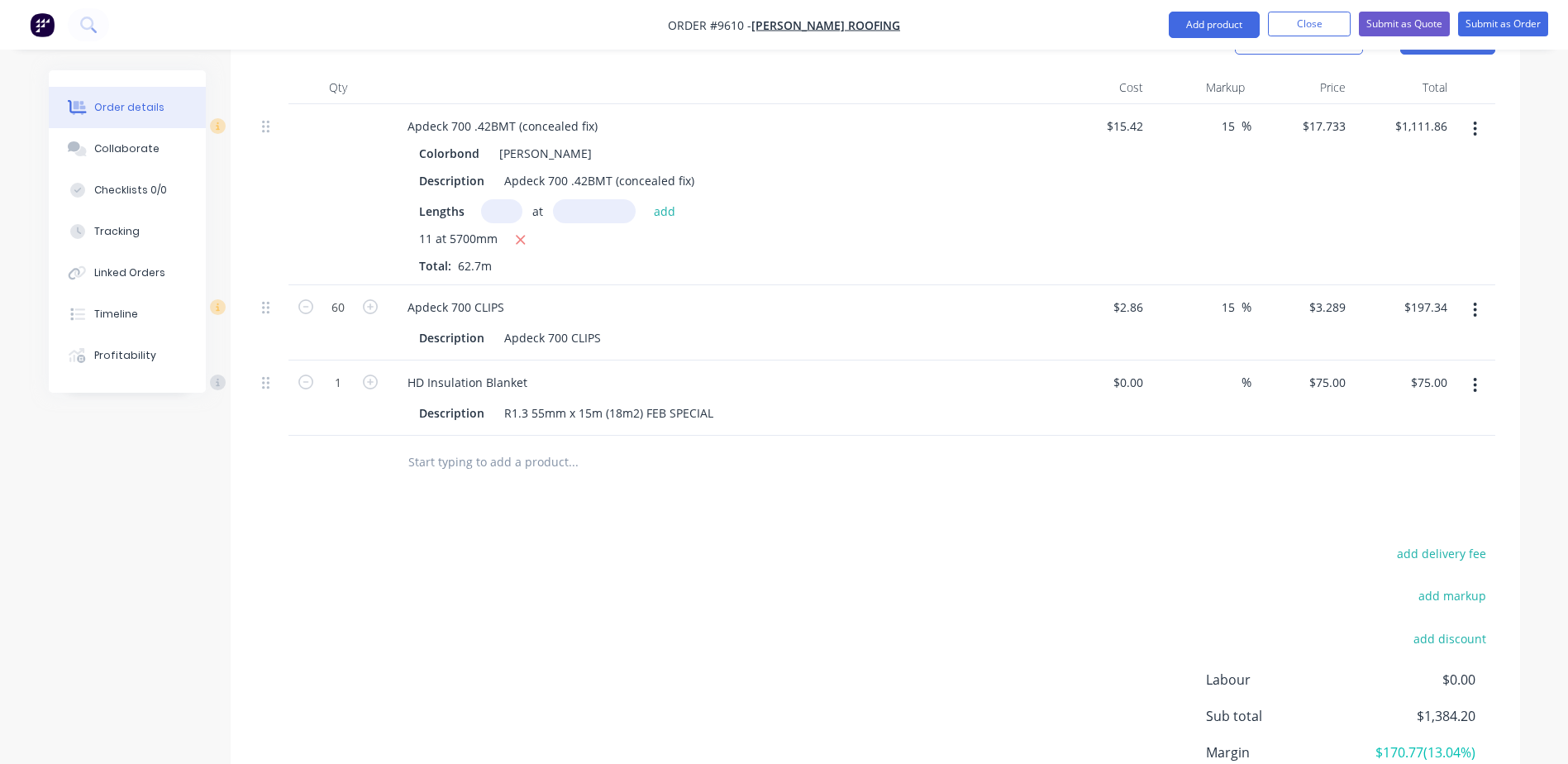
scroll to position [681, 0]
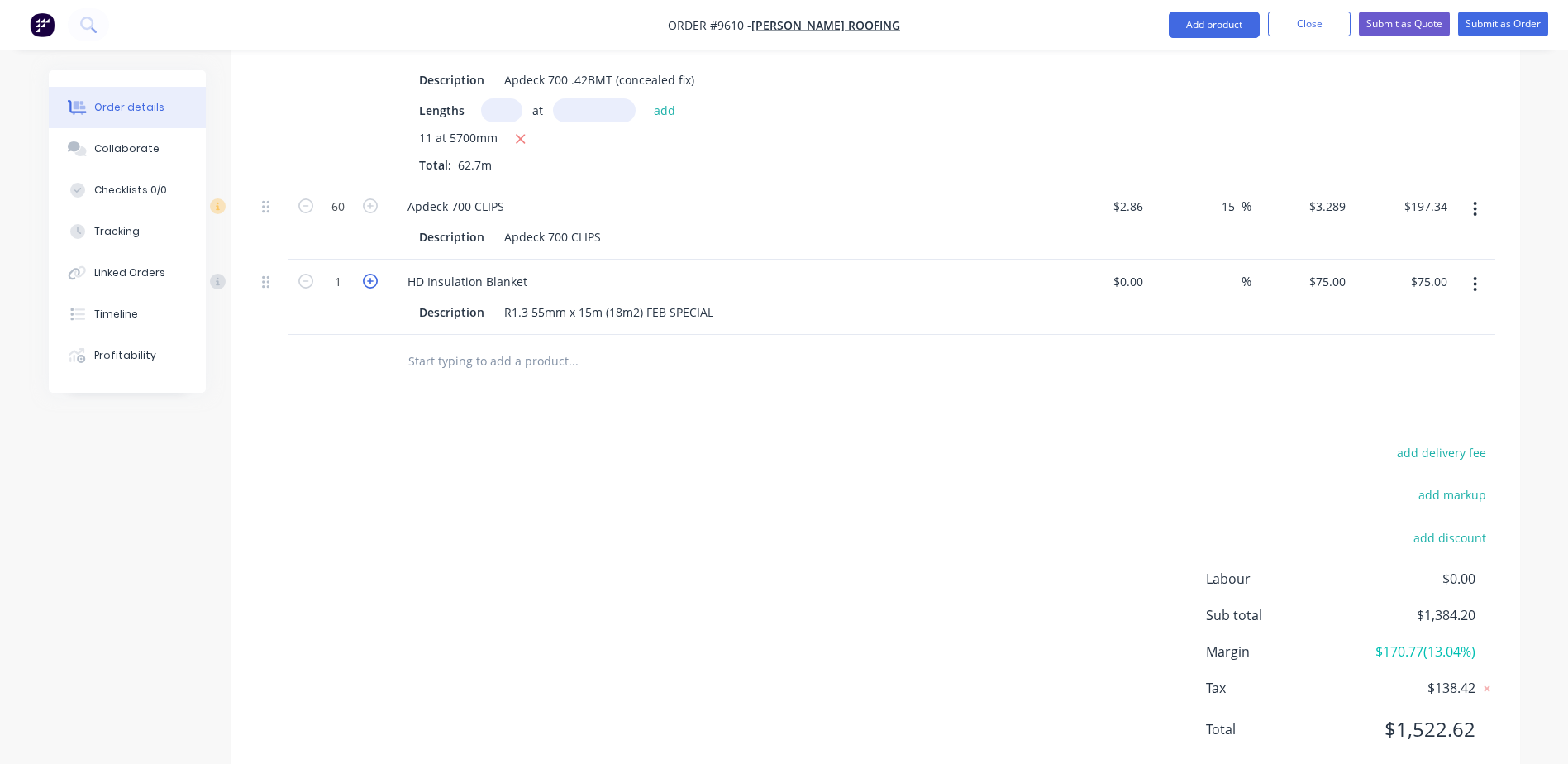
click at [369, 273] on icon "button" at bounding box center [370, 280] width 15 height 15
type input "2"
type input "$150.00"
click at [369, 273] on icon "button" at bounding box center [370, 280] width 15 height 15
type input "3"
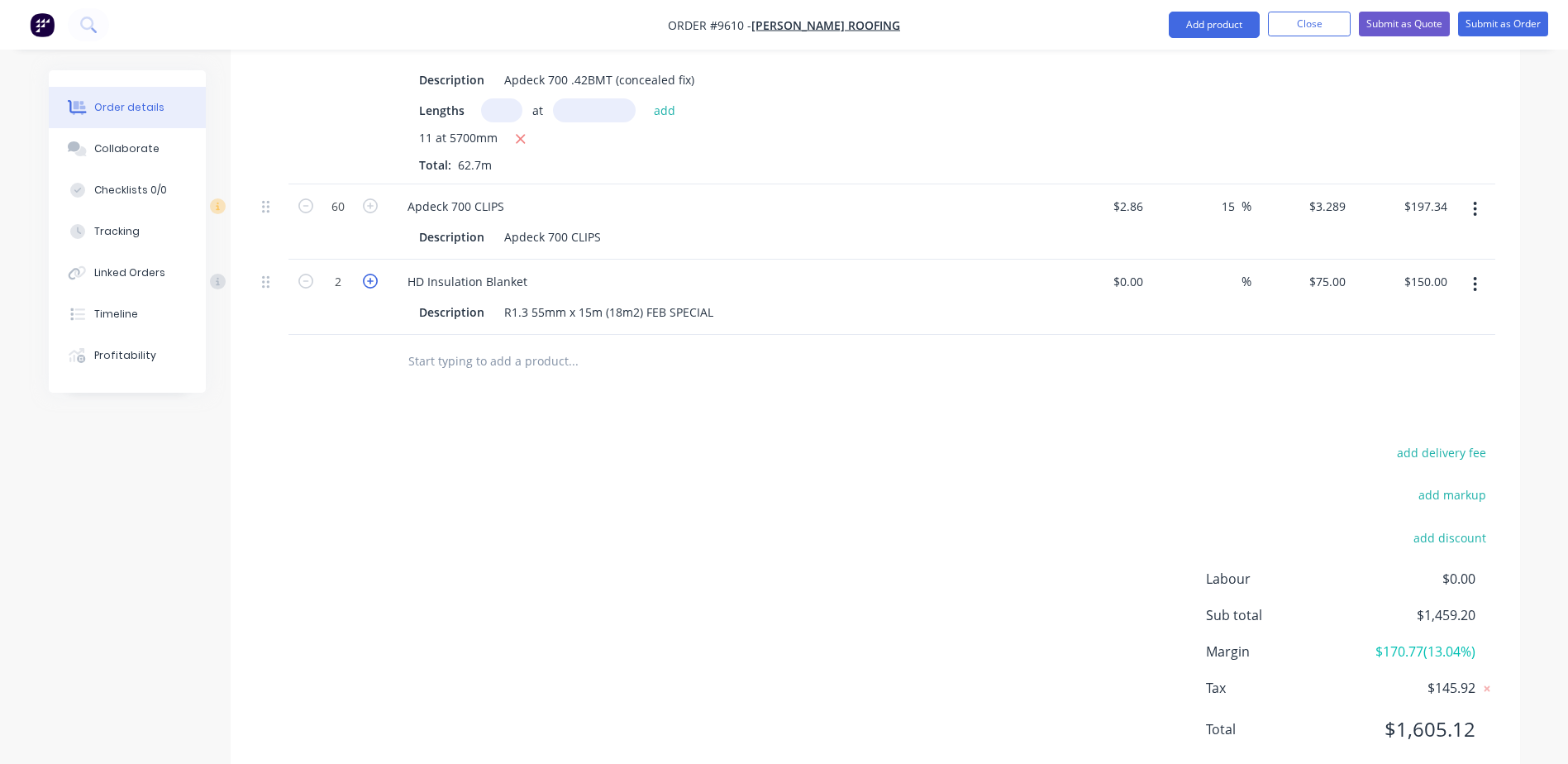
type input "$225.00"
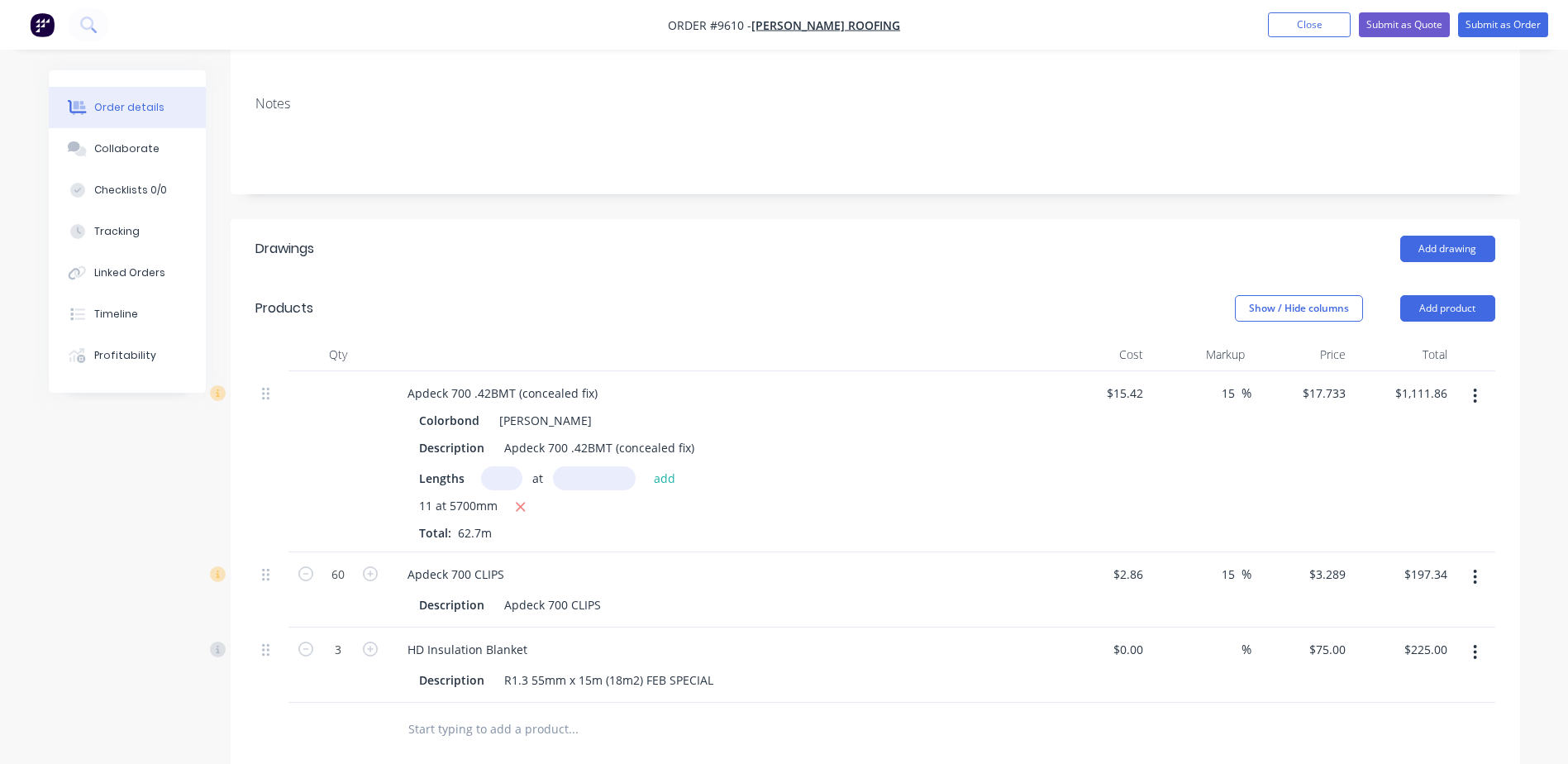
scroll to position [268, 0]
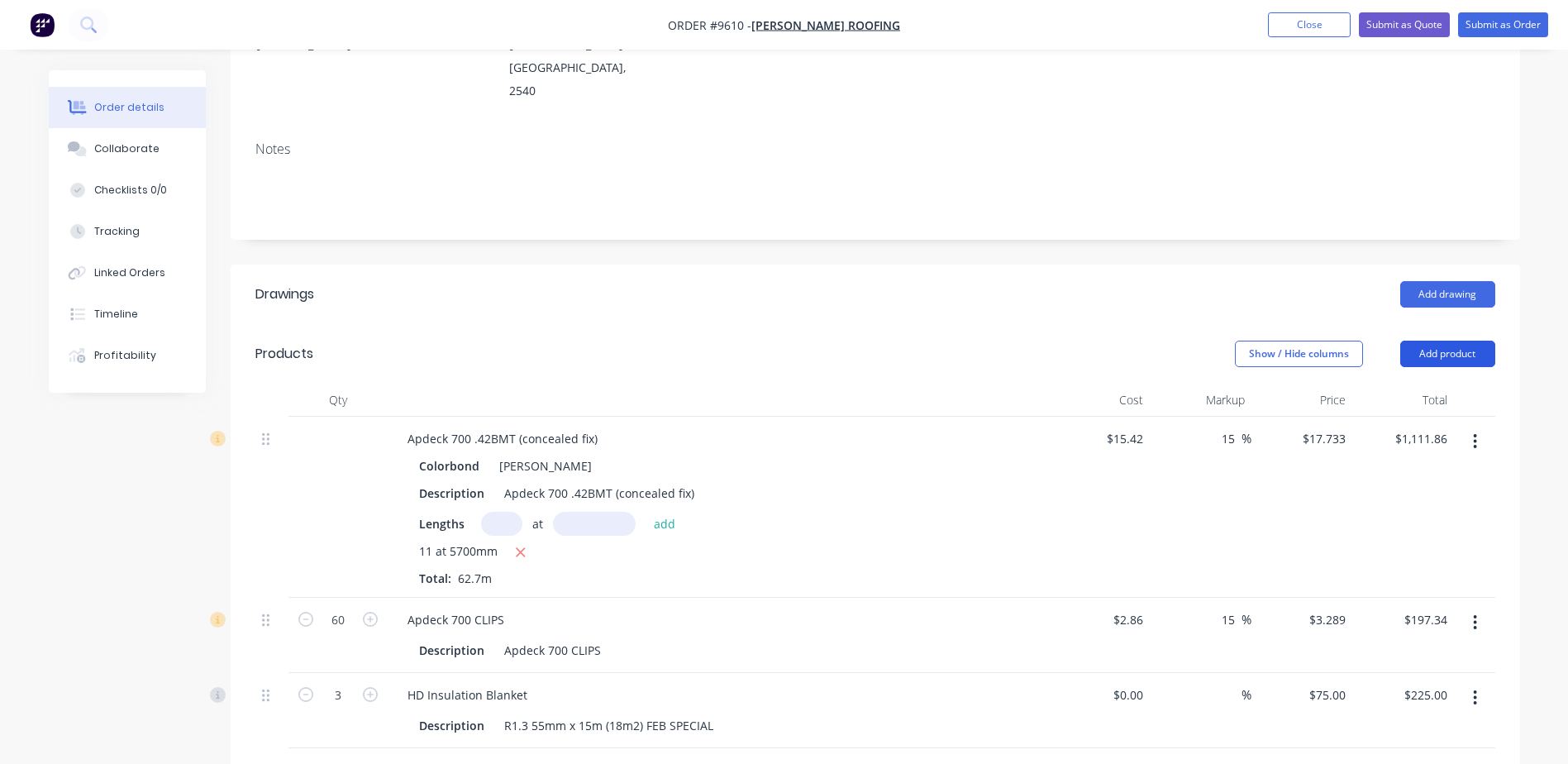
click at [1453, 341] on button "Add product" at bounding box center [1448, 353] width 95 height 26
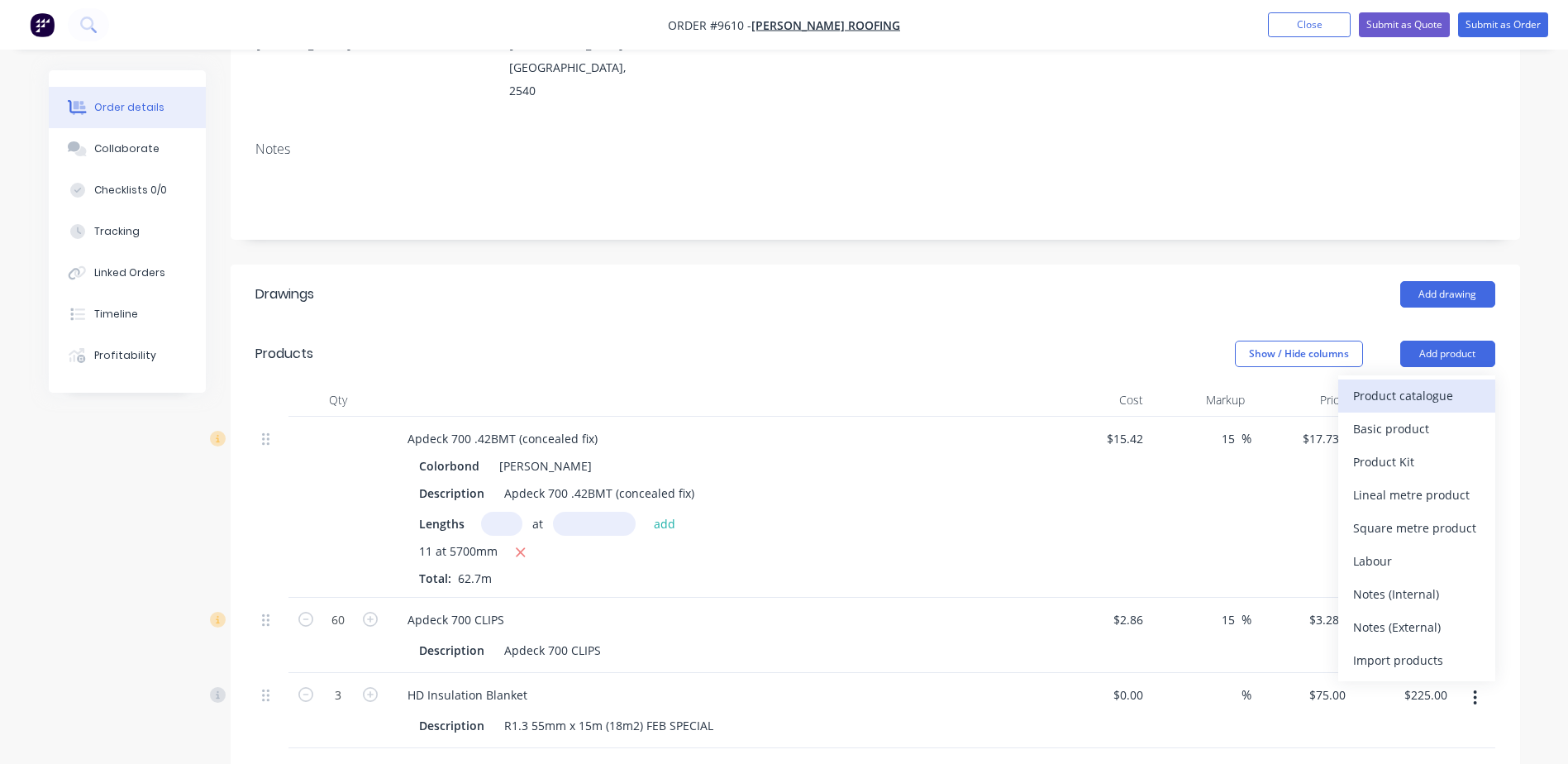
click at [1425, 383] on div "Product catalogue" at bounding box center [1416, 395] width 127 height 24
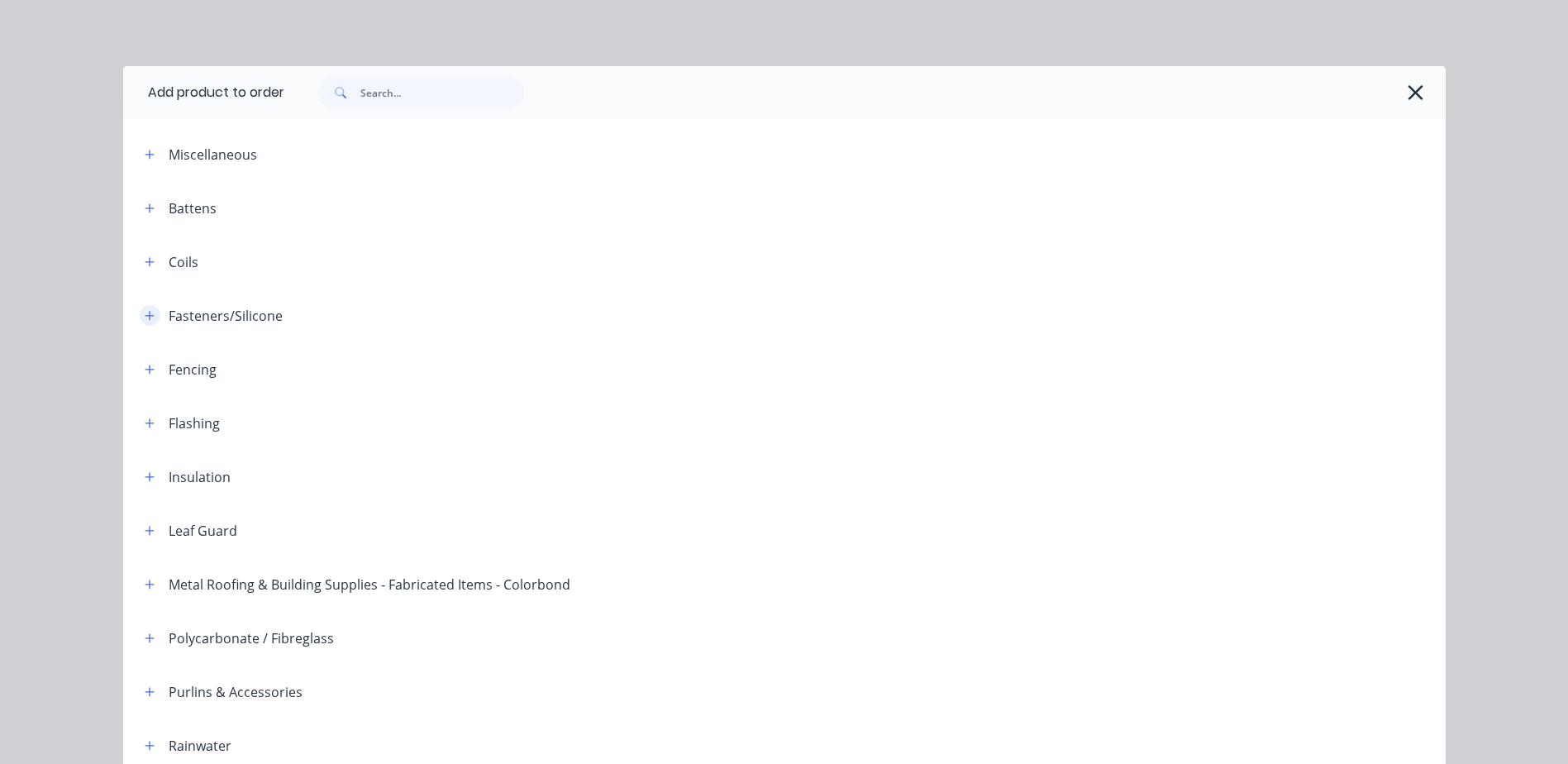
click at [145, 312] on icon "button" at bounding box center [150, 316] width 10 height 12
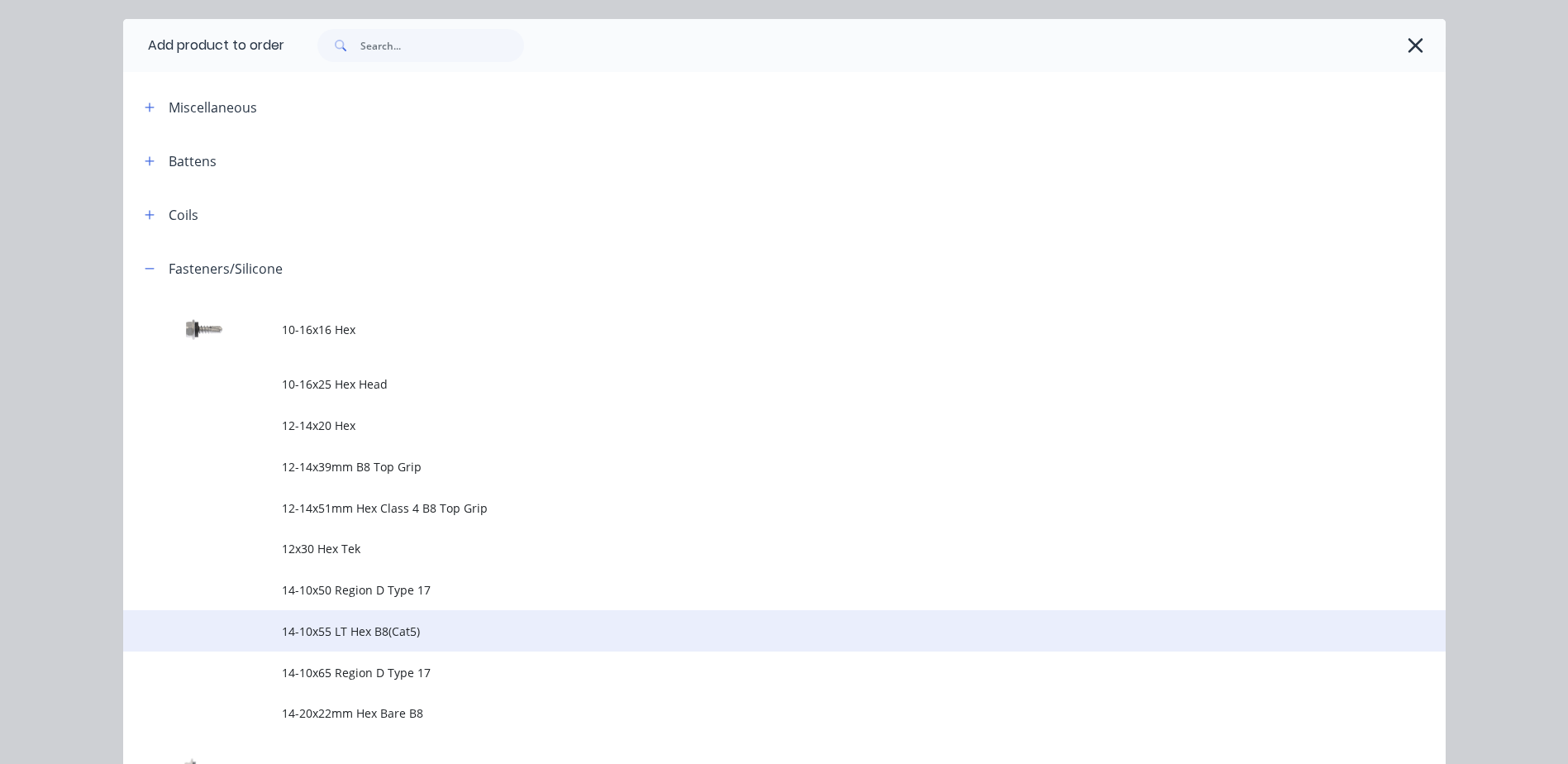
scroll to position [331, 0]
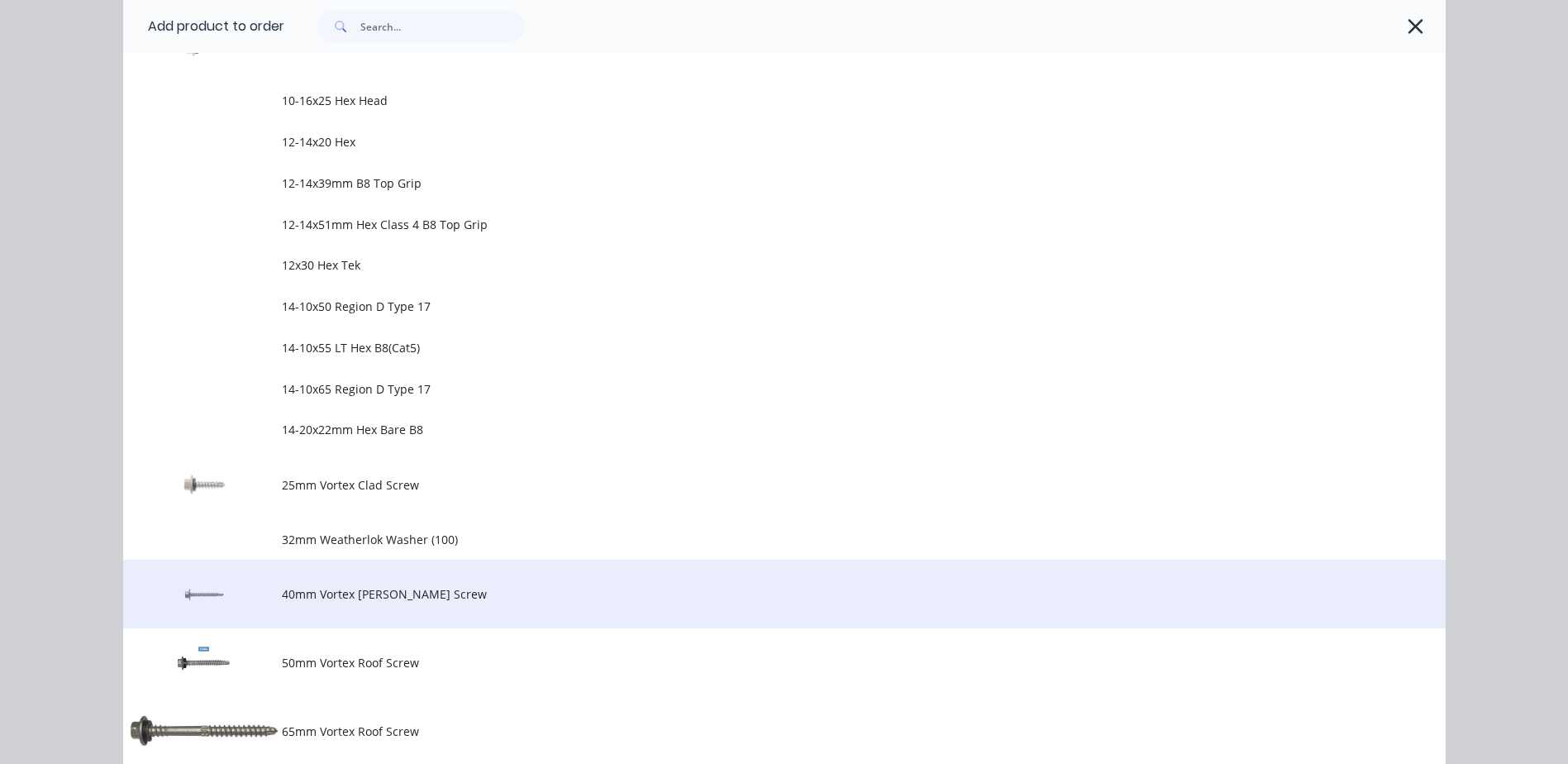
click at [350, 595] on span "40mm Vortex [PERSON_NAME] Screw" at bounding box center [747, 595] width 931 height 18
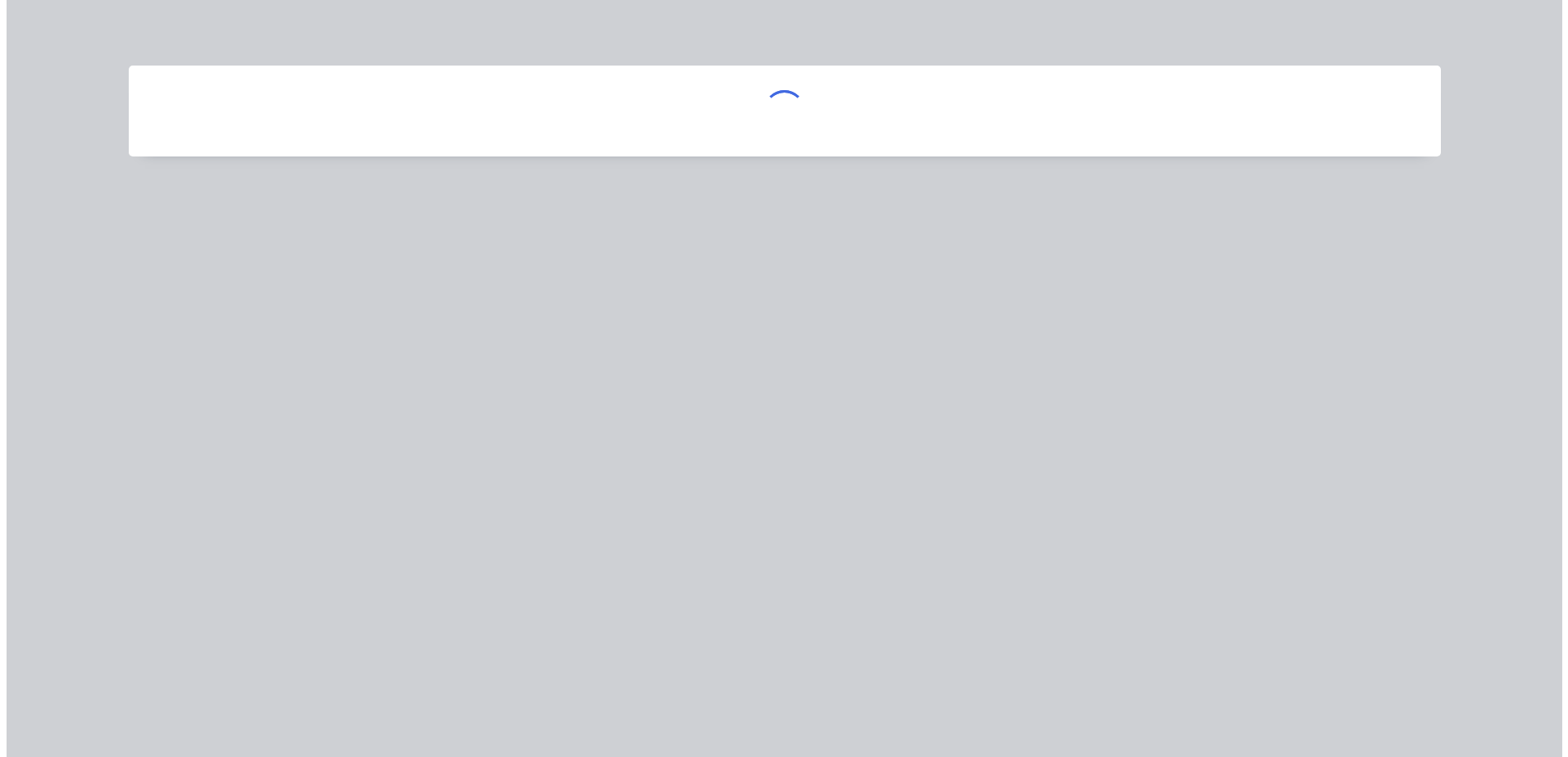
scroll to position [0, 0]
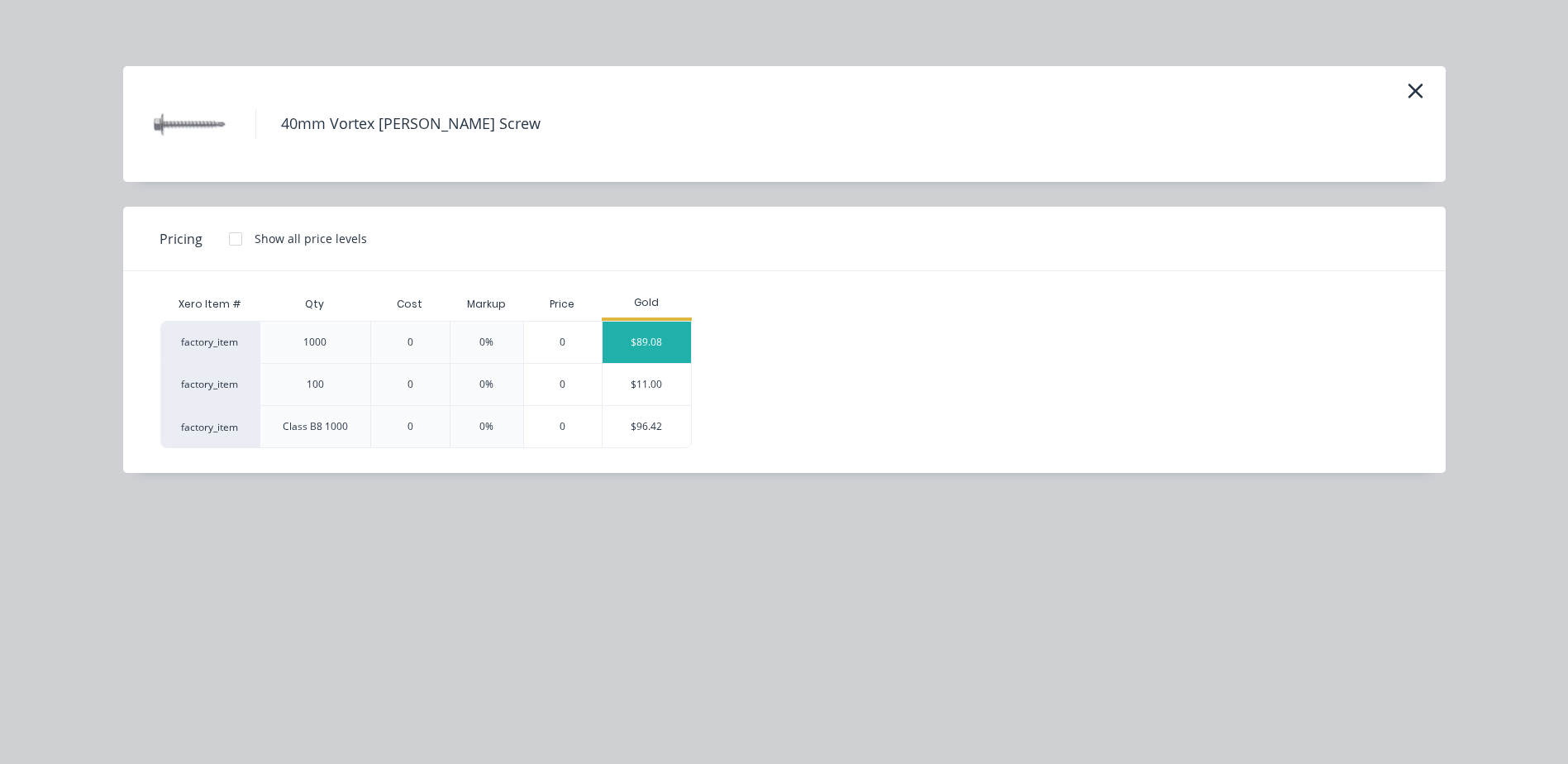
click at [629, 350] on div "$89.08" at bounding box center [647, 343] width 89 height 41
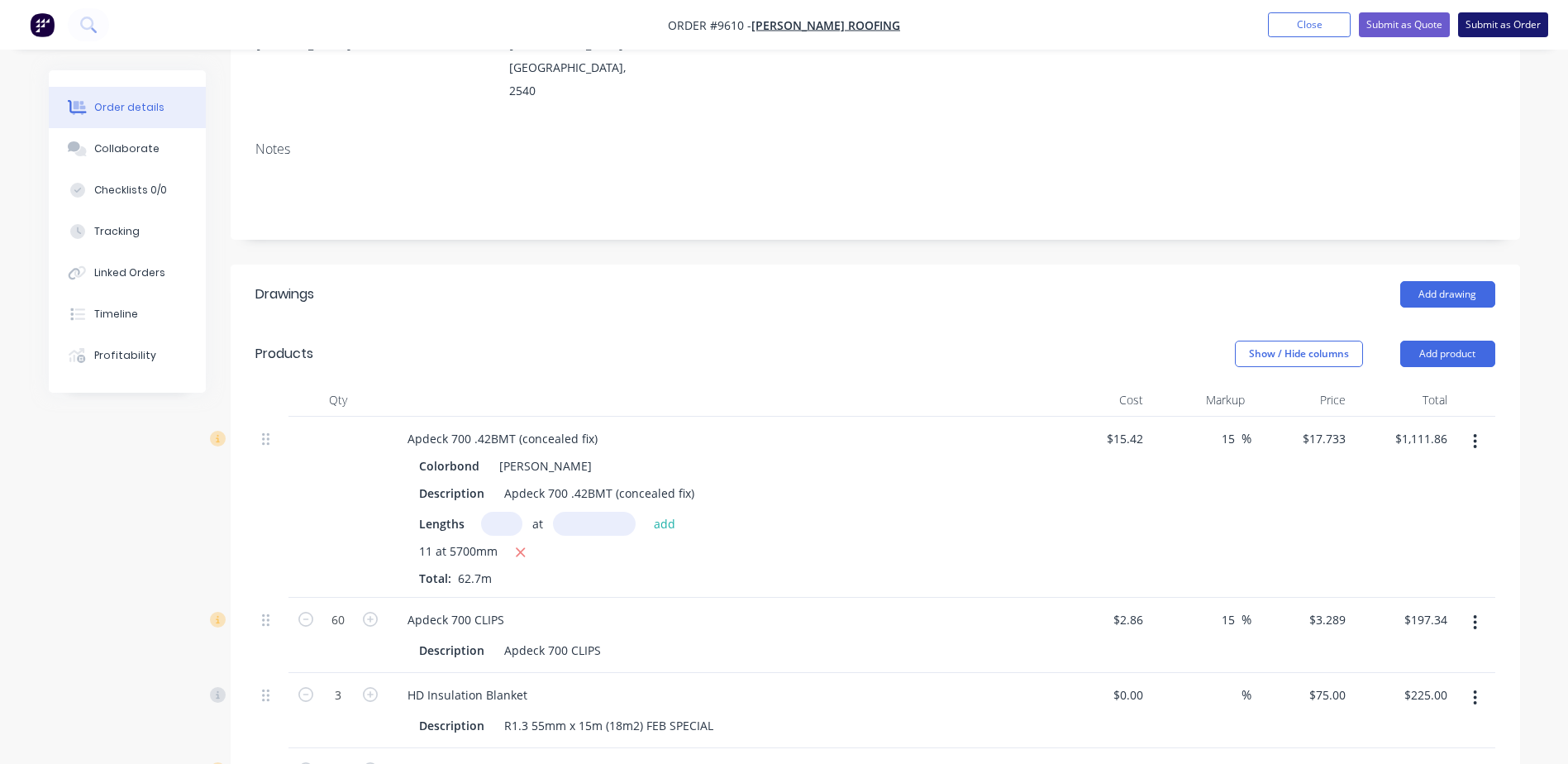
click at [1505, 19] on button "Submit as Order" at bounding box center [1503, 24] width 90 height 24
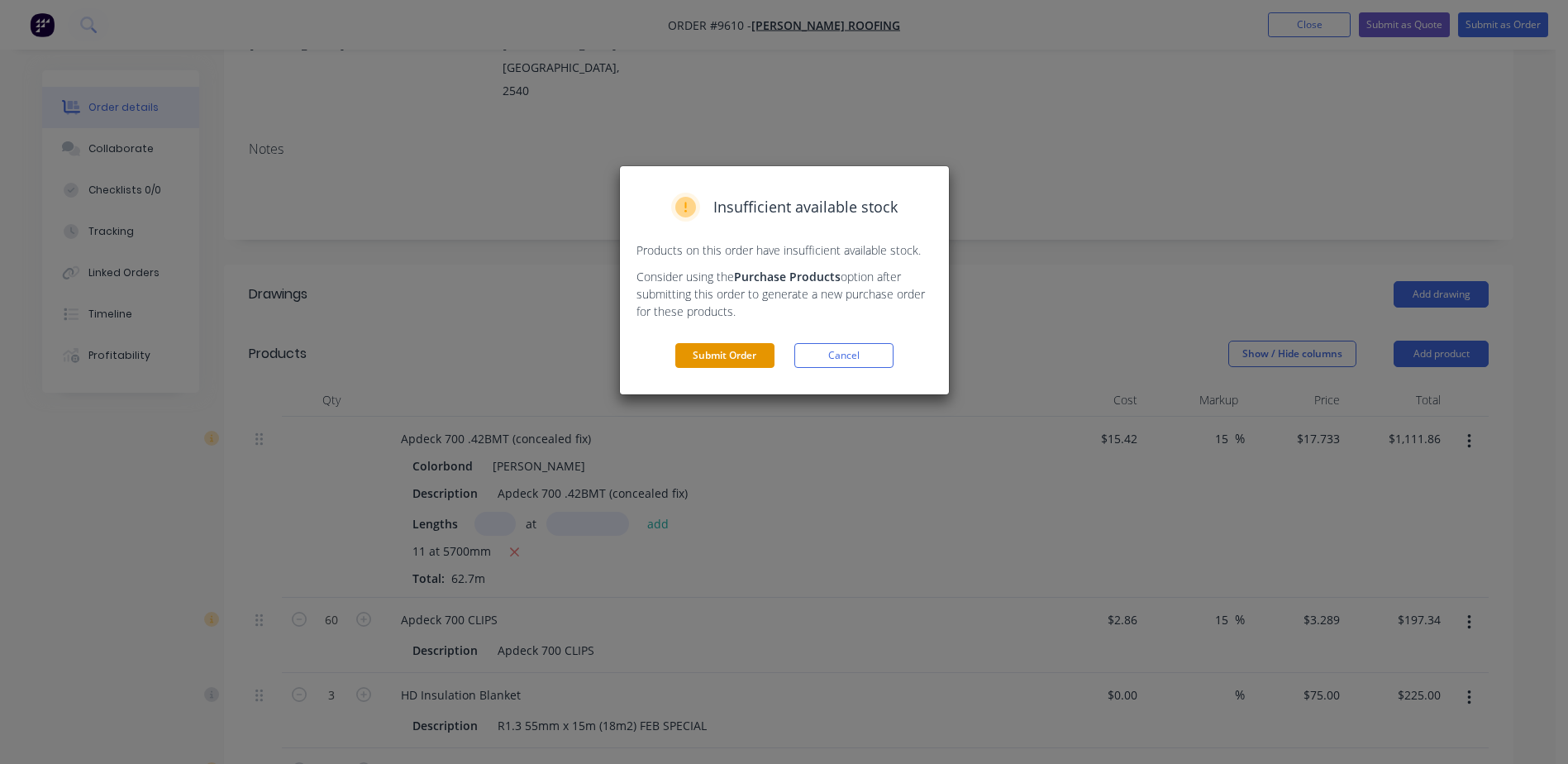
click at [722, 350] on button "Submit Order" at bounding box center [725, 355] width 99 height 24
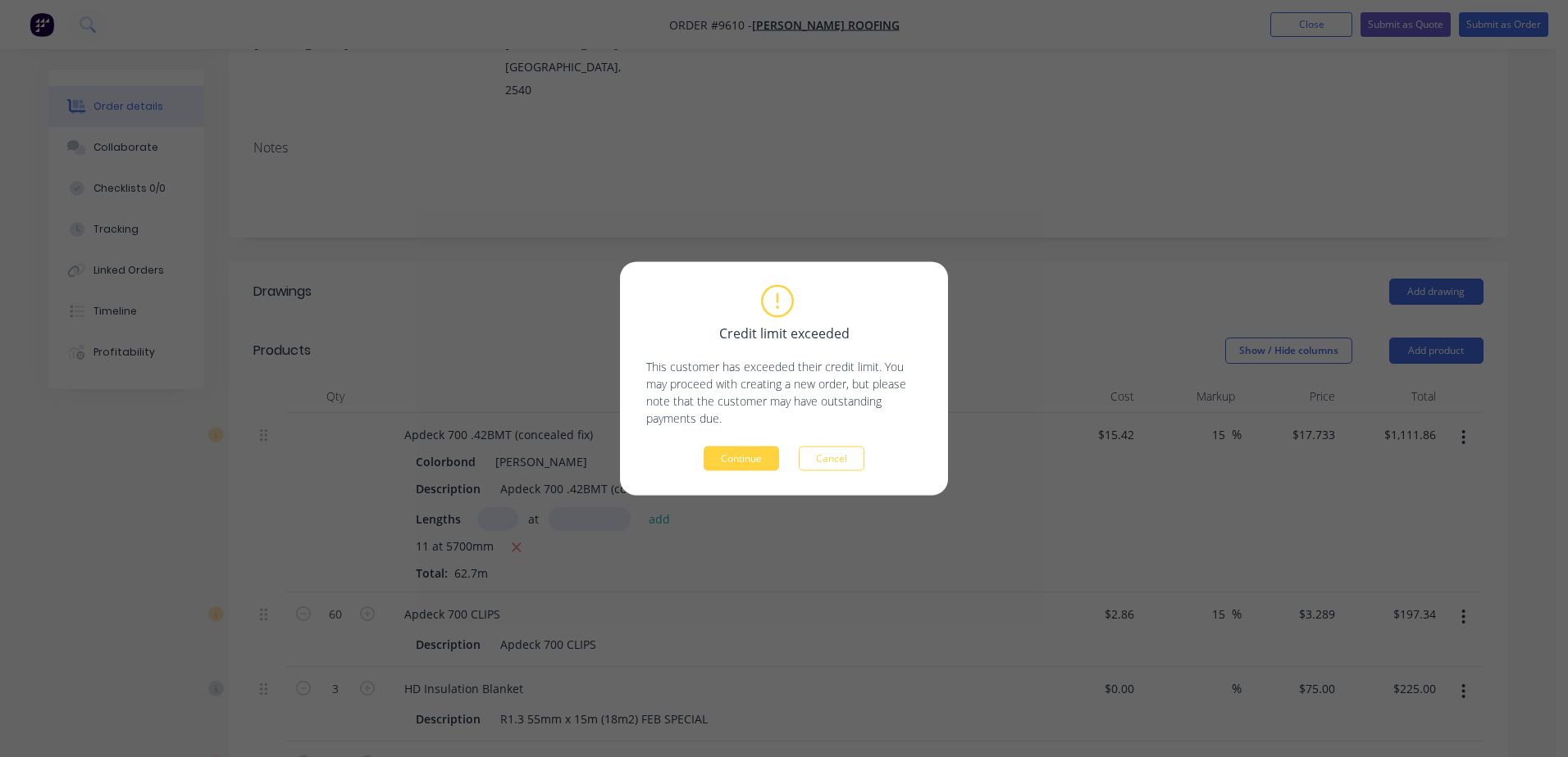
click at [746, 461] on button "Continue" at bounding box center [741, 458] width 75 height 24
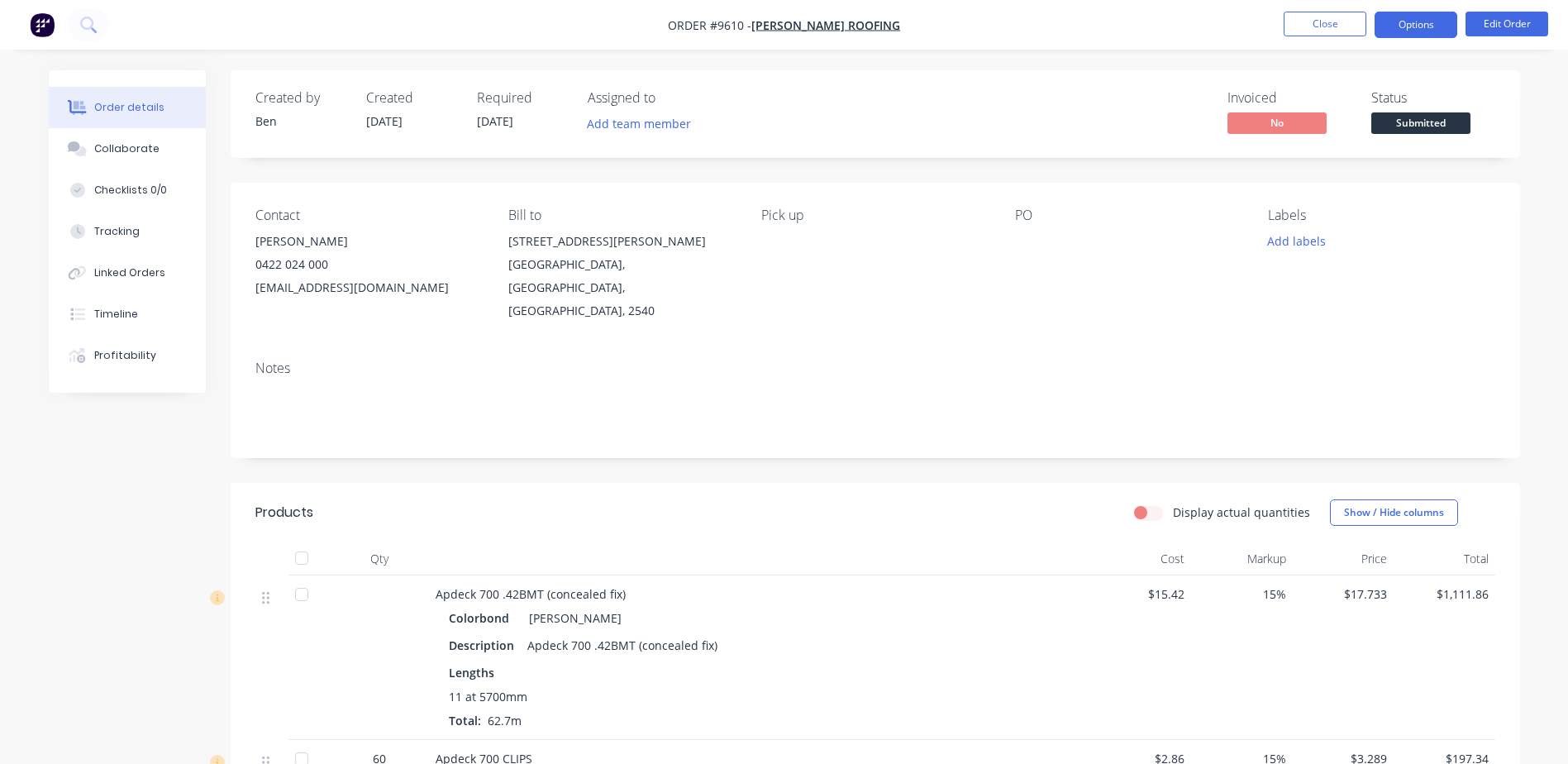
click at [1421, 27] on button "Options" at bounding box center [1415, 24] width 83 height 26
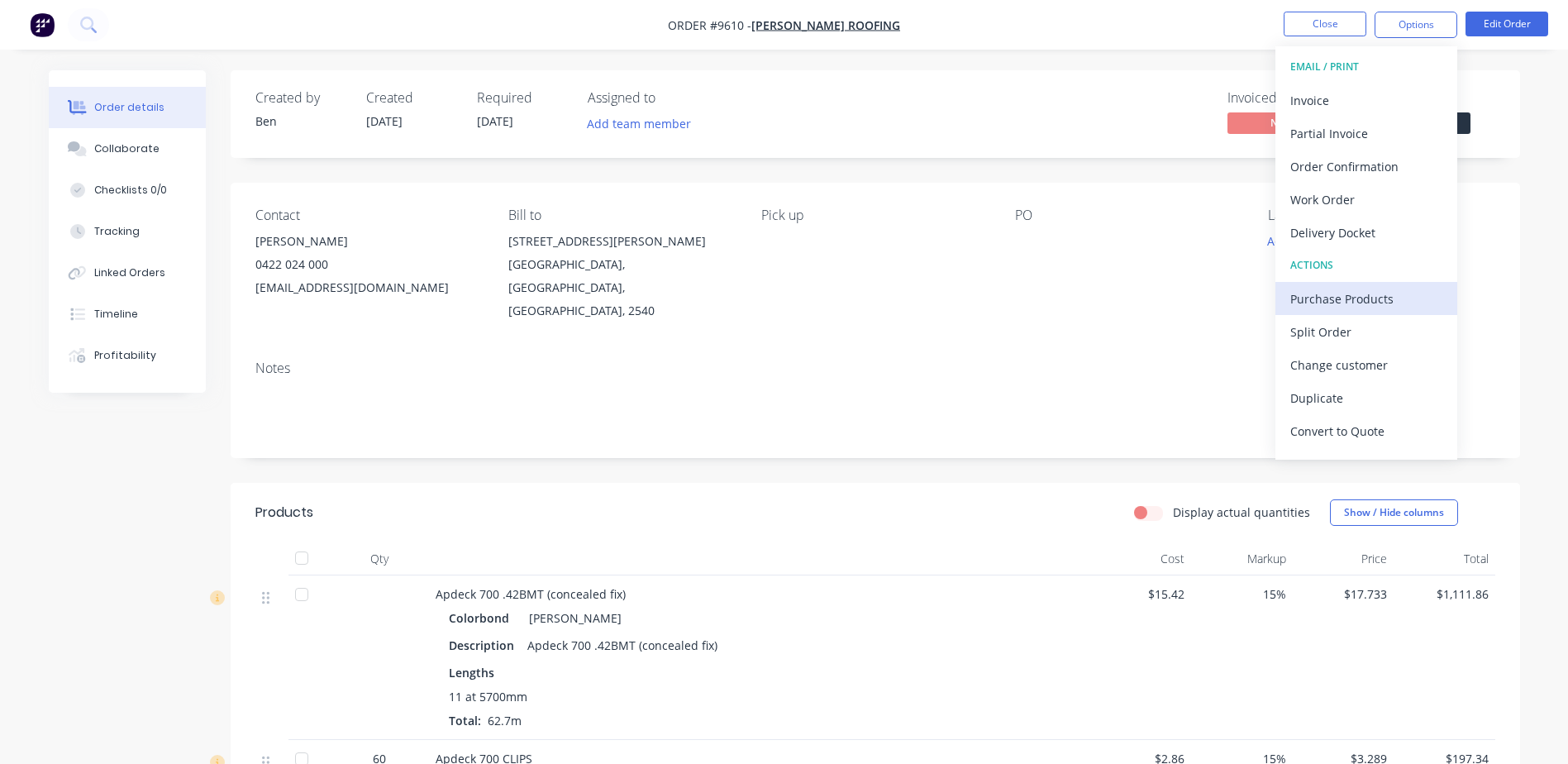
click at [1366, 292] on div "Purchase Products" at bounding box center [1367, 299] width 152 height 24
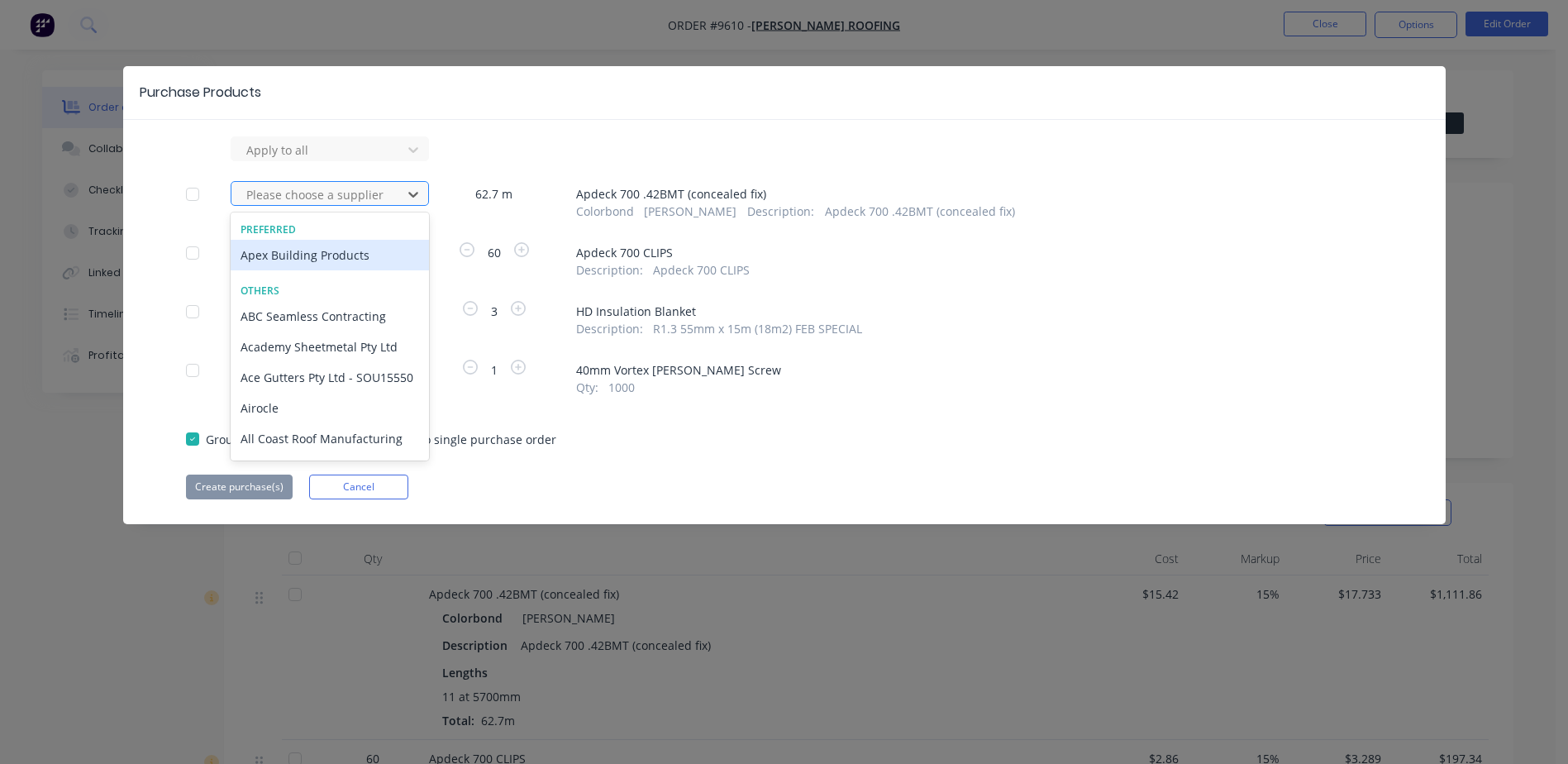
click at [360, 188] on div at bounding box center [319, 195] width 149 height 20
click at [344, 255] on div "Apex Building Products" at bounding box center [330, 254] width 198 height 30
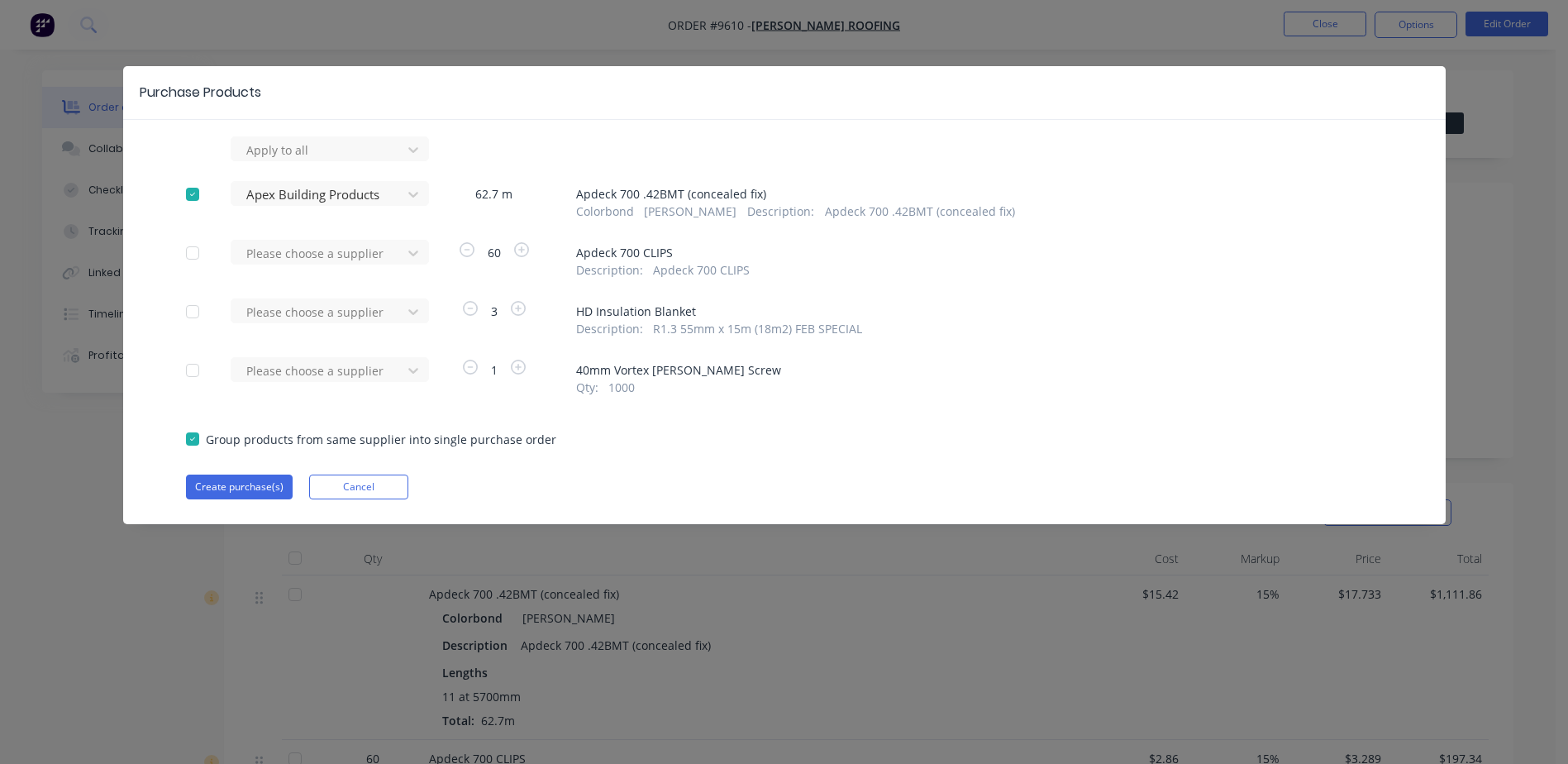
click at [344, 255] on div at bounding box center [319, 253] width 149 height 20
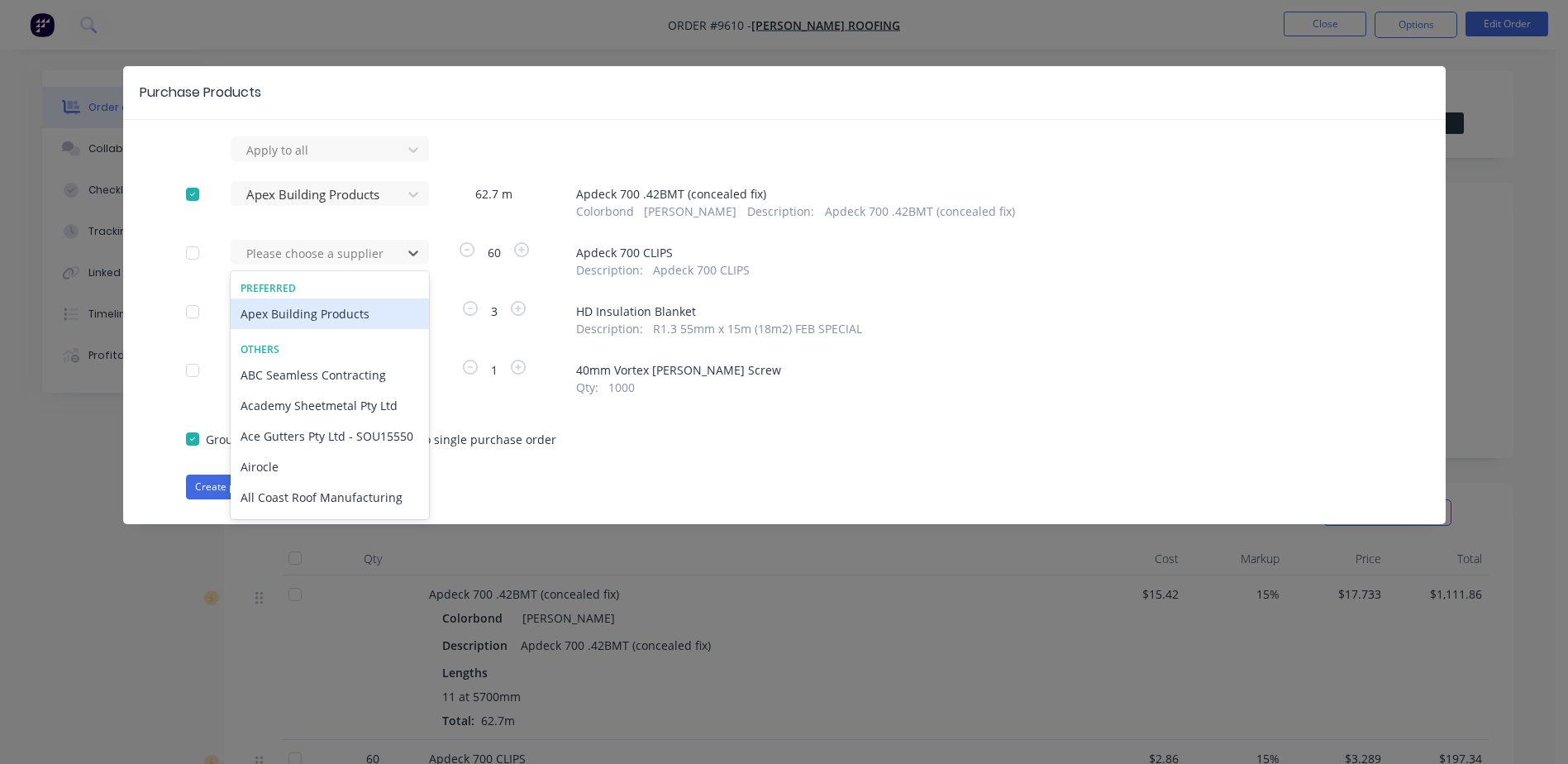
click at [345, 311] on div "Apex Building Products" at bounding box center [330, 313] width 198 height 30
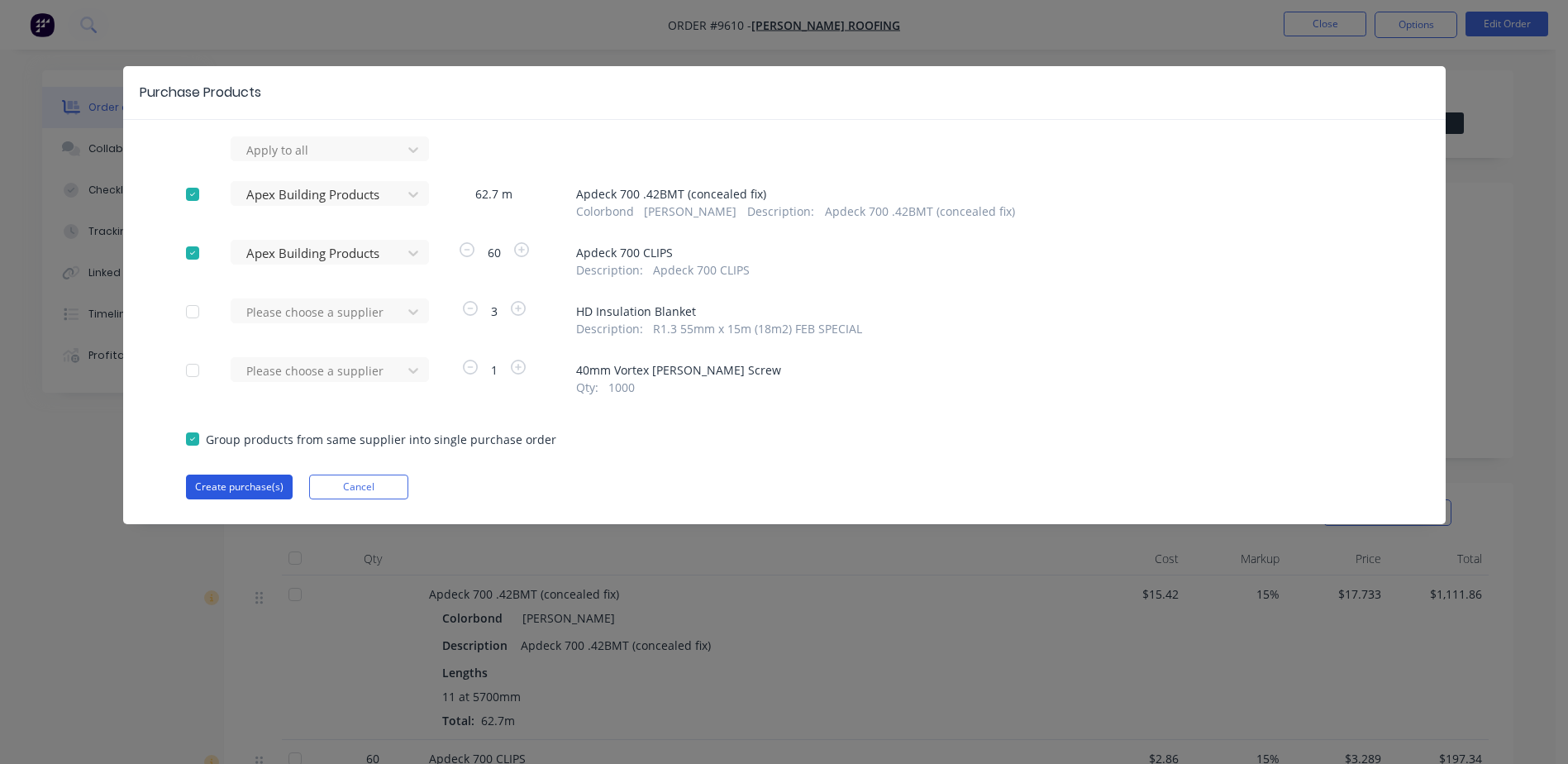
click at [245, 482] on button "Create purchase(s)" at bounding box center [239, 487] width 107 height 24
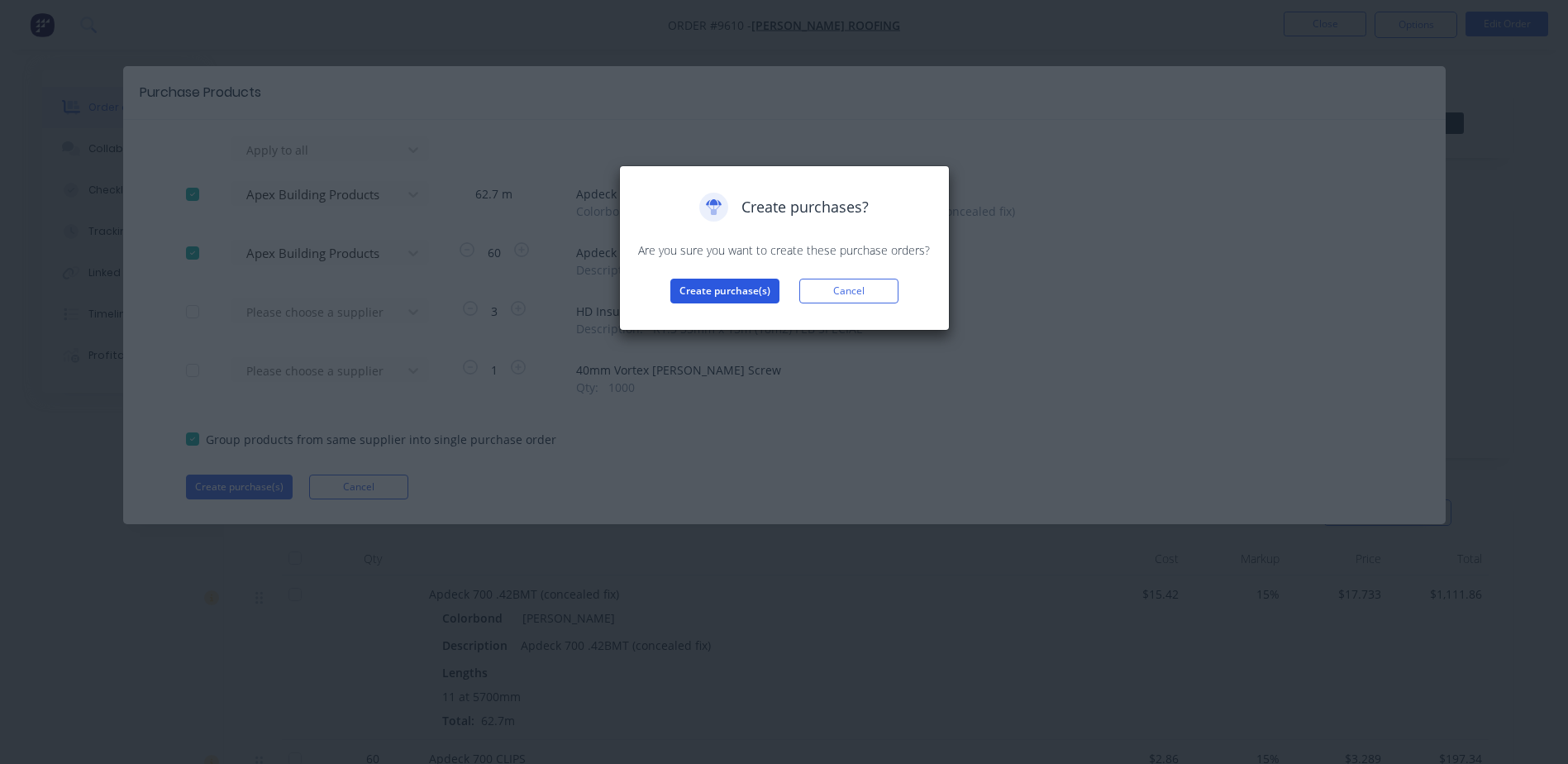
click at [719, 282] on button "Create purchase(s)" at bounding box center [725, 290] width 109 height 24
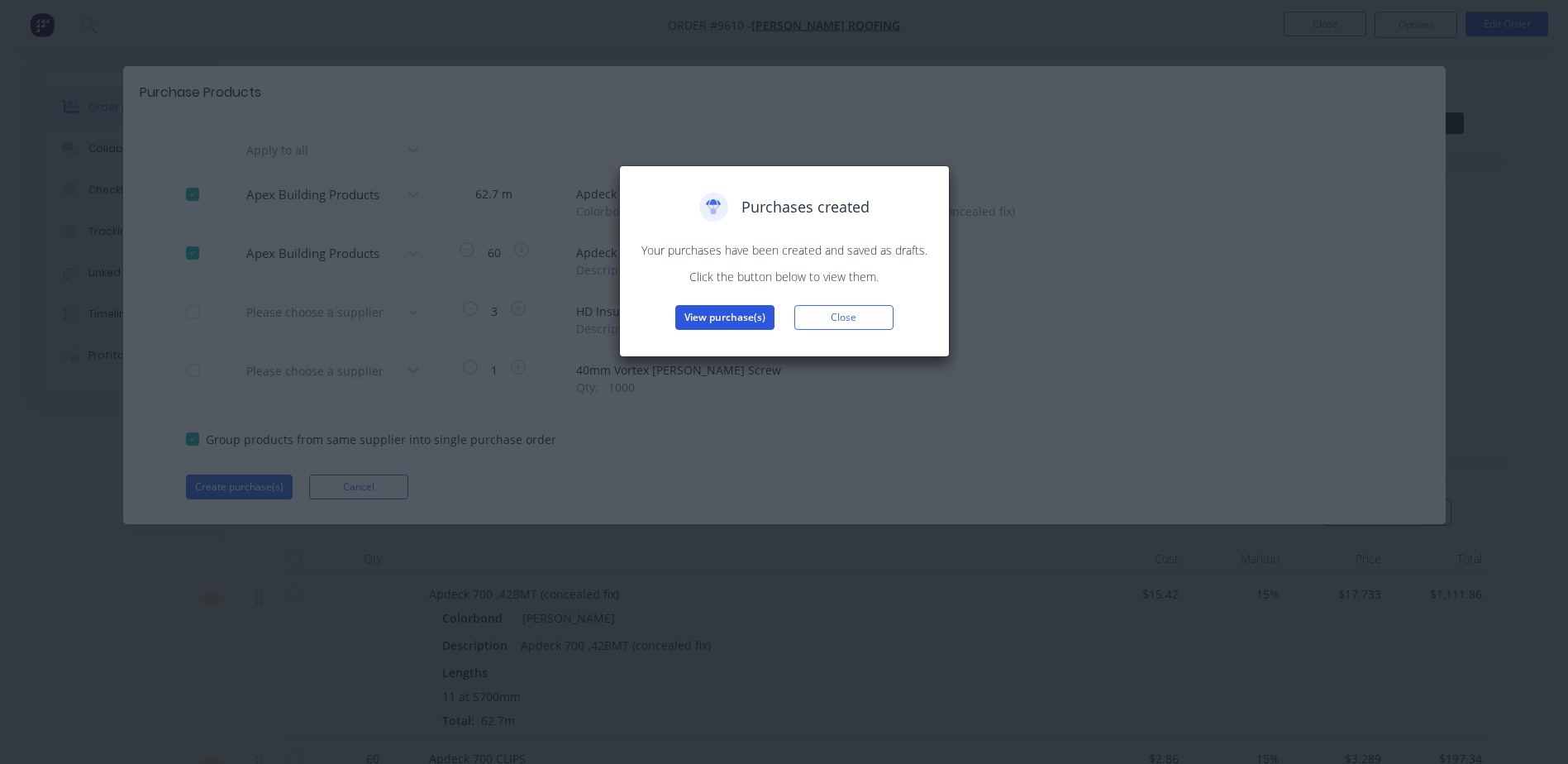
click at [721, 316] on button "View purchase(s)" at bounding box center [725, 317] width 99 height 24
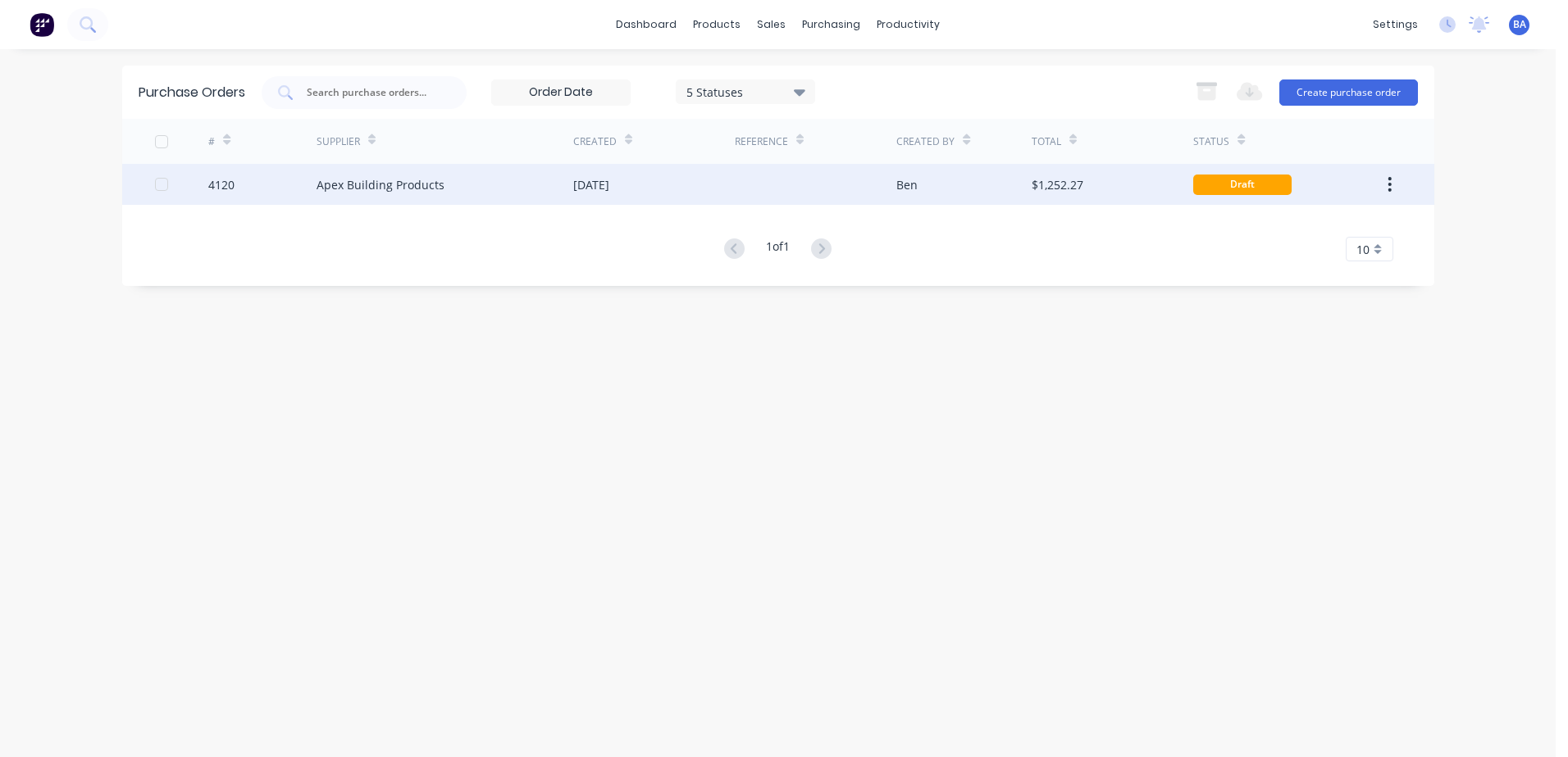
click at [1106, 178] on div "$1,252.27" at bounding box center [1112, 184] width 161 height 41
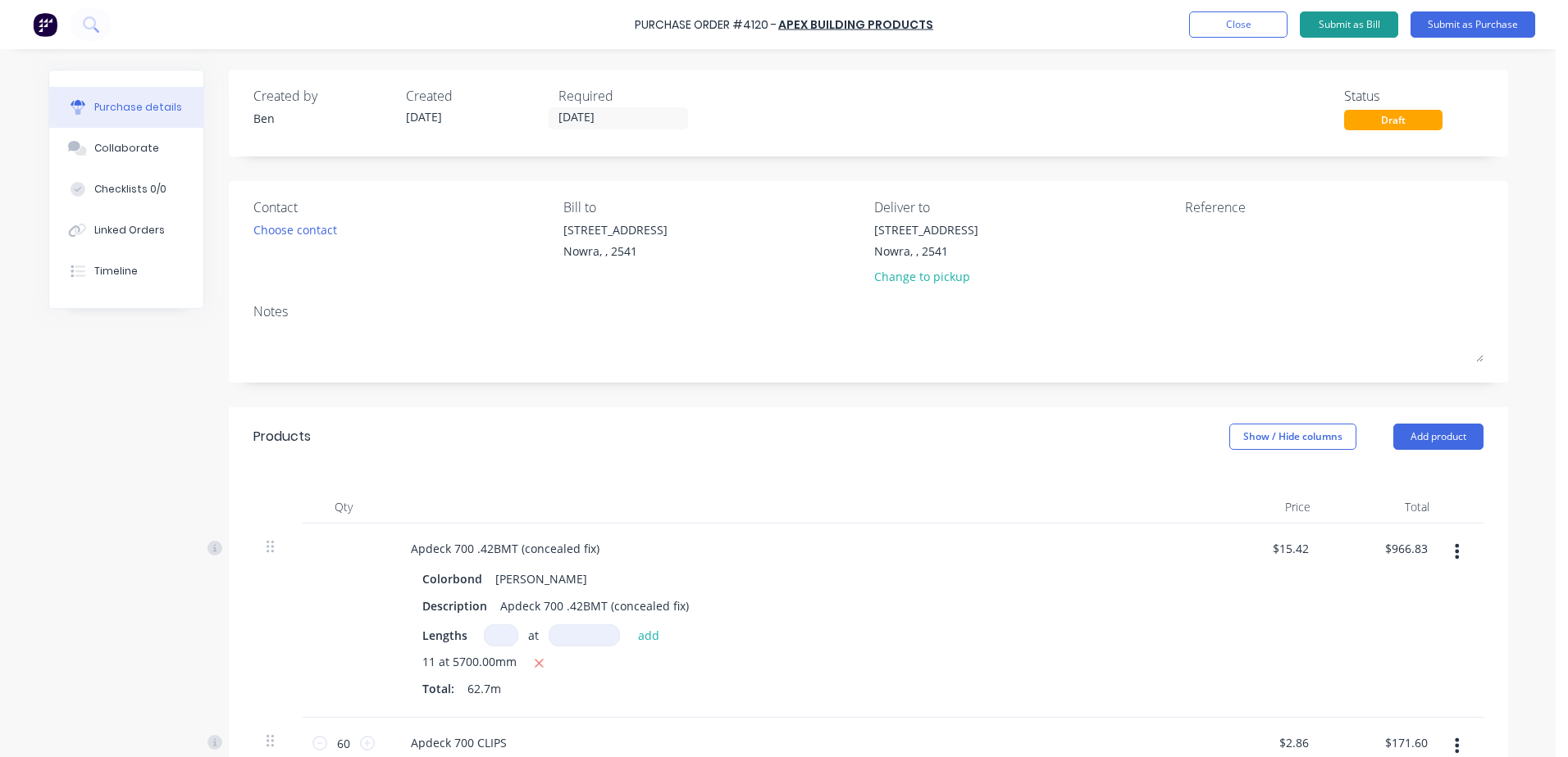
click at [1344, 22] on button "Submit as Bill" at bounding box center [1349, 24] width 98 height 26
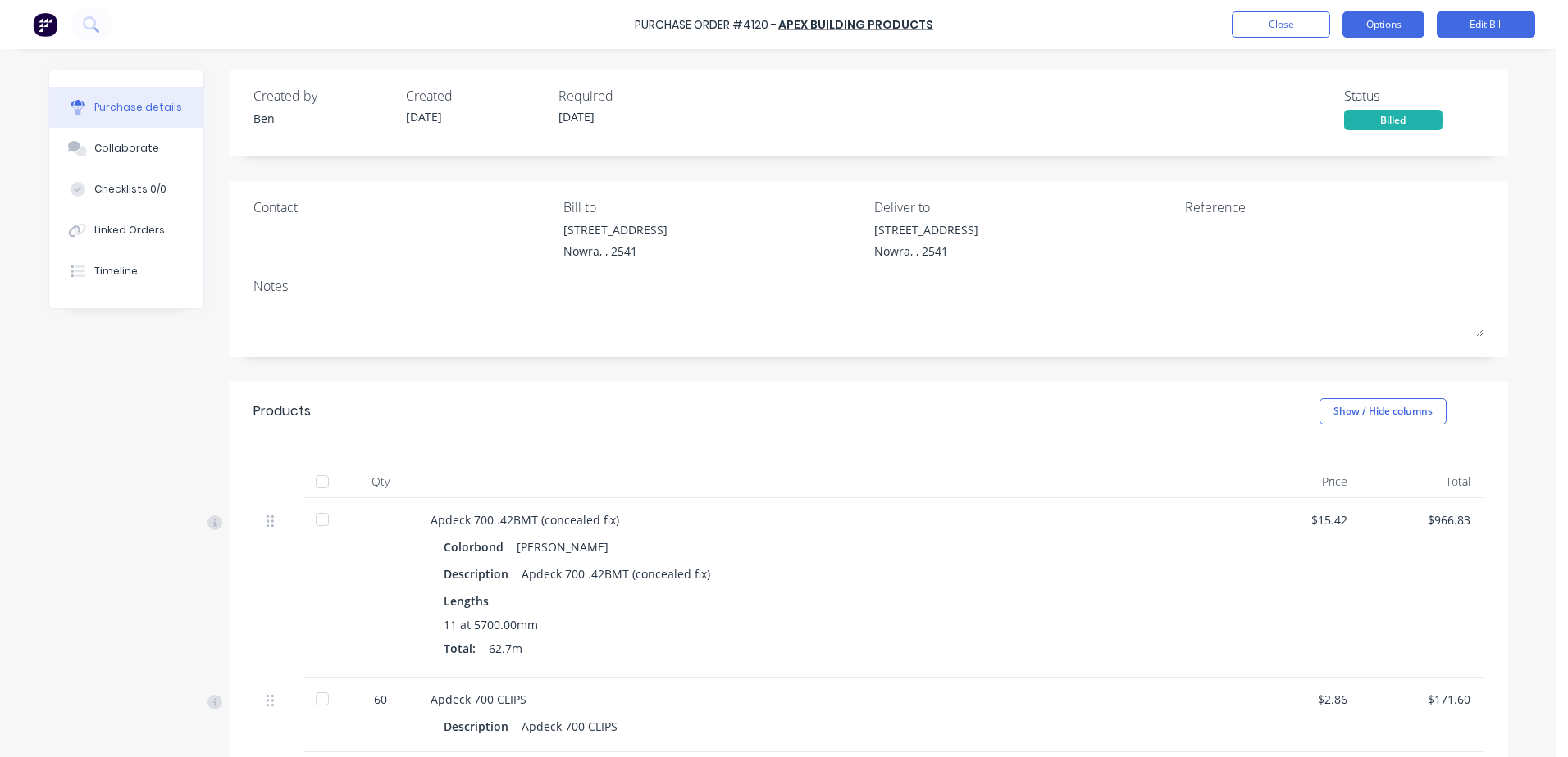
click at [1389, 27] on button "Options" at bounding box center [1383, 24] width 82 height 26
click at [1385, 20] on button "Options" at bounding box center [1383, 24] width 82 height 26
click at [1305, 24] on button "Close" at bounding box center [1281, 24] width 98 height 26
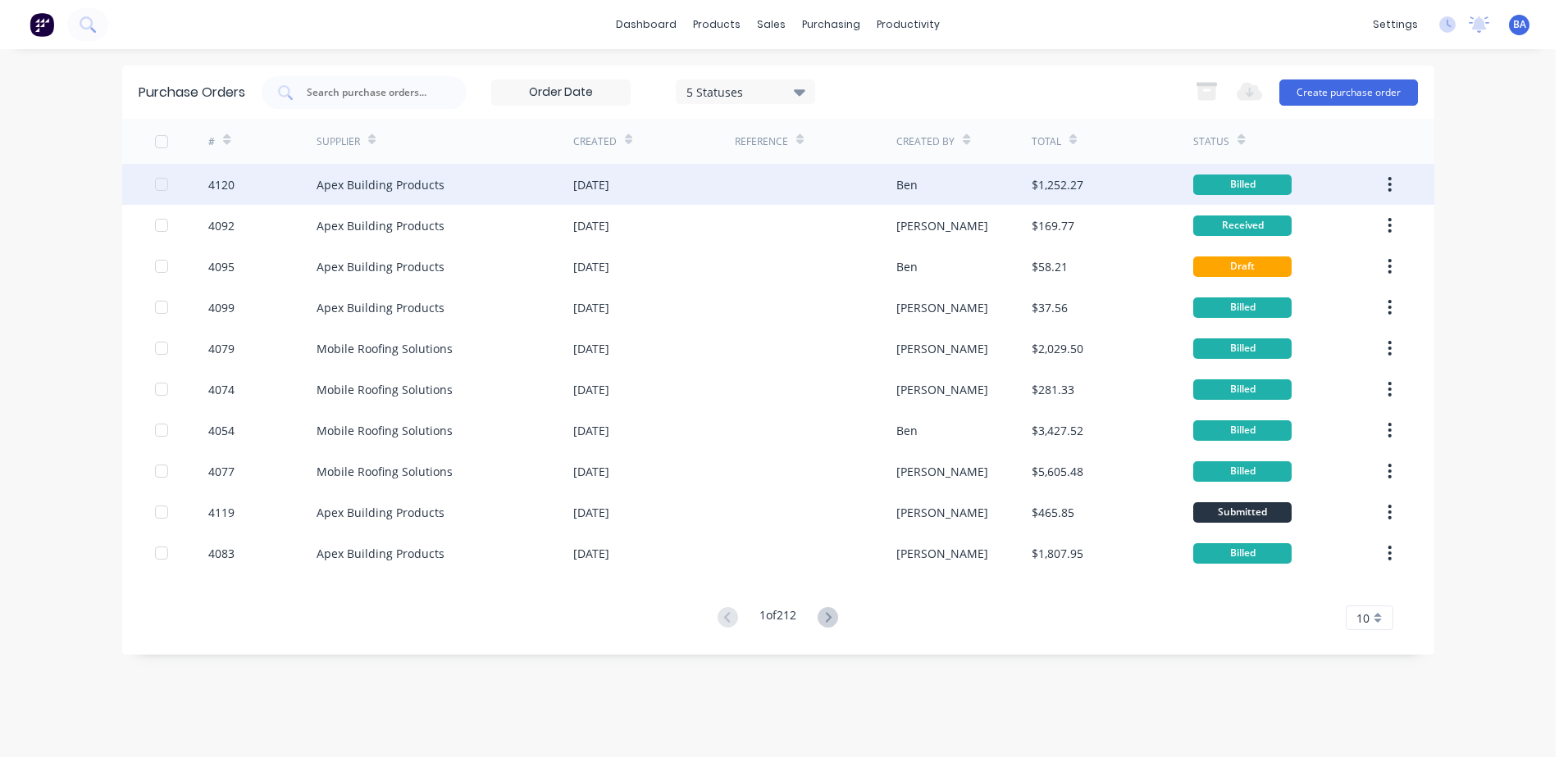
click at [872, 188] on div at bounding box center [815, 184] width 161 height 41
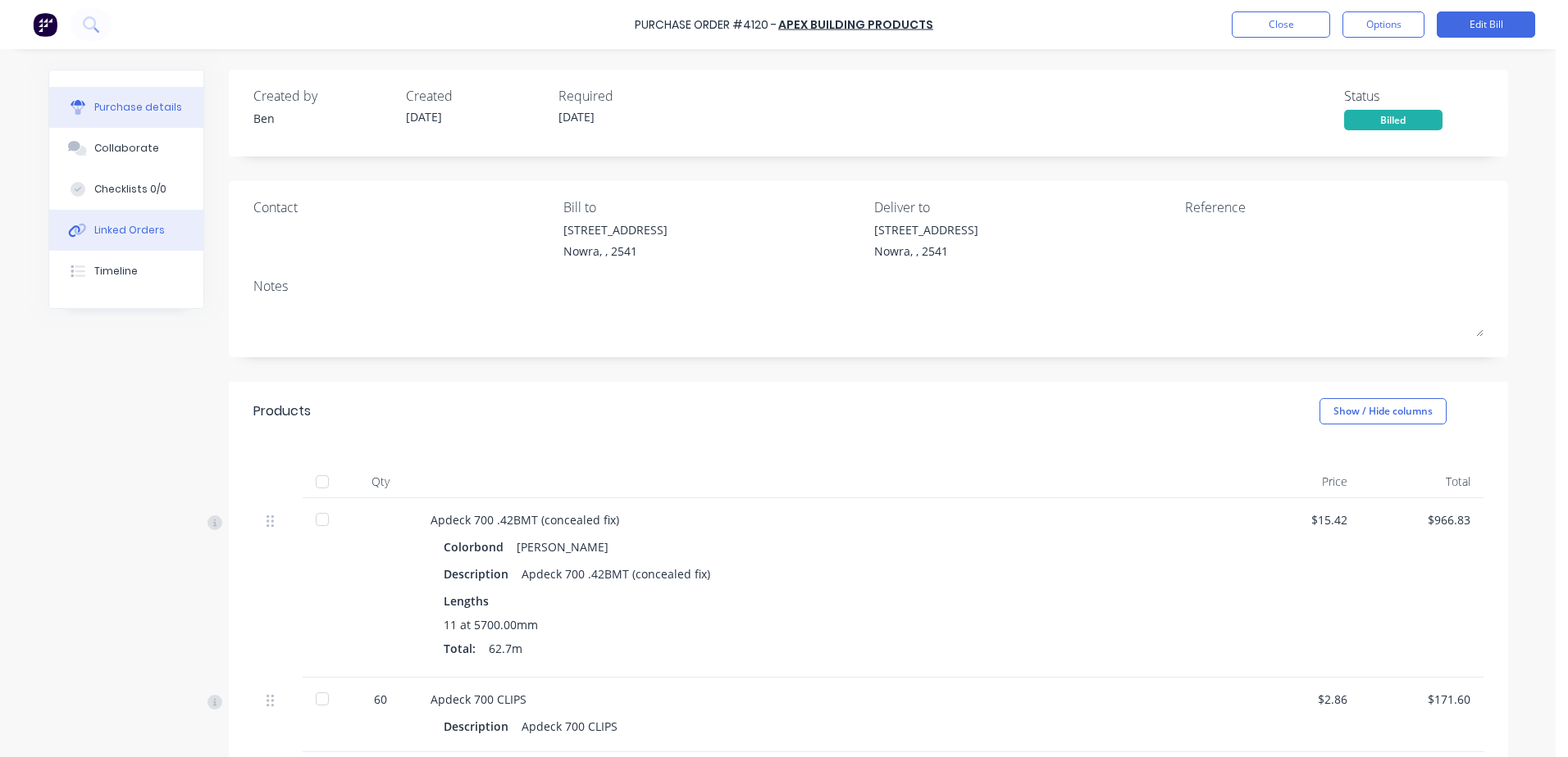
click at [126, 230] on div "Linked Orders" at bounding box center [129, 230] width 70 height 14
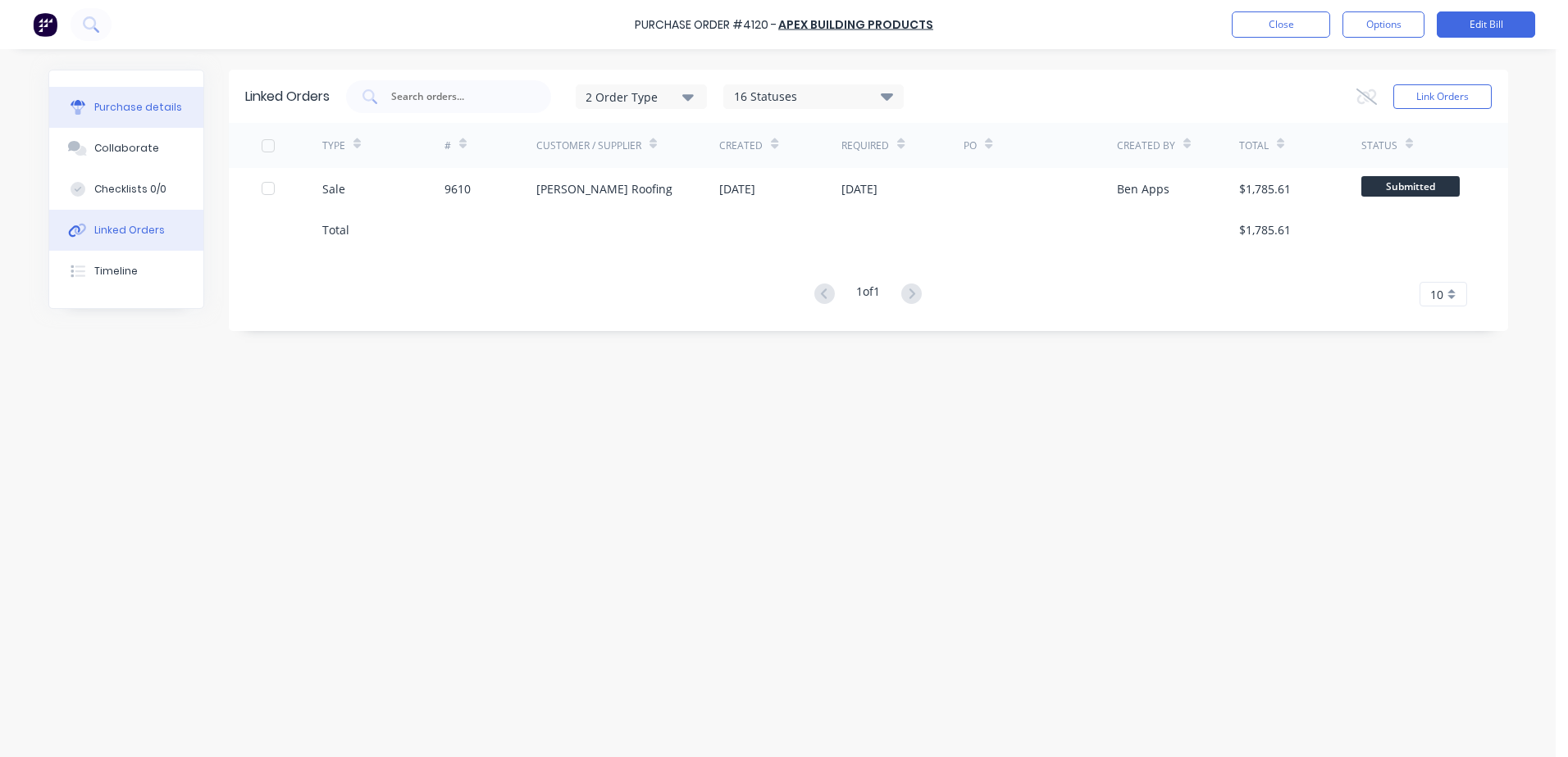
click at [151, 107] on div "Purchase details" at bounding box center [138, 107] width 88 height 14
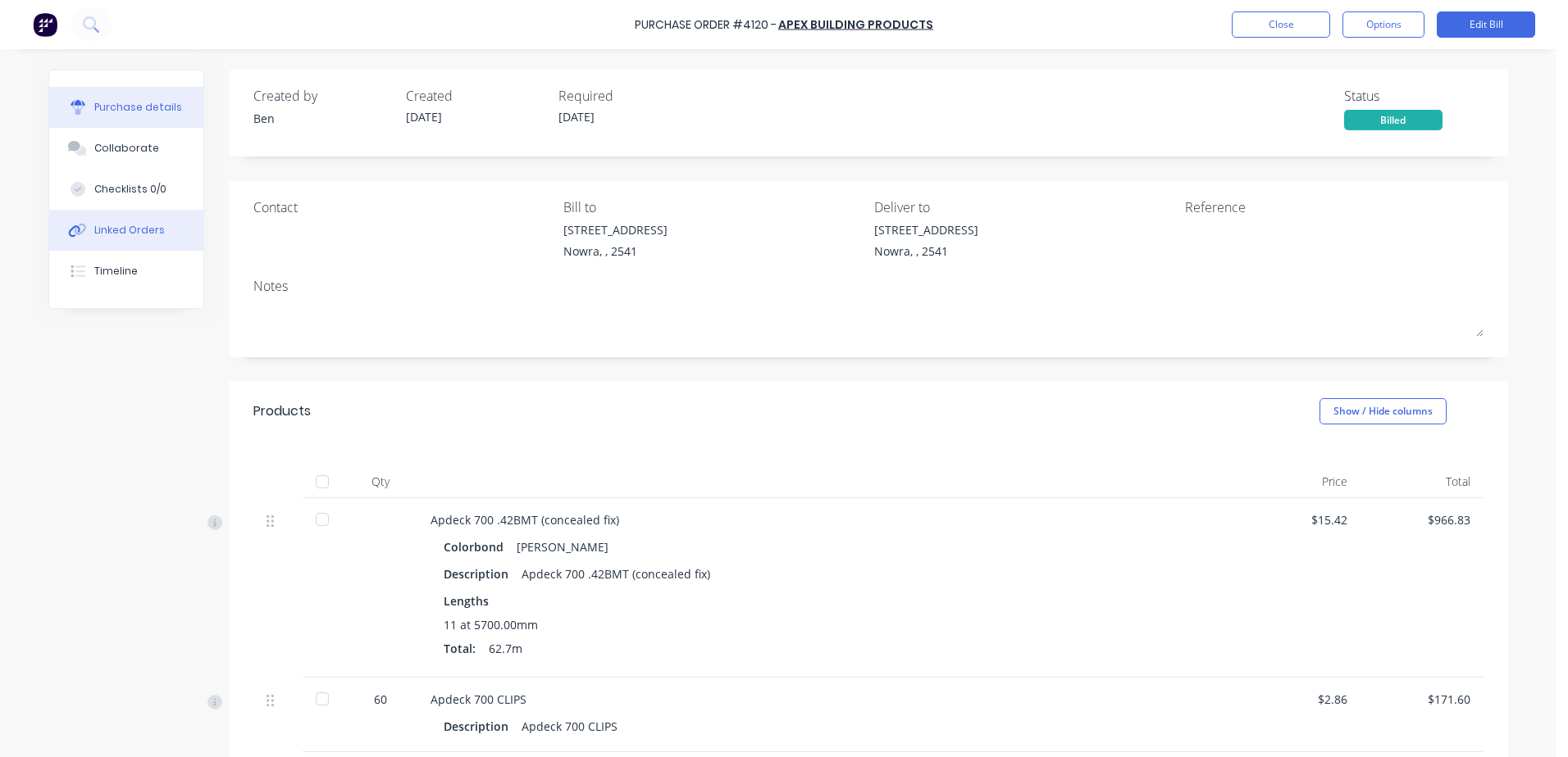
click at [133, 221] on button "Linked Orders" at bounding box center [126, 230] width 154 height 41
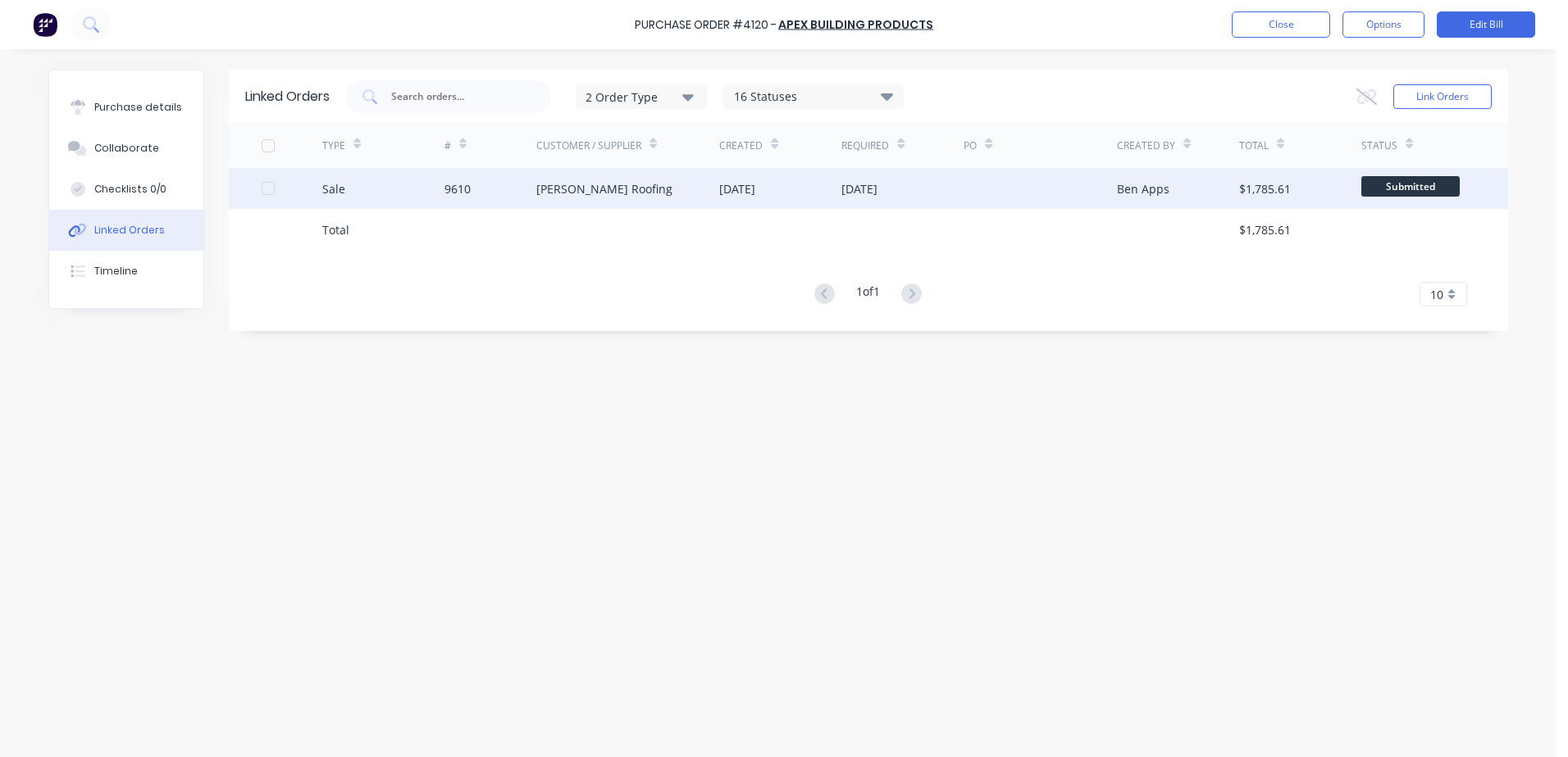
click at [953, 191] on div "[DATE]" at bounding box center [902, 188] width 123 height 41
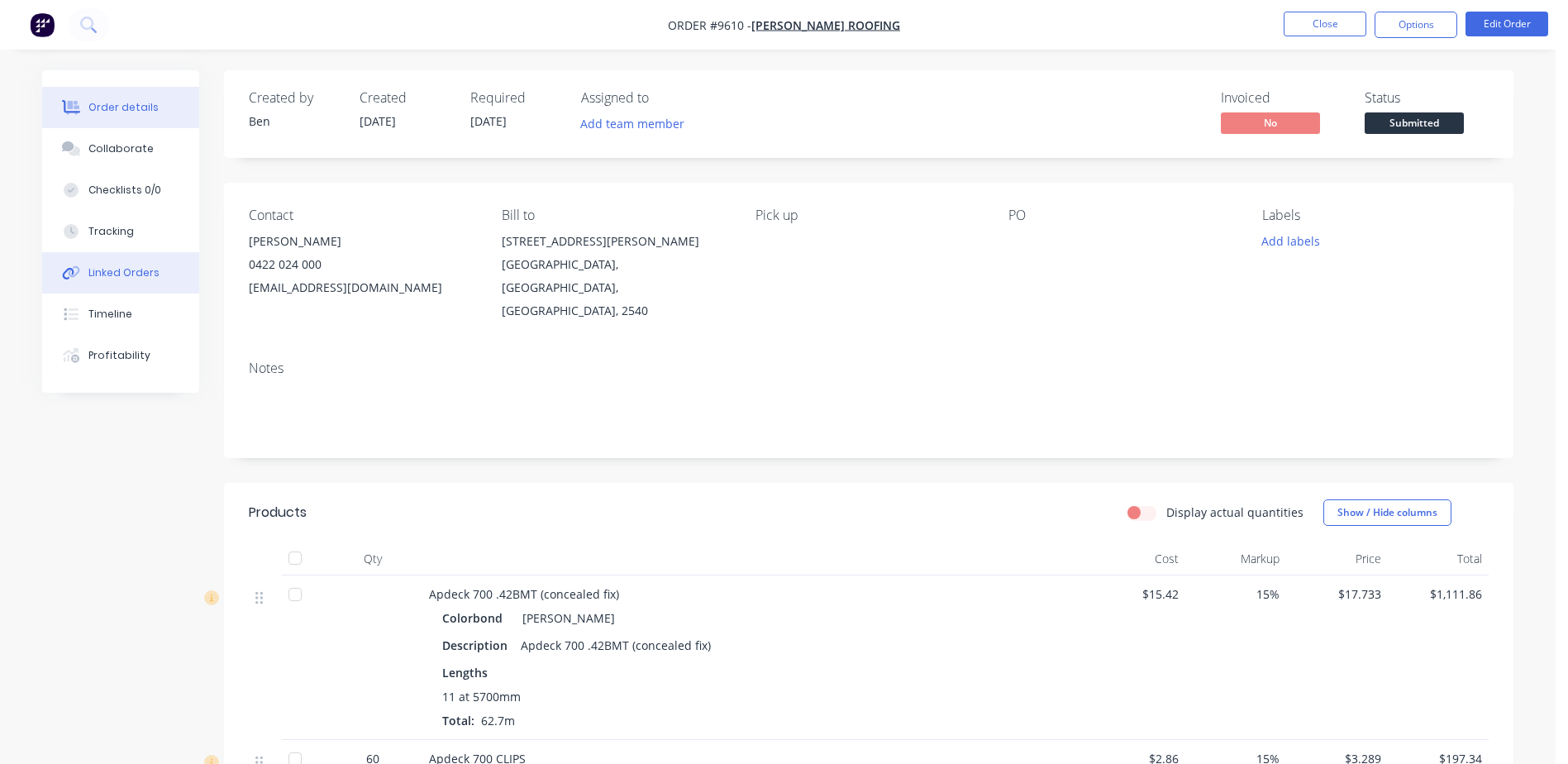
click at [132, 277] on div "Linked Orders" at bounding box center [124, 273] width 71 height 15
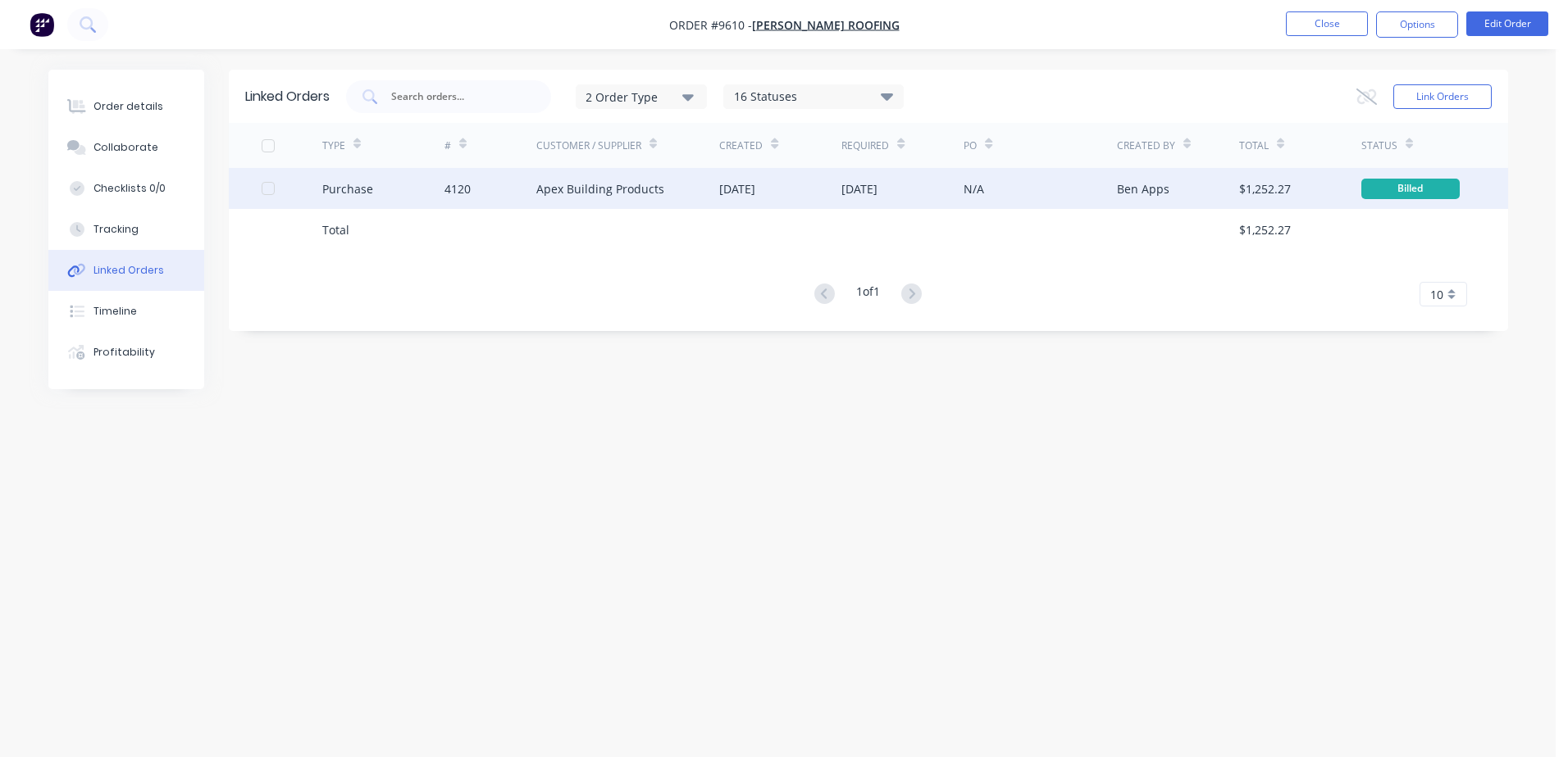
click at [688, 182] on div "Apex Building Products" at bounding box center [628, 188] width 183 height 41
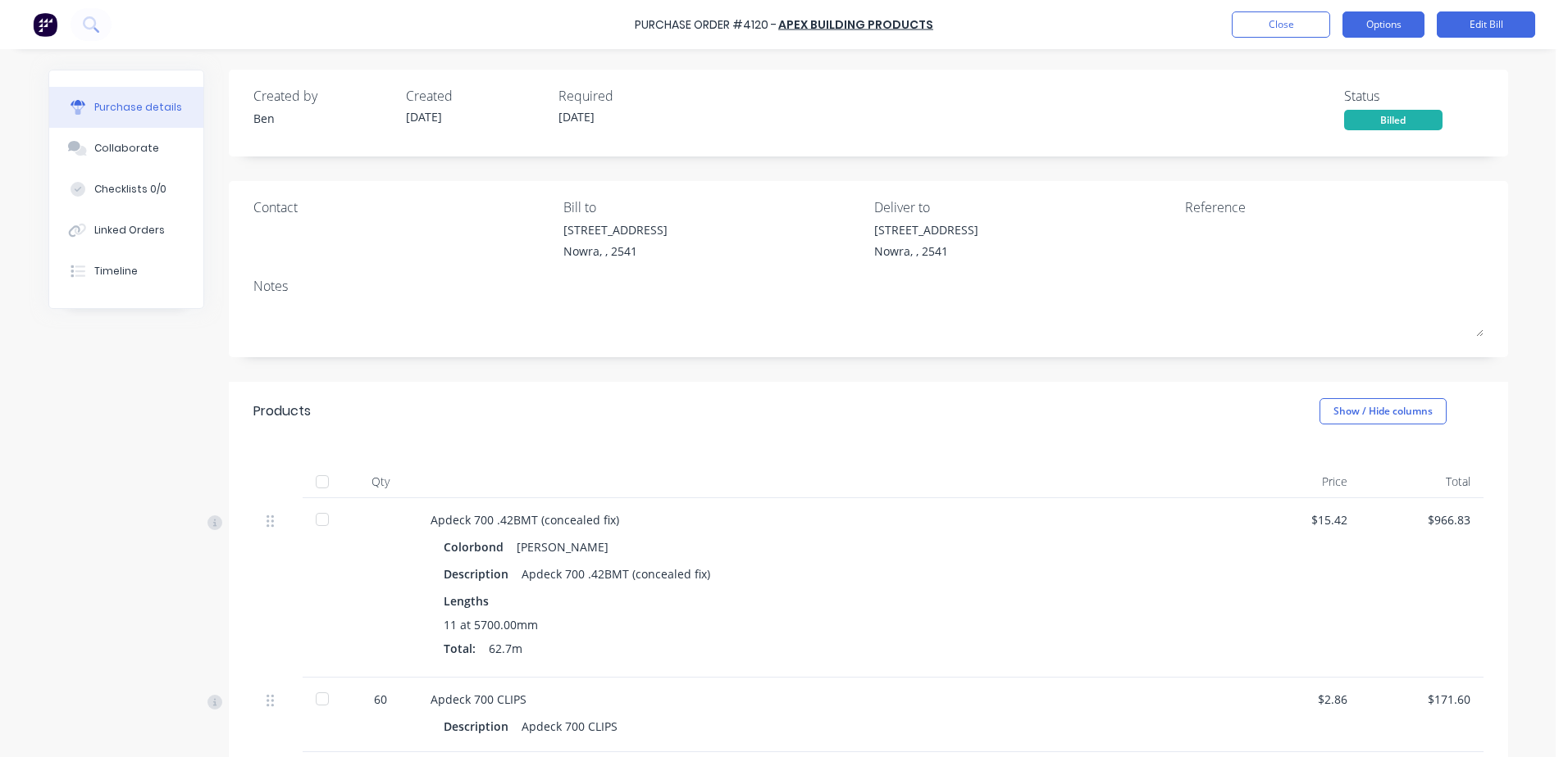
click at [1394, 19] on button "Options" at bounding box center [1383, 24] width 82 height 26
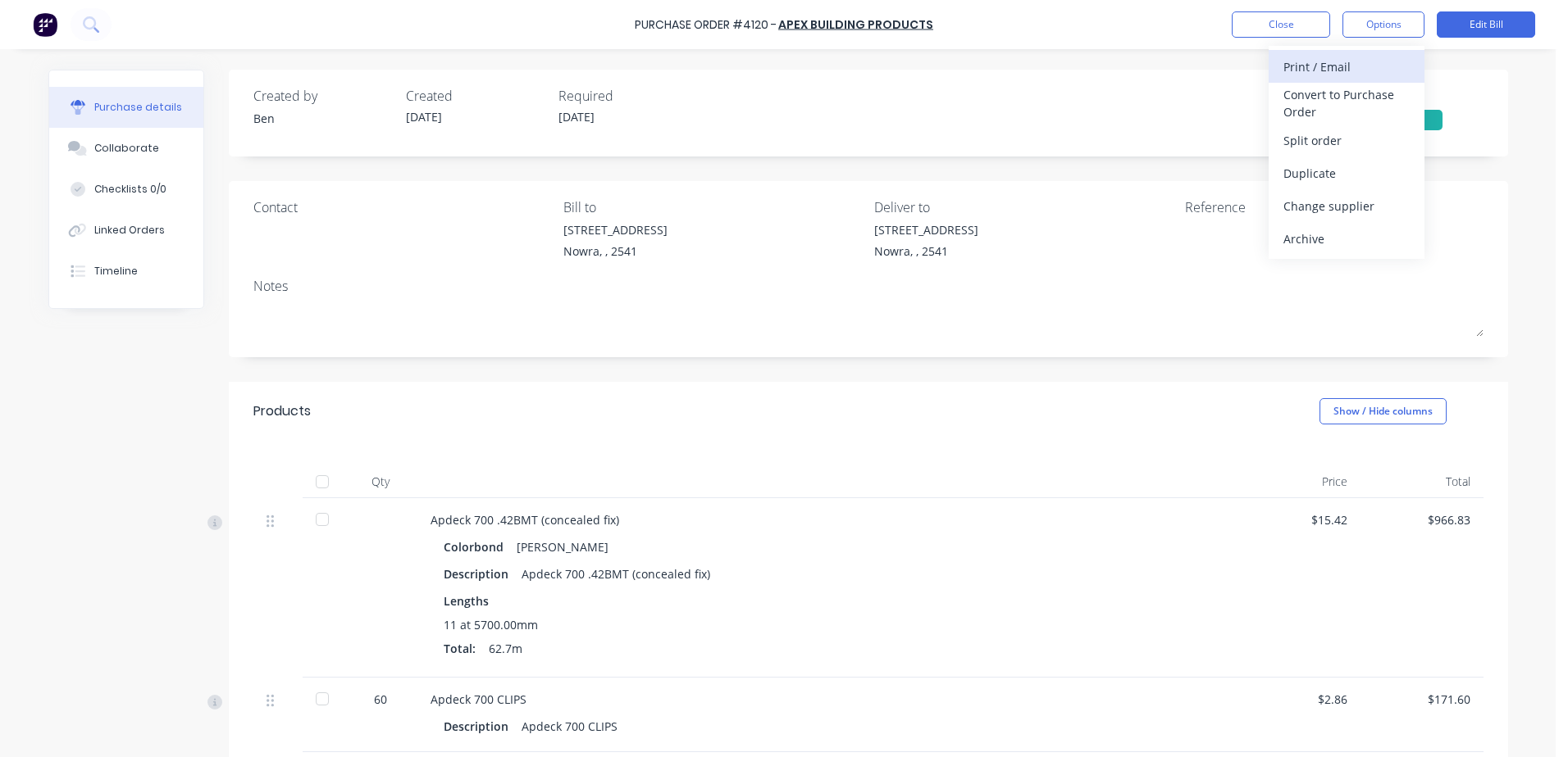
click at [1342, 62] on div "Print / Email" at bounding box center [1346, 67] width 126 height 24
click at [1367, 95] on div "With pricing" at bounding box center [1346, 99] width 126 height 24
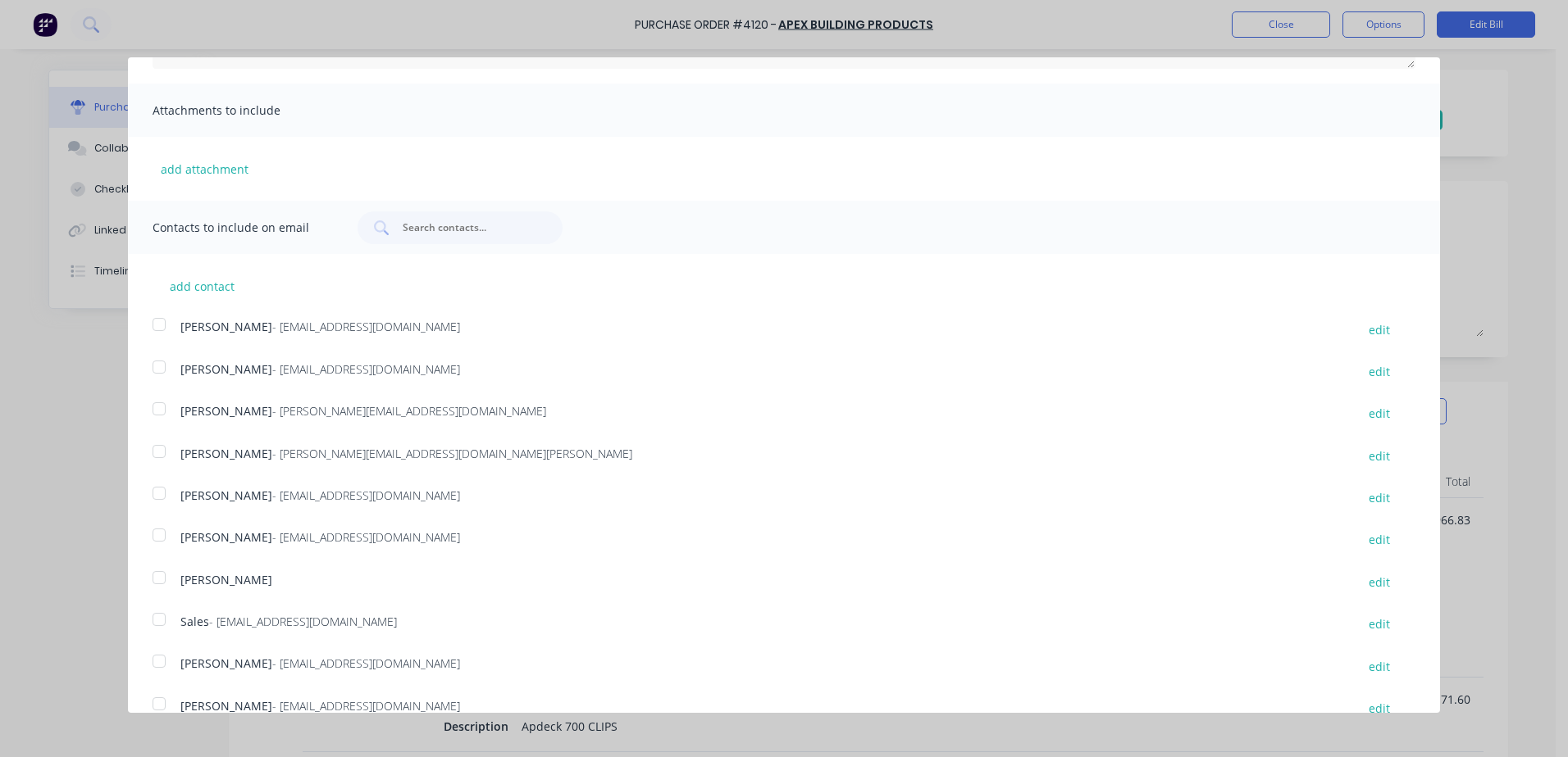
scroll to position [300, 0]
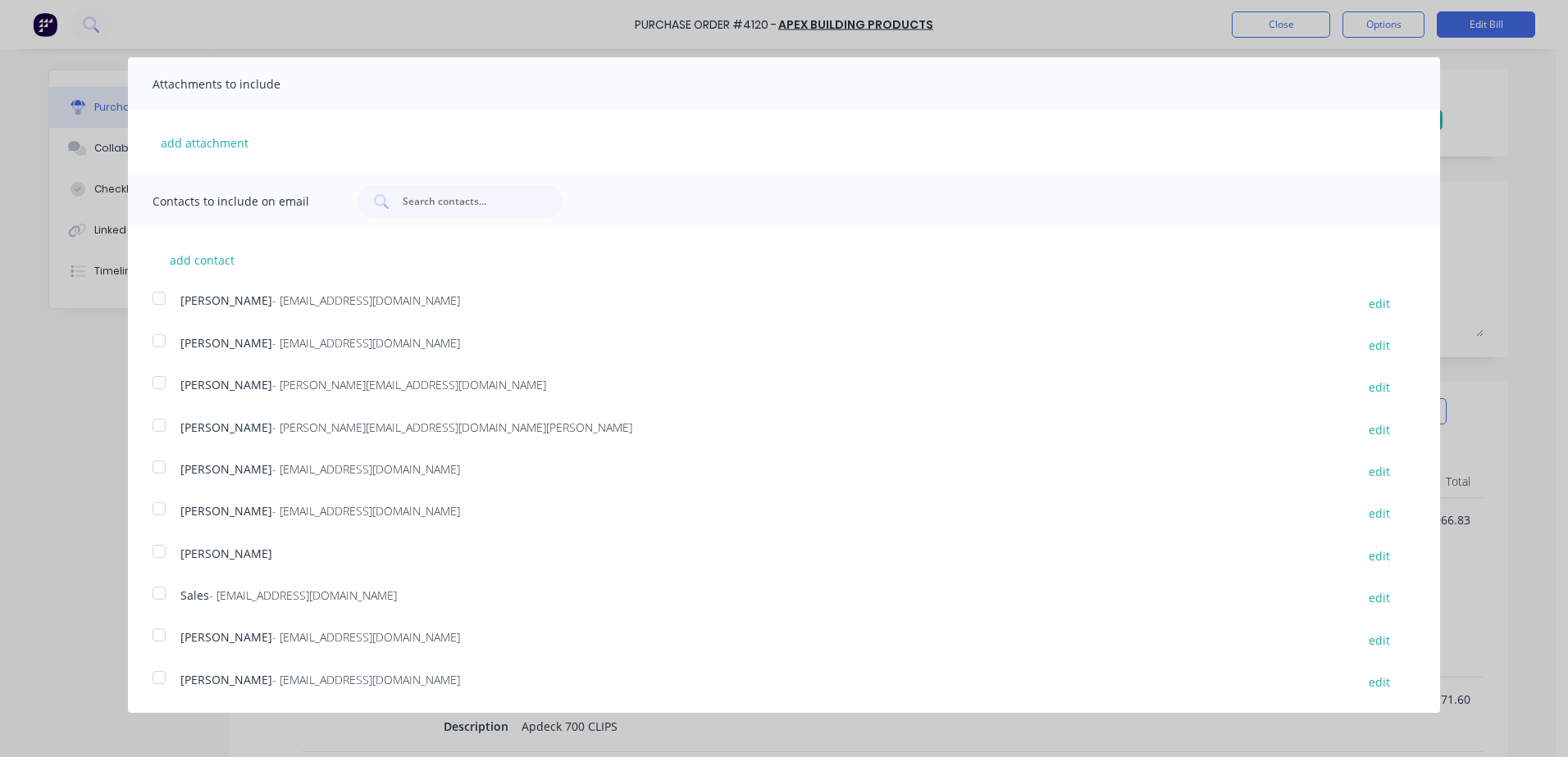
click at [158, 594] on div at bounding box center [159, 593] width 33 height 33
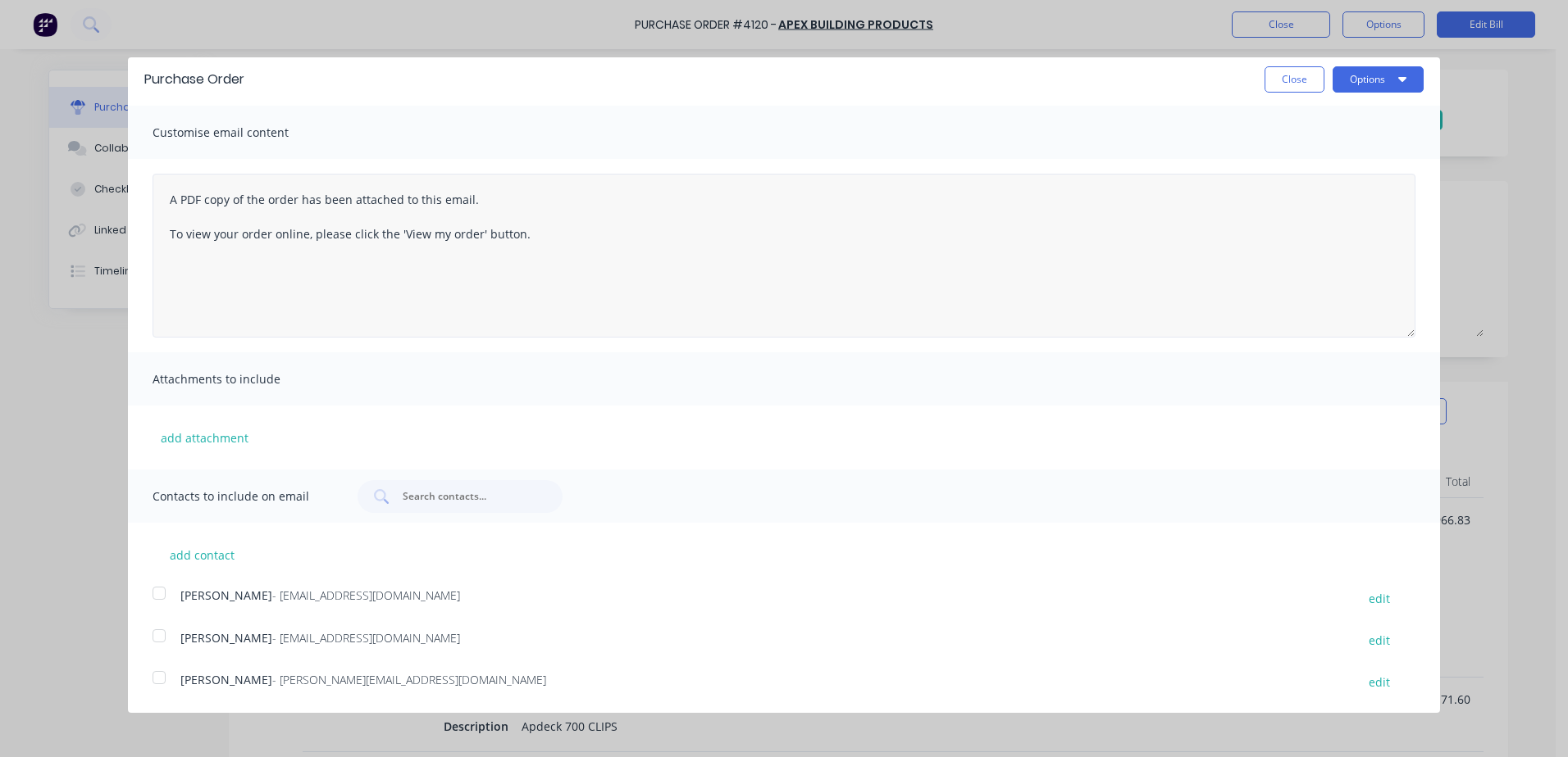
scroll to position [0, 0]
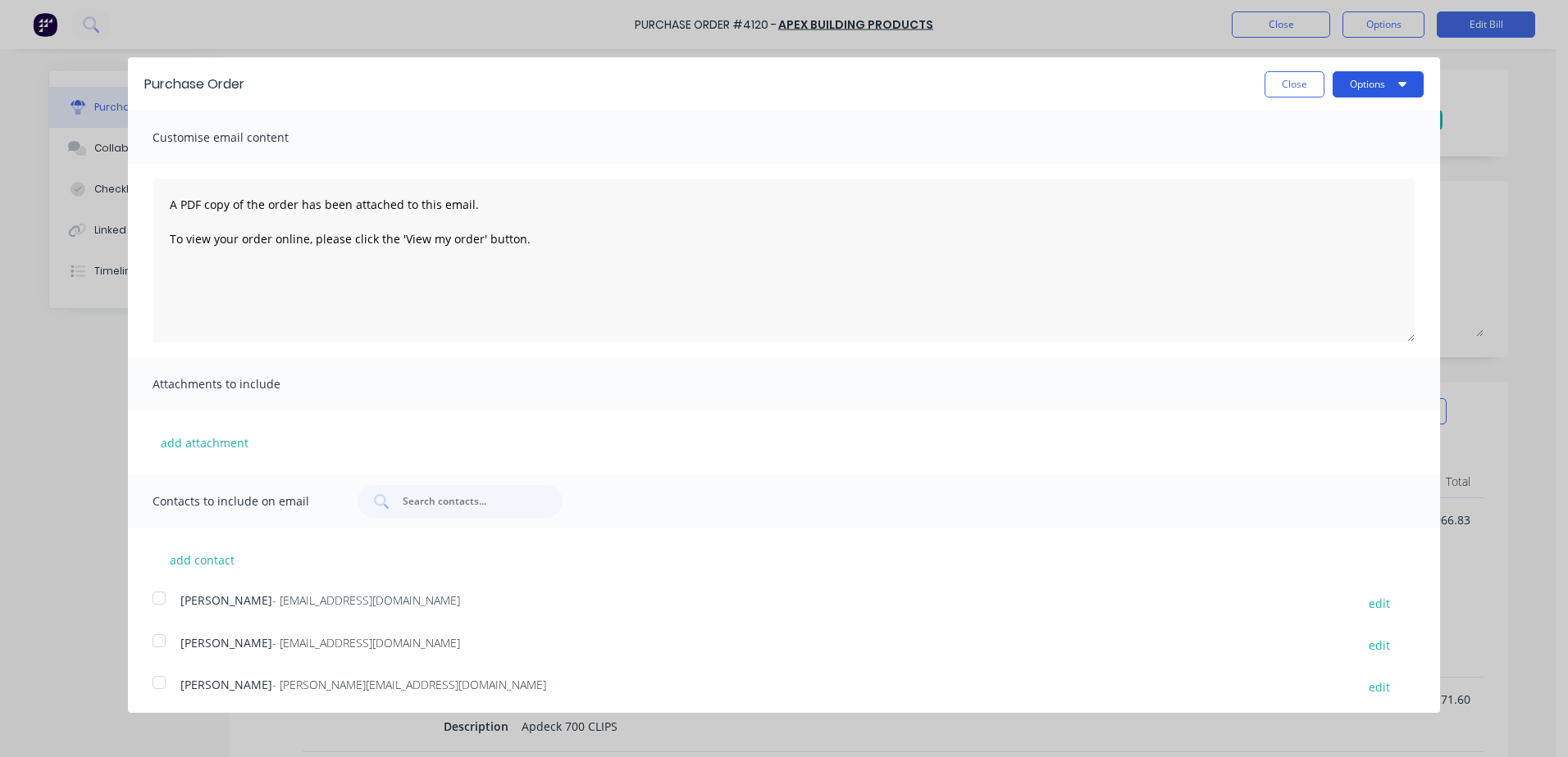
click at [1343, 89] on button "Options" at bounding box center [1378, 84] width 91 height 26
click at [1284, 147] on div "Email" at bounding box center [1345, 158] width 126 height 24
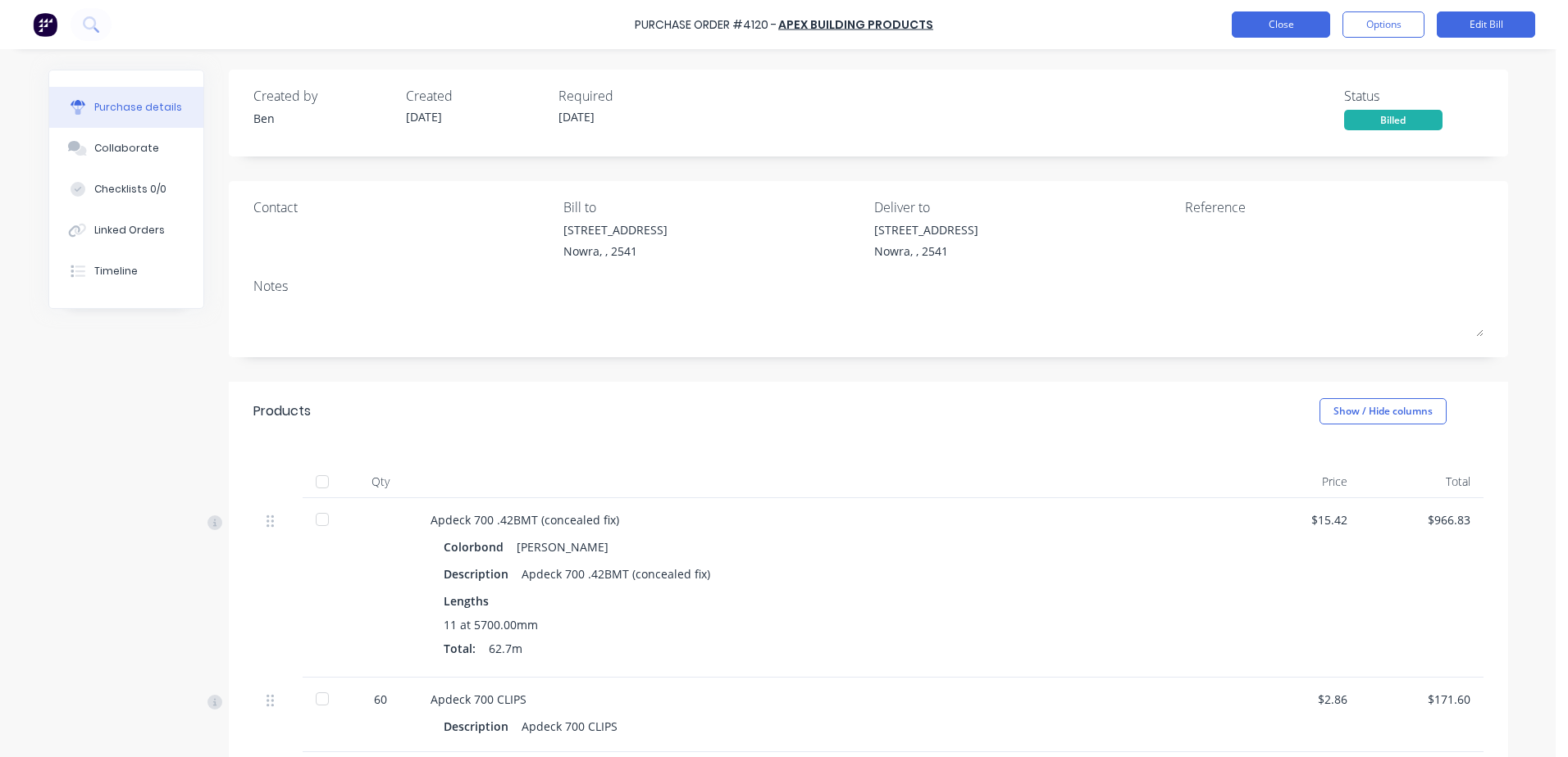
click at [1307, 19] on button "Close" at bounding box center [1281, 24] width 98 height 26
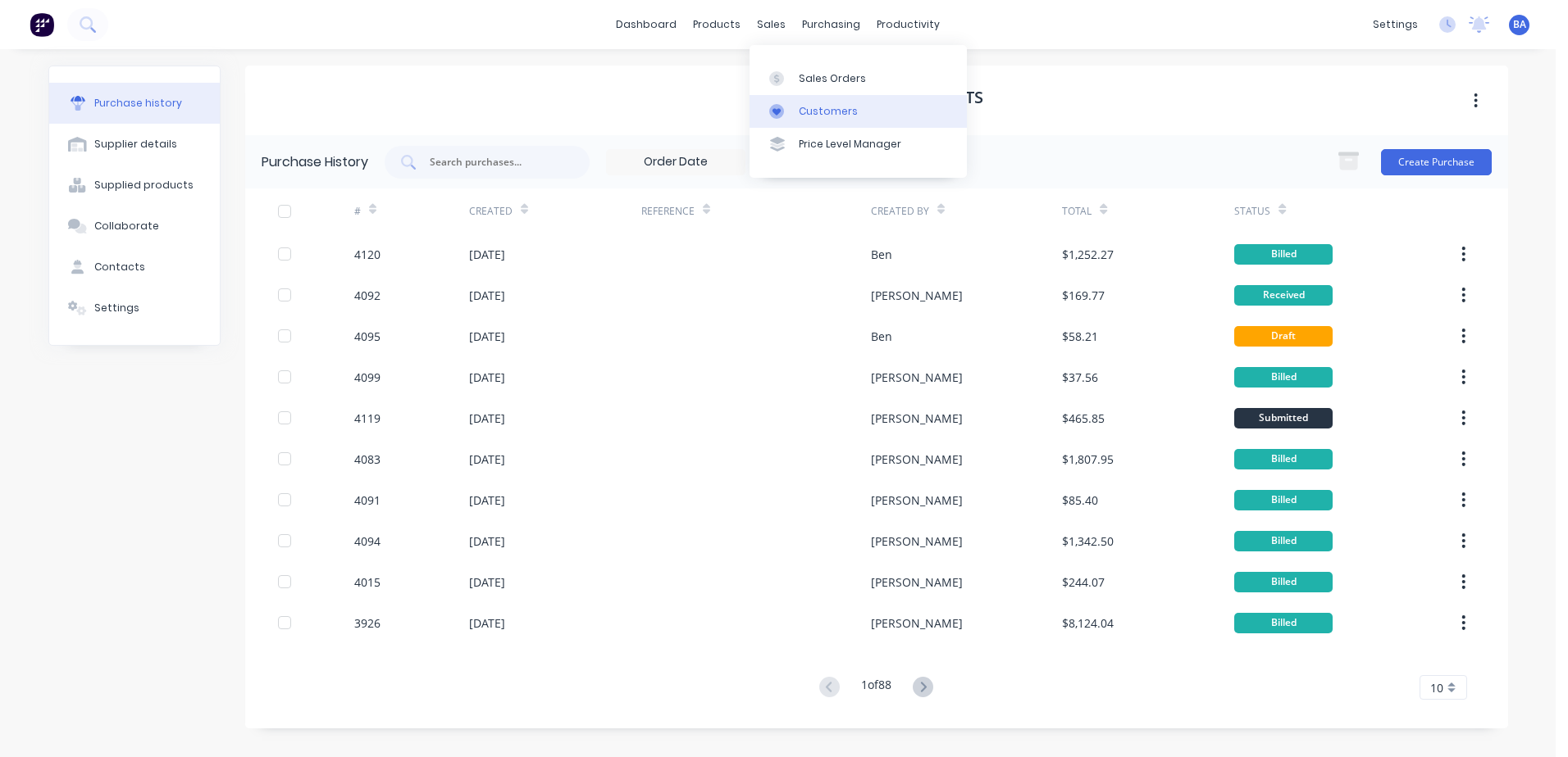
click at [781, 104] on icon at bounding box center [776, 111] width 14 height 14
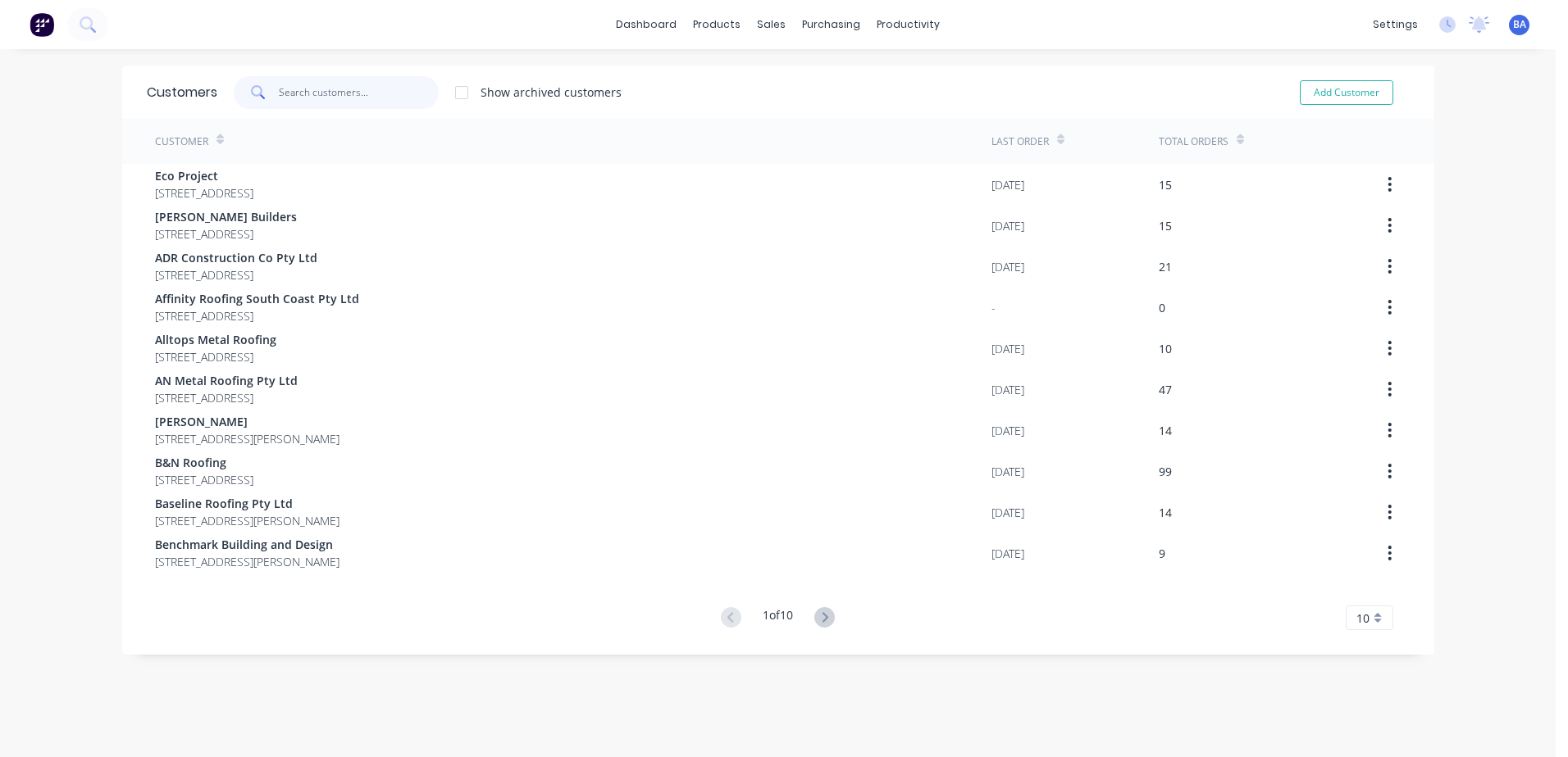
click at [380, 82] on input "text" at bounding box center [359, 93] width 160 height 33
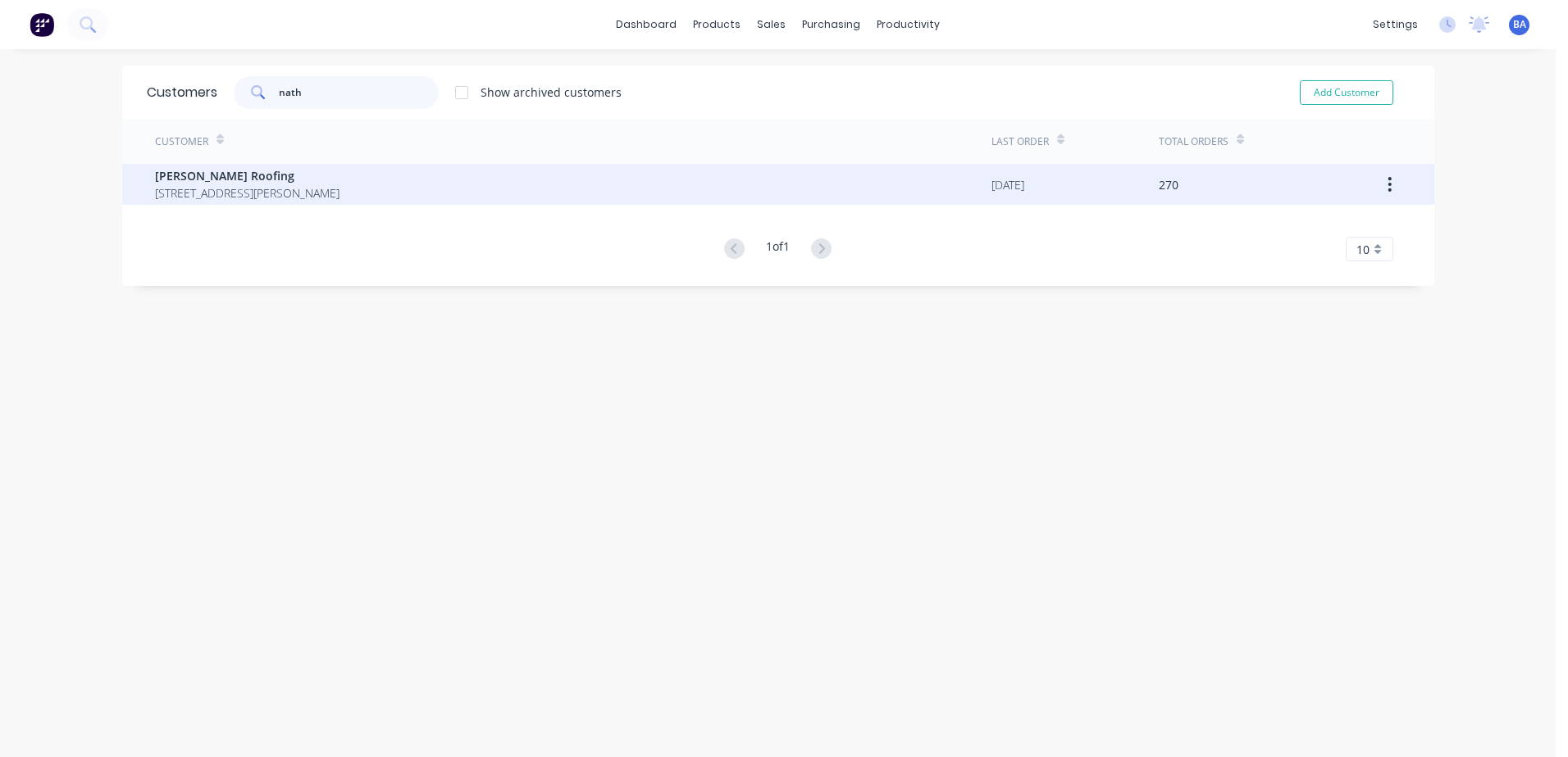
type input "nath"
click at [340, 191] on span "[STREET_ADDRESS][PERSON_NAME]" at bounding box center [247, 193] width 184 height 17
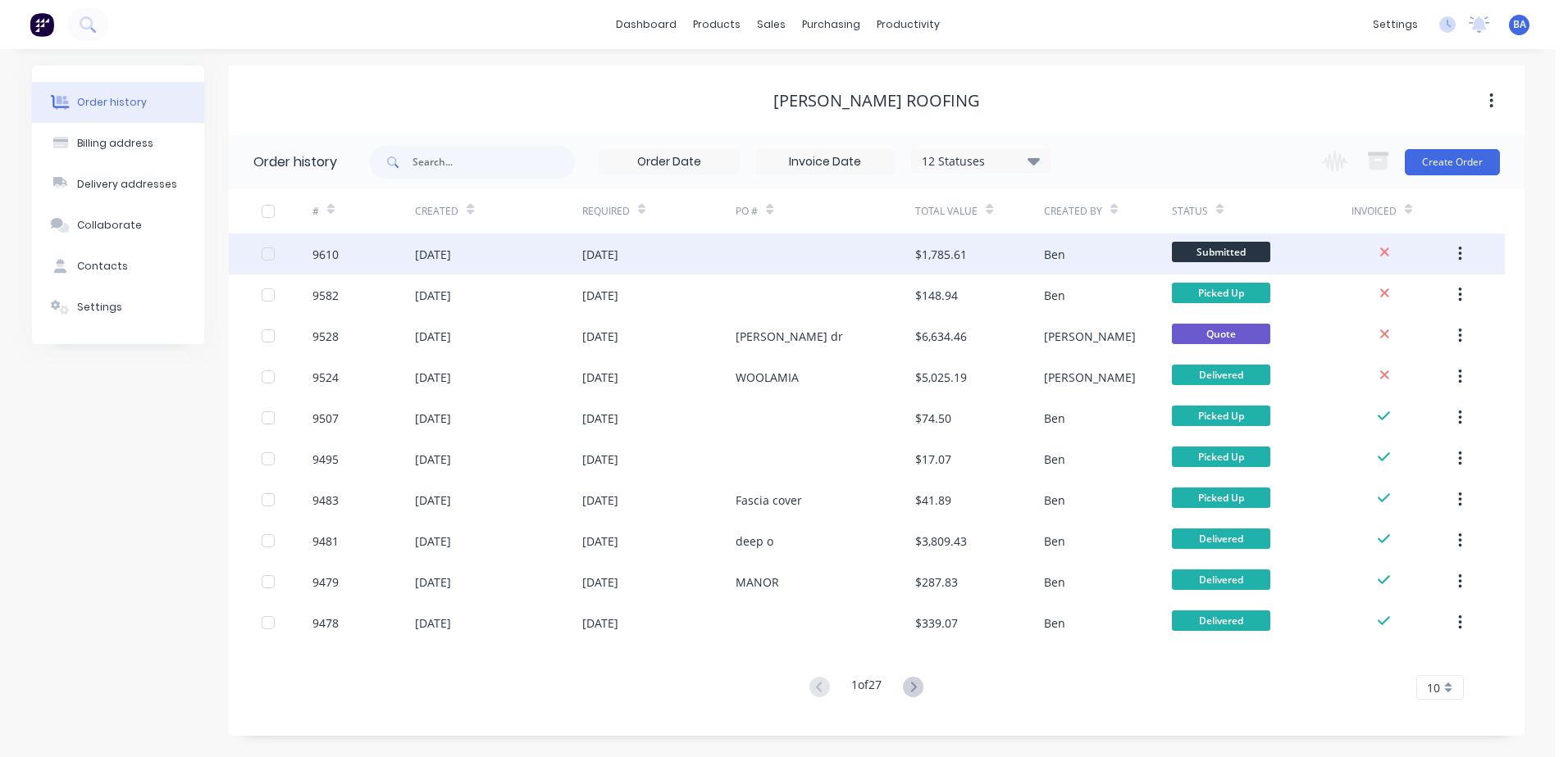
click at [828, 260] on div at bounding box center [825, 254] width 179 height 41
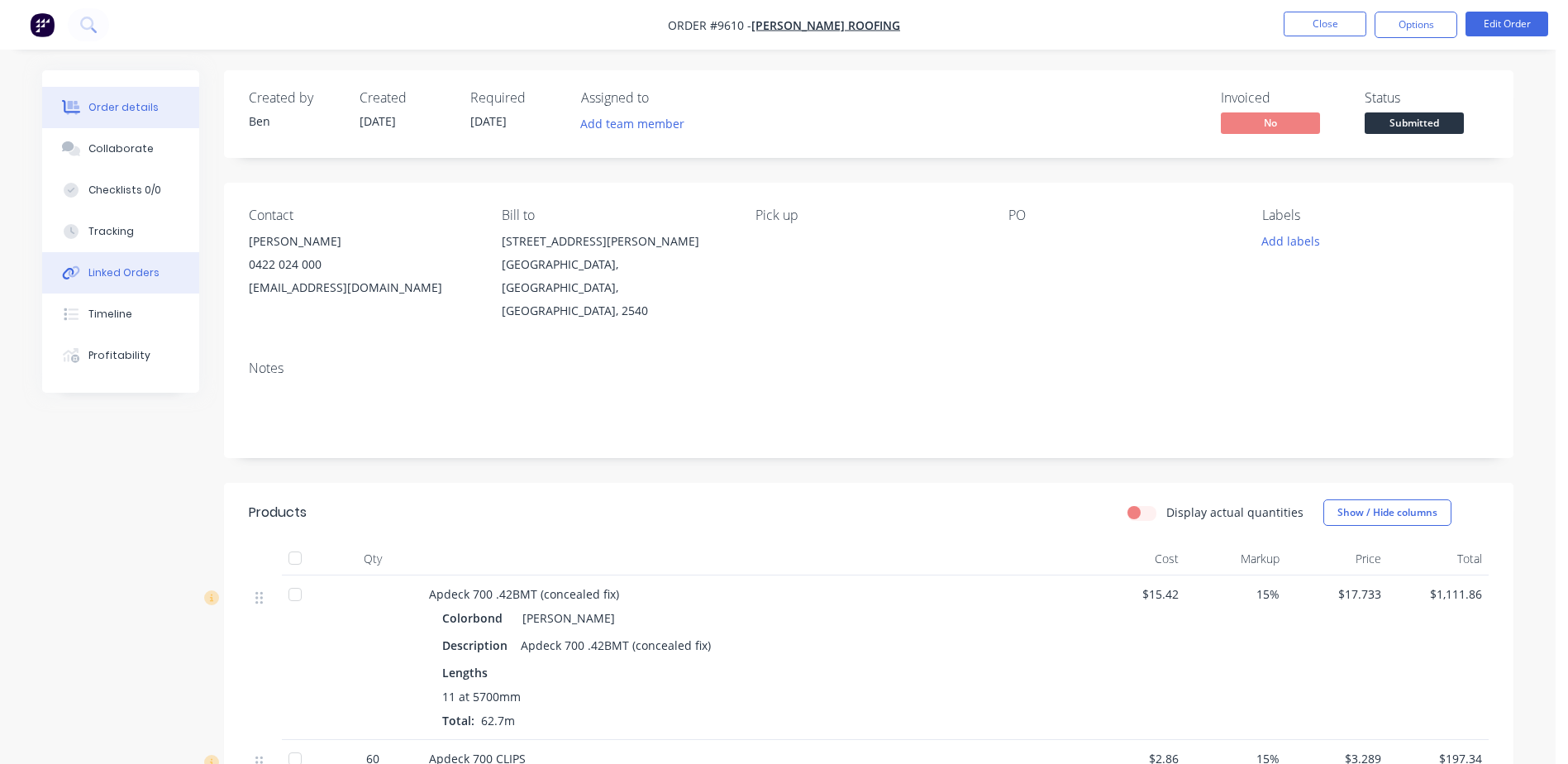
click at [144, 271] on div "Linked Orders" at bounding box center [124, 273] width 71 height 15
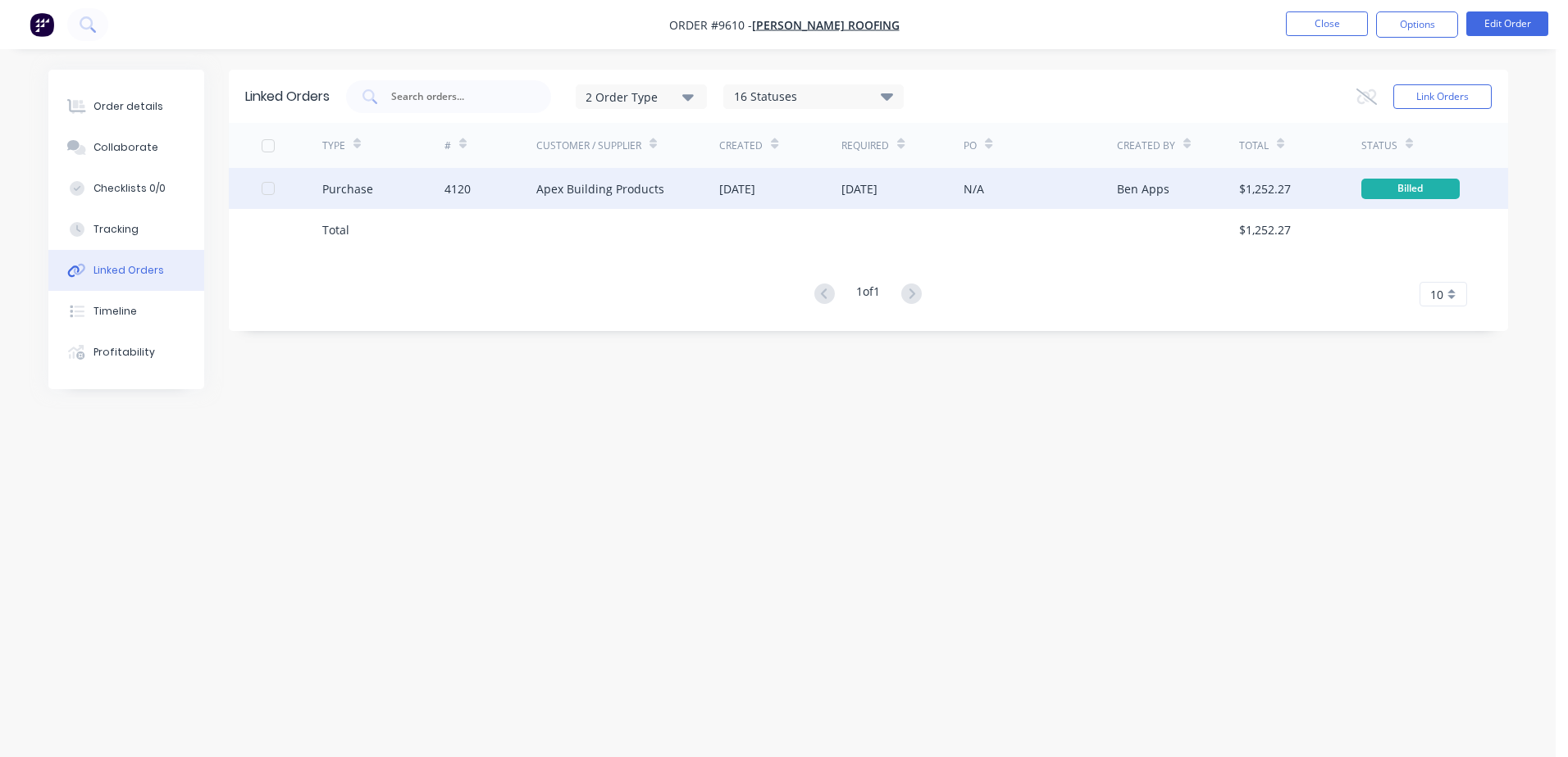
click at [1081, 189] on div "N/A" at bounding box center [1040, 188] width 152 height 41
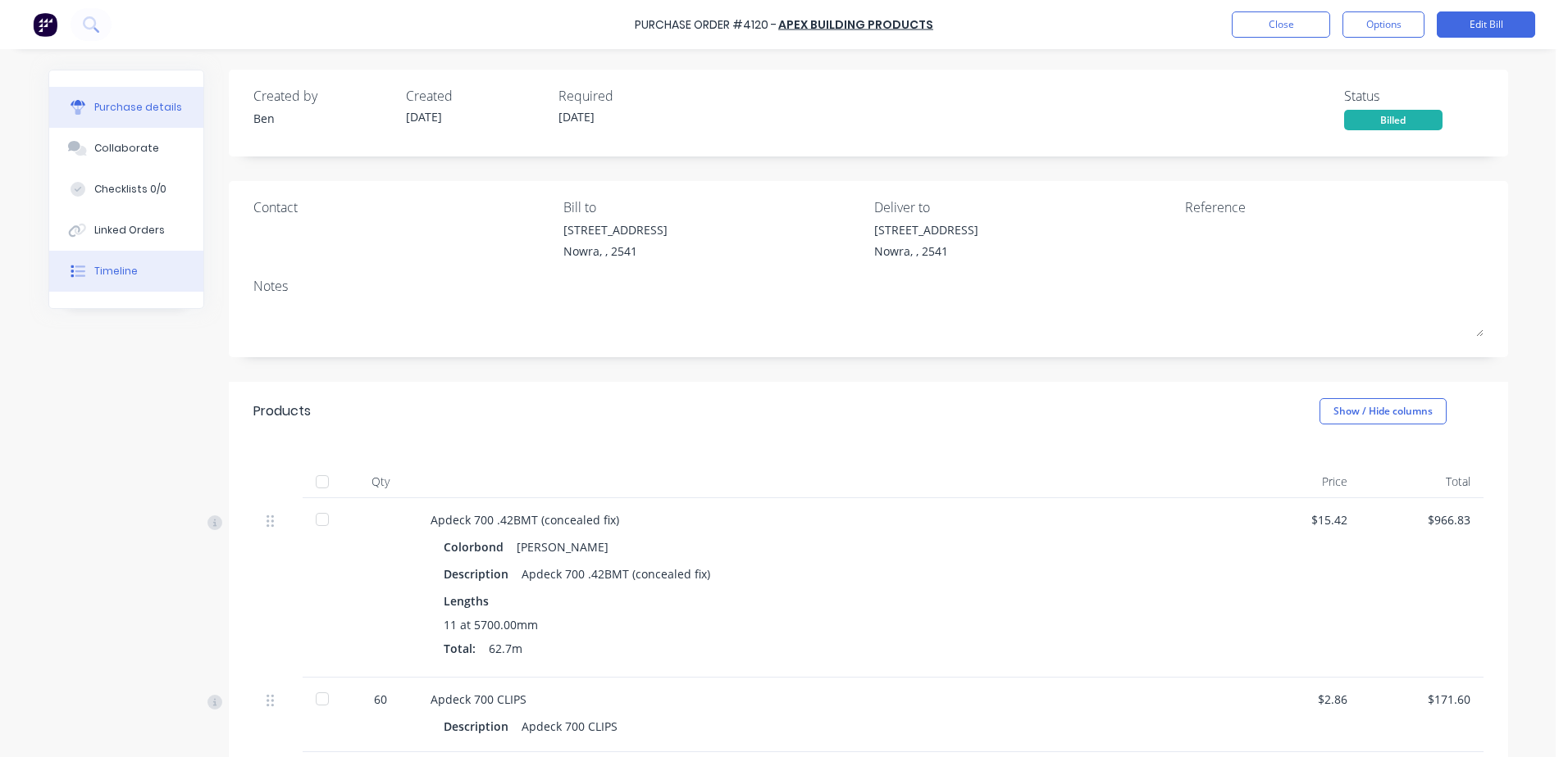
click at [116, 264] on div "Timeline" at bounding box center [116, 271] width 43 height 14
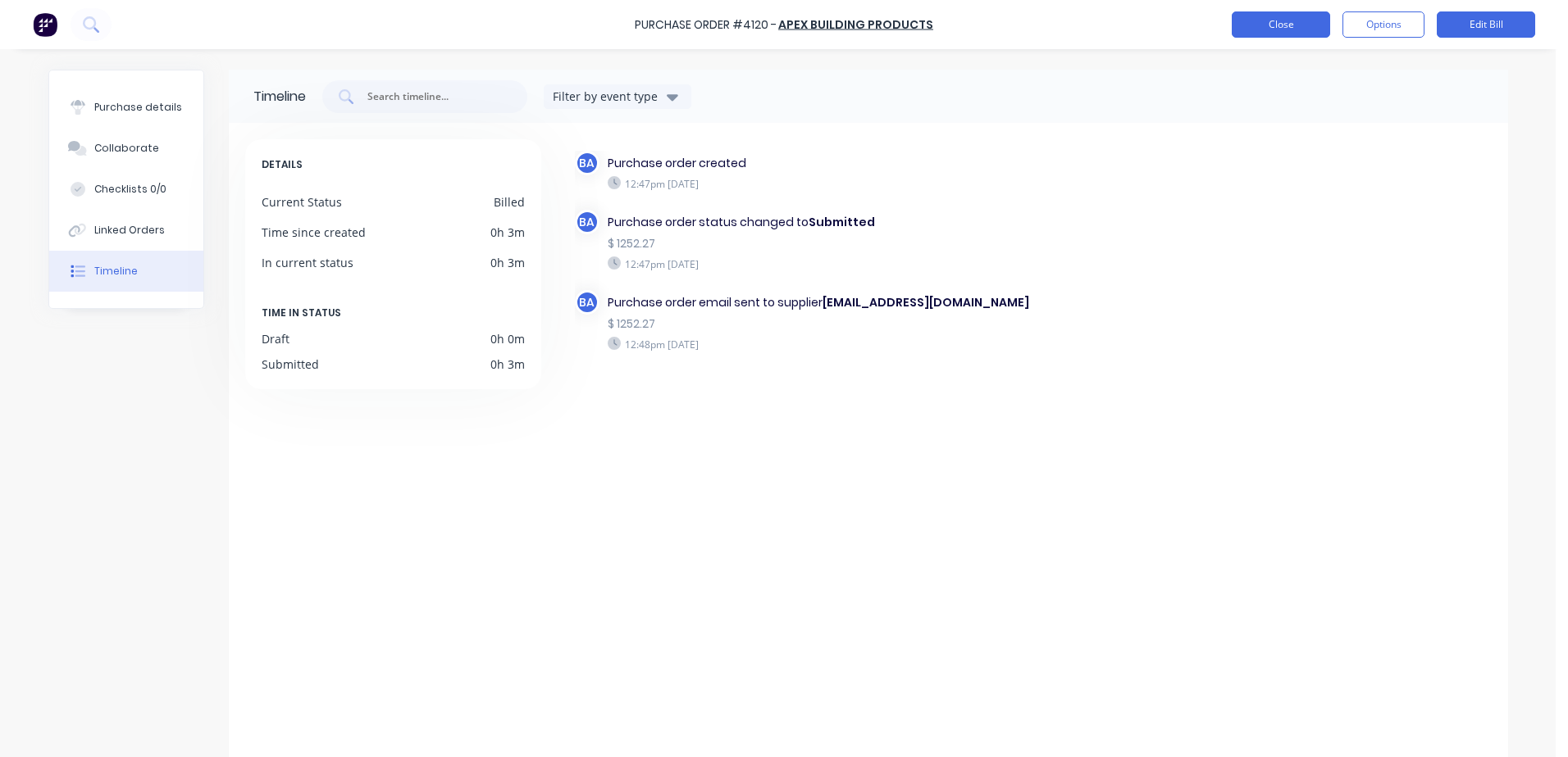
click at [1251, 20] on button "Close" at bounding box center [1281, 24] width 98 height 26
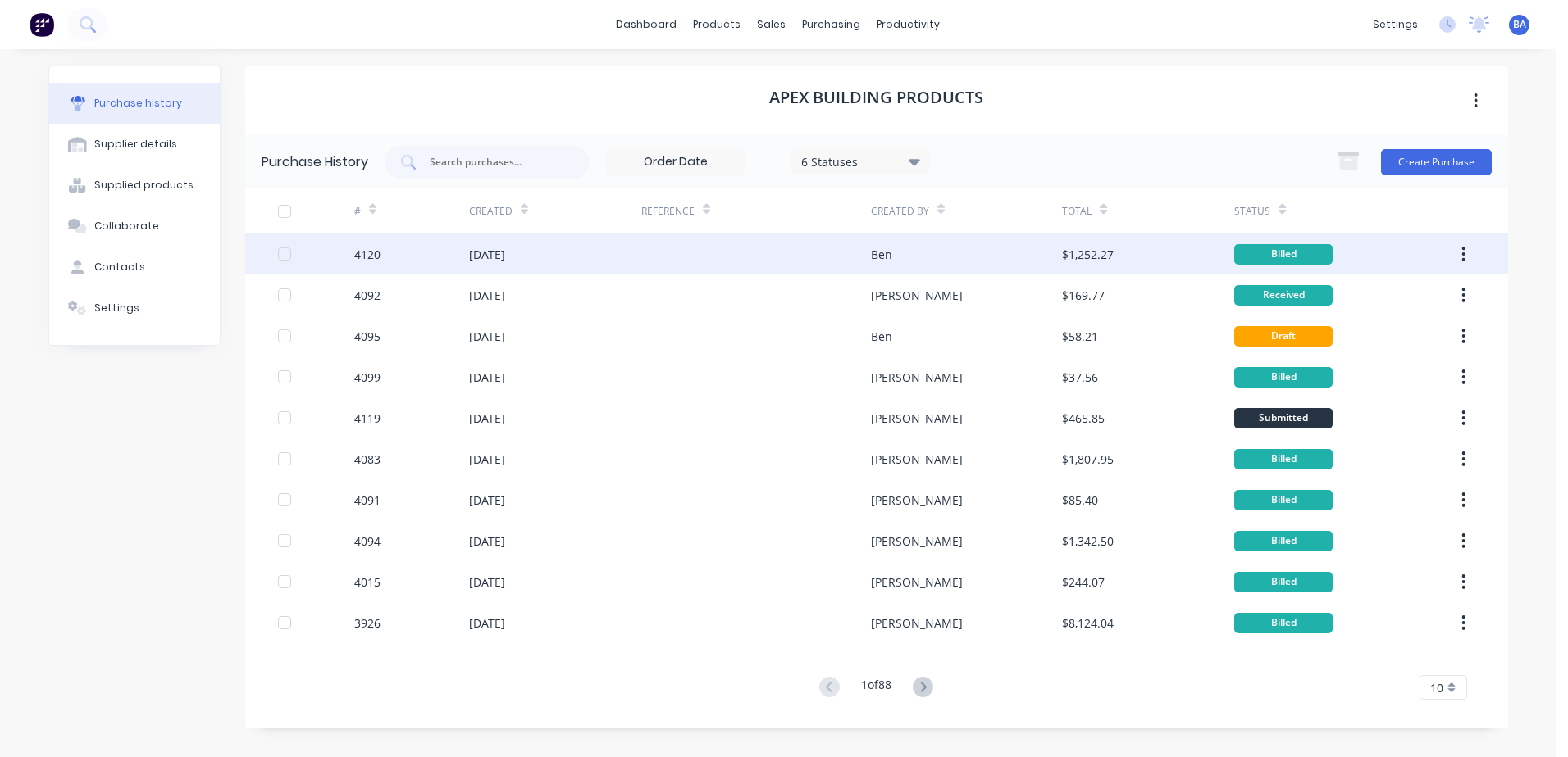
click at [719, 240] on div at bounding box center [756, 254] width 230 height 41
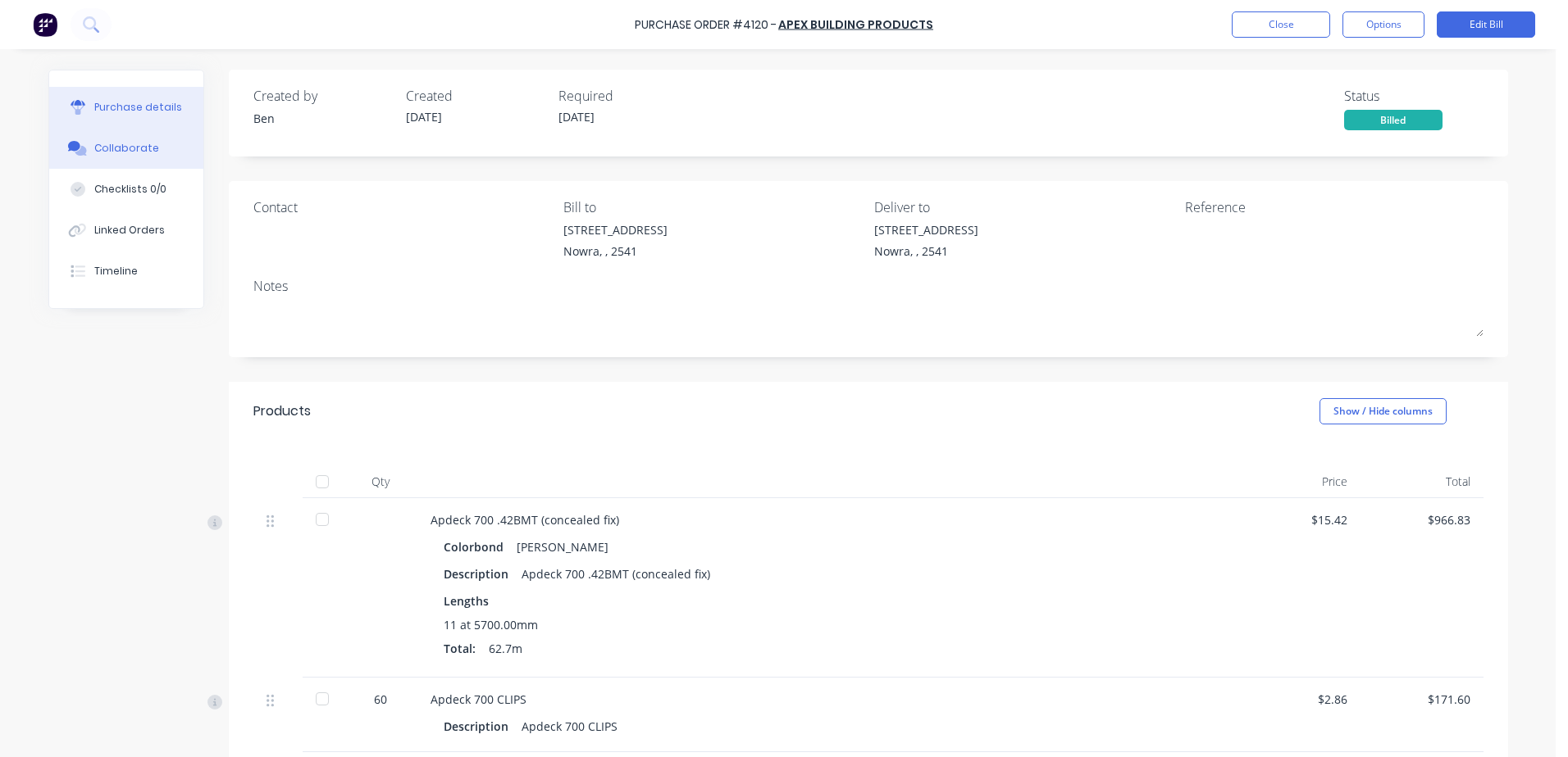
click at [144, 139] on button "Collaborate" at bounding box center [126, 149] width 154 height 41
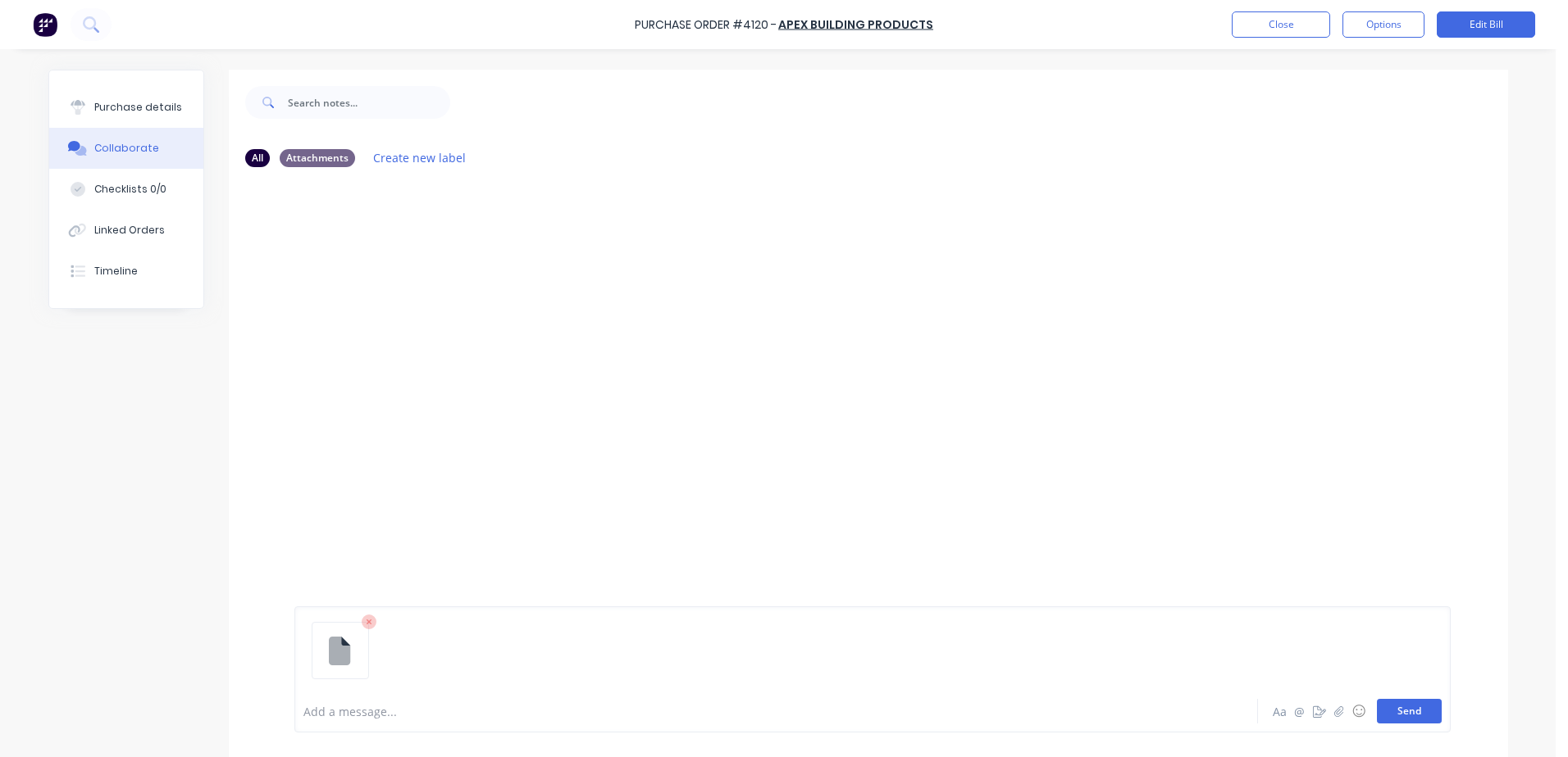
click at [1415, 703] on button "Send" at bounding box center [1409, 711] width 65 height 24
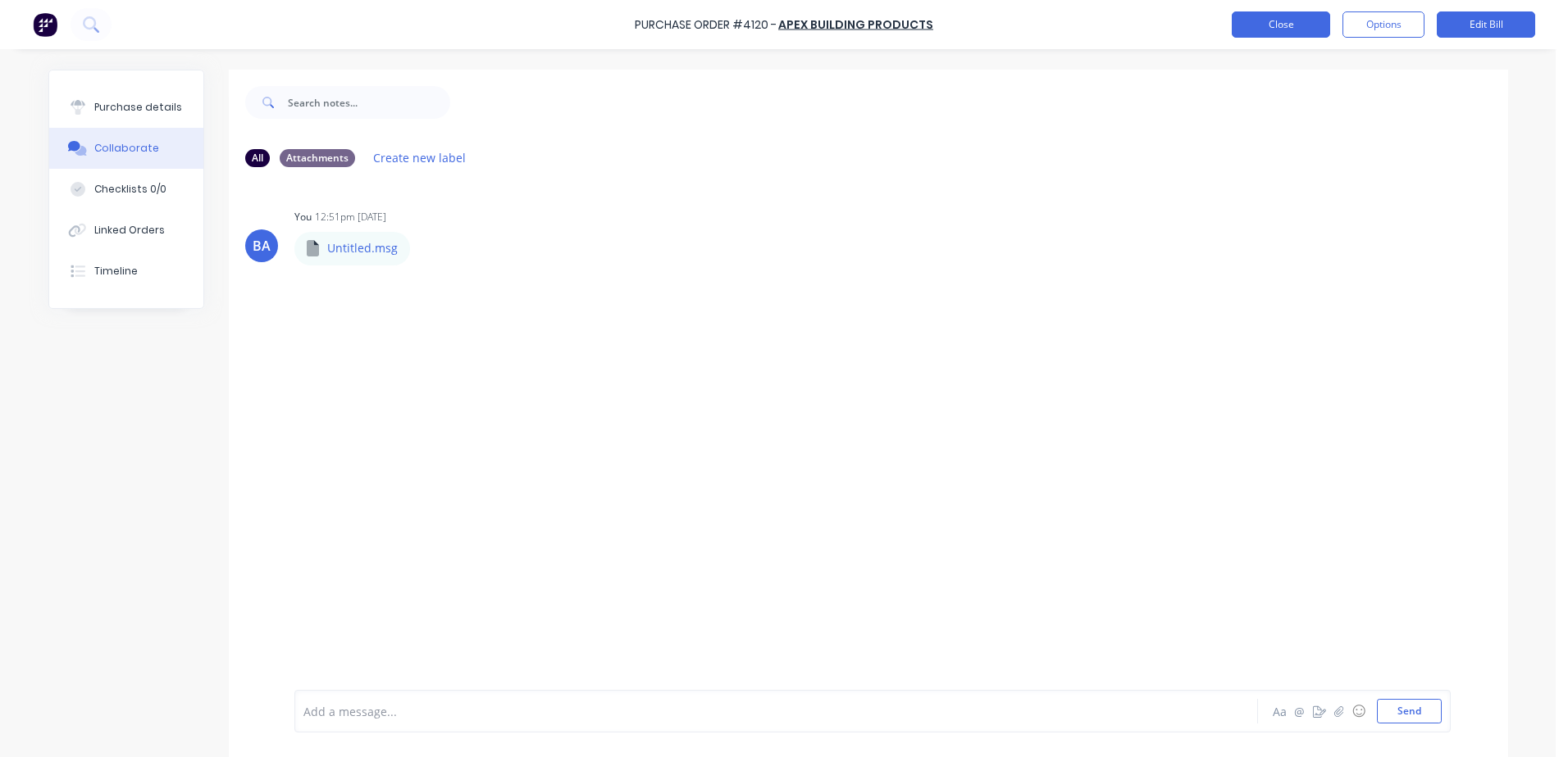
click at [1304, 21] on button "Close" at bounding box center [1281, 24] width 98 height 26
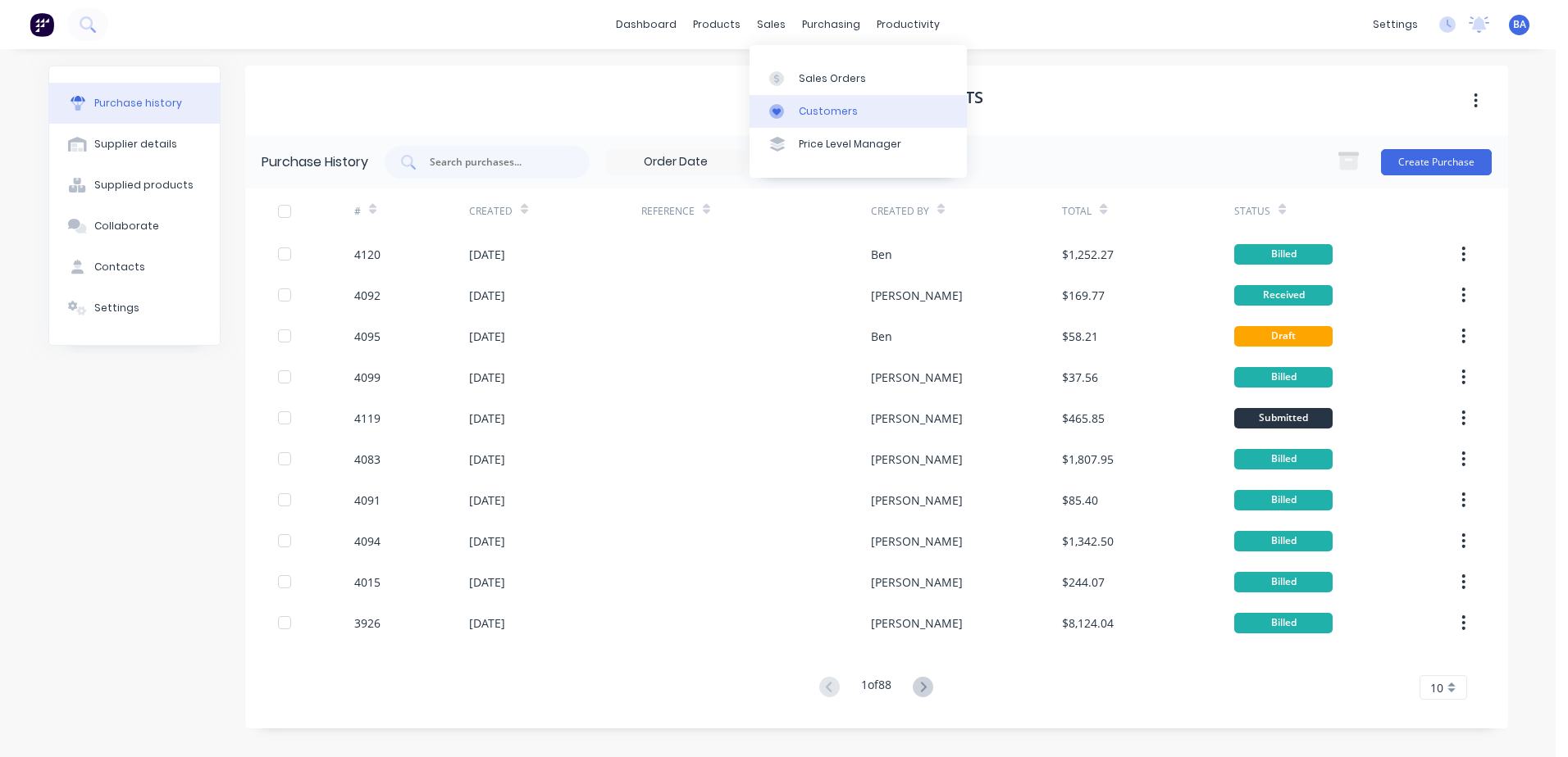
click at [773, 107] on icon at bounding box center [776, 111] width 14 height 14
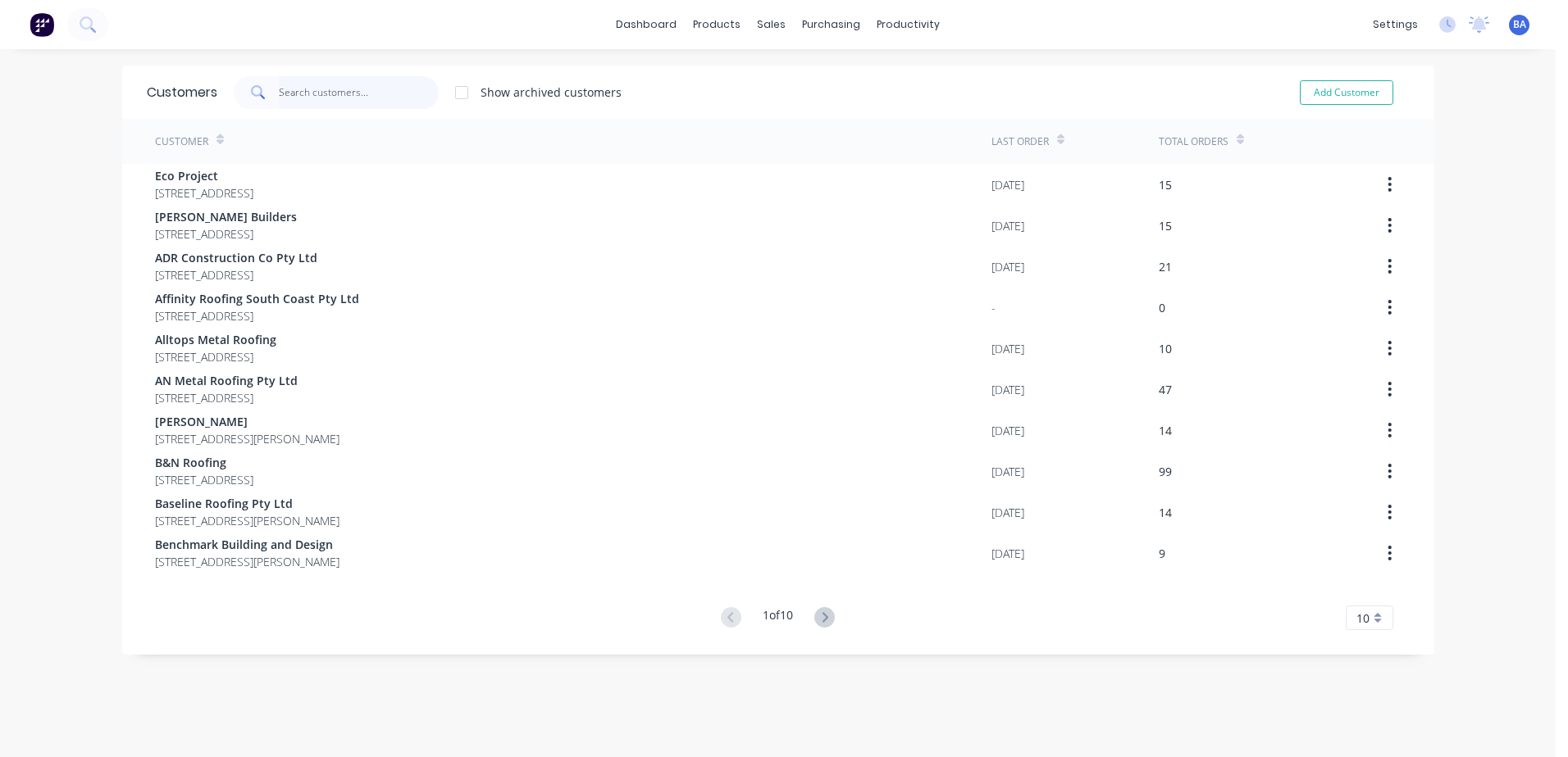
click at [305, 90] on input "text" at bounding box center [359, 93] width 160 height 33
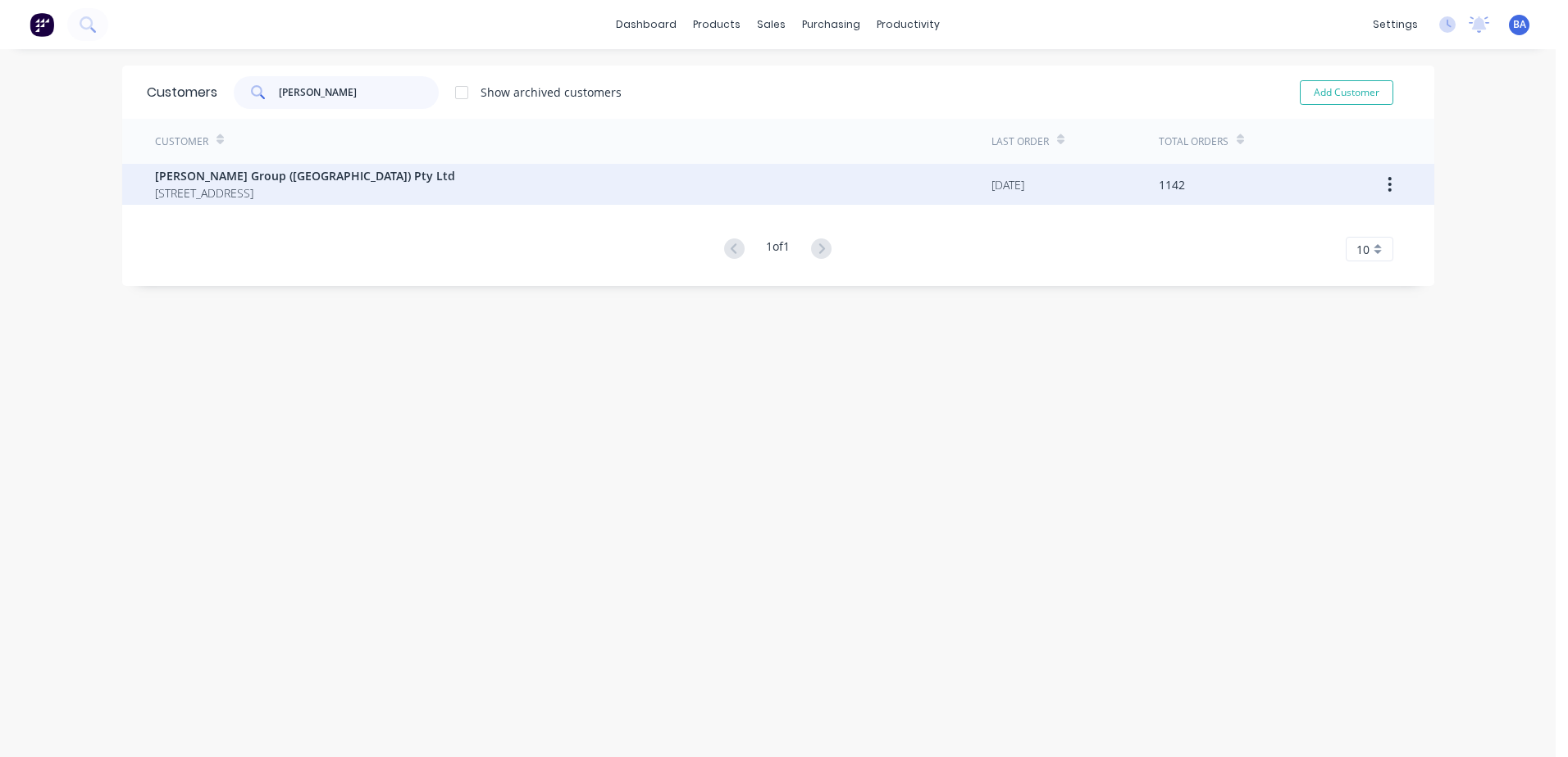
type input "[PERSON_NAME]"
click at [303, 176] on span "[PERSON_NAME] Group ([GEOGRAPHIC_DATA]) Pty Ltd" at bounding box center [305, 176] width 300 height 17
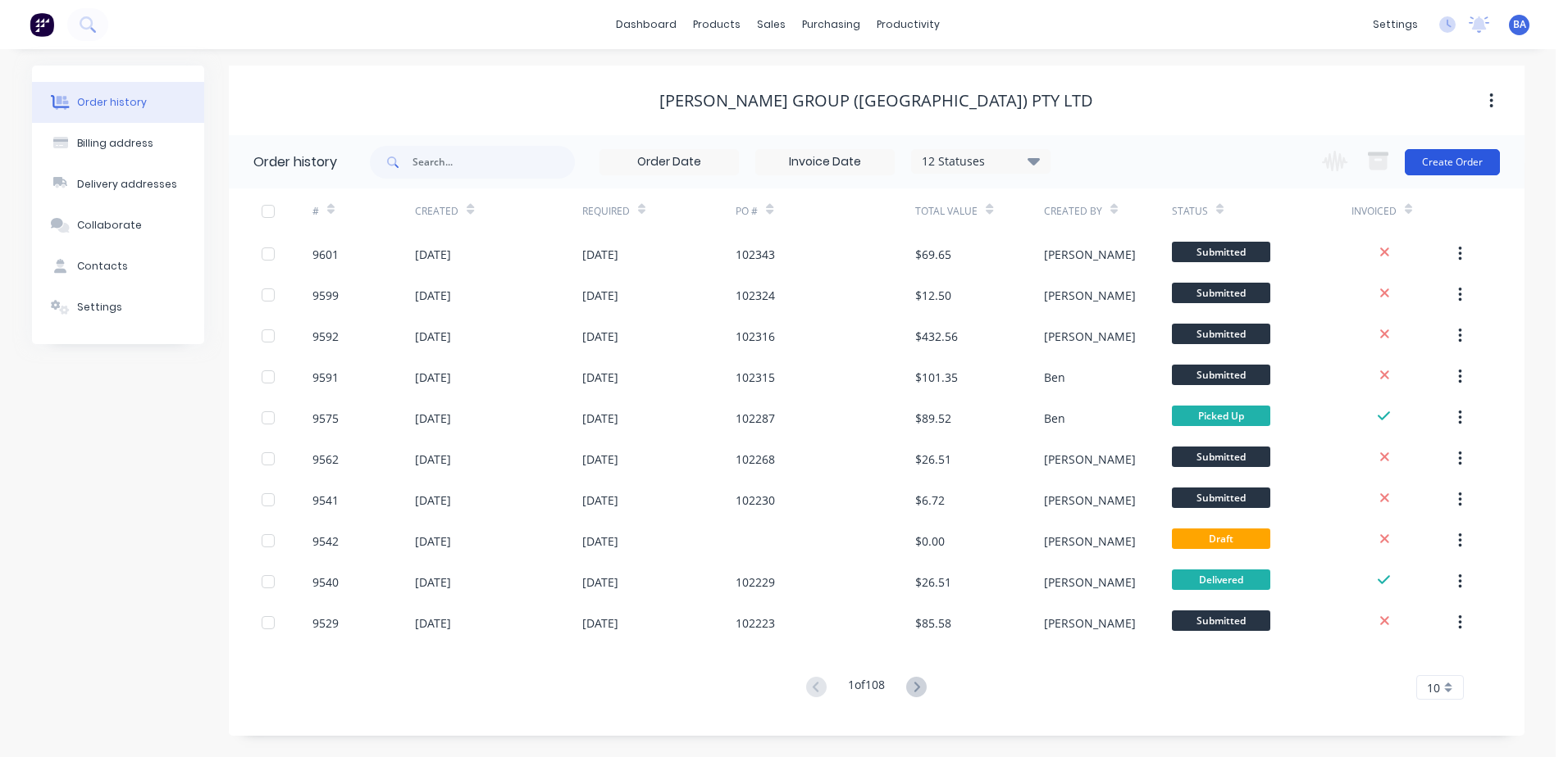
click at [1483, 151] on button "Create Order" at bounding box center [1452, 162] width 96 height 26
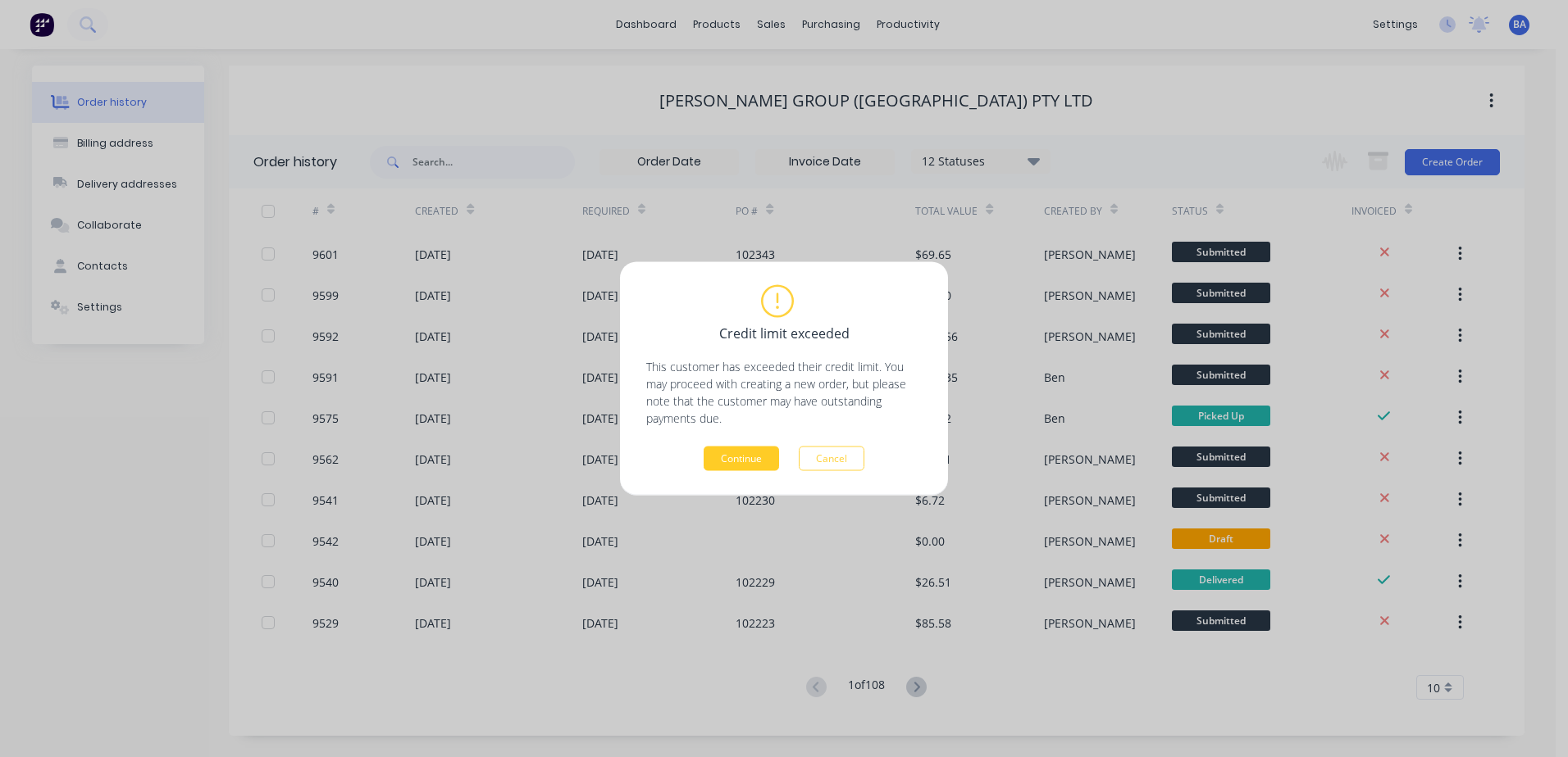
click at [736, 453] on button "Continue" at bounding box center [741, 458] width 75 height 24
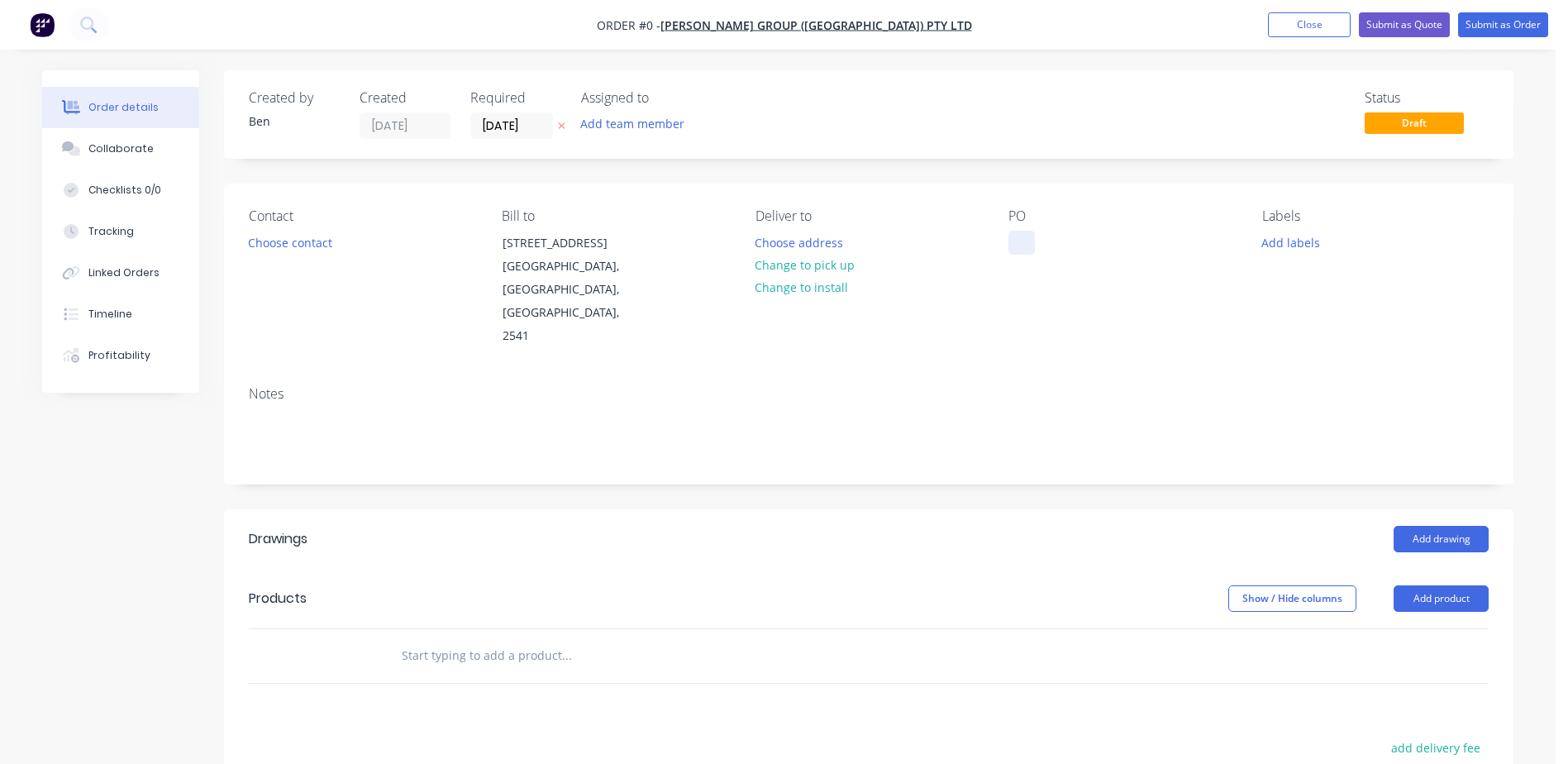
click at [1015, 235] on div at bounding box center [1021, 242] width 26 height 24
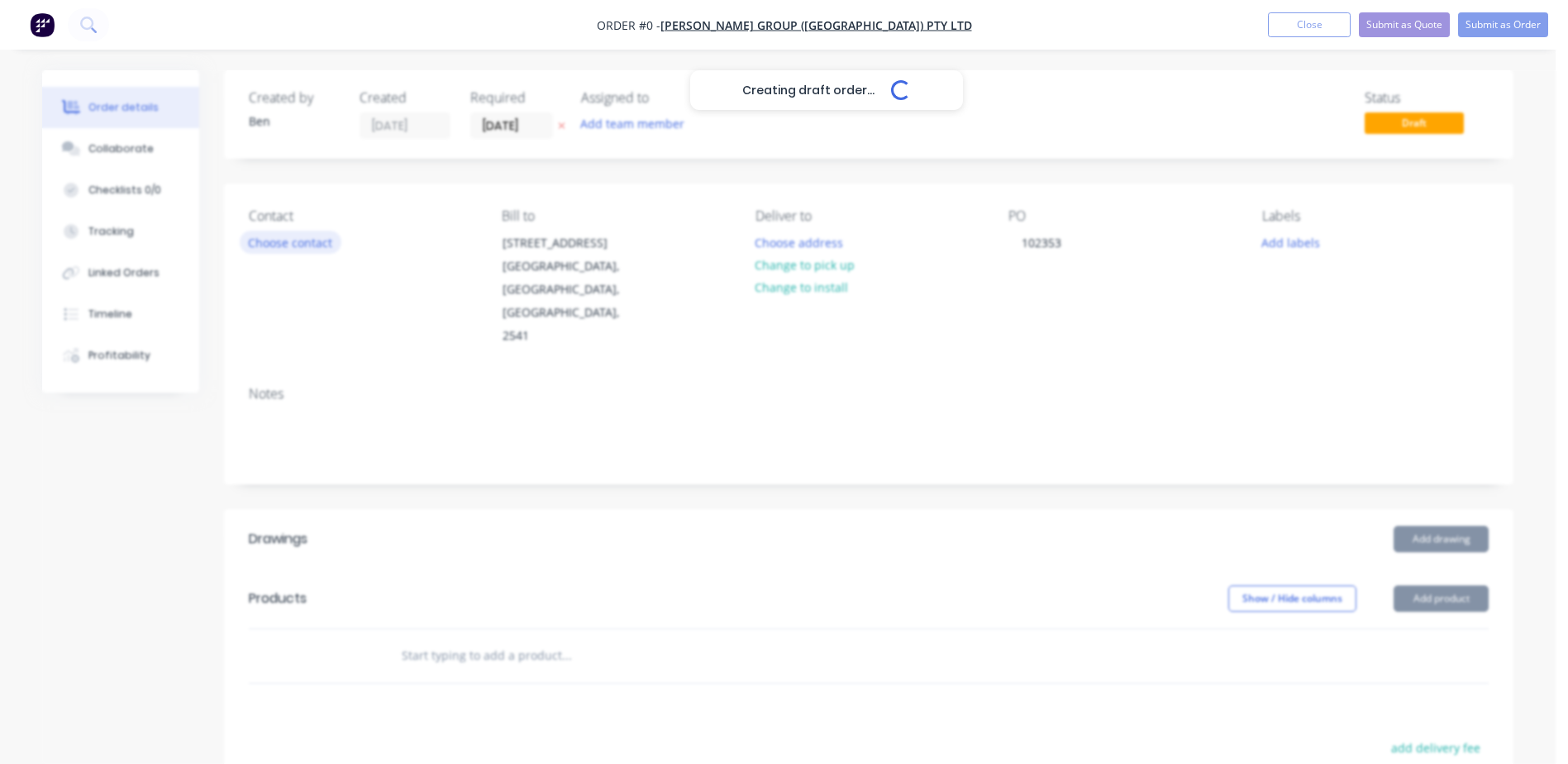
click at [269, 239] on div "Creating draft order... Loading... Order details Collaborate Checklists 0/0 Tra…" at bounding box center [777, 588] width 1505 height 1036
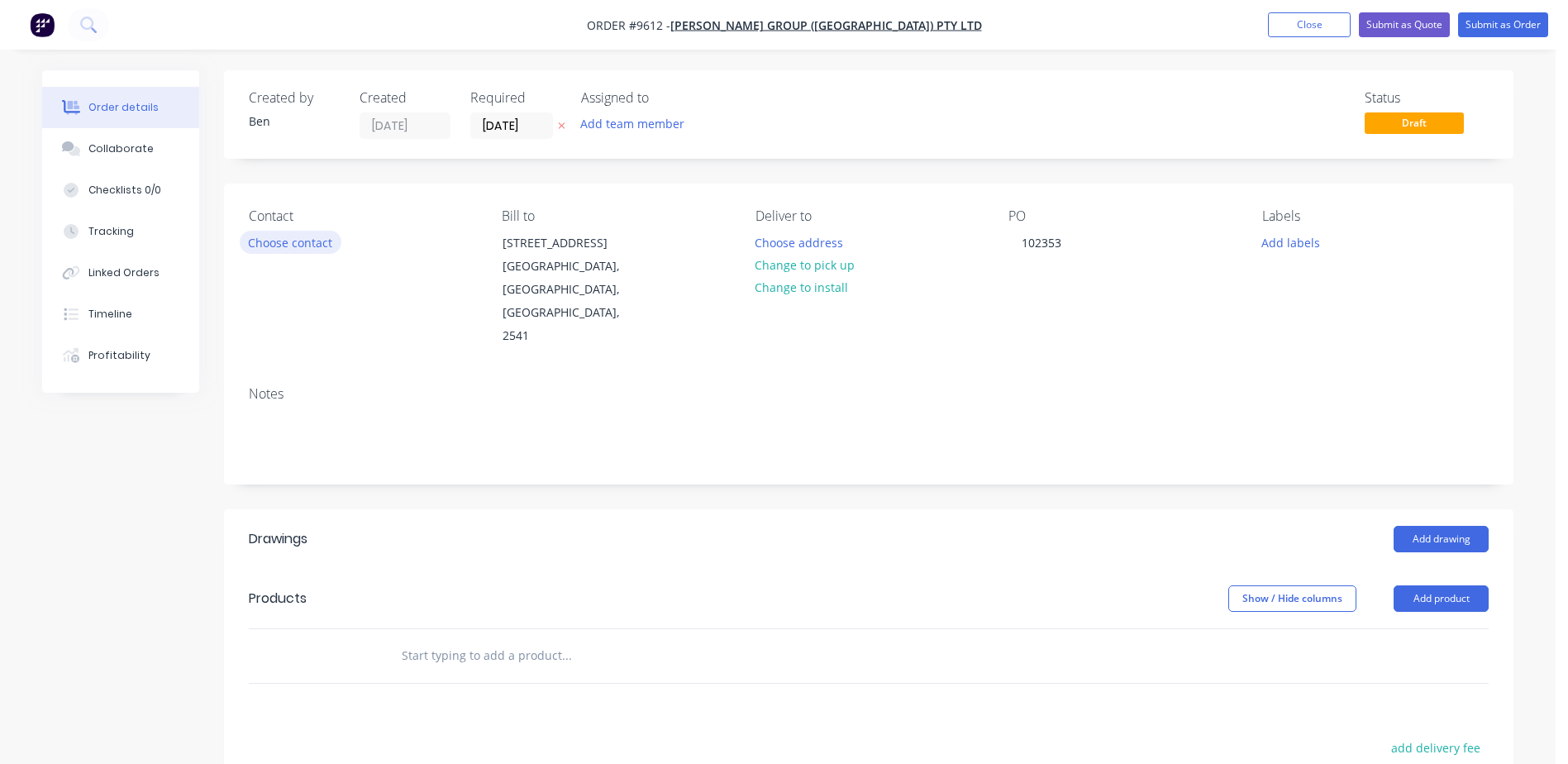
click at [271, 238] on button "Choose contact" at bounding box center [290, 241] width 102 height 22
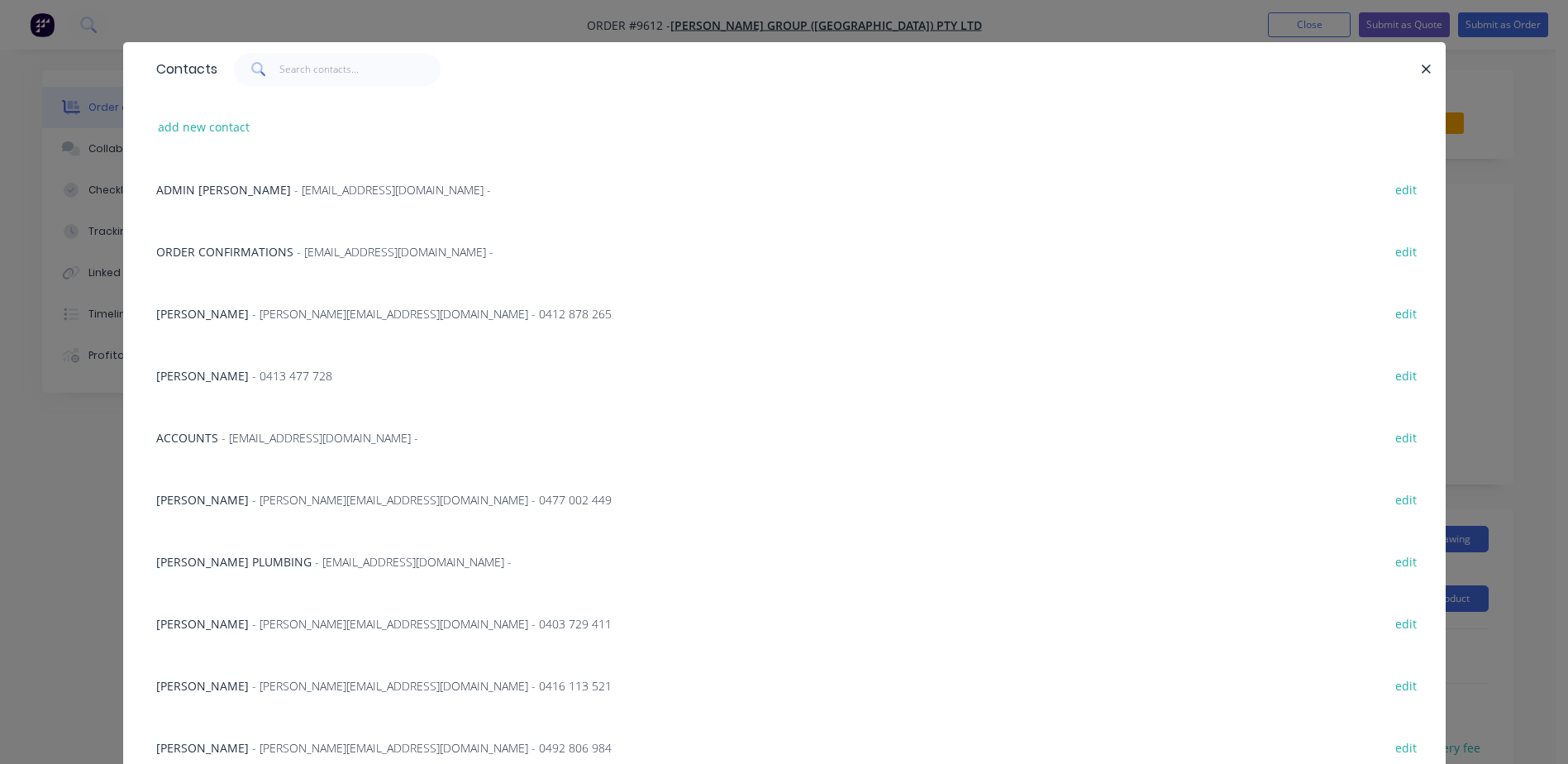
scroll to position [86, 0]
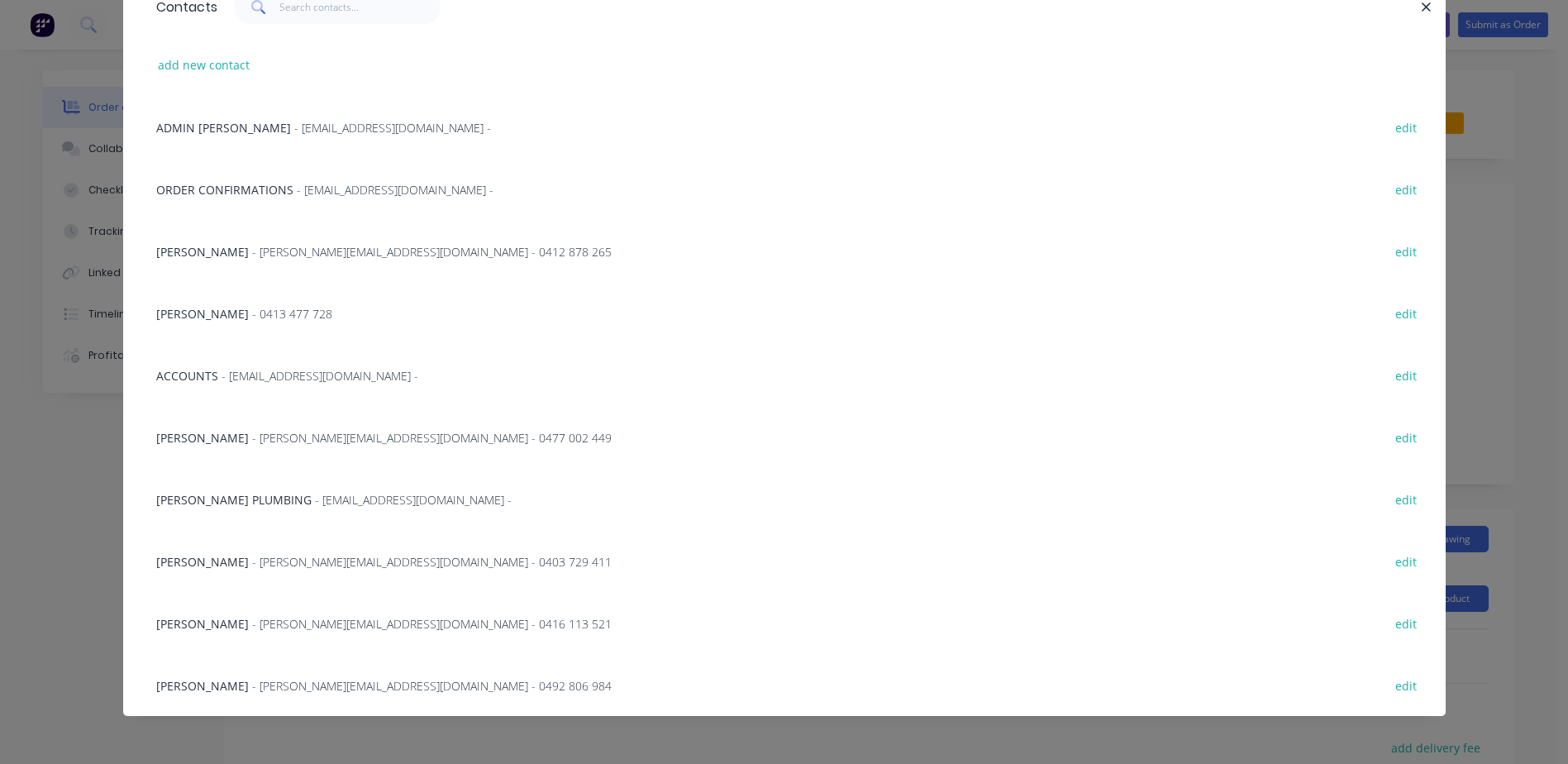
click at [252, 433] on span "- [PERSON_NAME][EMAIL_ADDRESS][DOMAIN_NAME] - 0477 002 449" at bounding box center [432, 438] width 360 height 16
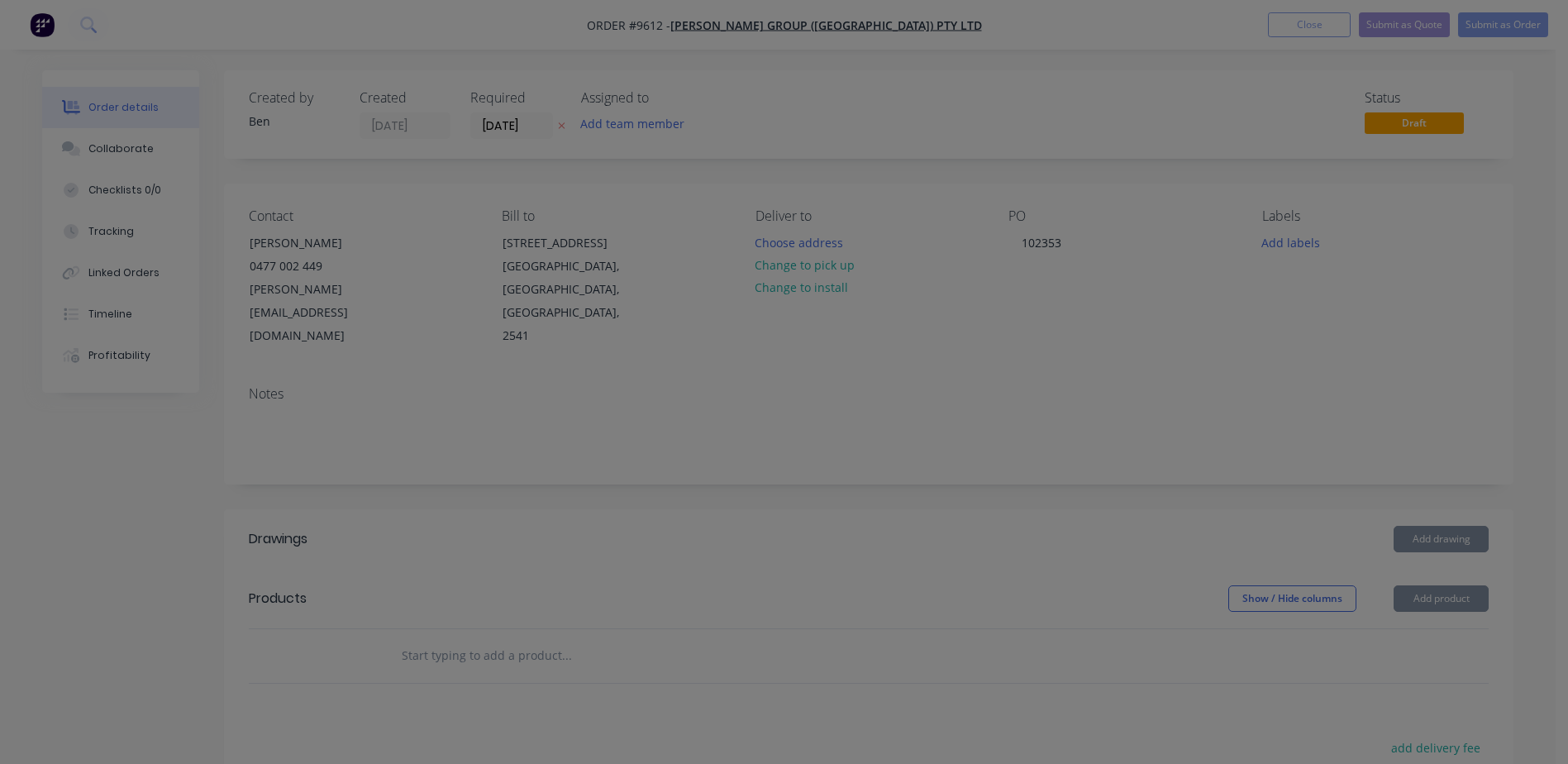
scroll to position [0, 0]
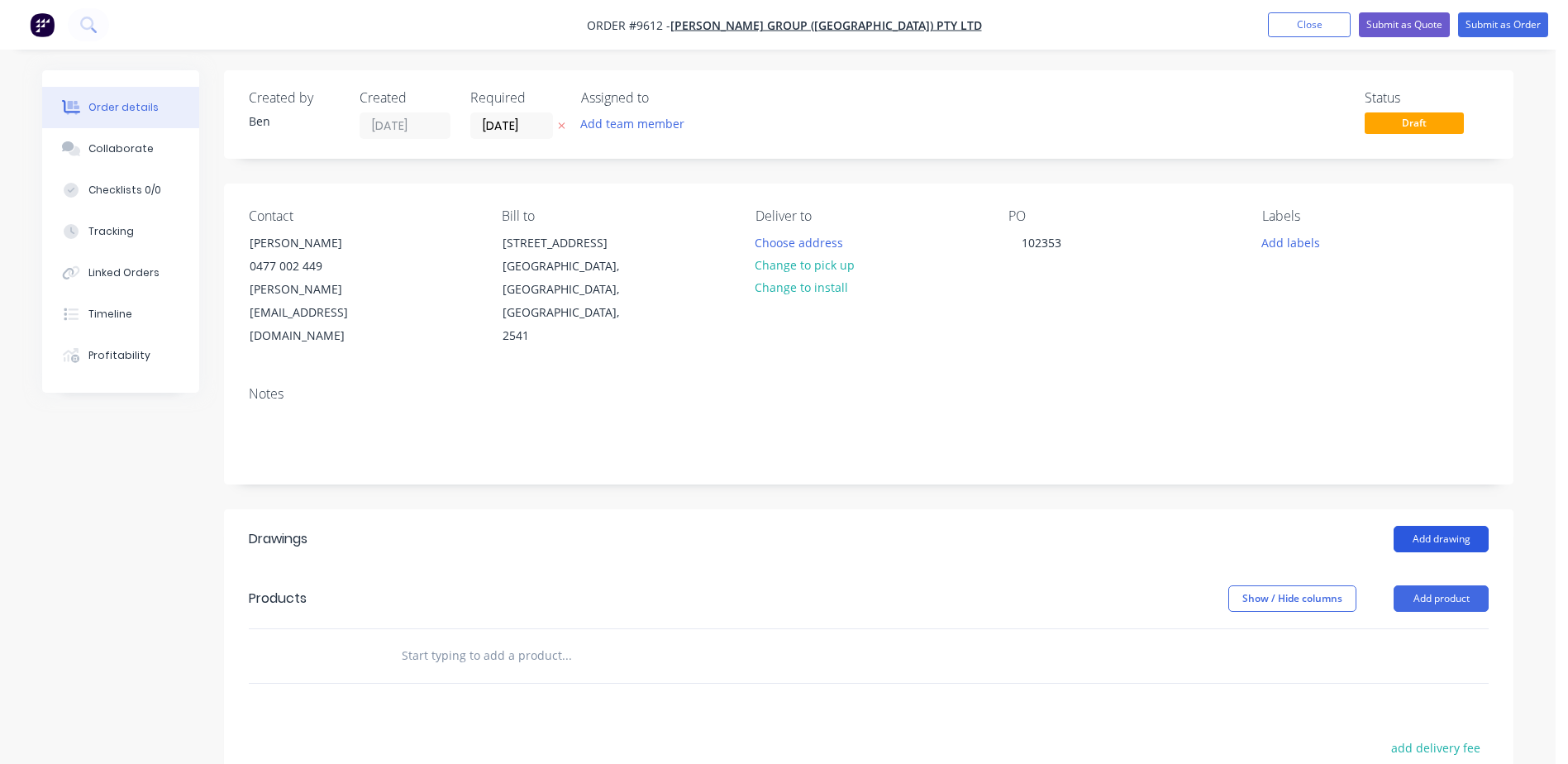
click at [1434, 527] on button "Add drawing" at bounding box center [1442, 539] width 95 height 26
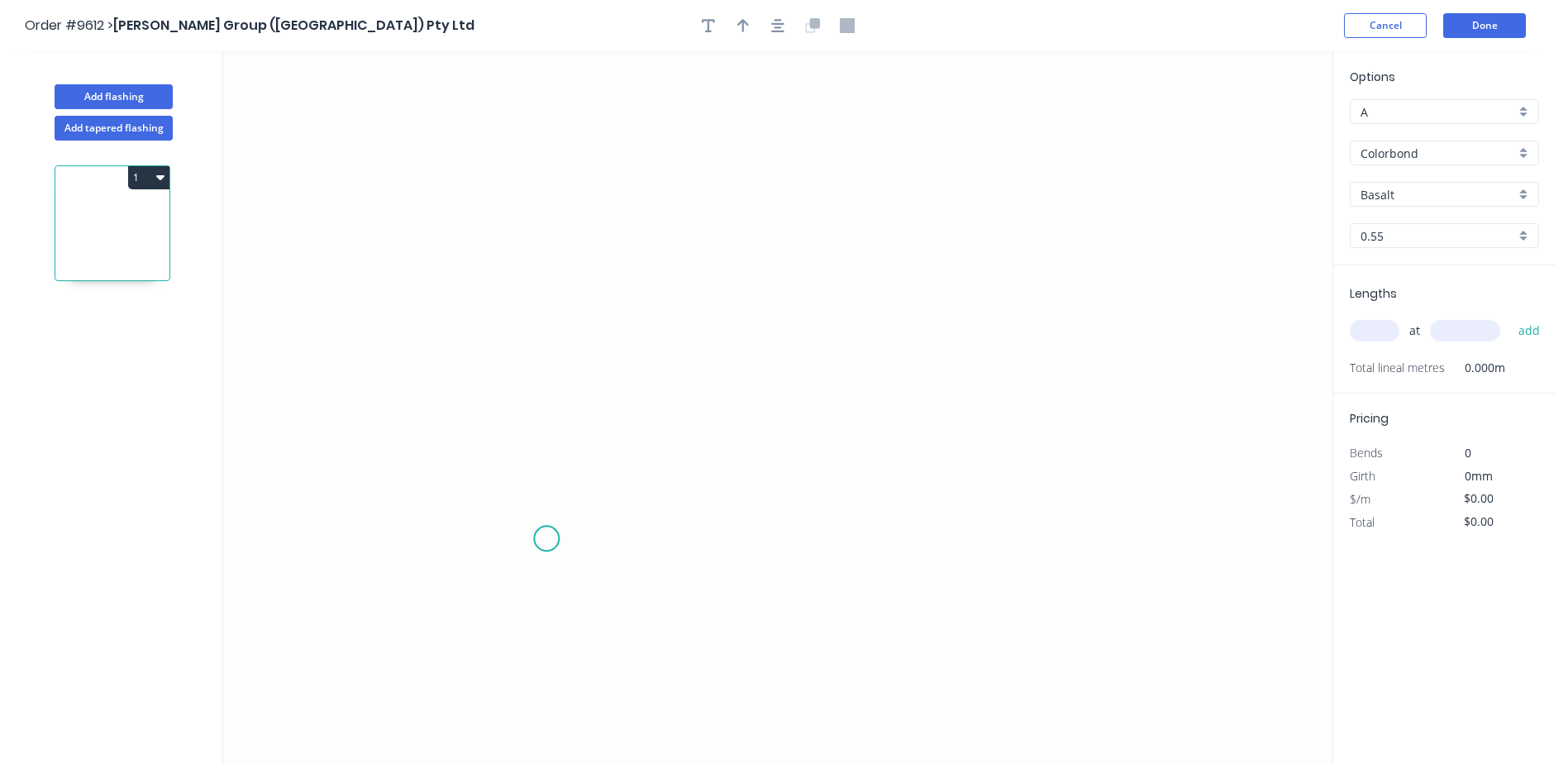
click at [547, 539] on icon "0" at bounding box center [777, 408] width 1110 height 713
click at [515, 570] on icon "0" at bounding box center [777, 408] width 1110 height 713
click at [512, 251] on icon "0 ?" at bounding box center [777, 408] width 1110 height 713
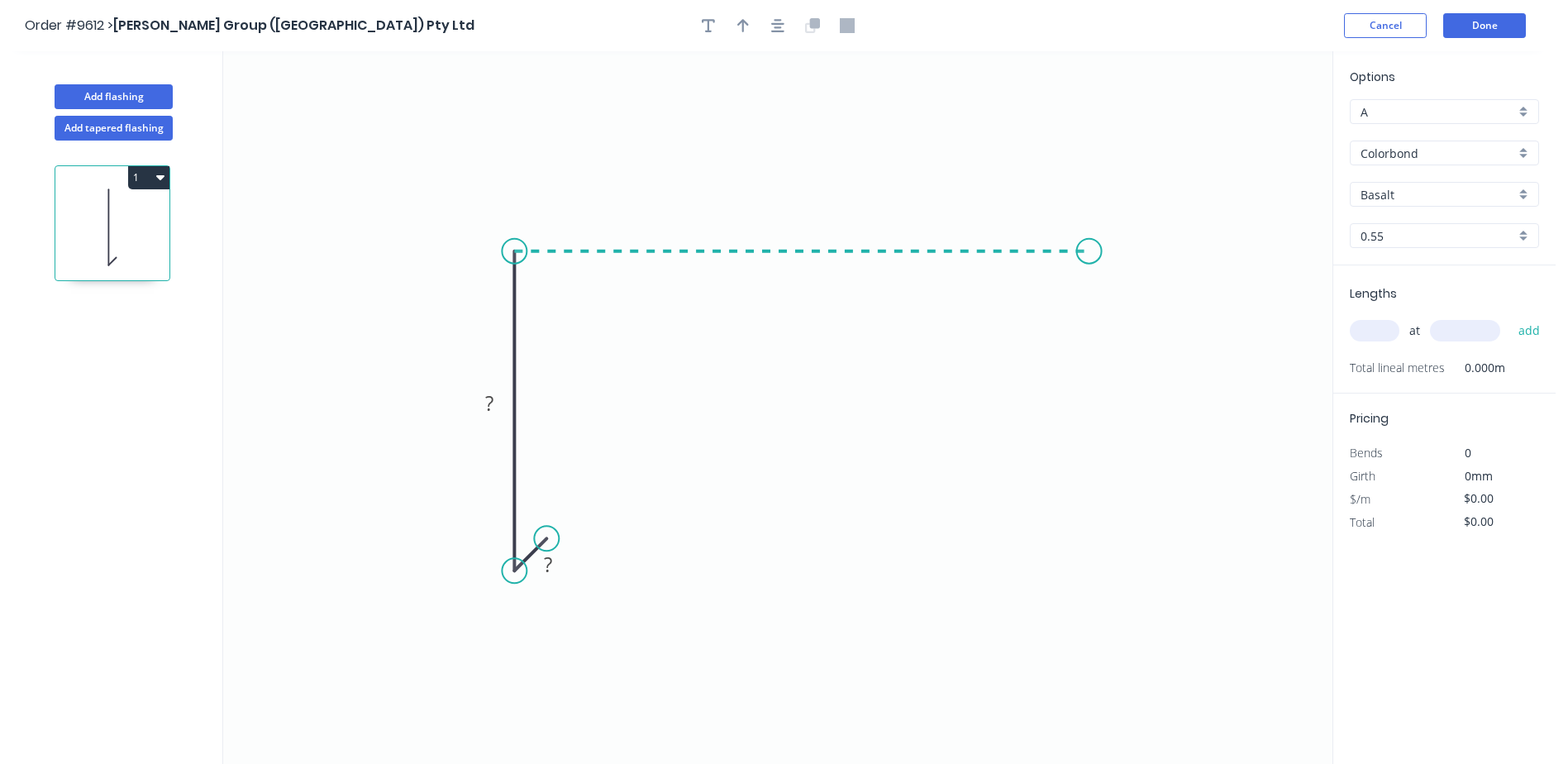
click at [1089, 244] on icon "0 ? ?" at bounding box center [777, 408] width 1110 height 713
click at [1130, 274] on icon "0 ? ? ?" at bounding box center [777, 408] width 1110 height 713
click at [550, 564] on tspan "?" at bounding box center [548, 564] width 8 height 27
click at [553, 570] on rect at bounding box center [548, 565] width 33 height 23
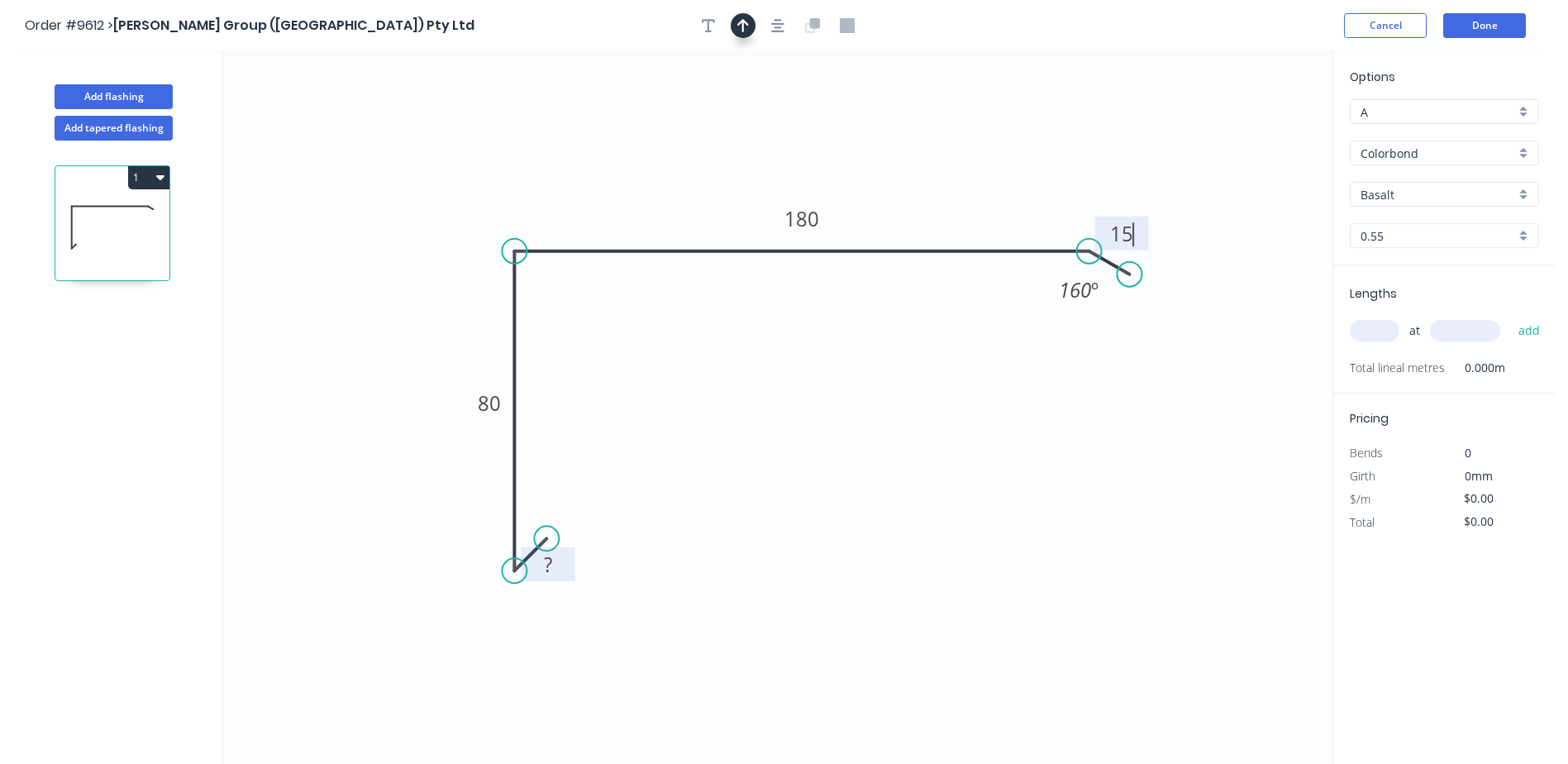
click at [740, 16] on button "button" at bounding box center [742, 25] width 24 height 24
drag, startPoint x: 1229, startPoint y: 129, endPoint x: 804, endPoint y: 137, distance: 425.1
click at [804, 137] on icon at bounding box center [803, 118] width 15 height 53
click at [1414, 187] on input "Basalt" at bounding box center [1438, 195] width 155 height 18
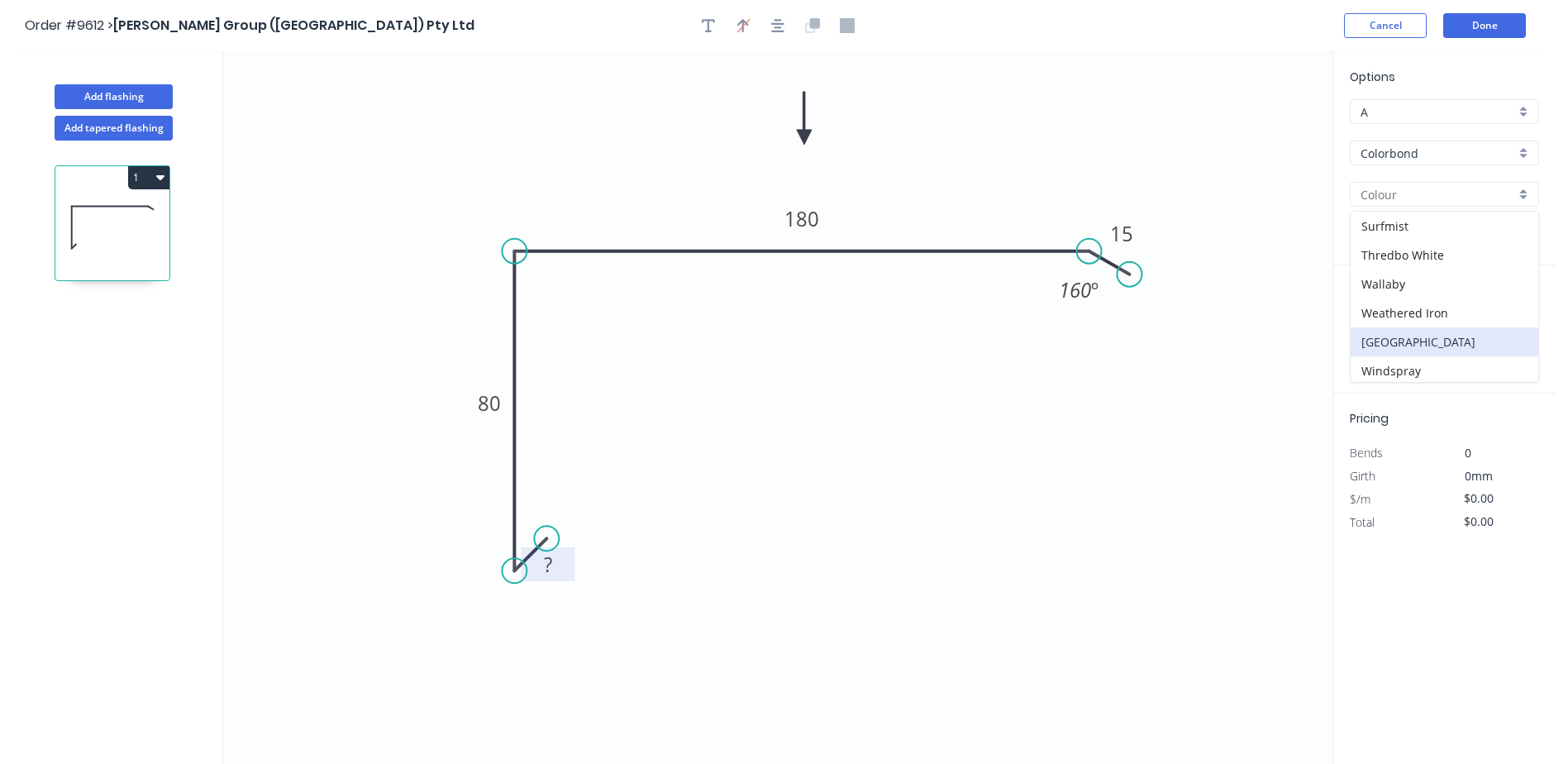
scroll to position [611, 0]
click at [1436, 354] on div "Woodland Grey" at bounding box center [1444, 368] width 188 height 29
type input "Woodland Grey"
click at [1372, 328] on input "text" at bounding box center [1374, 331] width 50 height 21
type input "2"
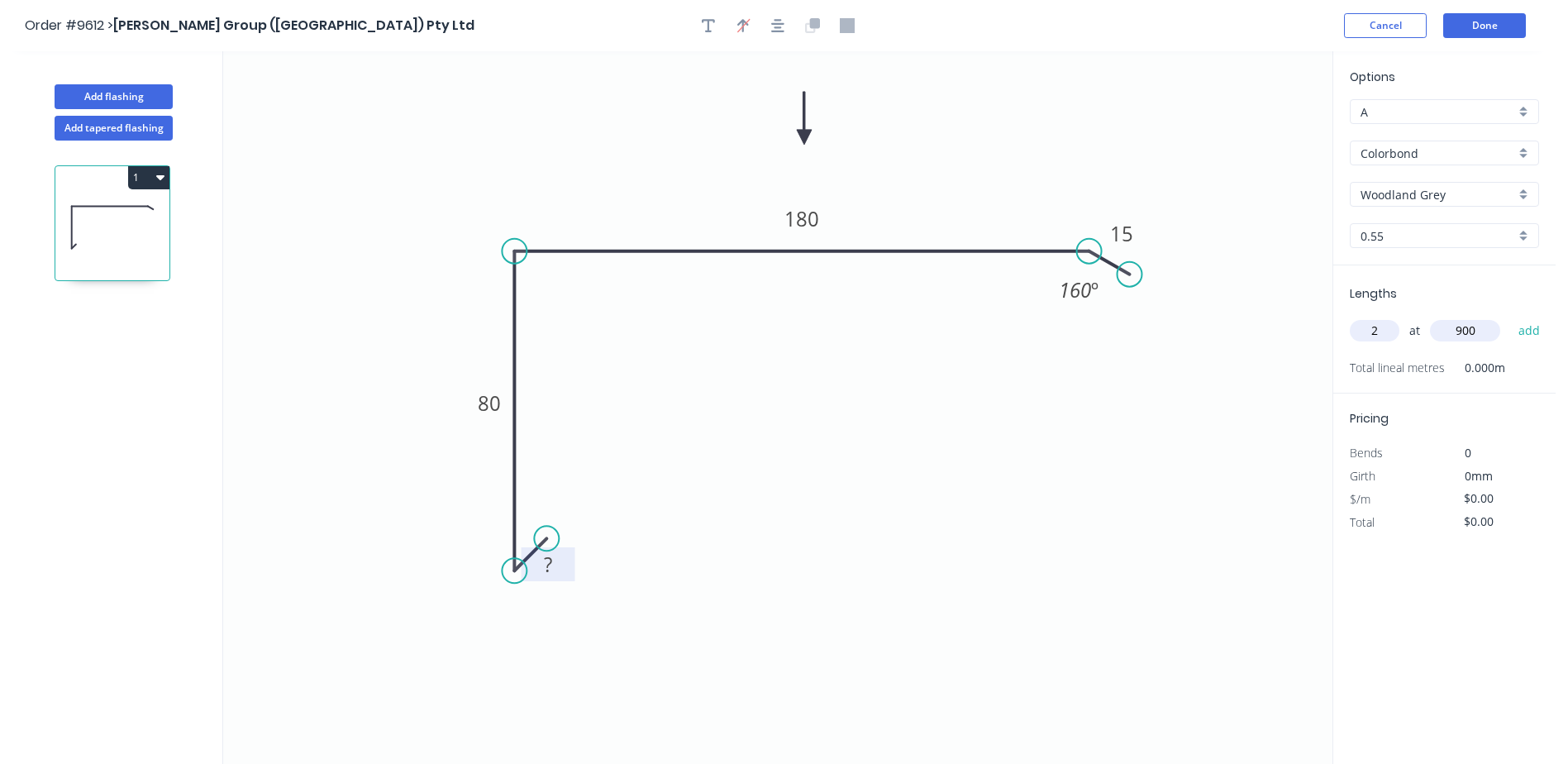
type input "900"
click at [1511, 317] on button "add" at bounding box center [1530, 331] width 39 height 28
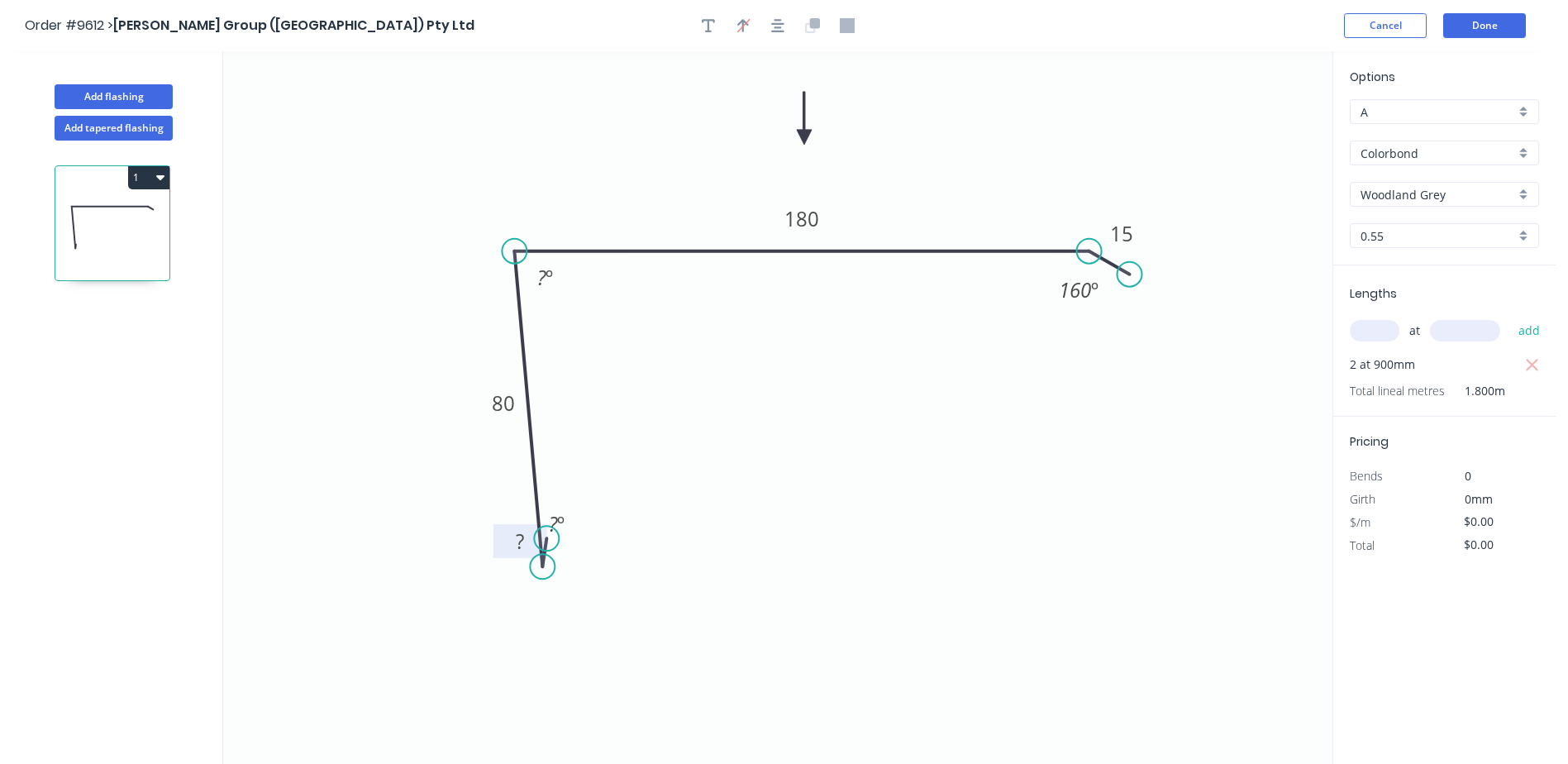
drag, startPoint x: 517, startPoint y: 564, endPoint x: 543, endPoint y: 567, distance: 26.2
click at [543, 567] on circle at bounding box center [542, 565] width 24 height 24
drag, startPoint x: 550, startPoint y: 539, endPoint x: 590, endPoint y: 546, distance: 40.6
click at [591, 547] on rect at bounding box center [597, 531] width 53 height 34
drag, startPoint x: 548, startPoint y: 541, endPoint x: 569, endPoint y: 545, distance: 21.4
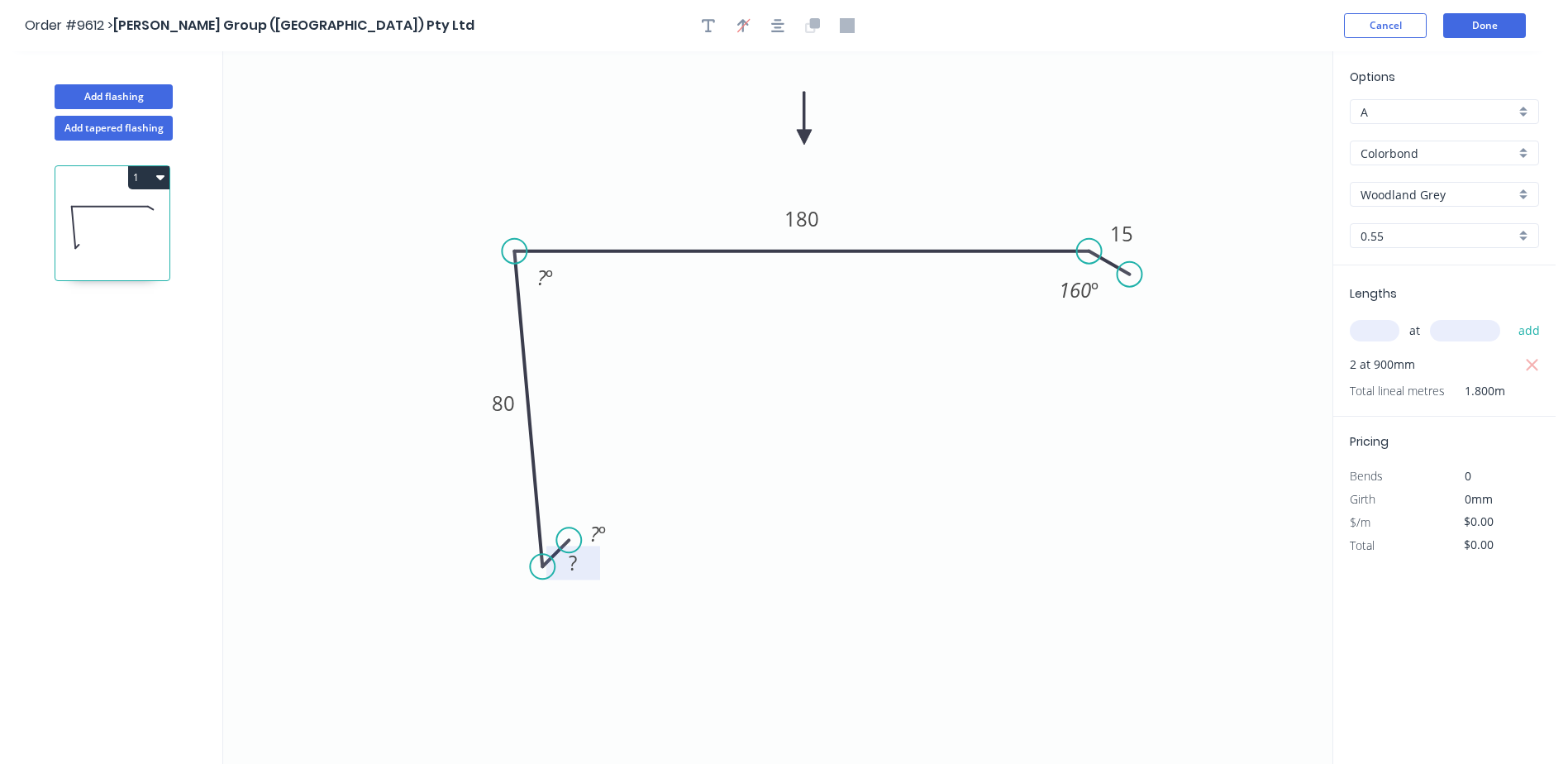
click at [569, 545] on circle at bounding box center [568, 539] width 24 height 24
click at [633, 554] on div "Delete point" at bounding box center [686, 553] width 166 height 34
click at [517, 258] on circle at bounding box center [514, 251] width 24 height 24
click at [542, 514] on icon "0 180 15 160 º" at bounding box center [777, 408] width 1110 height 713
type input "$6.77"
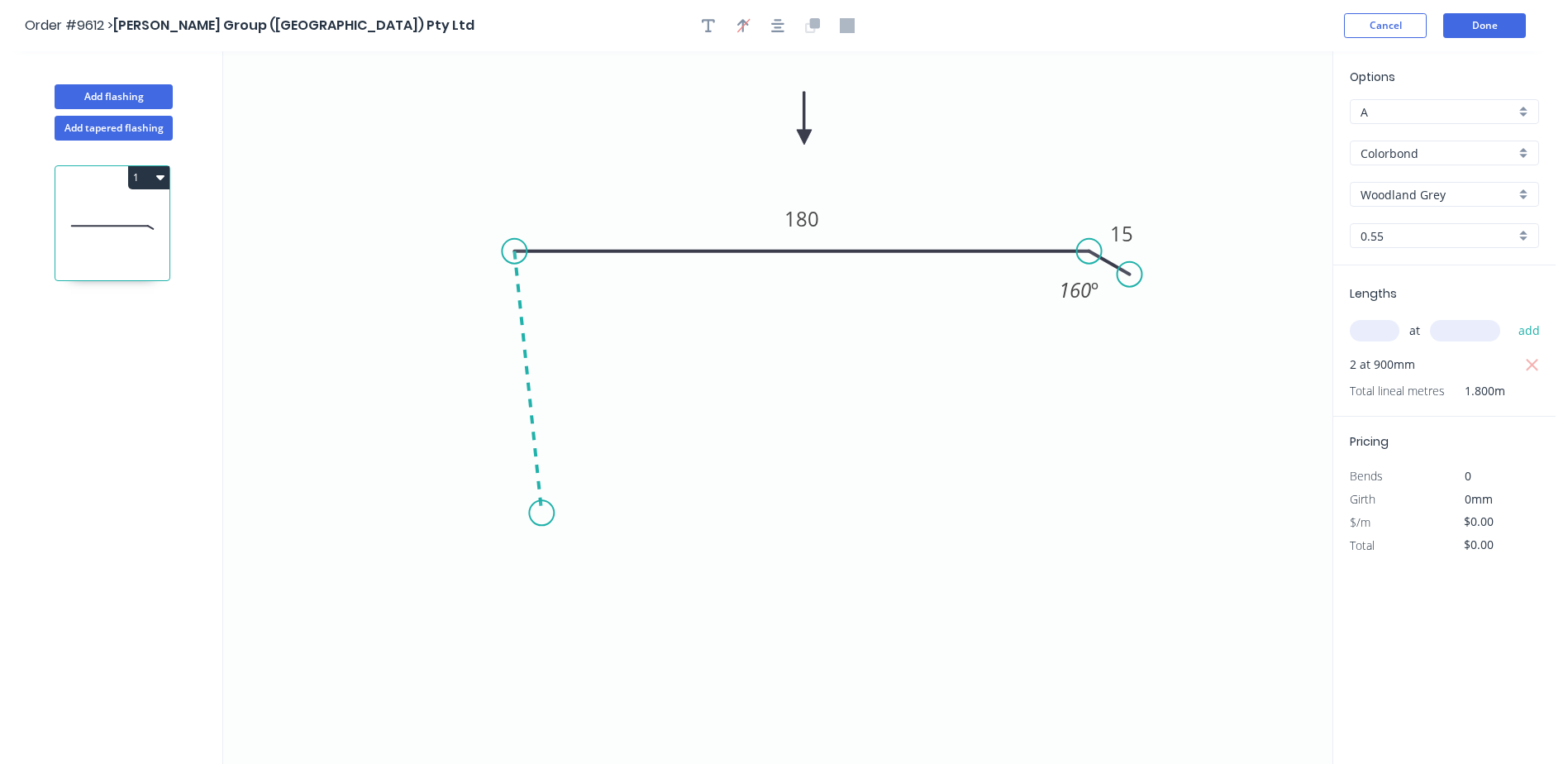
type input "$13.54"
click at [563, 493] on icon "0 ? 180 15 ? º 160 º" at bounding box center [777, 408] width 1110 height 713
type input "$0.00"
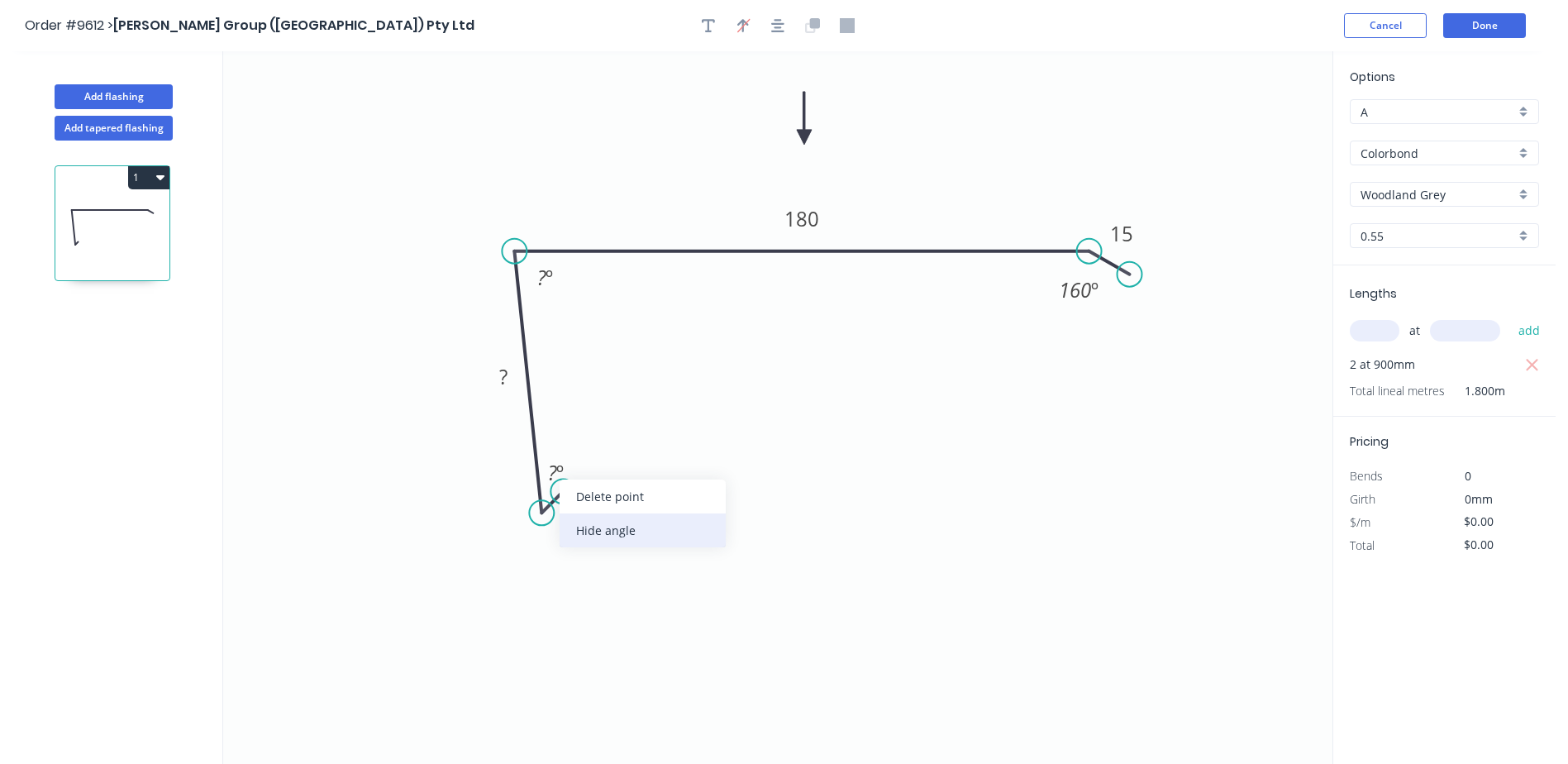
click at [625, 526] on div "Hide angle" at bounding box center [642, 530] width 166 height 34
click at [573, 513] on tspan "?" at bounding box center [570, 512] width 8 height 27
click at [701, 515] on icon "0 10 ? 180 15 ? º 160 º" at bounding box center [777, 408] width 1110 height 713
click at [499, 382] on tspan "?" at bounding box center [503, 377] width 8 height 27
type input "$10.14"
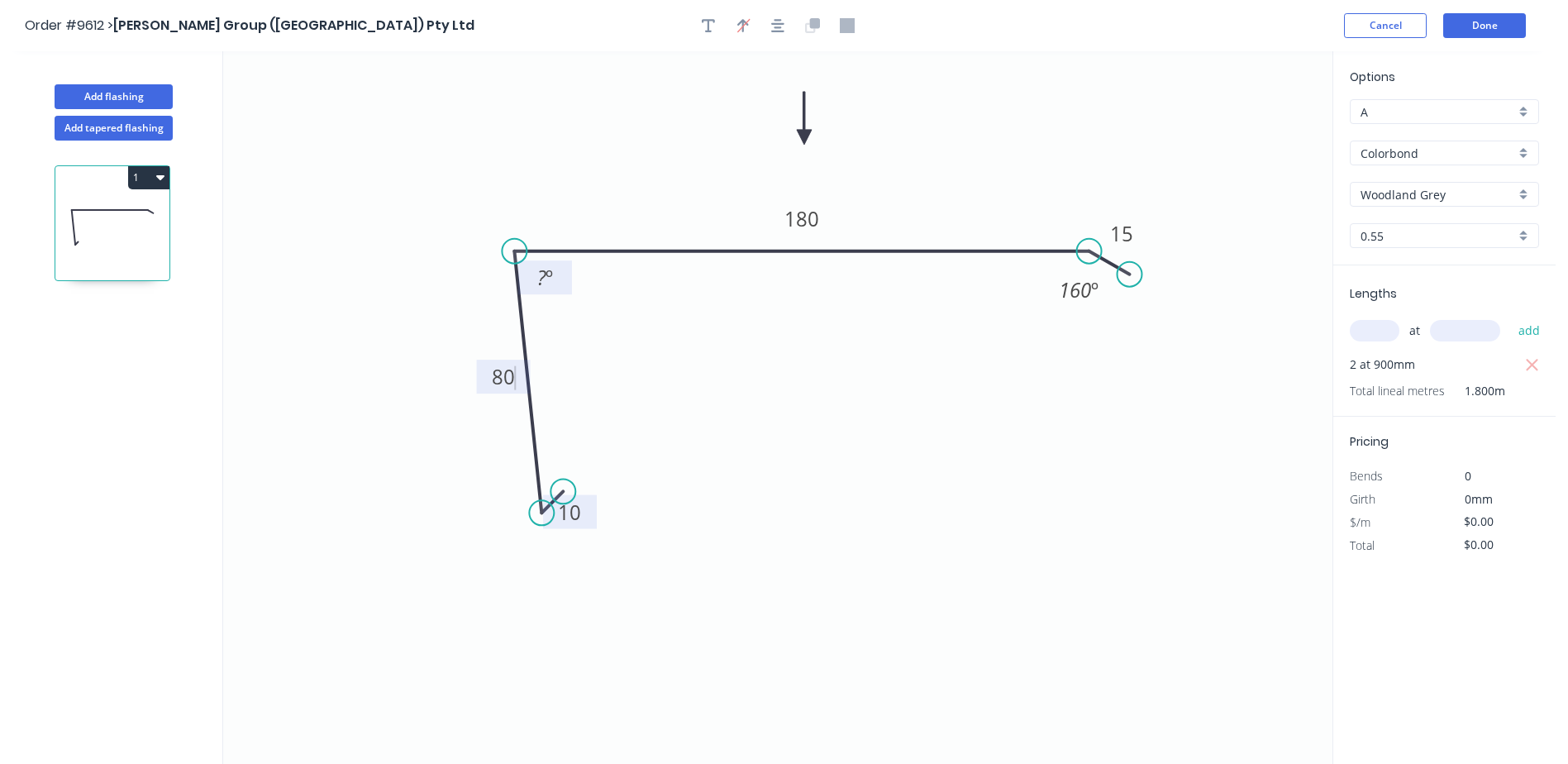
type input "$20.28"
click at [553, 277] on rect at bounding box center [545, 279] width 33 height 23
click at [709, 349] on icon "0 10 80 180 15 86 º 160 º" at bounding box center [777, 408] width 1110 height 713
click at [1361, 336] on input "text" at bounding box center [1374, 331] width 50 height 21
type input "1"
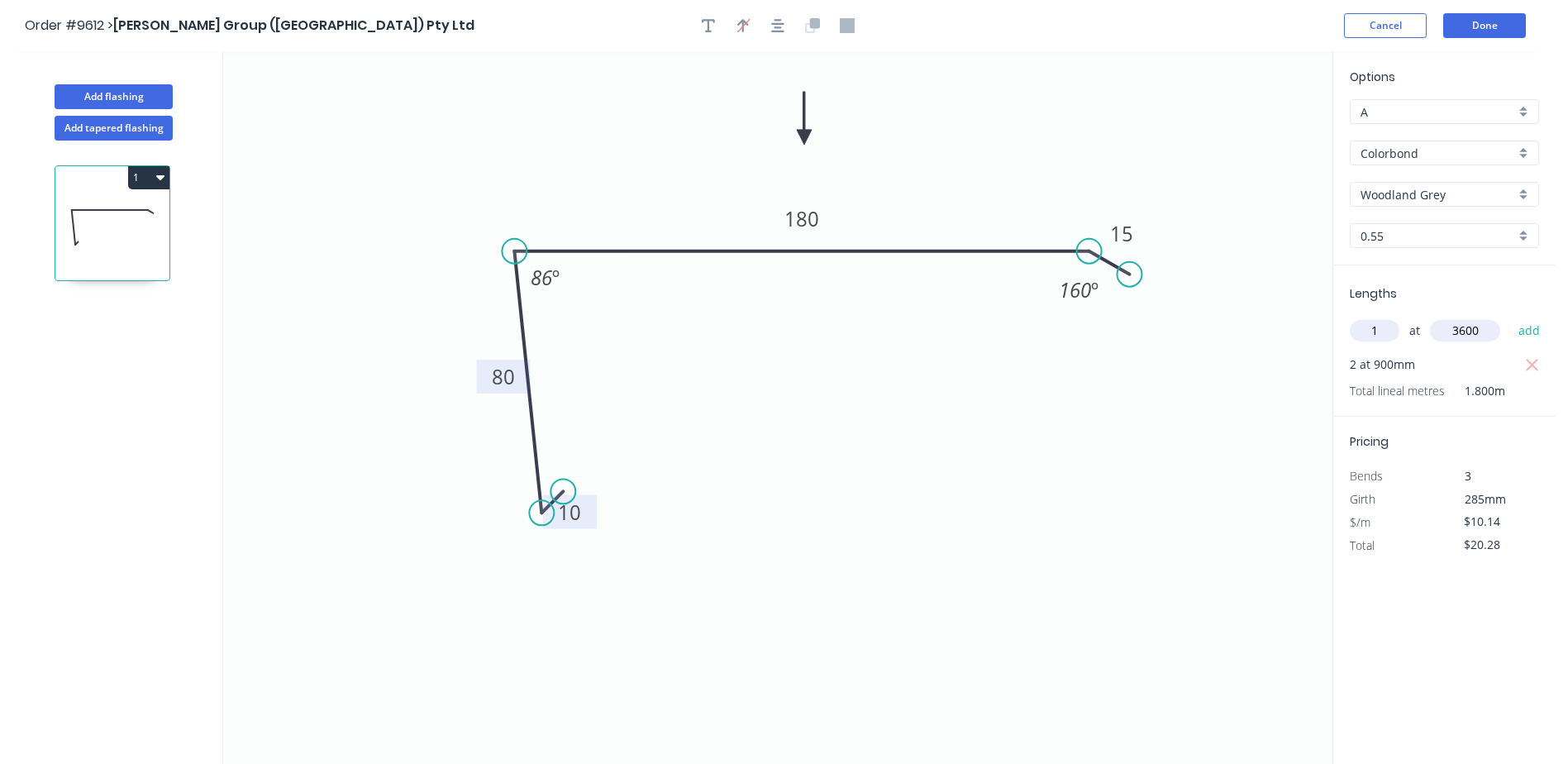
type input "3600"
click at [1511, 317] on button "add" at bounding box center [1530, 331] width 39 height 28
type input "$56.78"
click at [1472, 24] on button "Done" at bounding box center [1484, 25] width 83 height 24
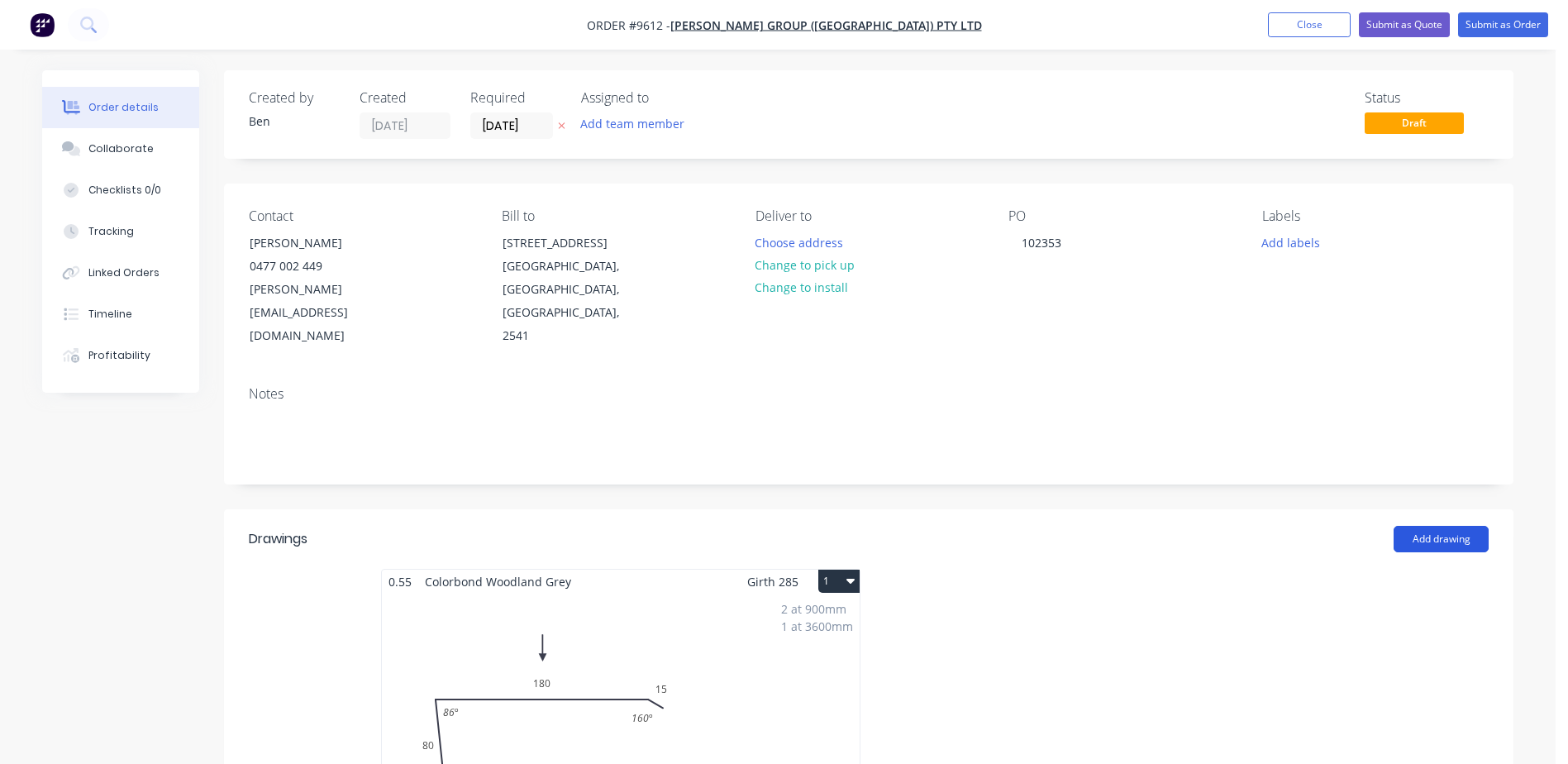
click at [1462, 527] on button "Add drawing" at bounding box center [1442, 539] width 95 height 26
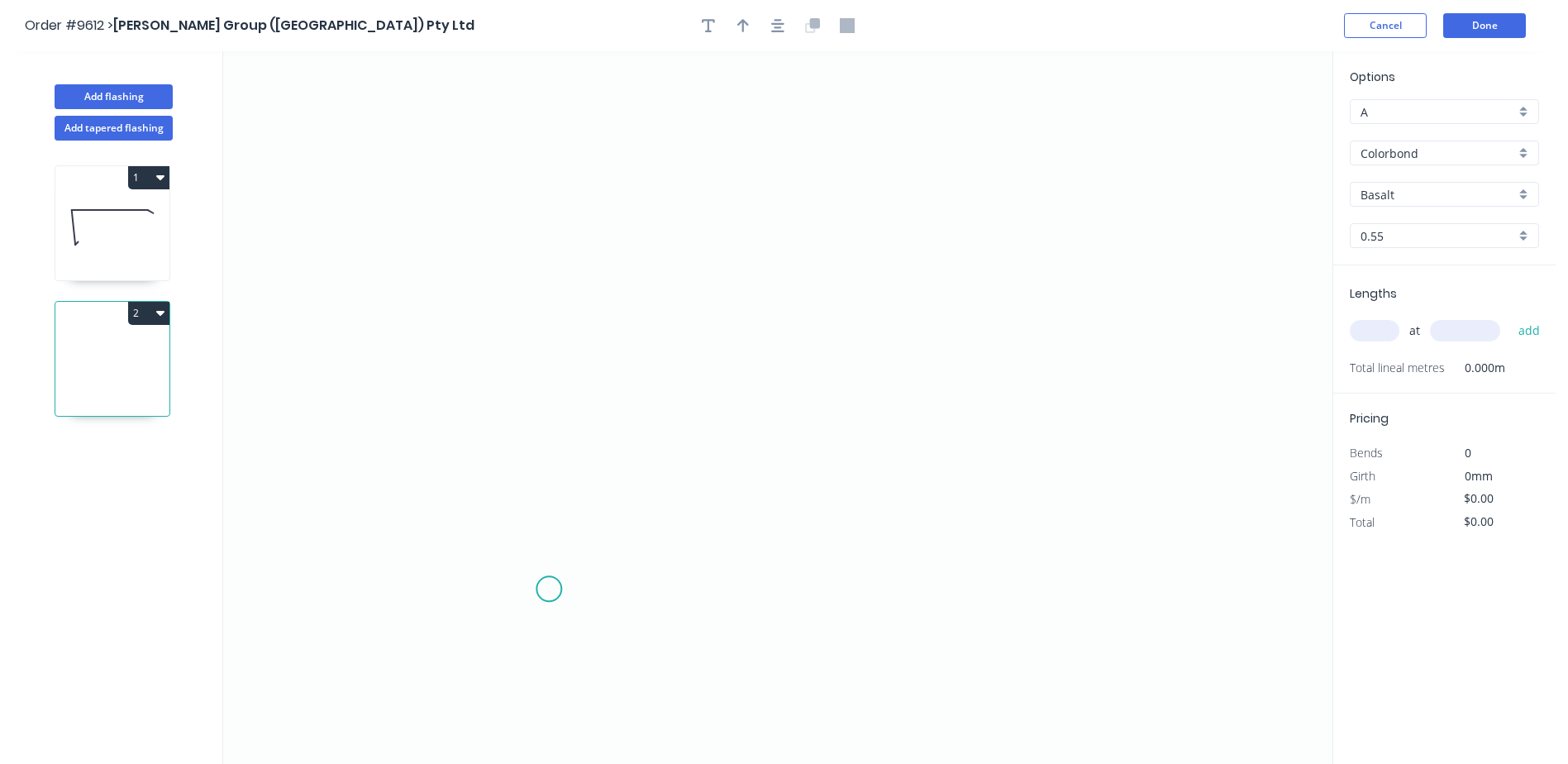
click at [549, 590] on icon "0" at bounding box center [777, 408] width 1110 height 713
click at [531, 294] on icon "0" at bounding box center [777, 408] width 1110 height 713
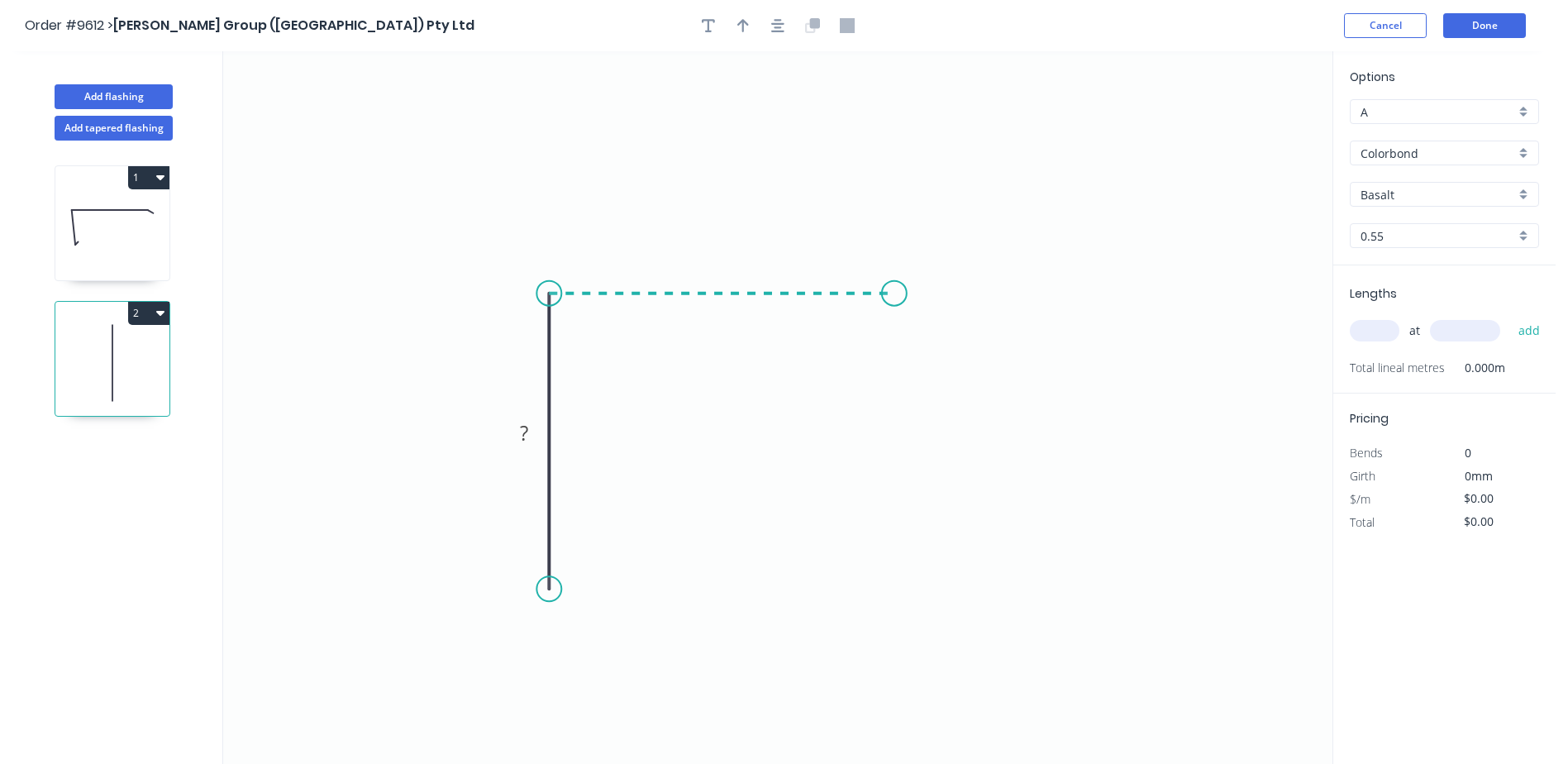
click at [895, 299] on icon "0 ?" at bounding box center [777, 408] width 1110 height 713
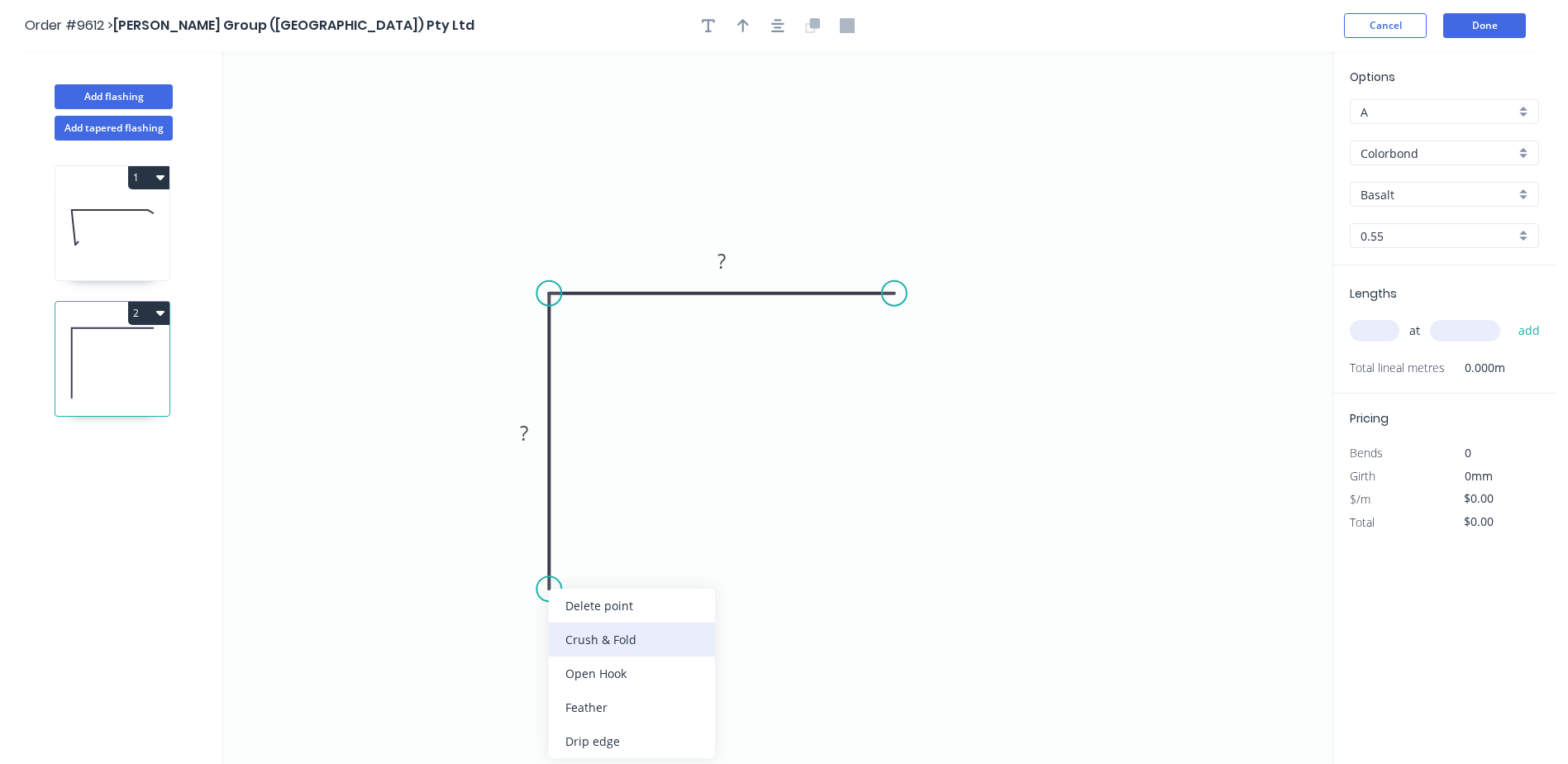
click at [596, 637] on div "Crush & Fold" at bounding box center [631, 639] width 166 height 34
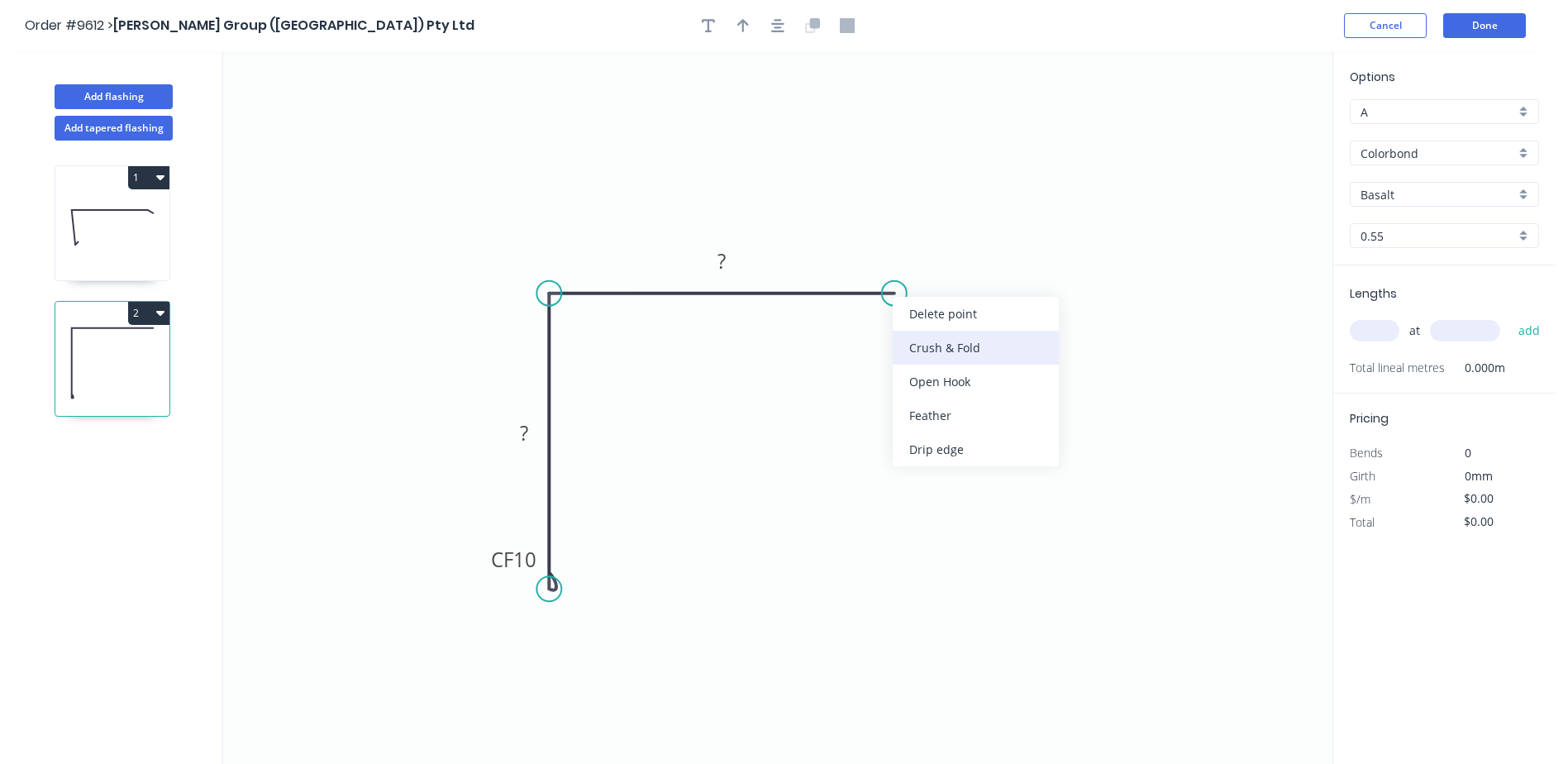
click at [928, 347] on div "Crush & Fold" at bounding box center [976, 347] width 166 height 34
click at [909, 355] on div "Flip bend" at bounding box center [966, 350] width 166 height 34
click at [532, 433] on rect at bounding box center [524, 434] width 33 height 23
click at [752, 251] on icon "0 CF 10 60 CF 10 ?" at bounding box center [777, 408] width 1110 height 713
click at [734, 259] on rect at bounding box center [722, 263] width 33 height 23
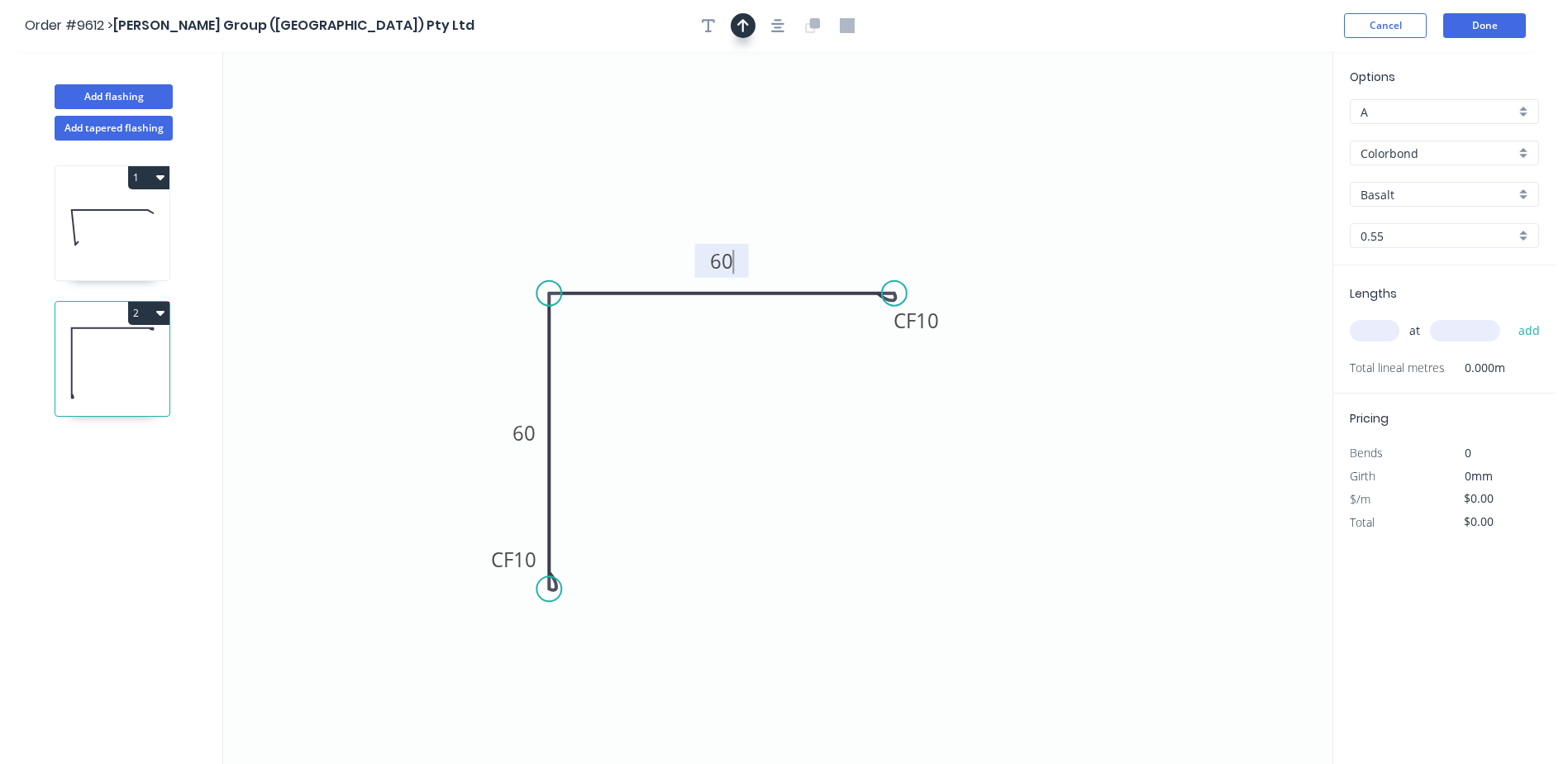
click at [743, 27] on icon "button" at bounding box center [743, 26] width 12 height 14
type input "$8.87"
drag, startPoint x: 1252, startPoint y: 129, endPoint x: 738, endPoint y: 163, distance: 515.1
click at [738, 163] on icon at bounding box center [737, 143] width 15 height 53
click at [1396, 192] on input "Basalt" at bounding box center [1438, 195] width 155 height 18
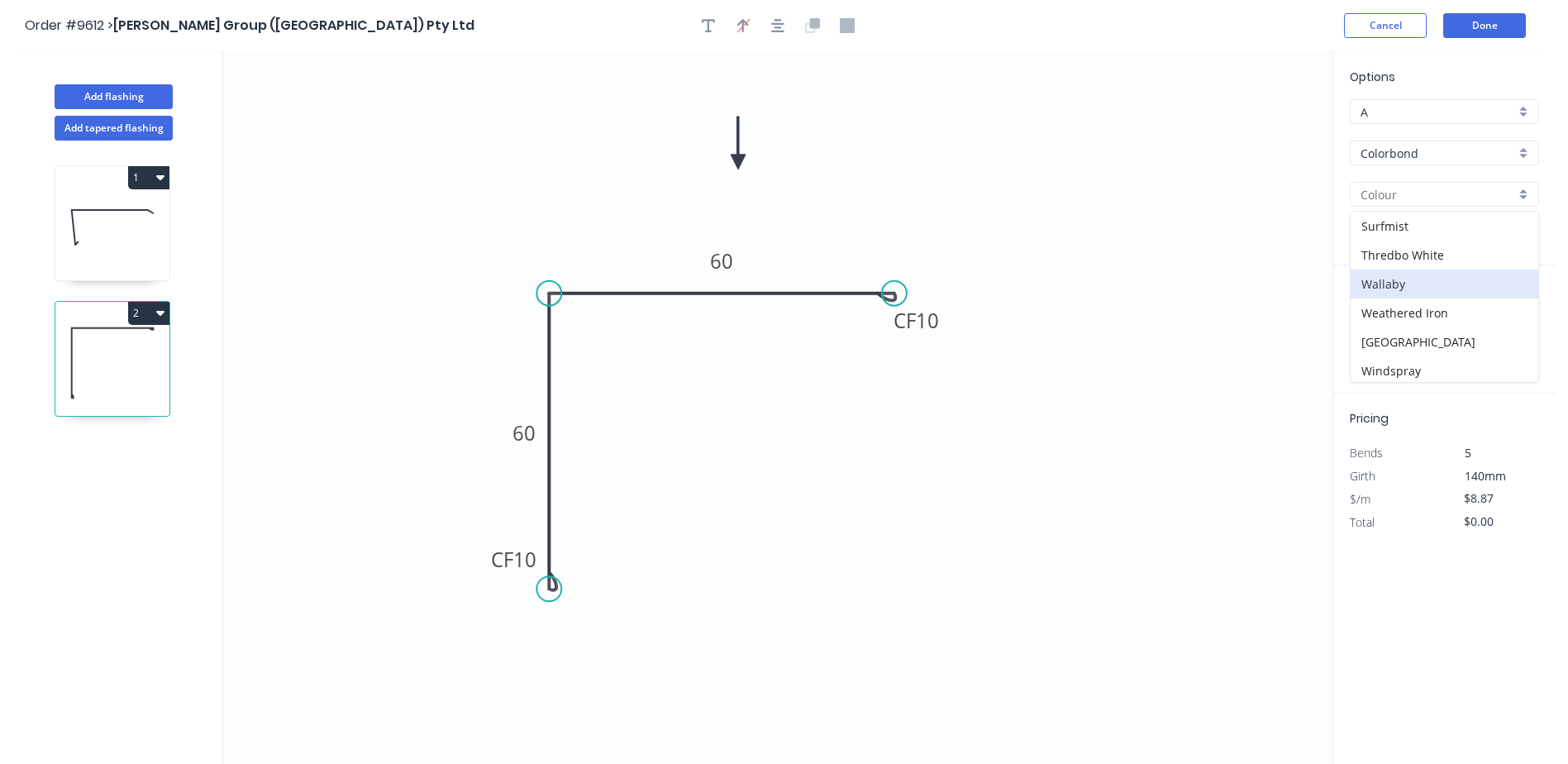
scroll to position [611, 0]
click at [1424, 367] on div "Woodland Grey" at bounding box center [1444, 368] width 188 height 29
type input "Woodland Grey"
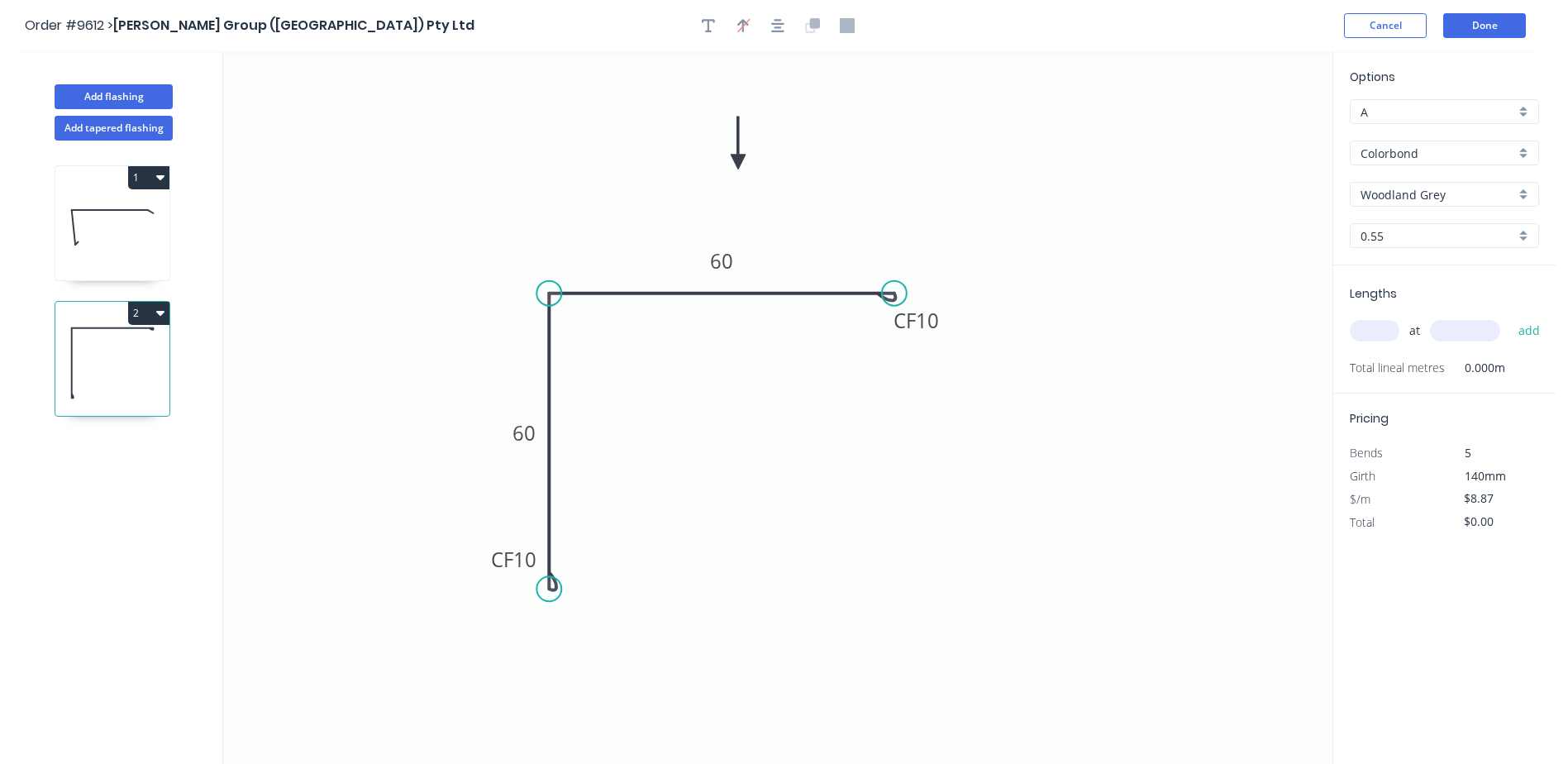
click at [1372, 330] on input "text" at bounding box center [1374, 331] width 50 height 21
type input "2"
type input "2200"
click at [1511, 317] on button "add" at bounding box center [1530, 331] width 39 height 28
type input "$39.03"
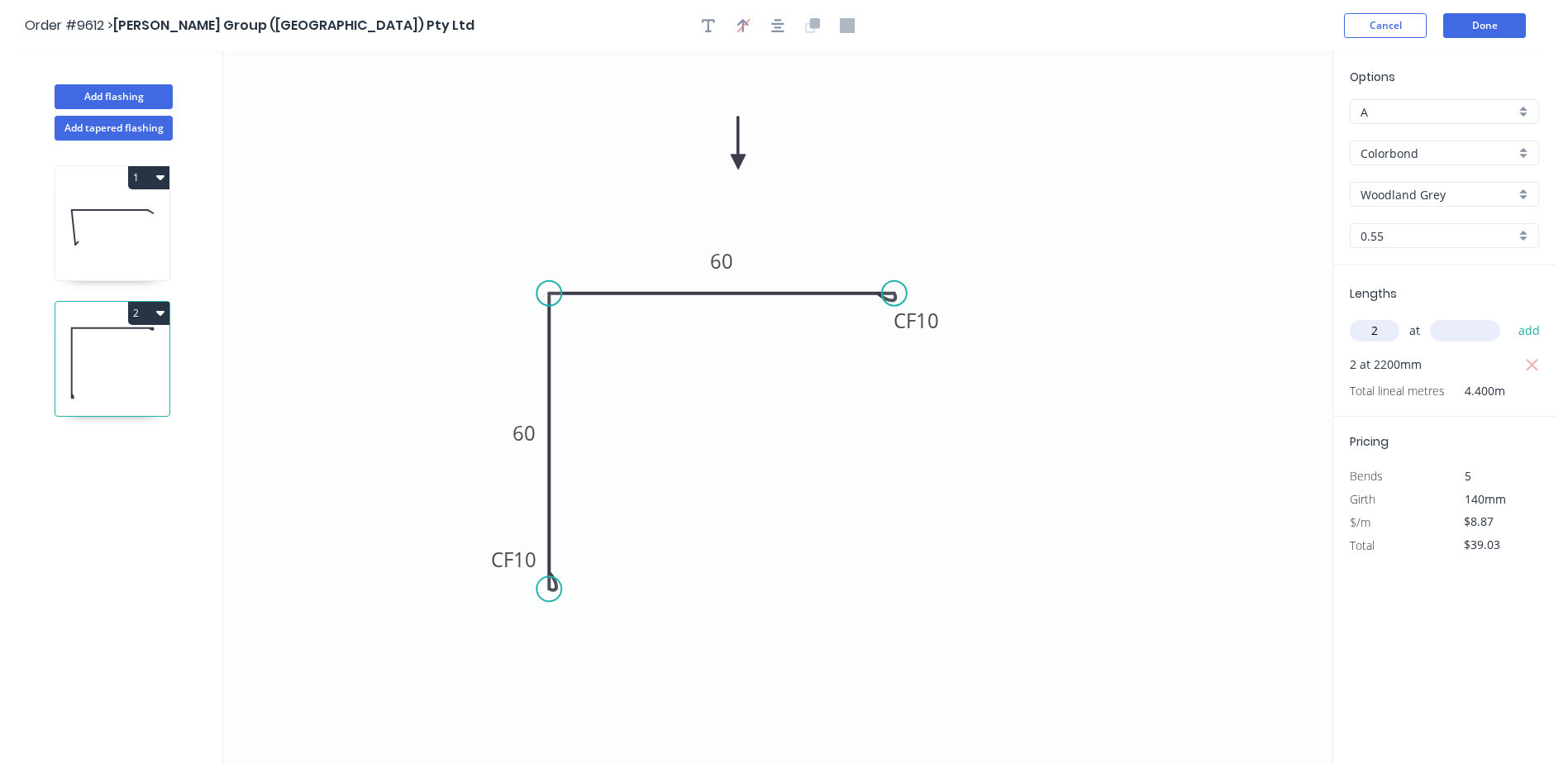
type input "2"
type input "2100"
click at [1524, 324] on button "add" at bounding box center [1530, 331] width 39 height 28
type input "$76.28"
click at [1481, 21] on button "Done" at bounding box center [1484, 25] width 83 height 24
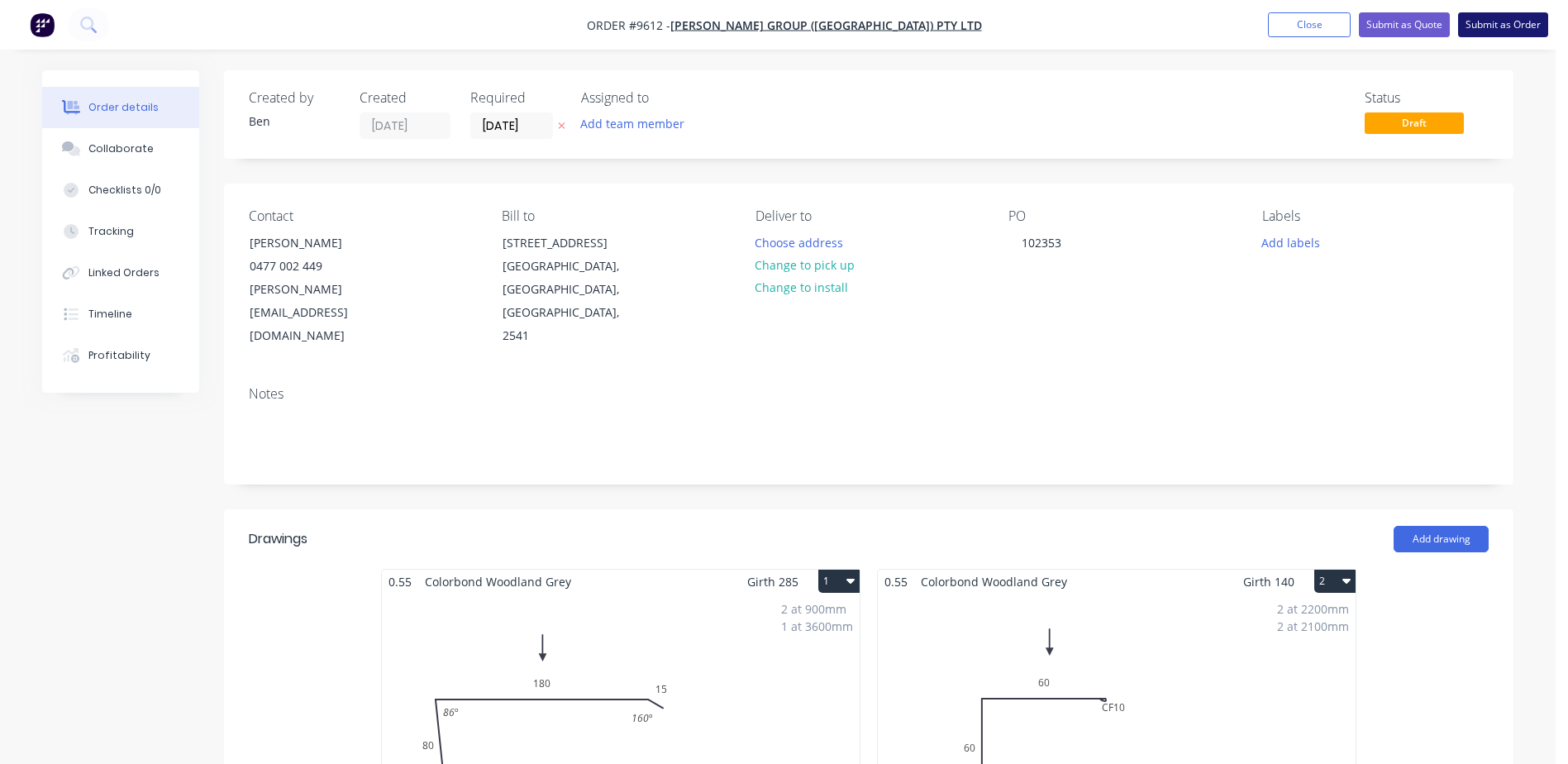
click at [1481, 21] on button "Submit as Order" at bounding box center [1503, 24] width 90 height 24
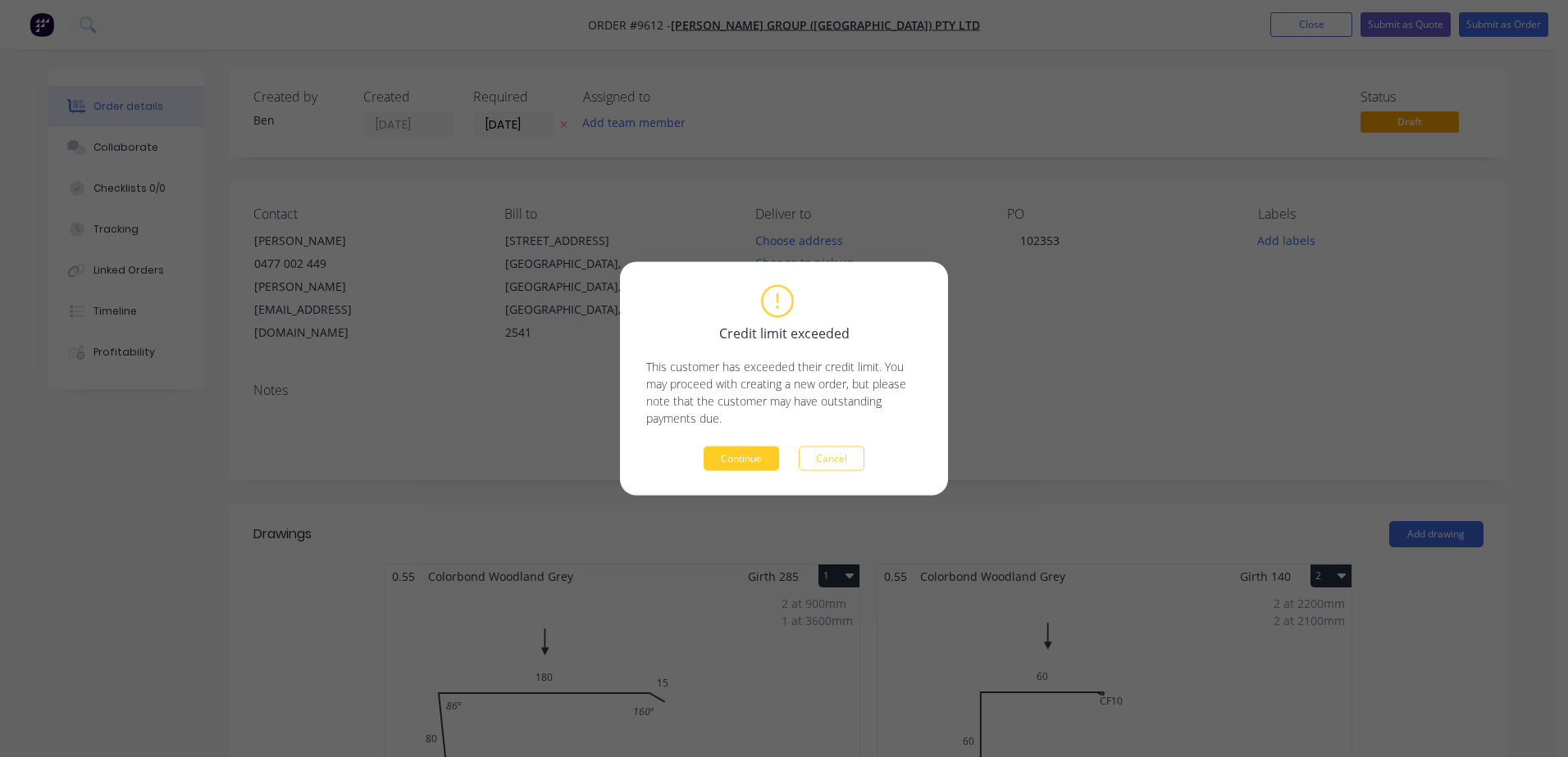
click at [735, 452] on button "Continue" at bounding box center [741, 458] width 75 height 24
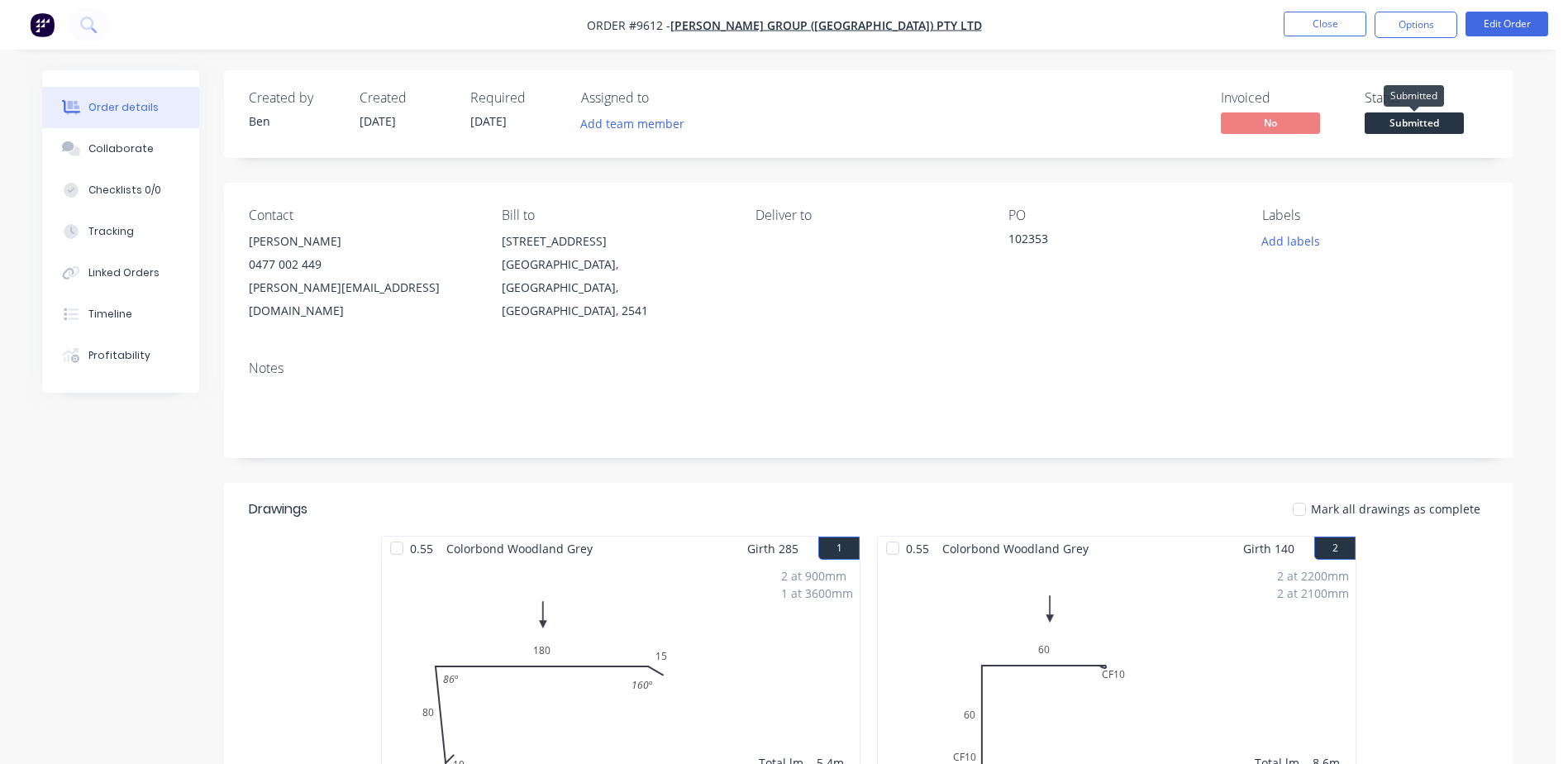
click at [1426, 118] on span "Submitted" at bounding box center [1414, 123] width 99 height 20
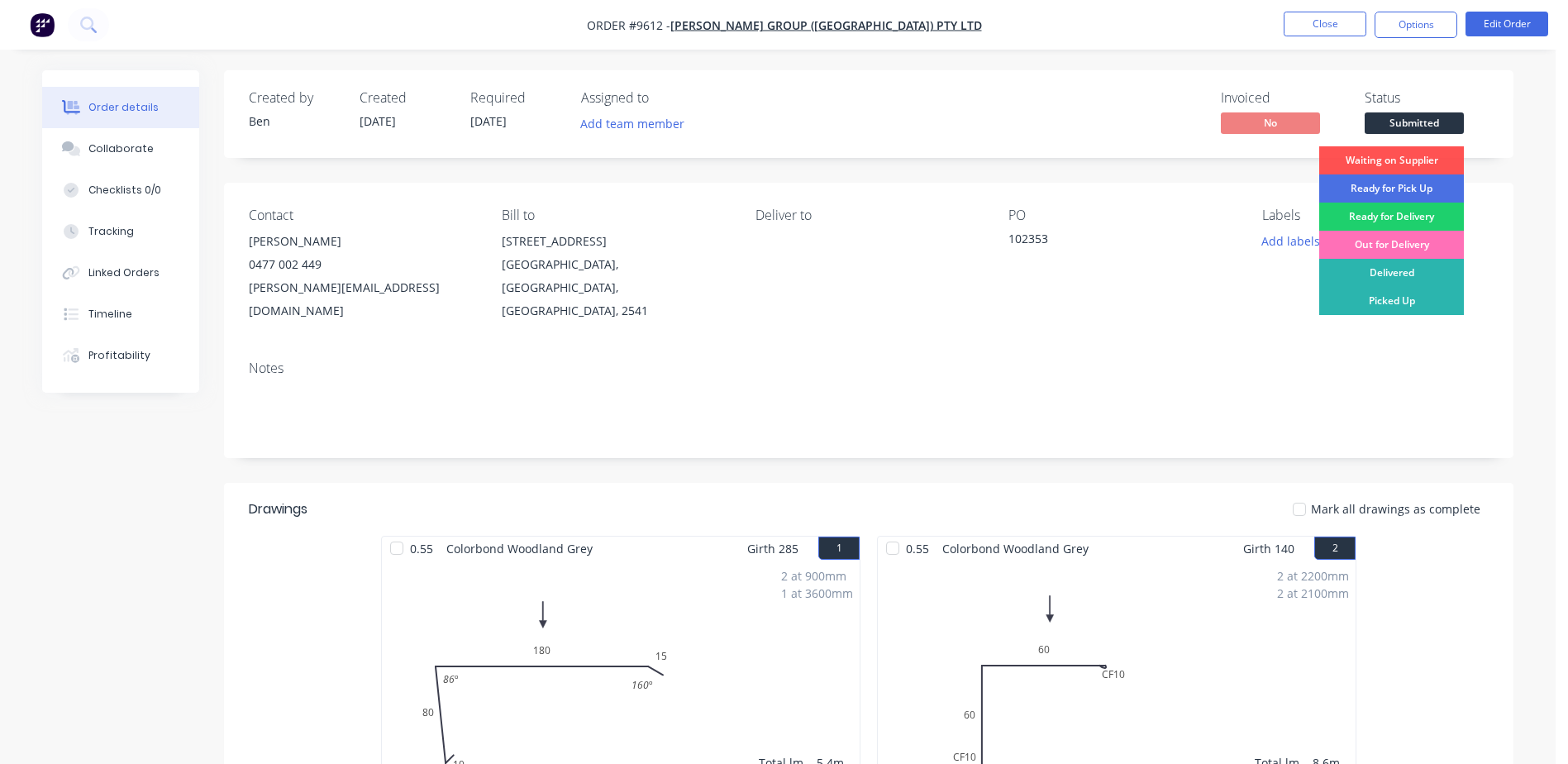
click at [1333, 52] on div "Order details Collaborate Checklists 0/0 Tracking Linked Orders Timeline Profit…" at bounding box center [778, 563] width 1556 height 1125
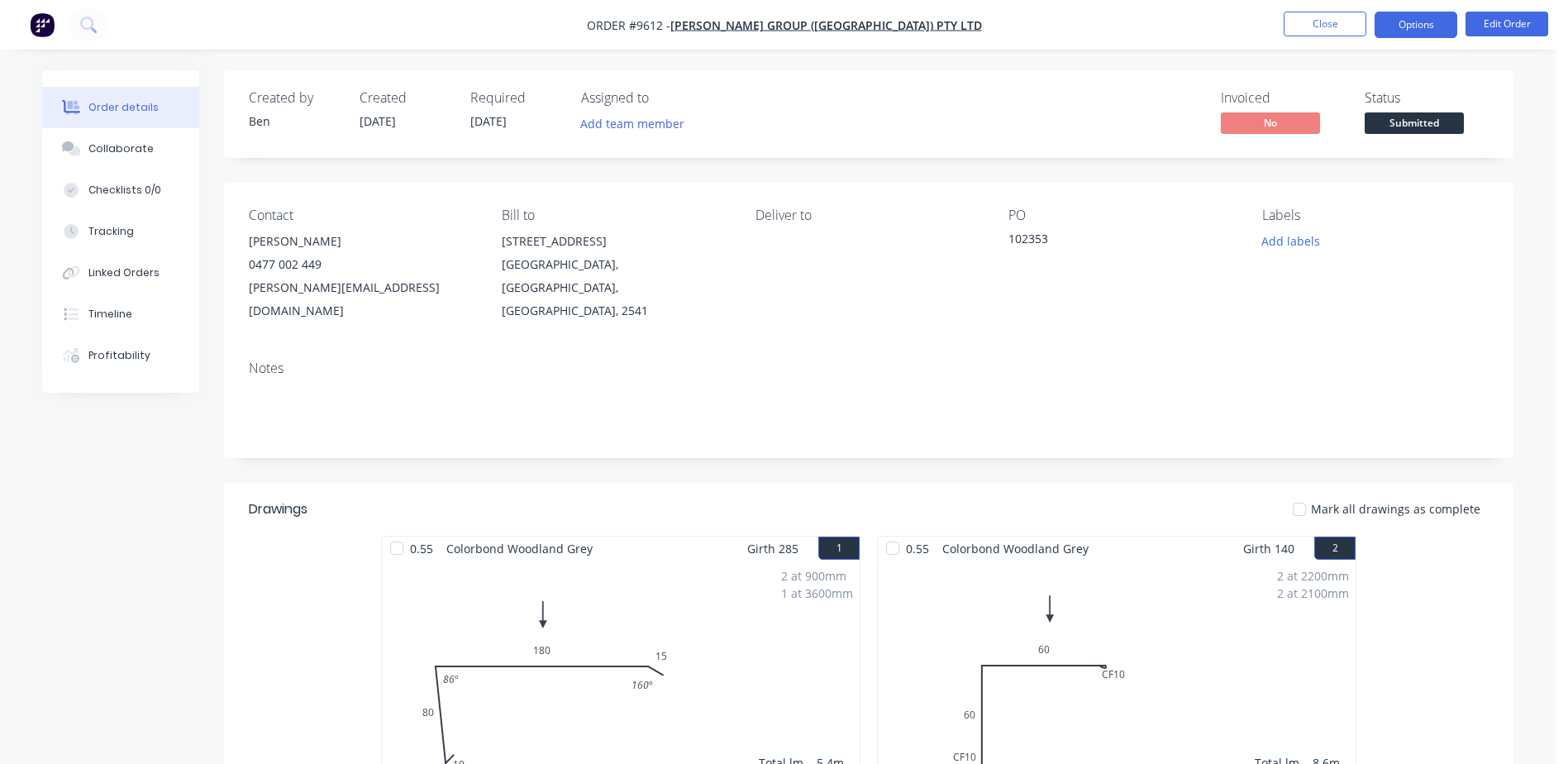
click at [1414, 16] on button "Options" at bounding box center [1415, 24] width 83 height 26
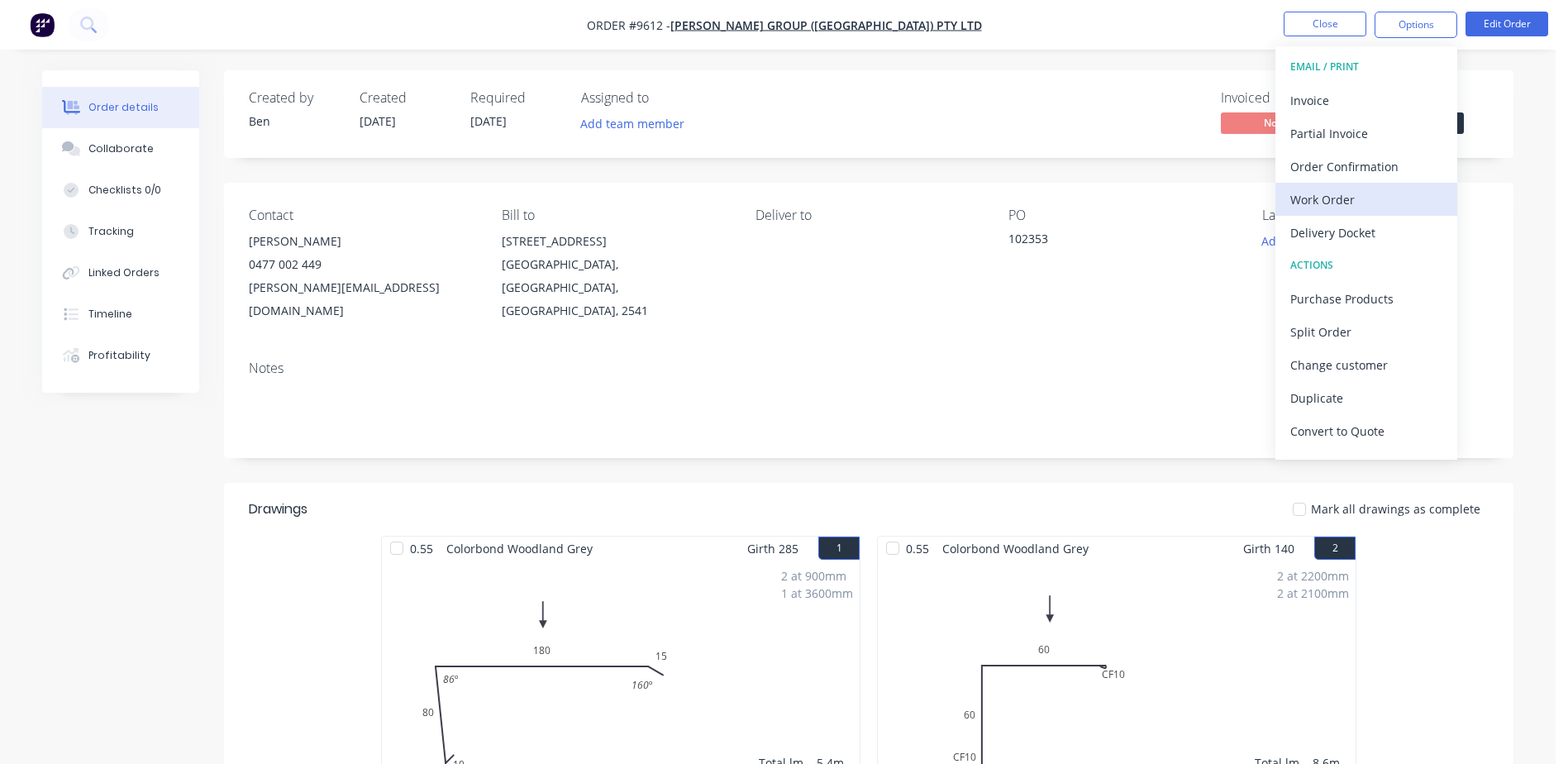
click at [1353, 196] on div "Work Order" at bounding box center [1367, 200] width 152 height 24
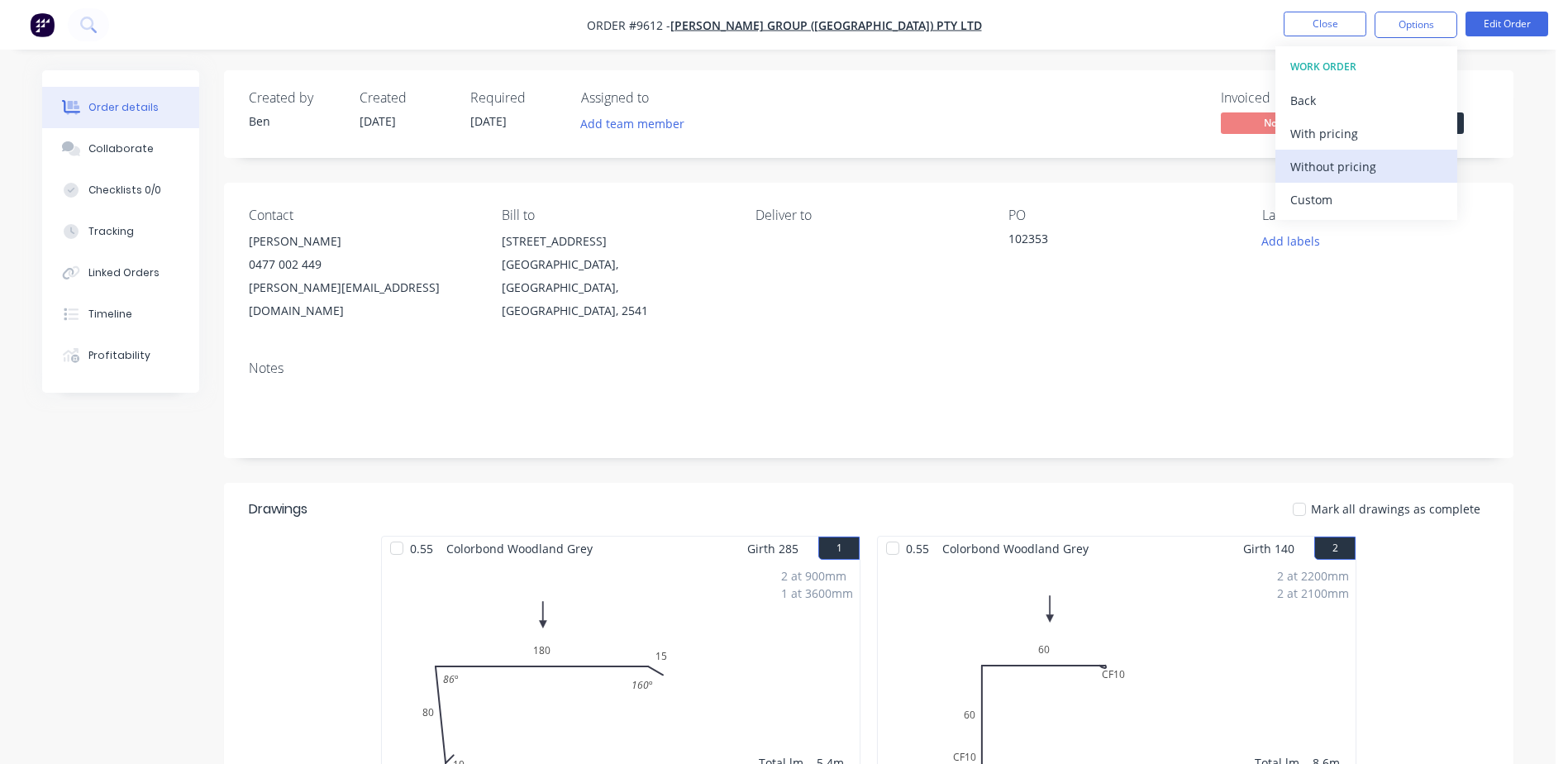
click at [1355, 168] on div "Without pricing" at bounding box center [1367, 166] width 152 height 24
click at [1126, 94] on div "Invoiced No Status Submitted" at bounding box center [1117, 114] width 742 height 48
